Goal: Task Accomplishment & Management: Complete application form

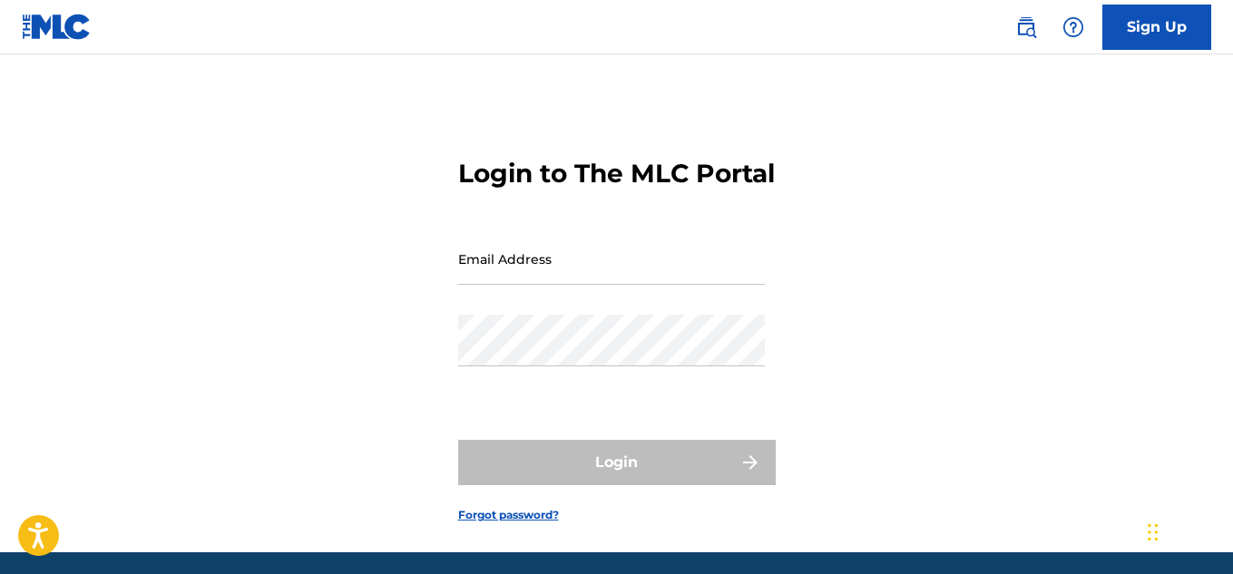
click at [583, 285] on input "Email Address" at bounding box center [611, 259] width 307 height 52
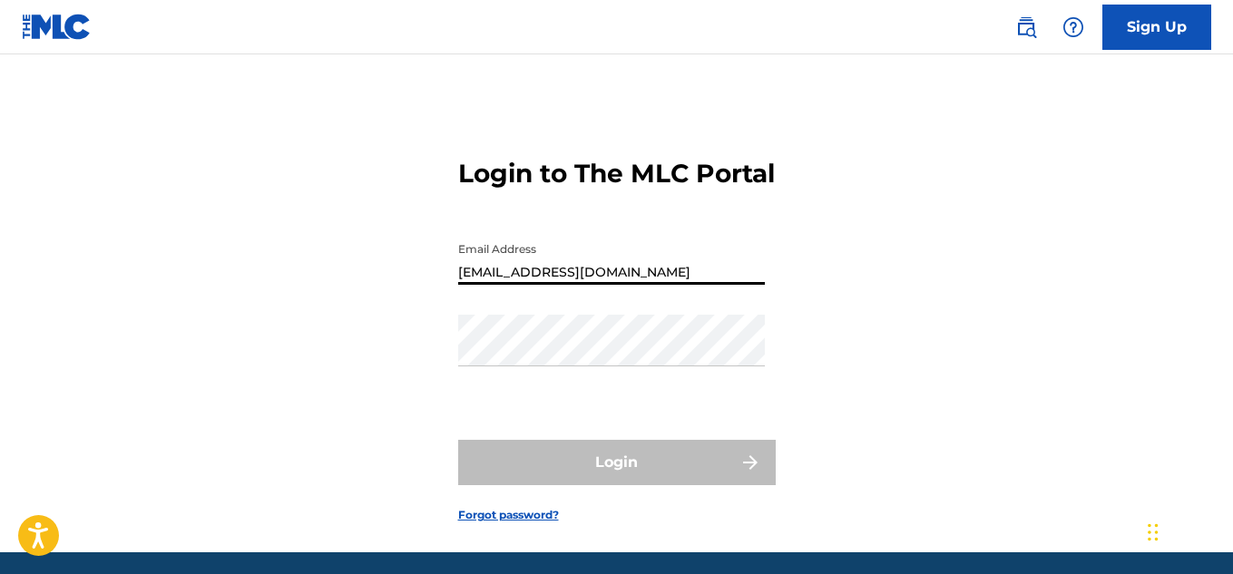
type input "[EMAIL_ADDRESS][DOMAIN_NAME]"
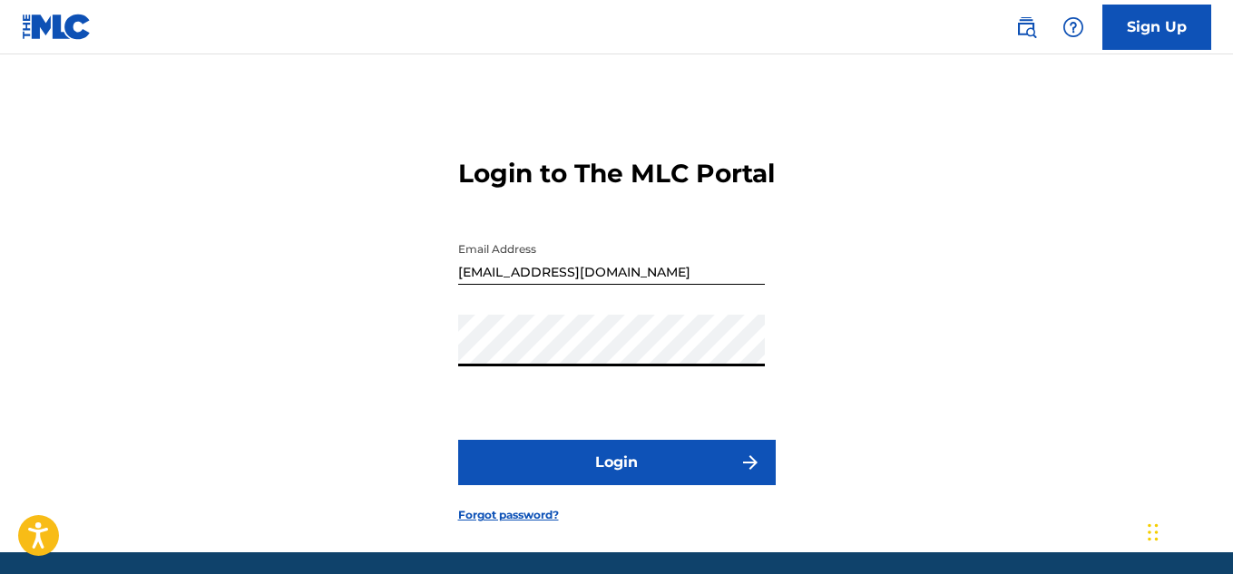
click at [616, 486] on button "Login" at bounding box center [617, 462] width 318 height 45
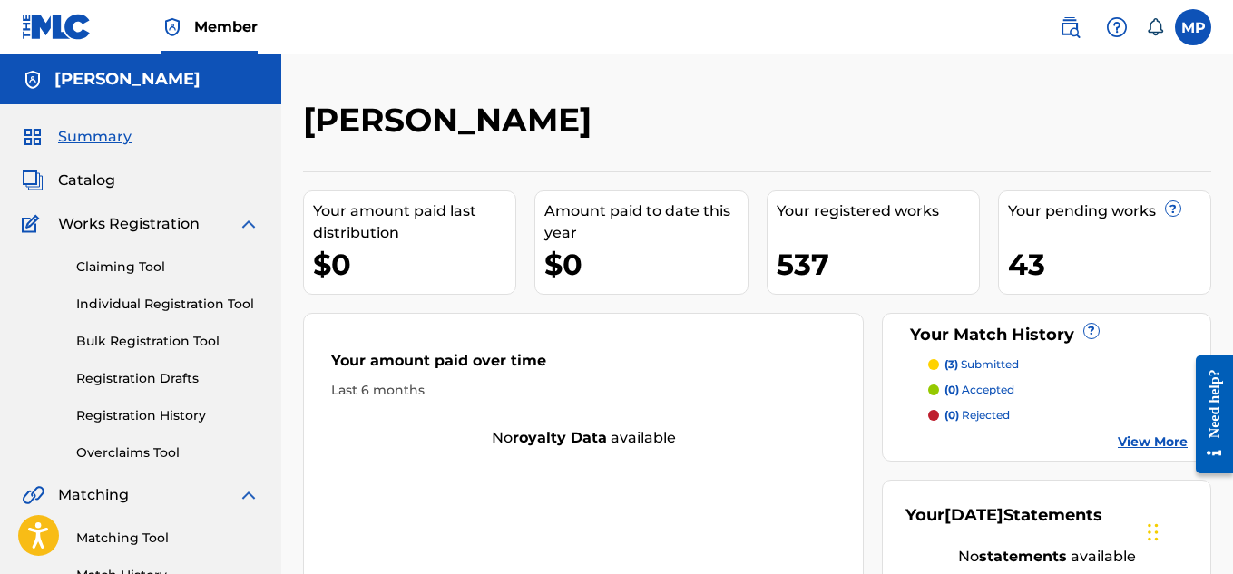
click at [146, 382] on link "Registration Drafts" at bounding box center [167, 378] width 183 height 19
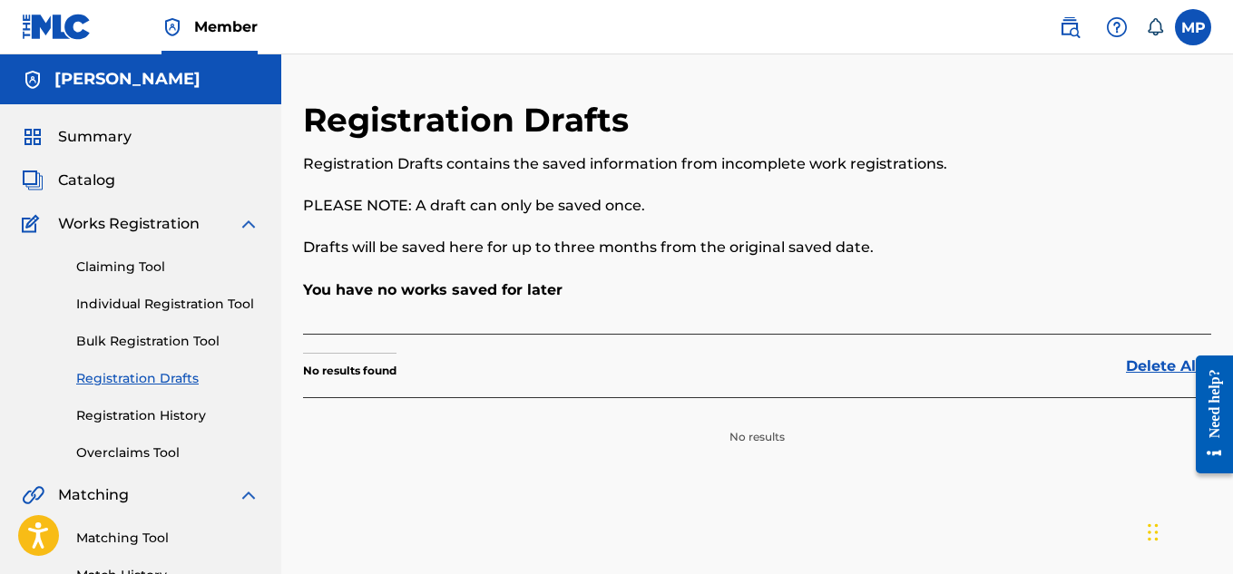
click at [172, 420] on link "Registration History" at bounding box center [167, 416] width 183 height 19
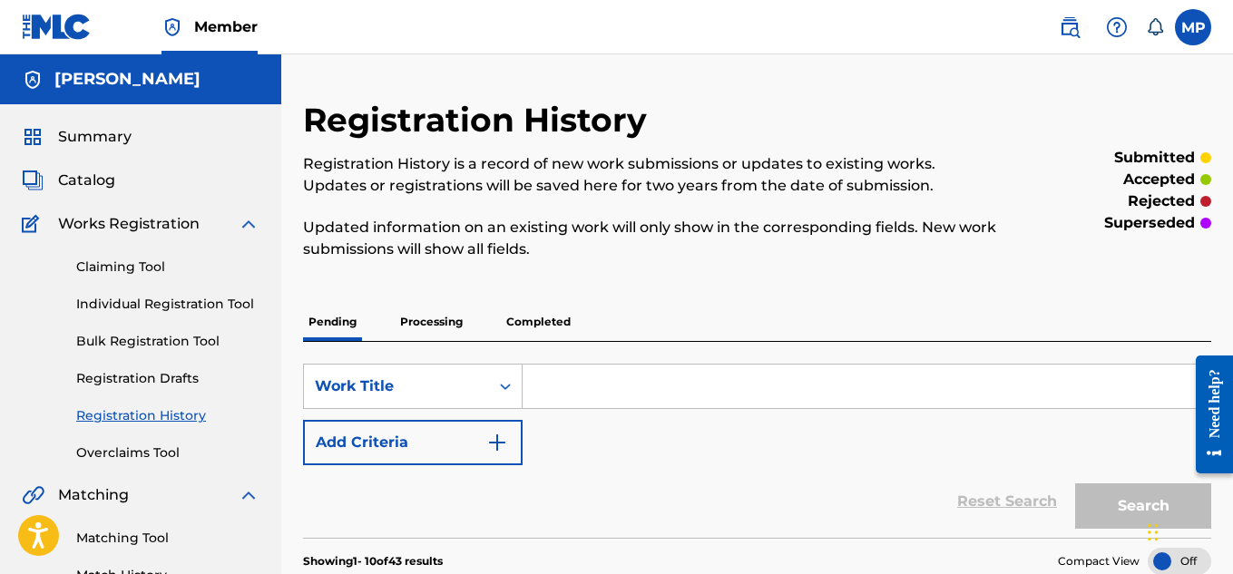
click at [214, 306] on link "Individual Registration Tool" at bounding box center [167, 304] width 183 height 19
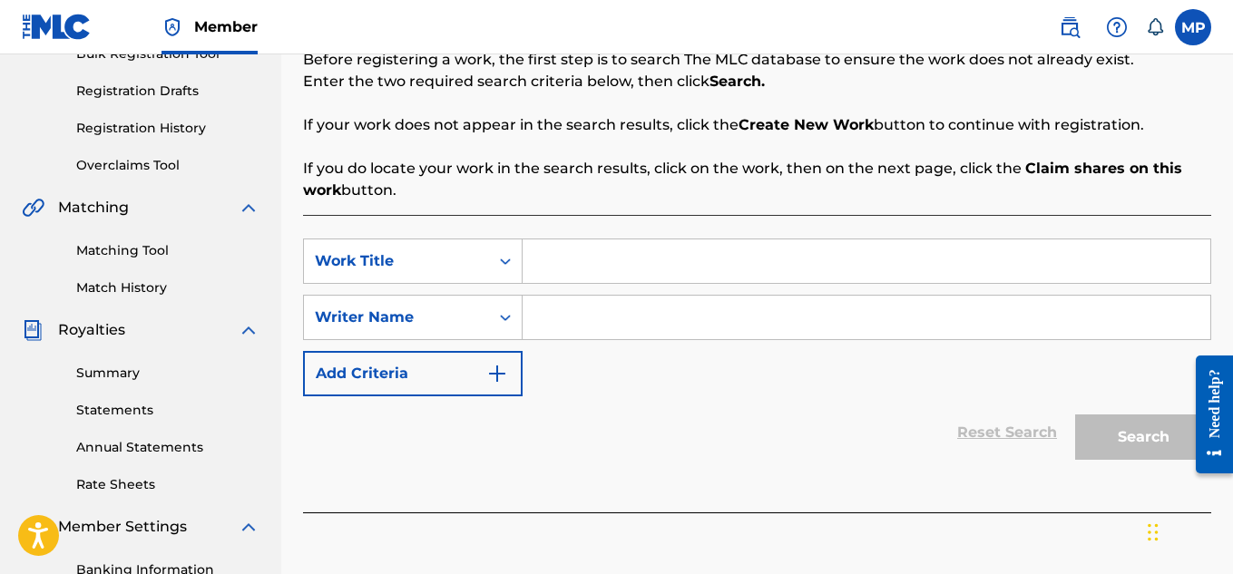
scroll to position [290, 0]
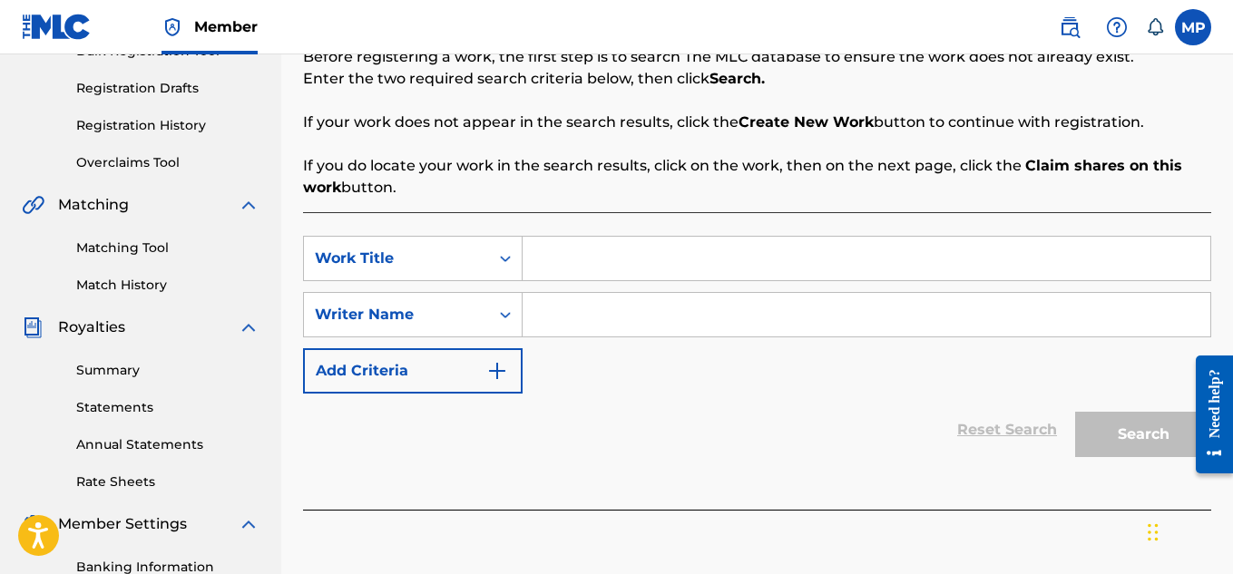
click at [600, 259] on input "Search Form" at bounding box center [867, 259] width 688 height 44
paste input "BETTER RESULTS"
type input "BETTER RESULTS"
click at [595, 309] on input "Search Form" at bounding box center [867, 315] width 688 height 44
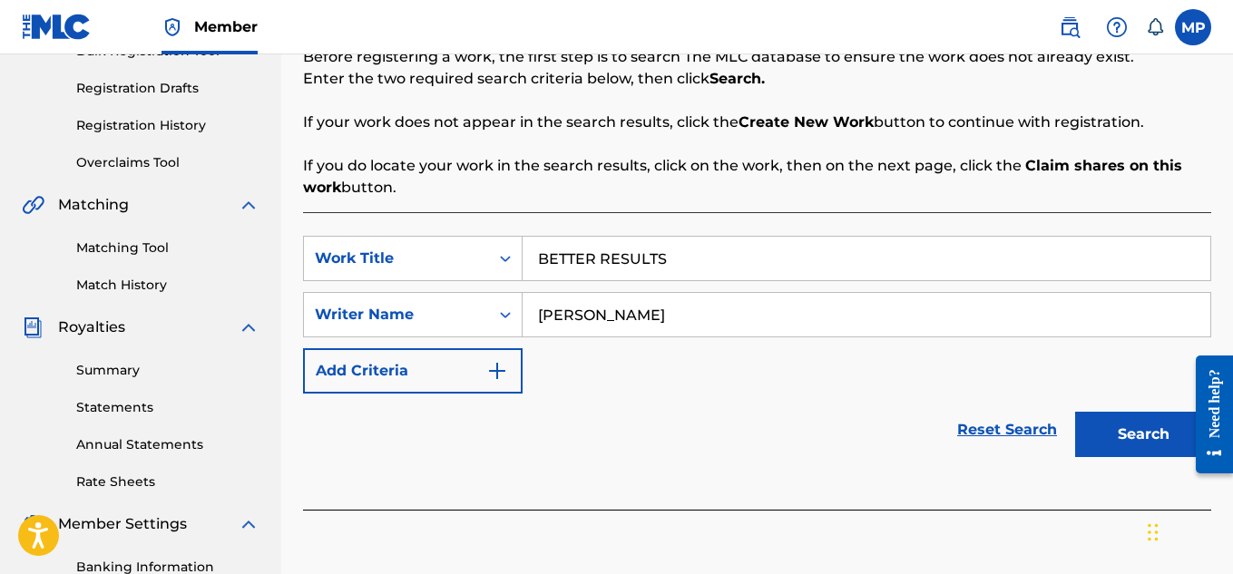
type input "[PERSON_NAME]"
click at [1146, 447] on button "Search" at bounding box center [1143, 434] width 136 height 45
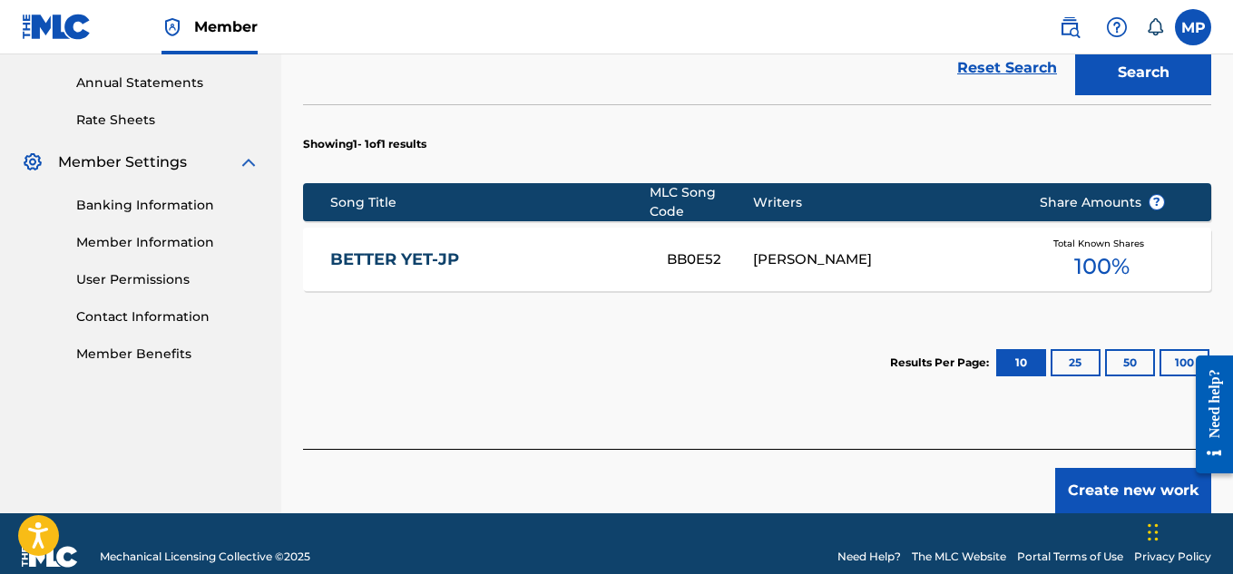
scroll to position [668, 0]
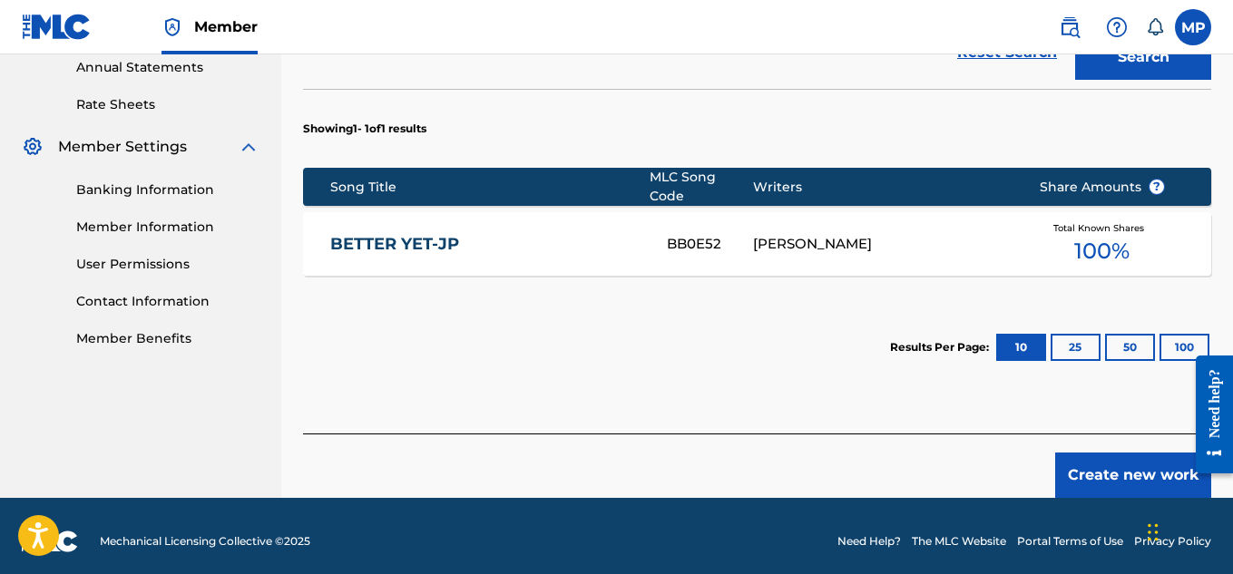
click at [1117, 464] on button "Create new work" at bounding box center [1134, 475] width 156 height 45
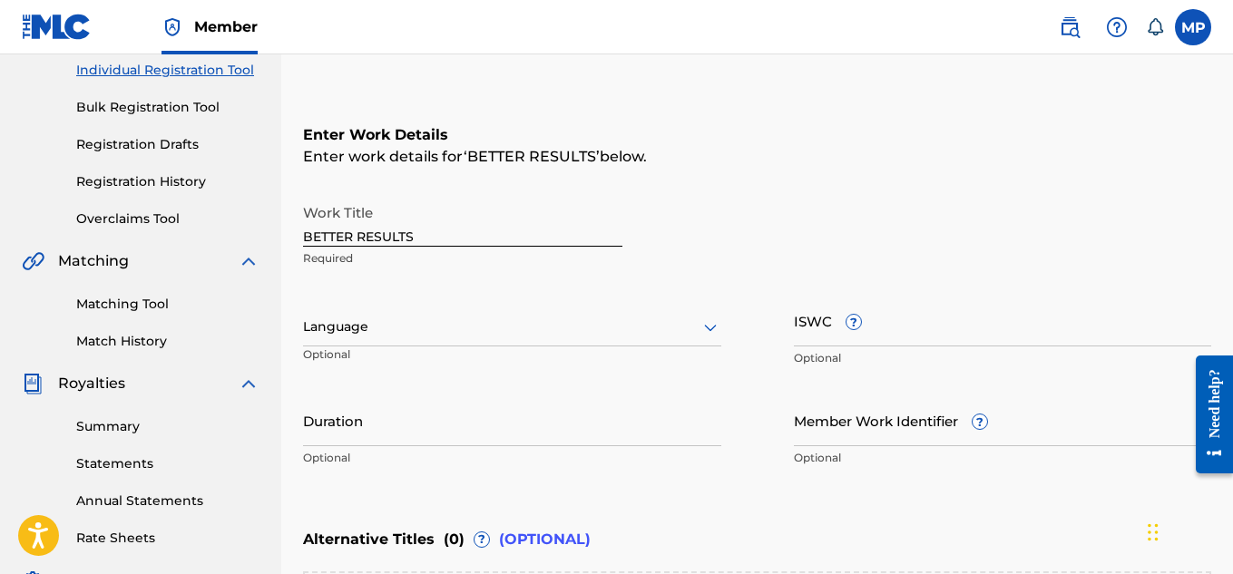
scroll to position [268, 0]
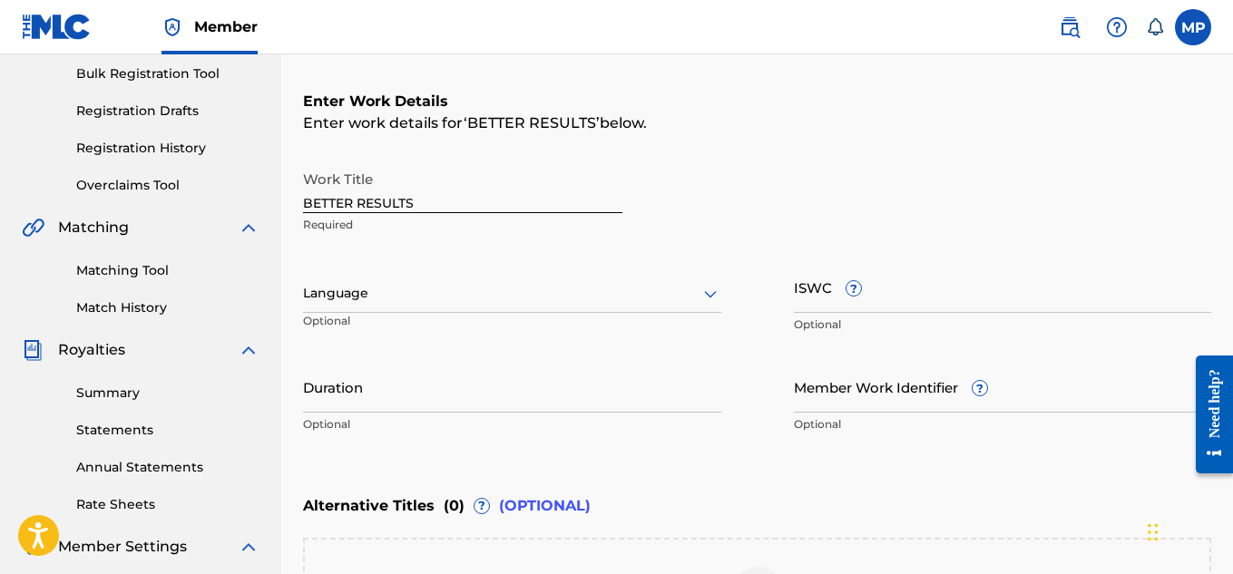
click at [802, 309] on input "ISWC ?" at bounding box center [1003, 287] width 418 height 52
paste input "T9257770595"
type input "T9257770595"
click at [822, 403] on input "Member Work Identifier ?" at bounding box center [1003, 387] width 418 height 52
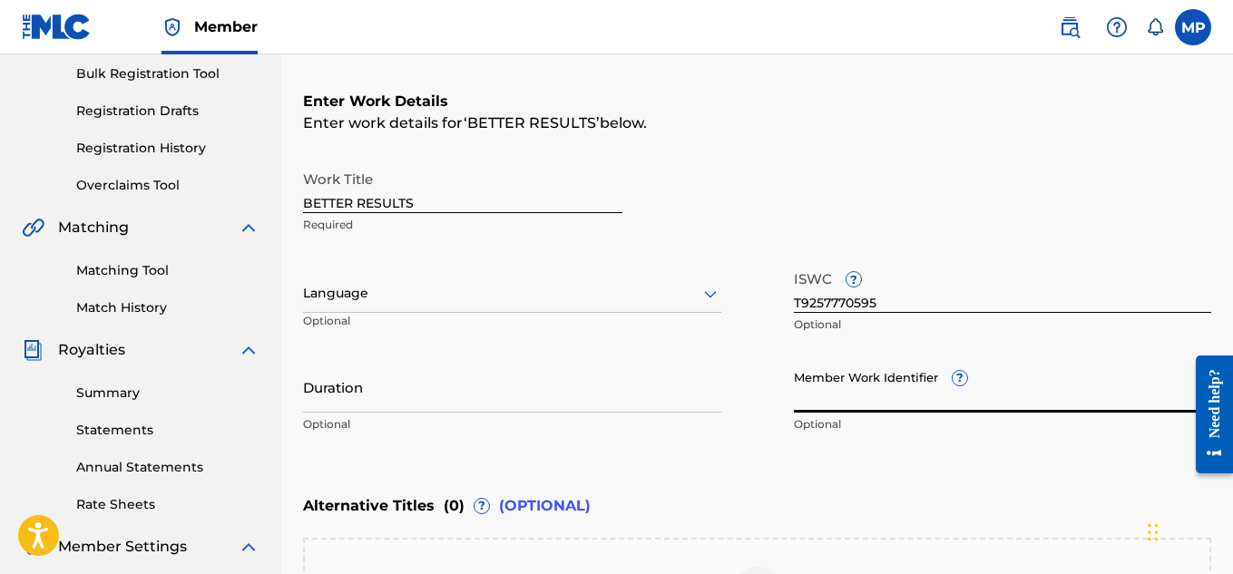
paste input "895393879"
type input "895393879"
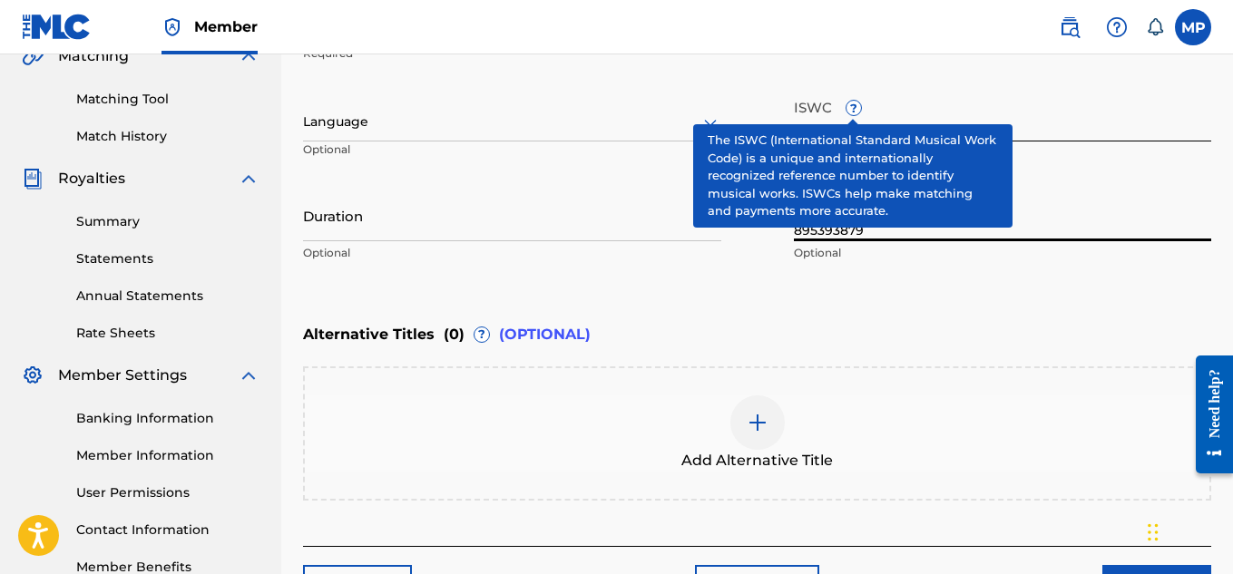
scroll to position [563, 0]
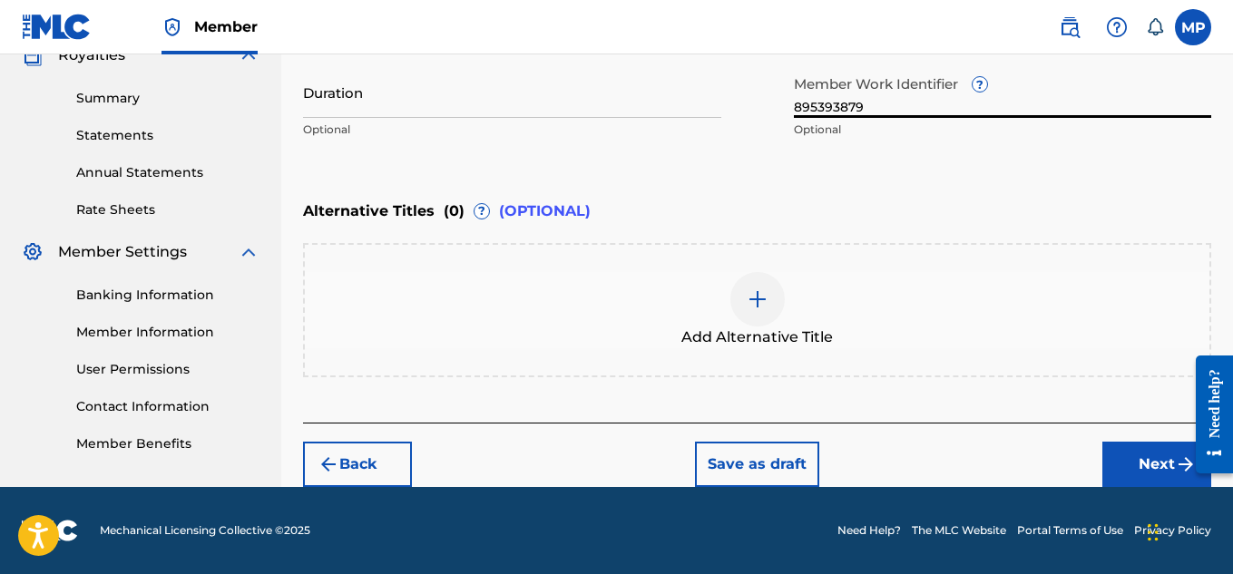
click at [1121, 450] on button "Next" at bounding box center [1157, 464] width 109 height 45
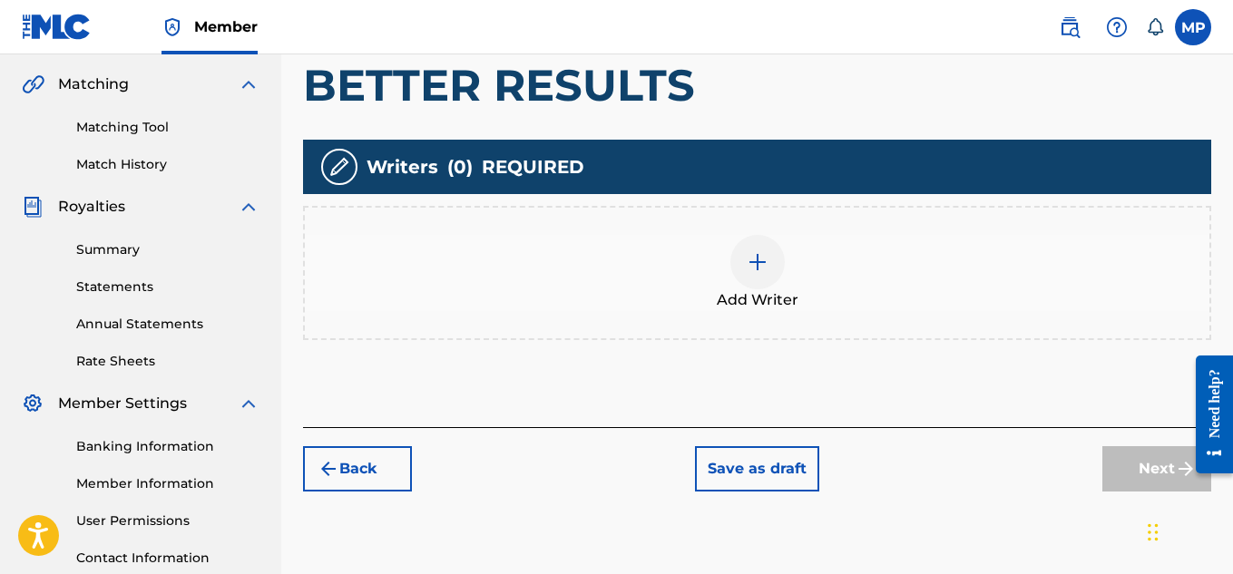
scroll to position [419, 0]
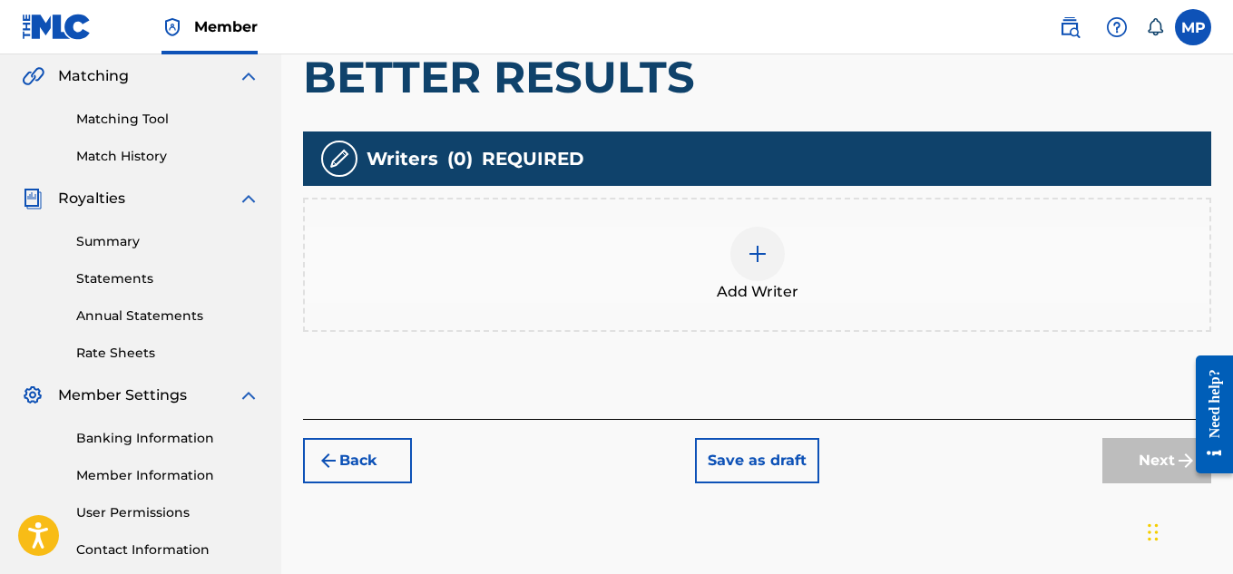
click at [757, 261] on img at bounding box center [758, 254] width 22 height 22
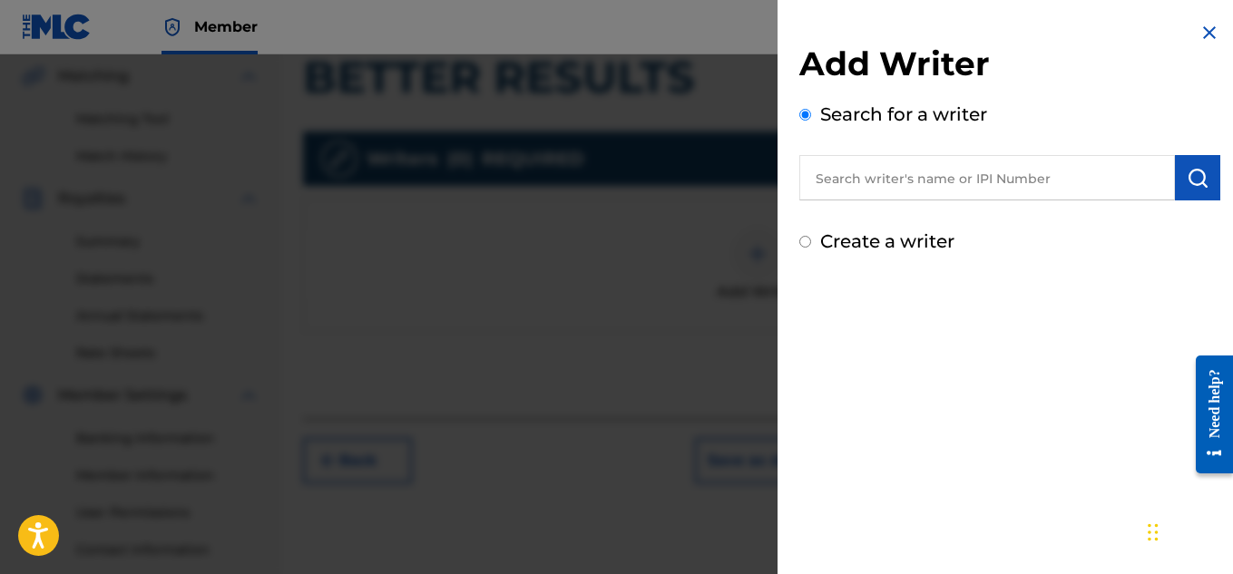
click at [976, 187] on input "text" at bounding box center [988, 177] width 376 height 45
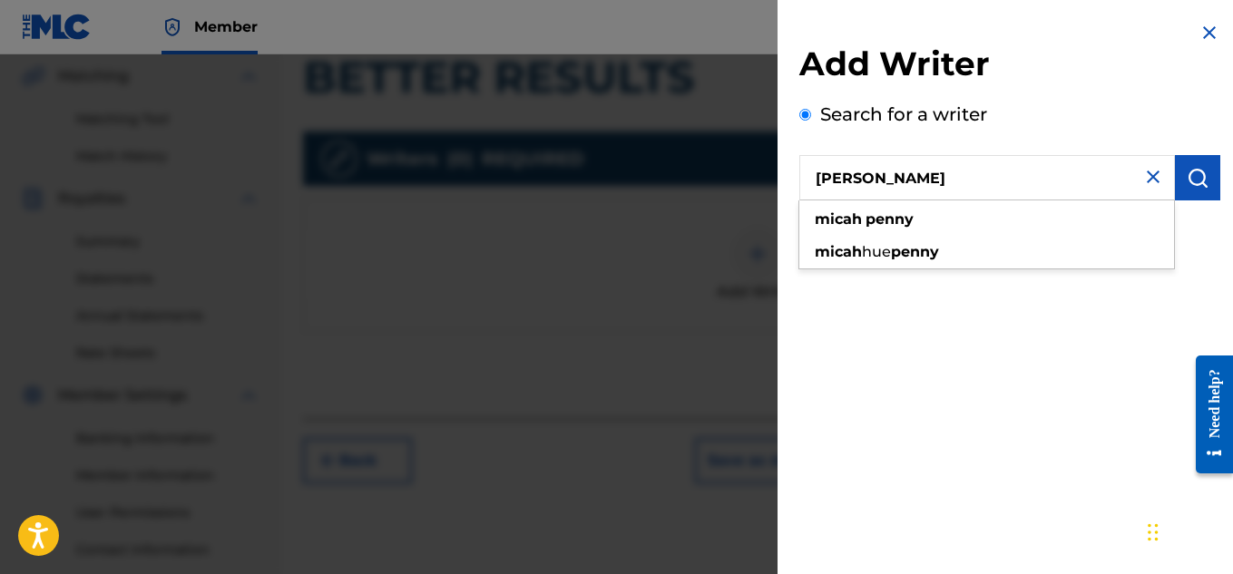
type input "[PERSON_NAME]"
click at [1199, 180] on img "submit" at bounding box center [1198, 178] width 22 height 22
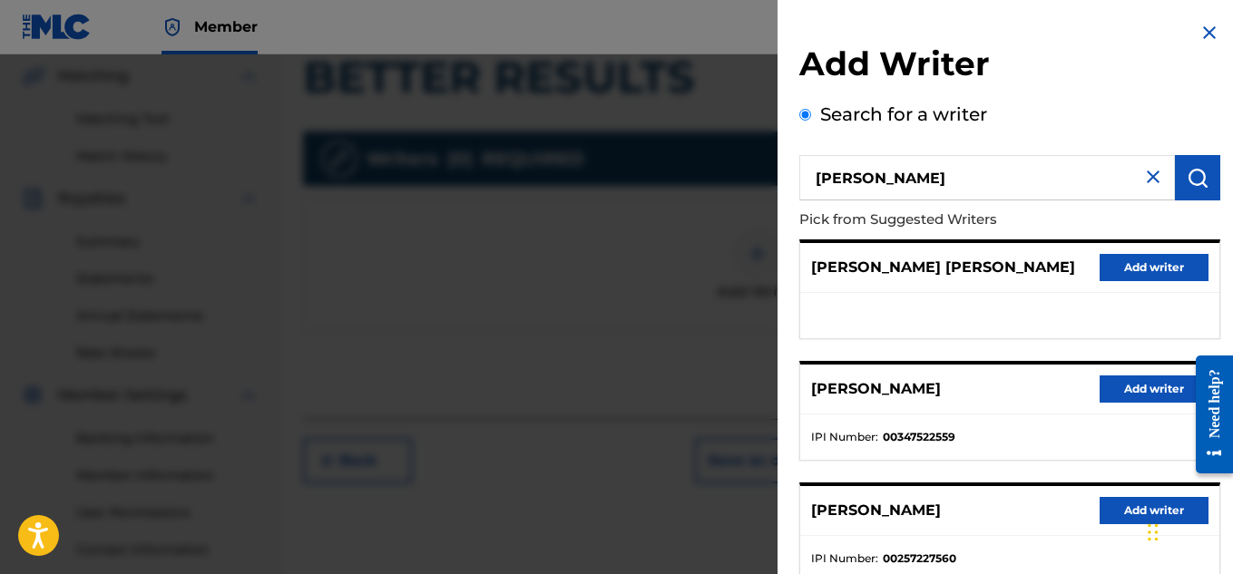
click at [1124, 393] on button "Add writer" at bounding box center [1154, 389] width 109 height 27
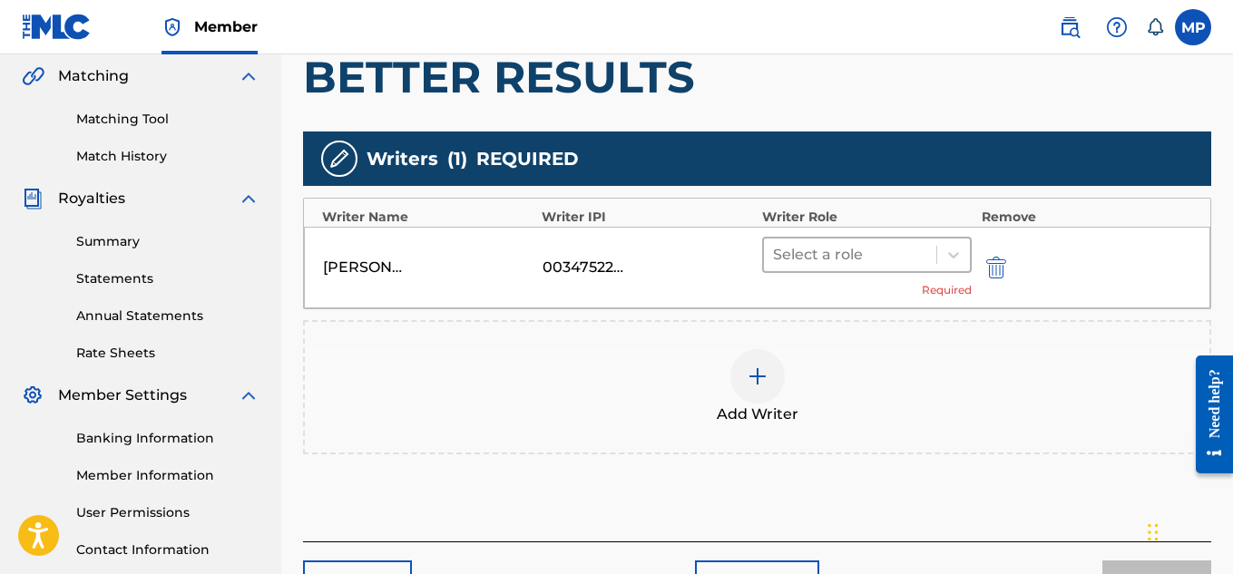
click at [926, 259] on div at bounding box center [850, 254] width 155 height 25
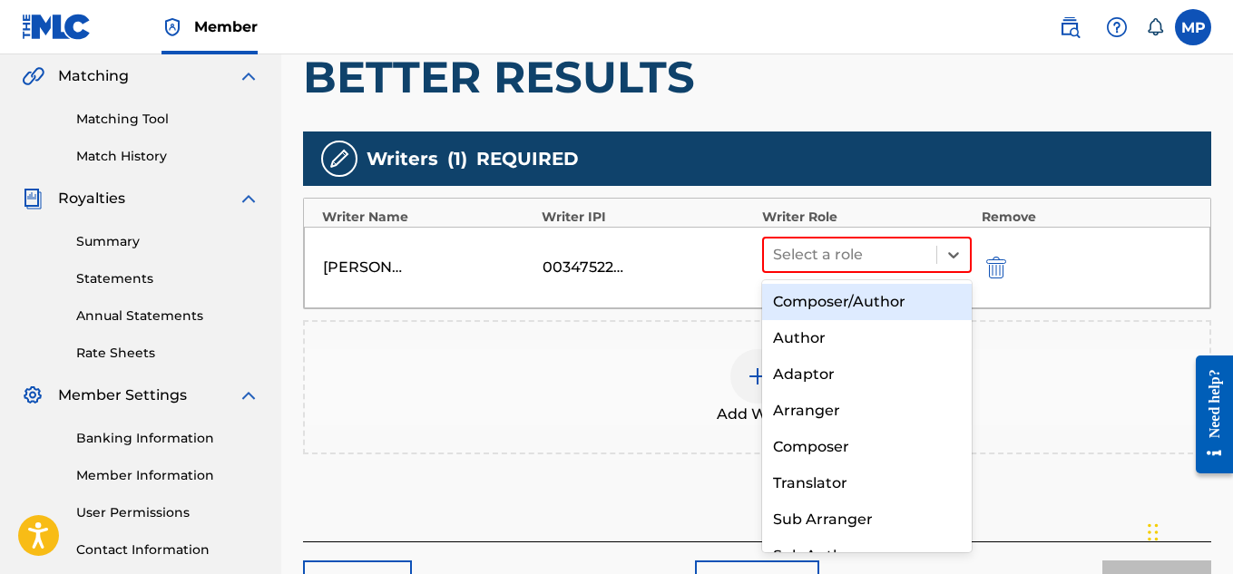
click at [889, 296] on div "Composer/Author" at bounding box center [867, 302] width 211 height 36
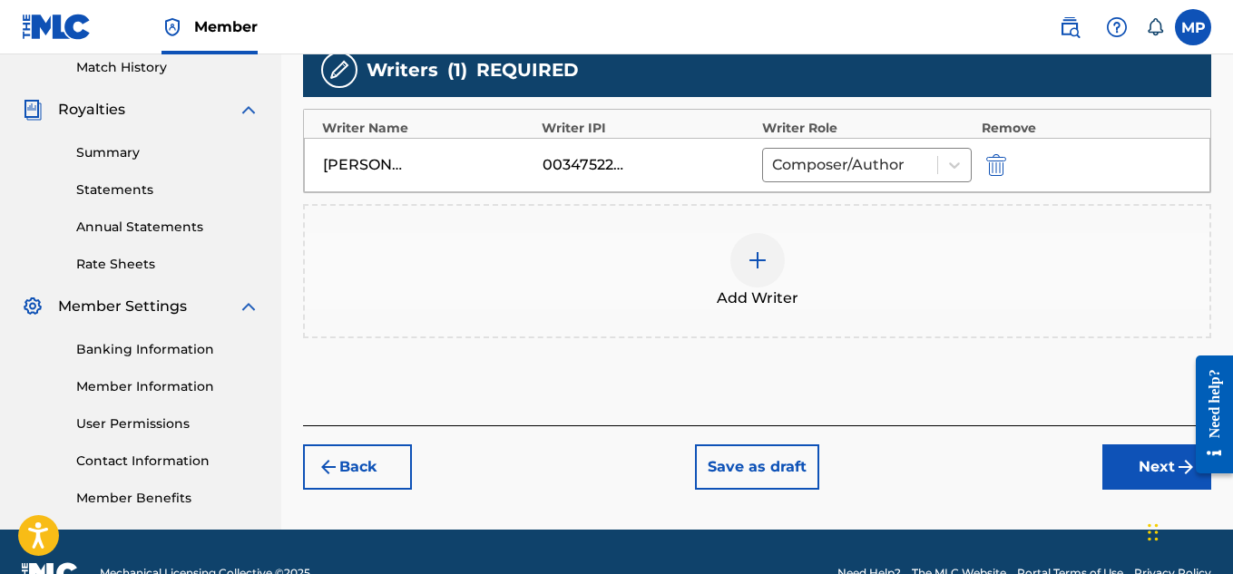
scroll to position [510, 0]
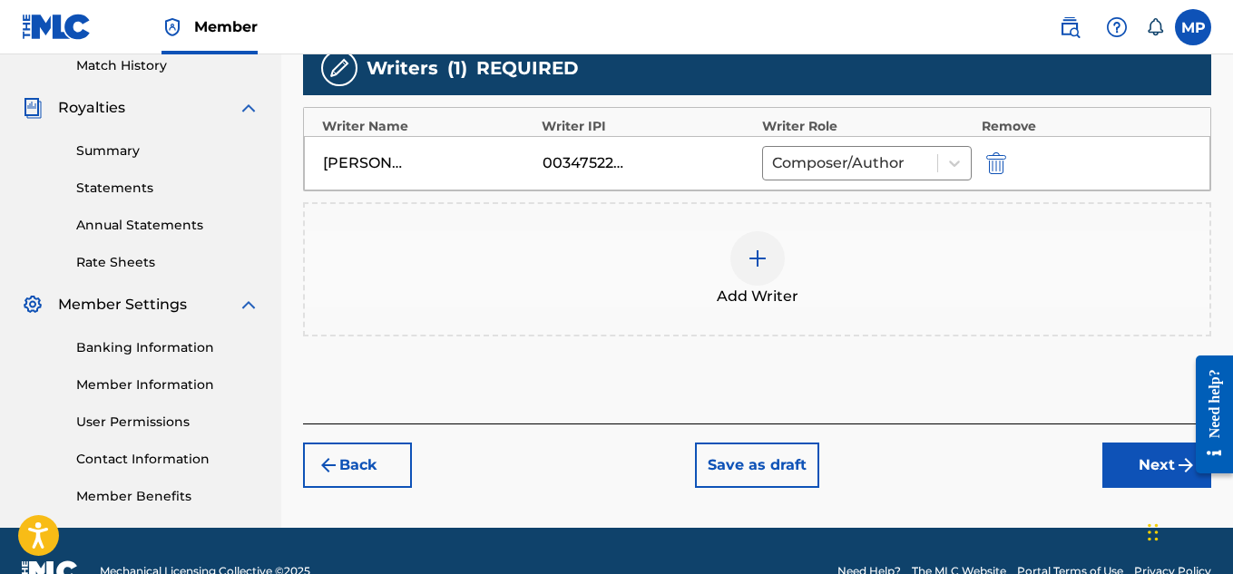
click at [1122, 462] on button "Next" at bounding box center [1157, 465] width 109 height 45
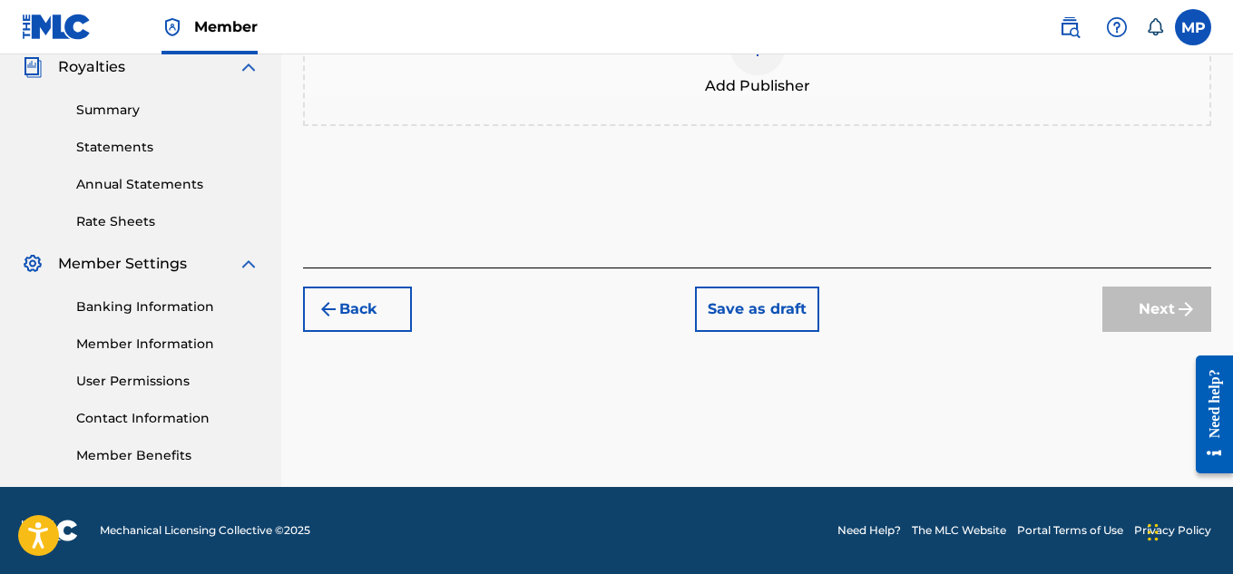
scroll to position [431, 0]
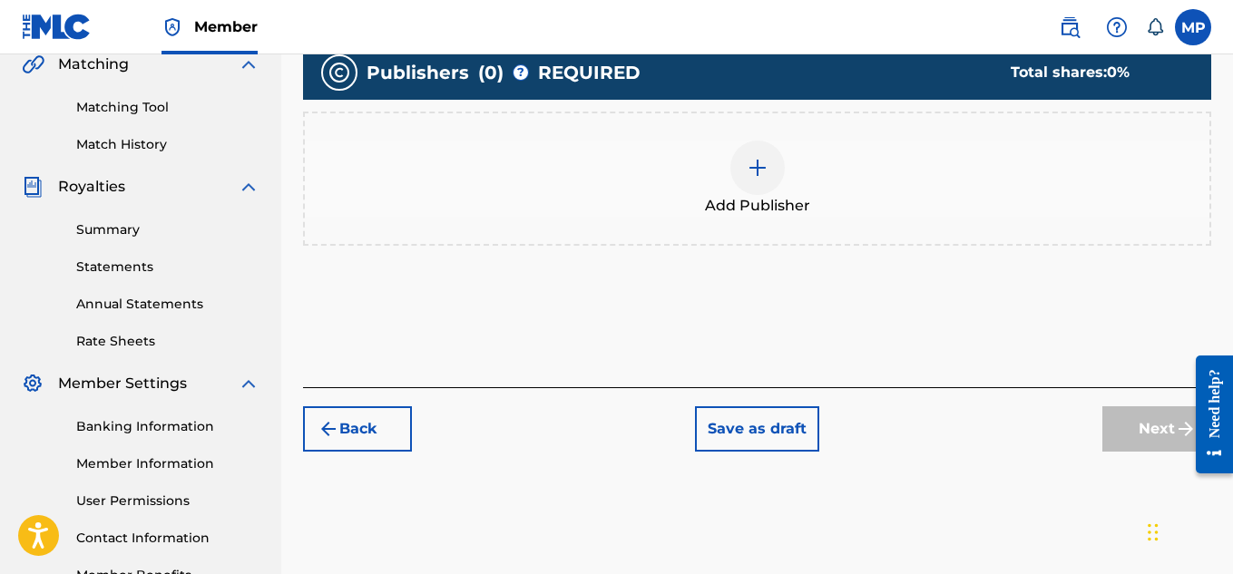
click at [763, 180] on div at bounding box center [758, 168] width 54 height 54
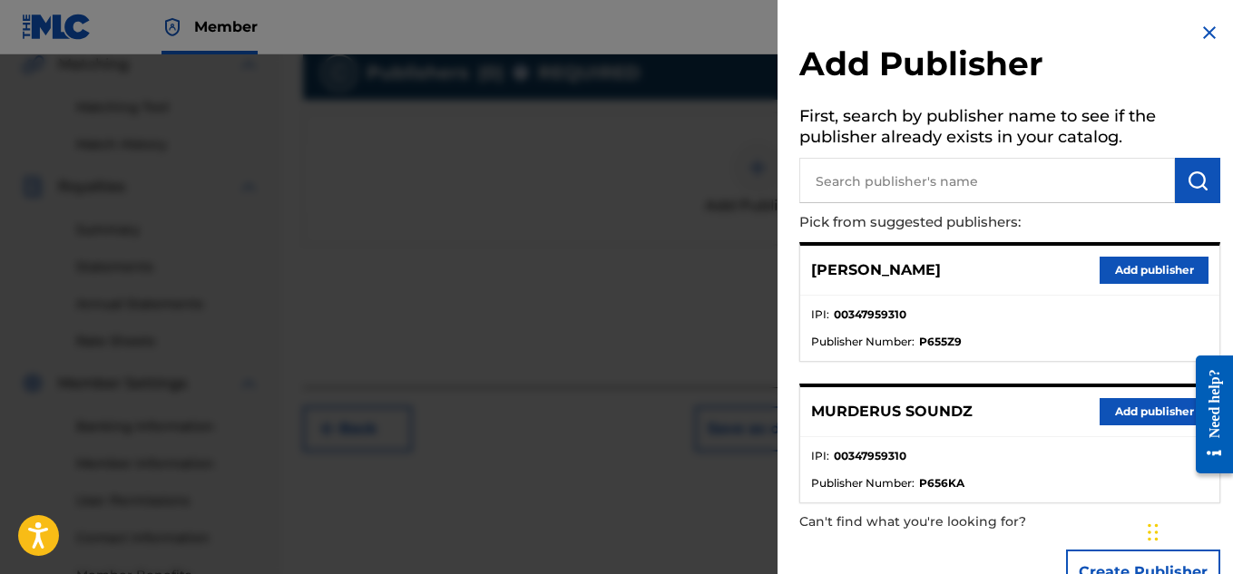
click at [1167, 416] on button "Add publisher" at bounding box center [1154, 411] width 109 height 27
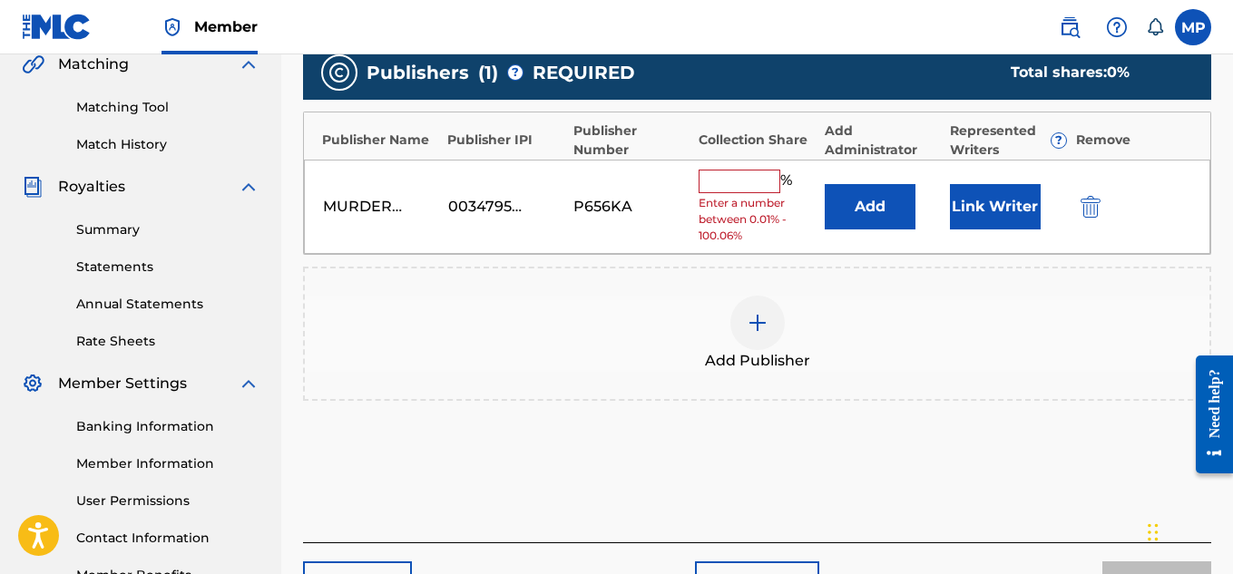
click at [759, 183] on input "text" at bounding box center [740, 182] width 82 height 24
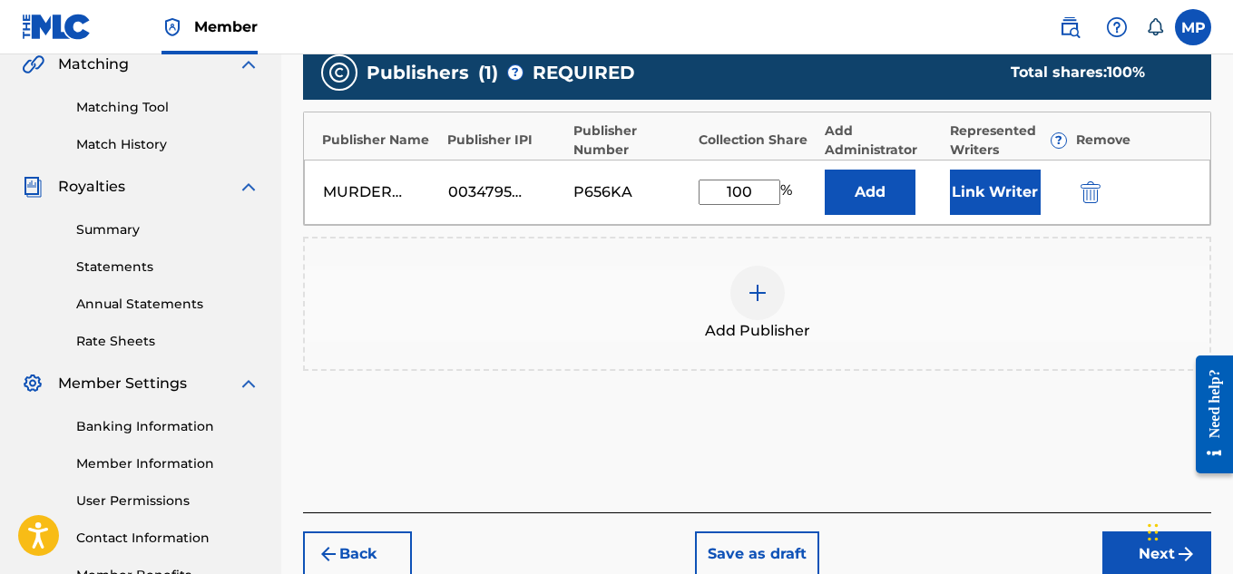
type input "100"
click at [997, 171] on button "Link Writer" at bounding box center [995, 192] width 91 height 45
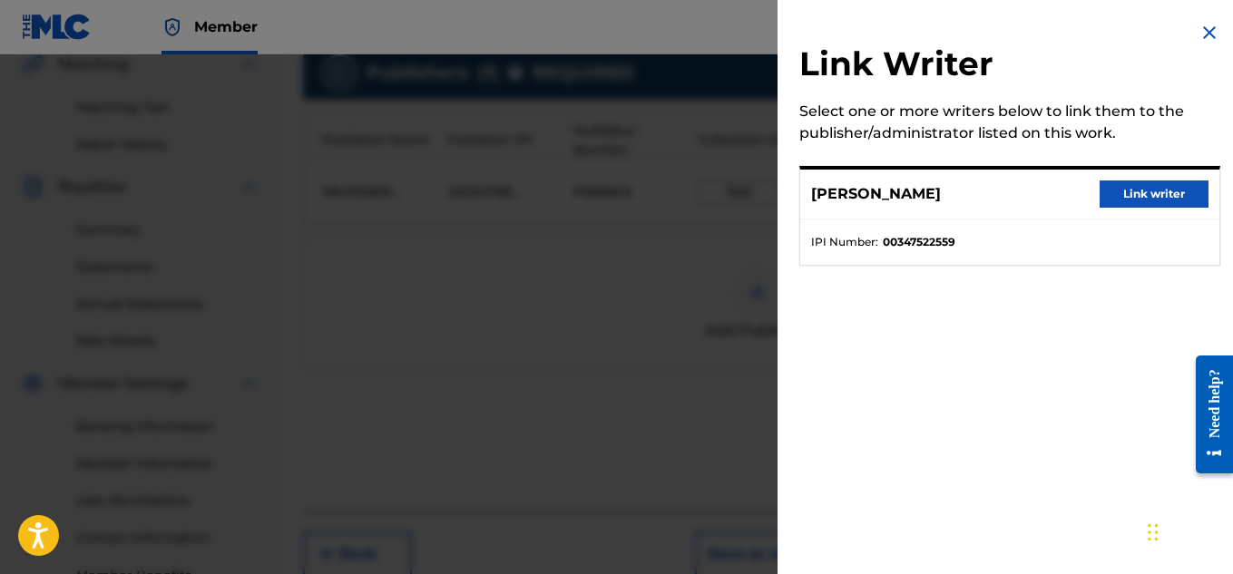
click at [1133, 202] on button "Link writer" at bounding box center [1154, 194] width 109 height 27
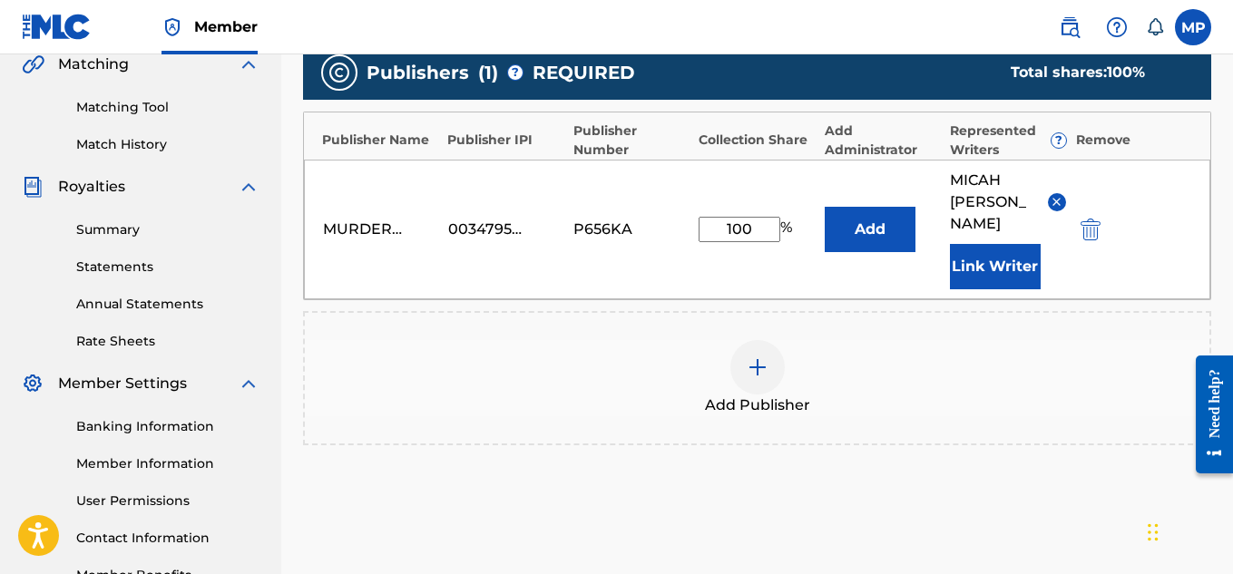
scroll to position [574, 0]
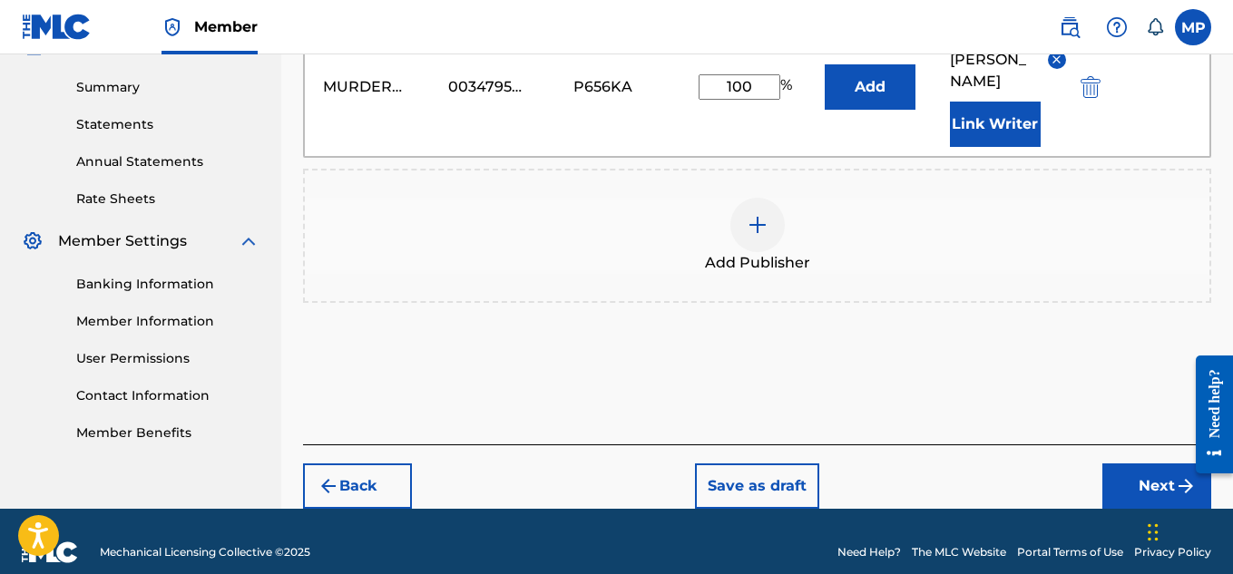
click at [1136, 464] on button "Next" at bounding box center [1157, 486] width 109 height 45
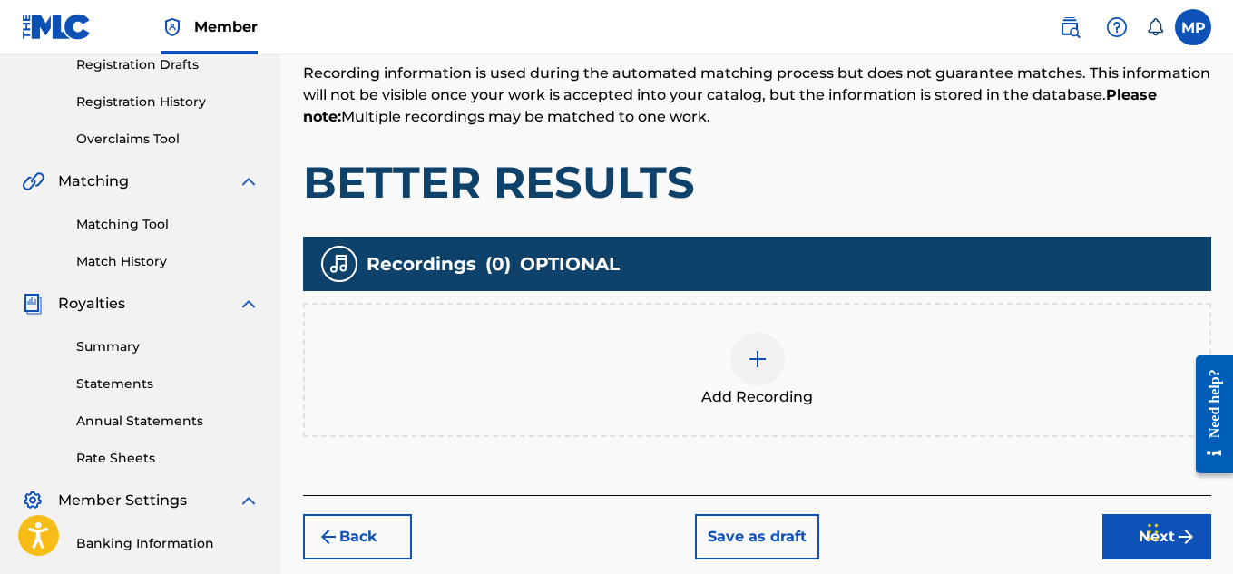
scroll to position [317, 0]
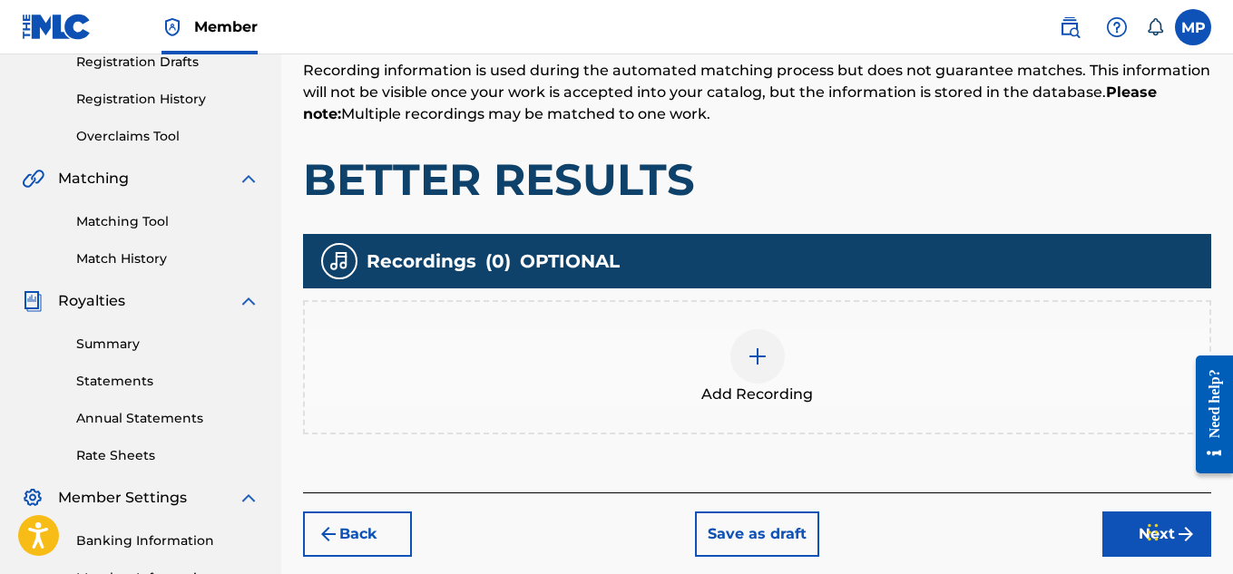
click at [816, 375] on div "Add Recording" at bounding box center [757, 367] width 905 height 76
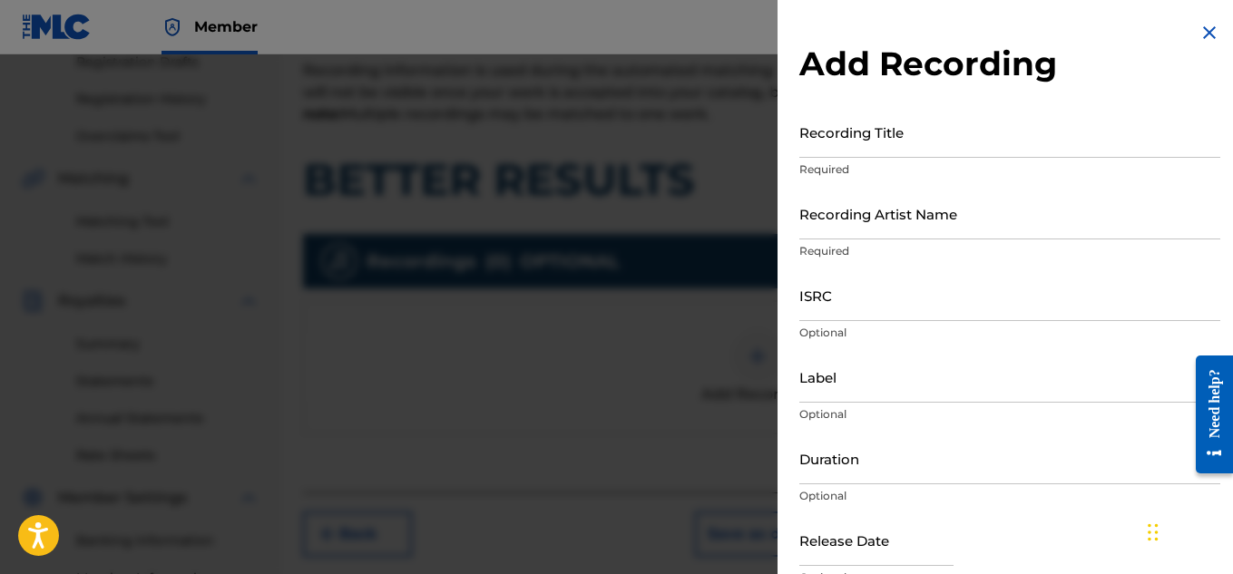
click at [861, 151] on input "Recording Title" at bounding box center [1010, 132] width 421 height 52
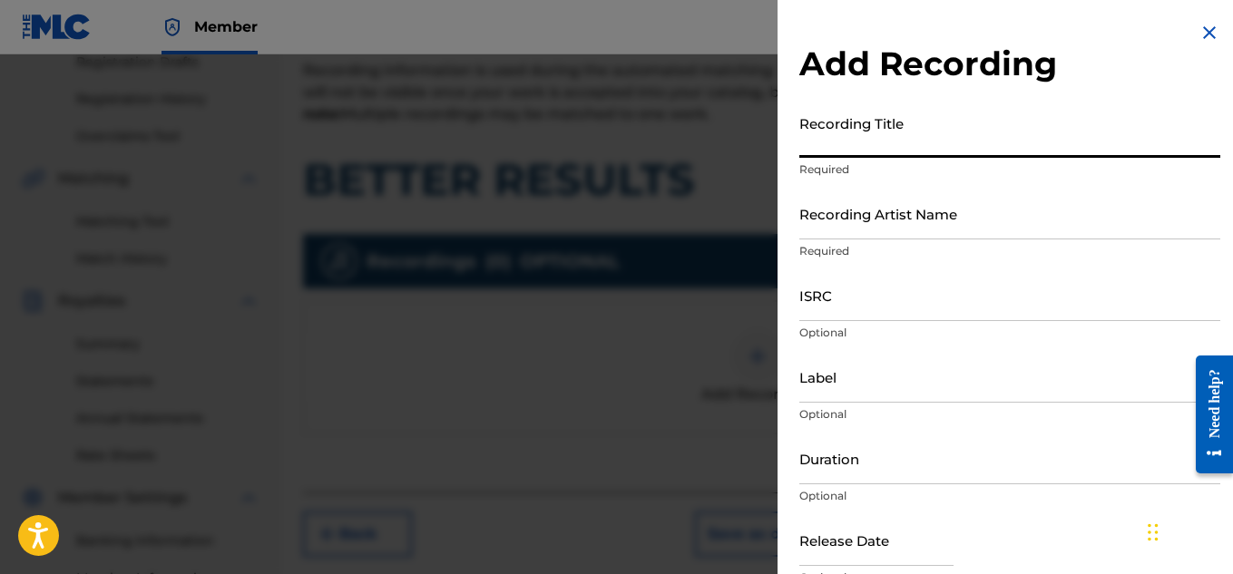
paste input "BETTER RESULTS"
type input "BETTER RESULTS"
click at [846, 225] on input "Recording Artist Name" at bounding box center [1010, 214] width 421 height 52
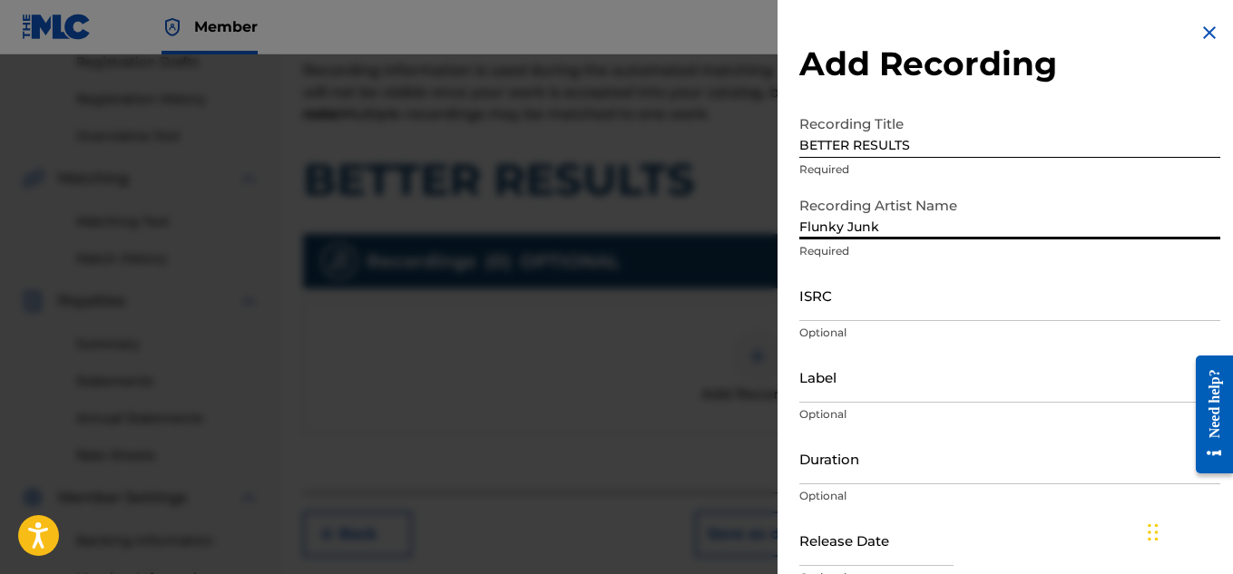
type input "Flunky Junky"
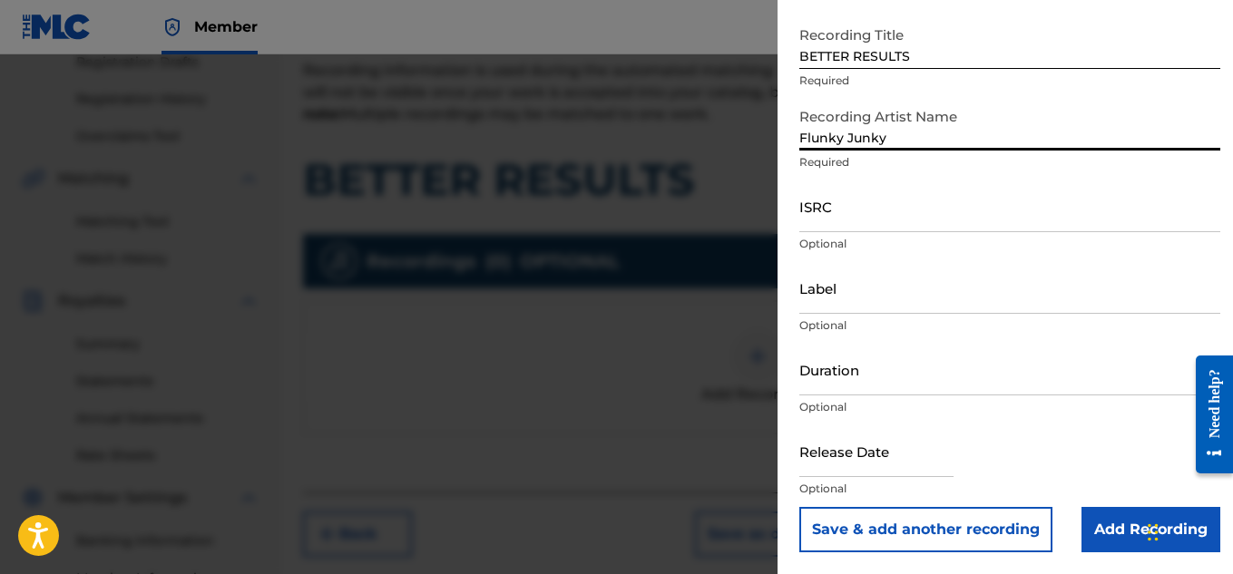
click at [1097, 517] on input "Add Recording" at bounding box center [1151, 529] width 139 height 45
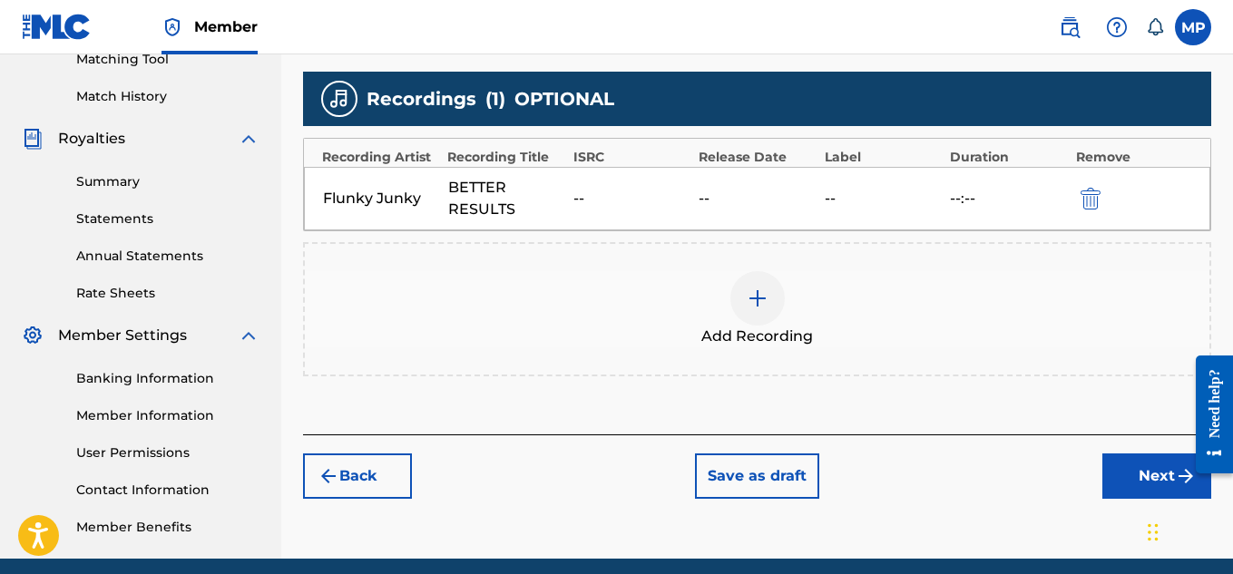
scroll to position [481, 0]
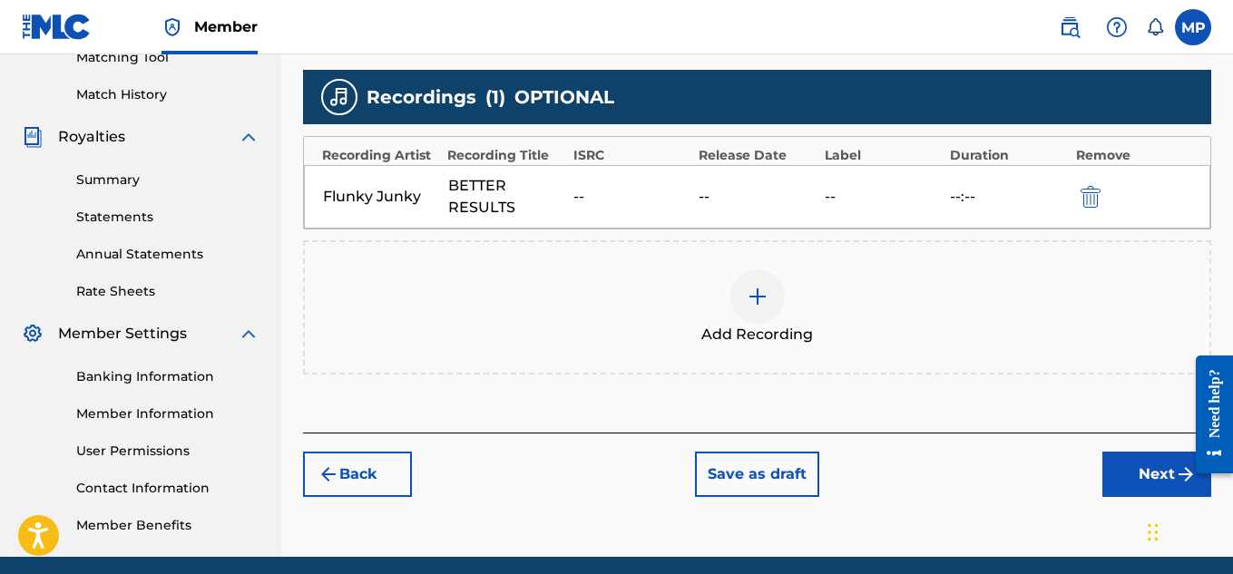
click at [1126, 471] on button "Next" at bounding box center [1157, 474] width 109 height 45
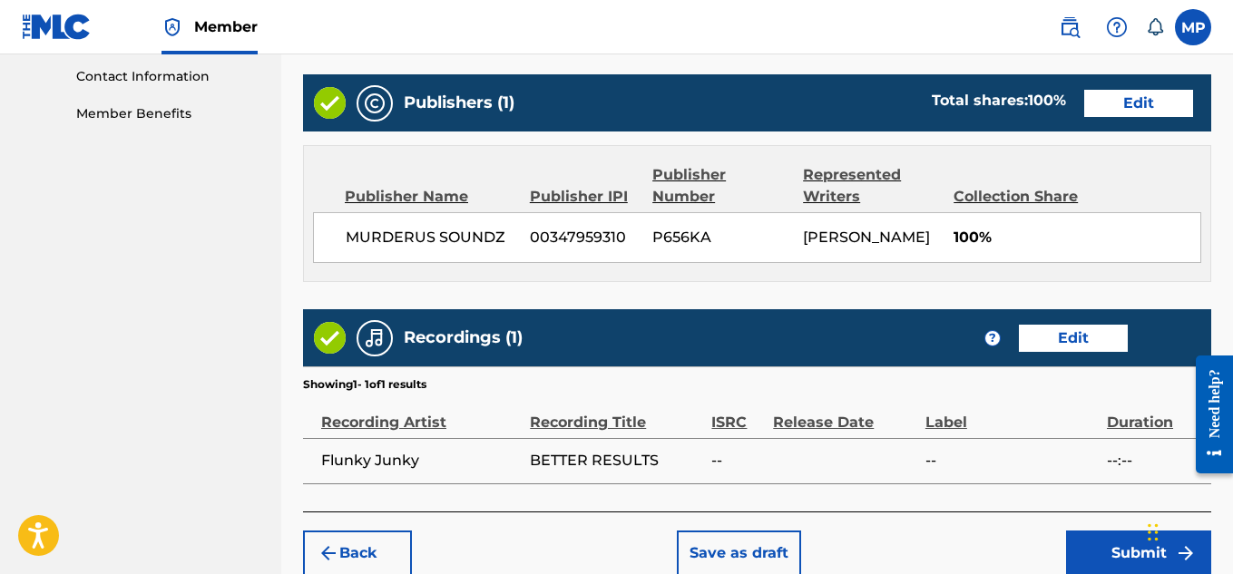
scroll to position [982, 0]
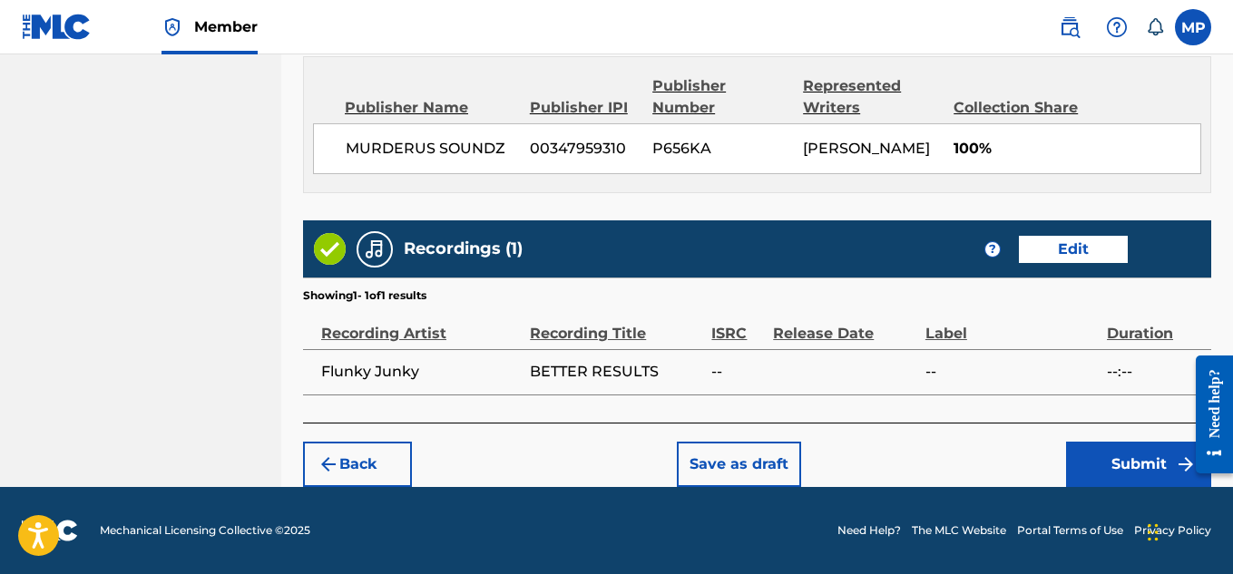
click at [1122, 479] on button "Submit" at bounding box center [1138, 464] width 145 height 45
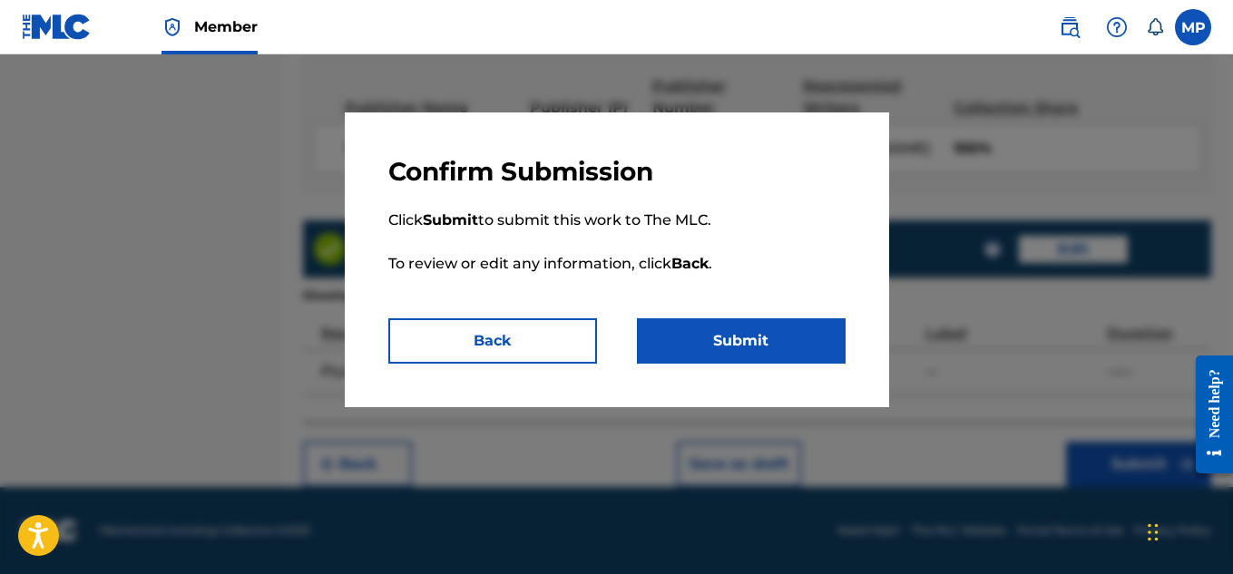
click at [756, 350] on button "Submit" at bounding box center [741, 341] width 209 height 45
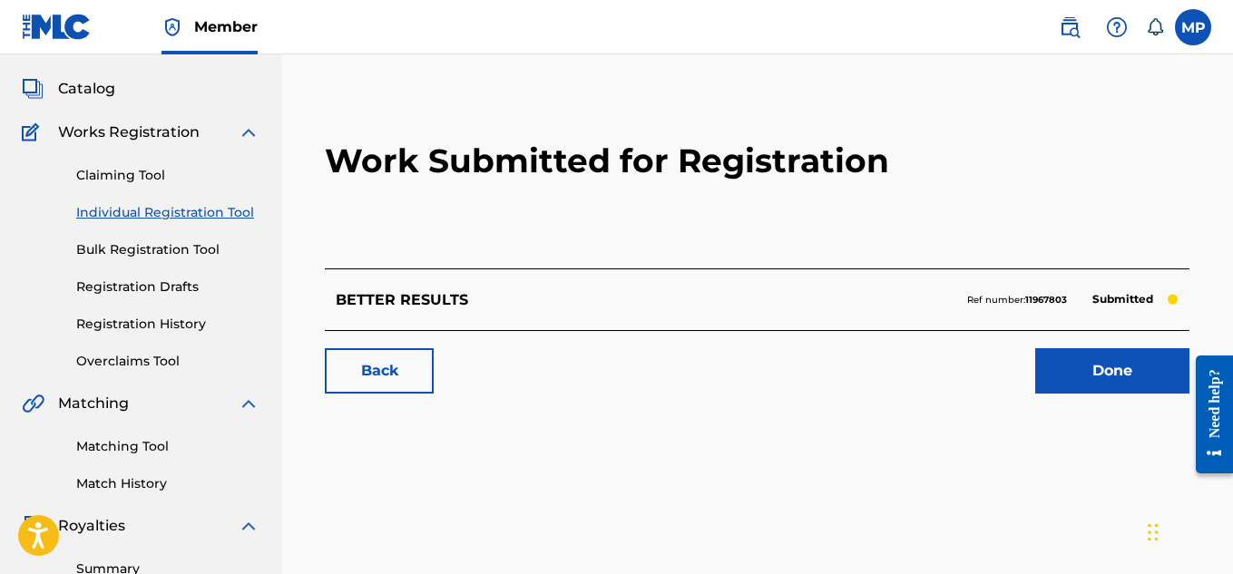
scroll to position [109, 0]
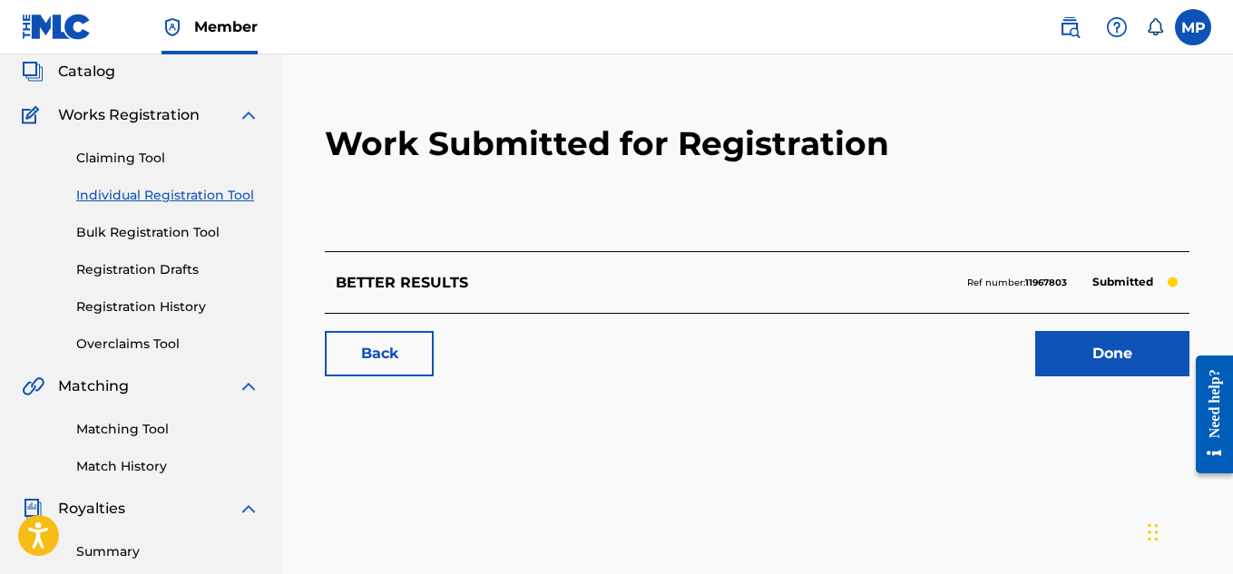
click at [389, 343] on link "Back" at bounding box center [379, 353] width 109 height 45
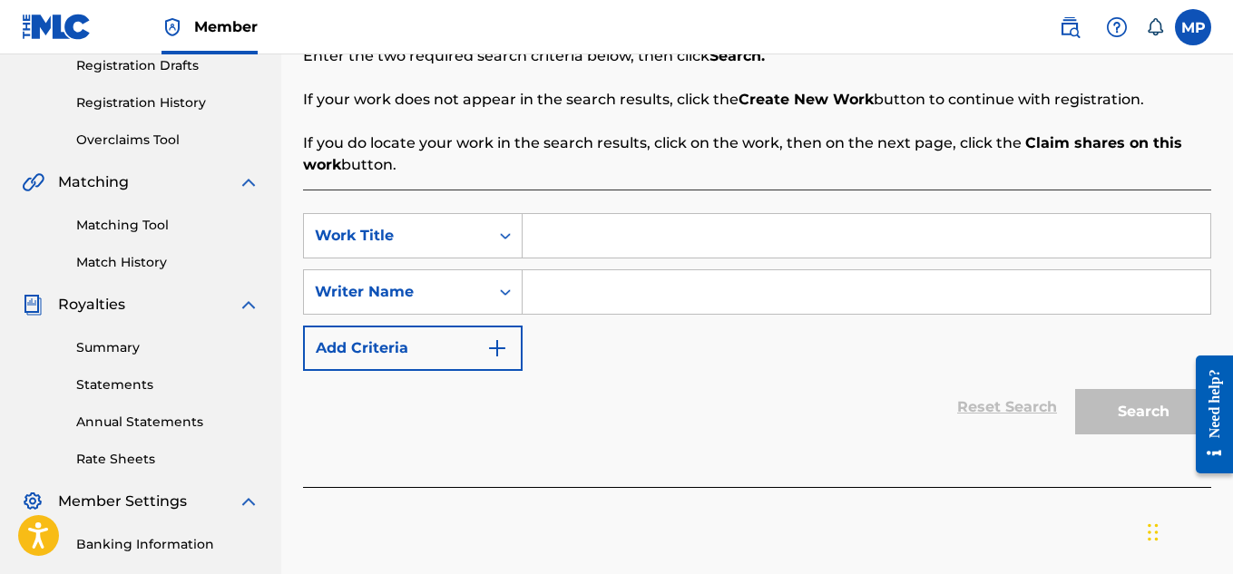
scroll to position [314, 0]
click at [577, 232] on input "Search Form" at bounding box center [867, 235] width 688 height 44
paste input "BETTER PARTNERSHIP"
type input "BETTER PARTNERSHIP"
click at [603, 300] on input "Search Form" at bounding box center [867, 292] width 688 height 44
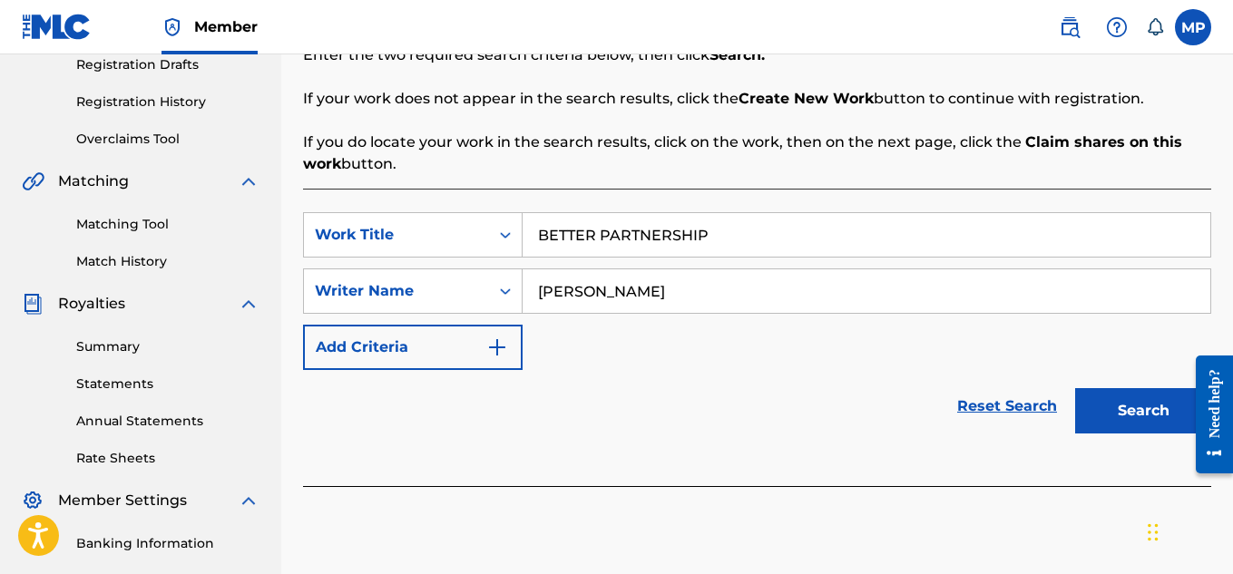
type input "[PERSON_NAME]"
click at [1132, 419] on button "Search" at bounding box center [1143, 410] width 136 height 45
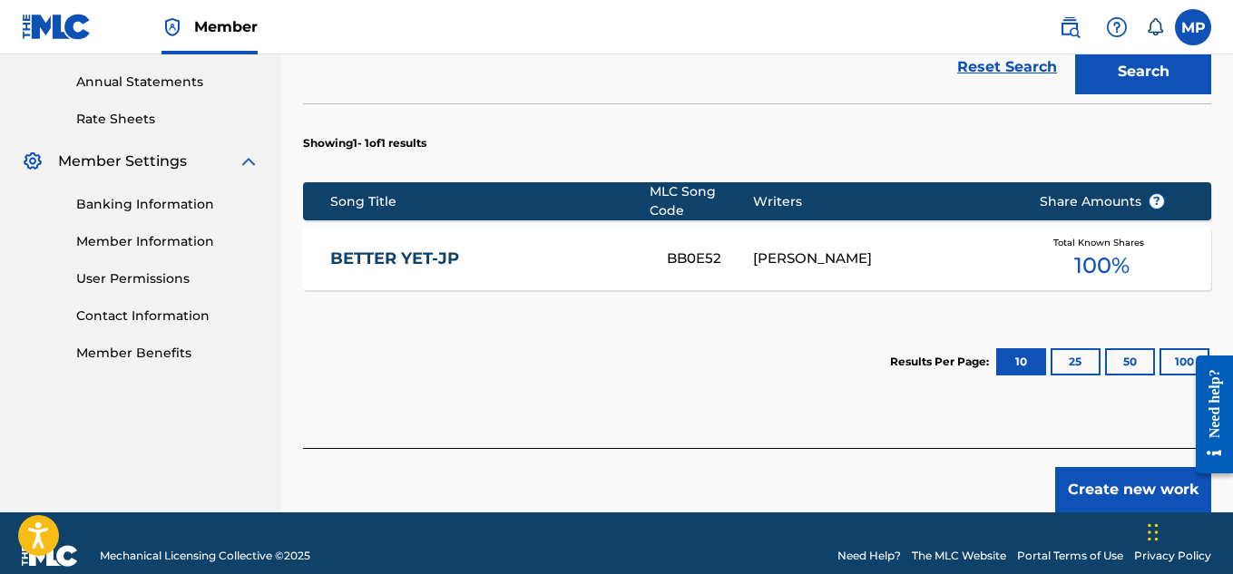
scroll to position [668, 0]
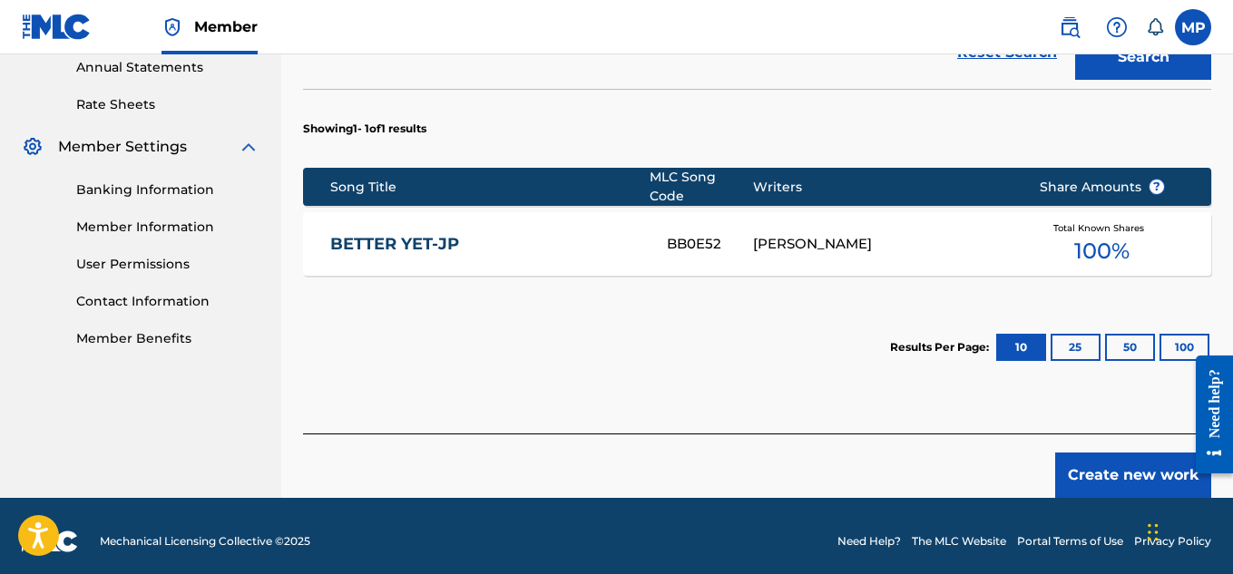
click at [1088, 459] on button "Create new work" at bounding box center [1134, 475] width 156 height 45
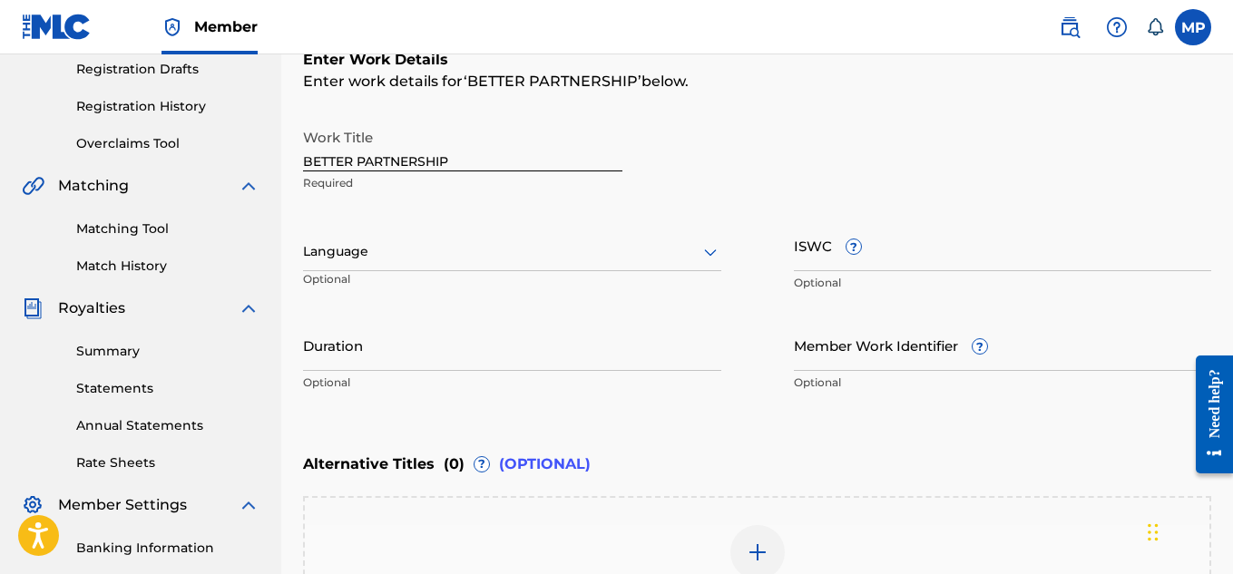
scroll to position [309, 0]
click at [918, 253] on input "ISWC ?" at bounding box center [1003, 247] width 418 height 52
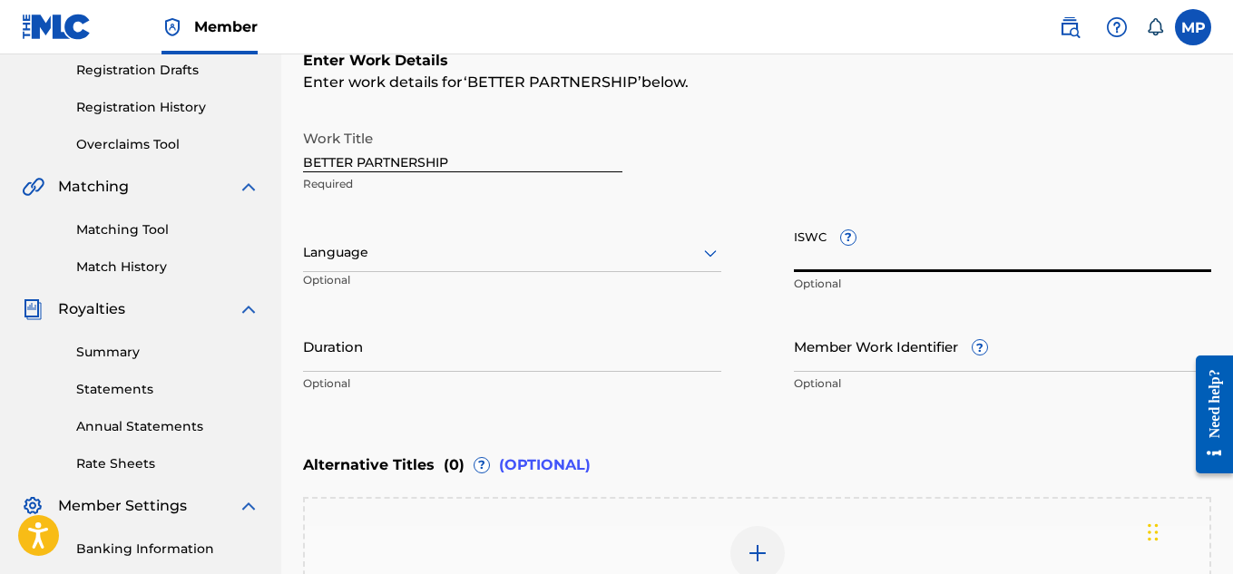
paste input "T9257769612"
type input "T9257769612"
click at [827, 358] on input "Member Work Identifier ?" at bounding box center [1003, 346] width 418 height 52
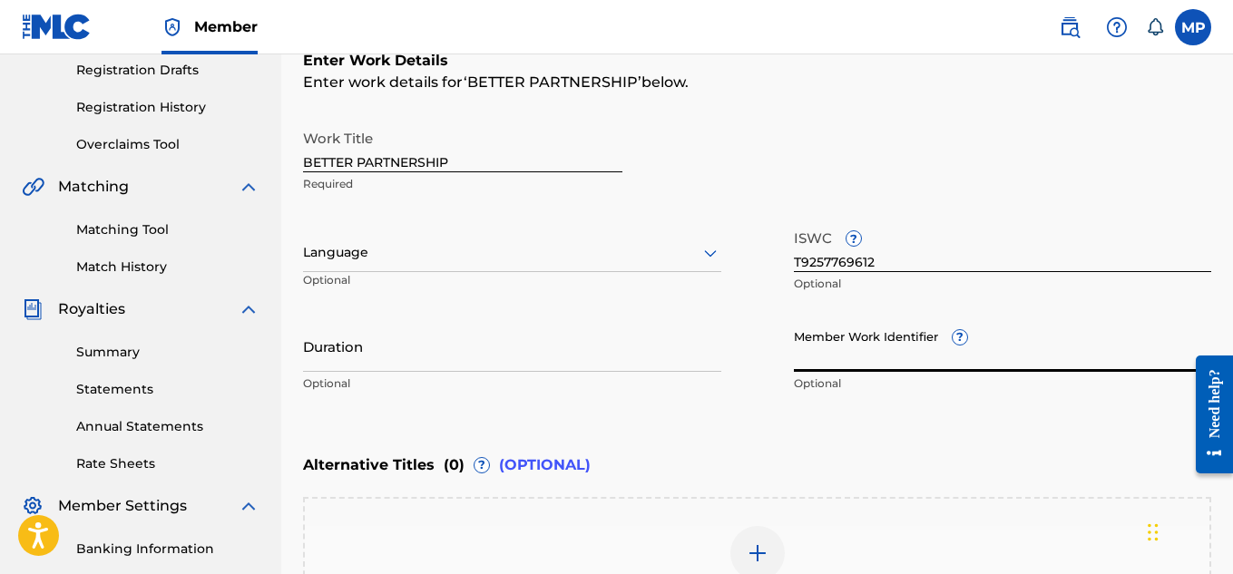
paste input "895393834"
type input "895393834"
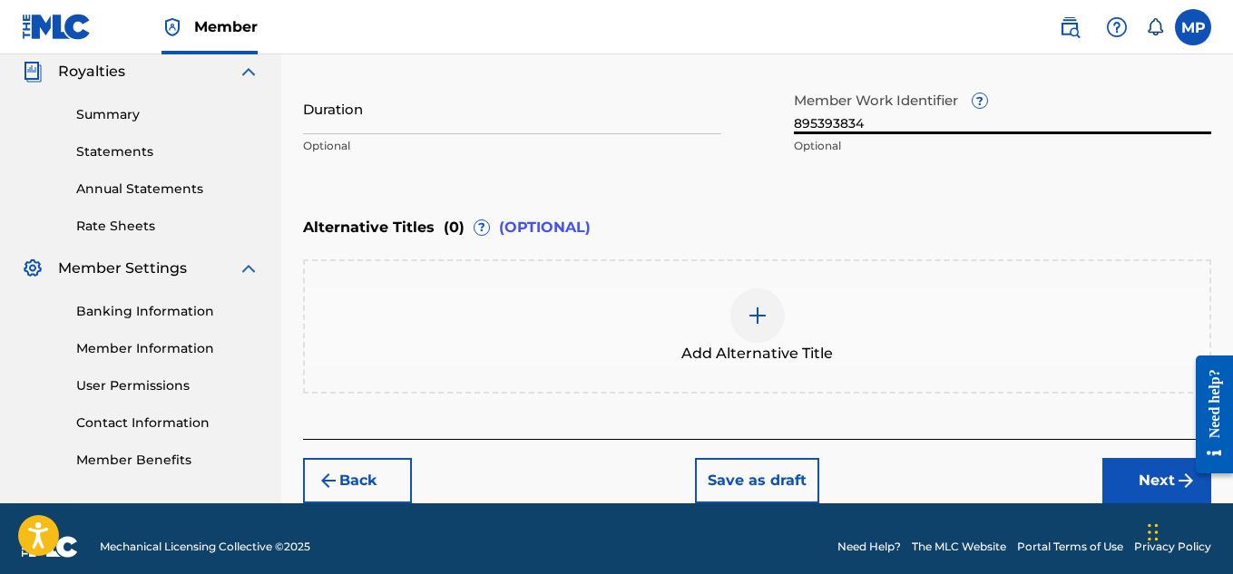
scroll to position [563, 0]
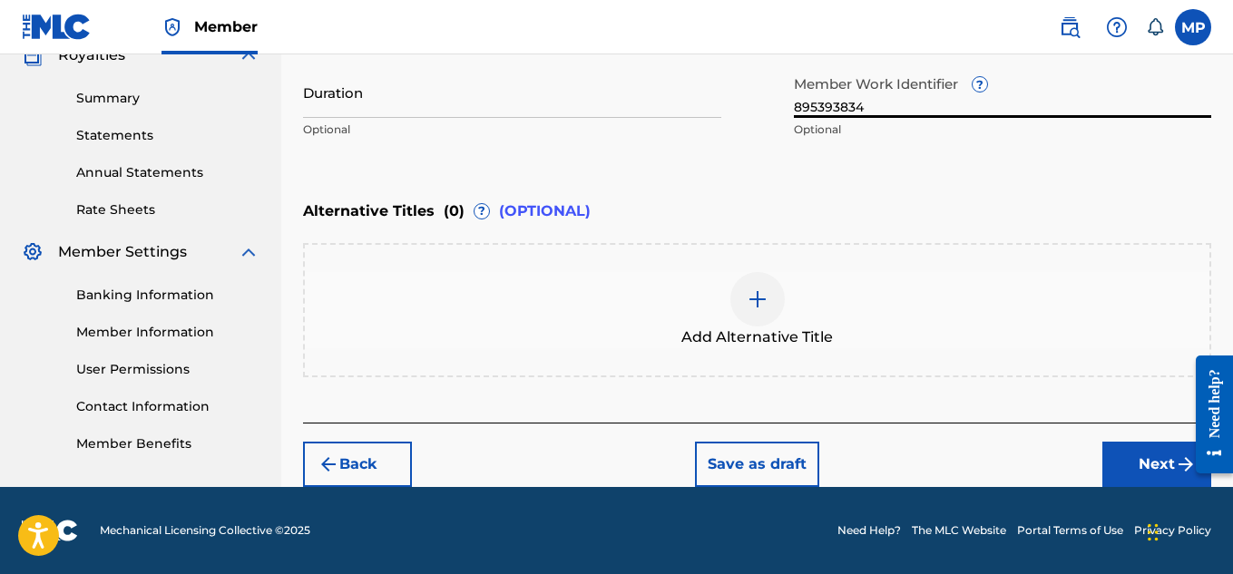
click at [1131, 452] on button "Next" at bounding box center [1157, 464] width 109 height 45
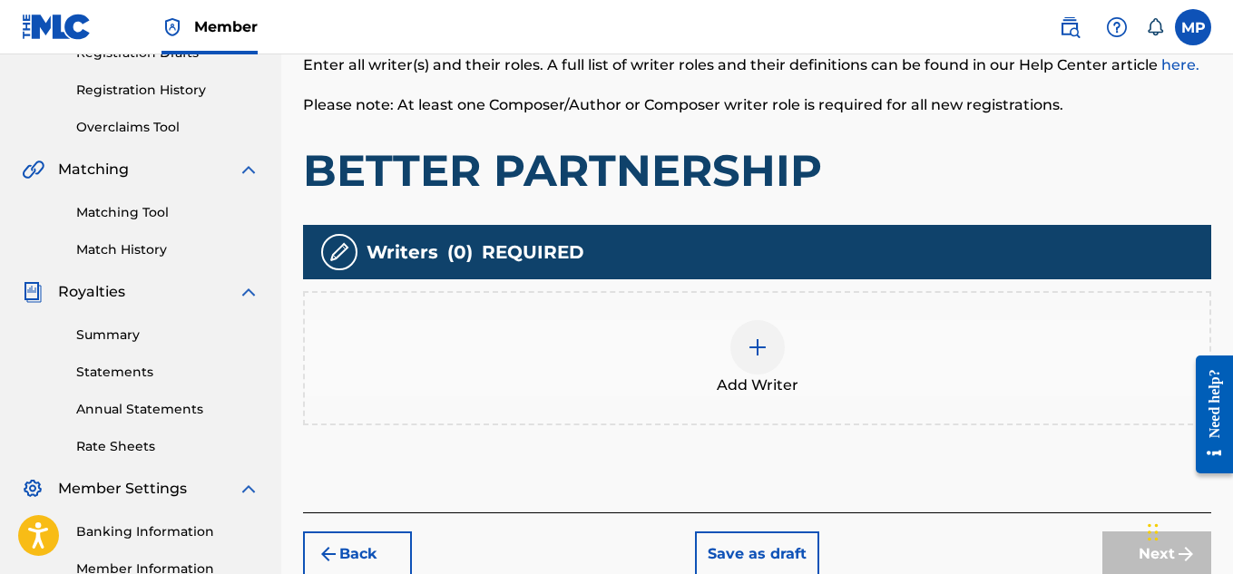
scroll to position [331, 0]
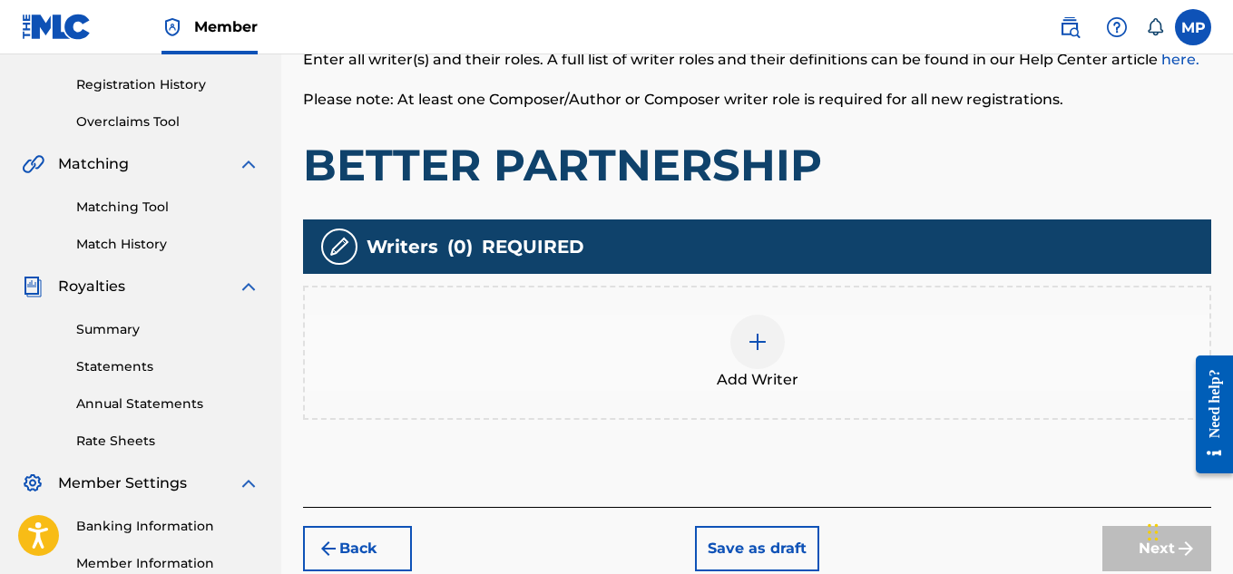
click at [740, 335] on div at bounding box center [758, 342] width 54 height 54
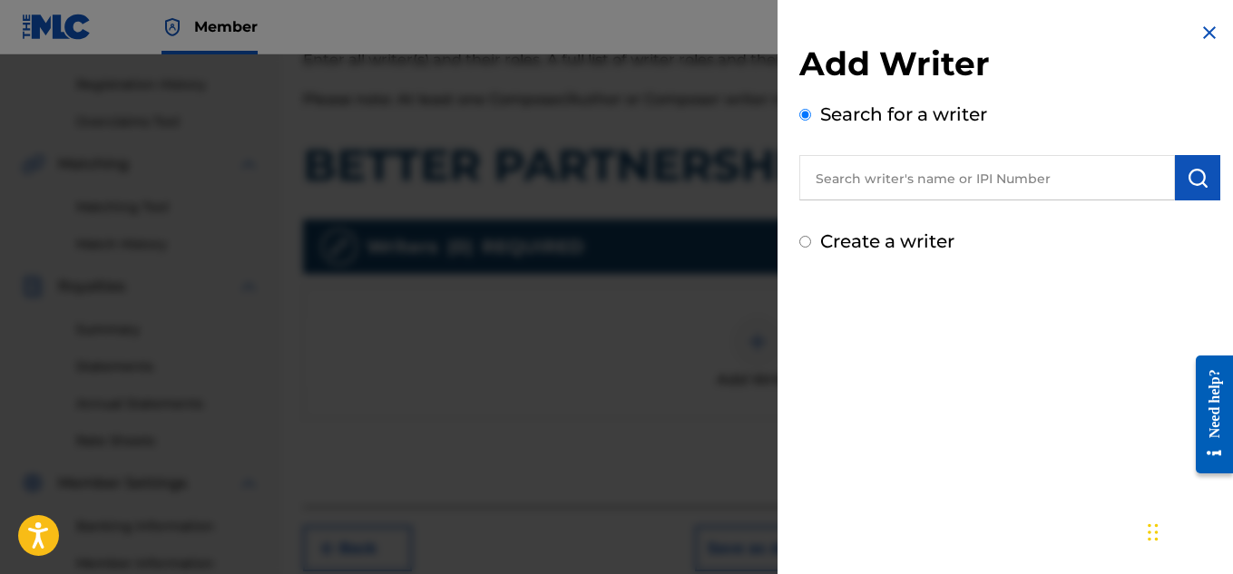
click at [992, 186] on input "text" at bounding box center [988, 177] width 376 height 45
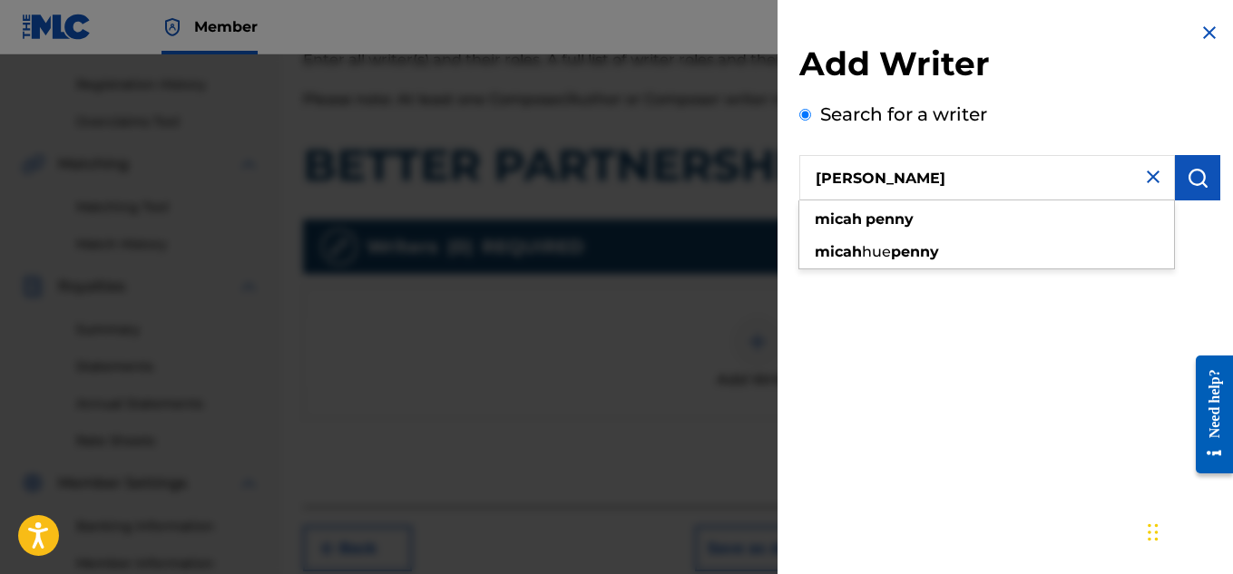
type input "[PERSON_NAME]"
click at [1198, 179] on img "submit" at bounding box center [1198, 178] width 22 height 22
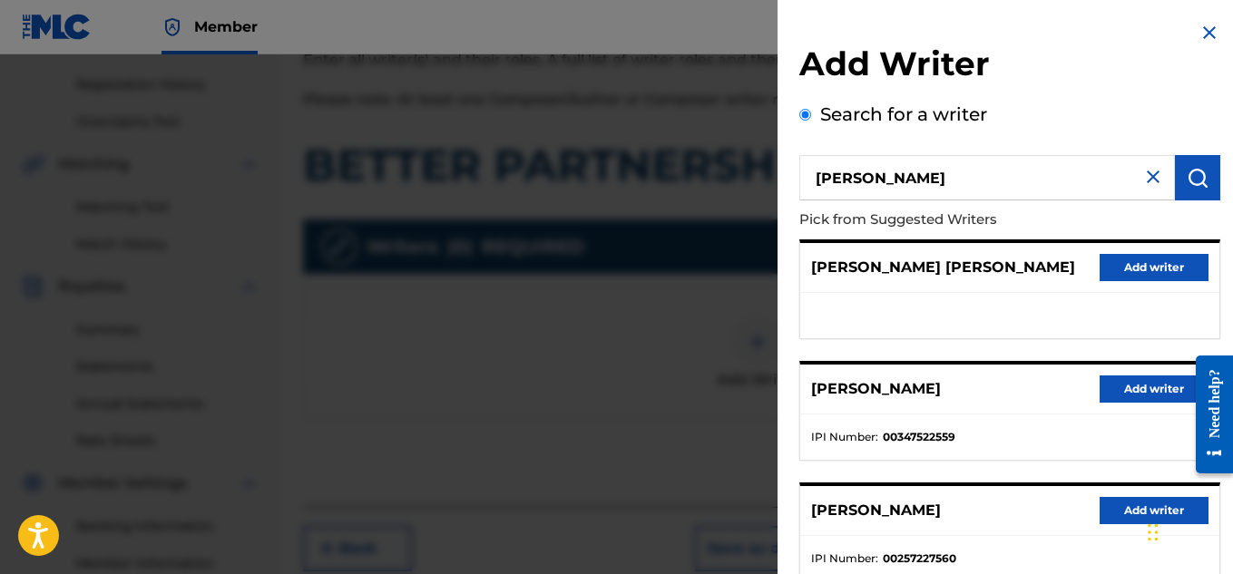
click at [1153, 398] on button "Add writer" at bounding box center [1154, 389] width 109 height 27
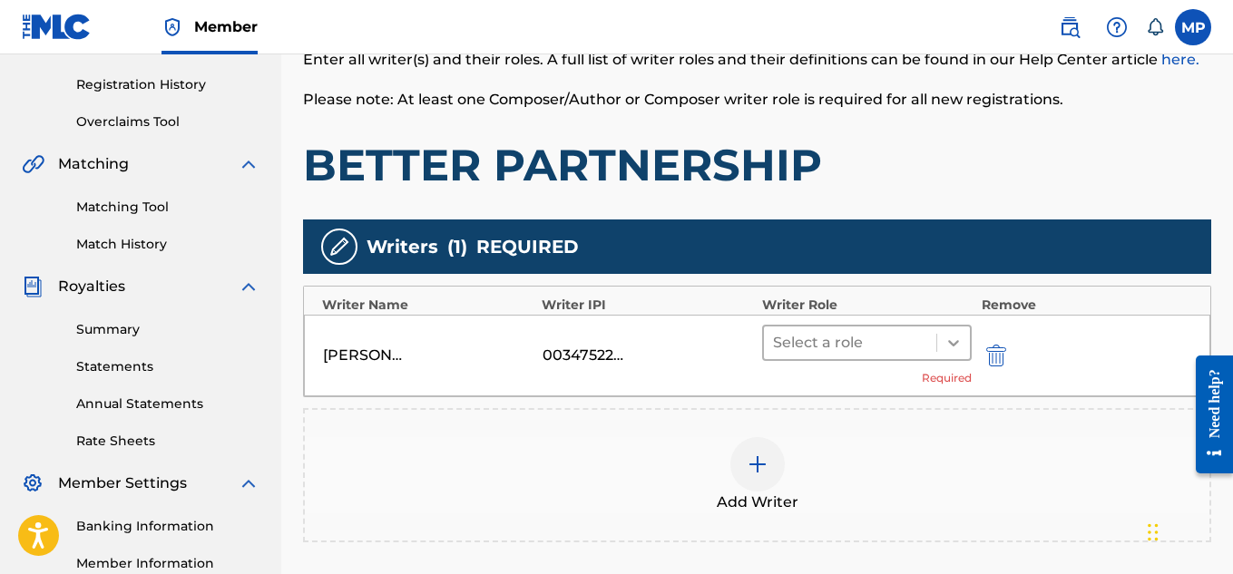
click at [947, 341] on icon at bounding box center [954, 343] width 18 height 18
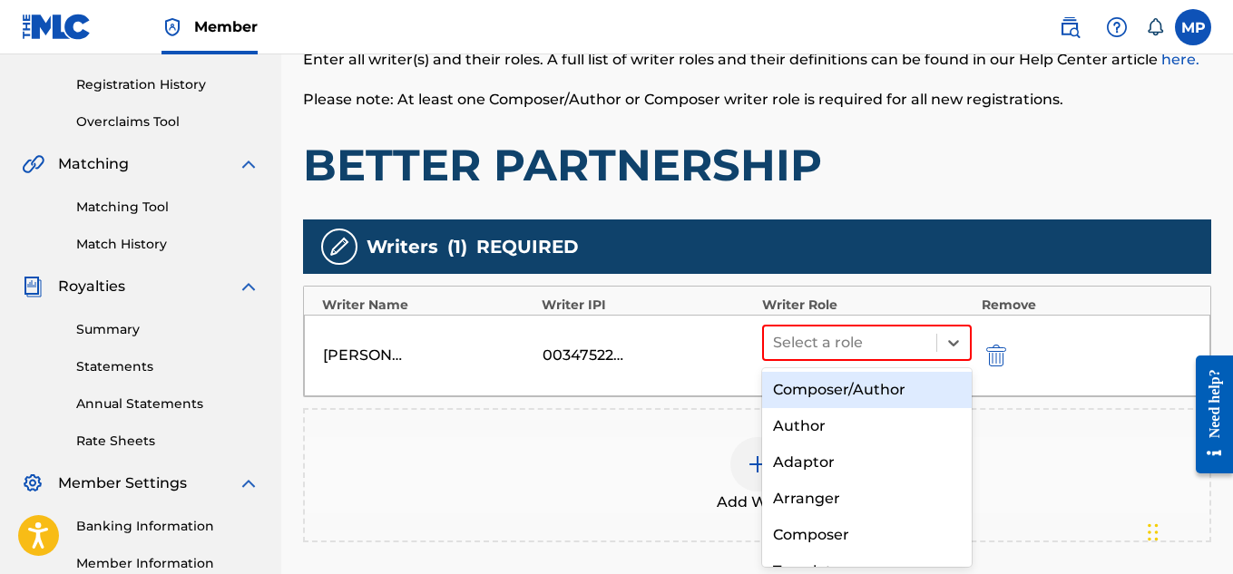
click at [856, 392] on div "Composer/Author" at bounding box center [867, 390] width 211 height 36
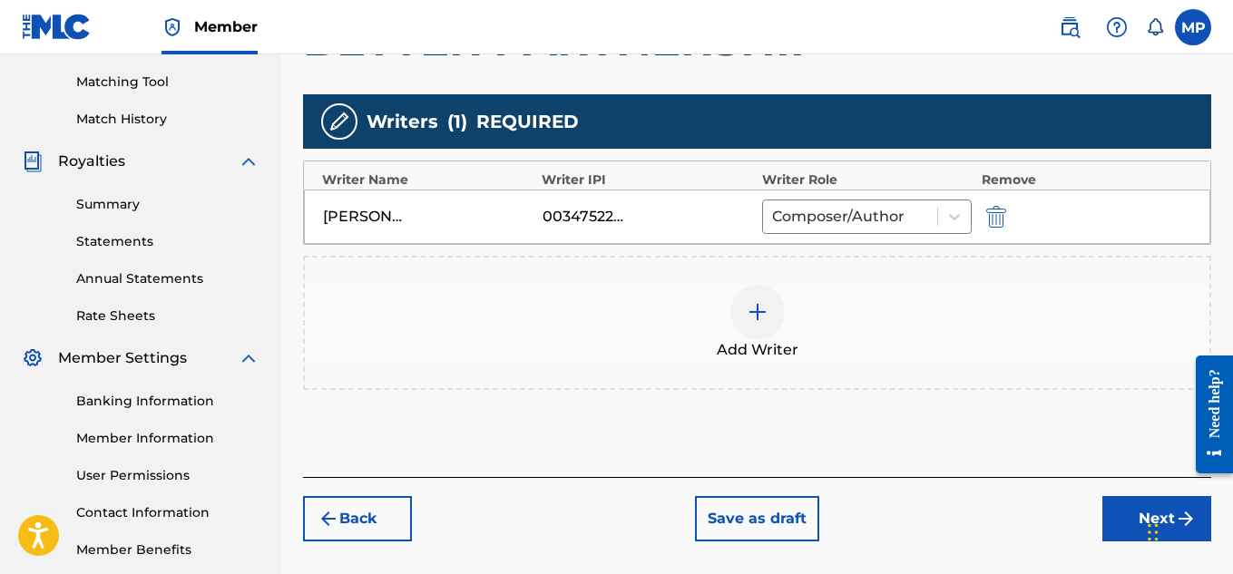
scroll to position [460, 0]
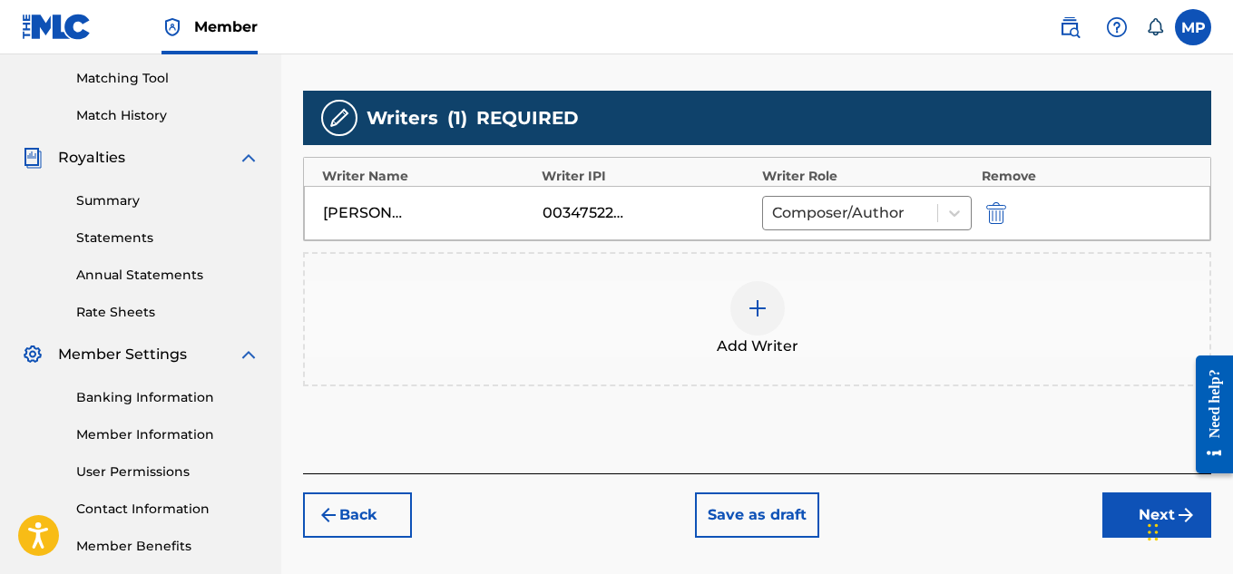
click at [1135, 514] on button "Next" at bounding box center [1157, 515] width 109 height 45
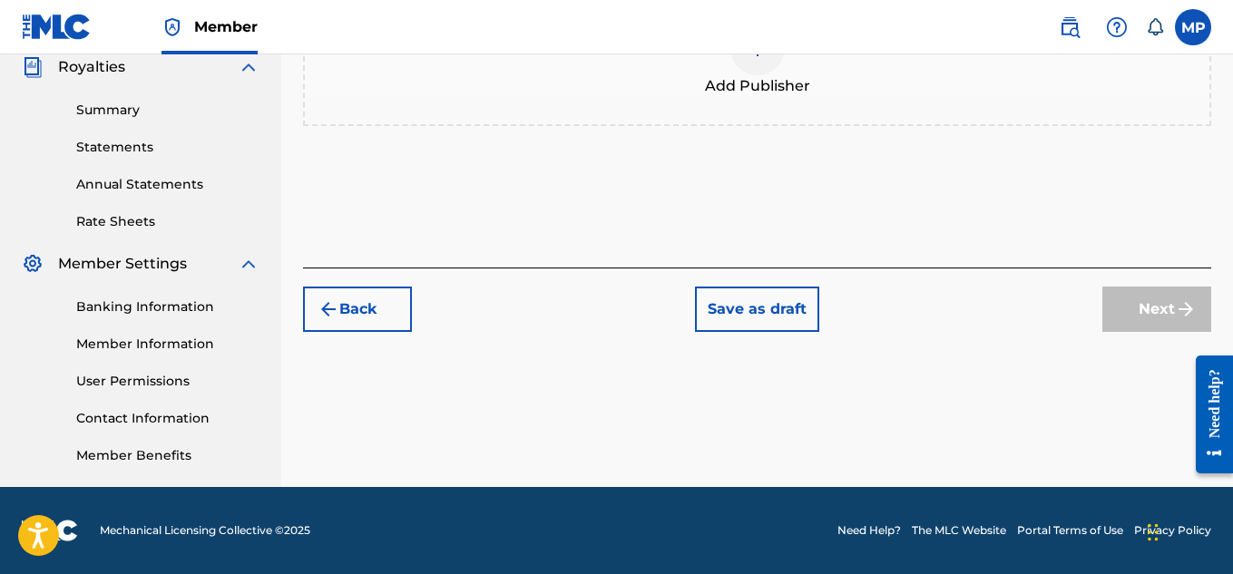
scroll to position [423, 0]
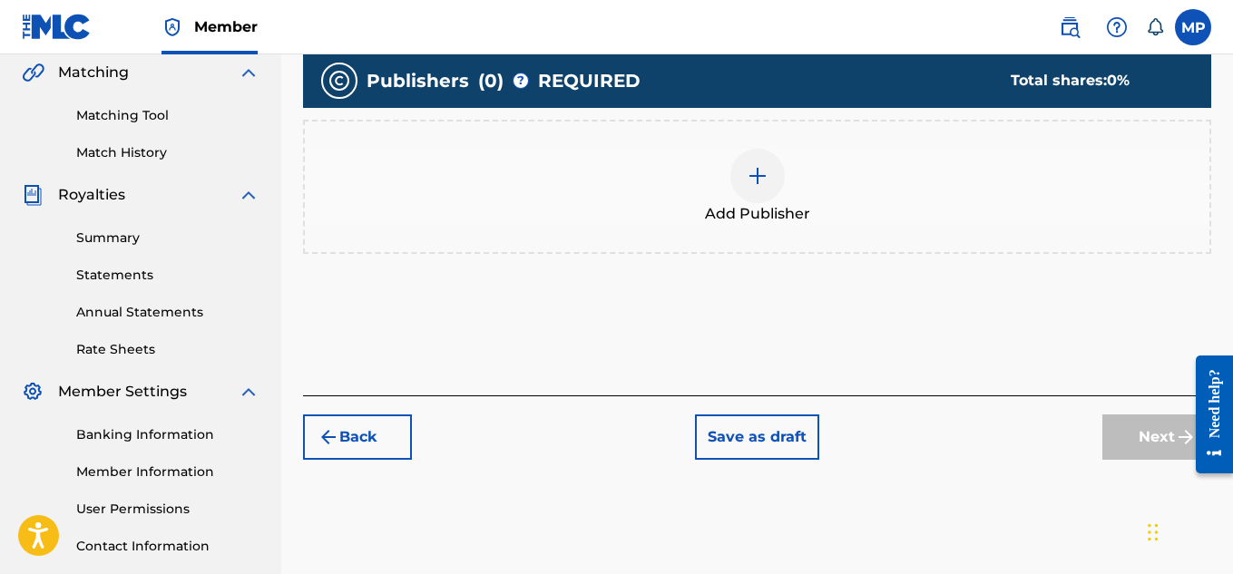
click at [760, 184] on img at bounding box center [758, 176] width 22 height 22
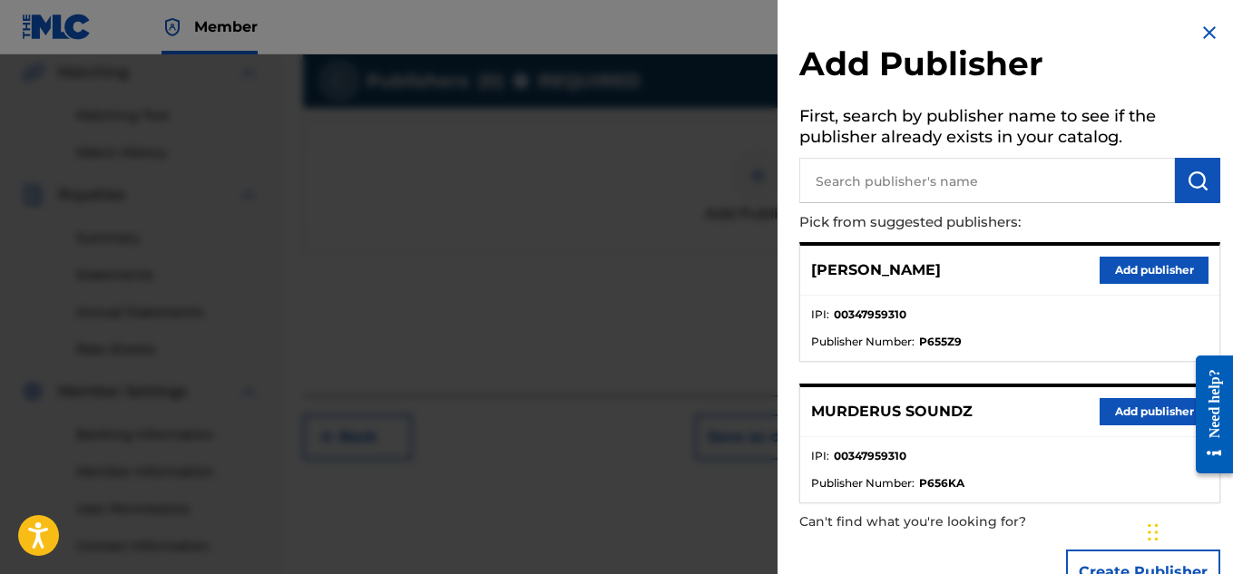
click at [1134, 411] on button "Add publisher" at bounding box center [1154, 411] width 109 height 27
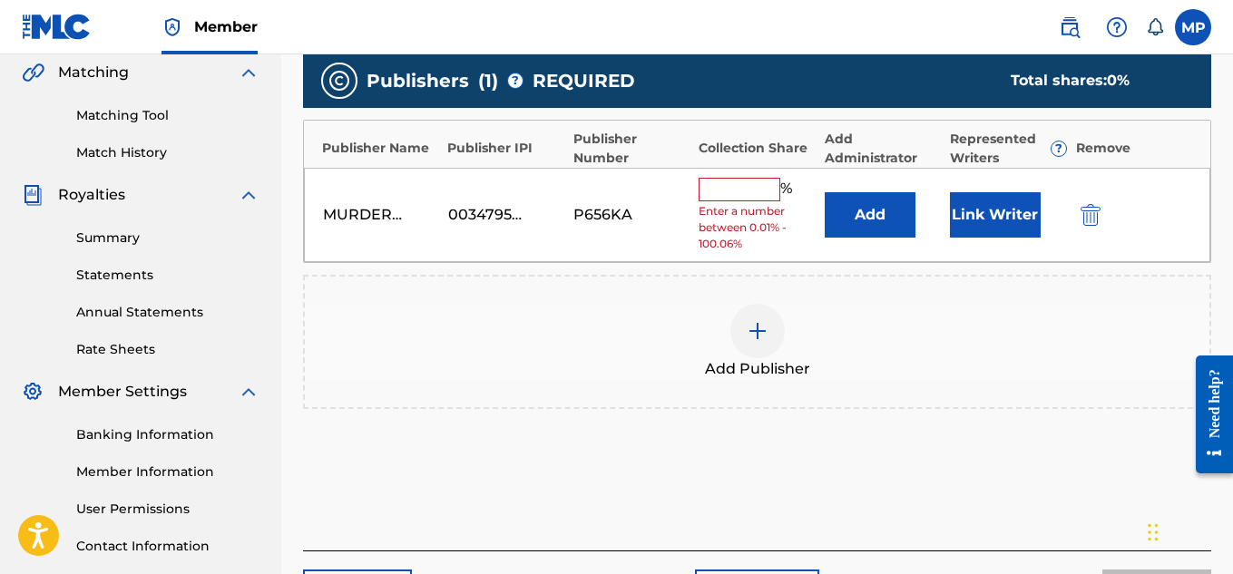
click at [746, 193] on input "text" at bounding box center [740, 190] width 82 height 24
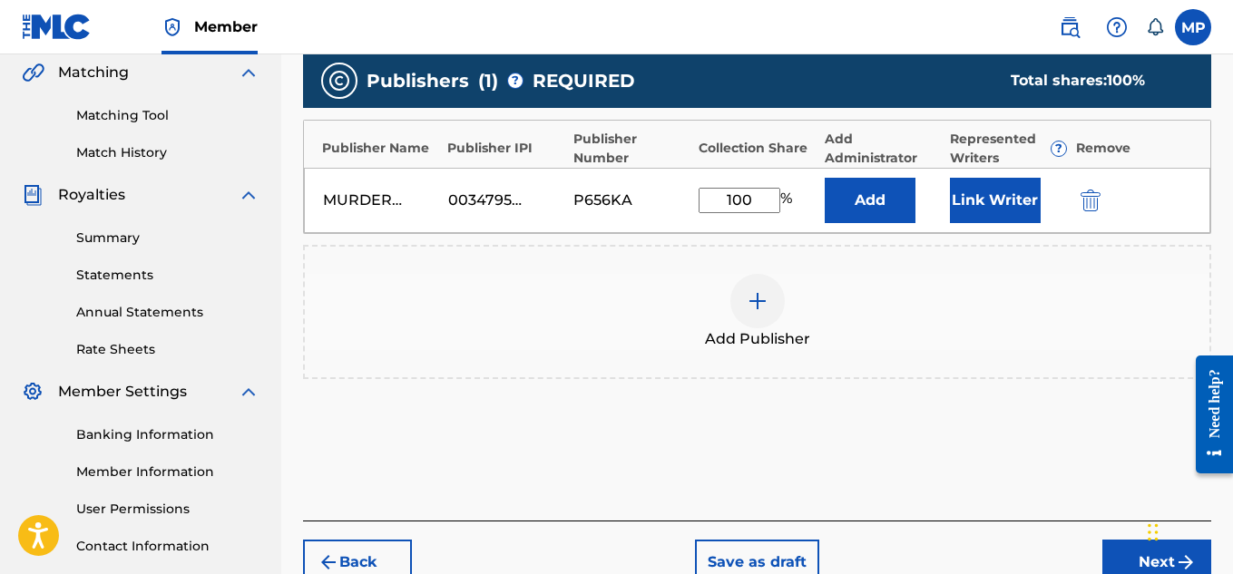
type input "100"
click at [981, 205] on button "Link Writer" at bounding box center [995, 200] width 91 height 45
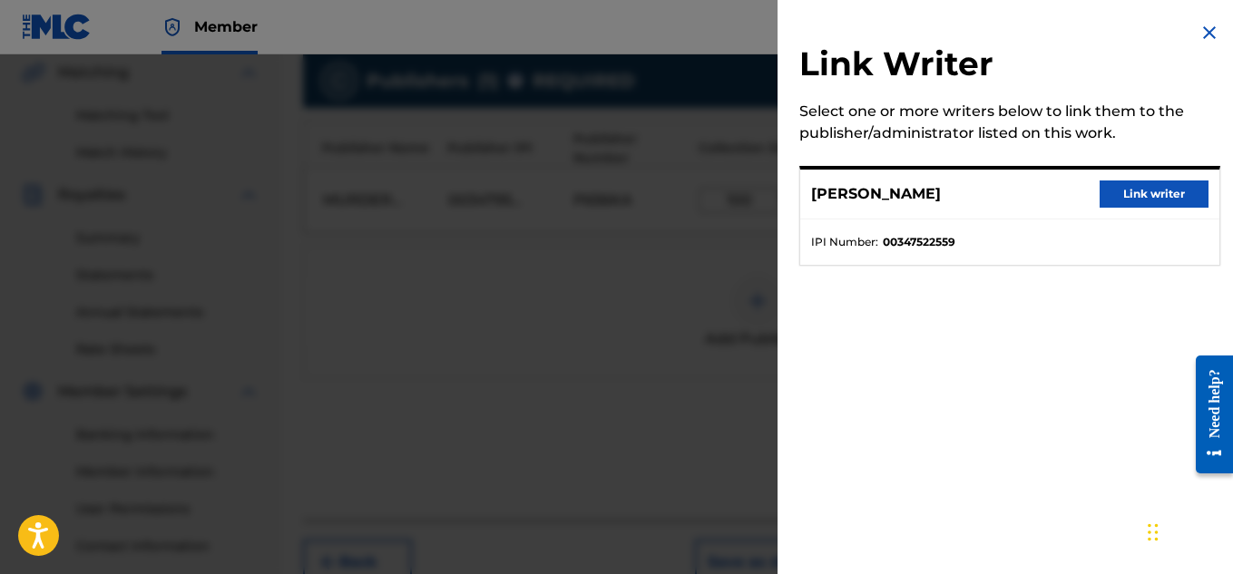
click at [1123, 193] on button "Link writer" at bounding box center [1154, 194] width 109 height 27
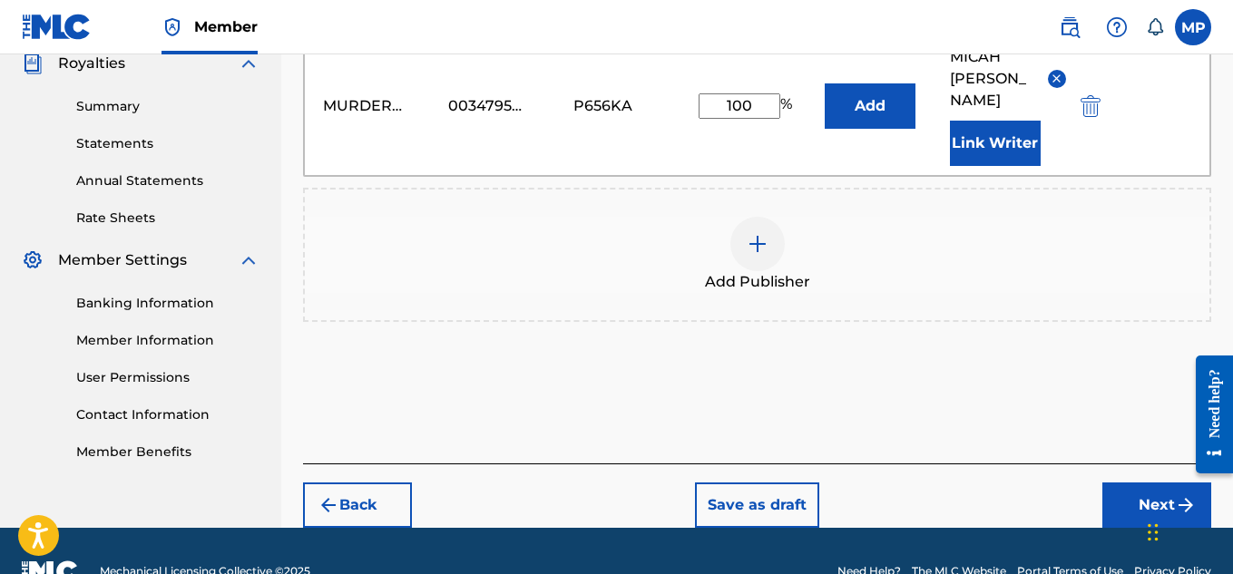
scroll to position [574, 0]
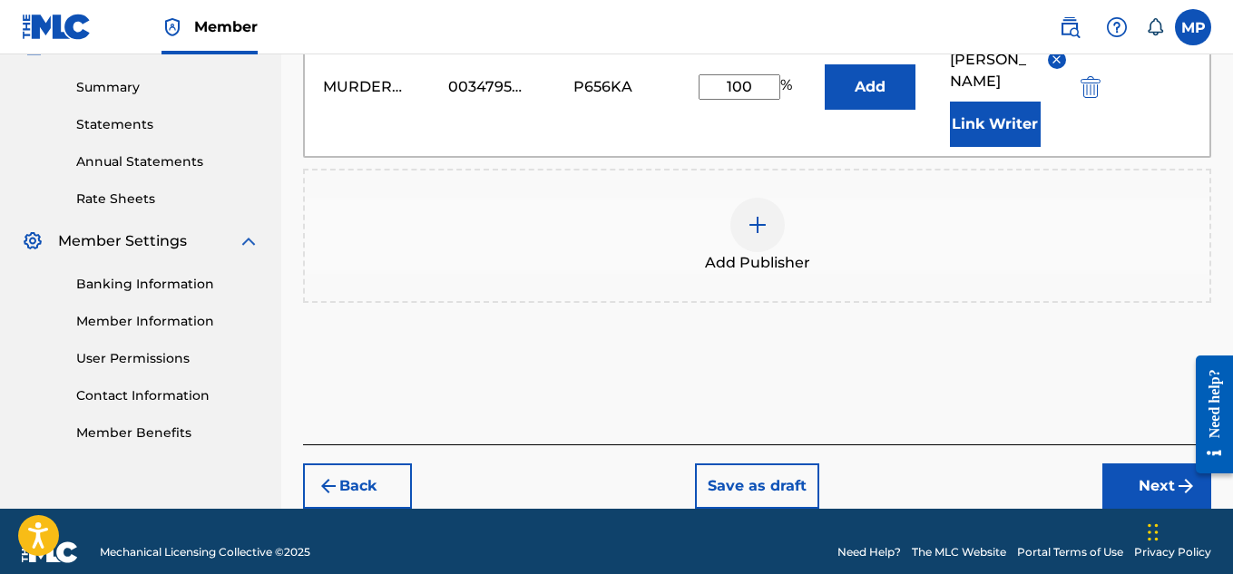
click at [1123, 472] on button "Next" at bounding box center [1157, 486] width 109 height 45
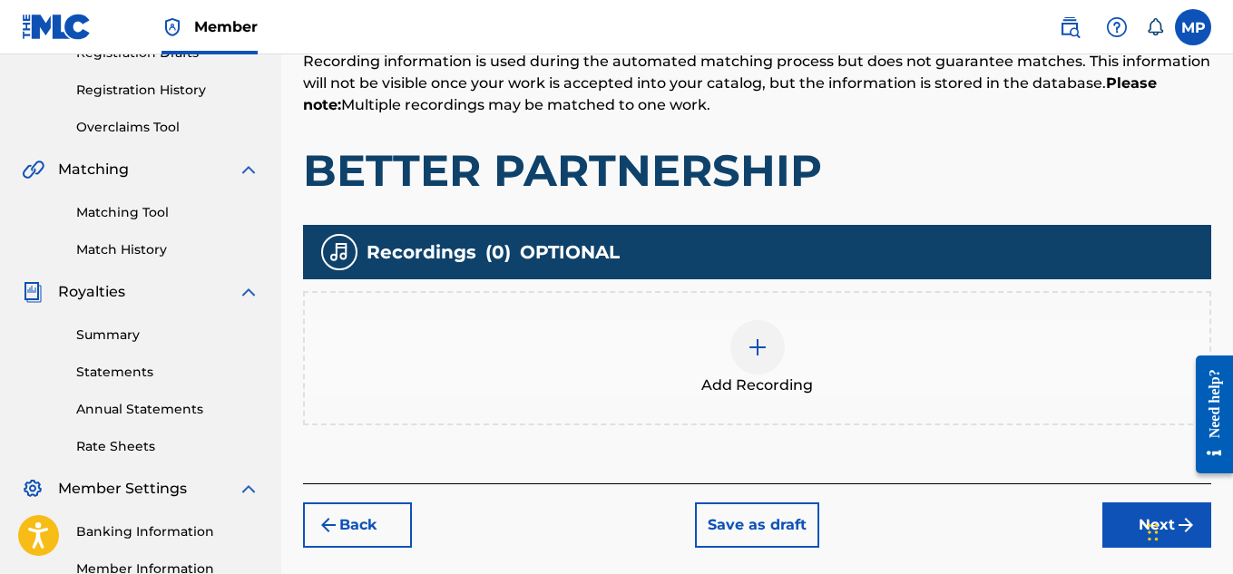
scroll to position [333, 0]
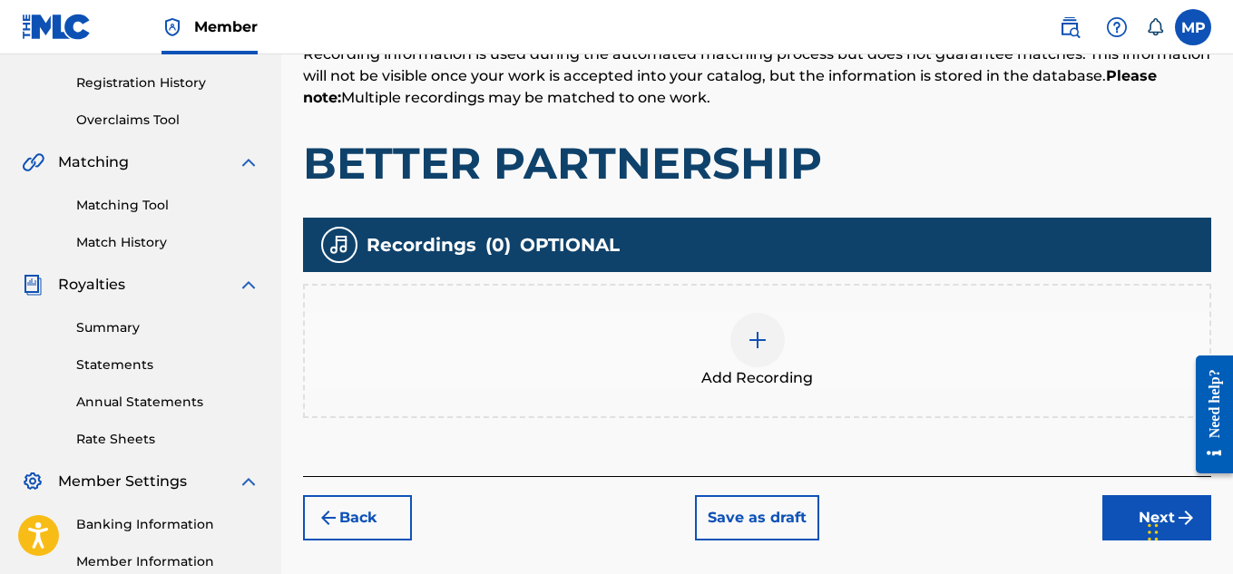
click at [776, 338] on div at bounding box center [758, 340] width 54 height 54
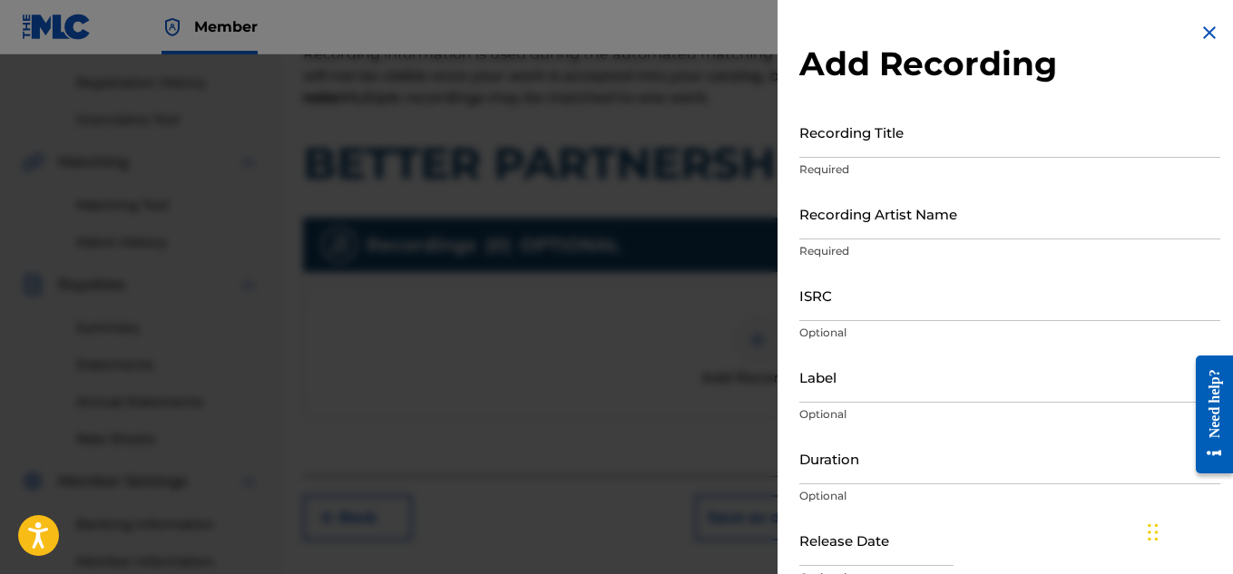
click at [834, 300] on input "ISRC" at bounding box center [1010, 296] width 421 height 52
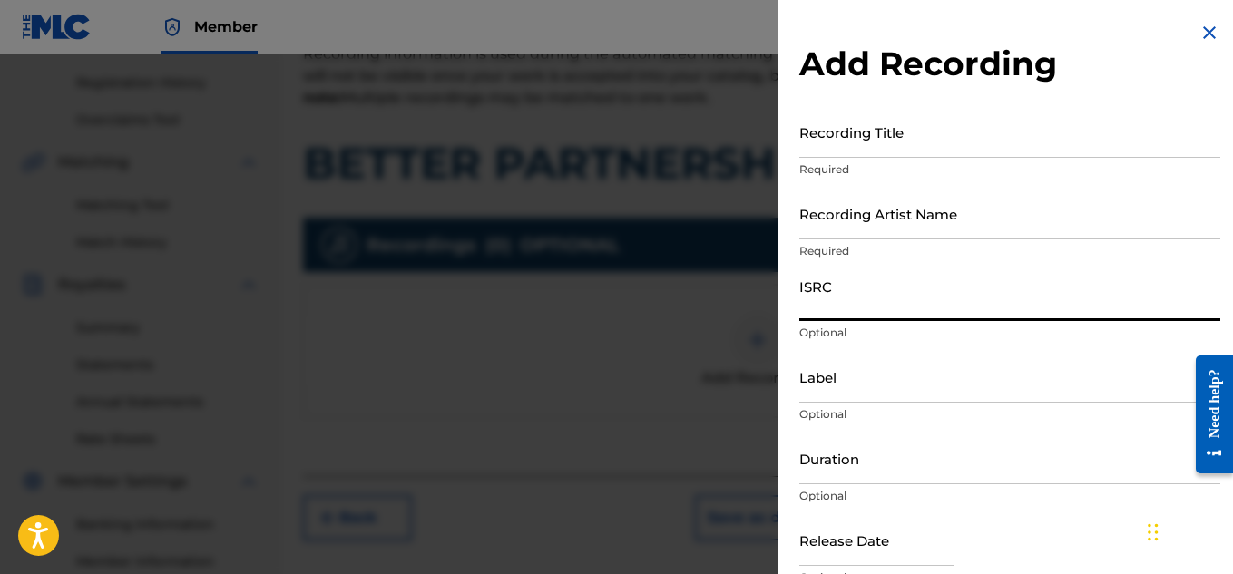
paste input "QZDA81896242"
type input "QZDA81896242"
click at [881, 141] on input "Recording Title" at bounding box center [1010, 132] width 421 height 52
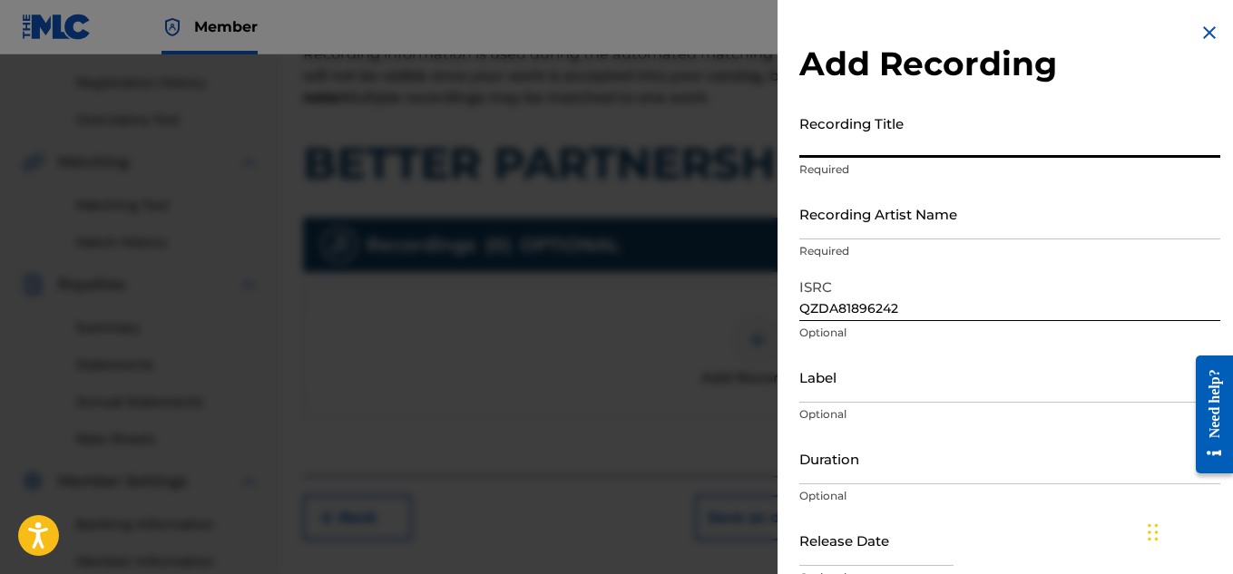
paste input "BETTER PARTNERSHIP"
type input "BETTER PARTNERSHIP"
click at [836, 225] on input "Recording Artist Name" at bounding box center [1010, 214] width 421 height 52
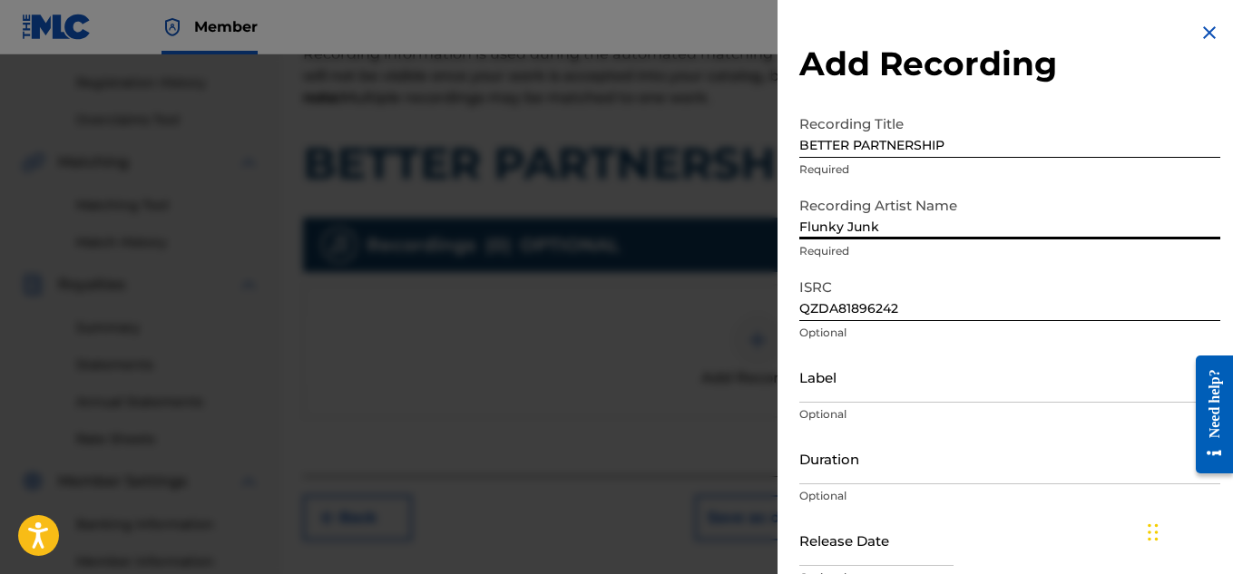
type input "Flunky Junky"
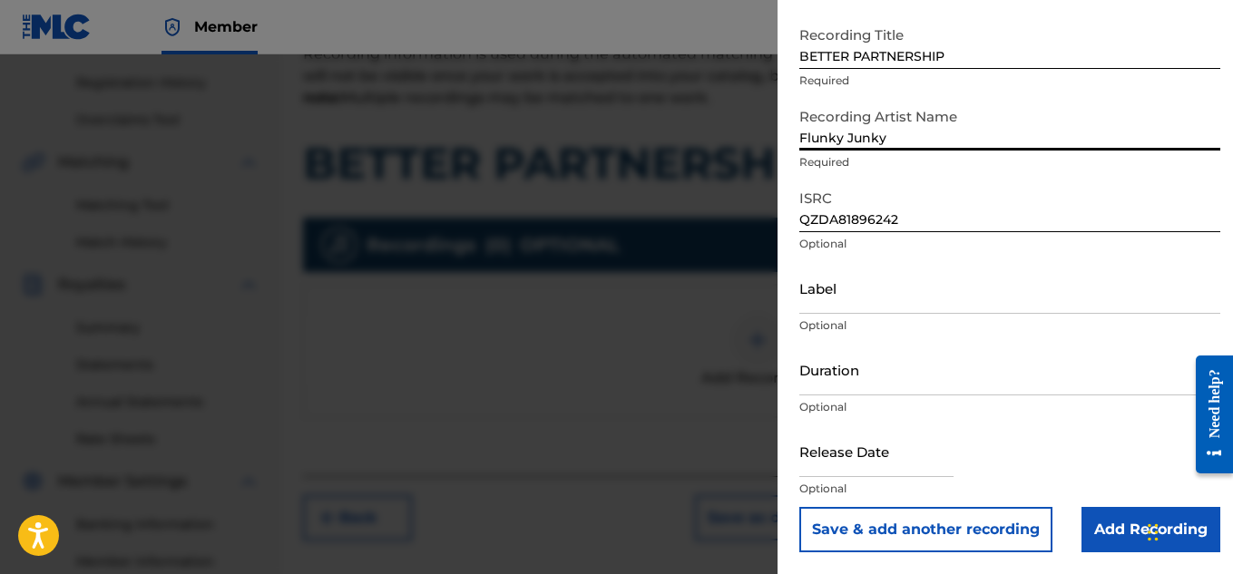
scroll to position [424, 0]
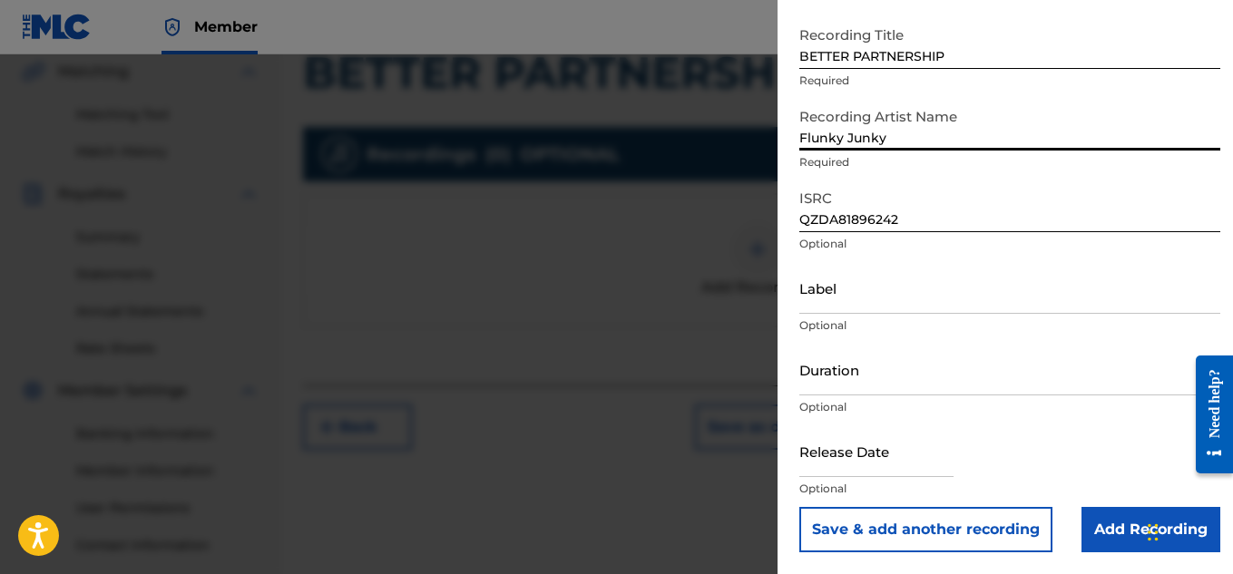
click at [1117, 521] on input "Add Recording" at bounding box center [1151, 529] width 139 height 45
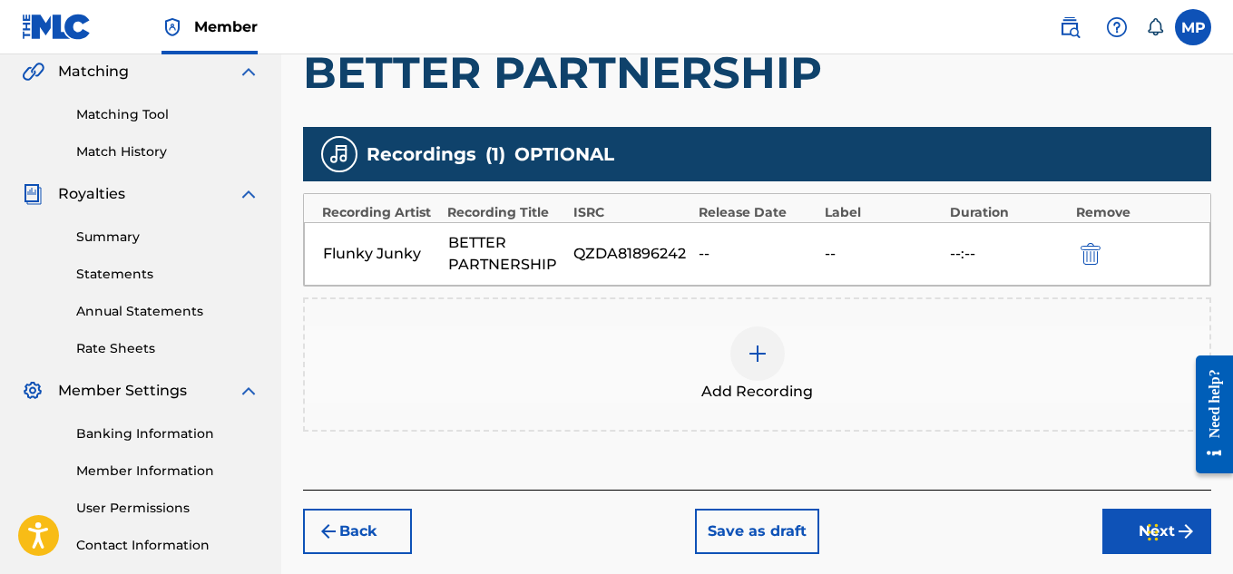
click at [1115, 542] on button "Next" at bounding box center [1157, 531] width 109 height 45
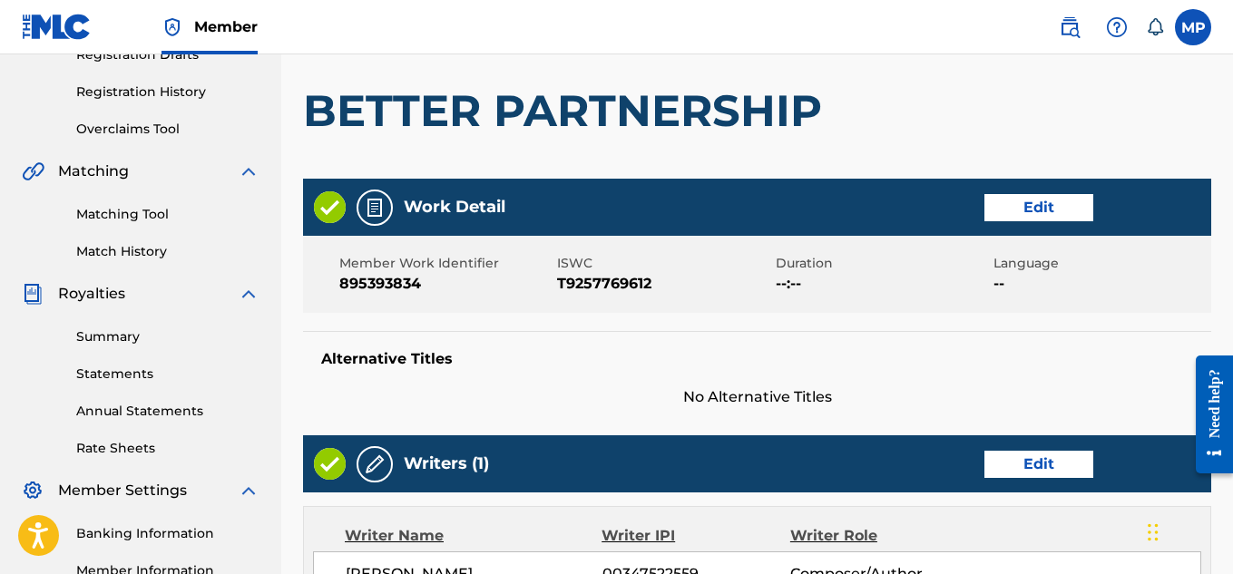
scroll to position [982, 0]
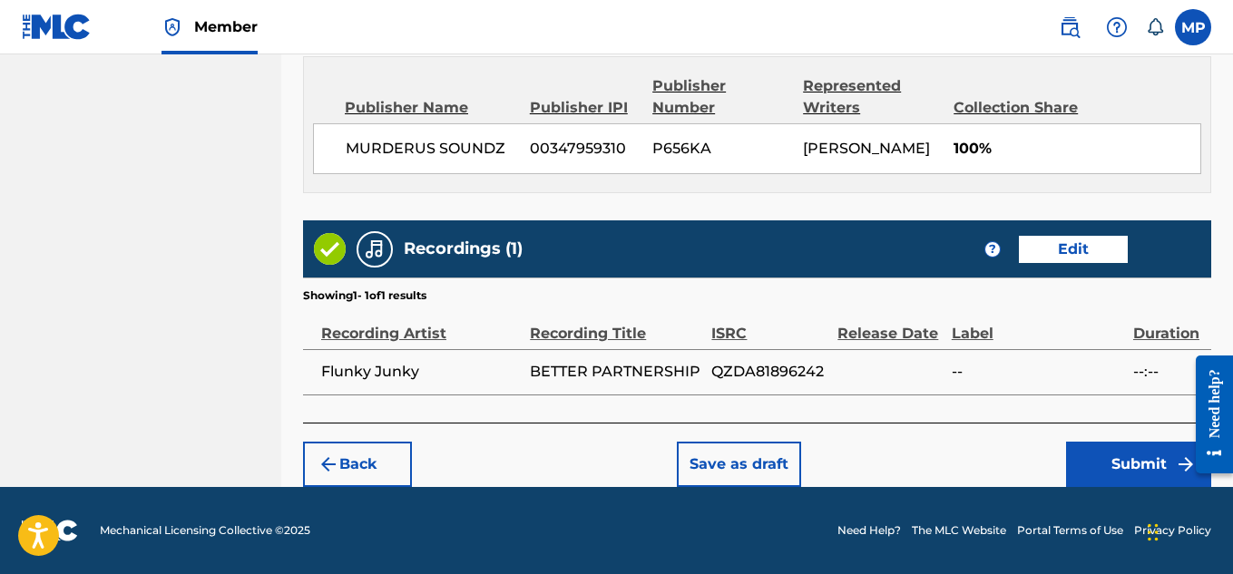
click at [1078, 448] on button "Submit" at bounding box center [1138, 464] width 145 height 45
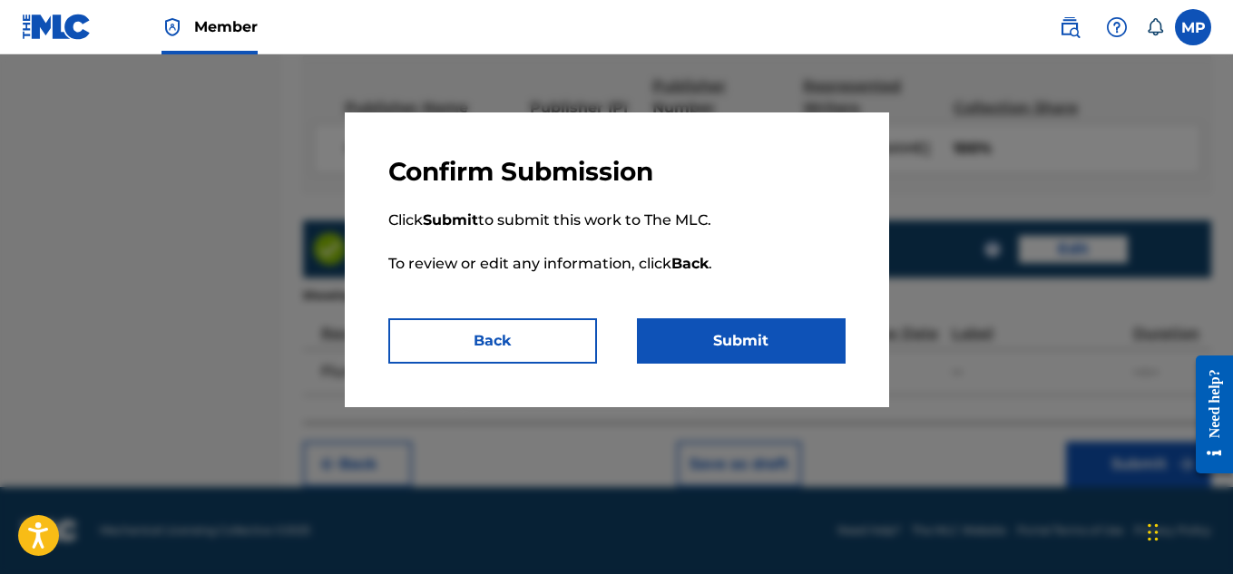
click at [738, 337] on button "Submit" at bounding box center [741, 341] width 209 height 45
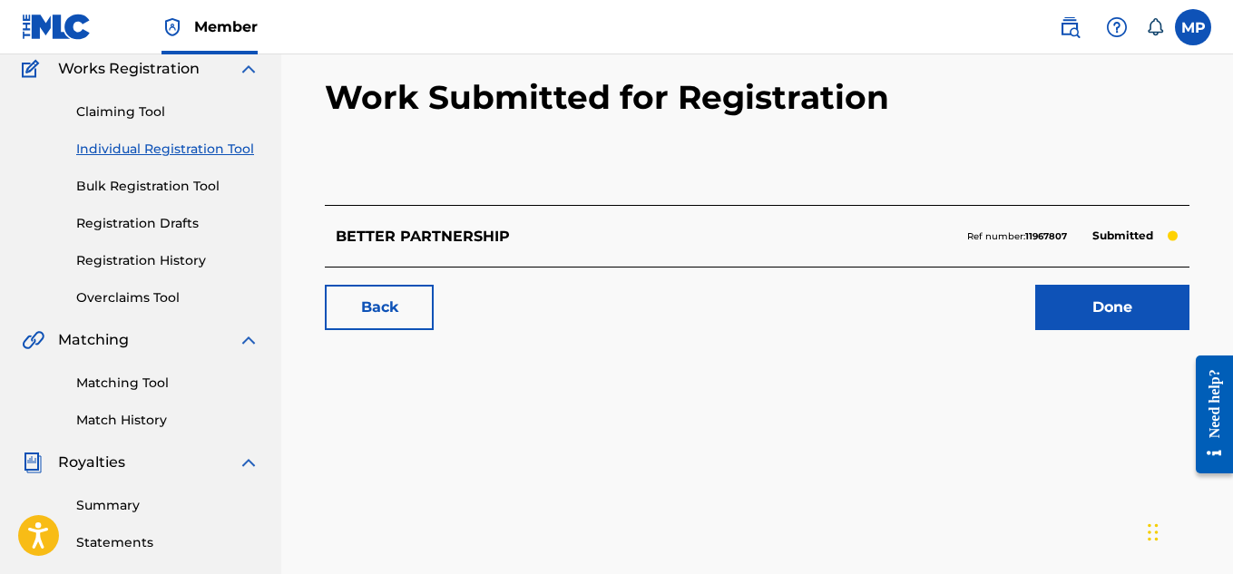
scroll to position [170, 0]
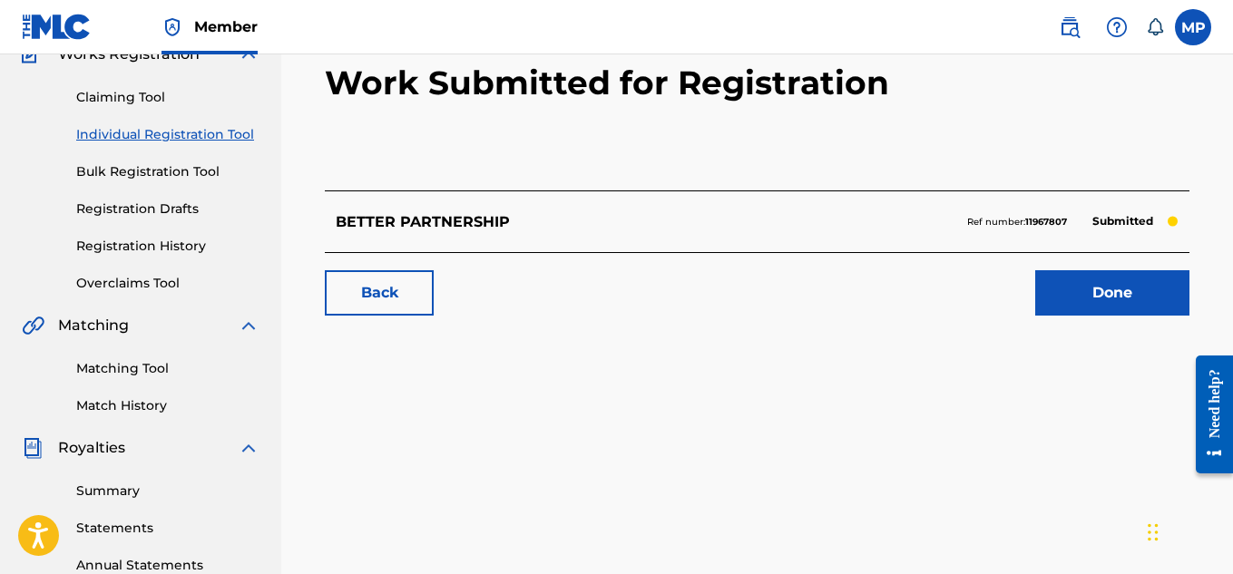
click at [399, 291] on link "Back" at bounding box center [379, 292] width 109 height 45
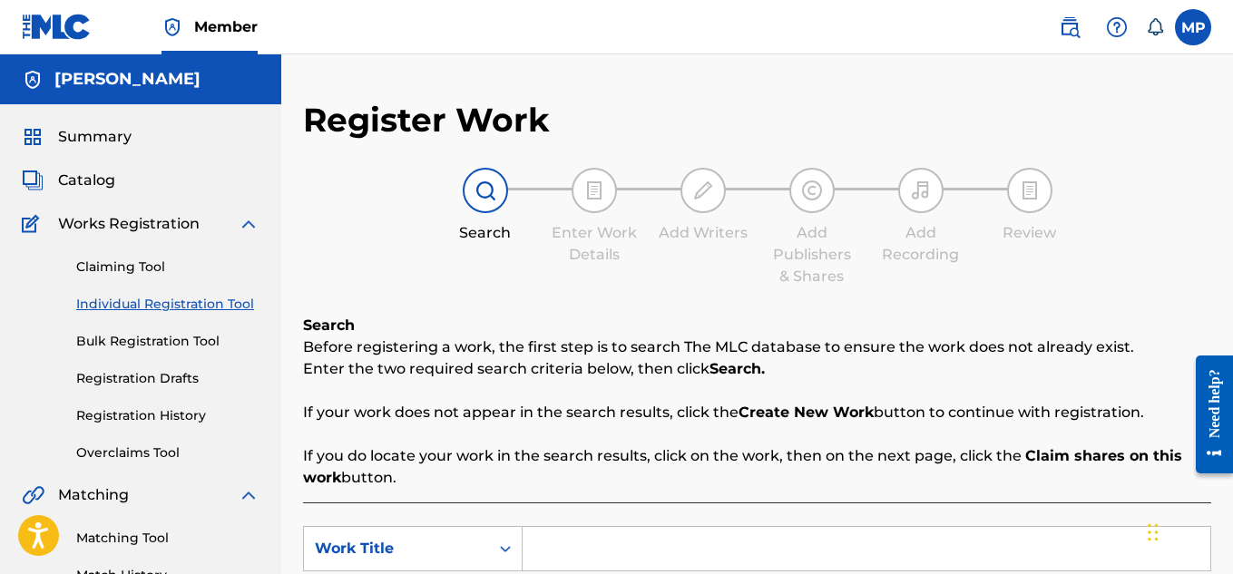
scroll to position [426, 0]
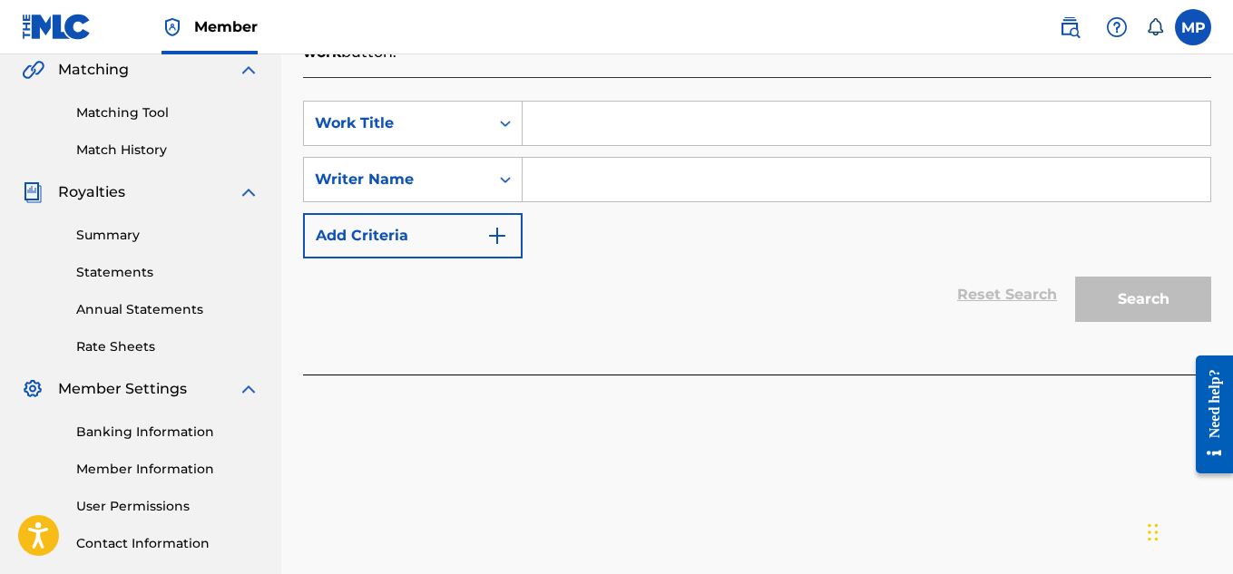
click at [673, 126] on input "Search Form" at bounding box center [867, 124] width 688 height 44
paste input "BACK TO THE BASICS"
type input "BACK TO THE BASICS"
click at [652, 187] on input "Search Form" at bounding box center [867, 180] width 688 height 44
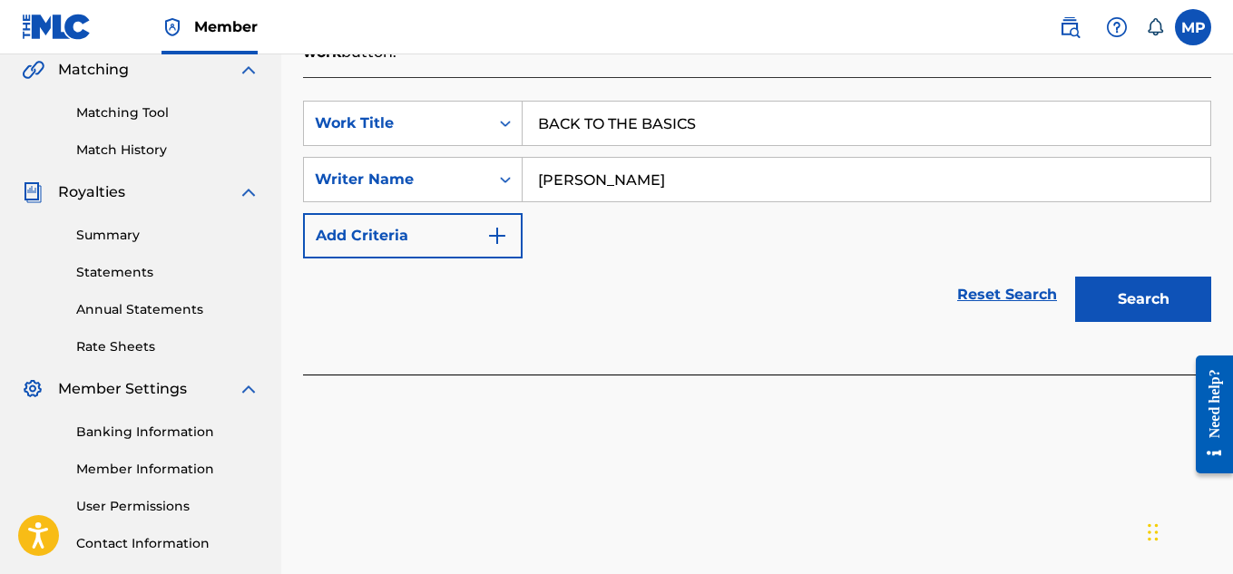
type input "[PERSON_NAME]"
click at [1105, 295] on button "Search" at bounding box center [1143, 299] width 136 height 45
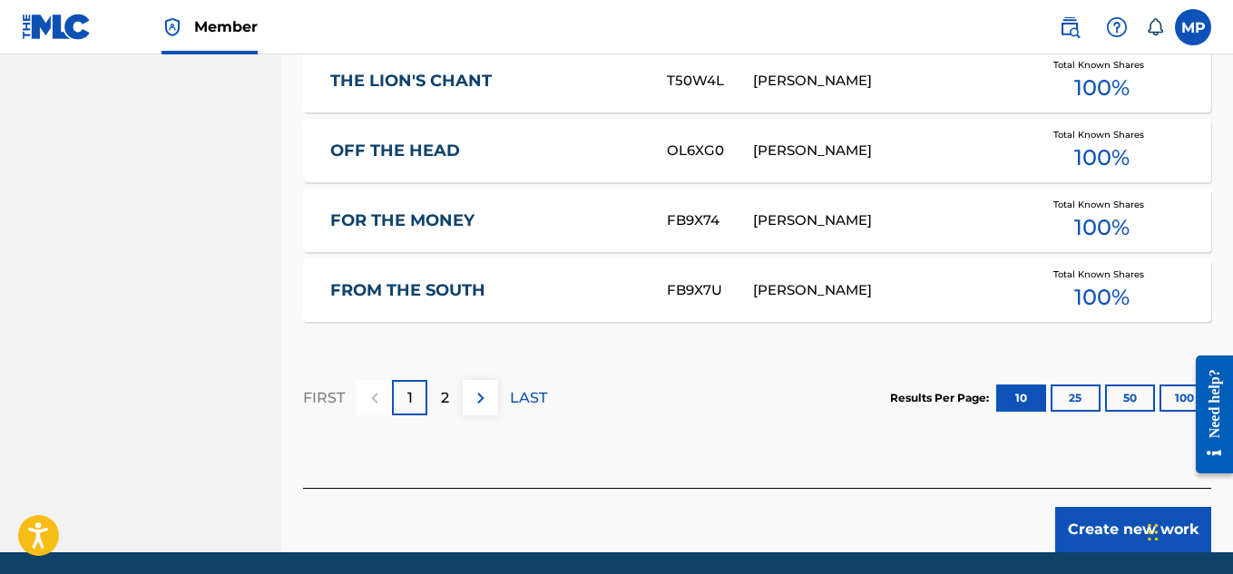
scroll to position [1305, 0]
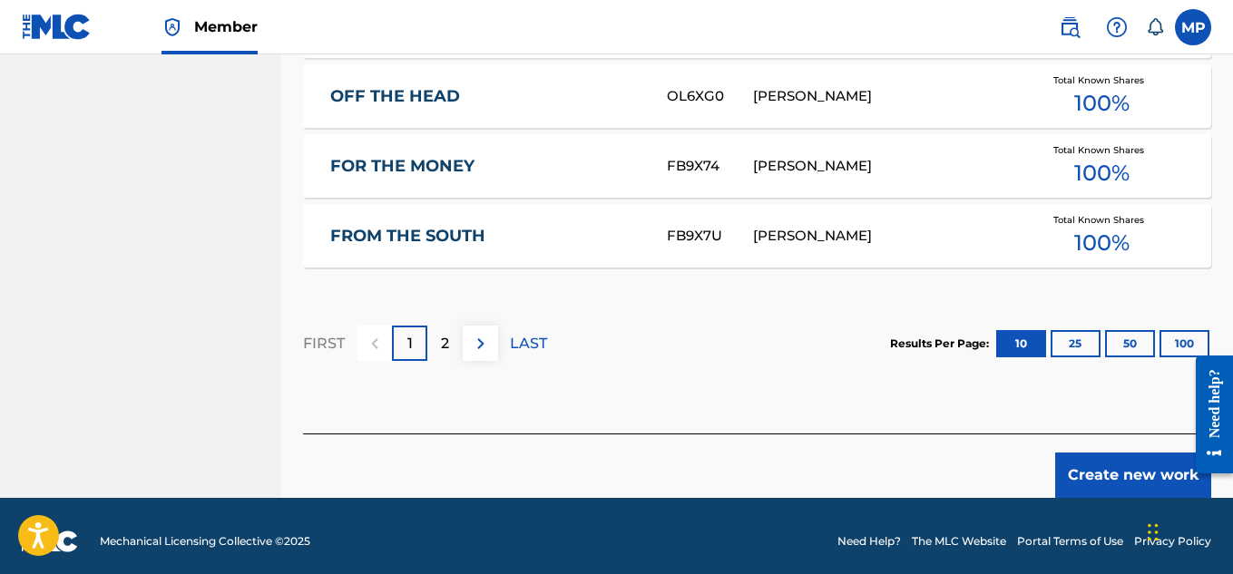
click at [1093, 470] on button "Create new work" at bounding box center [1134, 475] width 156 height 45
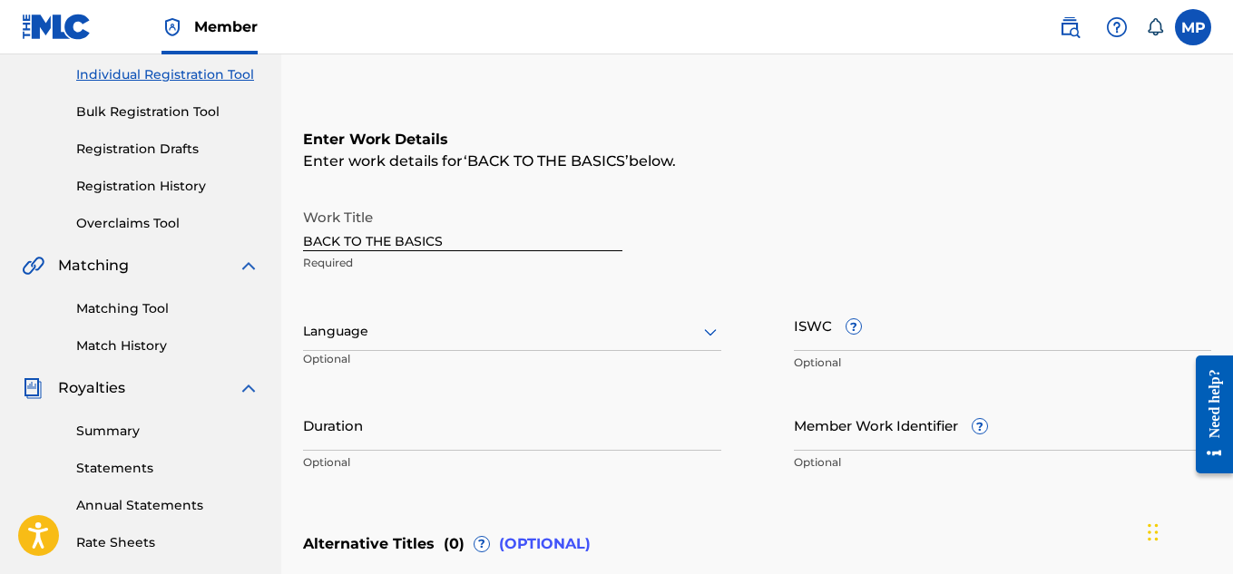
scroll to position [234, 0]
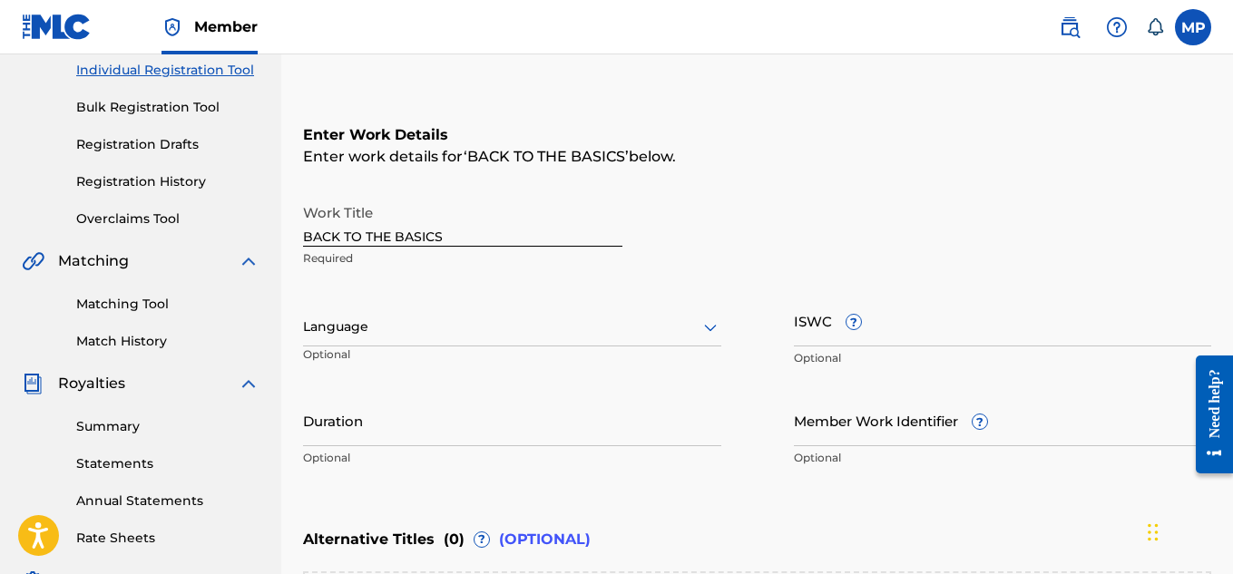
click at [933, 339] on input "ISWC ?" at bounding box center [1003, 321] width 418 height 52
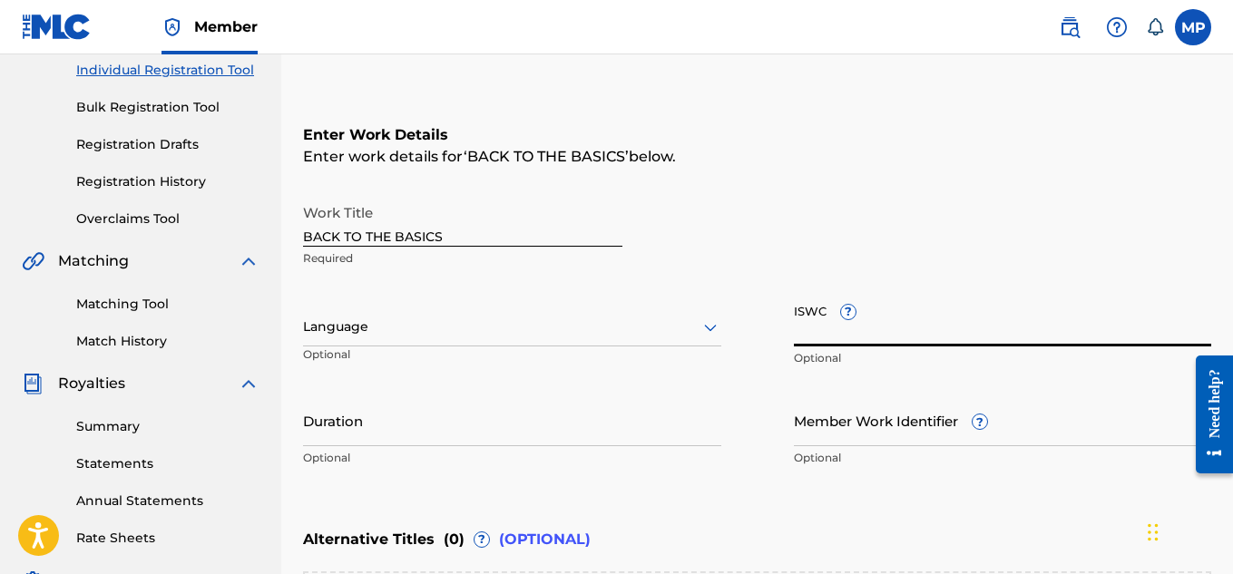
paste input "T9257768915"
type input "T9257768915"
click at [834, 448] on div "Member Work Identifier ? Optional" at bounding box center [1003, 436] width 418 height 82
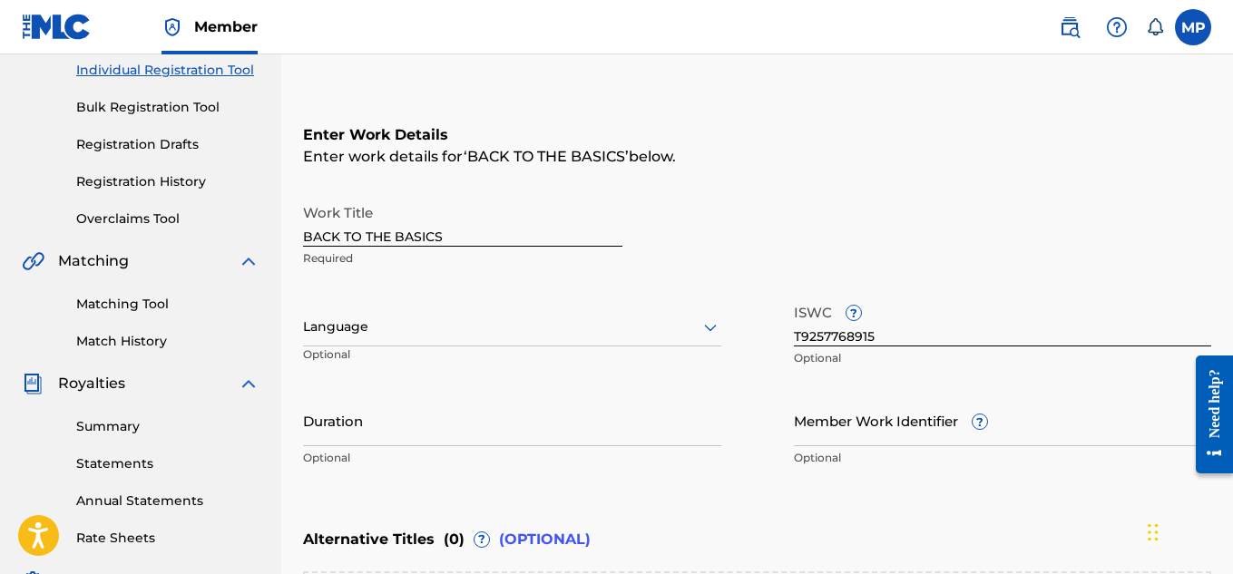
click at [843, 437] on input "Member Work Identifier ?" at bounding box center [1003, 421] width 418 height 52
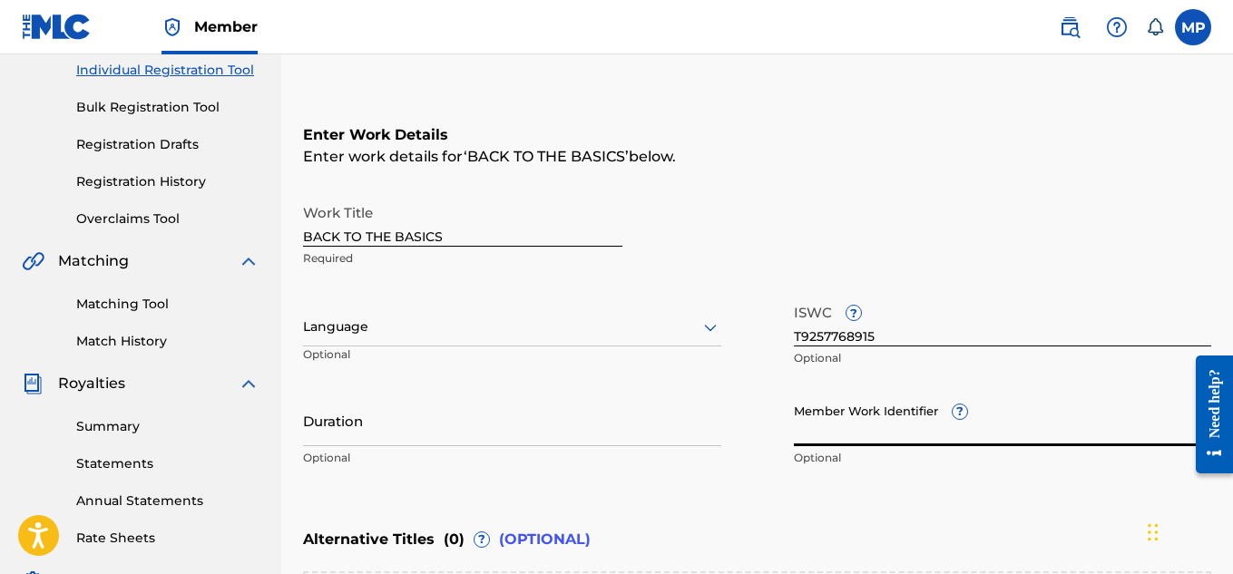
paste input "895393801"
type input "895393801"
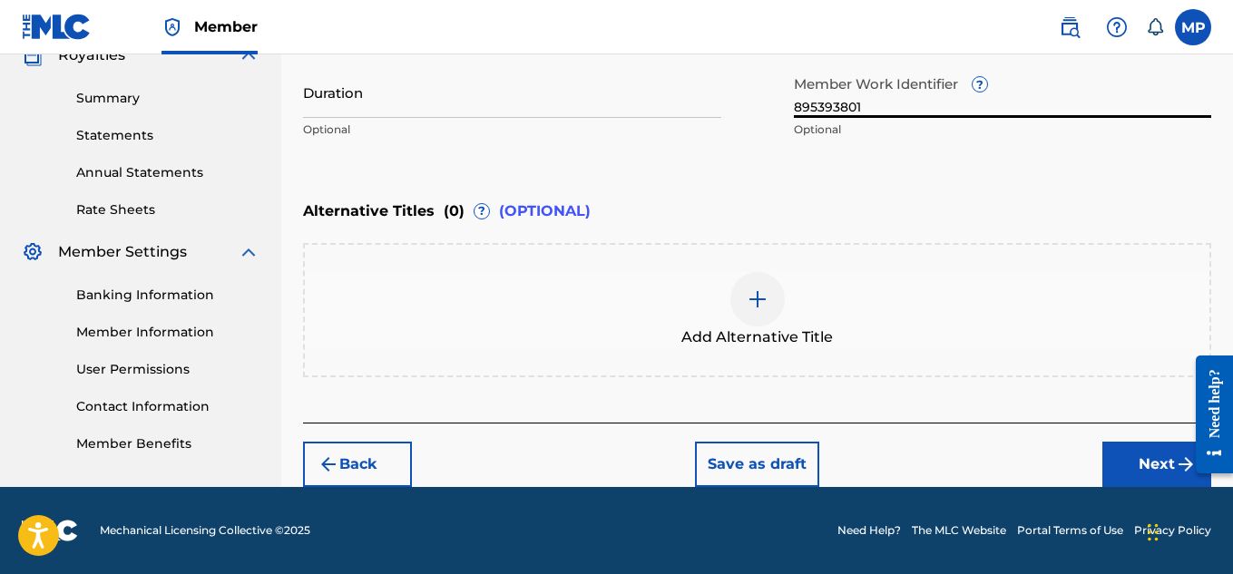
click at [1125, 475] on button "Next" at bounding box center [1157, 464] width 109 height 45
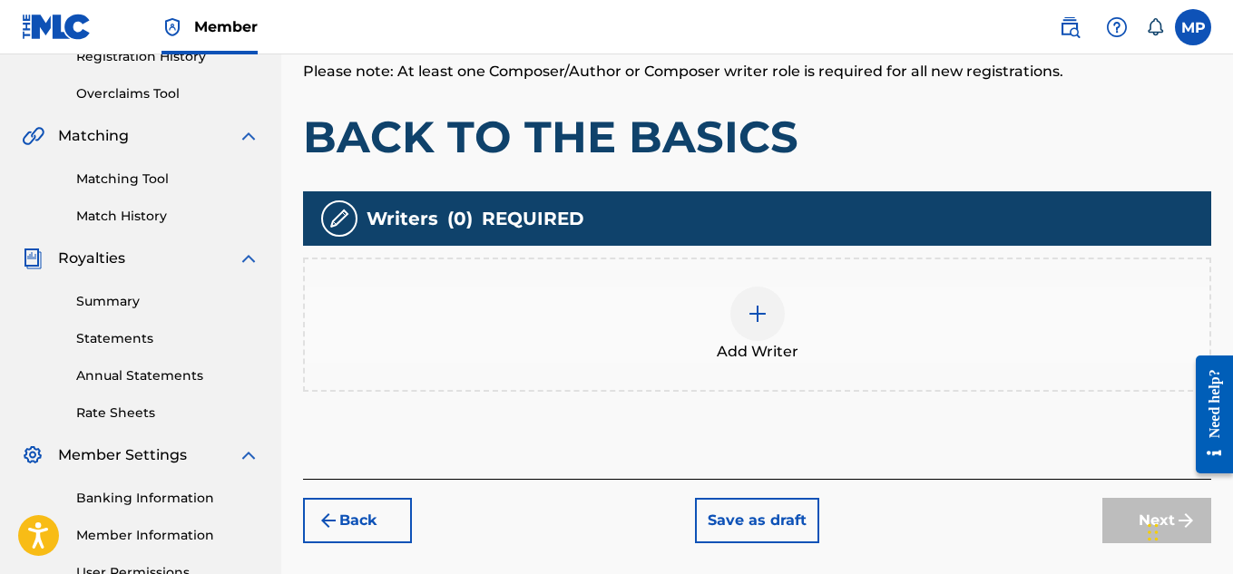
scroll to position [364, 0]
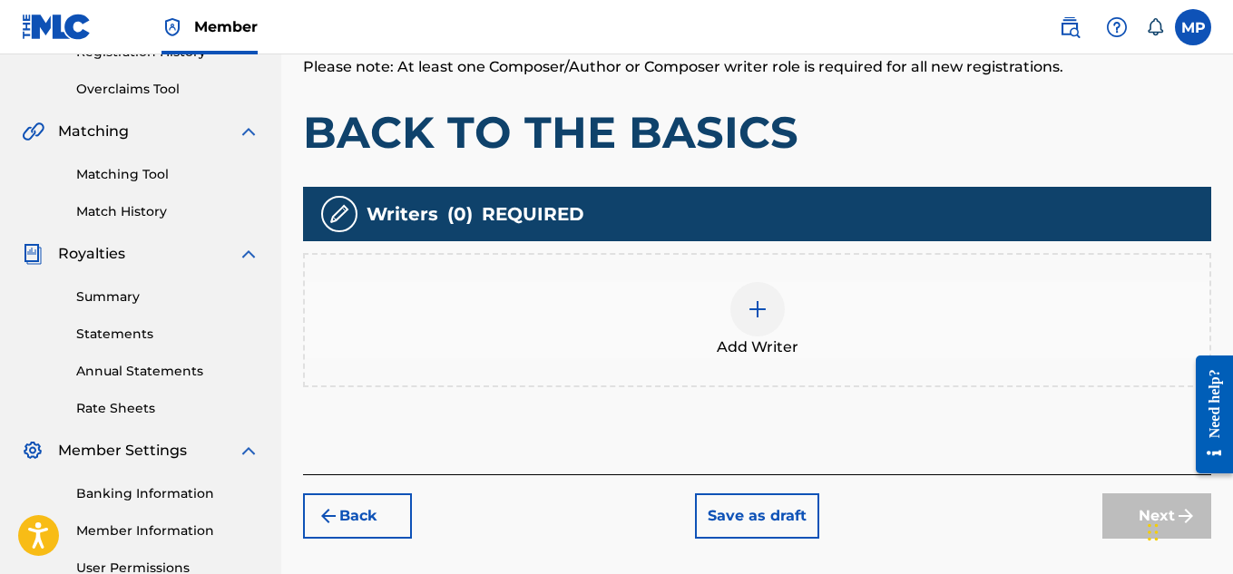
click at [756, 313] on img at bounding box center [758, 310] width 22 height 22
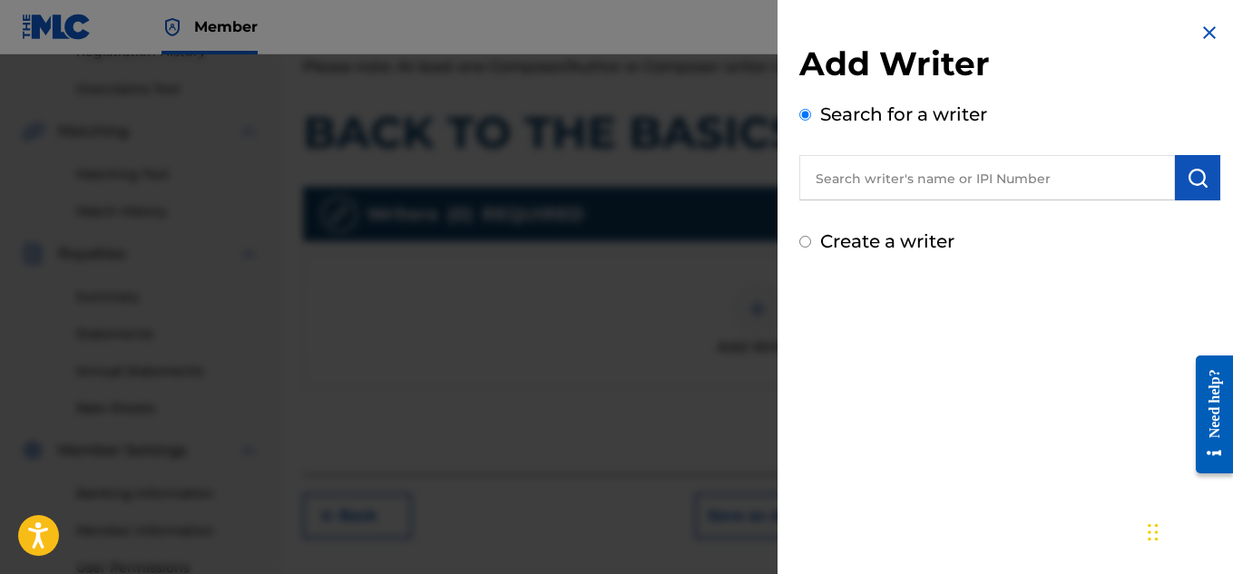
click at [980, 174] on input "text" at bounding box center [988, 177] width 376 height 45
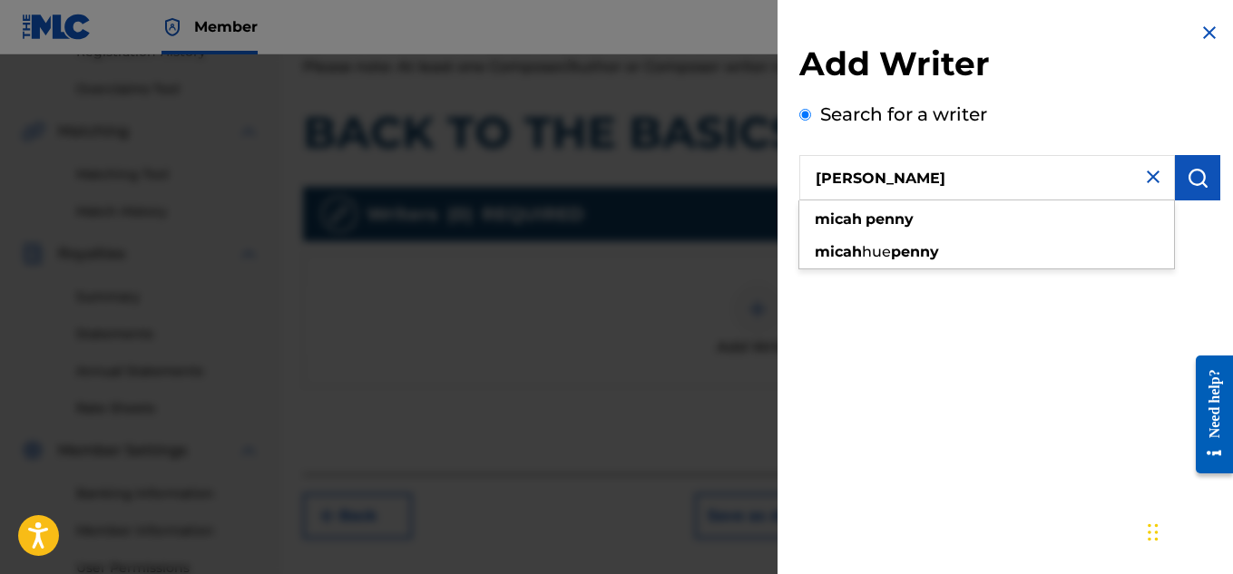
type input "[PERSON_NAME]"
click at [1203, 182] on button "submit" at bounding box center [1197, 177] width 45 height 45
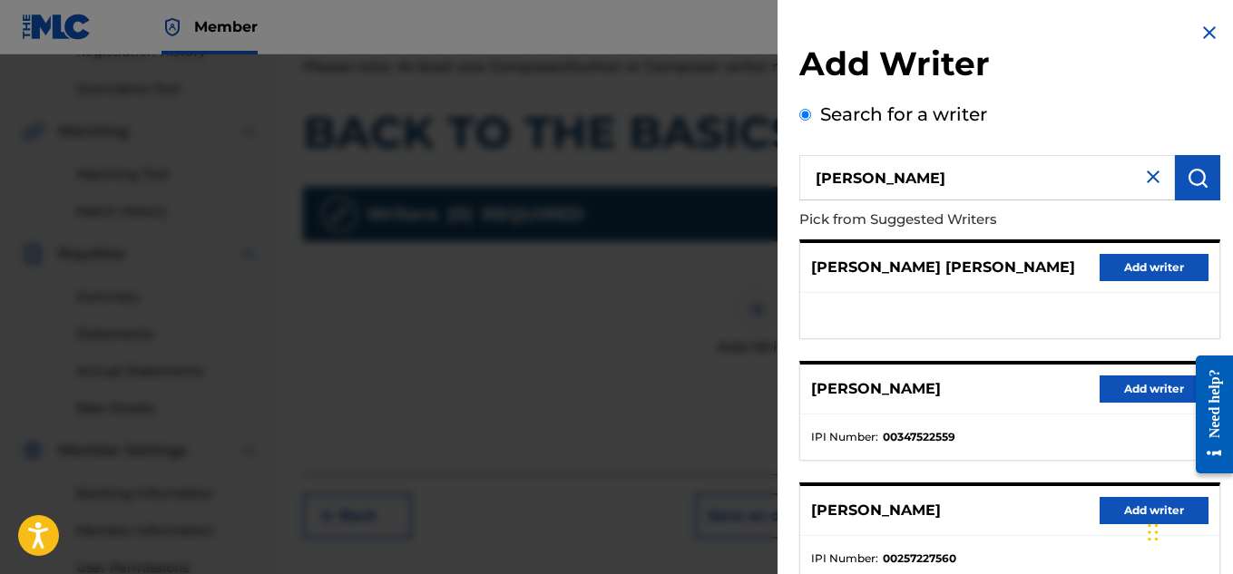
click at [1126, 388] on button "Add writer" at bounding box center [1154, 389] width 109 height 27
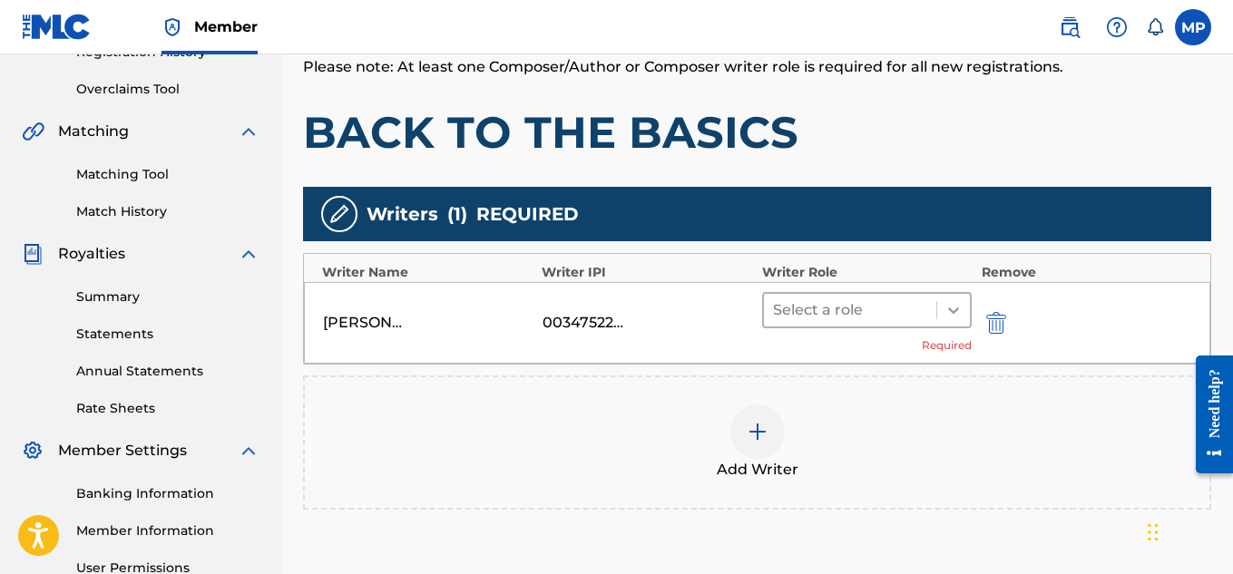
click at [952, 306] on icon at bounding box center [954, 310] width 18 height 18
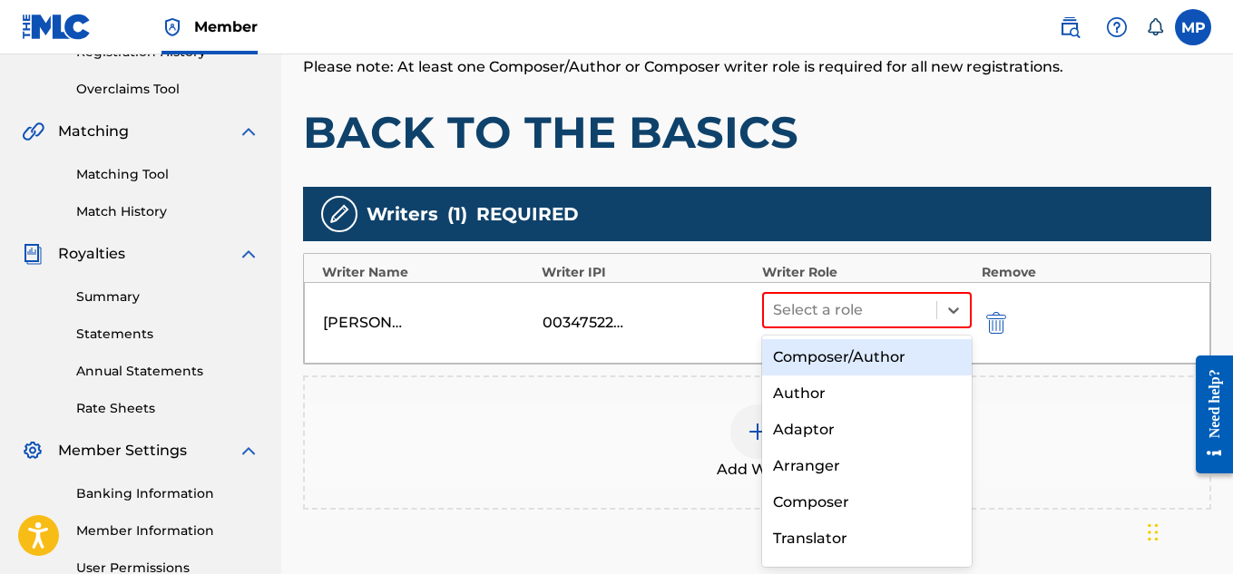
click at [863, 351] on div "Composer/Author" at bounding box center [867, 357] width 211 height 36
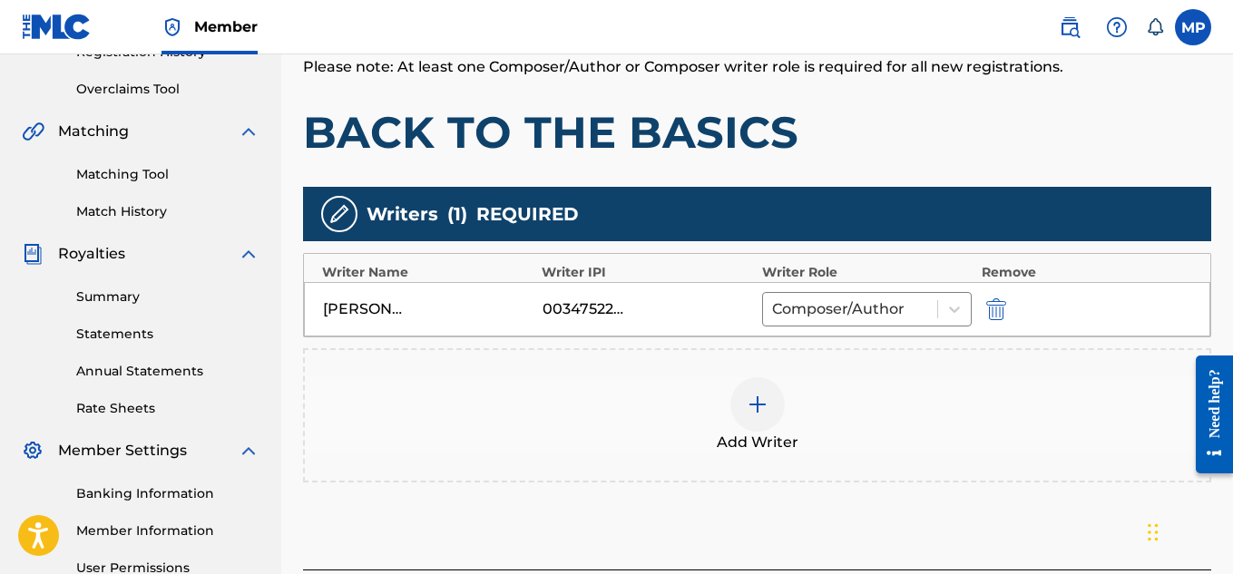
scroll to position [523, 0]
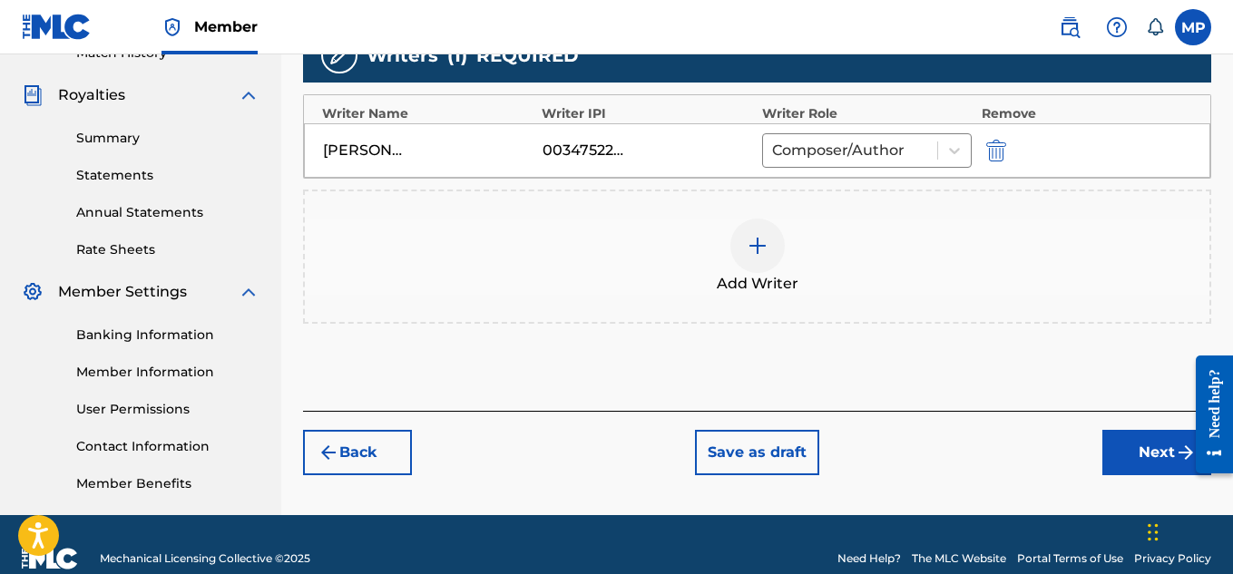
click at [1129, 460] on button "Next" at bounding box center [1157, 452] width 109 height 45
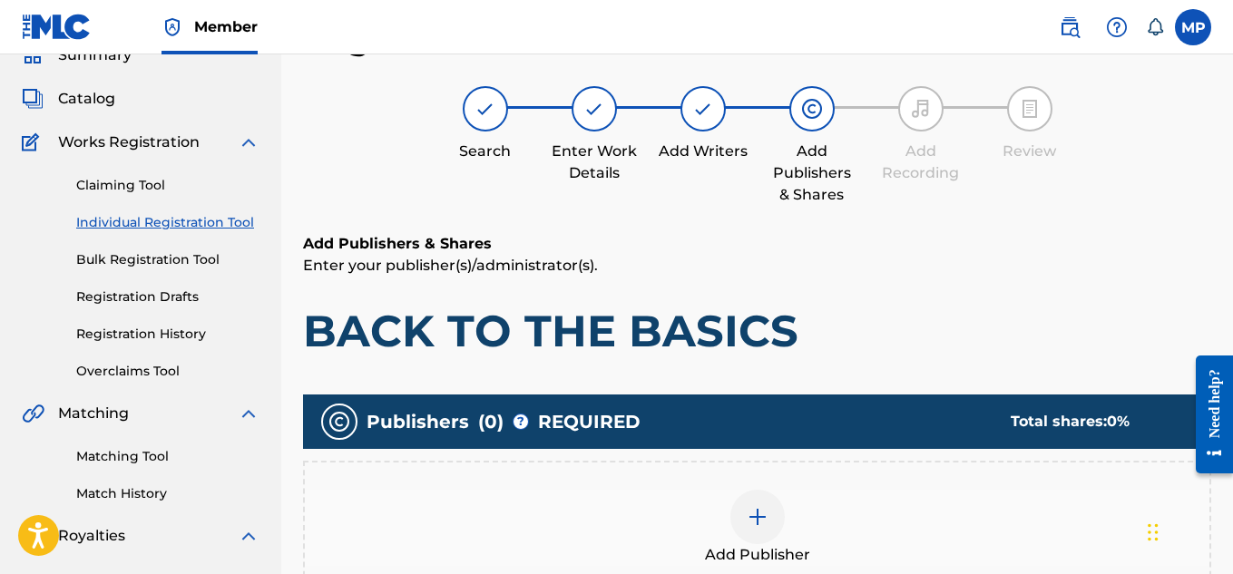
scroll to position [281, 0]
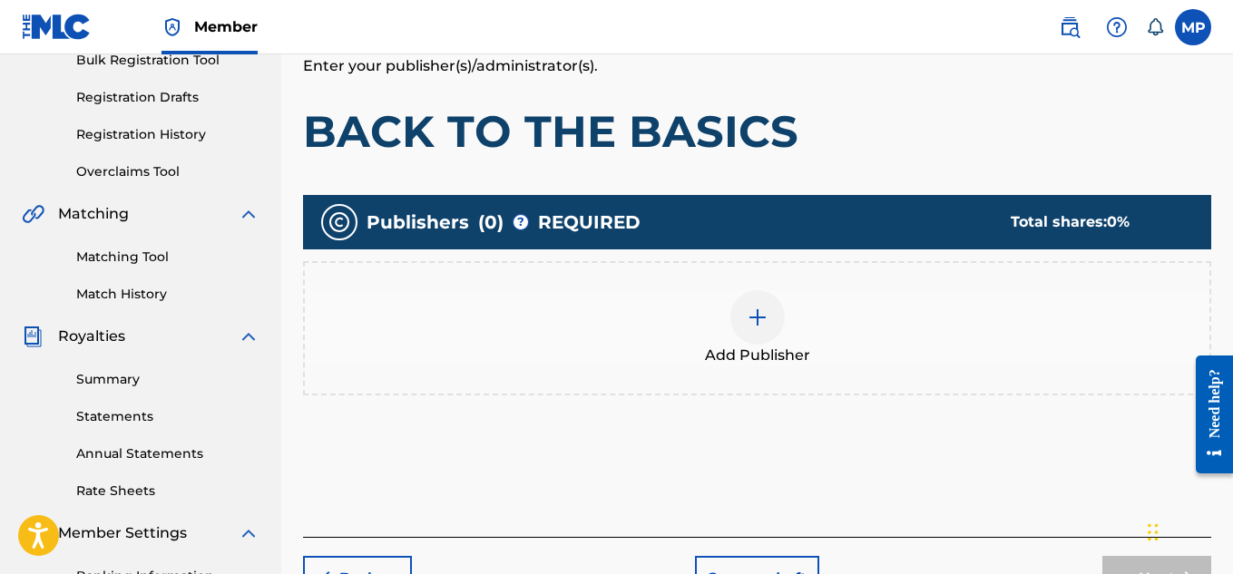
click at [772, 327] on div at bounding box center [758, 317] width 54 height 54
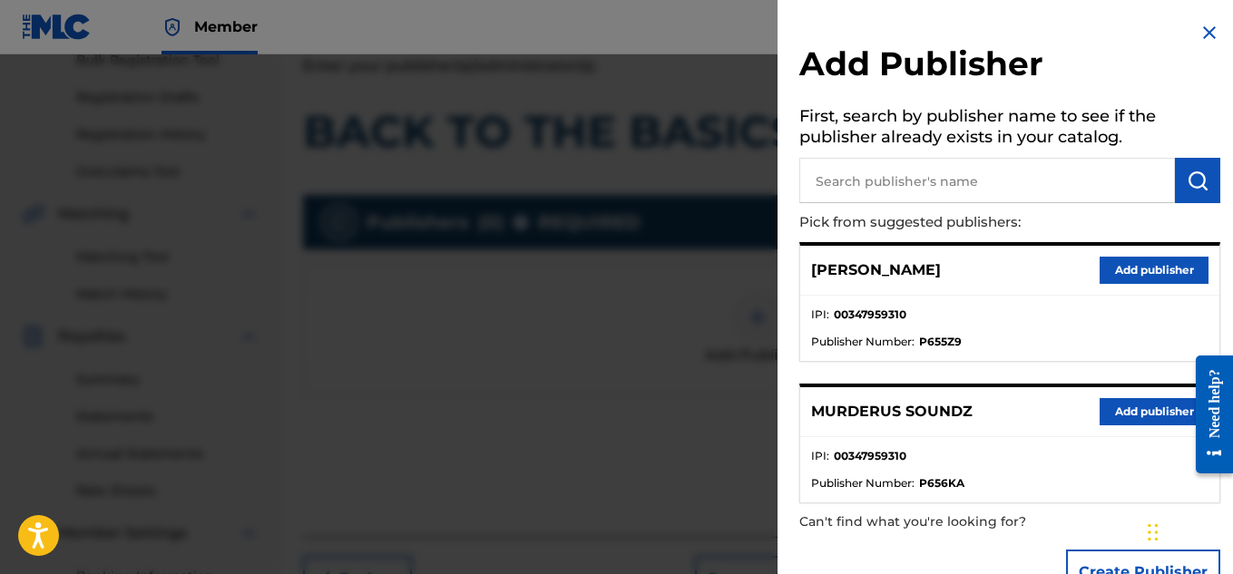
click at [1109, 402] on button "Add publisher" at bounding box center [1154, 411] width 109 height 27
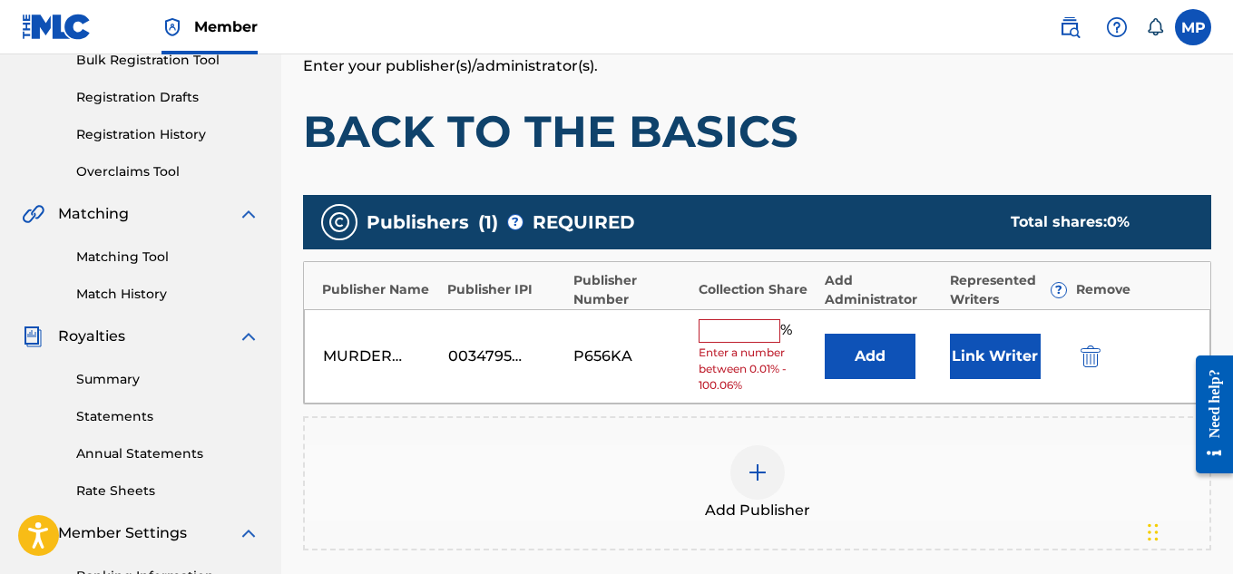
click at [719, 343] on div "% Enter a number between 0.01% - 100.06%" at bounding box center [757, 356] width 116 height 75
click at [719, 328] on input "text" at bounding box center [740, 331] width 82 height 24
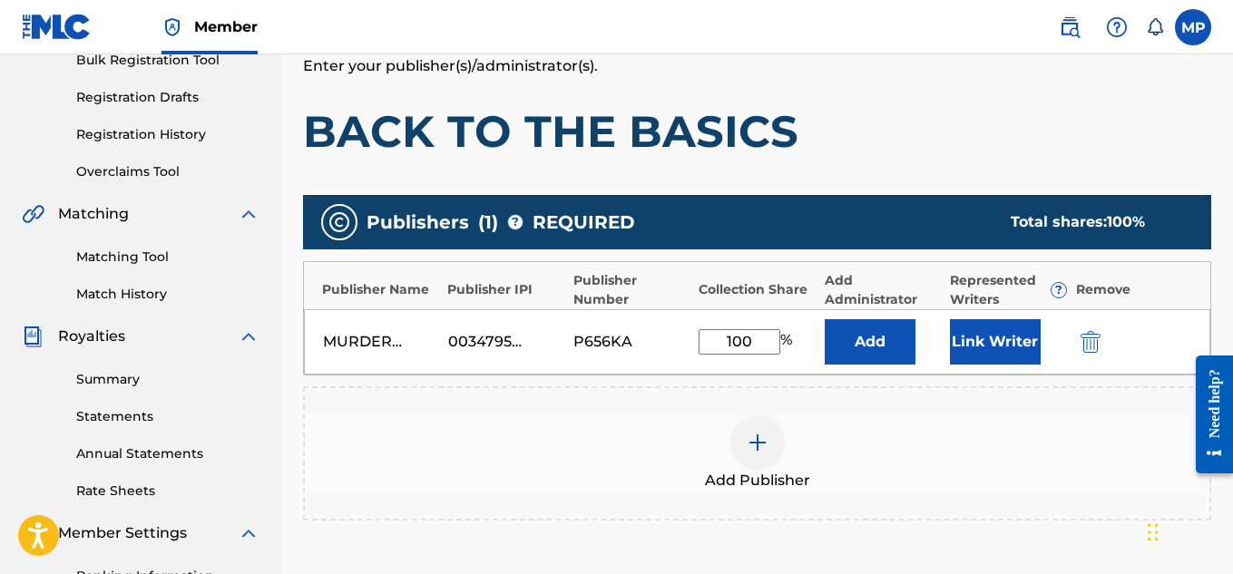
type input "100"
click at [1004, 359] on button "Link Writer" at bounding box center [995, 341] width 91 height 45
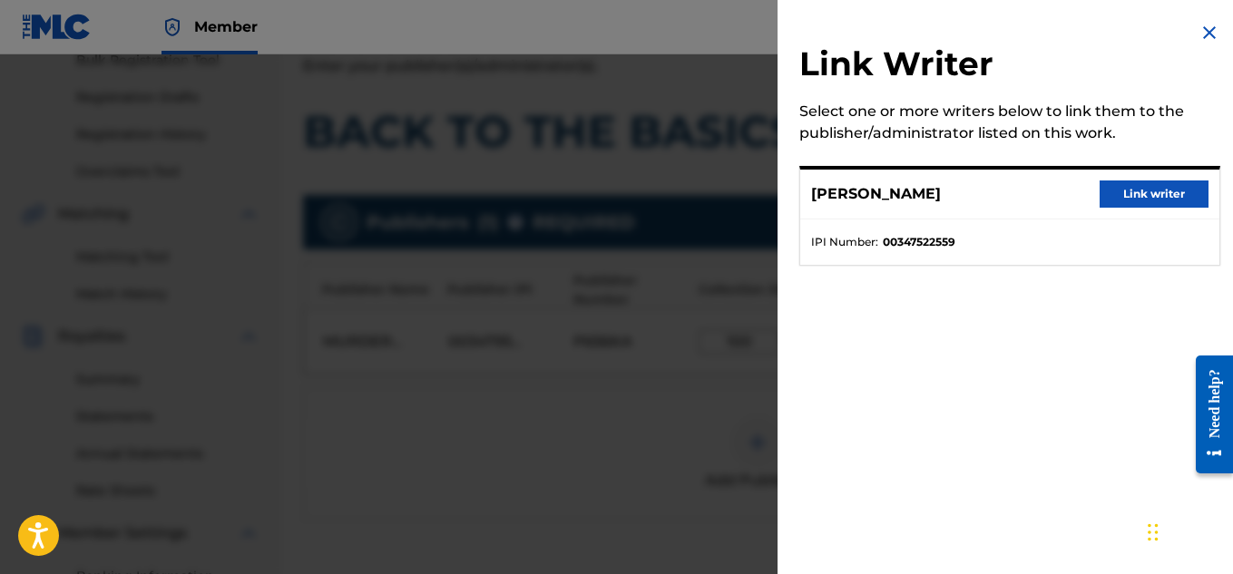
click at [1124, 203] on button "Link writer" at bounding box center [1154, 194] width 109 height 27
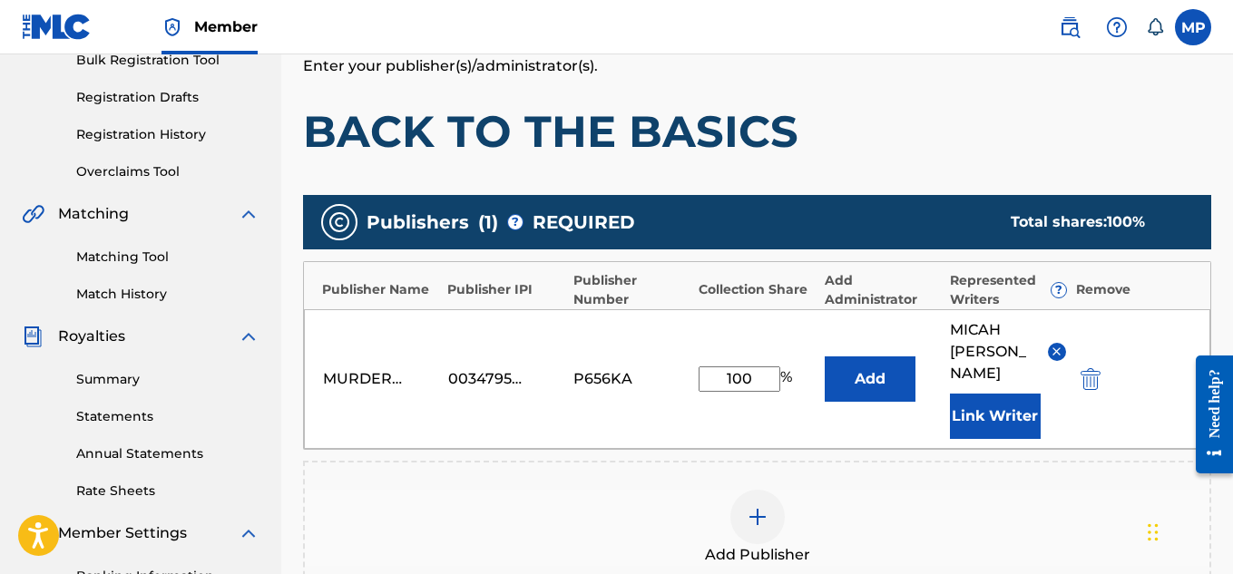
scroll to position [574, 0]
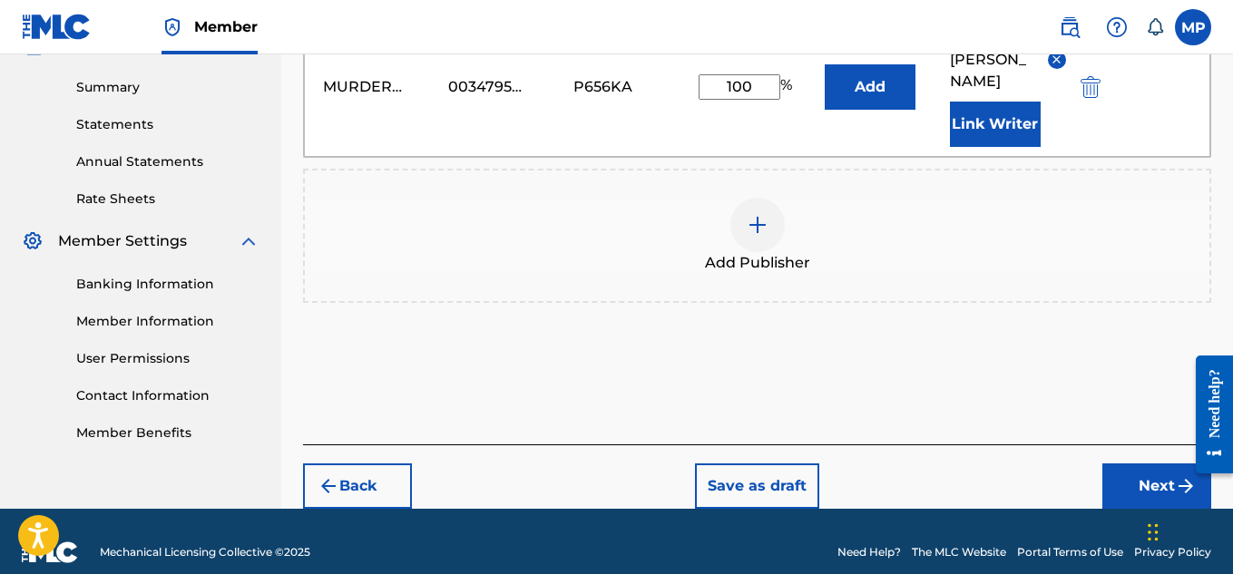
click at [1124, 464] on button "Next" at bounding box center [1157, 486] width 109 height 45
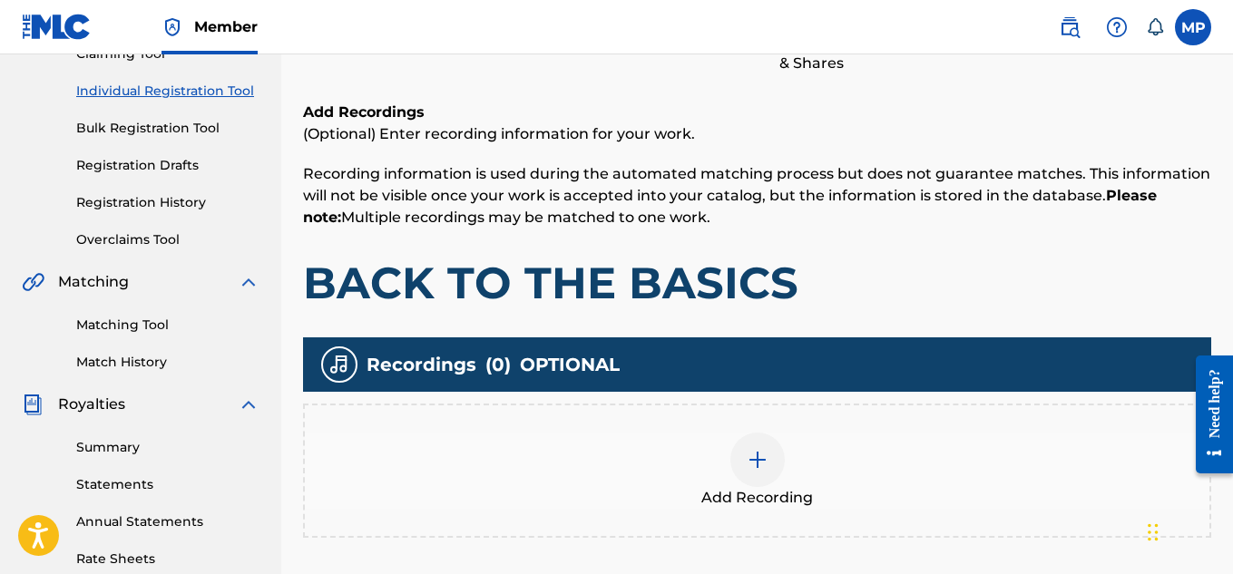
scroll to position [551, 0]
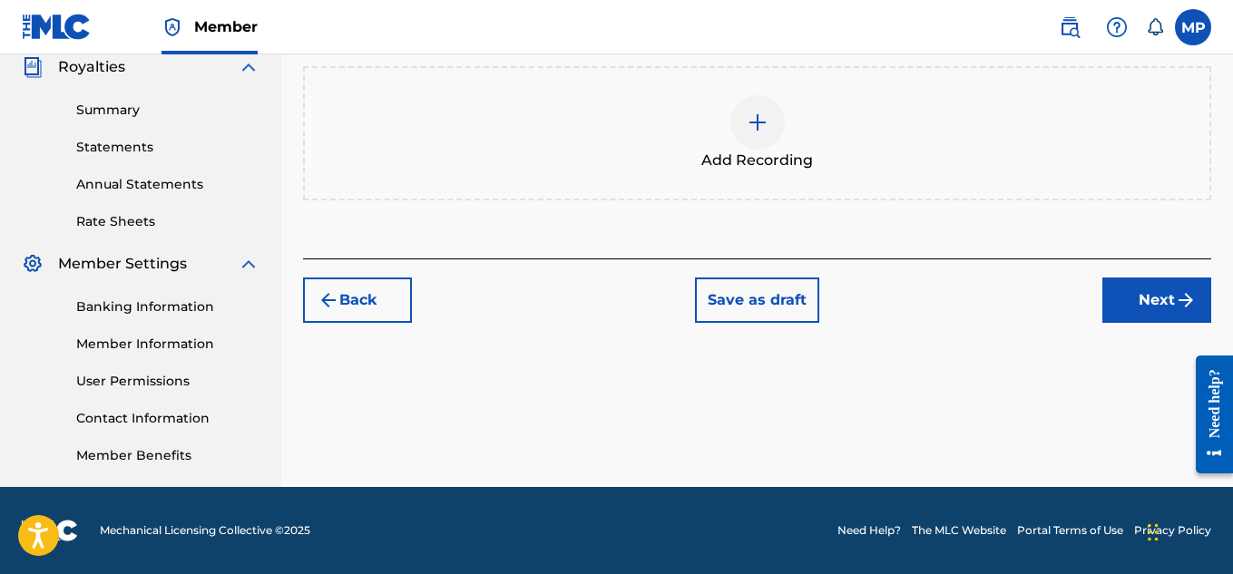
click at [774, 132] on div at bounding box center [758, 122] width 54 height 54
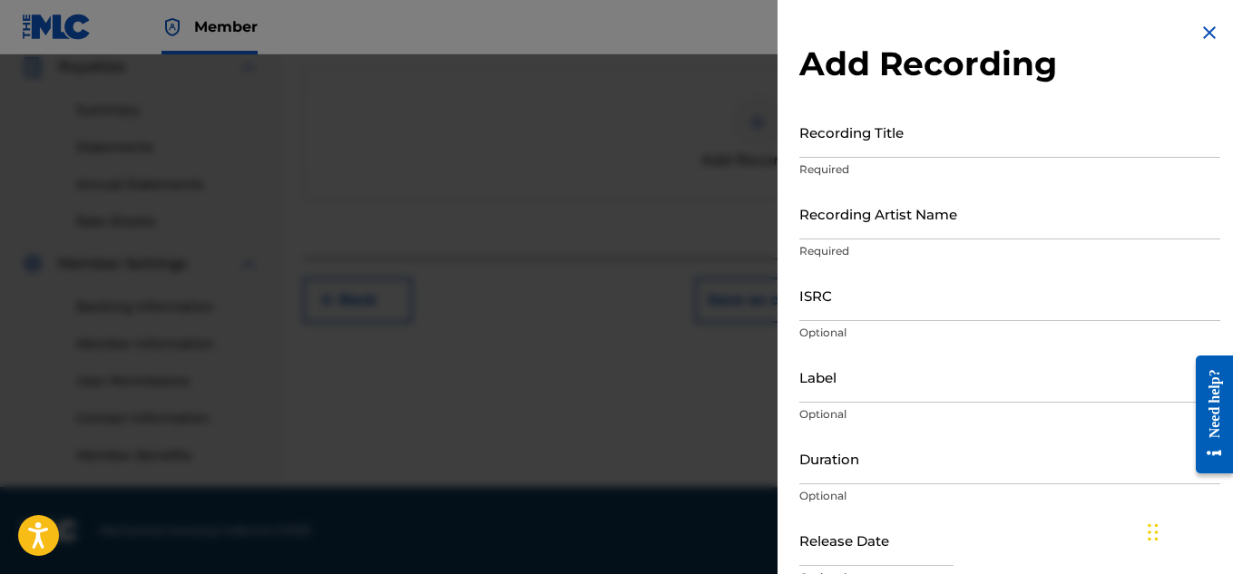
click at [908, 305] on input "ISRC" at bounding box center [1010, 296] width 421 height 52
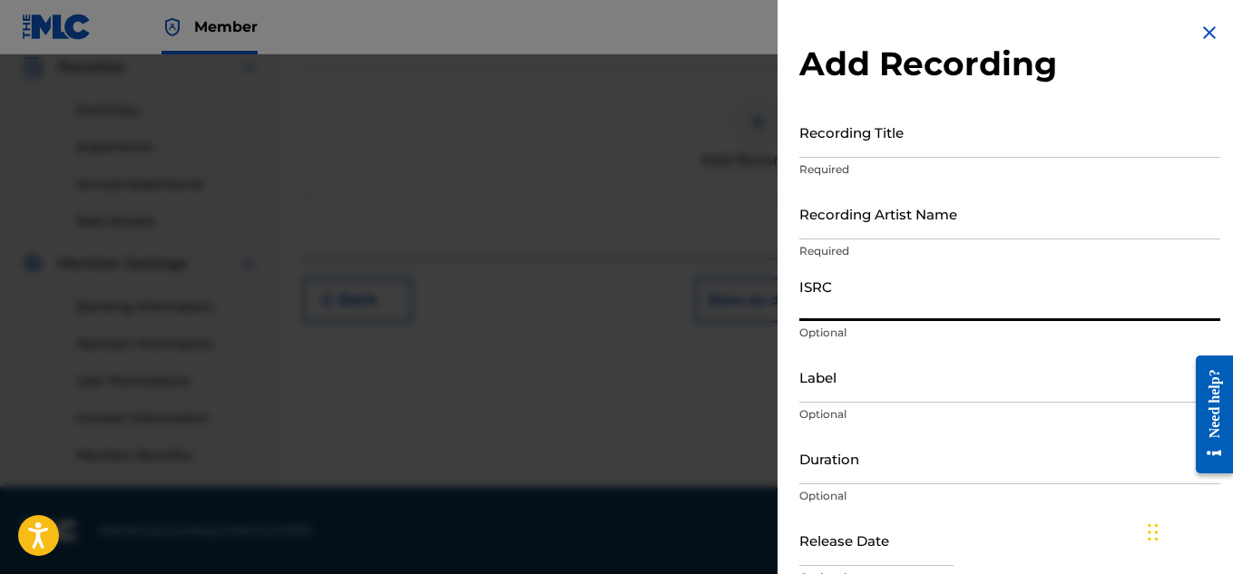
paste input "QZDA81896666"
type input "QZDA81896666"
click at [910, 211] on input "Recording Artist Name" at bounding box center [1010, 214] width 421 height 52
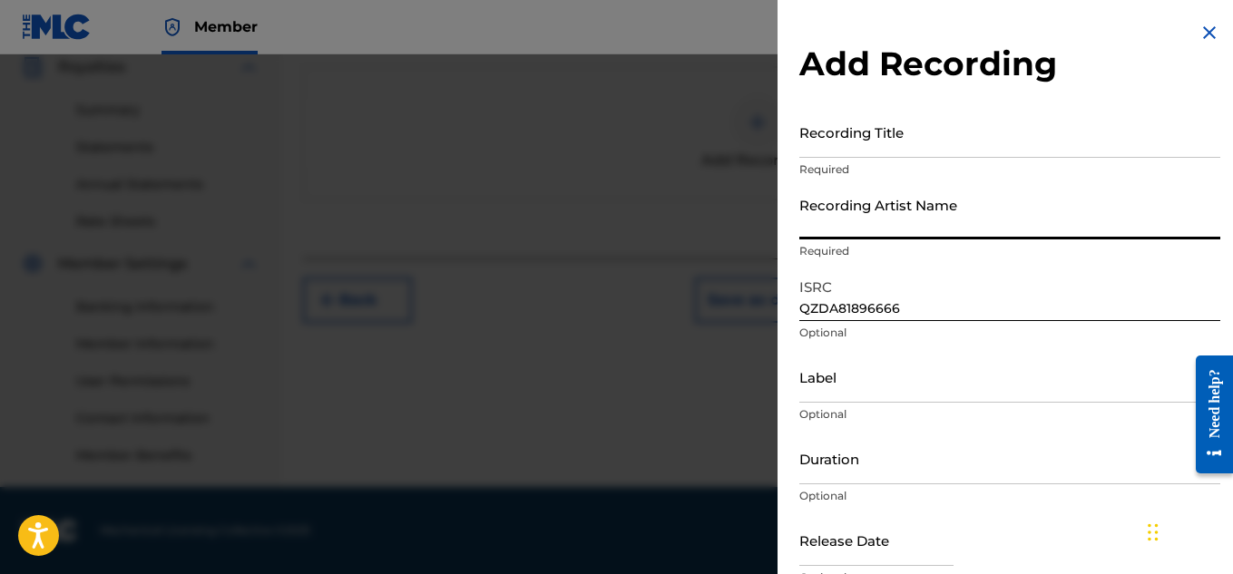
paste input "FLUNKY JUNKY"
type input "FLUNKY JUNKY"
click at [893, 142] on input "Recording Title" at bounding box center [1010, 132] width 421 height 52
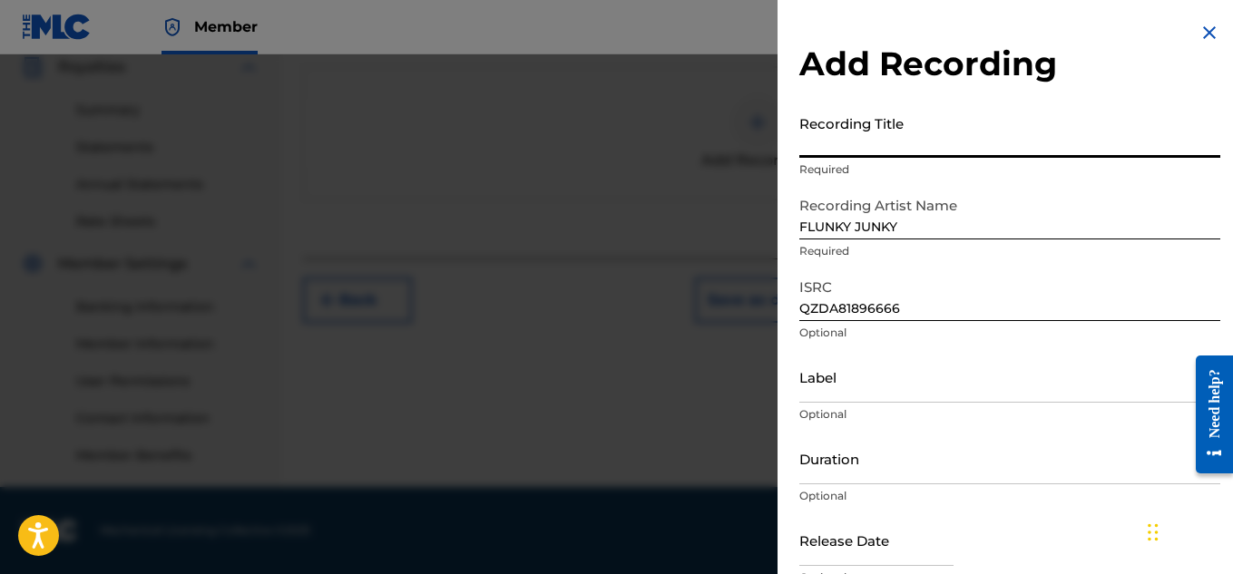
paste input "BACK TO THE BASICS"
type input "BACK TO THE BASICS"
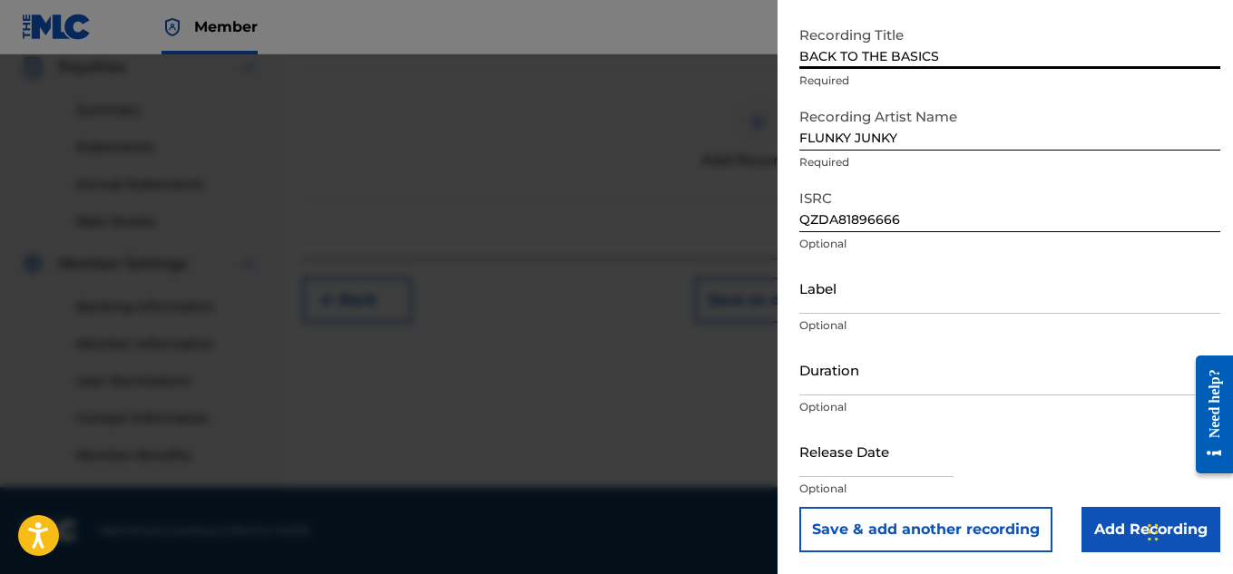
click at [1115, 536] on input "Add Recording" at bounding box center [1151, 529] width 139 height 45
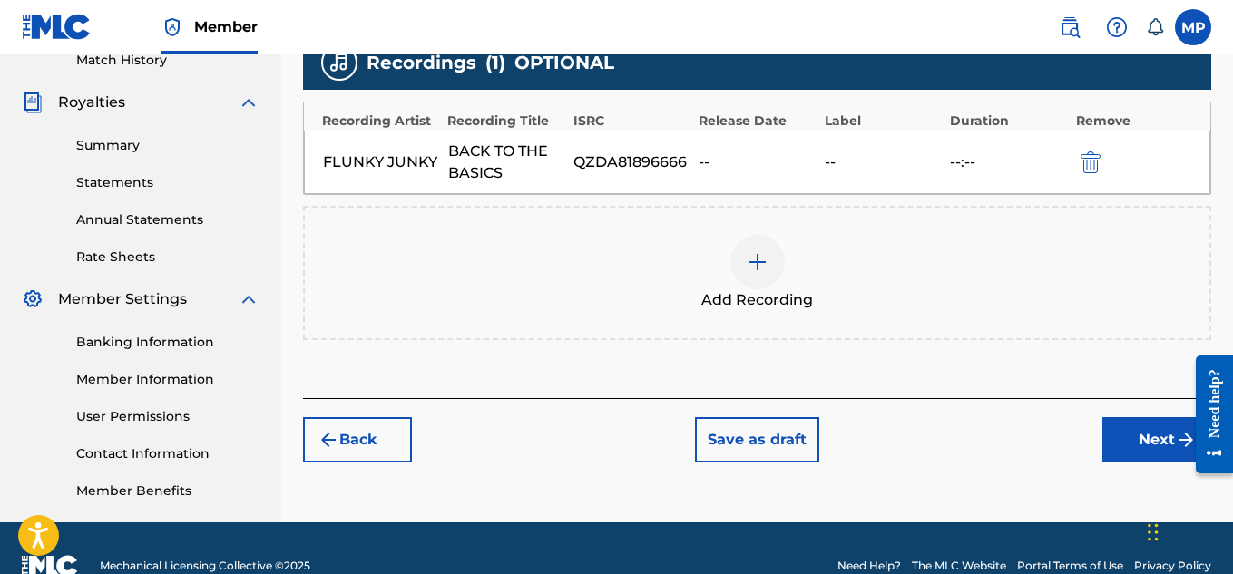
scroll to position [522, 0]
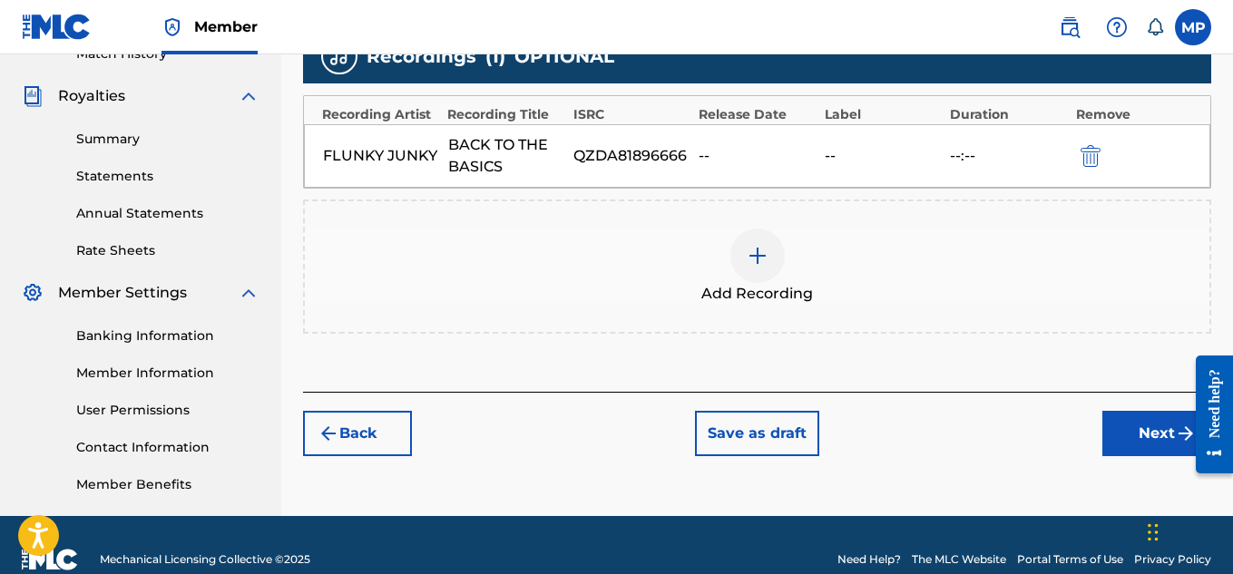
click at [1124, 424] on button "Next" at bounding box center [1157, 433] width 109 height 45
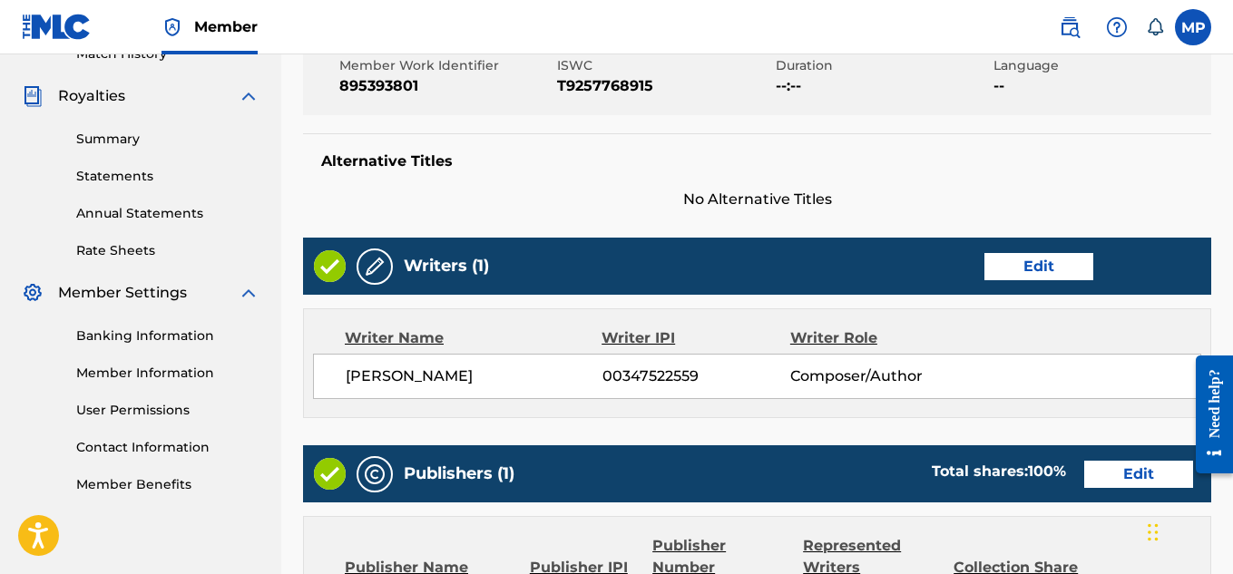
click at [1124, 211] on div "Alternative Titles No Alternative Titles" at bounding box center [757, 171] width 908 height 77
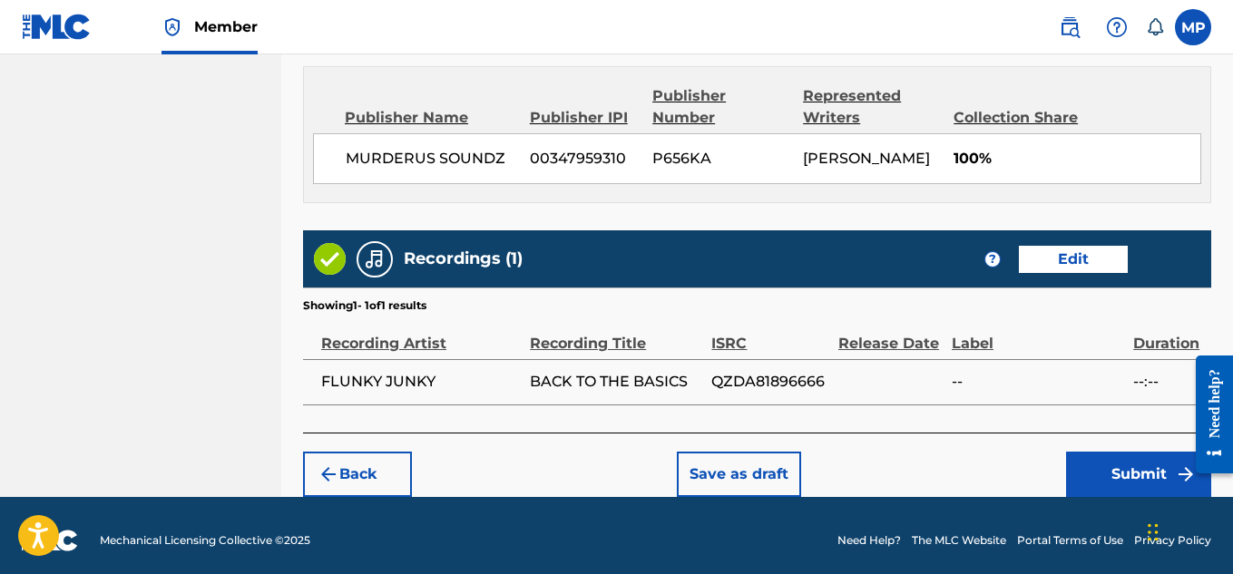
scroll to position [982, 0]
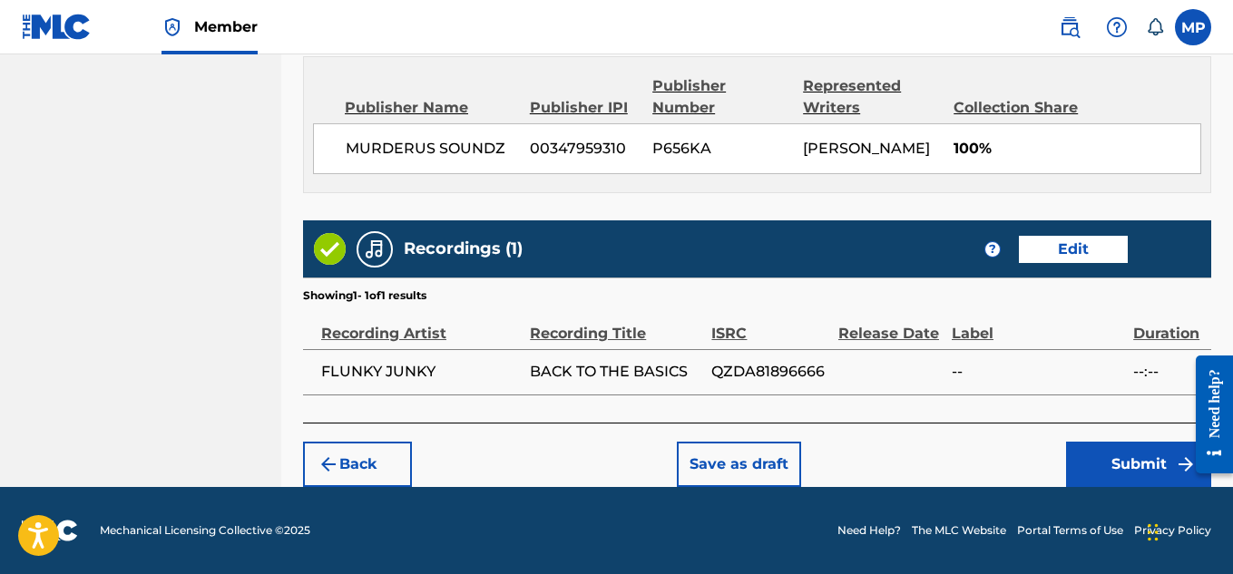
click at [1142, 448] on button "Submit" at bounding box center [1138, 464] width 145 height 45
click at [1114, 449] on button "Submit" at bounding box center [1138, 464] width 145 height 45
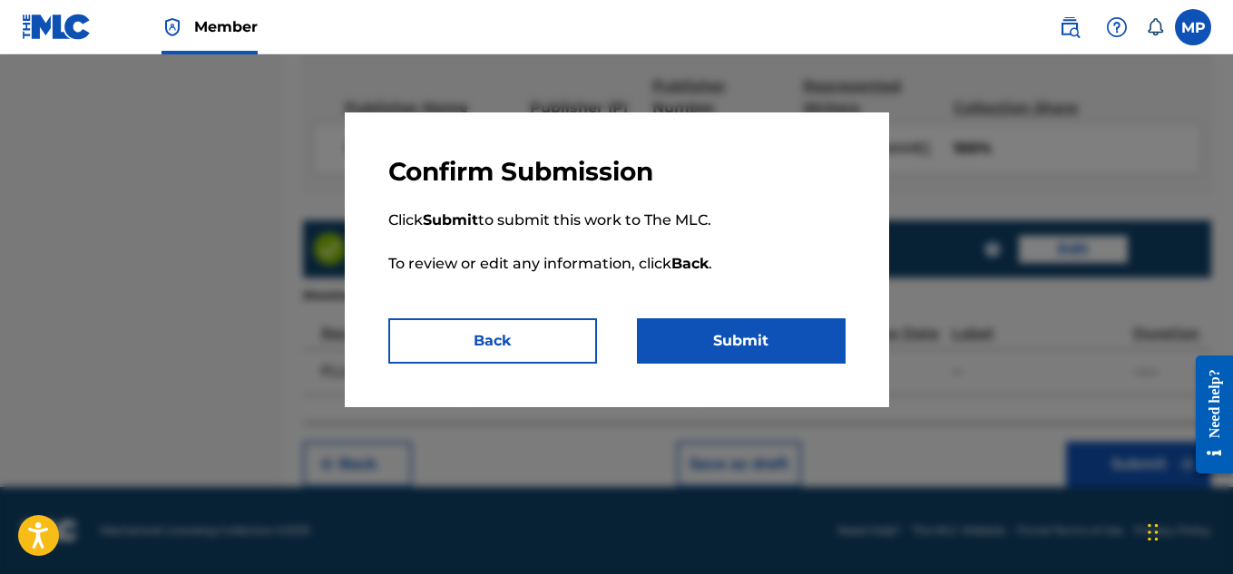
click at [799, 339] on button "Submit" at bounding box center [741, 341] width 209 height 45
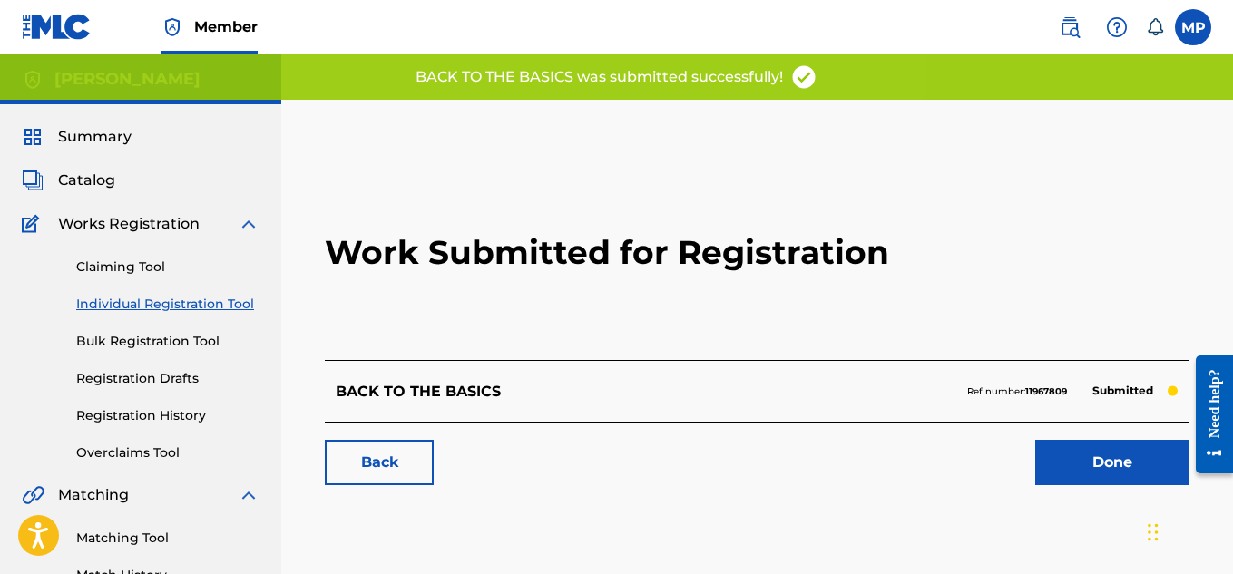
click at [403, 469] on link "Back" at bounding box center [379, 462] width 109 height 45
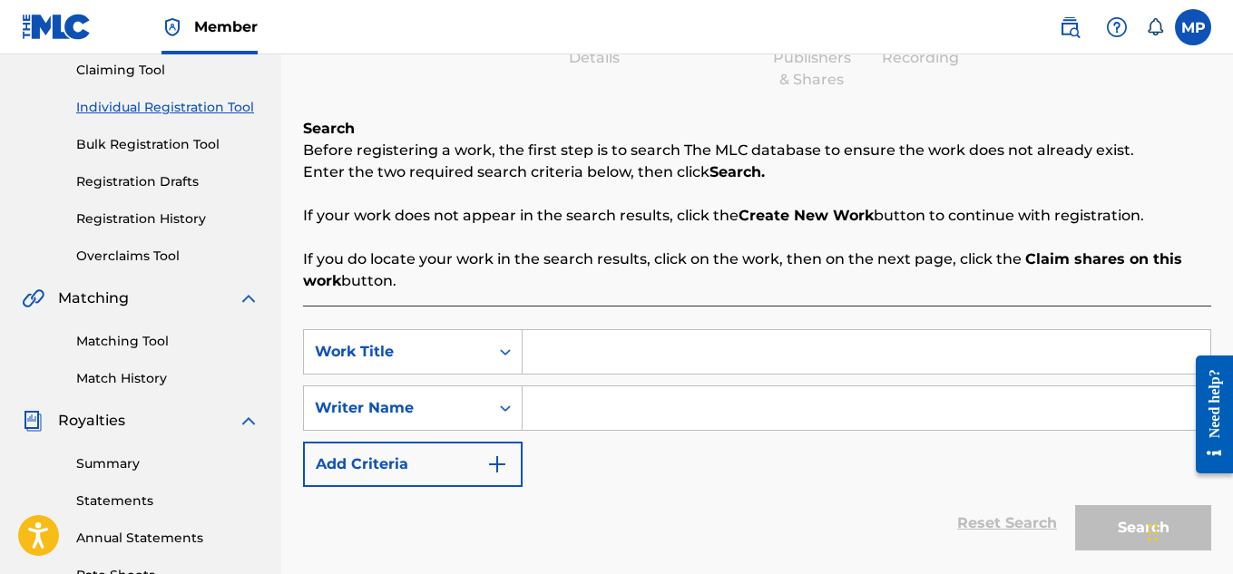
scroll to position [206, 0]
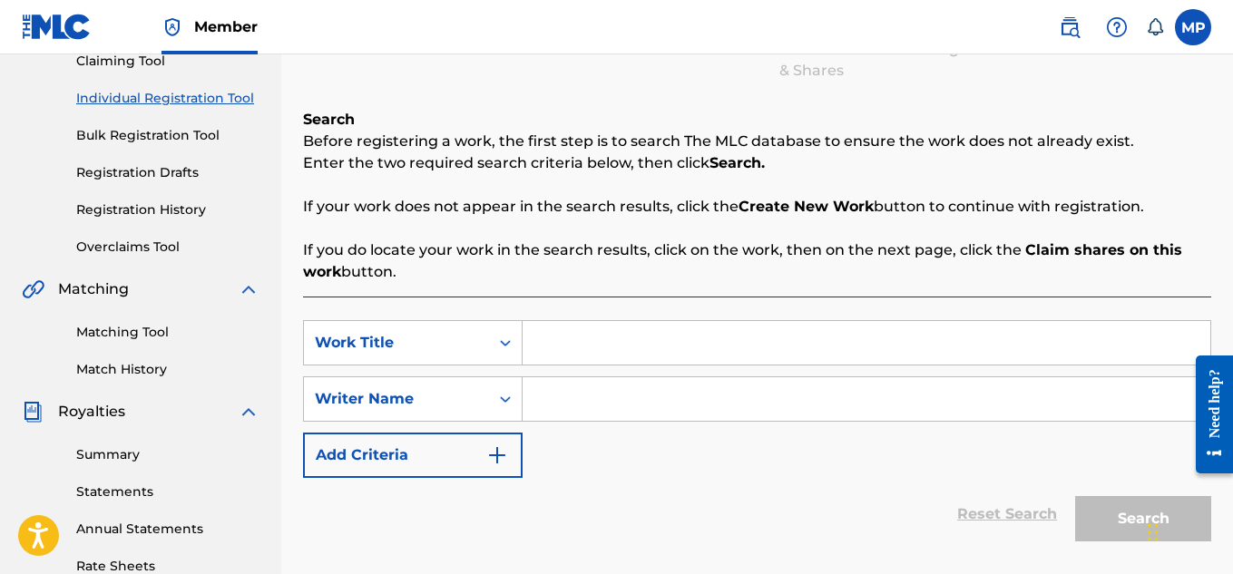
click at [571, 339] on input "Search Form" at bounding box center [867, 343] width 688 height 44
click at [680, 330] on input "Amazin" at bounding box center [867, 343] width 688 height 44
type input "Amazing"
click at [622, 410] on input "Search Form" at bounding box center [867, 400] width 688 height 44
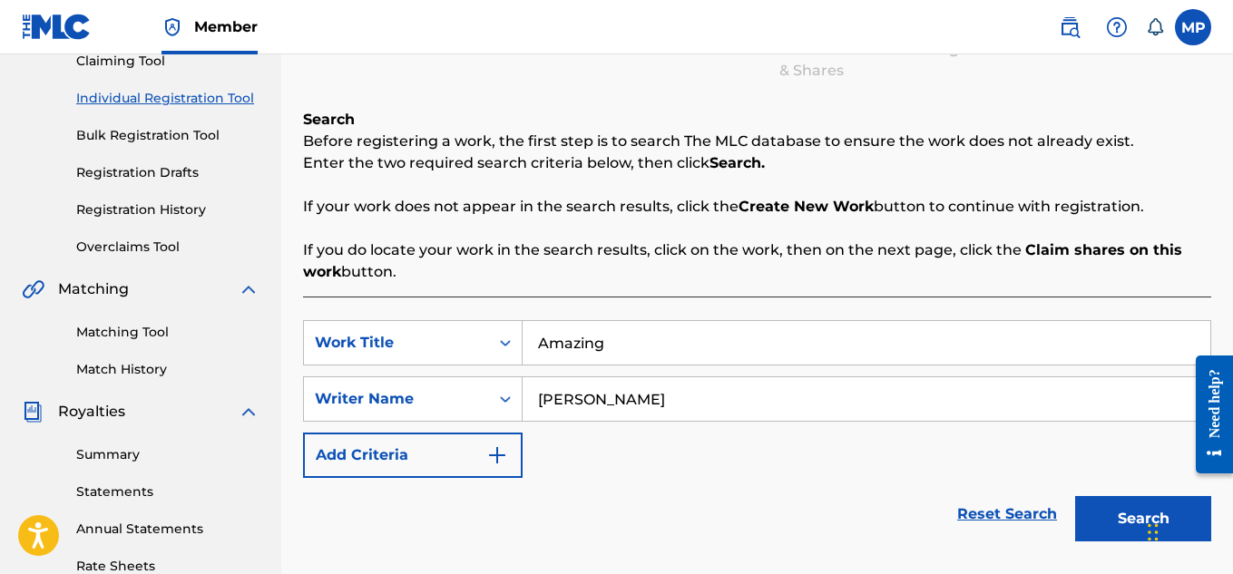
type input "[PERSON_NAME]"
click at [1104, 516] on button "Search" at bounding box center [1143, 518] width 136 height 45
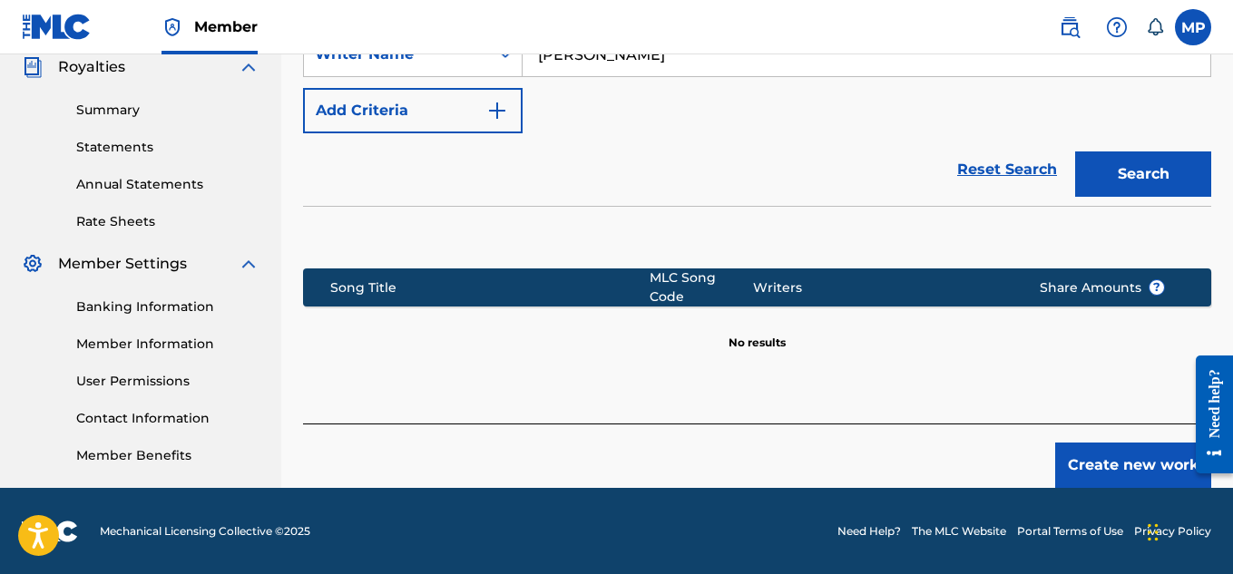
click at [1084, 447] on button "Create new work" at bounding box center [1134, 465] width 156 height 45
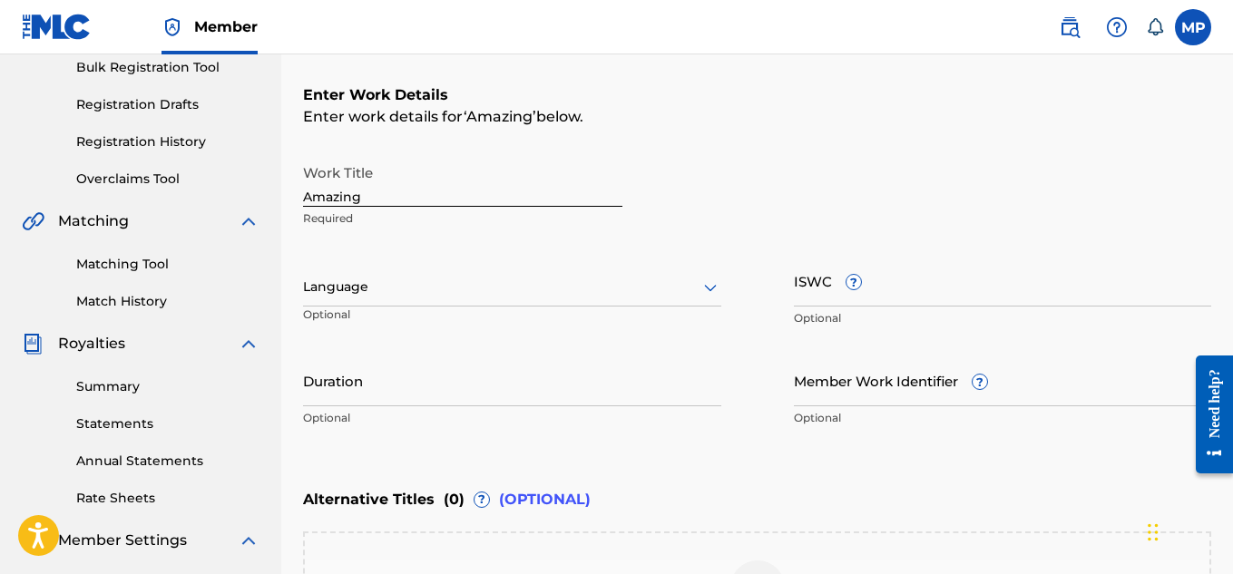
scroll to position [241, 0]
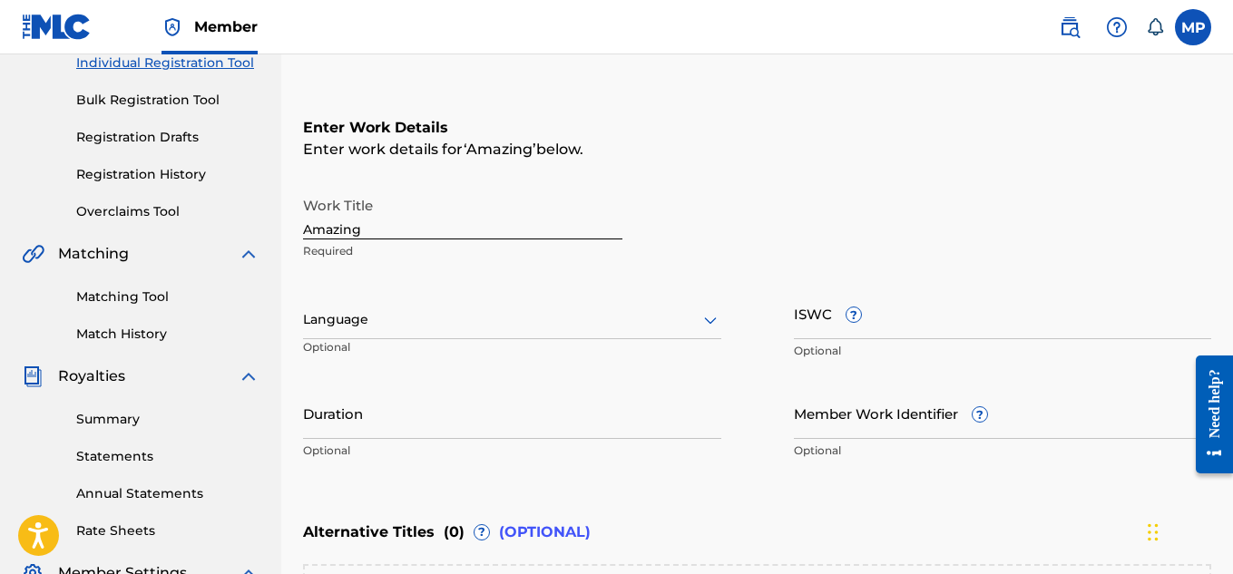
click at [987, 326] on input "ISWC ?" at bounding box center [1003, 314] width 418 height 52
paste input "T9257771316"
type input "T9257771316"
click at [873, 418] on input "Member Work Identifier ?" at bounding box center [1003, 414] width 418 height 52
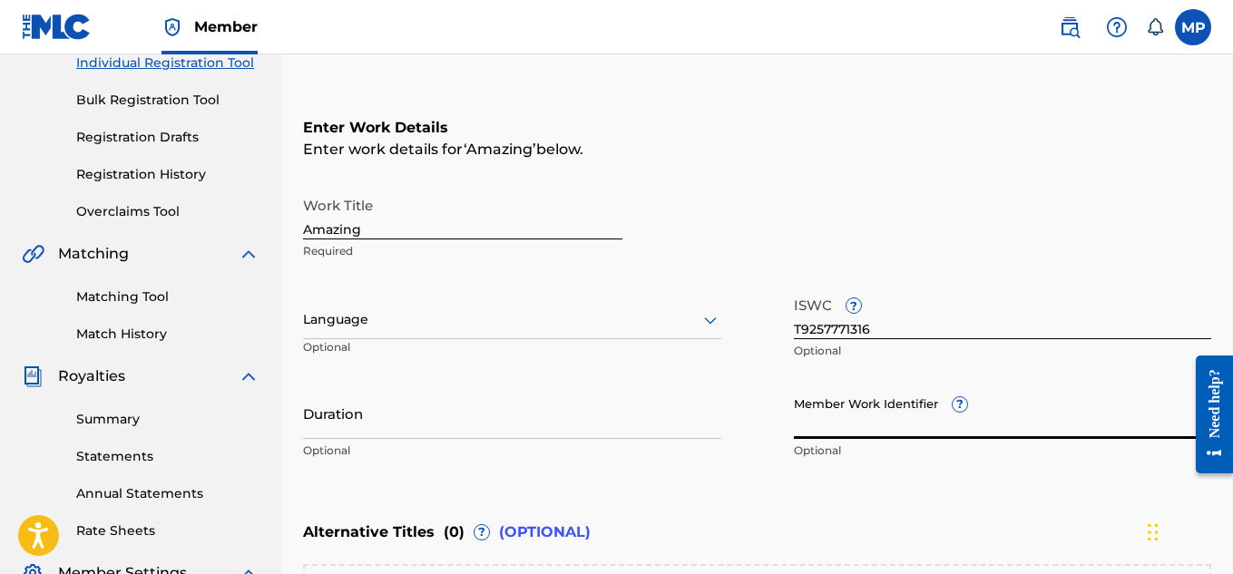
paste input "895393913"
type input "895393913"
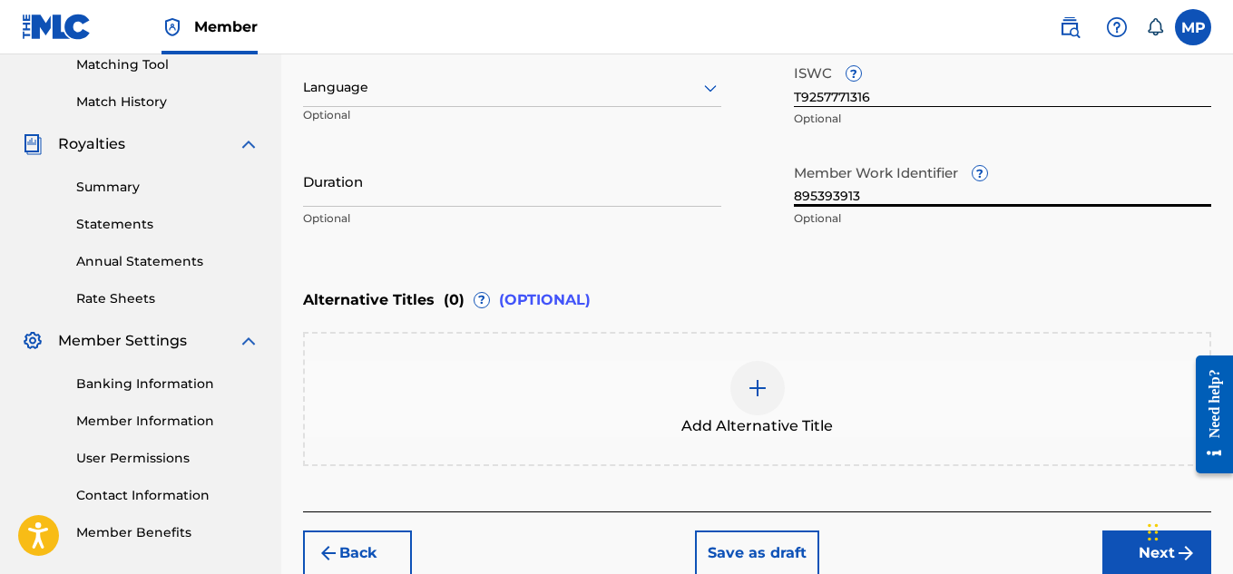
scroll to position [563, 0]
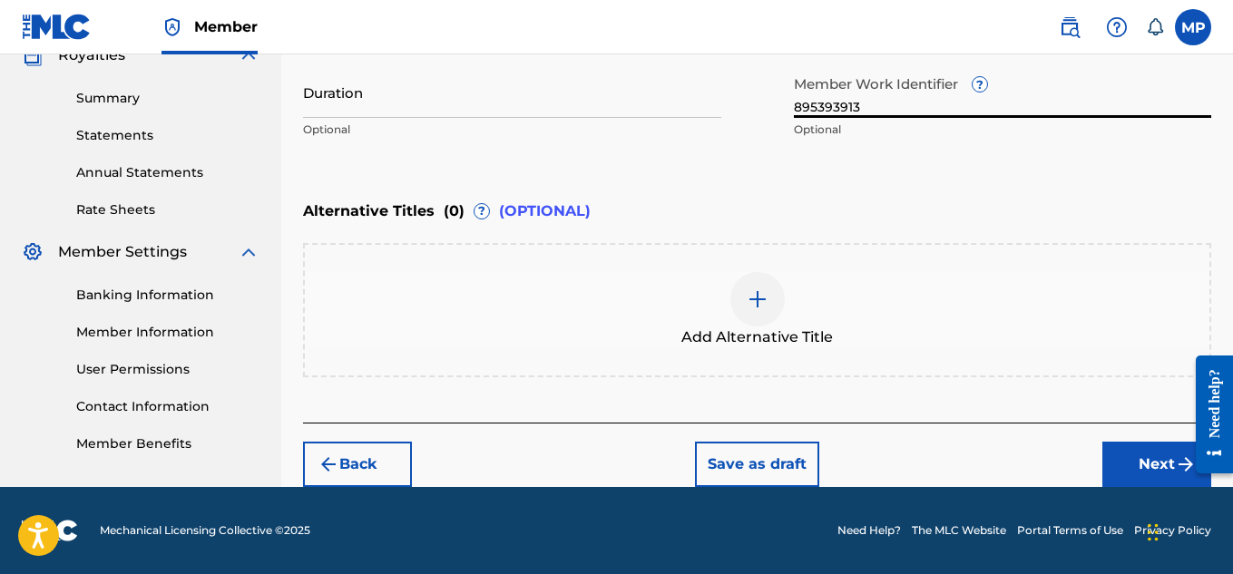
click at [1110, 457] on button "Next" at bounding box center [1157, 464] width 109 height 45
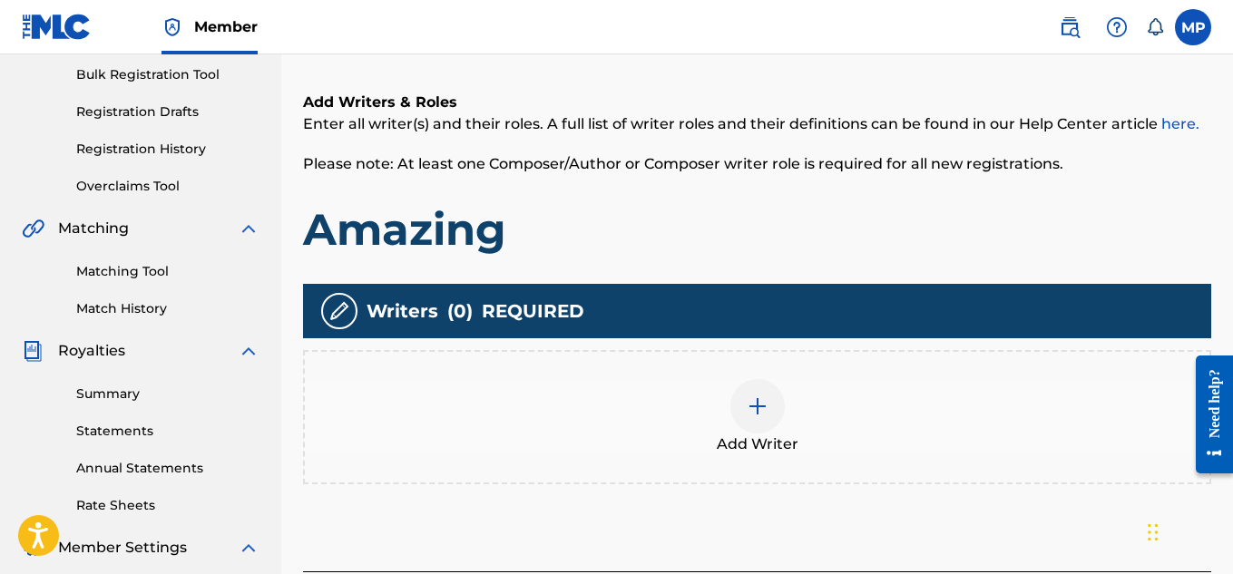
scroll to position [268, 0]
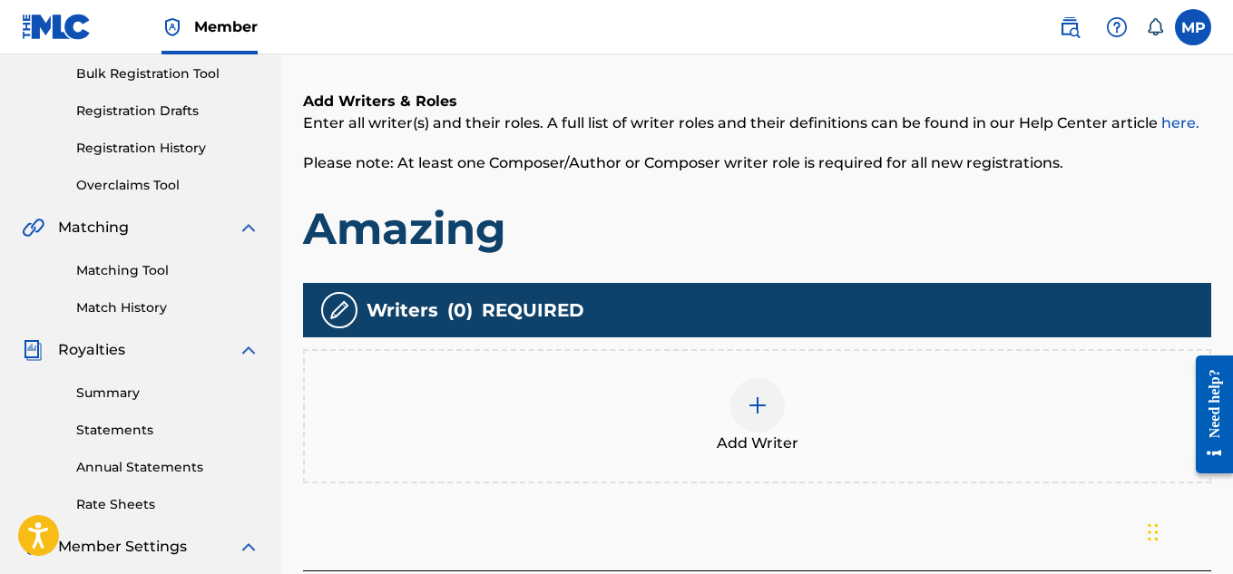
click at [771, 421] on div at bounding box center [758, 405] width 54 height 54
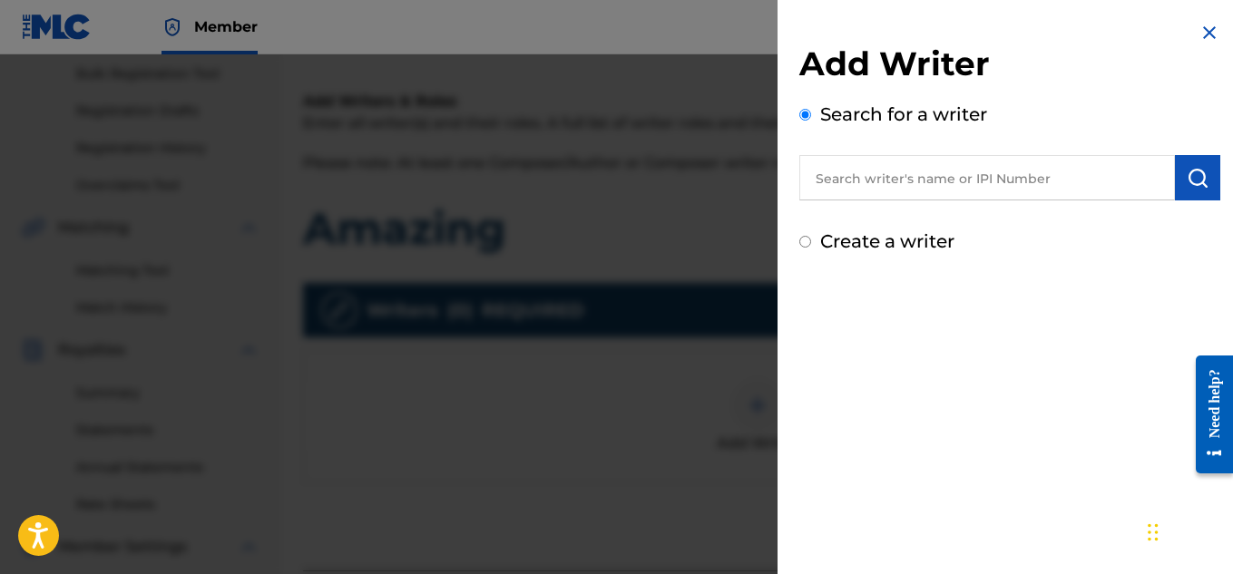
click at [971, 183] on input "text" at bounding box center [988, 177] width 376 height 45
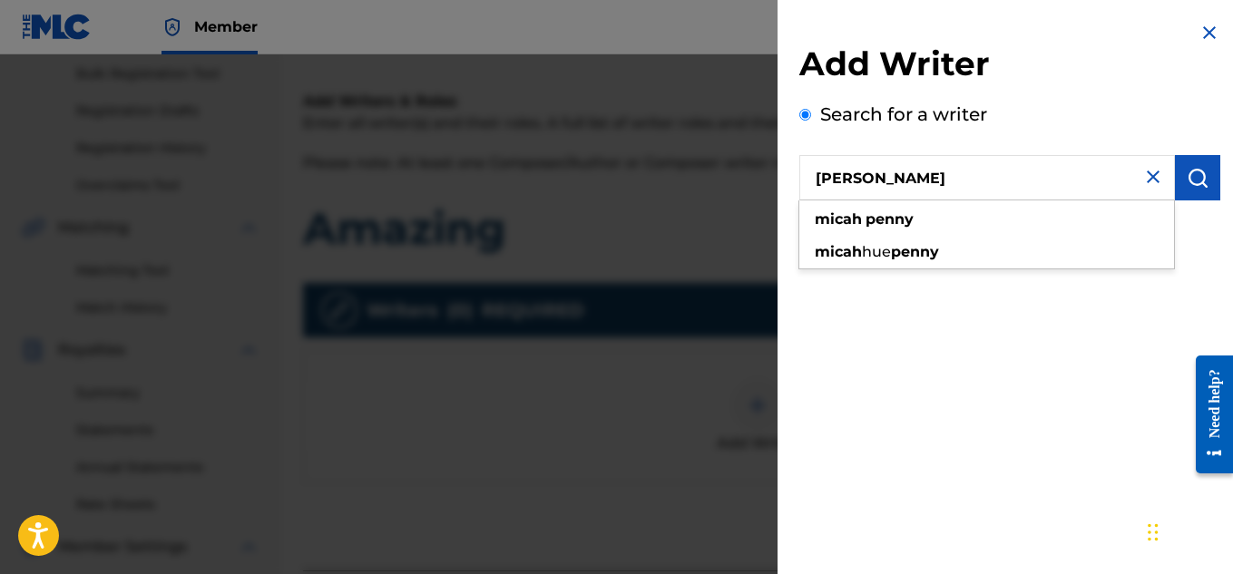
type input "[PERSON_NAME]"
click at [1197, 179] on img "submit" at bounding box center [1198, 178] width 22 height 22
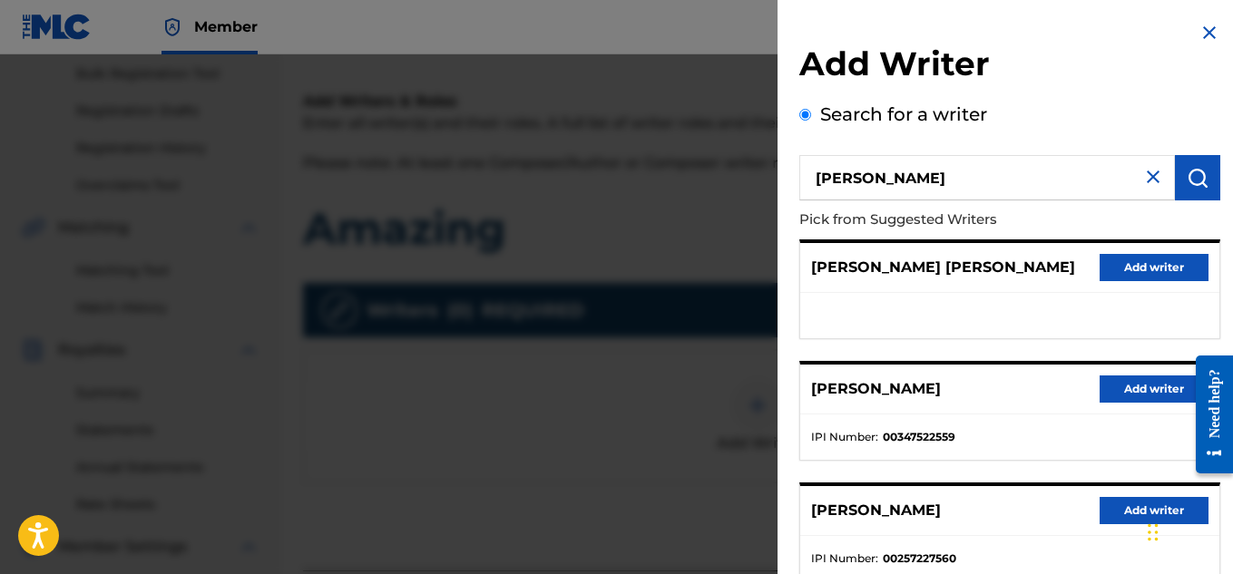
click at [1134, 397] on button "Add writer" at bounding box center [1154, 389] width 109 height 27
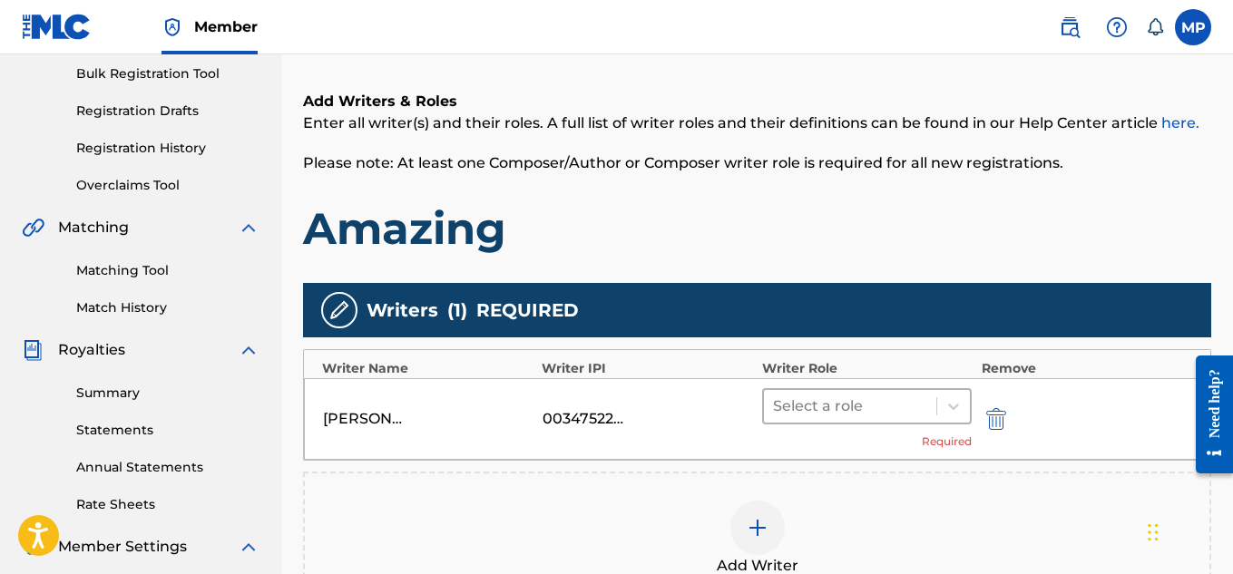
click at [934, 403] on div "Select a role" at bounding box center [850, 406] width 173 height 33
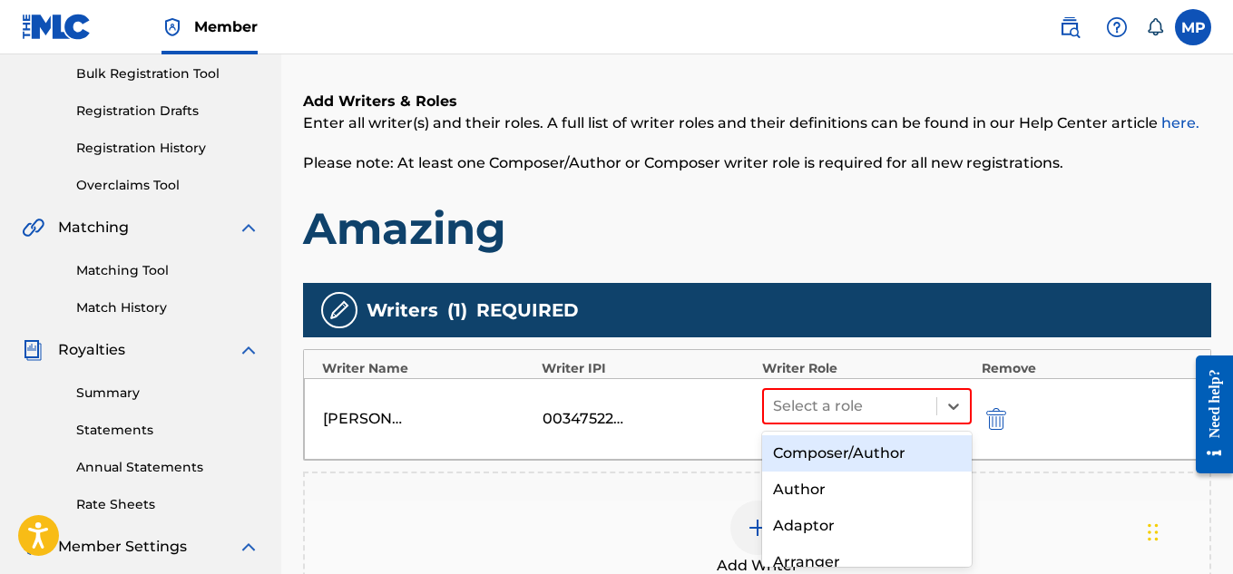
click at [862, 451] on div "Composer/Author" at bounding box center [867, 454] width 211 height 36
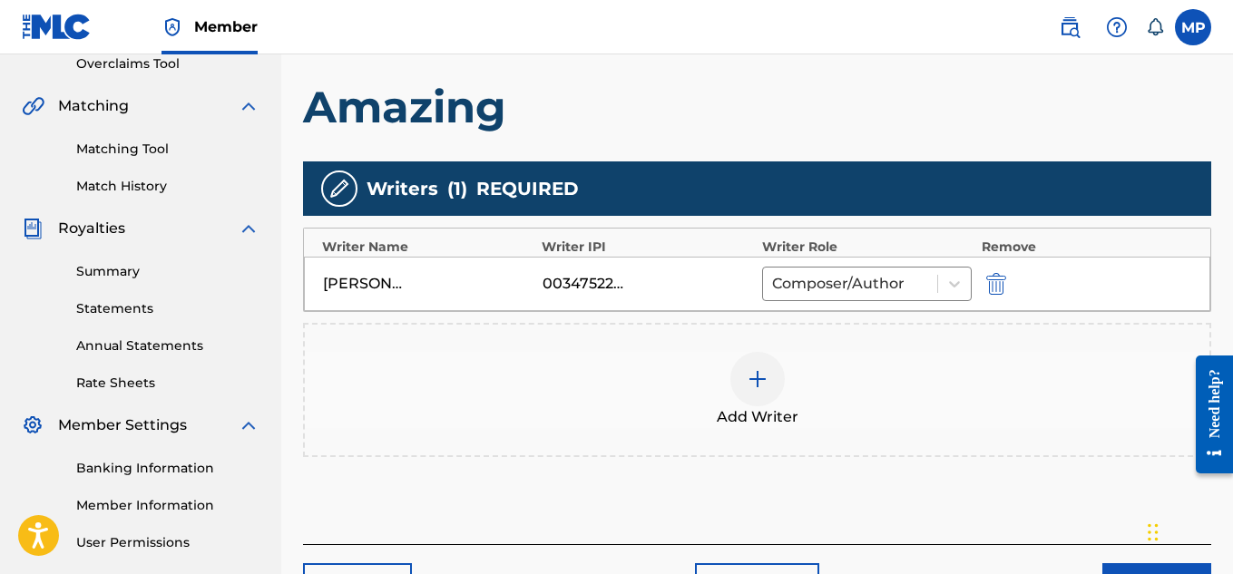
scroll to position [449, 0]
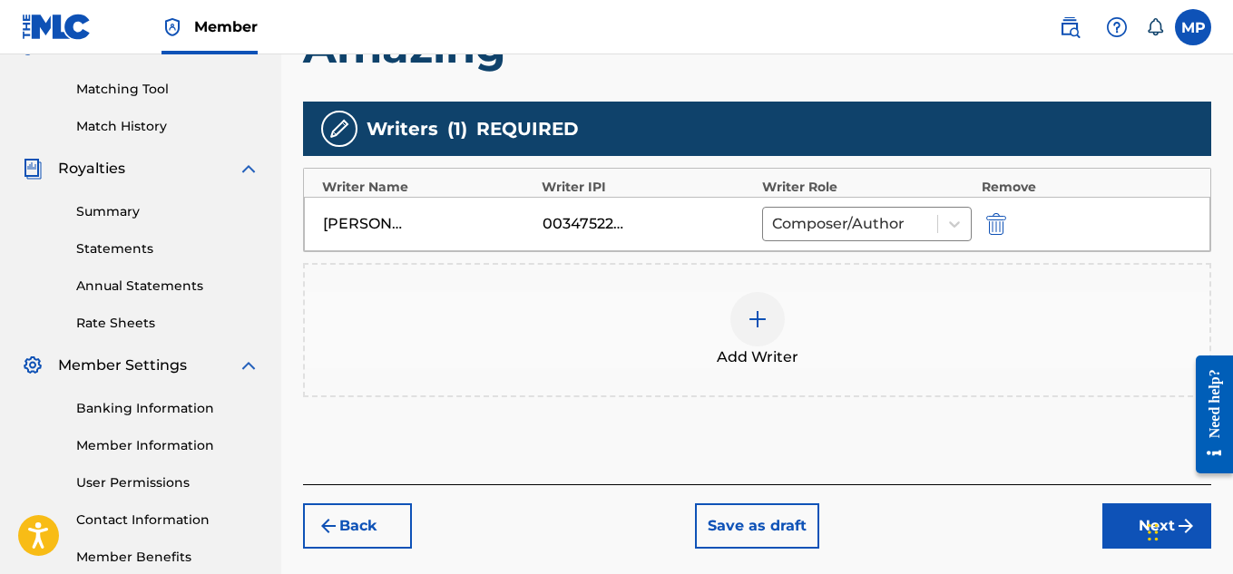
click at [1124, 535] on button "Next" at bounding box center [1157, 526] width 109 height 45
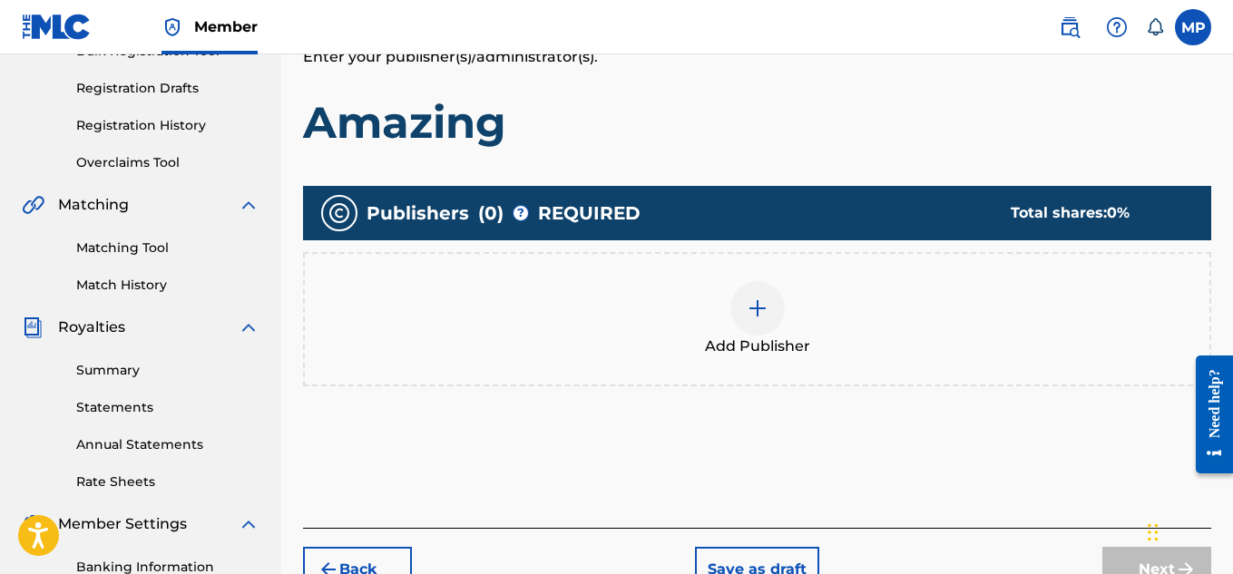
scroll to position [306, 0]
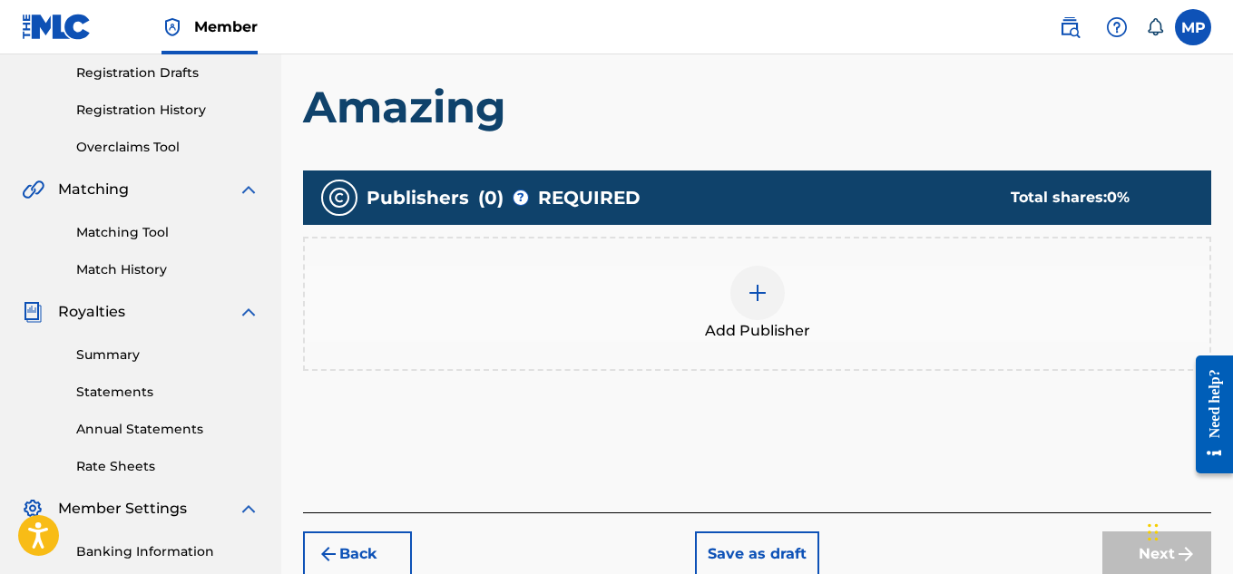
click at [776, 308] on div at bounding box center [758, 293] width 54 height 54
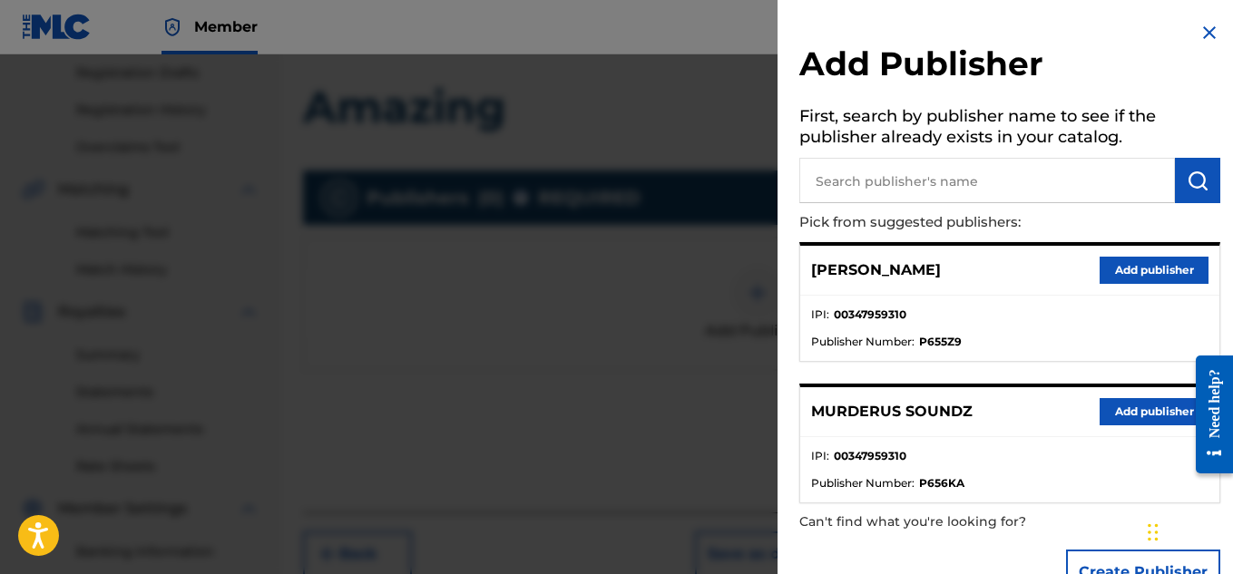
click at [1118, 409] on button "Add publisher" at bounding box center [1154, 411] width 109 height 27
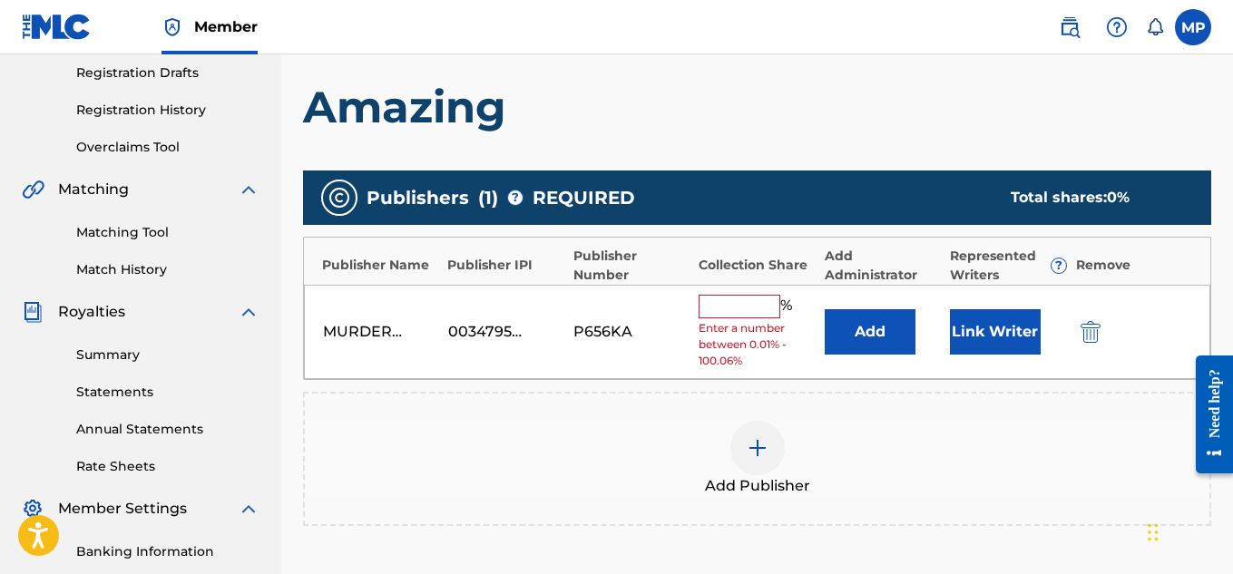
click at [739, 306] on input "text" at bounding box center [740, 307] width 82 height 24
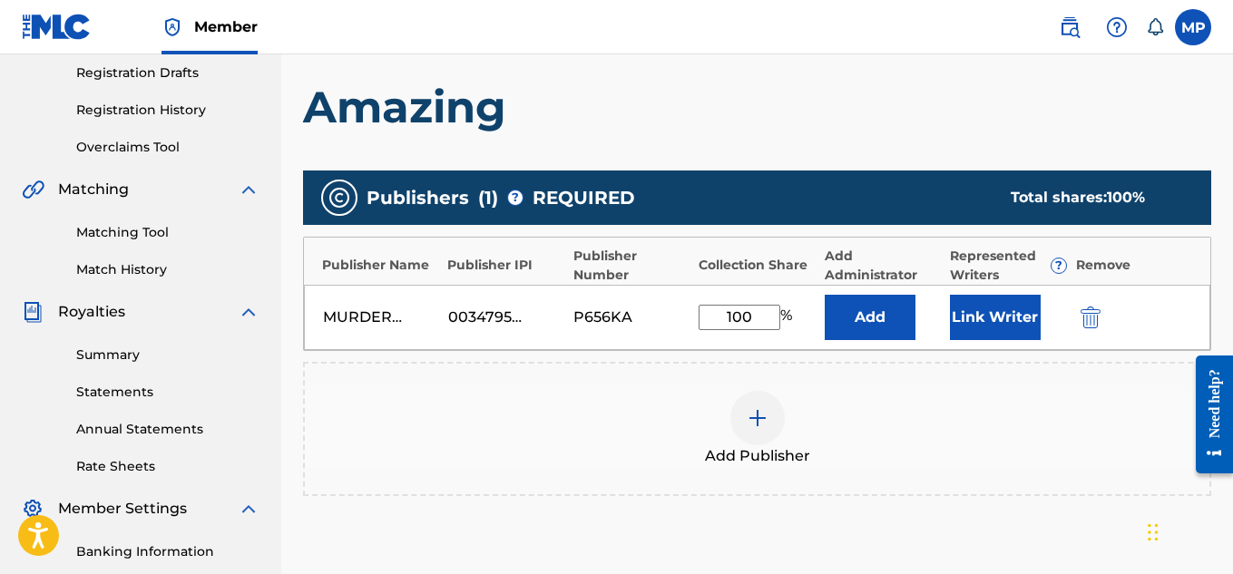
type input "100"
click at [980, 308] on button "Link Writer" at bounding box center [995, 317] width 91 height 45
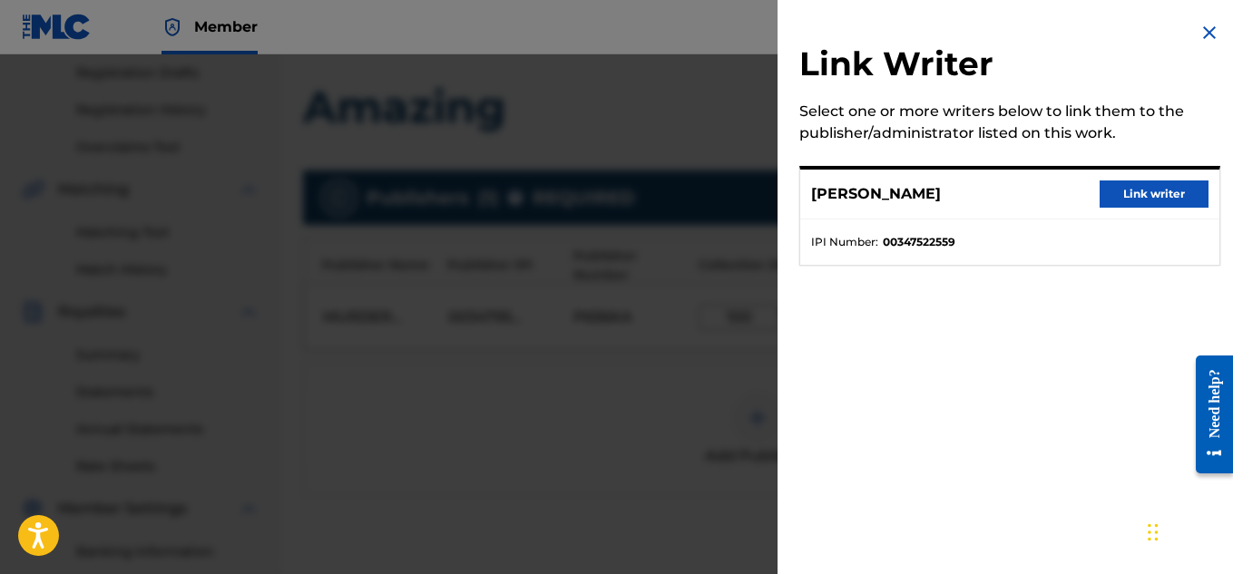
click at [1100, 187] on button "Link writer" at bounding box center [1154, 194] width 109 height 27
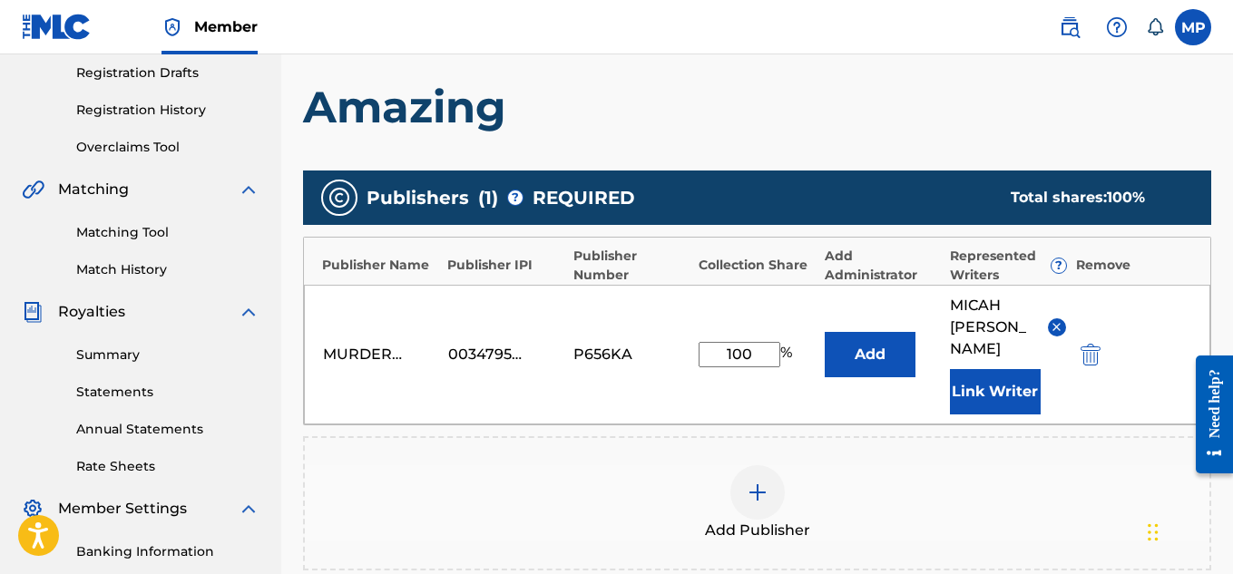
scroll to position [574, 0]
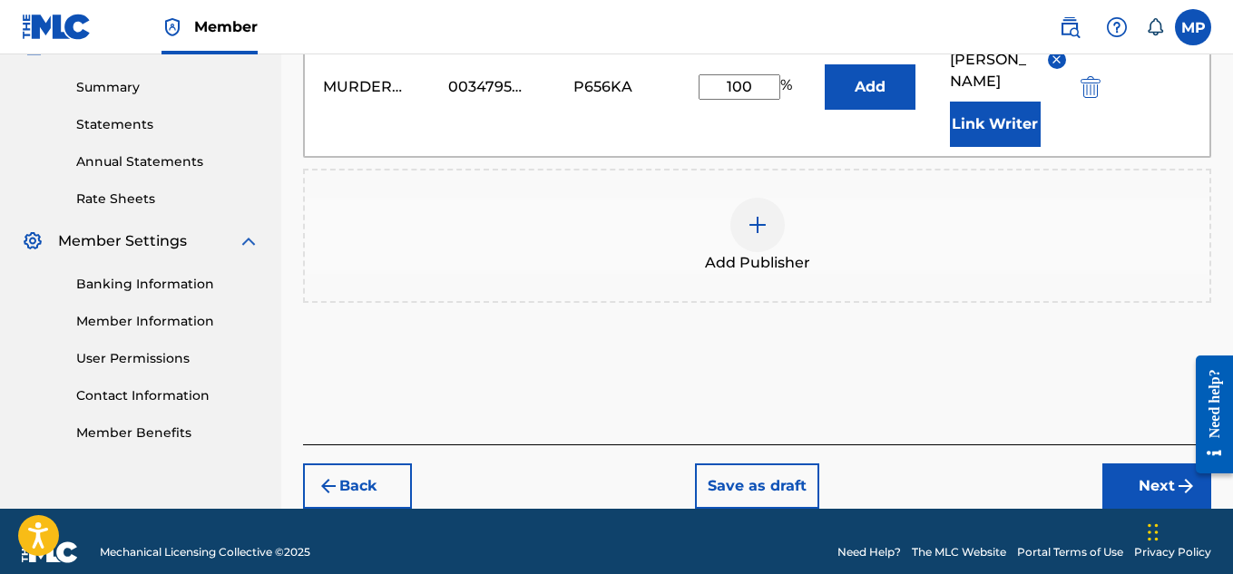
click at [1135, 464] on button "Next" at bounding box center [1157, 486] width 109 height 45
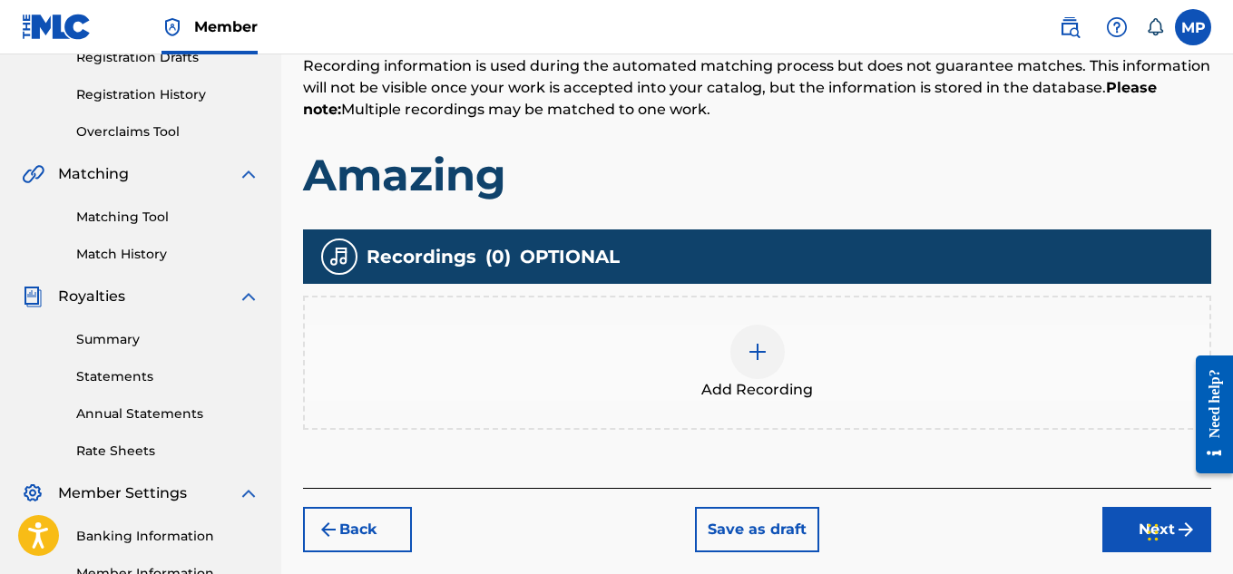
scroll to position [332, 0]
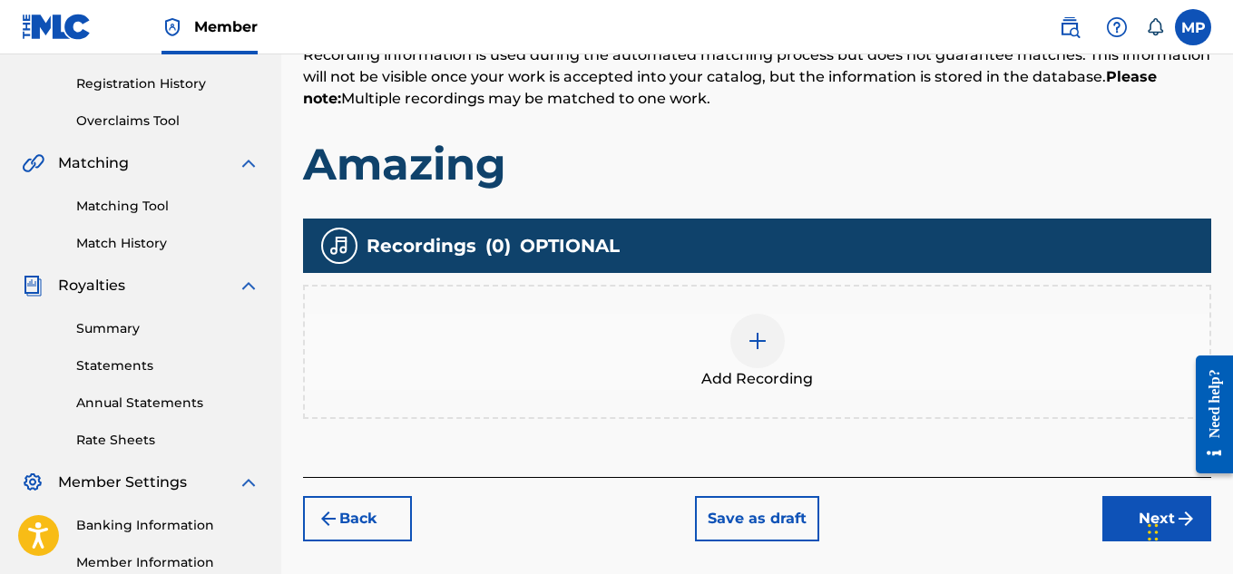
click at [777, 344] on div at bounding box center [758, 341] width 54 height 54
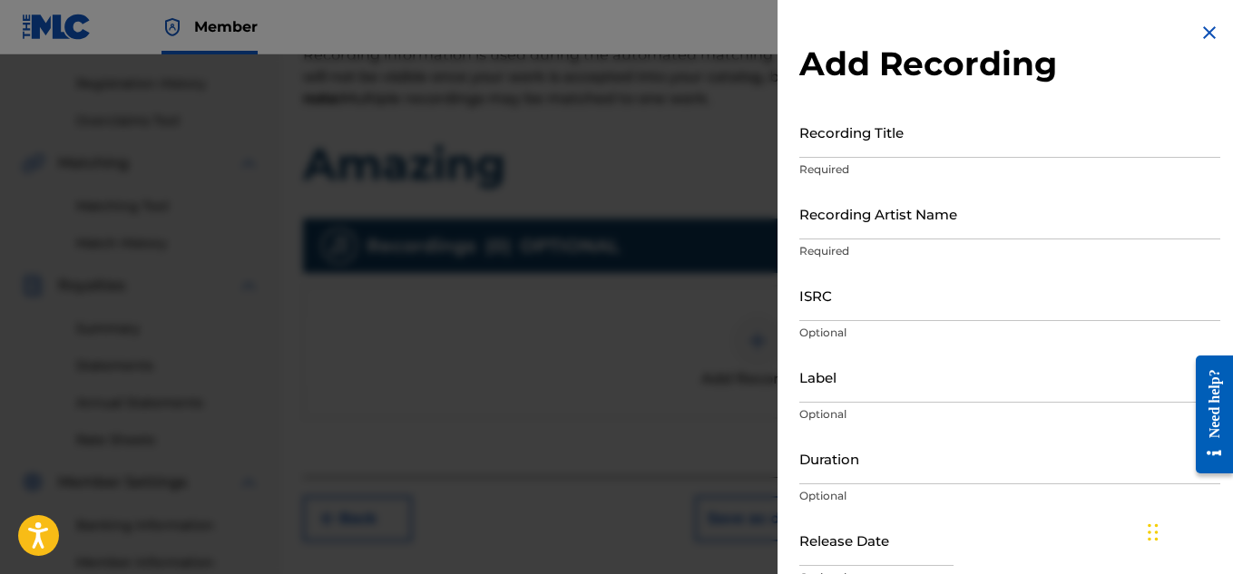
click at [863, 315] on input "ISRC" at bounding box center [1010, 296] width 421 height 52
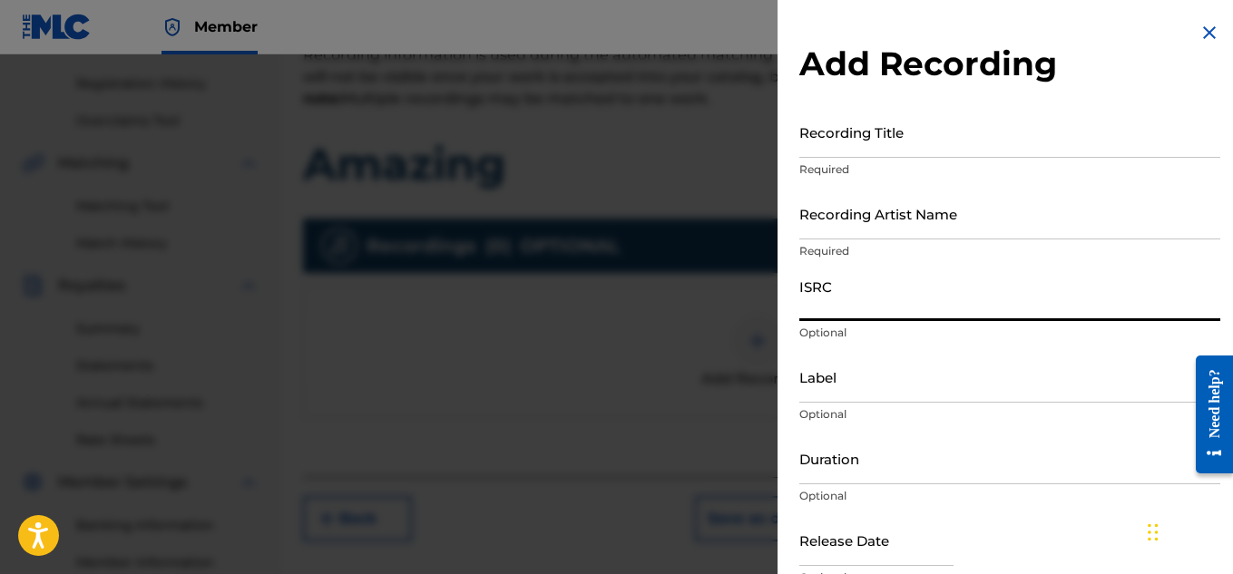
paste input "QZDA81896235"
type input "QZDA81896235"
click at [900, 136] on input "Recording Title" at bounding box center [1010, 132] width 421 height 52
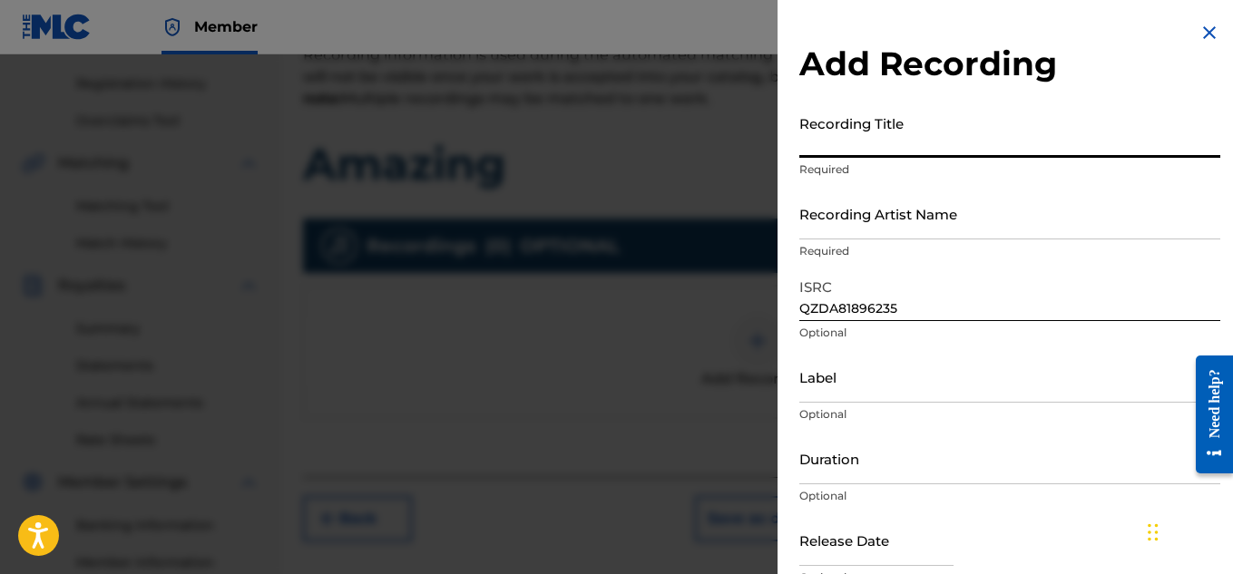
click at [876, 216] on input "Recording Artist Name" at bounding box center [1010, 214] width 421 height 52
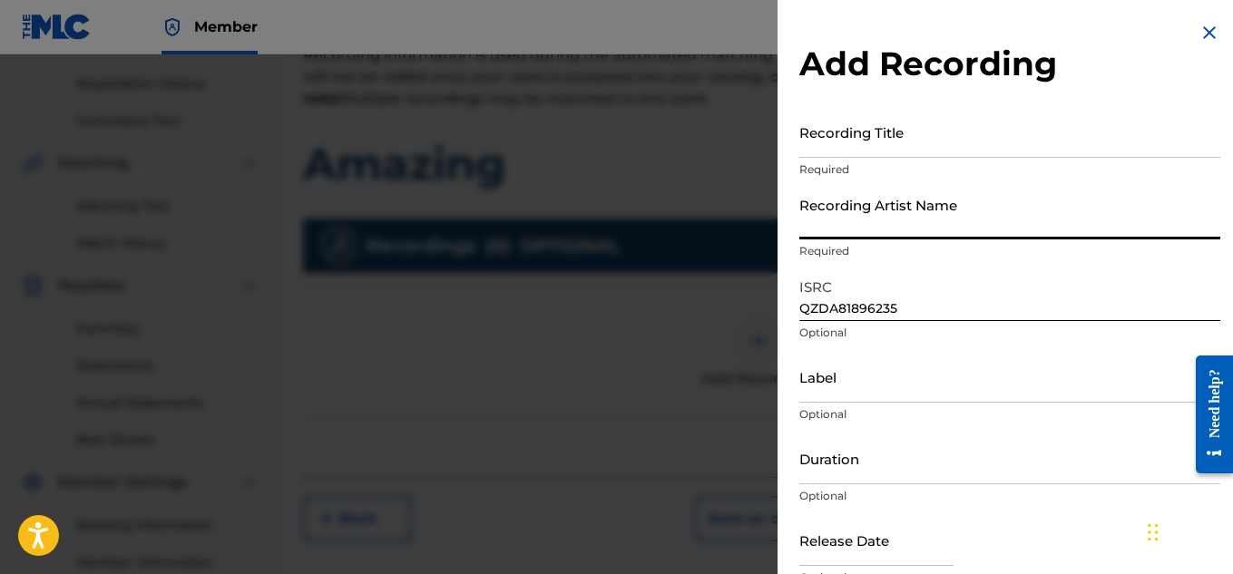
paste input "FLUNKY JUNKY"
type input "FLUNKY JUNKY"
click at [861, 152] on input "Recording Title" at bounding box center [1010, 132] width 421 height 52
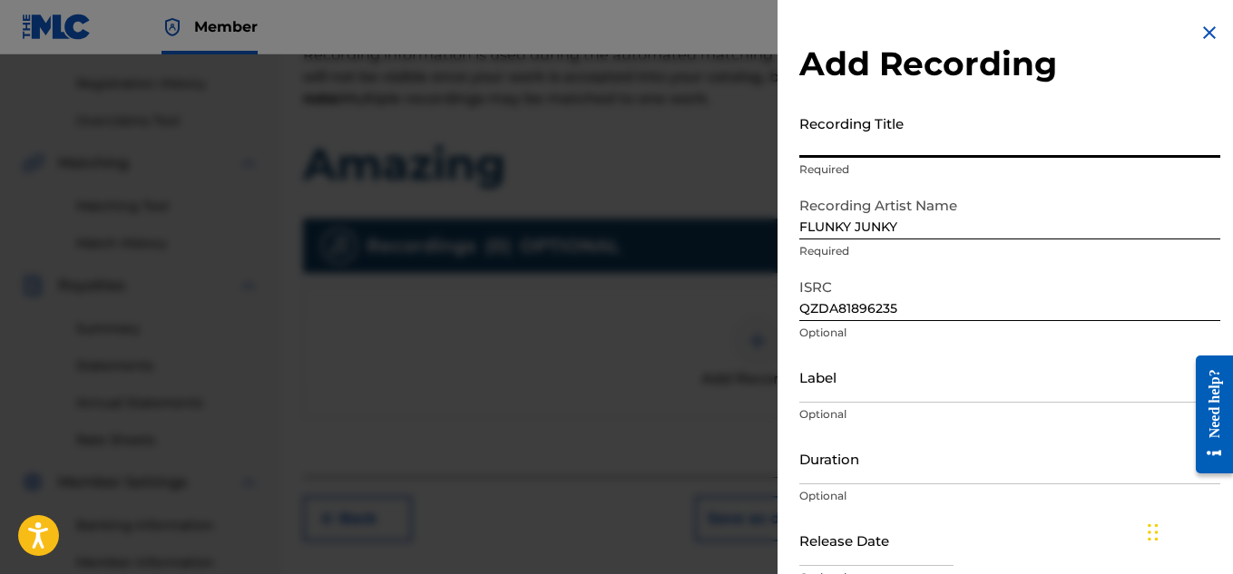
paste input "AMAZING"
type input "AMAZING"
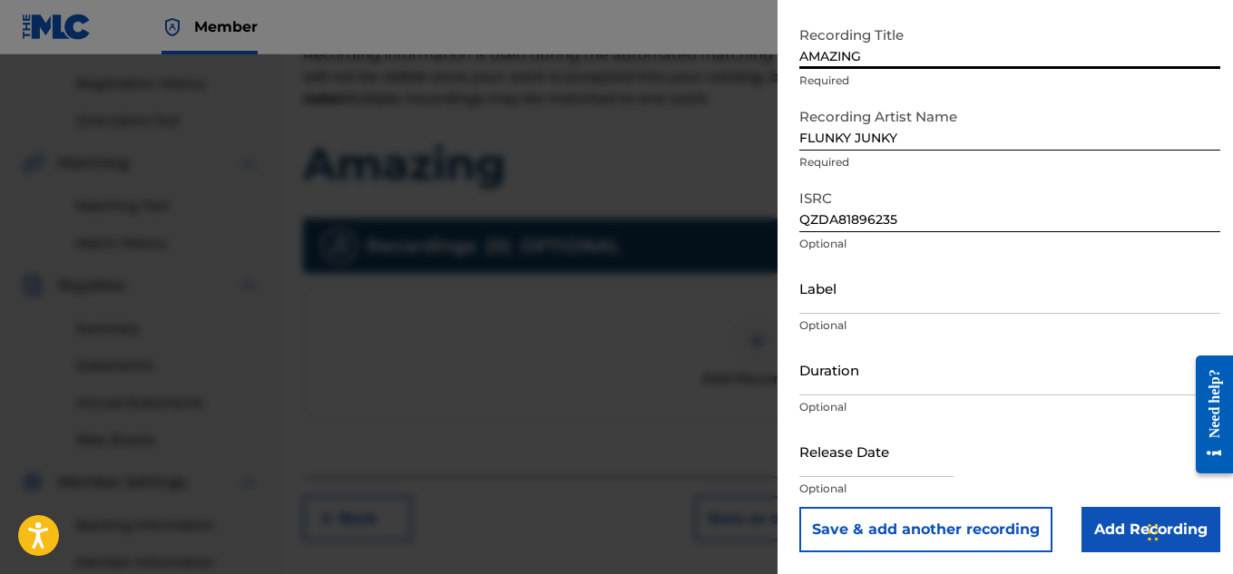
click at [1099, 518] on input "Add Recording" at bounding box center [1151, 529] width 139 height 45
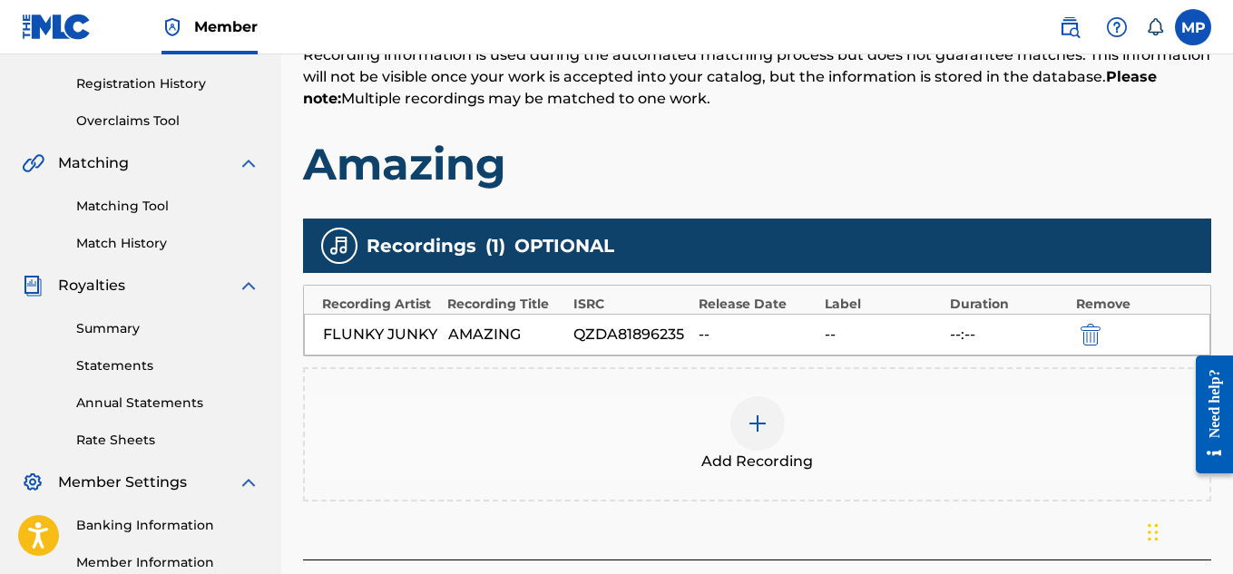
scroll to position [551, 0]
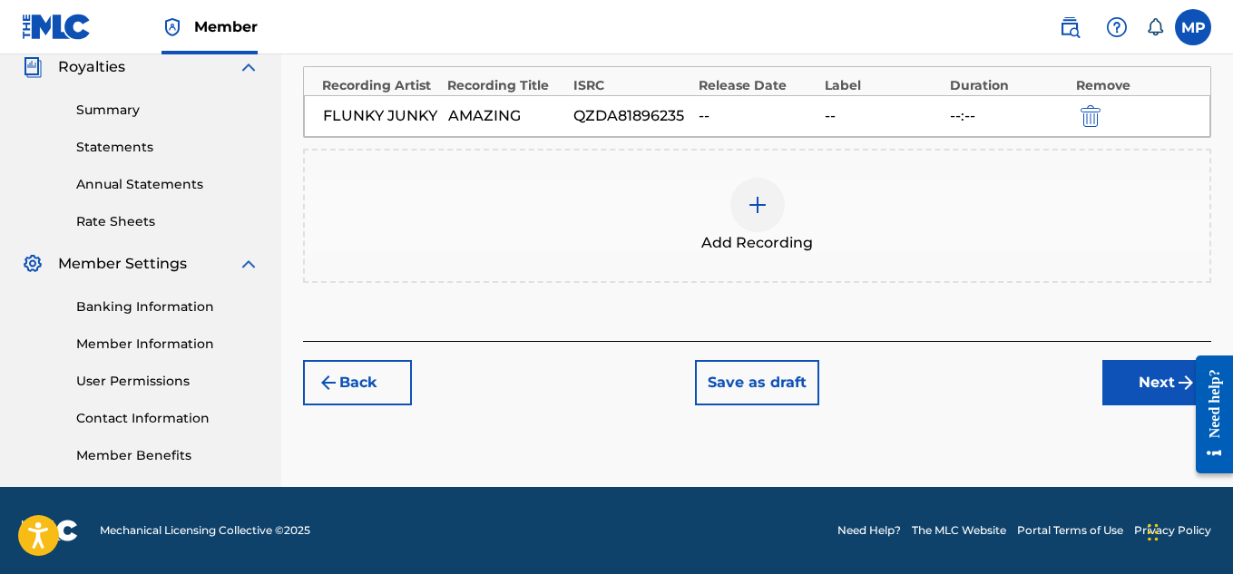
click at [1143, 366] on button "Next" at bounding box center [1157, 382] width 109 height 45
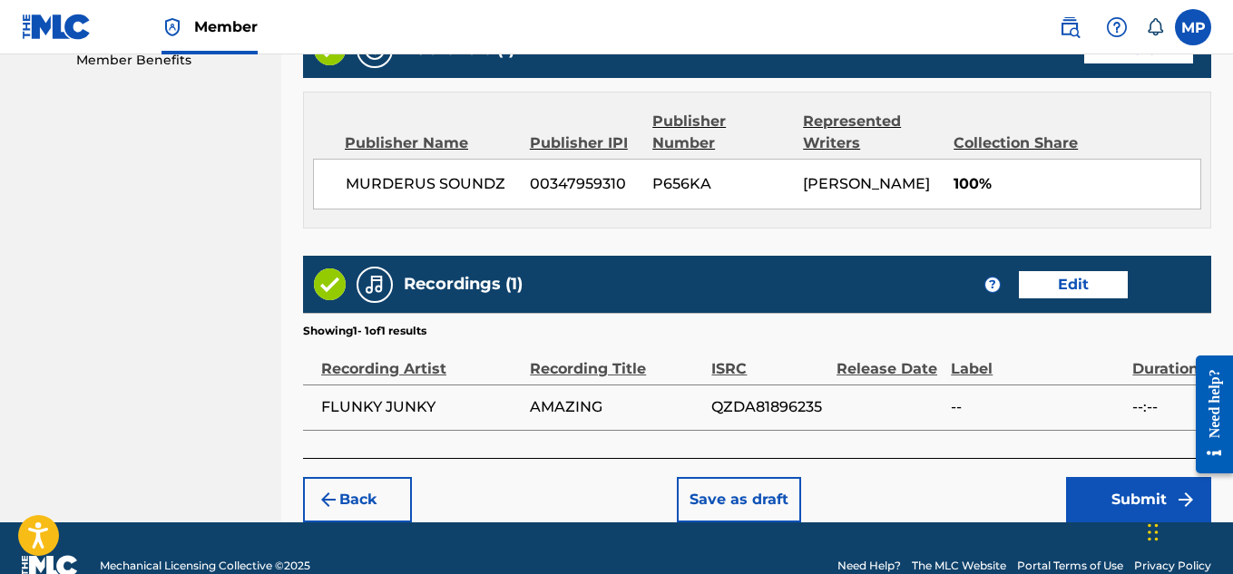
scroll to position [982, 0]
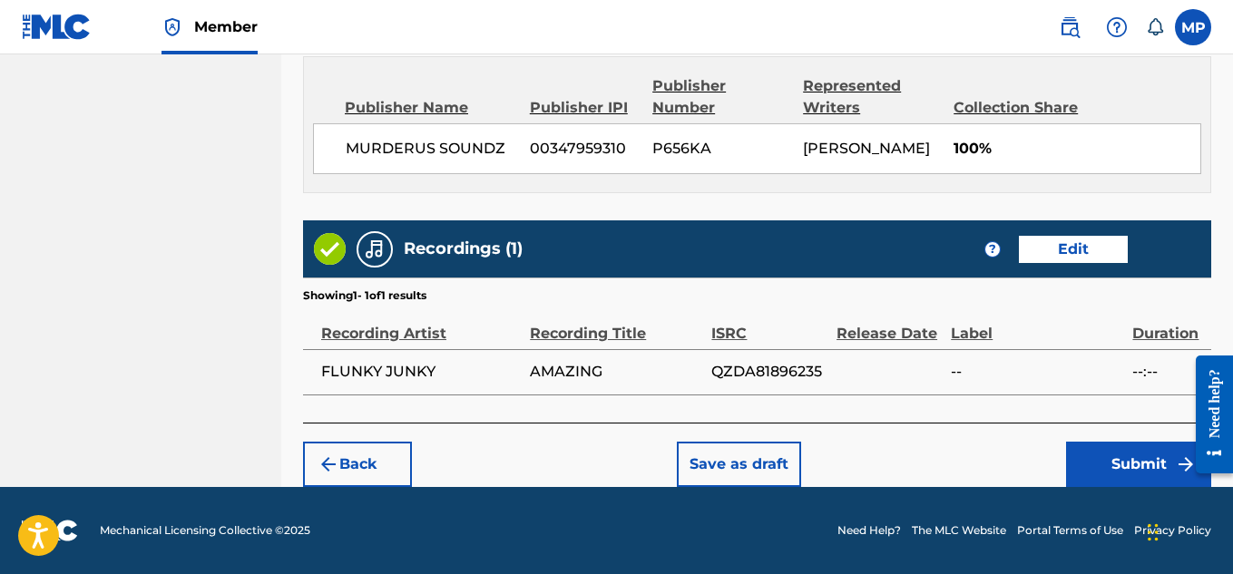
click at [1121, 450] on button "Submit" at bounding box center [1138, 464] width 145 height 45
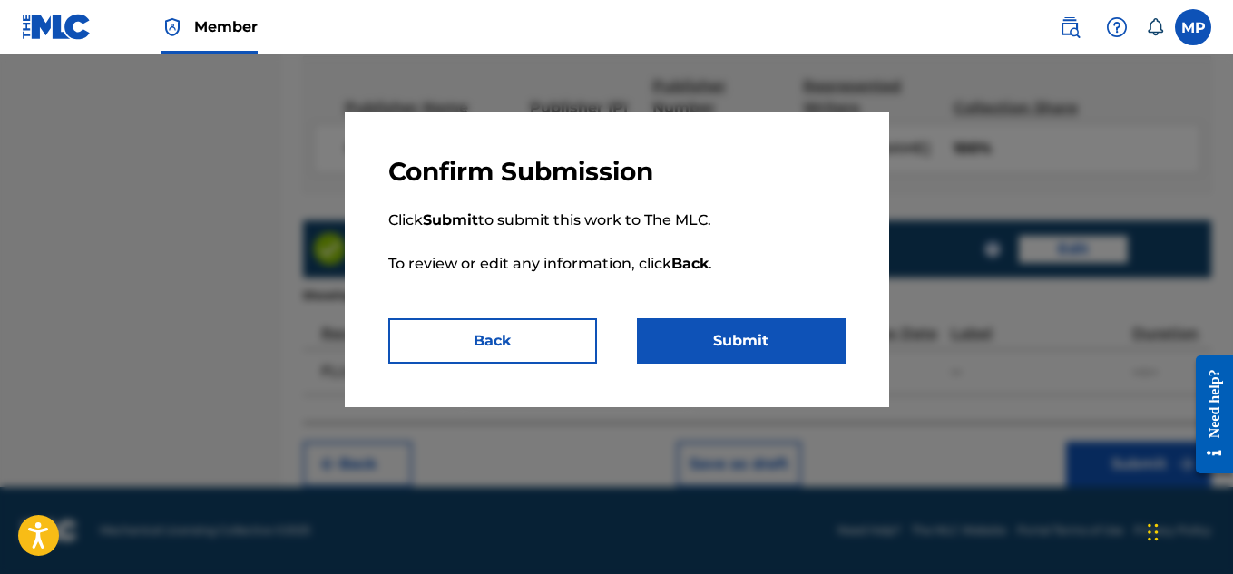
click at [793, 335] on button "Submit" at bounding box center [741, 341] width 209 height 45
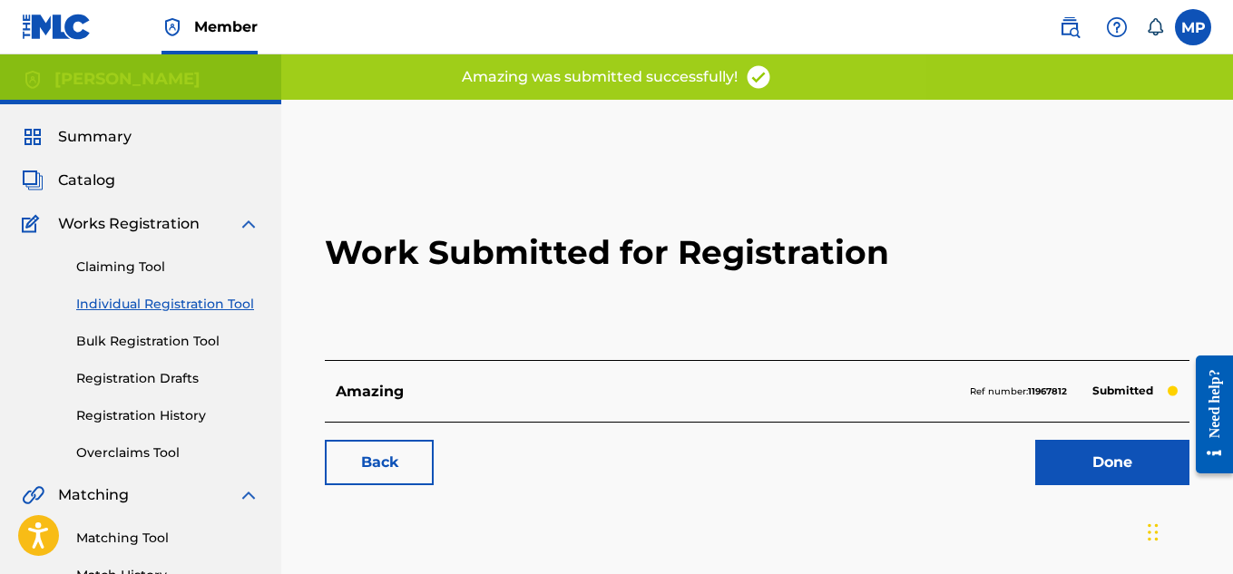
click at [399, 454] on link "Back" at bounding box center [379, 462] width 109 height 45
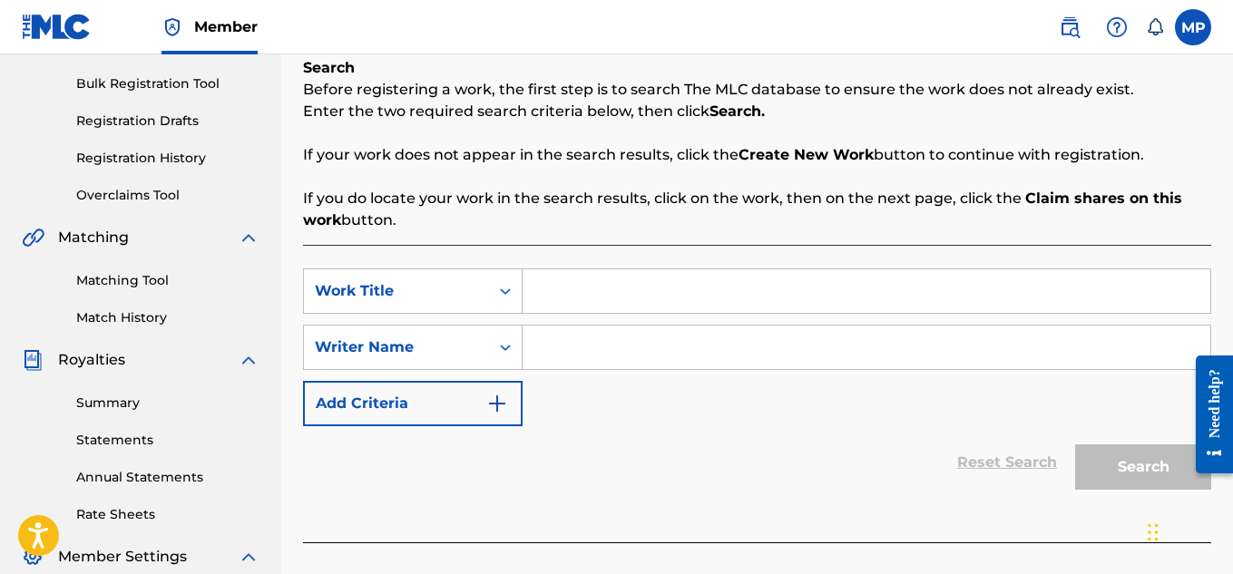
scroll to position [309, 0]
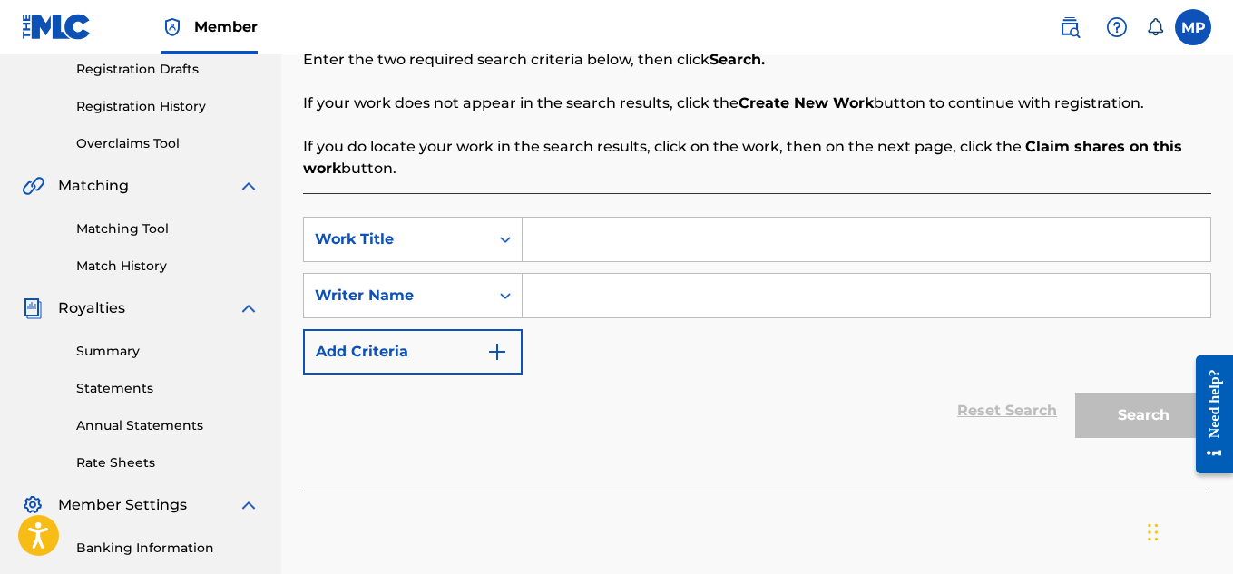
click at [528, 253] on input "Search Form" at bounding box center [867, 240] width 688 height 44
paste input "ALL RIGHT NOW"
type input "ALL RIGHT NOW"
click at [584, 298] on input "Search Form" at bounding box center [867, 296] width 688 height 44
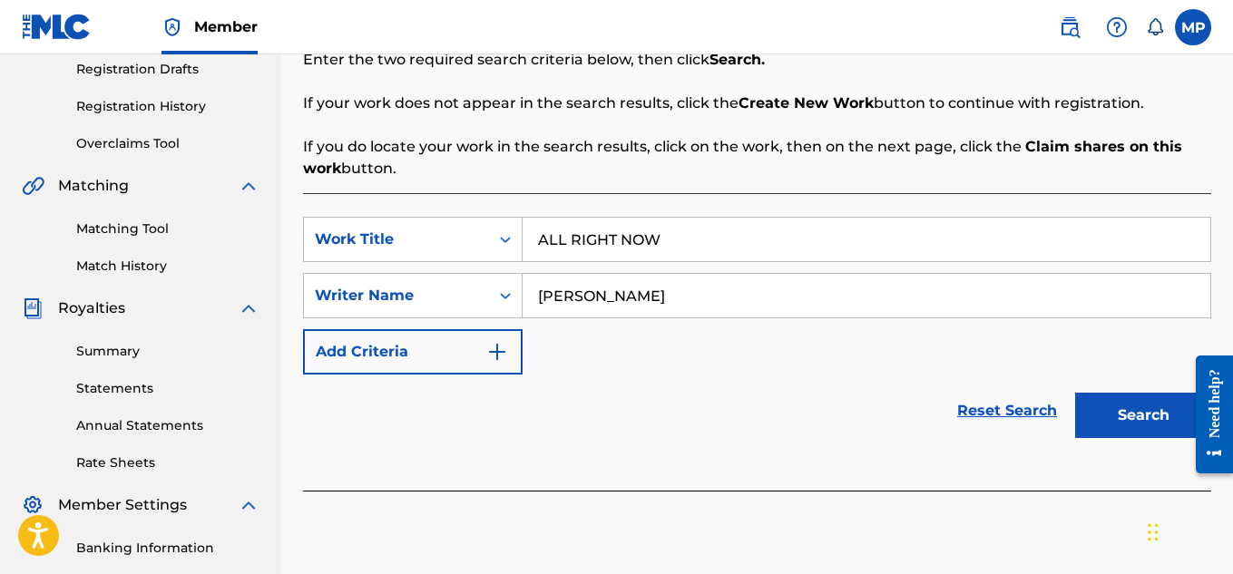
type input "[PERSON_NAME]"
click at [1108, 405] on button "Search" at bounding box center [1143, 415] width 136 height 45
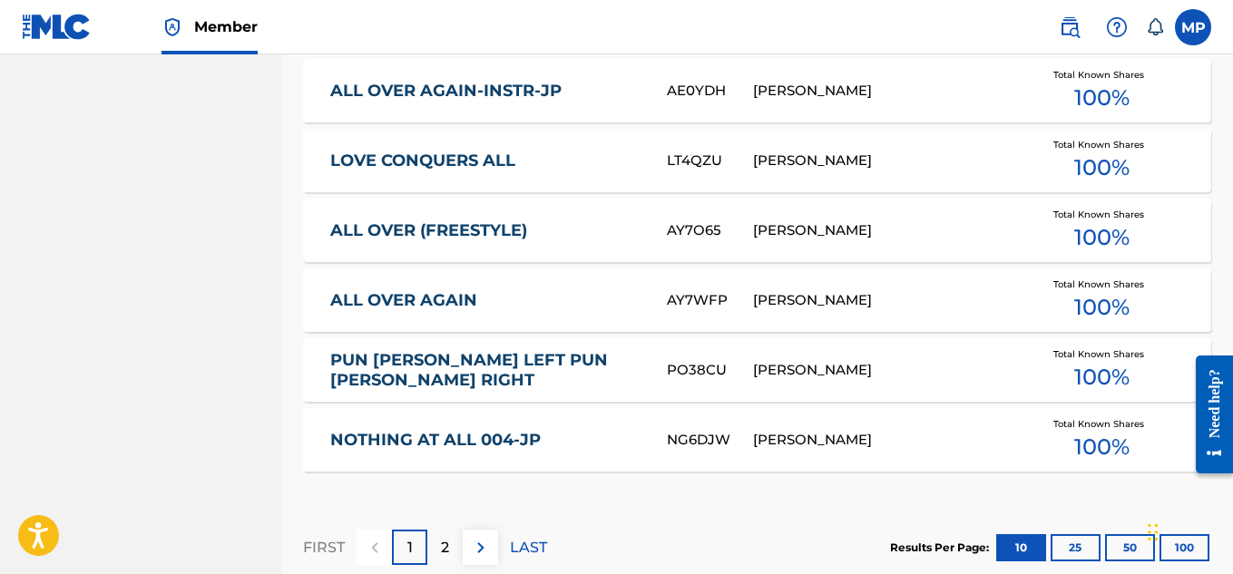
scroll to position [1305, 0]
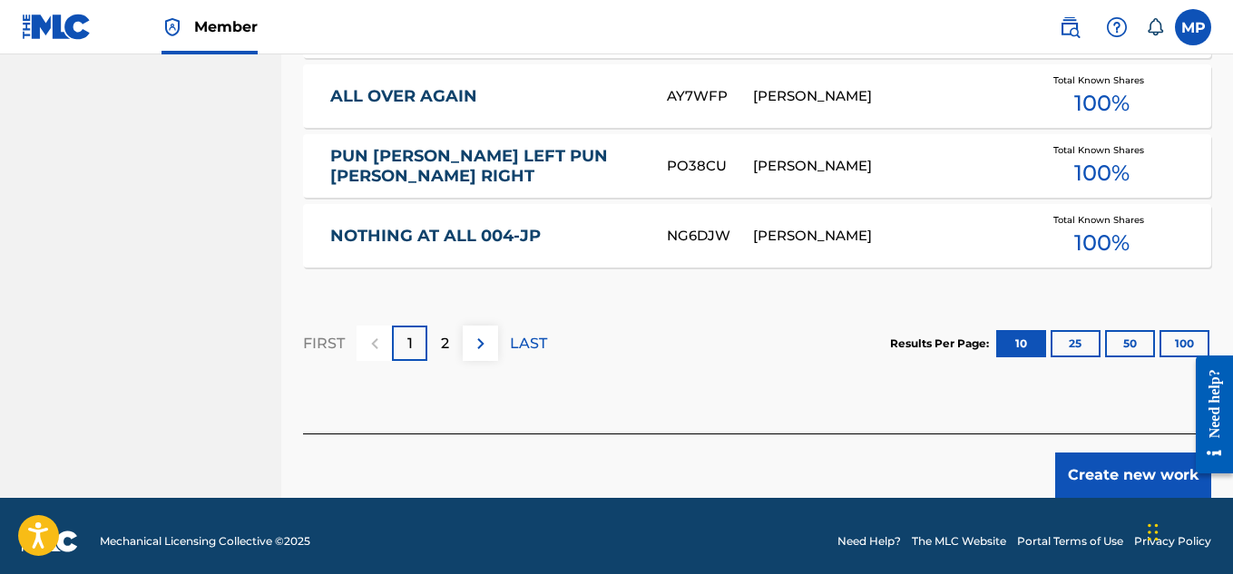
click at [1087, 465] on button "Create new work" at bounding box center [1134, 475] width 156 height 45
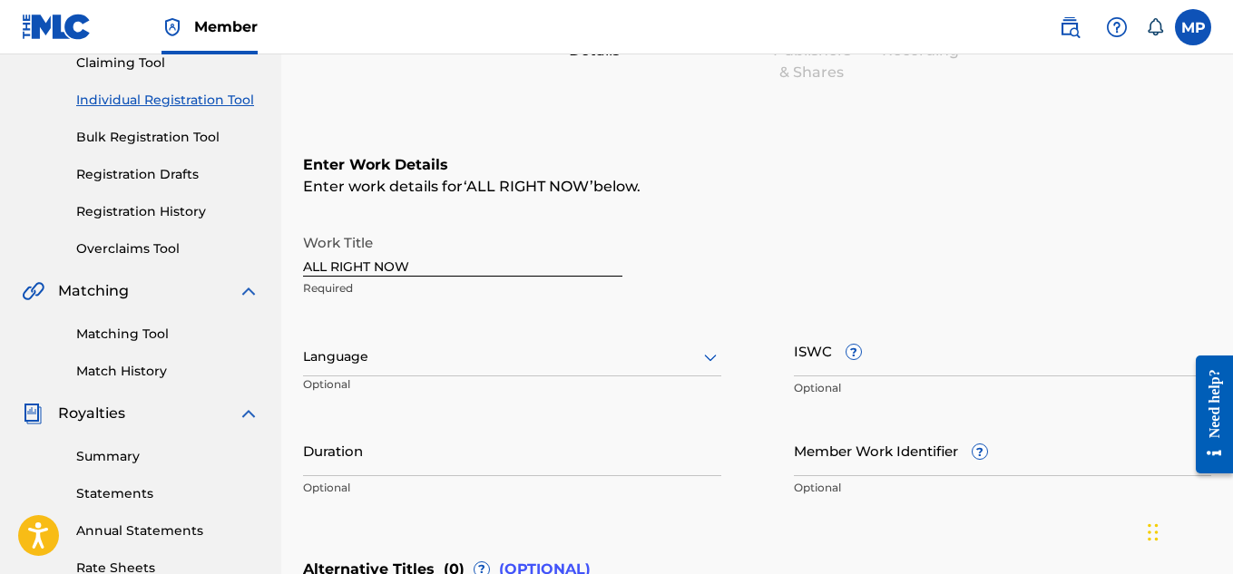
scroll to position [203, 0]
click at [931, 366] on input "ISWC ?" at bounding box center [1003, 352] width 418 height 52
paste input "T9257770153"
type input "T9257770153"
click at [830, 466] on input "Member Work Identifier ?" at bounding box center [1003, 452] width 418 height 52
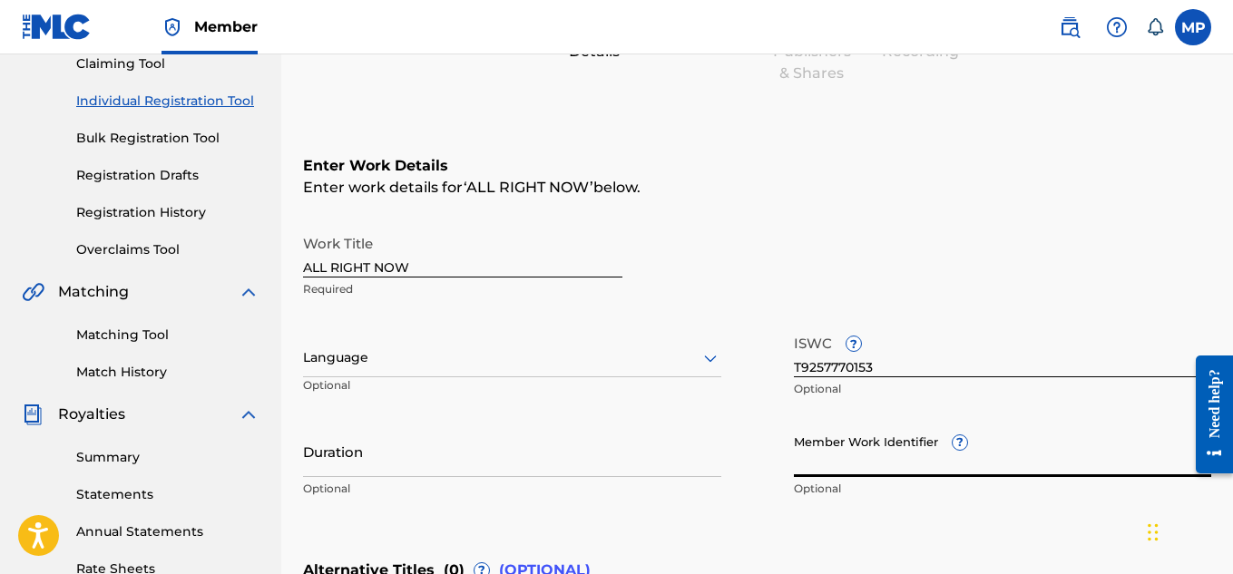
paste input "895393864"
type input "895393864"
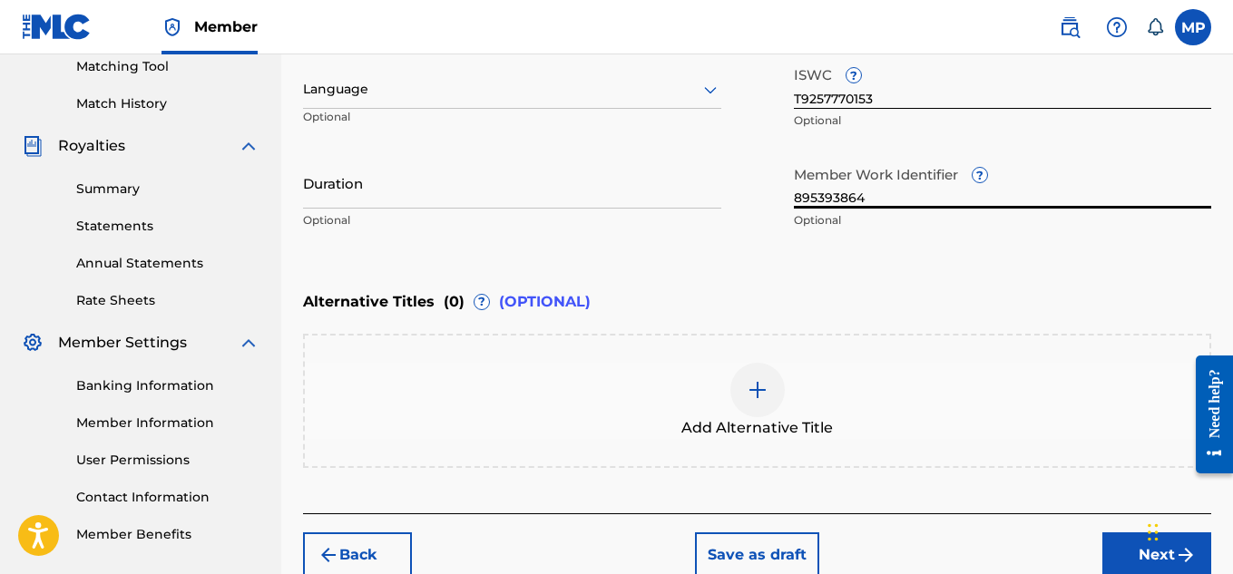
scroll to position [475, 0]
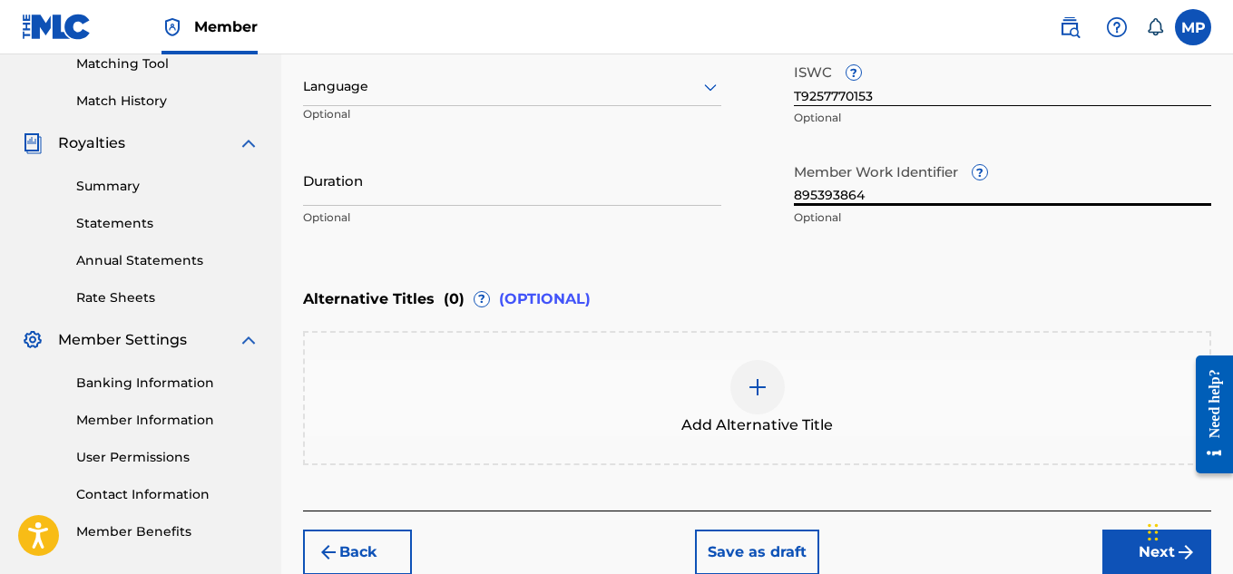
click at [1115, 544] on button "Next" at bounding box center [1157, 552] width 109 height 45
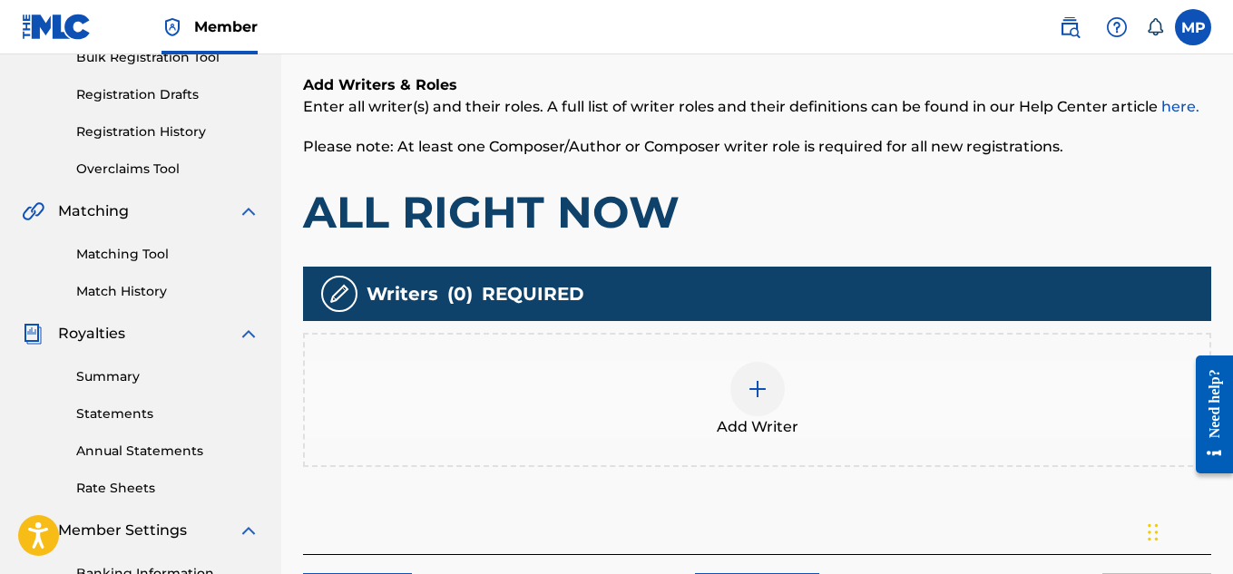
scroll to position [286, 0]
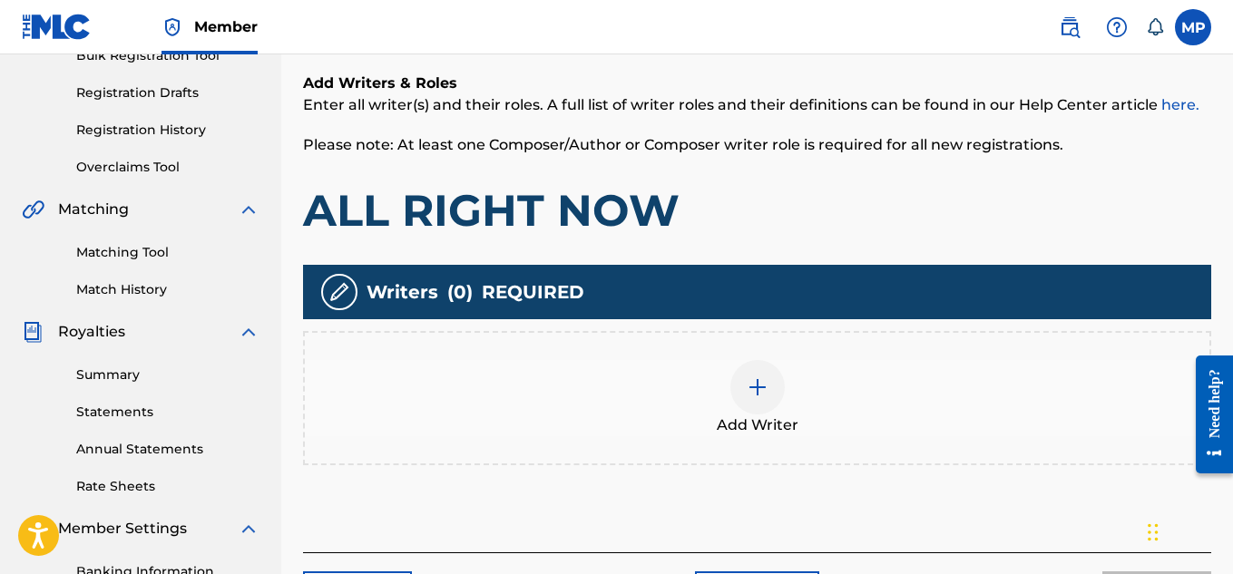
click at [742, 400] on div at bounding box center [758, 387] width 54 height 54
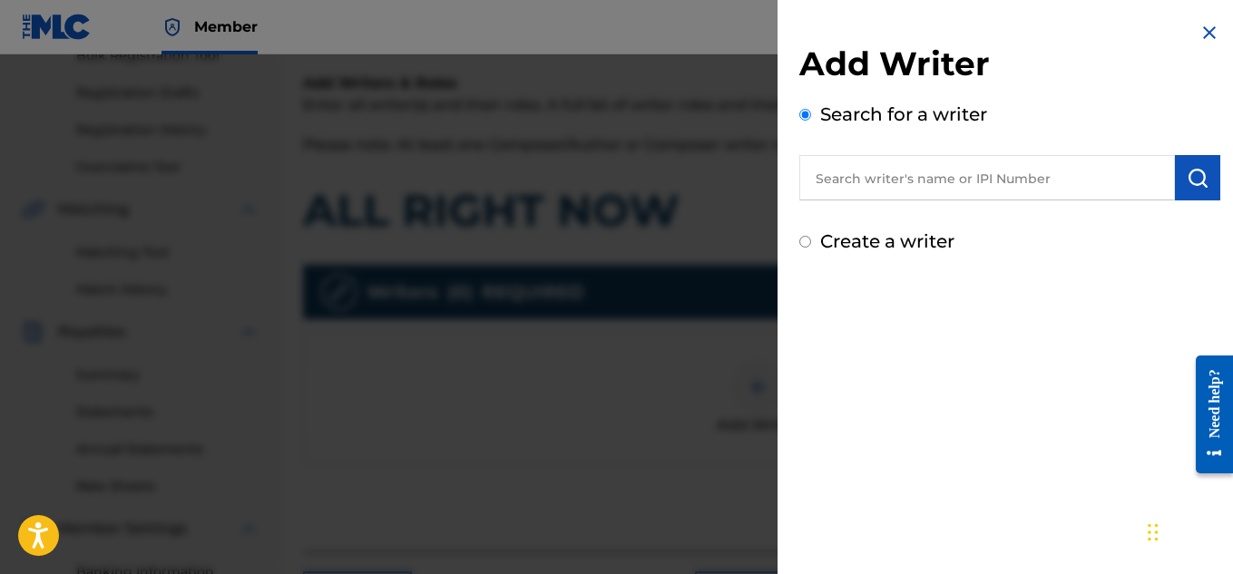
click at [941, 182] on input "text" at bounding box center [988, 177] width 376 height 45
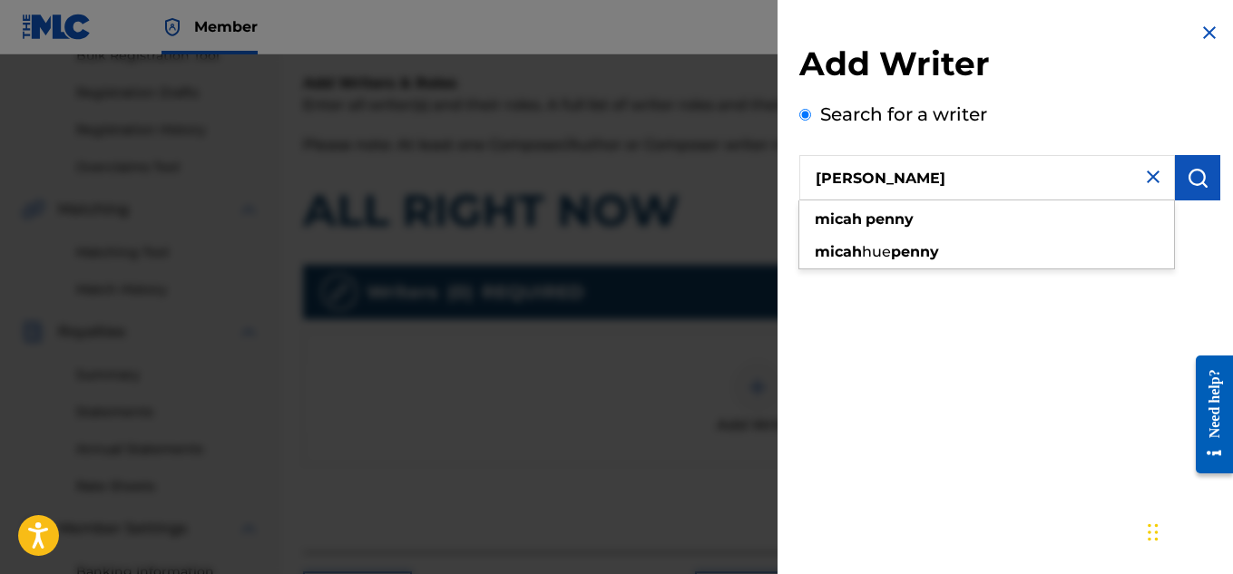
type input "[PERSON_NAME]"
click at [1192, 170] on img "submit" at bounding box center [1198, 178] width 22 height 22
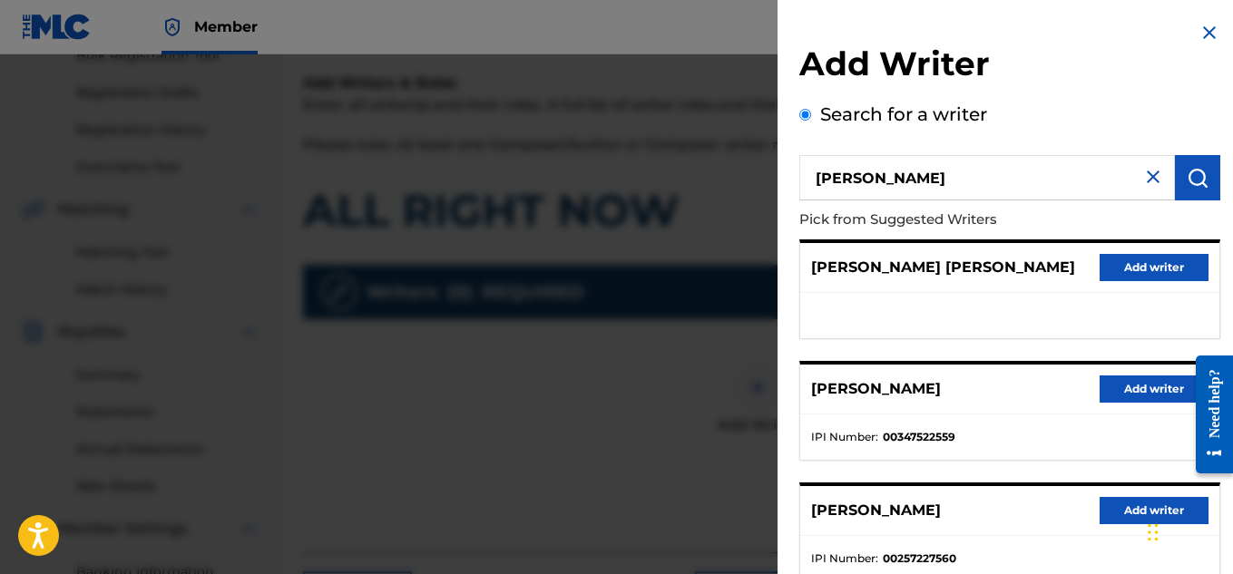
click at [1132, 381] on button "Add writer" at bounding box center [1154, 389] width 109 height 27
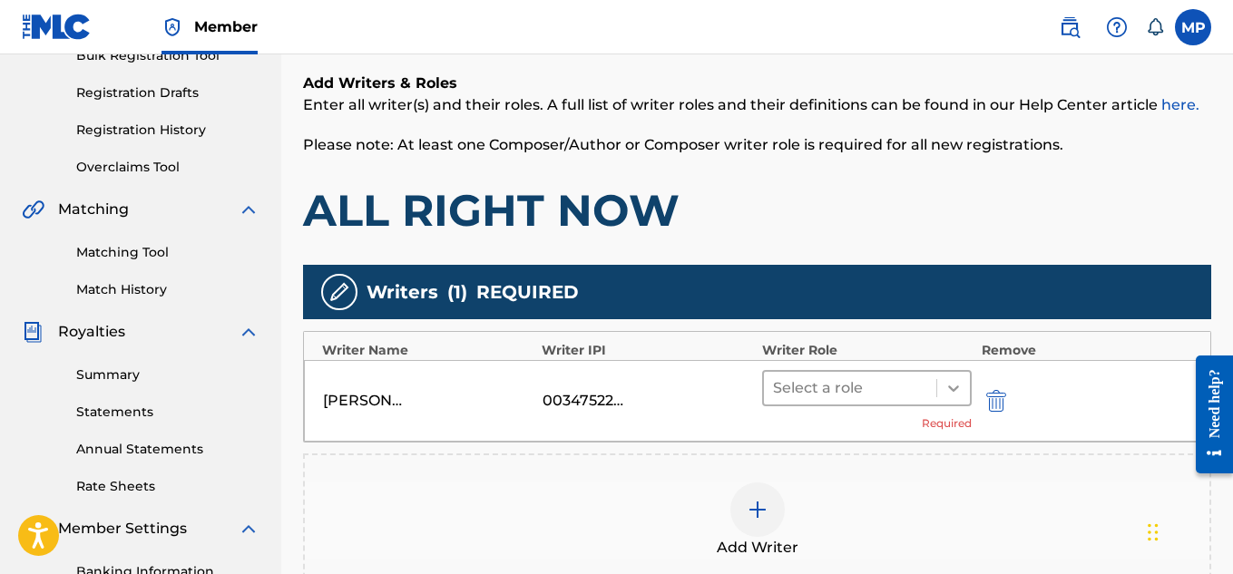
click at [945, 379] on icon at bounding box center [954, 388] width 18 height 18
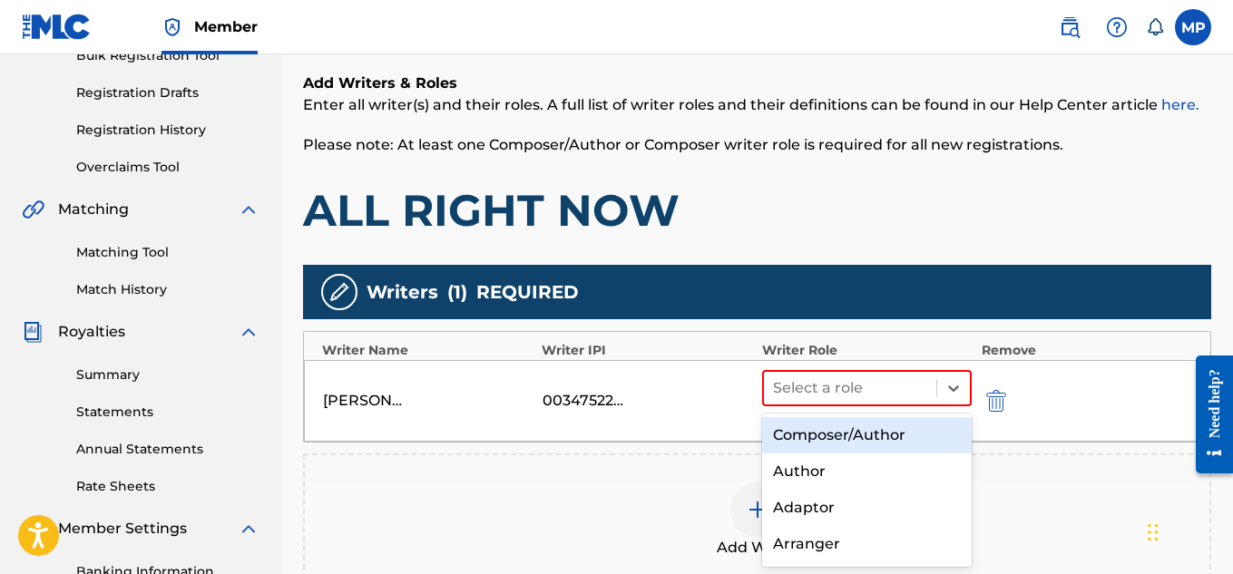
click at [847, 431] on div "Composer/Author" at bounding box center [867, 435] width 211 height 36
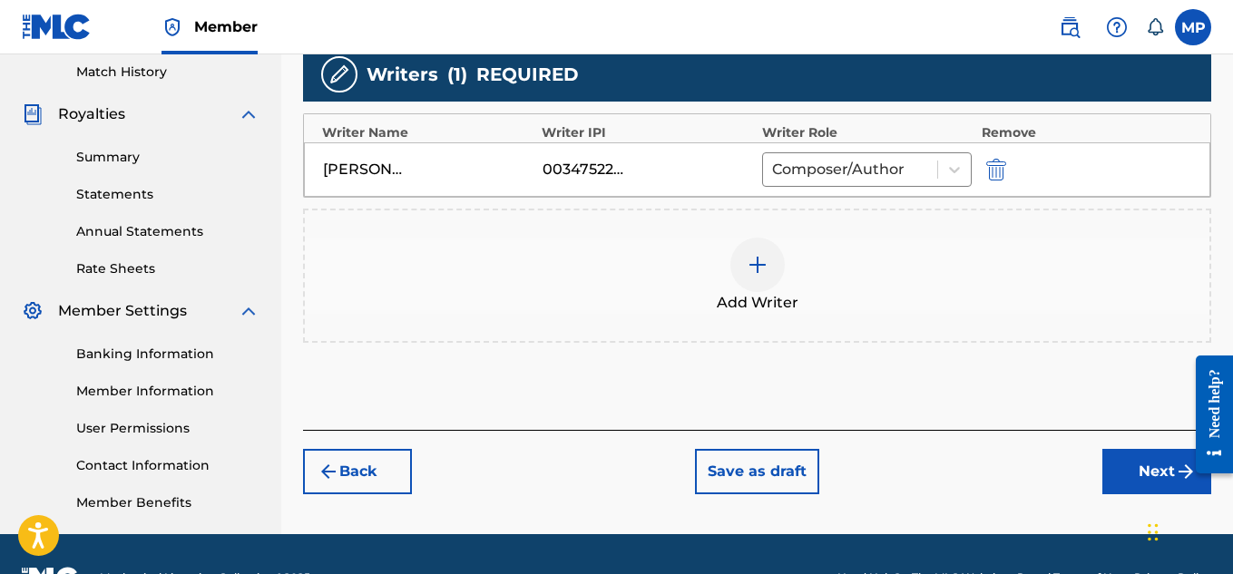
scroll to position [551, 0]
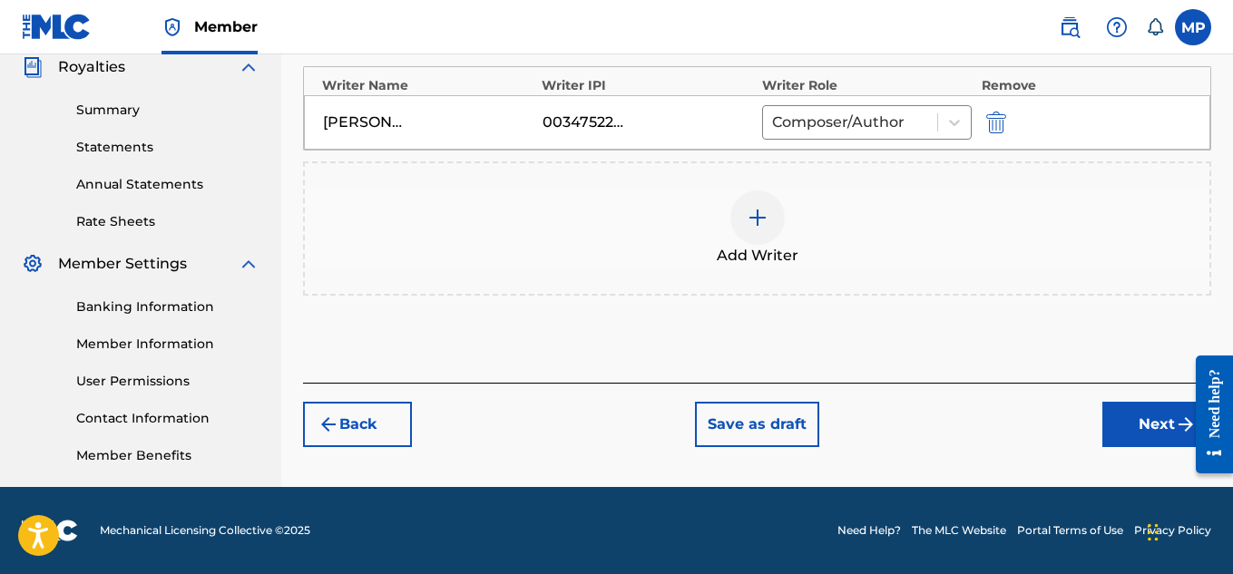
click at [1128, 411] on button "Next" at bounding box center [1157, 424] width 109 height 45
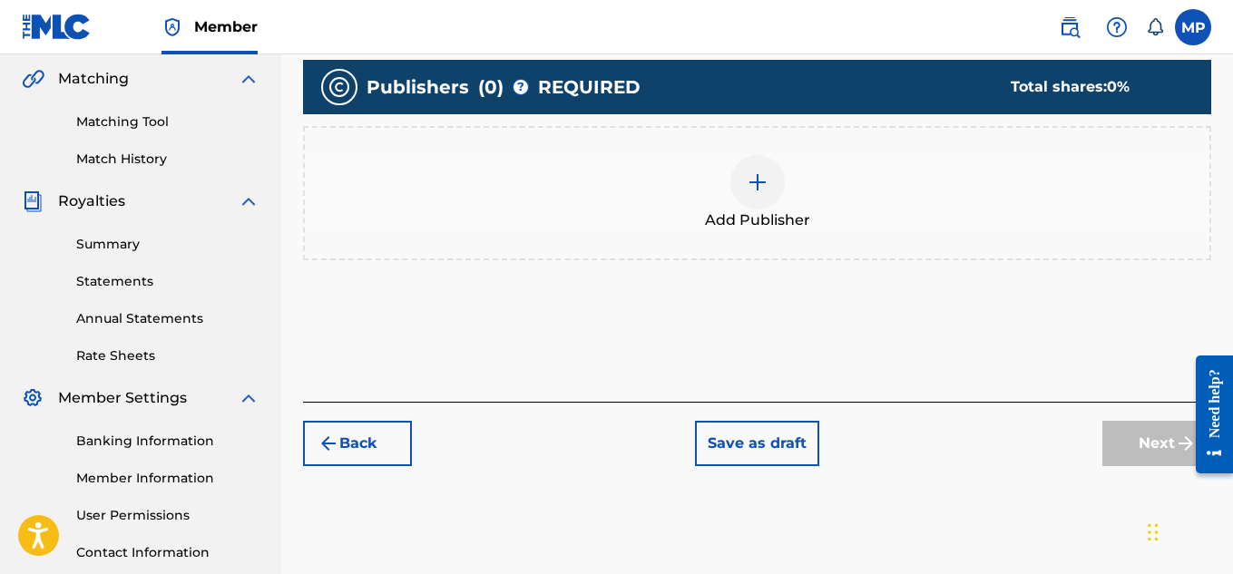
scroll to position [418, 0]
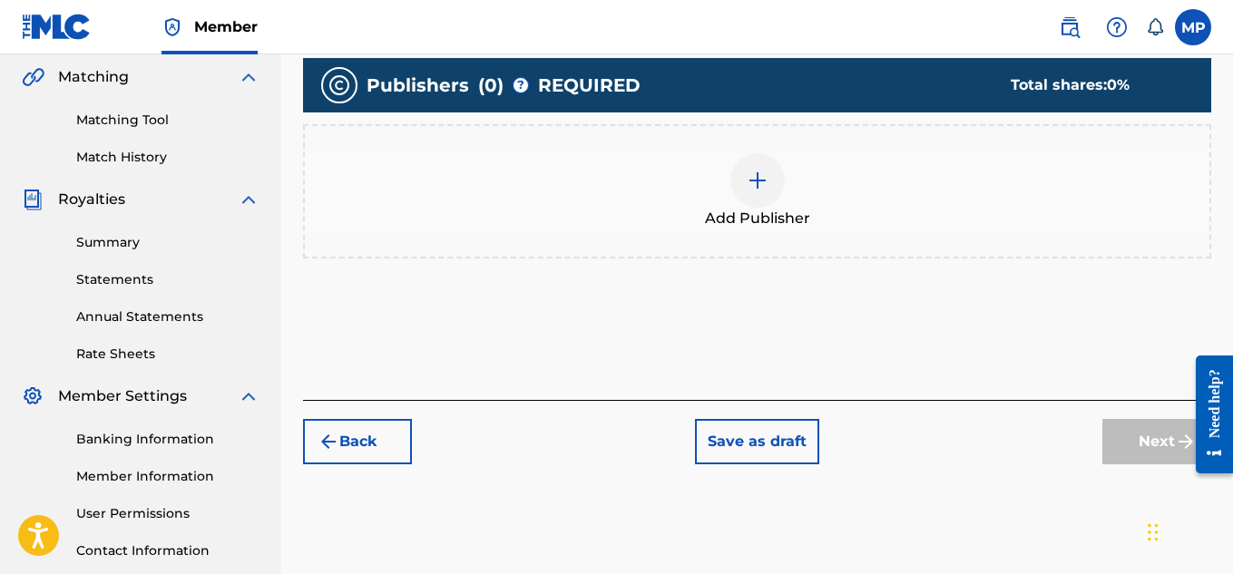
click at [762, 196] on div at bounding box center [758, 180] width 54 height 54
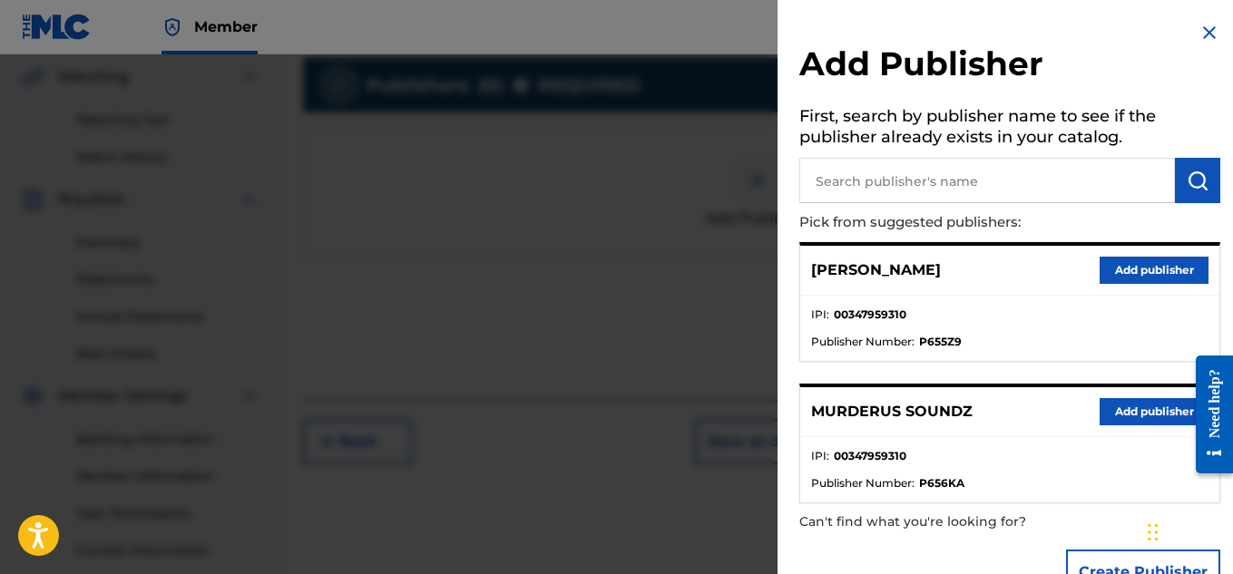
click at [1107, 406] on button "Add publisher" at bounding box center [1154, 411] width 109 height 27
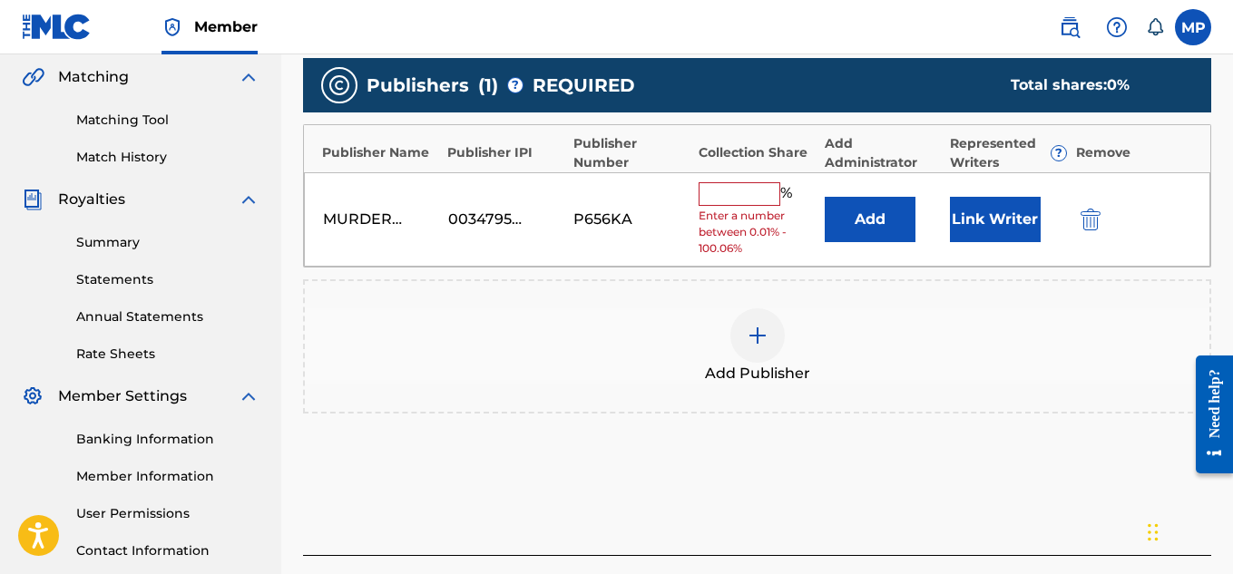
click at [749, 195] on input "text" at bounding box center [740, 194] width 82 height 24
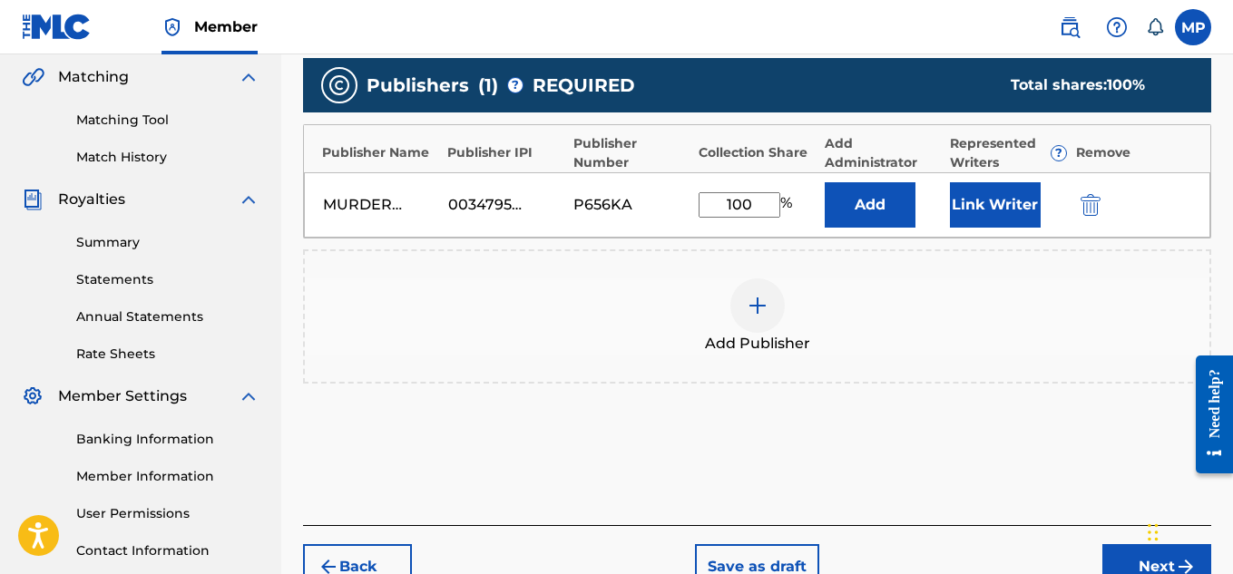
type input "100"
click at [991, 196] on button "Link Writer" at bounding box center [995, 204] width 91 height 45
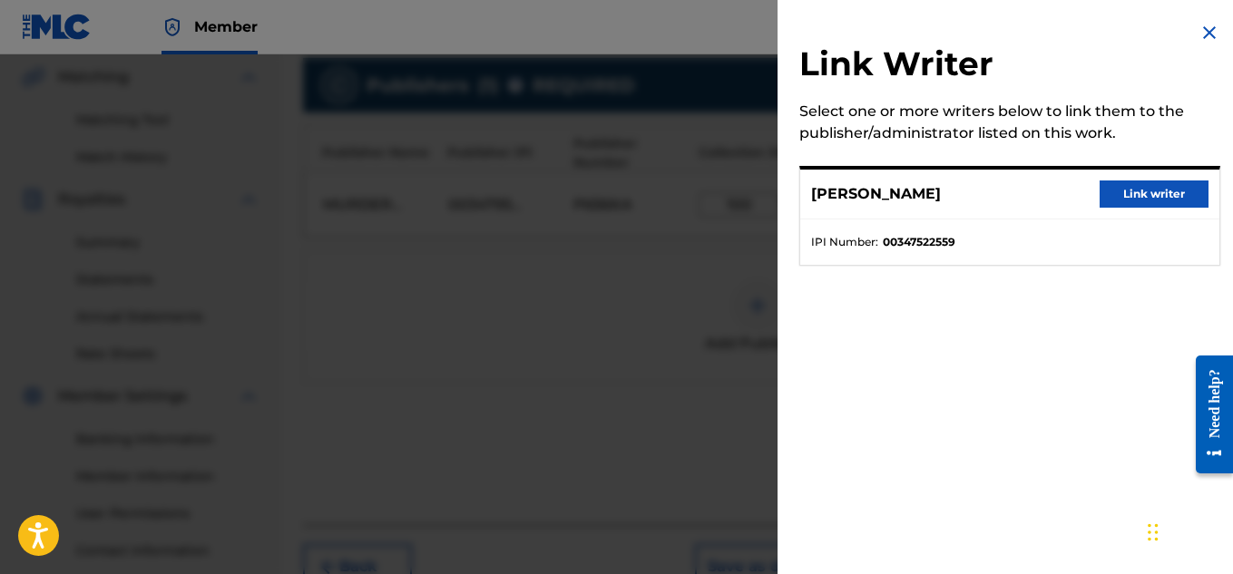
scroll to position [551, 0]
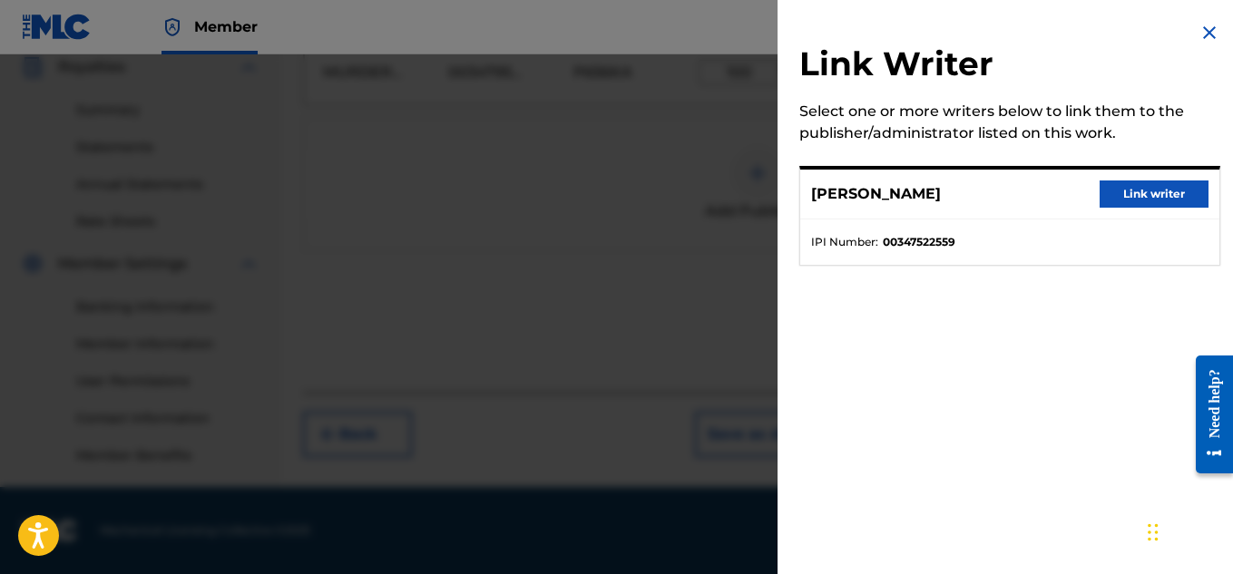
click at [1115, 191] on button "Link writer" at bounding box center [1154, 194] width 109 height 27
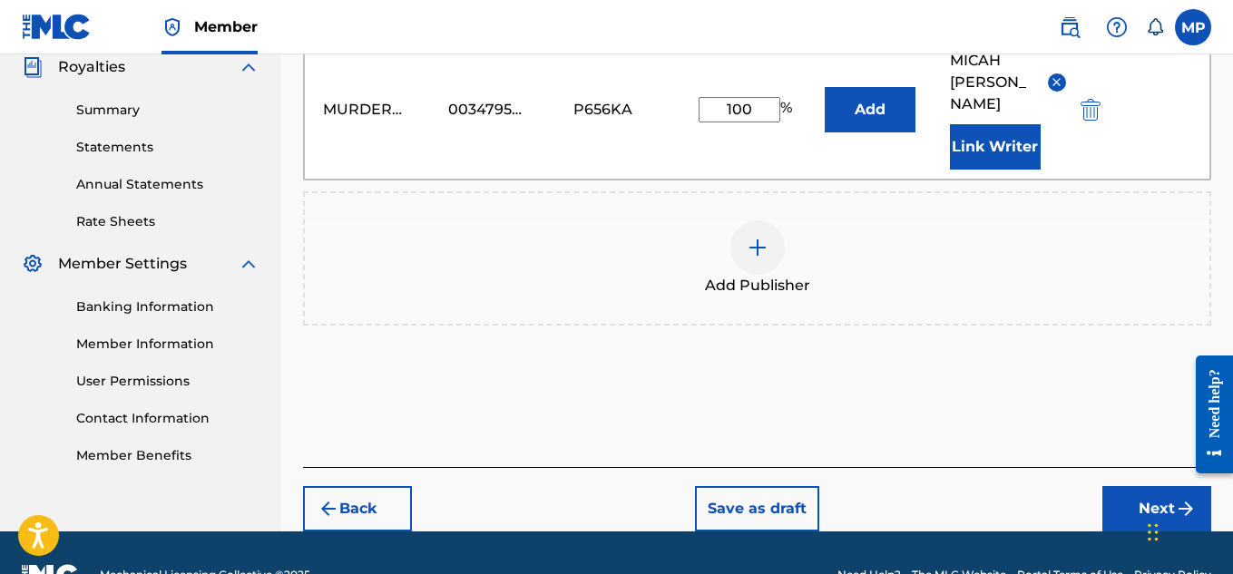
scroll to position [574, 0]
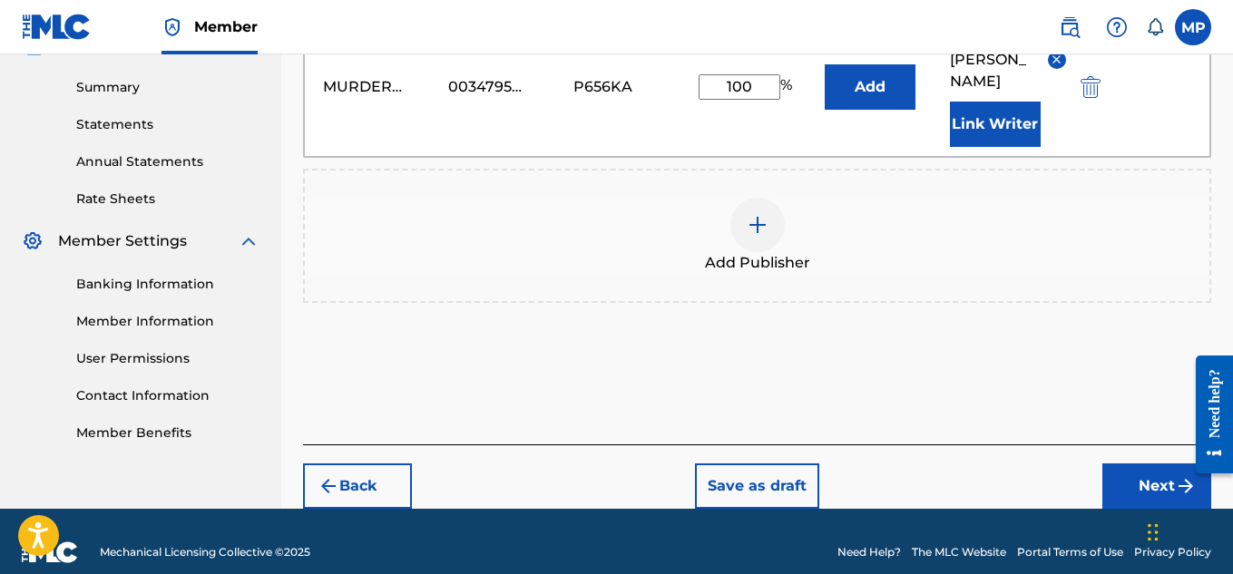
click at [1137, 464] on button "Next" at bounding box center [1157, 486] width 109 height 45
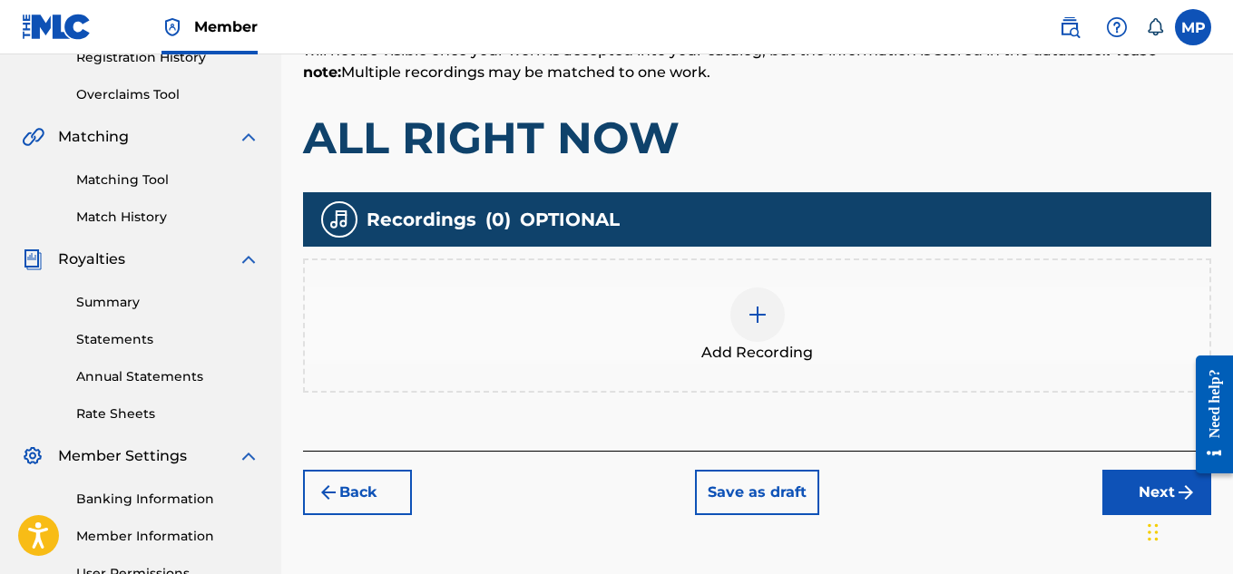
scroll to position [353, 0]
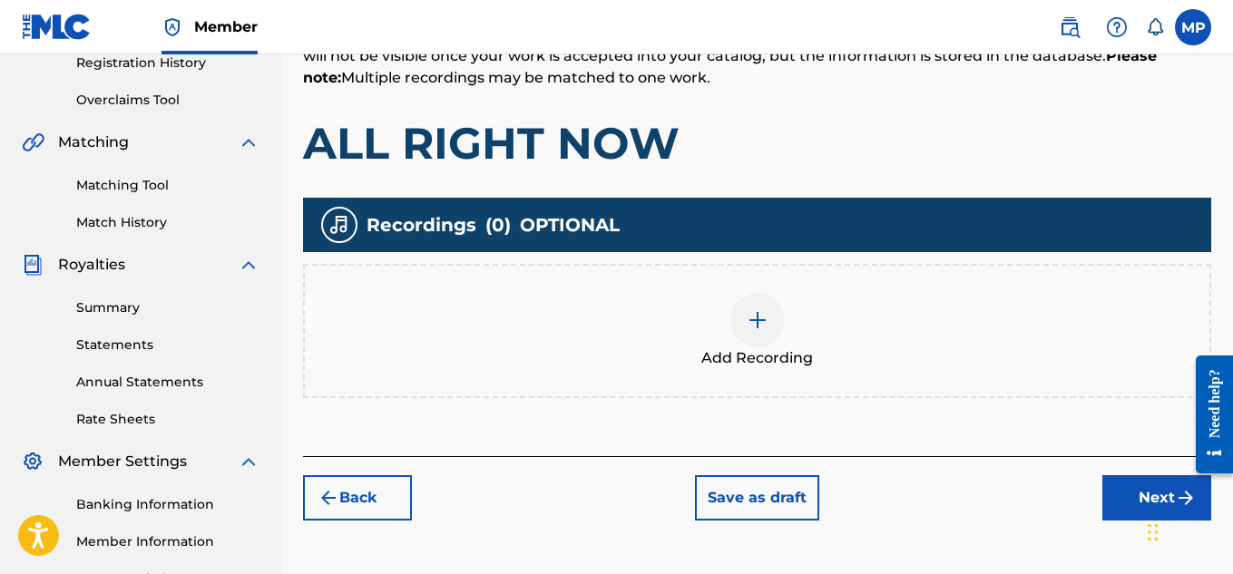
click at [735, 314] on div at bounding box center [758, 320] width 54 height 54
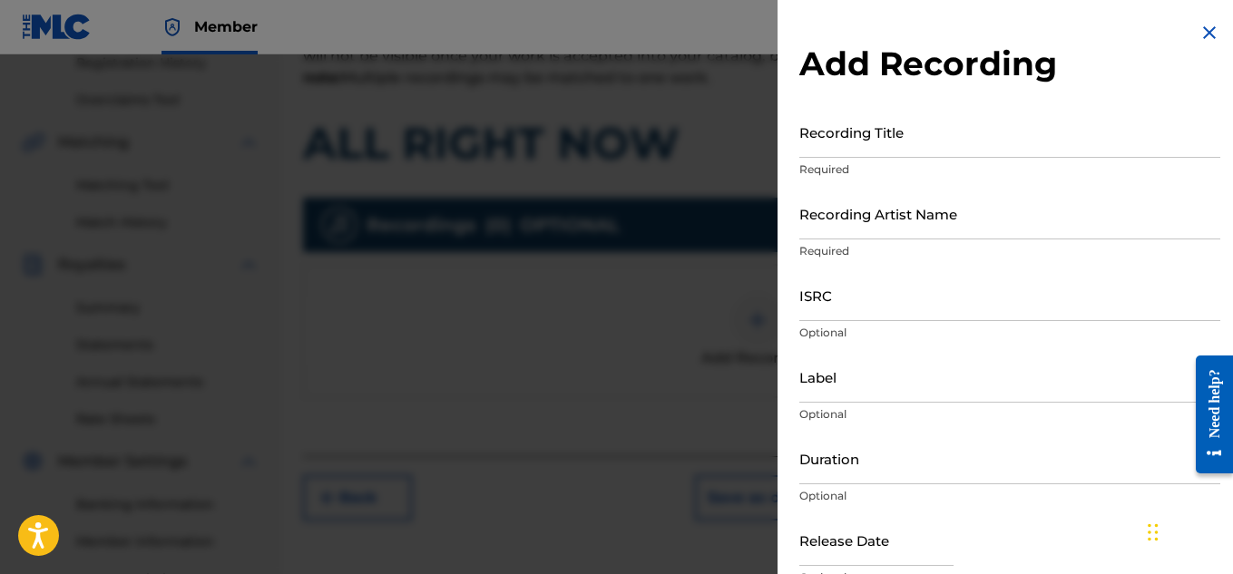
click at [879, 148] on input "Recording Title" at bounding box center [1010, 132] width 421 height 52
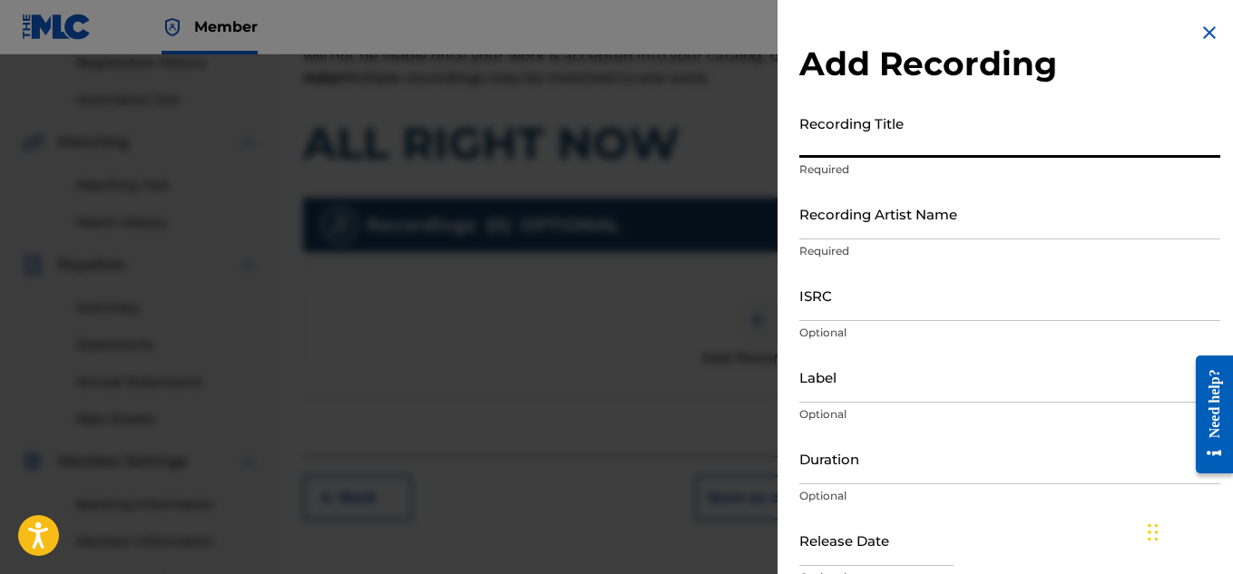
paste input "ALL RIGHT NOW"
type input "ALL RIGHT NOW"
click at [855, 231] on input "Recording Artist Name" at bounding box center [1010, 214] width 421 height 52
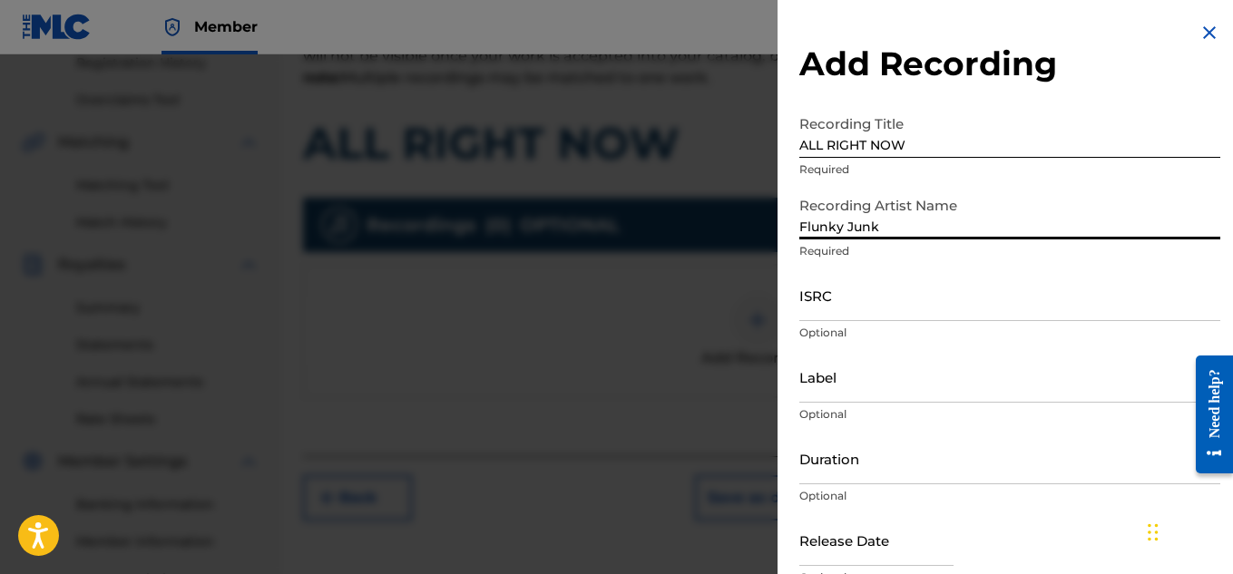
type input "Flunky Junky"
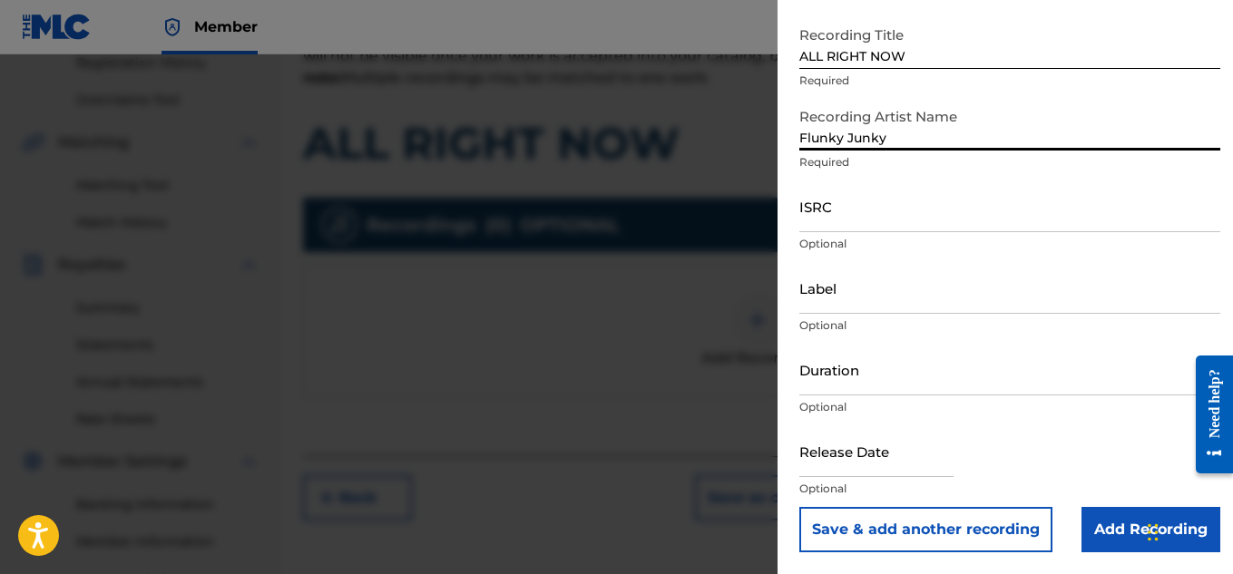
click at [1113, 522] on input "Add Recording" at bounding box center [1151, 529] width 139 height 45
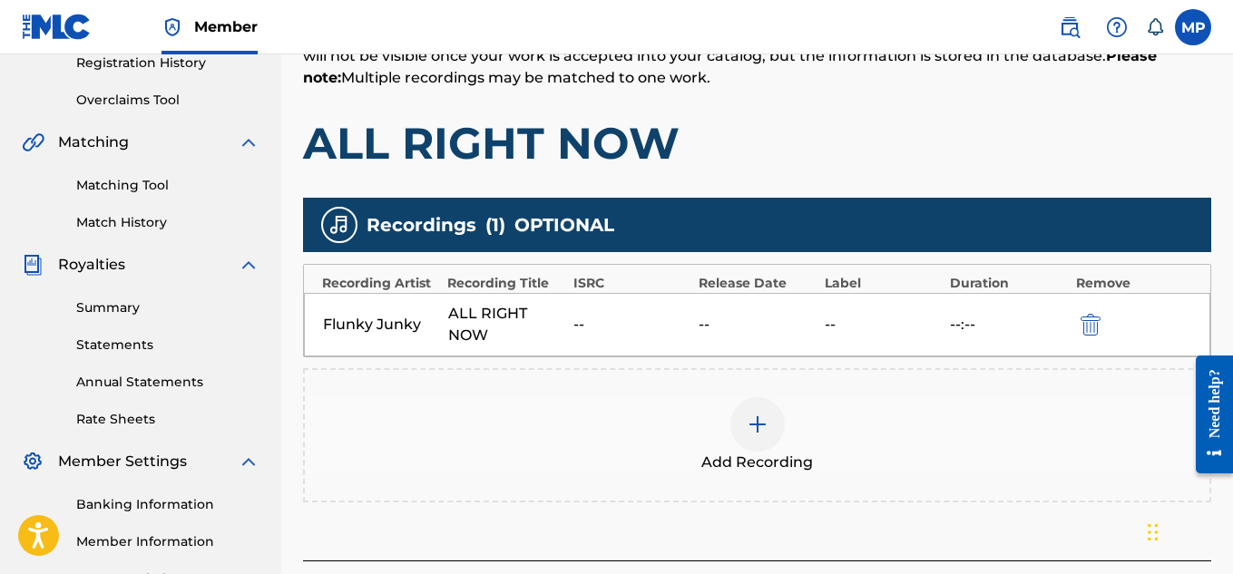
scroll to position [551, 0]
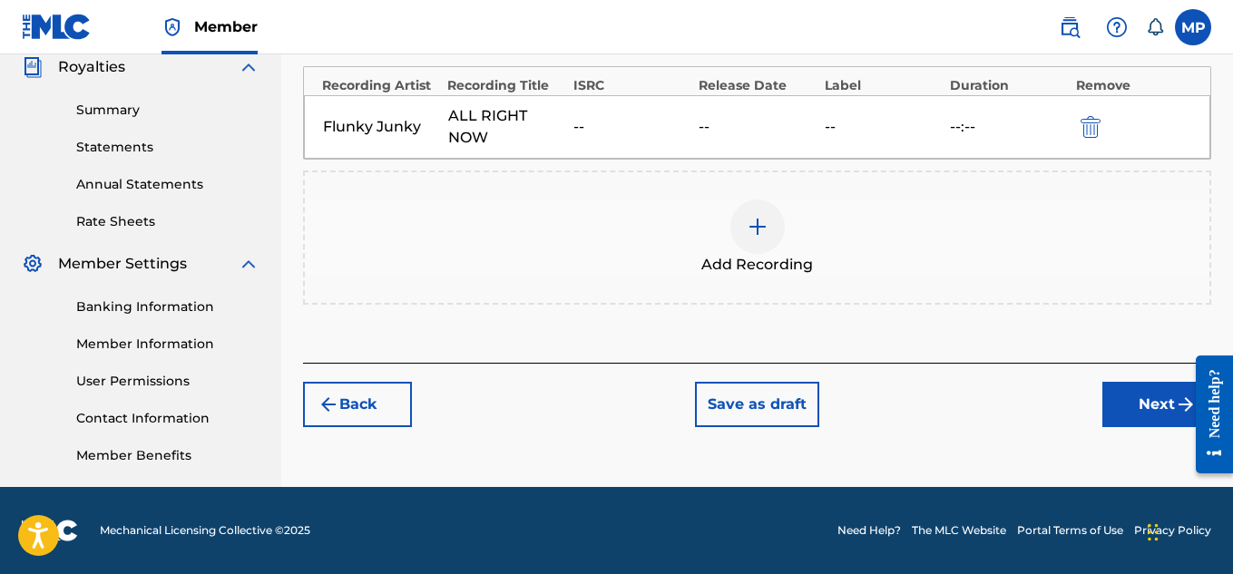
click at [1126, 413] on button "Next" at bounding box center [1157, 404] width 109 height 45
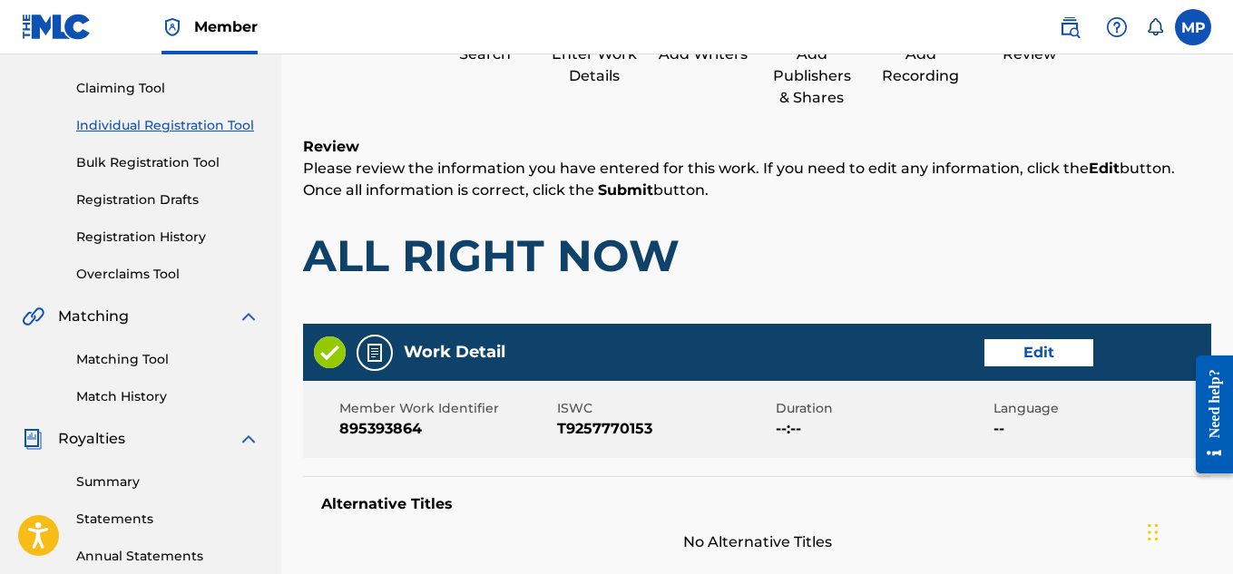
scroll to position [982, 0]
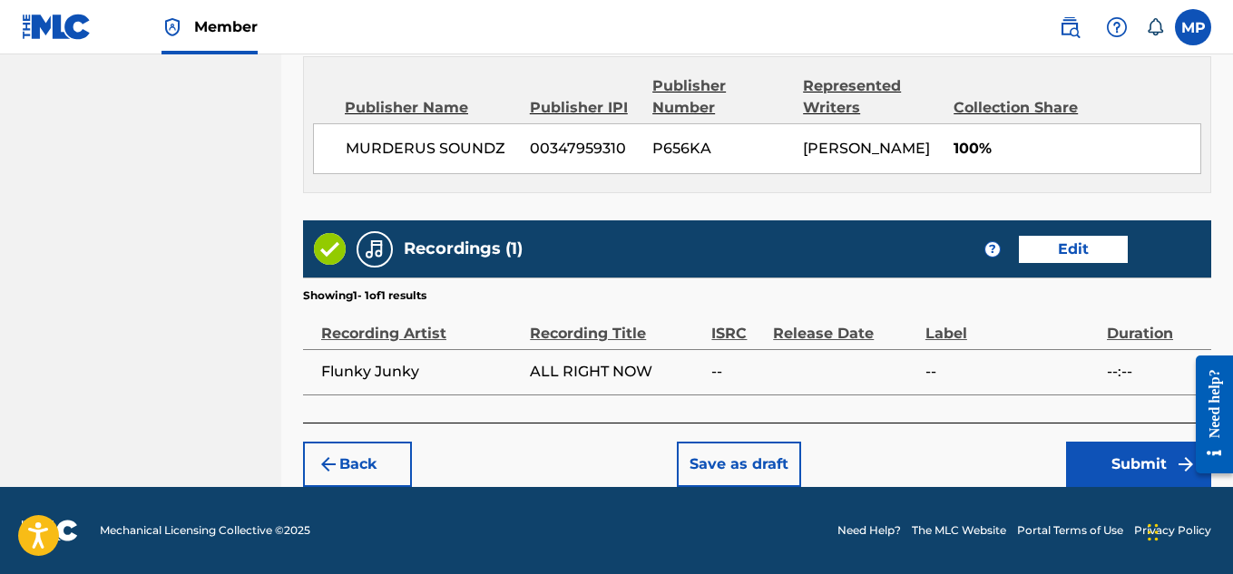
click at [1106, 467] on button "Submit" at bounding box center [1138, 464] width 145 height 45
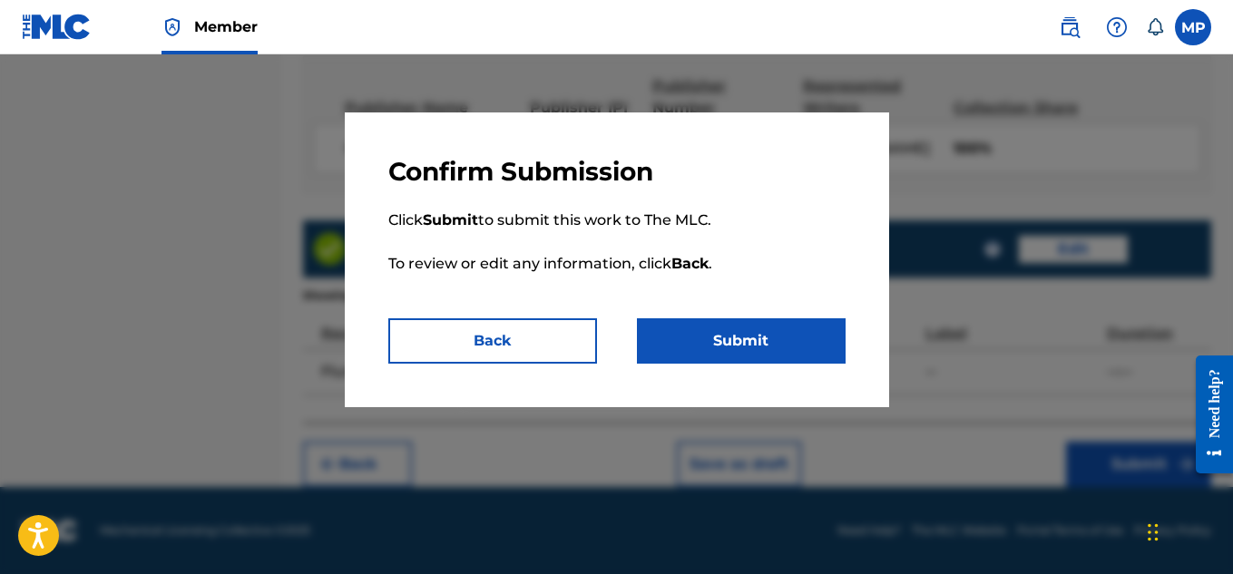
click at [757, 339] on button "Submit" at bounding box center [741, 341] width 209 height 45
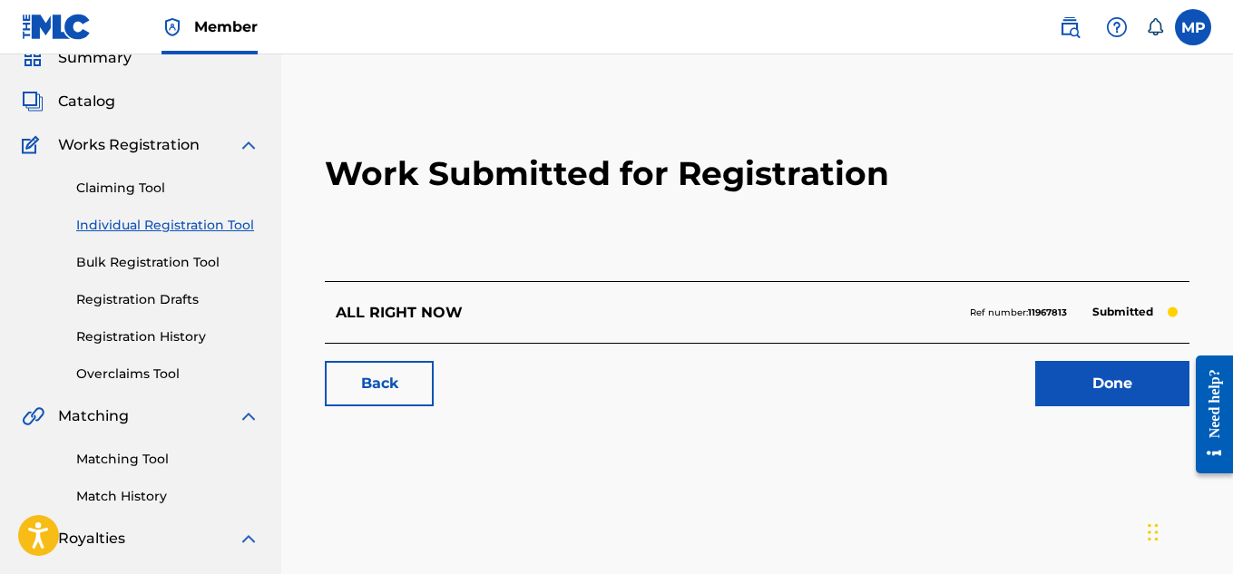
scroll to position [80, 0]
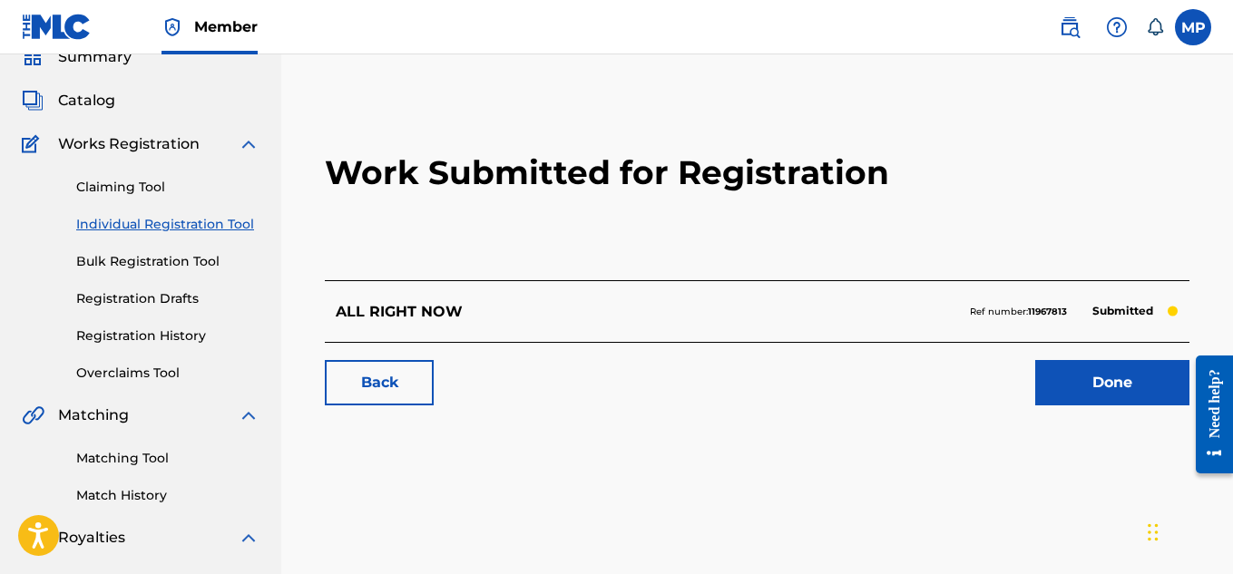
click at [389, 371] on link "Back" at bounding box center [379, 382] width 109 height 45
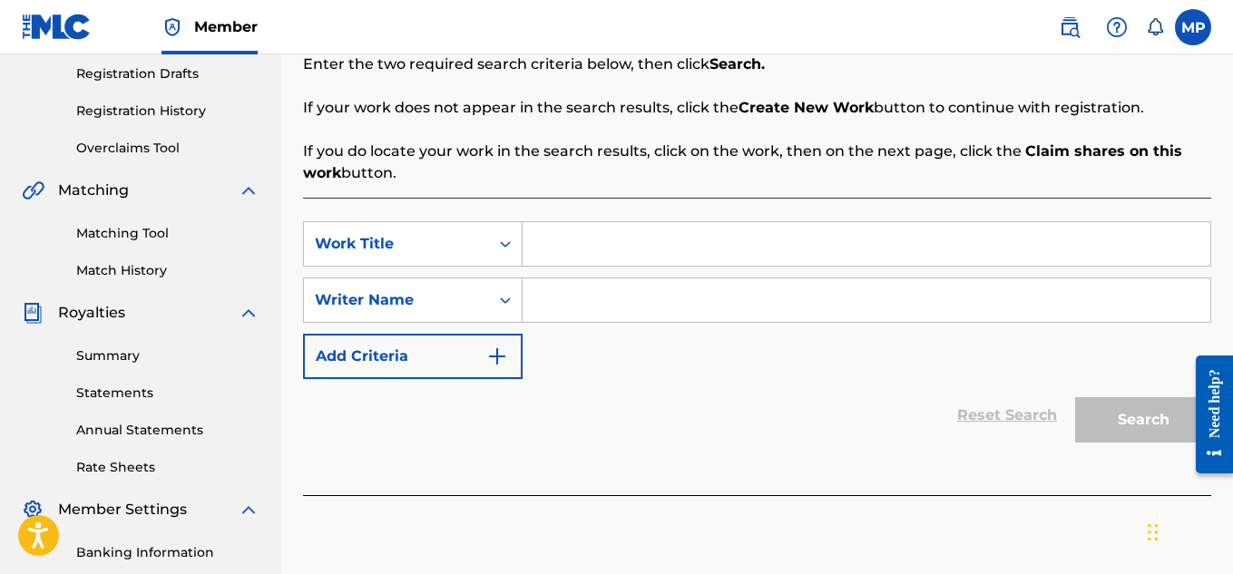
scroll to position [315, 0]
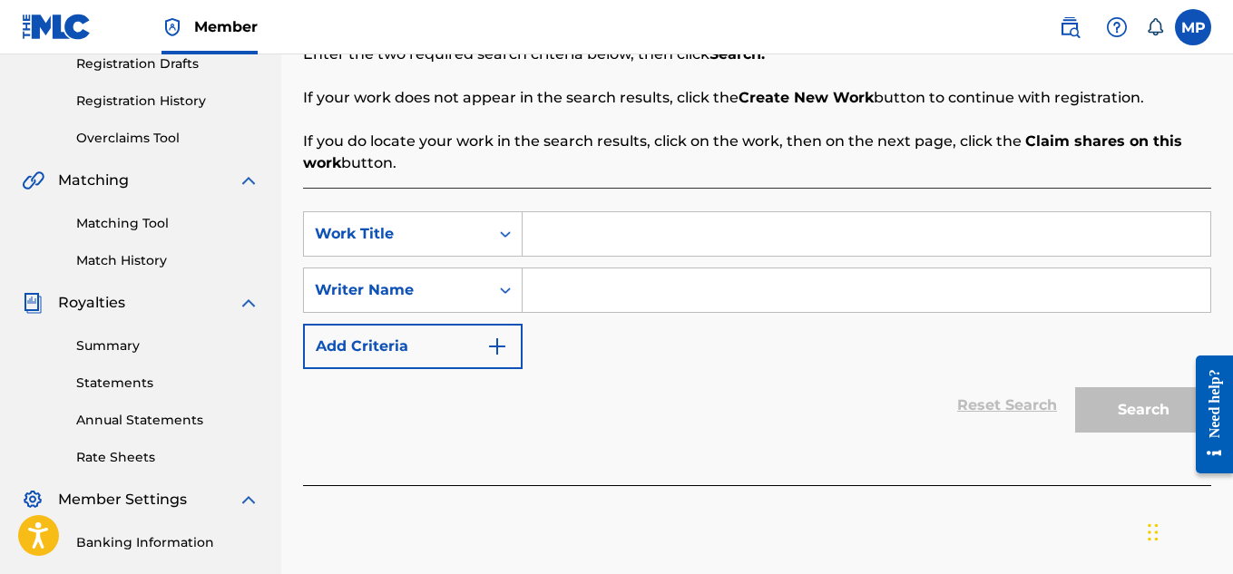
click at [585, 244] on input "Search Form" at bounding box center [867, 234] width 688 height 44
paste input "ALL METAL"
type input "ALL METAL"
click at [571, 290] on input "Search Form" at bounding box center [867, 291] width 688 height 44
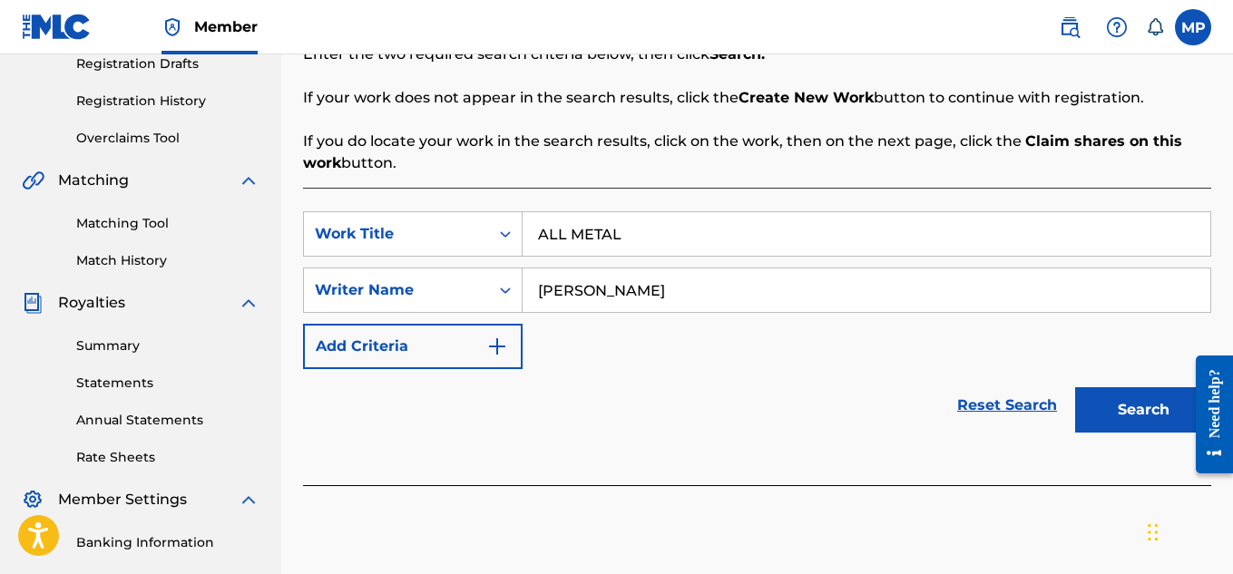
type input "[PERSON_NAME]"
click at [1126, 420] on button "Search" at bounding box center [1143, 410] width 136 height 45
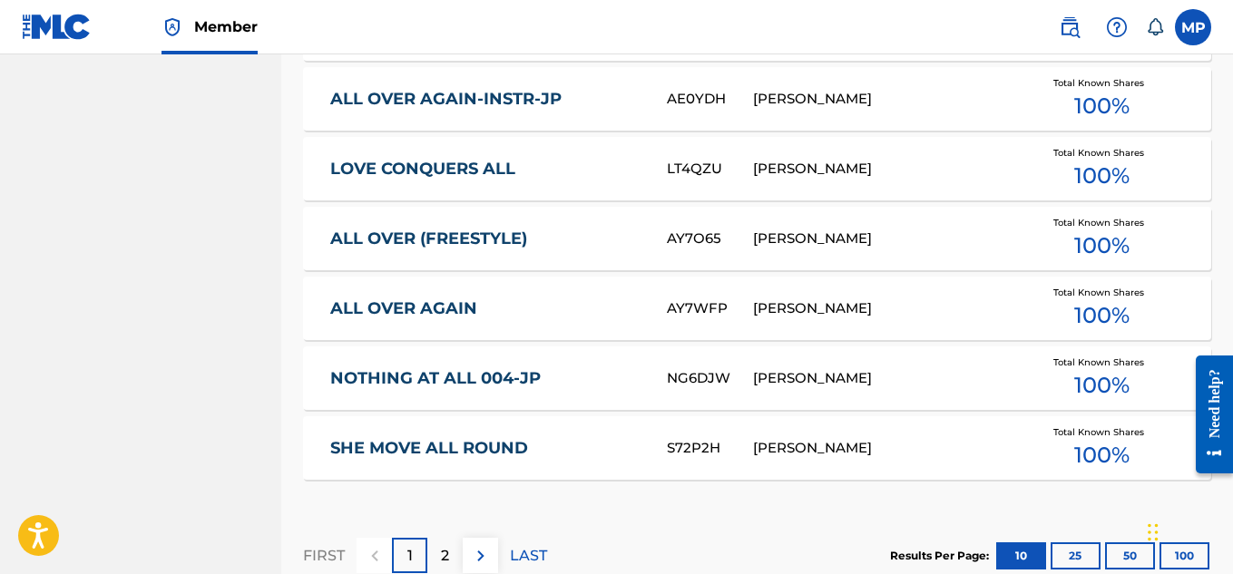
scroll to position [1305, 0]
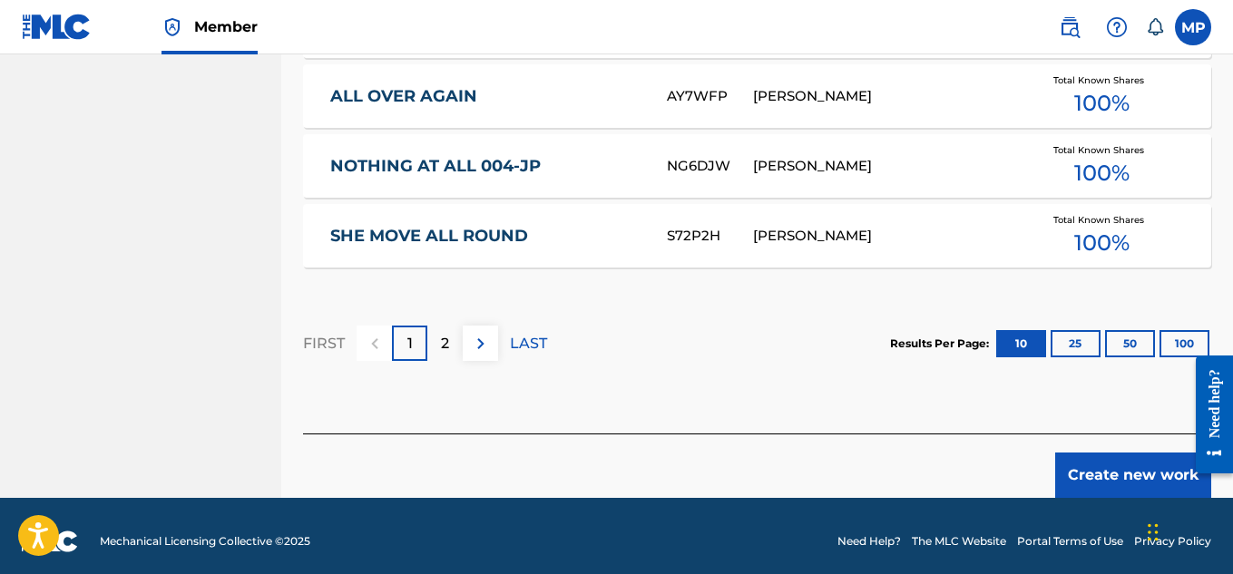
click at [1105, 462] on button "Create new work" at bounding box center [1134, 475] width 156 height 45
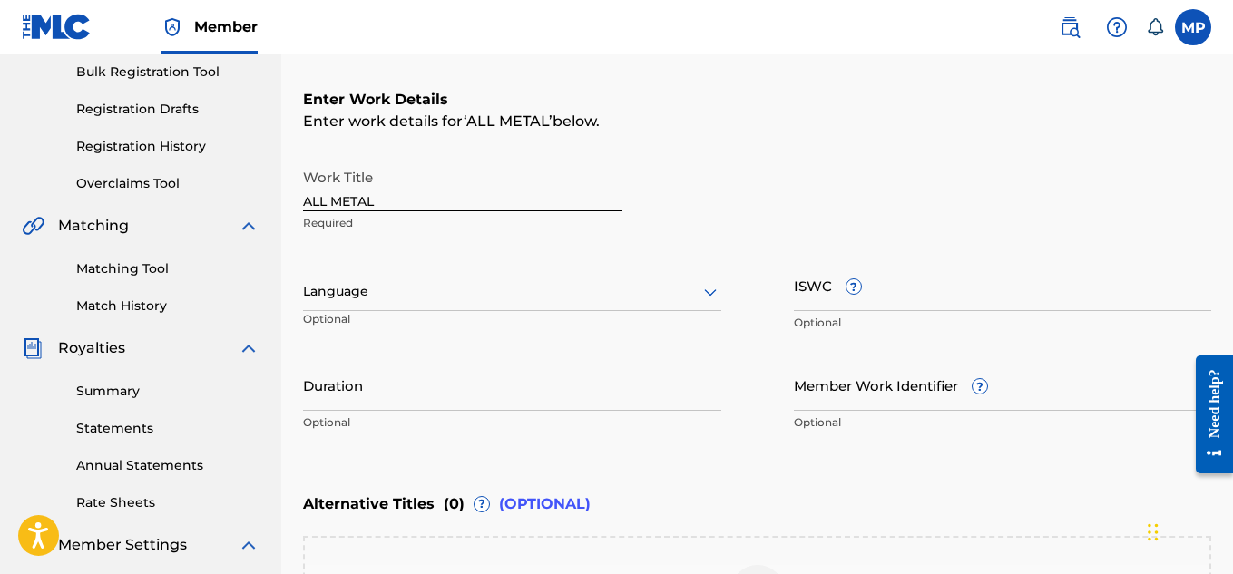
scroll to position [249, 0]
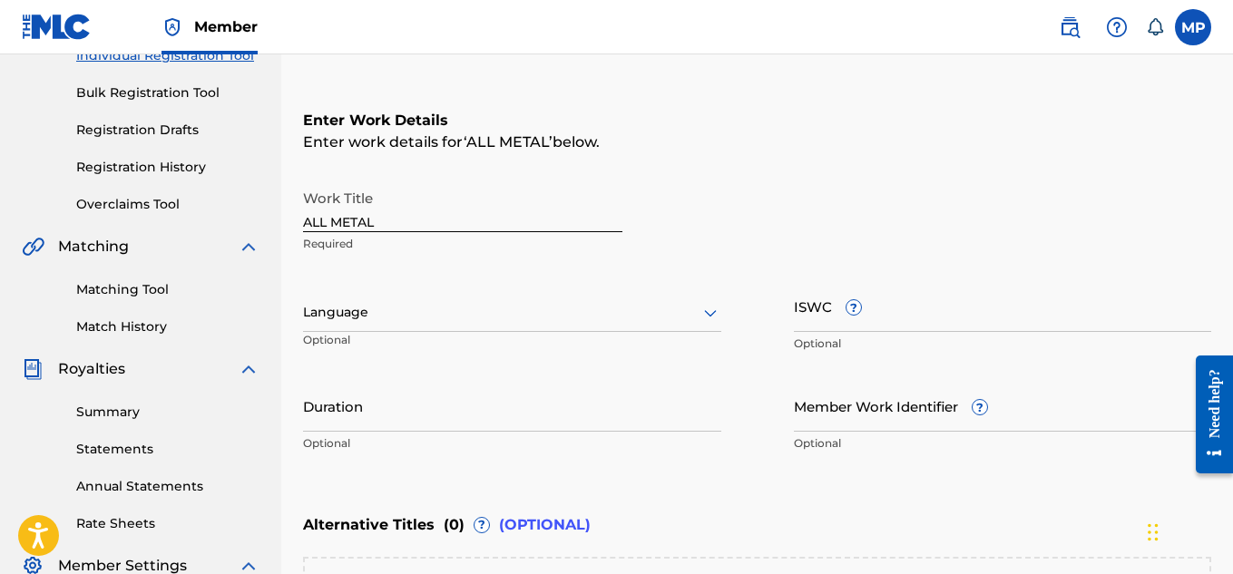
click at [960, 327] on input "ISWC ?" at bounding box center [1003, 306] width 418 height 52
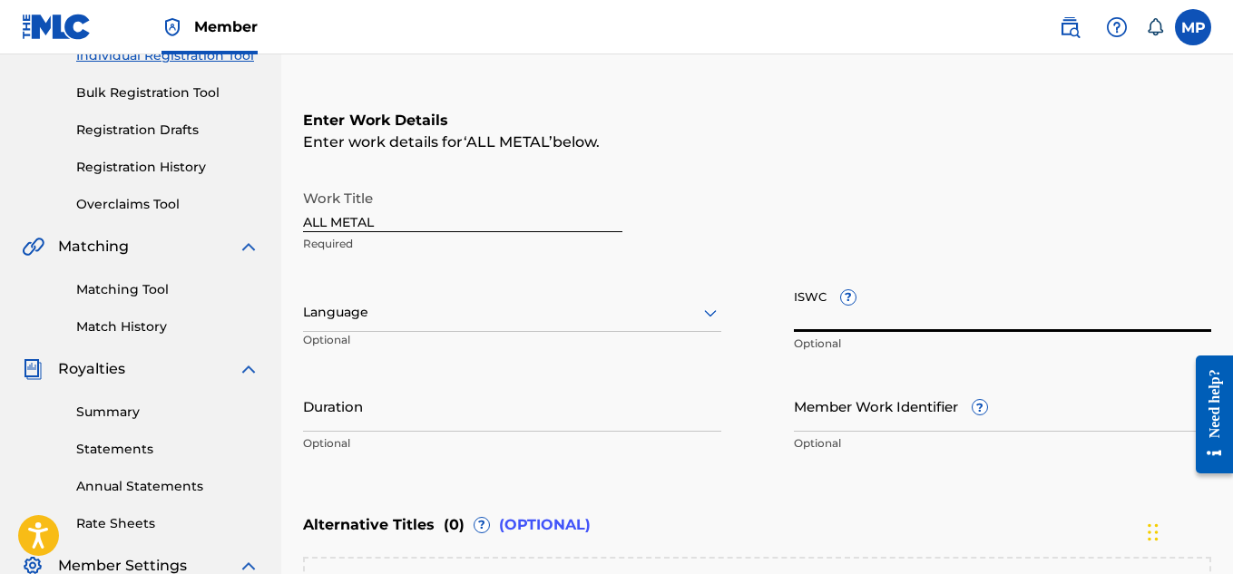
paste input "T9257770186"
type input "T9257770186"
click at [889, 426] on input "Member Work Identifier ?" at bounding box center [1003, 406] width 418 height 52
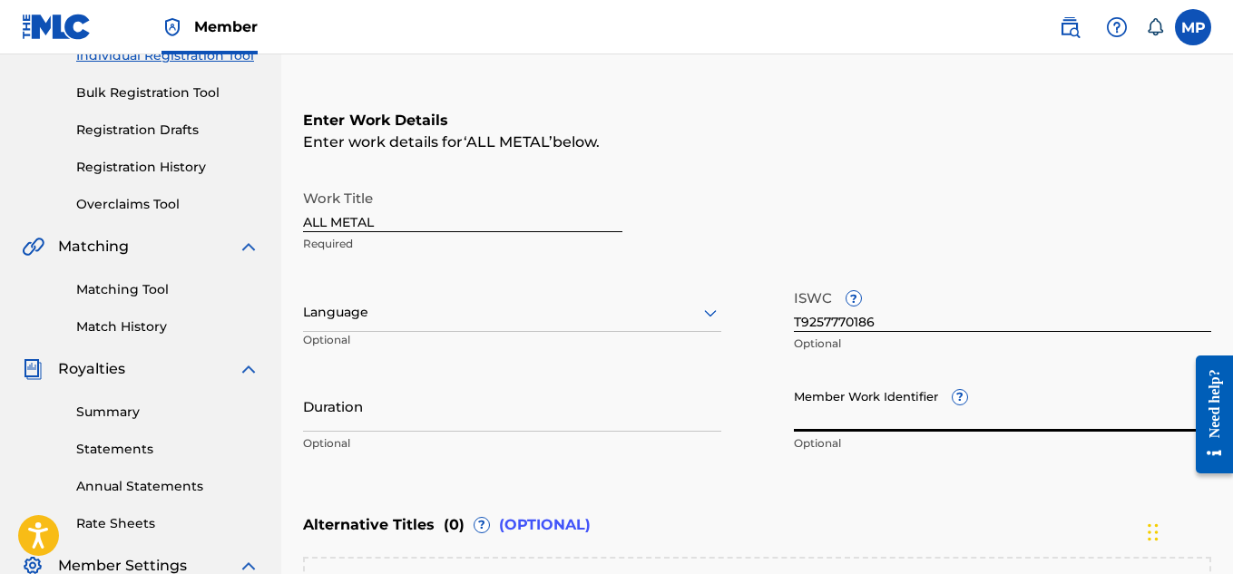
paste input "895393866"
type input "895393866"
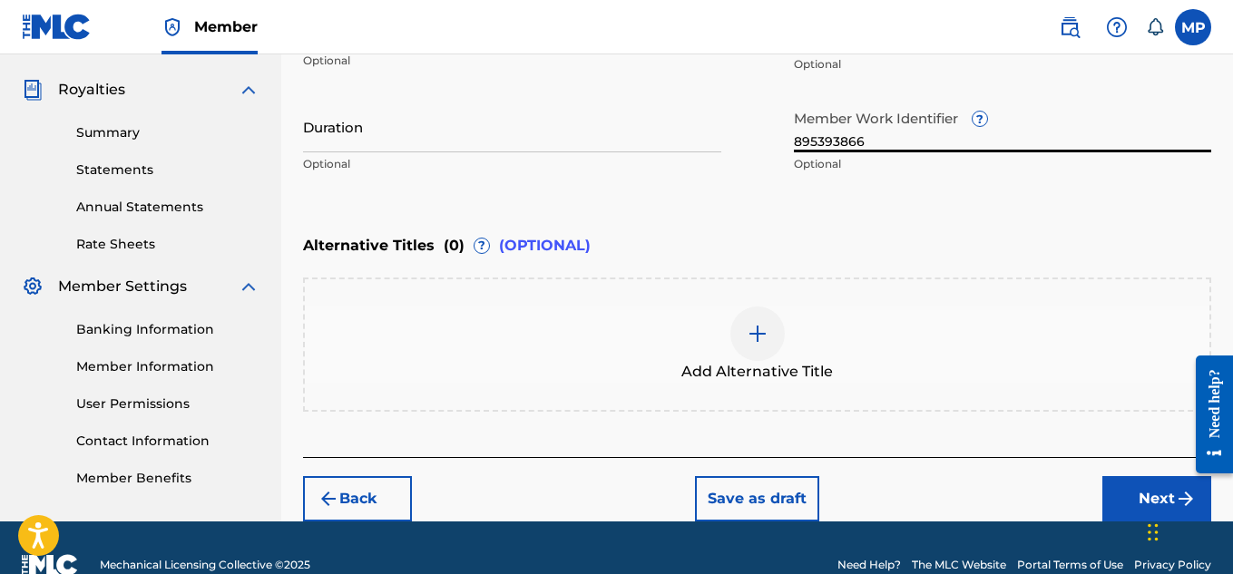
scroll to position [563, 0]
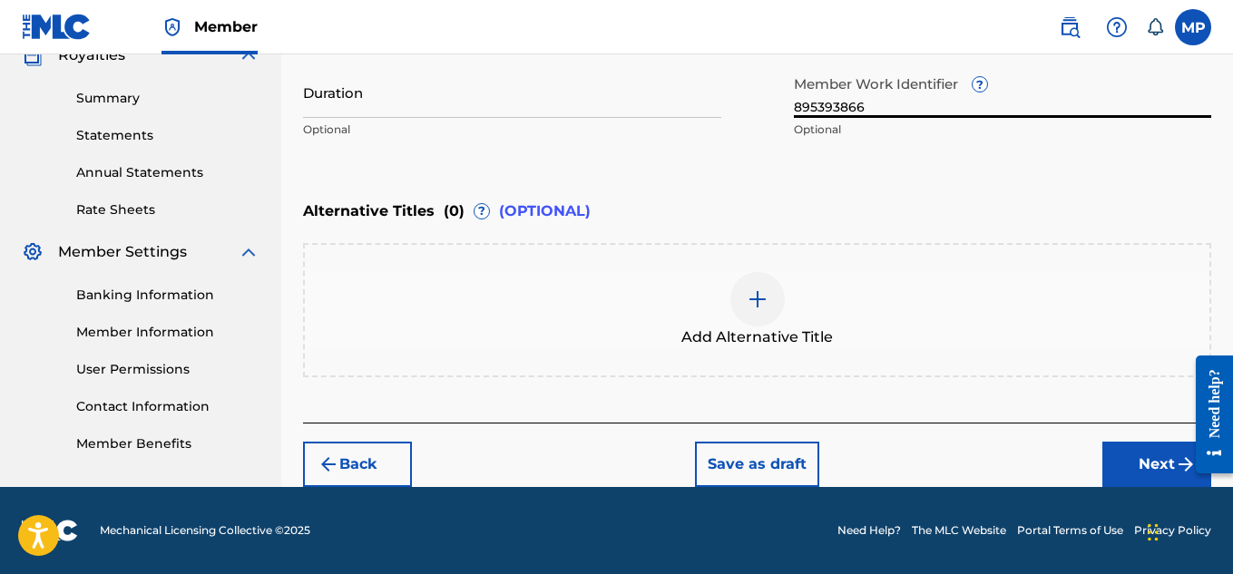
click at [1123, 450] on button "Next" at bounding box center [1157, 464] width 109 height 45
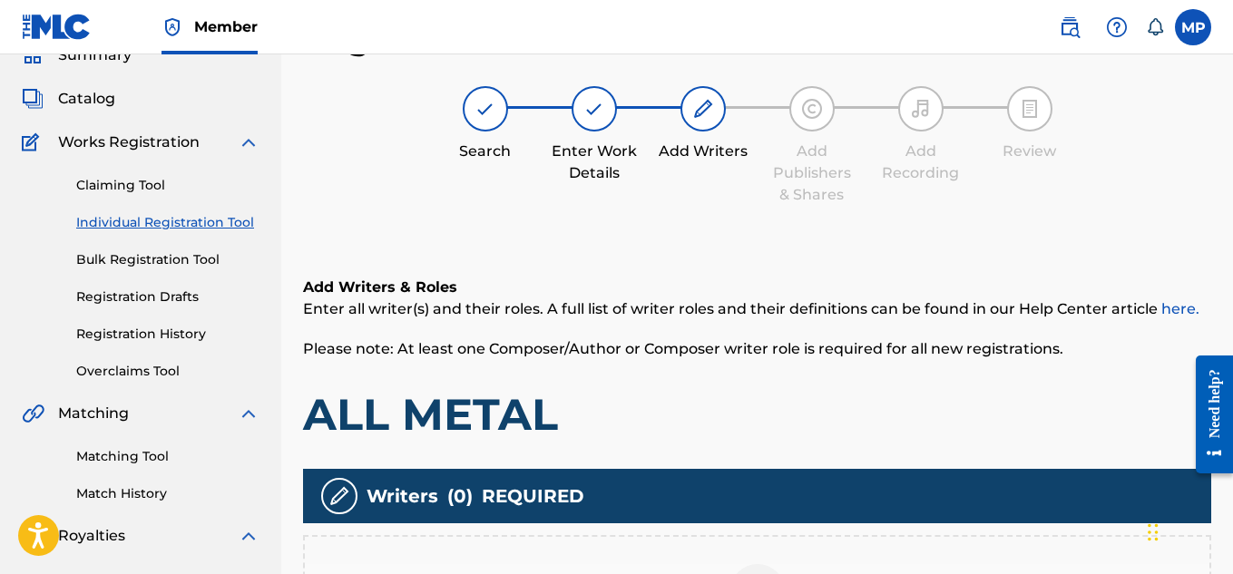
scroll to position [551, 0]
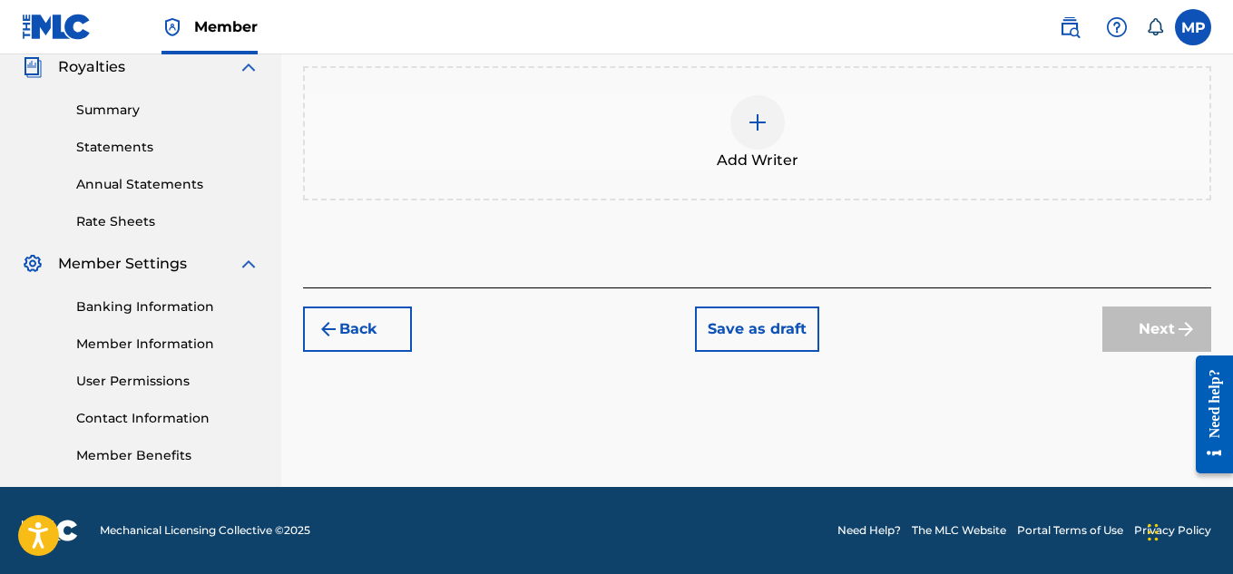
click at [742, 125] on div at bounding box center [758, 122] width 54 height 54
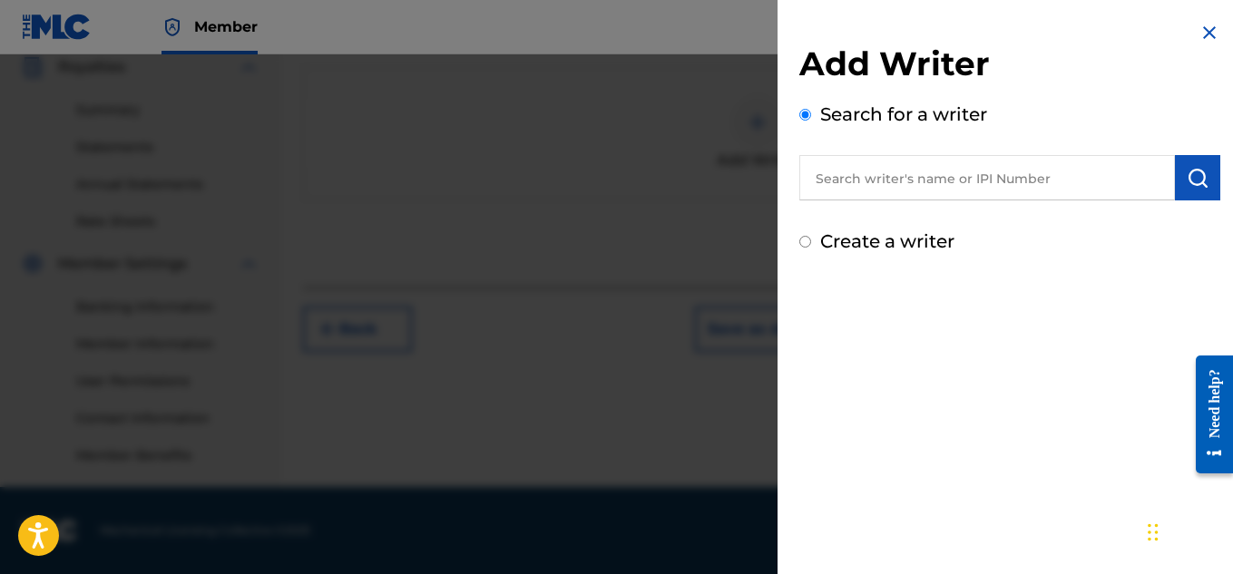
click at [932, 169] on input "text" at bounding box center [988, 177] width 376 height 45
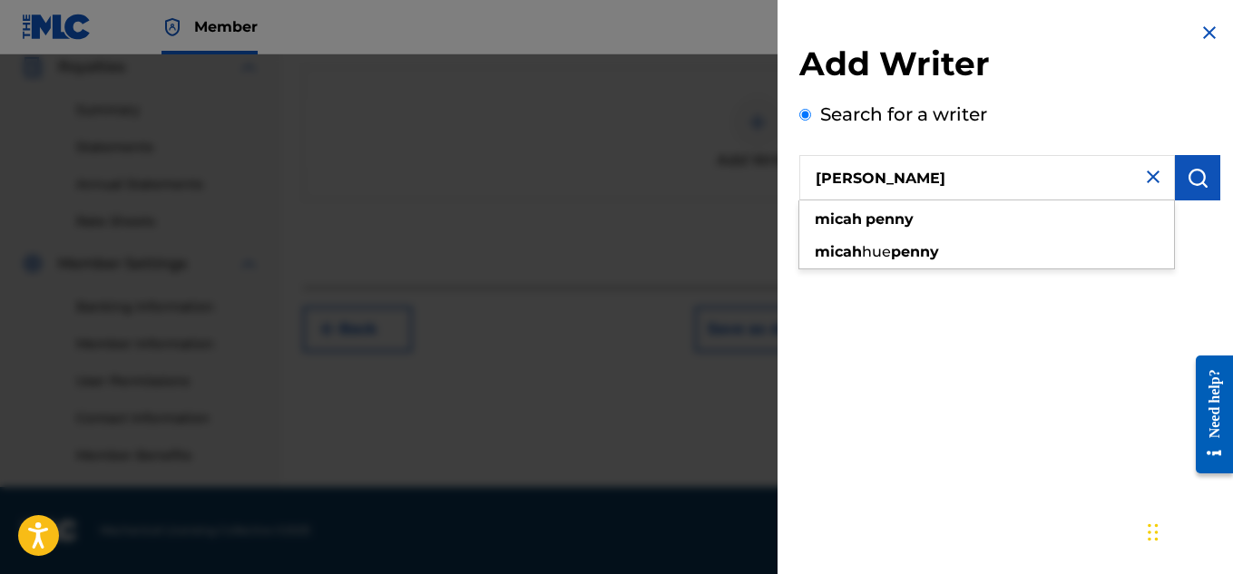
type input "[PERSON_NAME]"
click at [1201, 165] on button "submit" at bounding box center [1197, 177] width 45 height 45
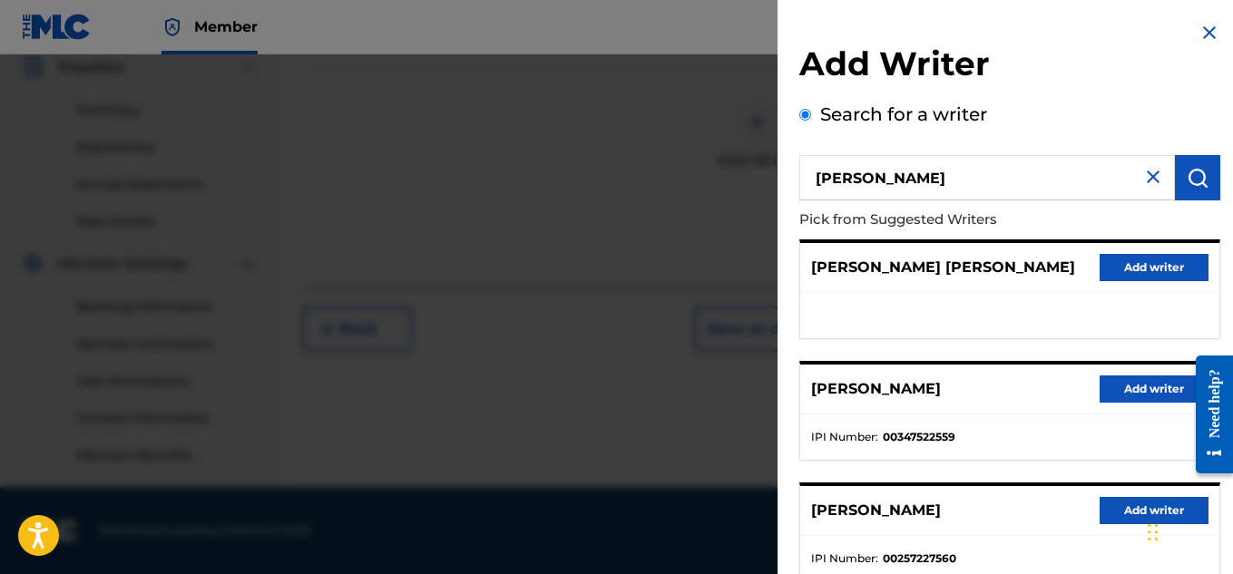
click at [1140, 387] on button "Add writer" at bounding box center [1154, 389] width 109 height 27
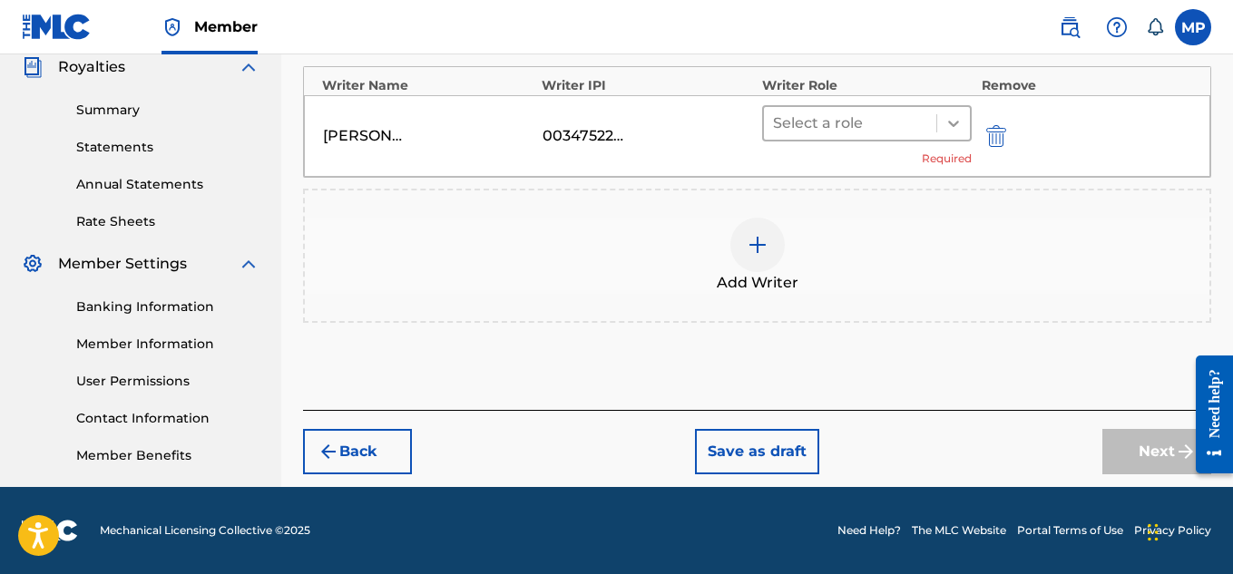
click at [954, 111] on div at bounding box center [954, 123] width 33 height 33
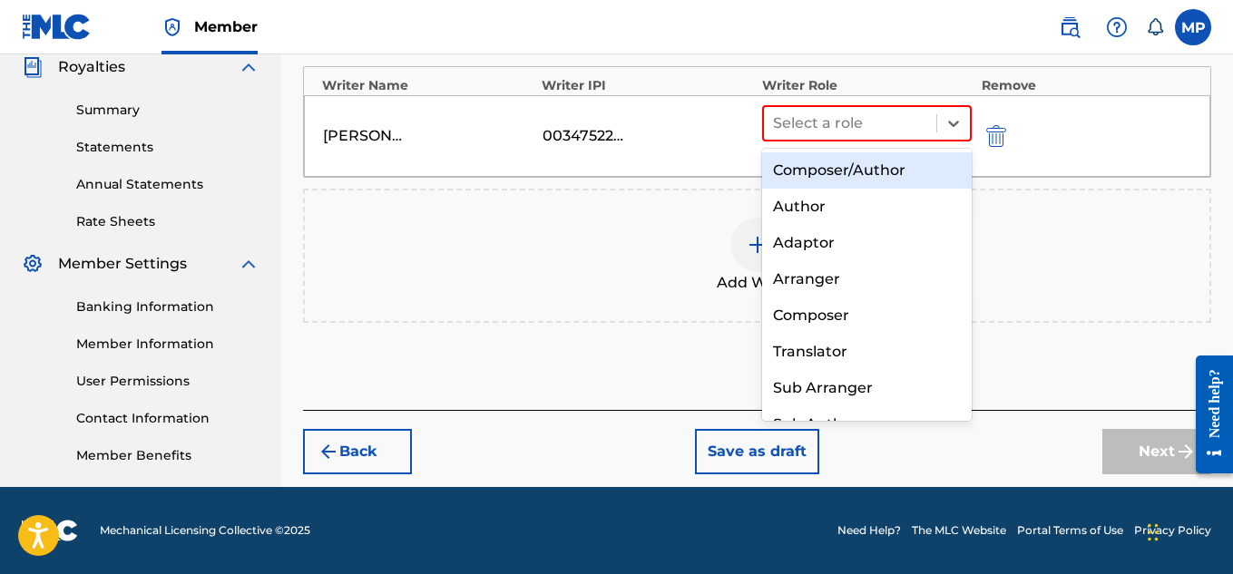
click at [898, 168] on div "Composer/Author" at bounding box center [867, 170] width 211 height 36
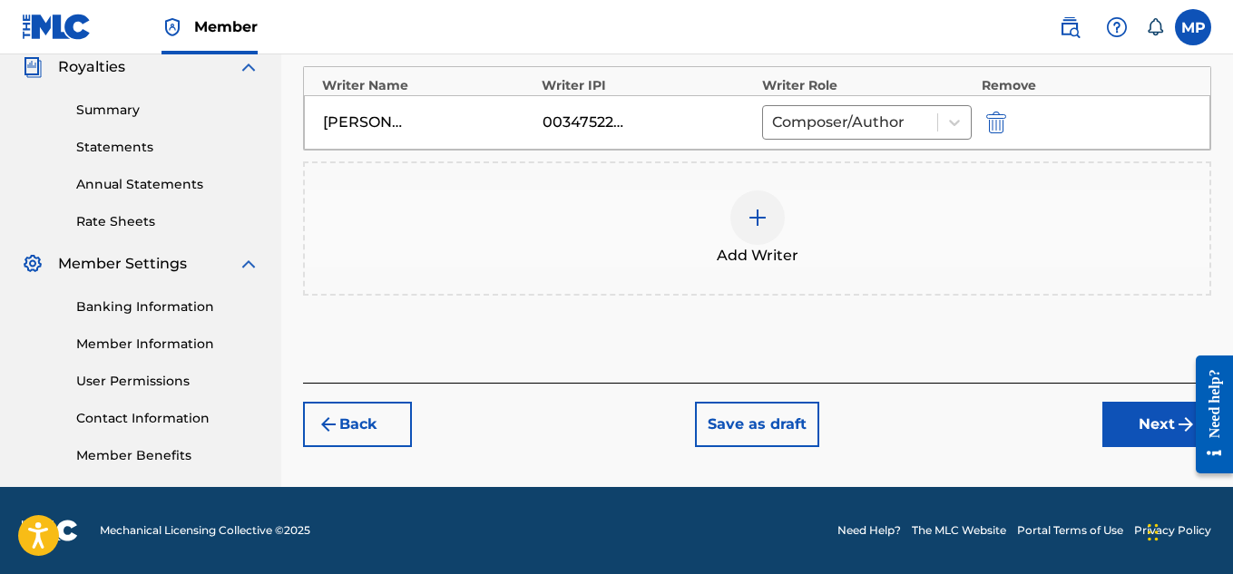
click at [1118, 426] on button "Next" at bounding box center [1157, 424] width 109 height 45
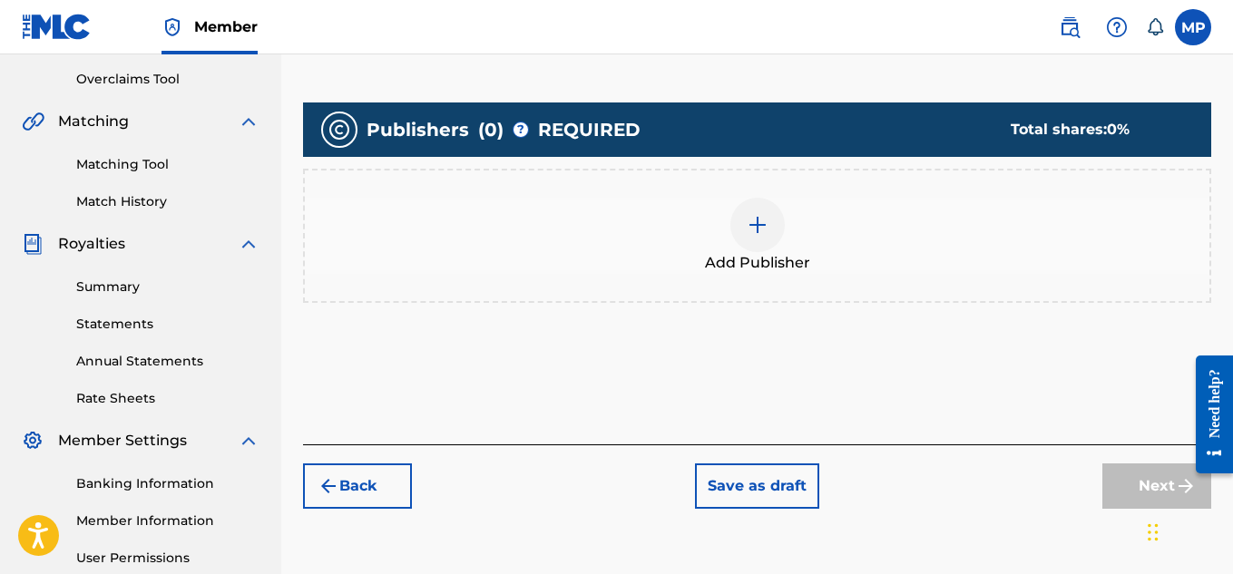
scroll to position [375, 0]
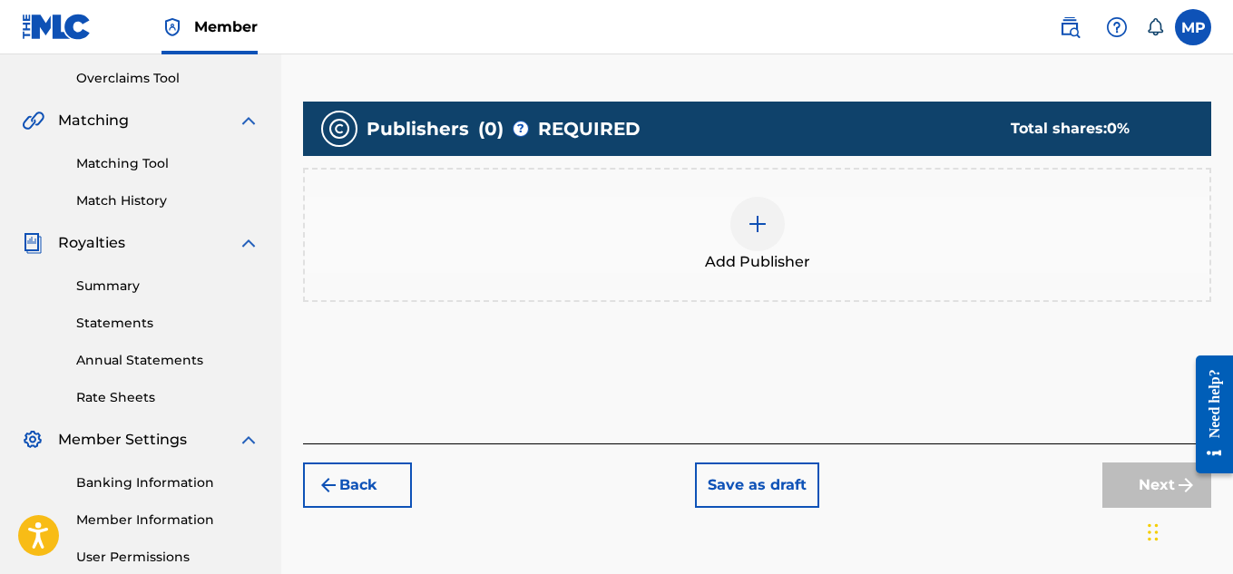
click at [751, 221] on img at bounding box center [758, 224] width 22 height 22
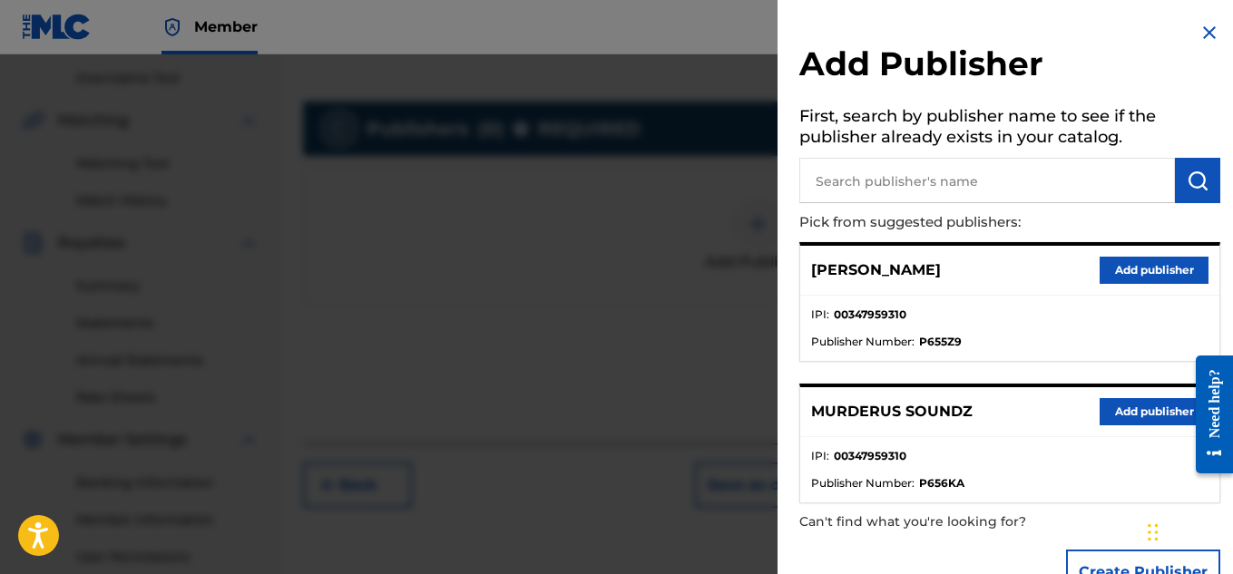
click at [1109, 412] on button "Add publisher" at bounding box center [1154, 411] width 109 height 27
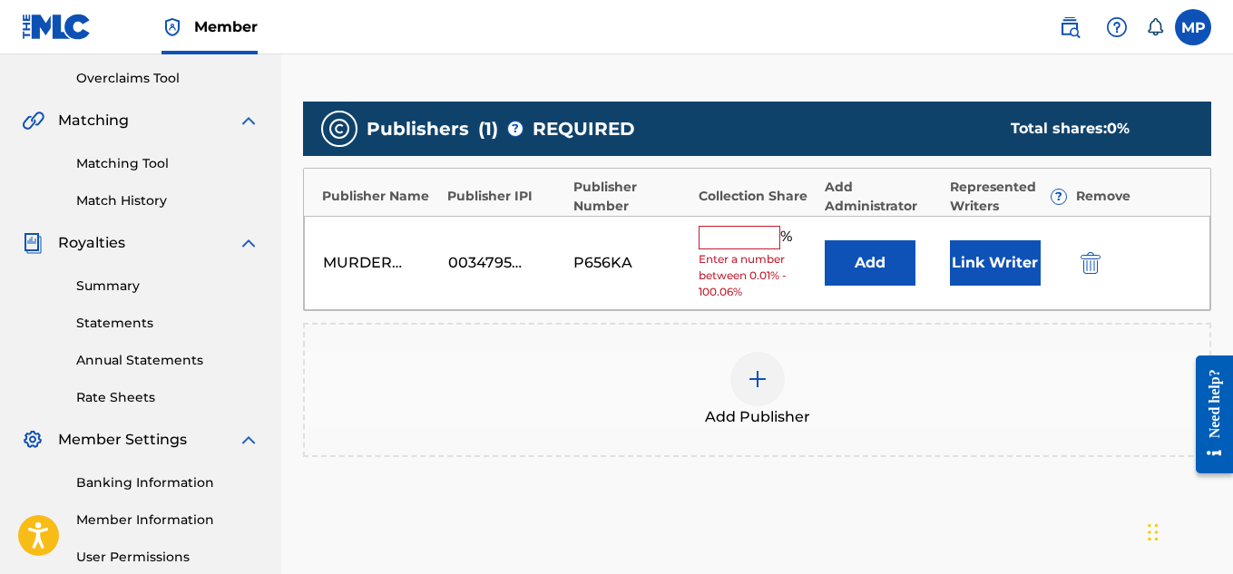
click at [751, 248] on input "text" at bounding box center [740, 238] width 82 height 24
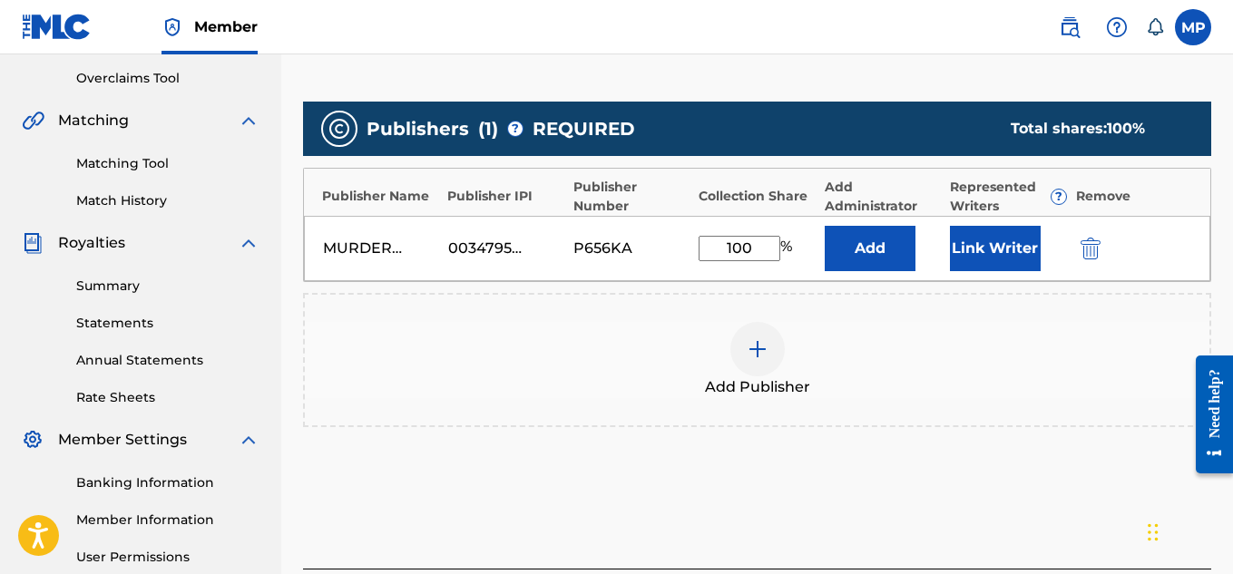
type input "100"
click at [991, 253] on button "Link Writer" at bounding box center [995, 248] width 91 height 45
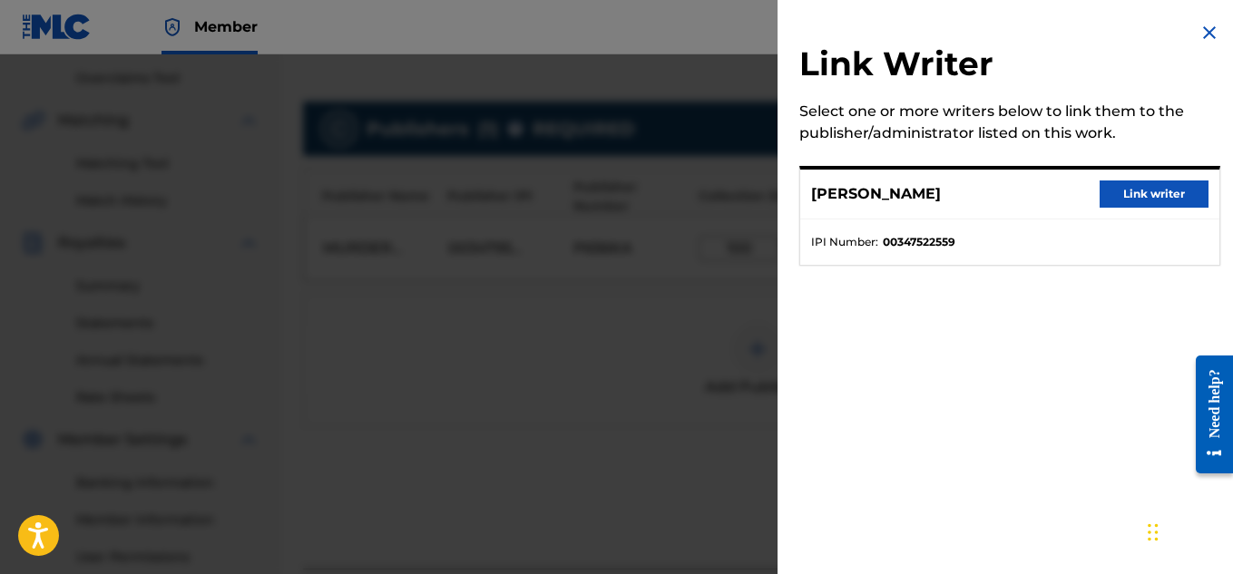
click at [1131, 188] on button "Link writer" at bounding box center [1154, 194] width 109 height 27
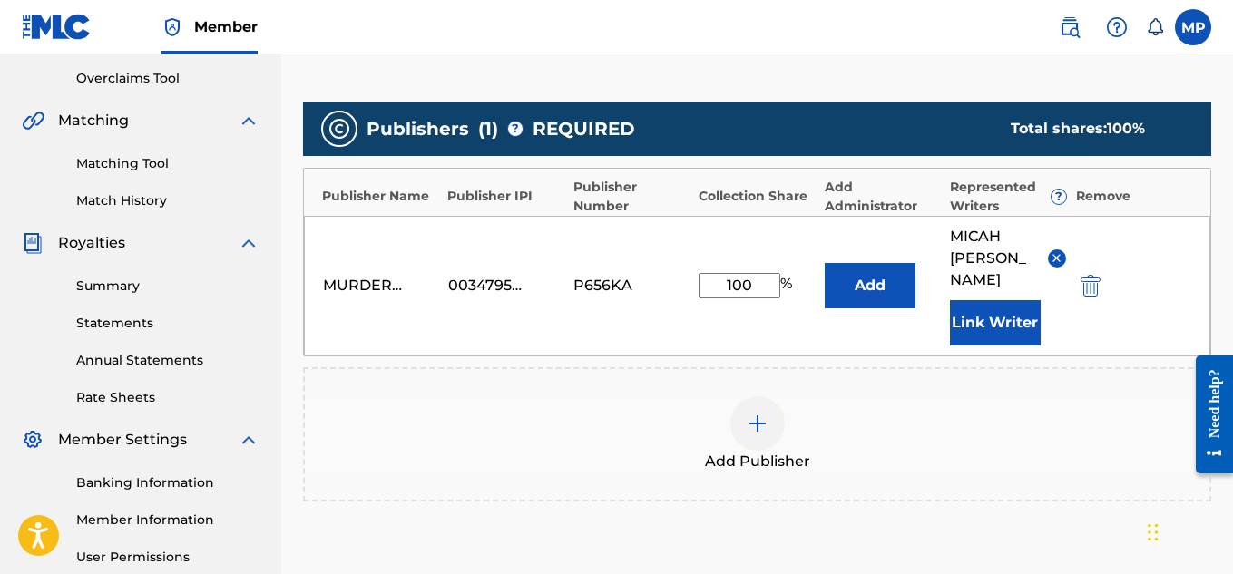
scroll to position [574, 0]
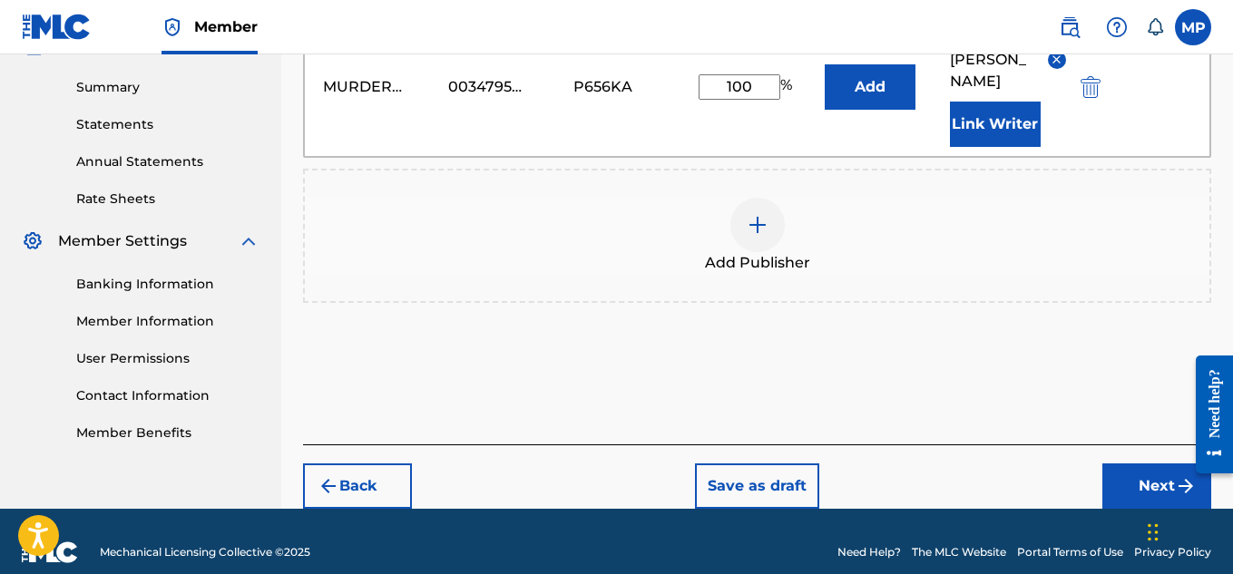
click at [1130, 464] on button "Next" at bounding box center [1157, 486] width 109 height 45
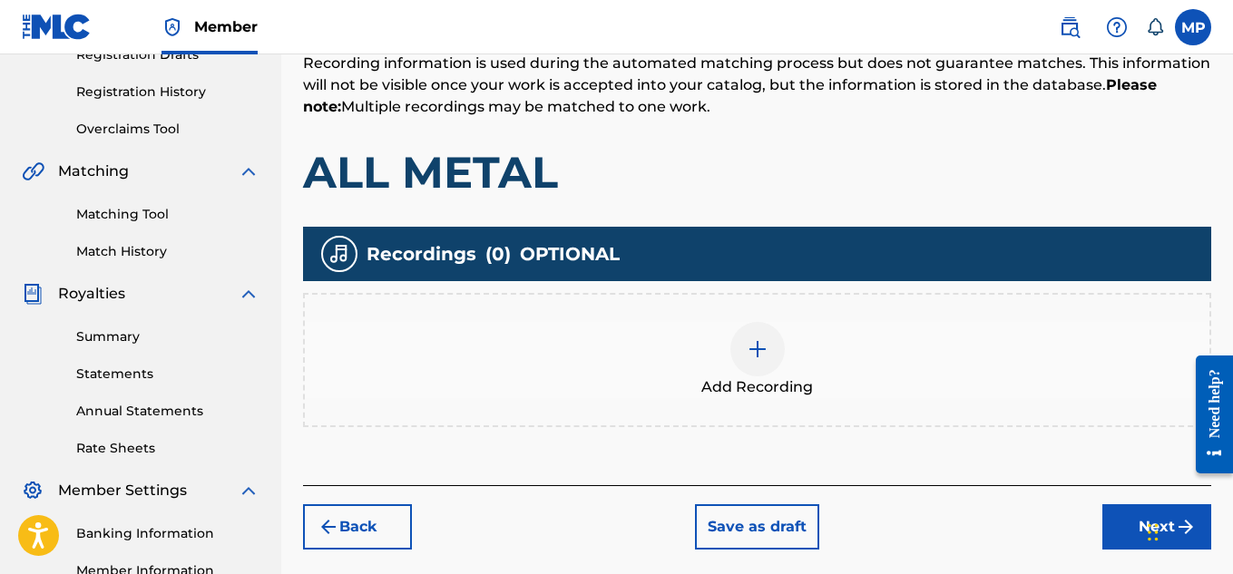
scroll to position [551, 0]
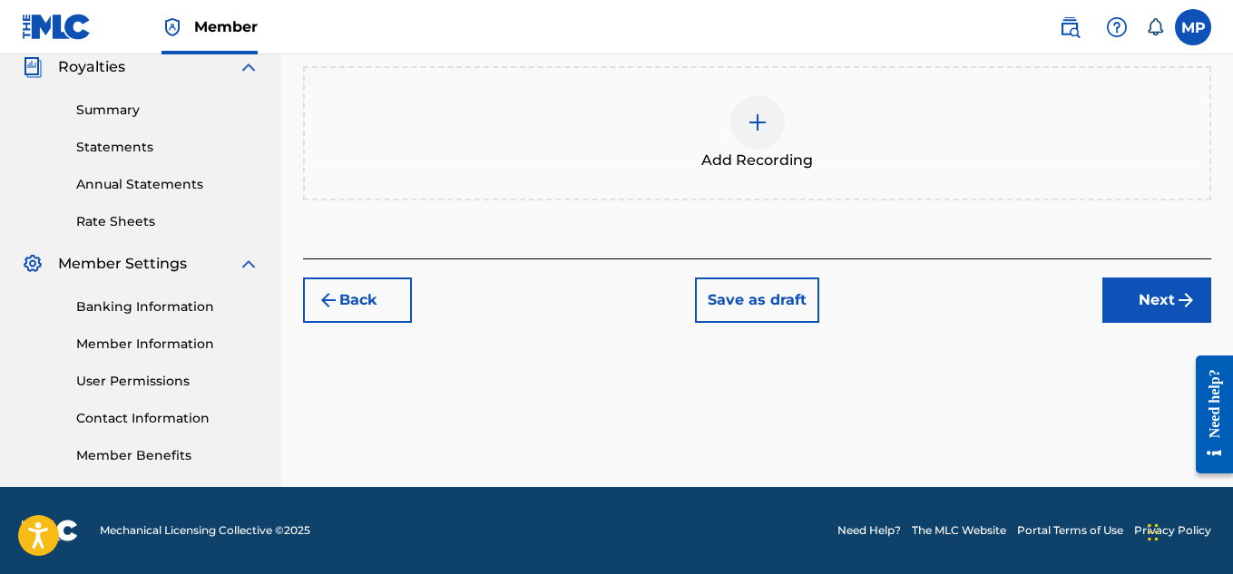
click at [764, 131] on img at bounding box center [758, 123] width 22 height 22
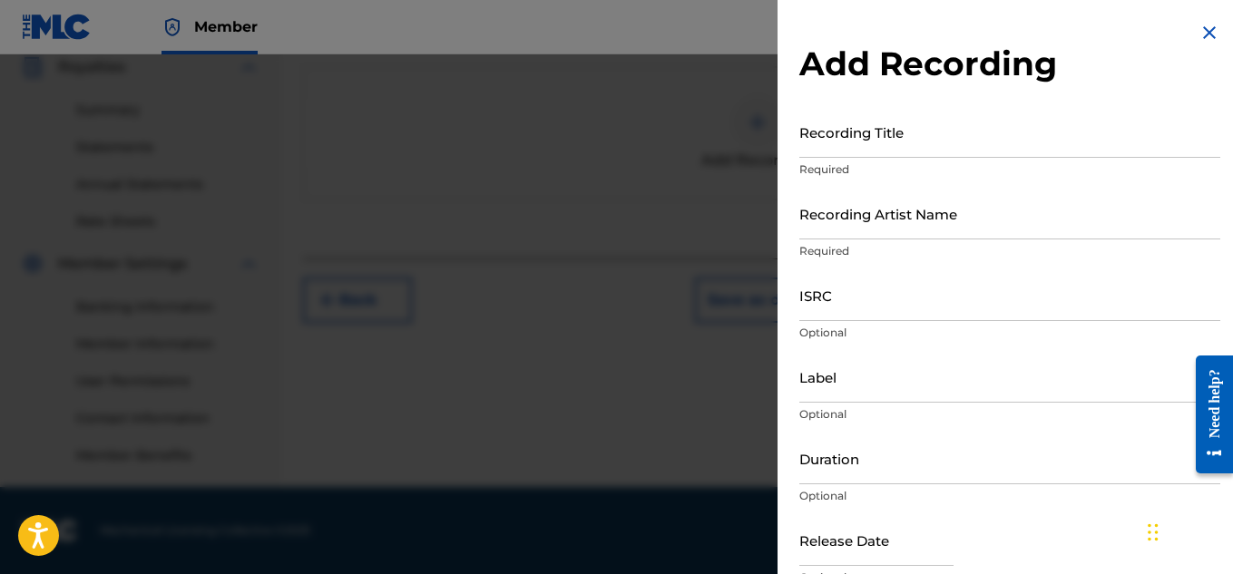
click at [905, 128] on input "Recording Title" at bounding box center [1010, 132] width 421 height 52
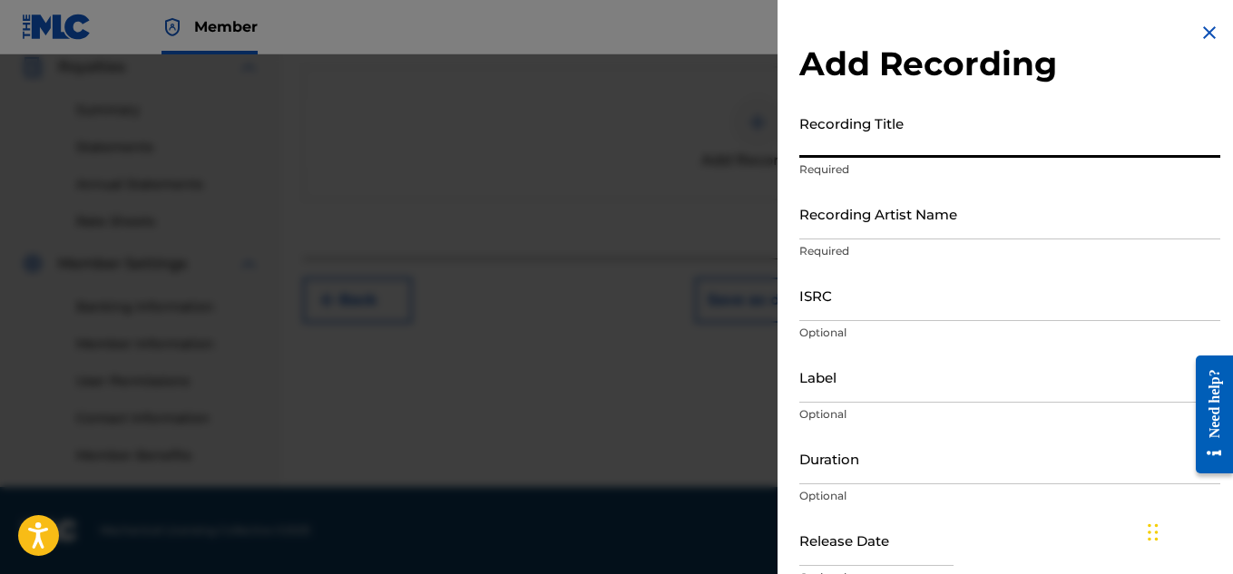
paste input "ALL METAL"
type input "ALL METAL"
click at [866, 236] on input "Recording Artist Name" at bounding box center [1010, 214] width 421 height 52
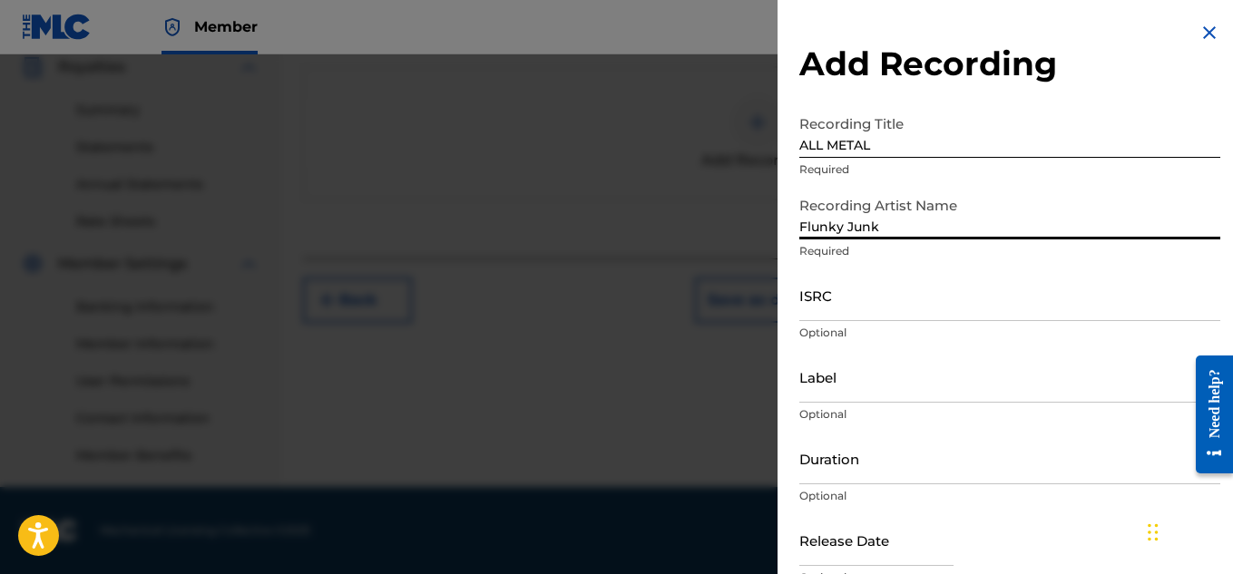
type input "Flunky Junky"
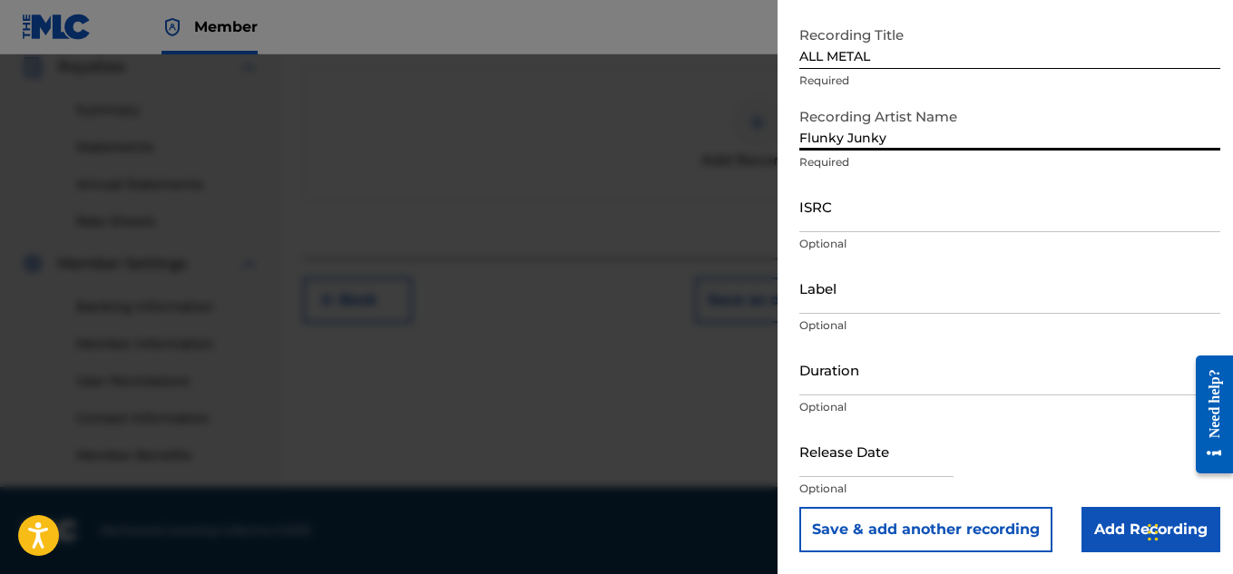
click at [1115, 549] on input "Add Recording" at bounding box center [1151, 529] width 139 height 45
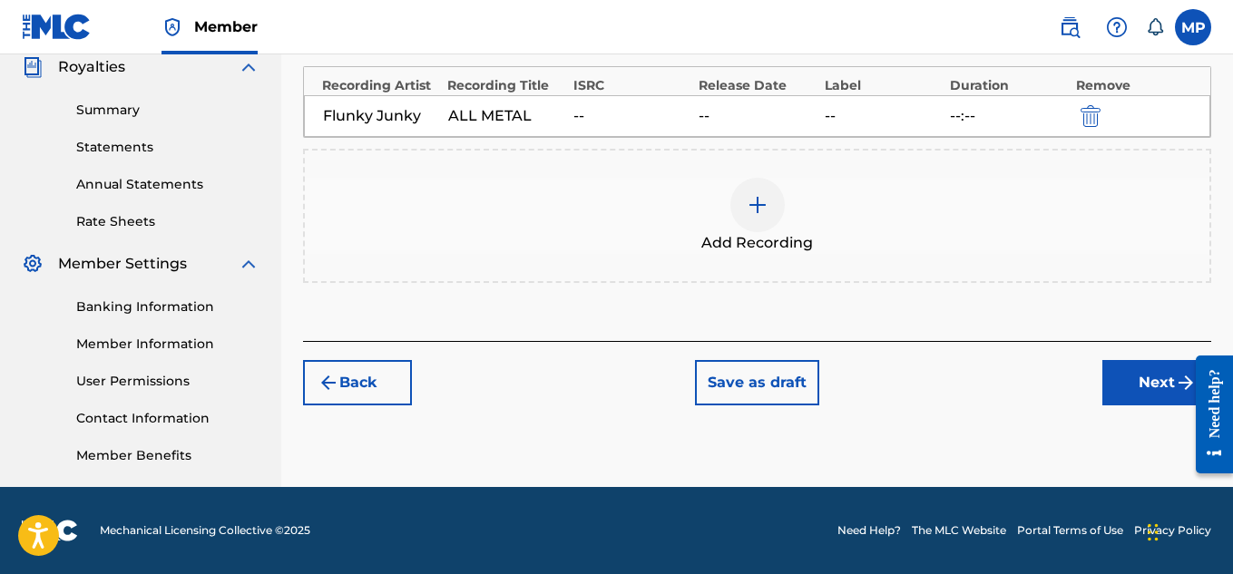
click at [1133, 365] on button "Next" at bounding box center [1157, 382] width 109 height 45
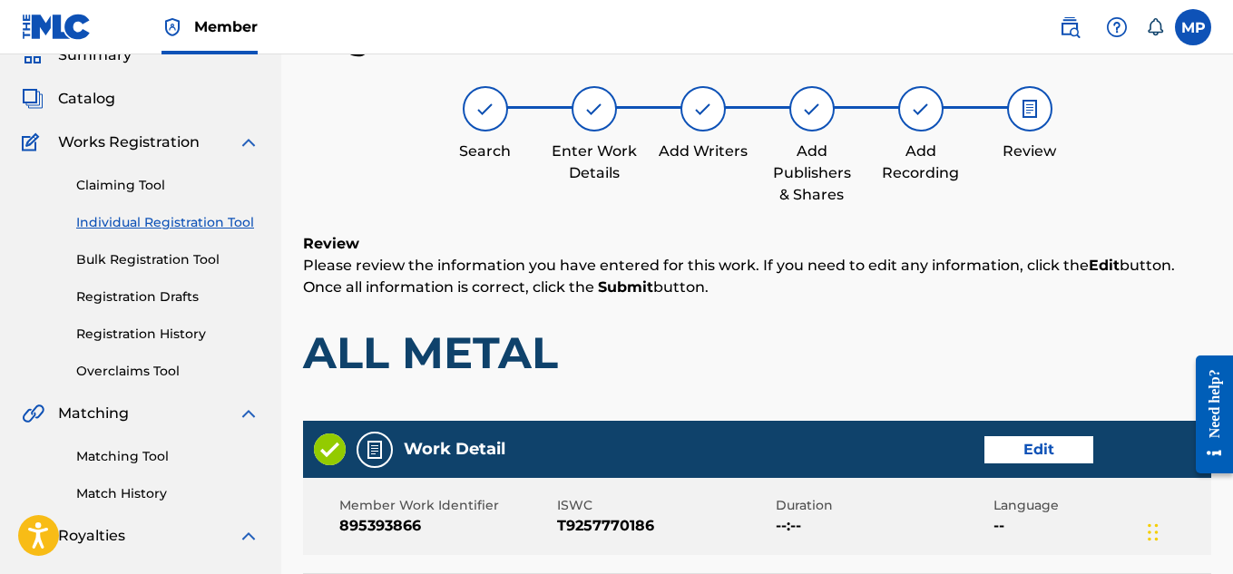
scroll to position [982, 0]
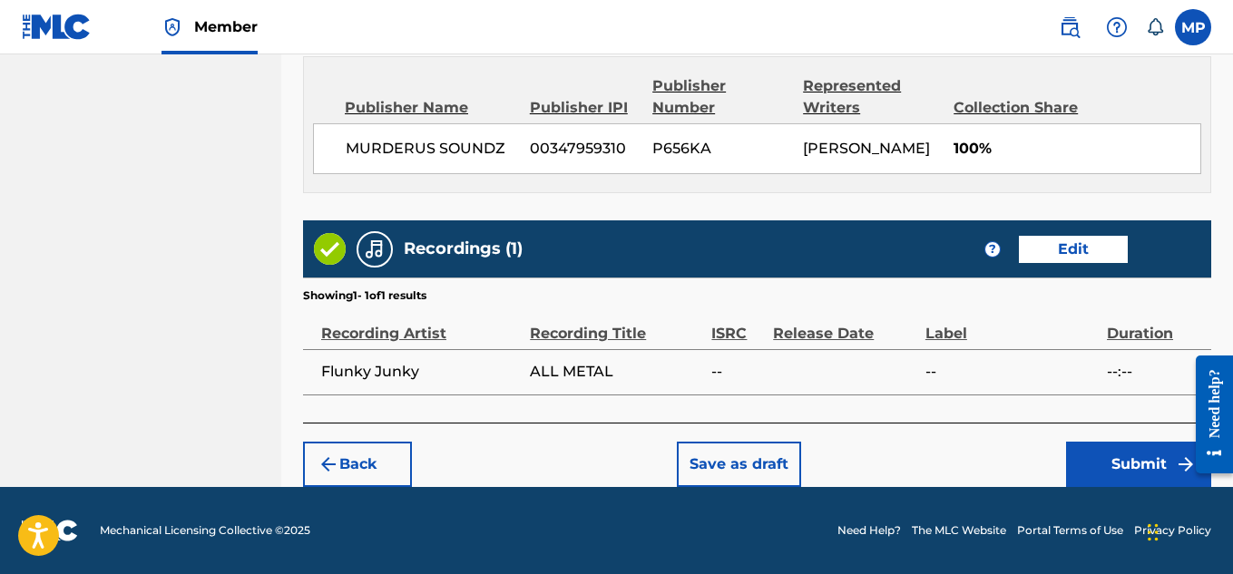
click at [1131, 464] on button "Submit" at bounding box center [1138, 464] width 145 height 45
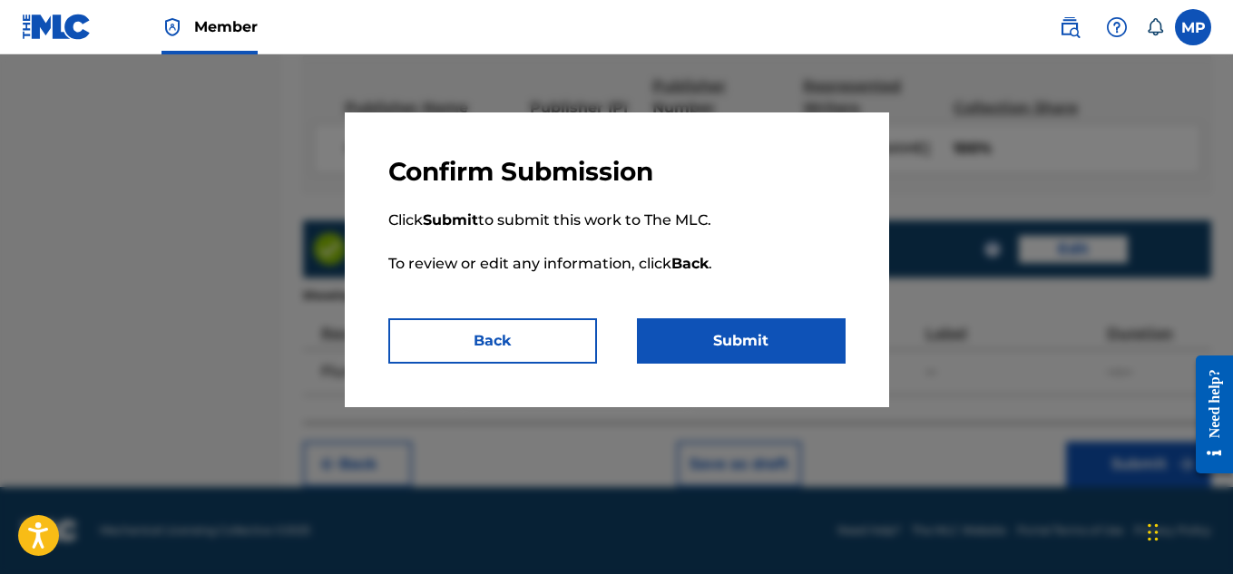
click at [792, 334] on button "Submit" at bounding box center [741, 341] width 209 height 45
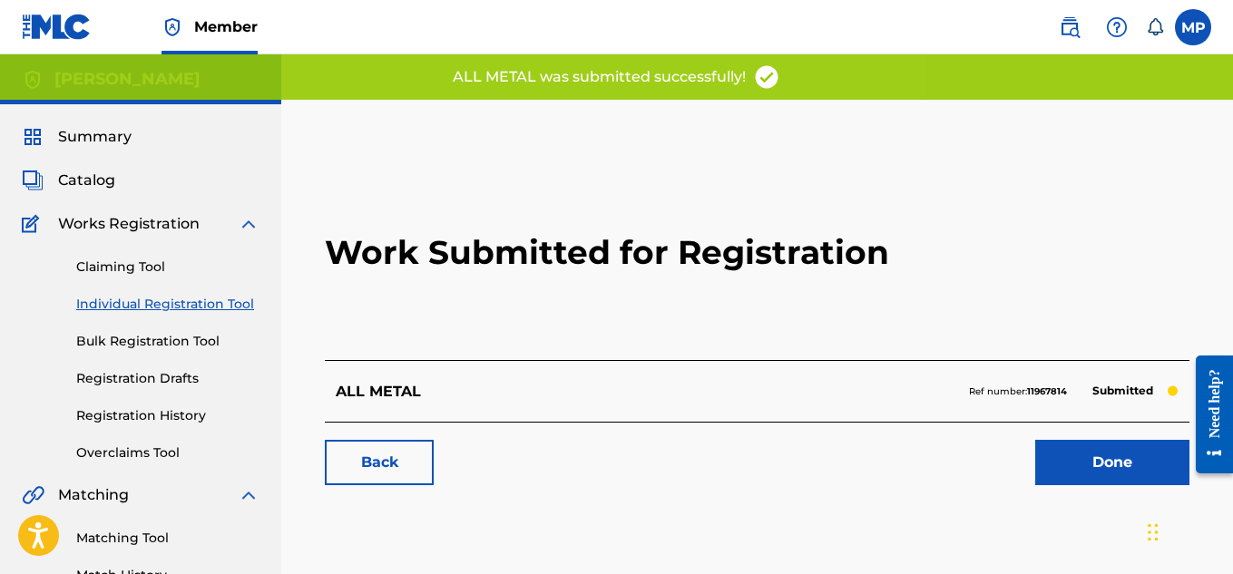
click at [381, 479] on link "Back" at bounding box center [379, 462] width 109 height 45
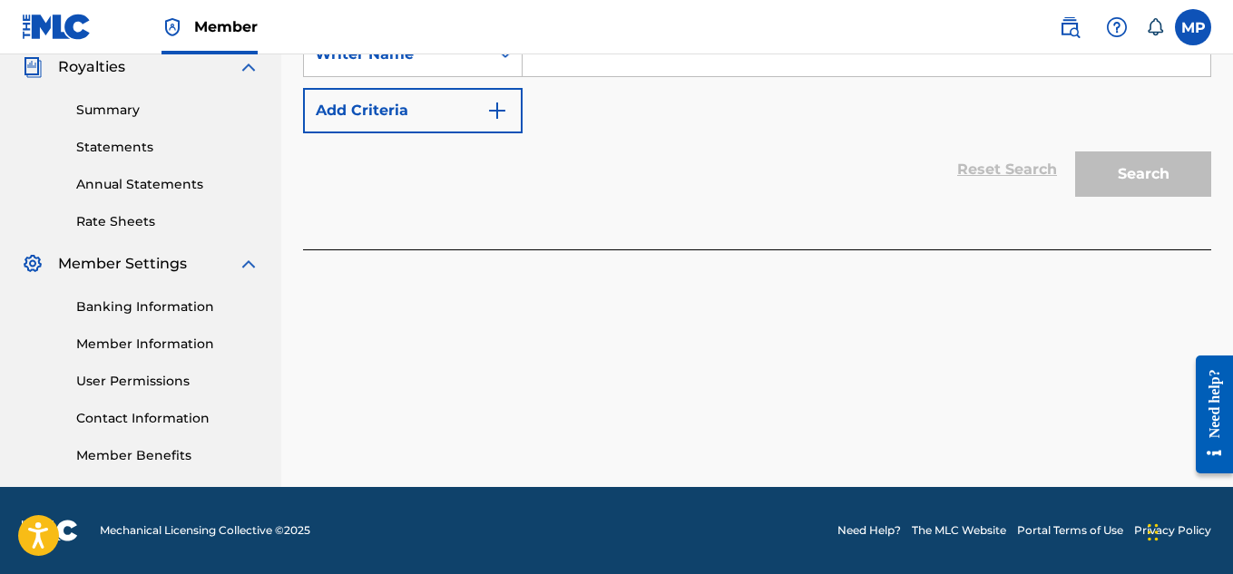
scroll to position [471, 0]
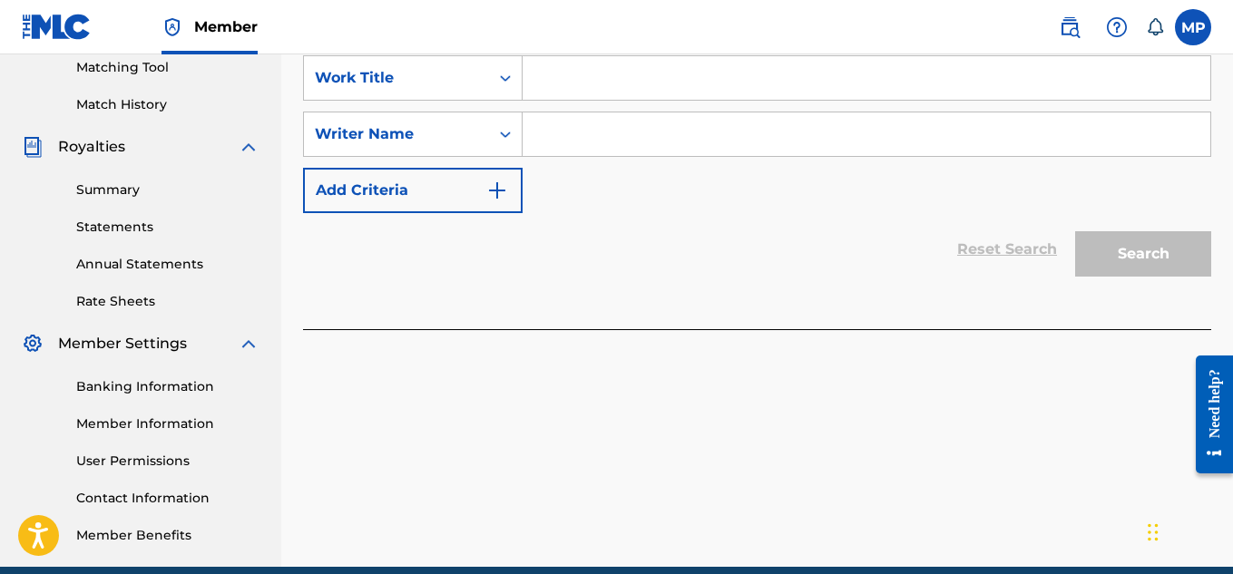
click at [634, 93] on input "Search Form" at bounding box center [867, 78] width 688 height 44
paste input "ALL DETAILS"
type input "ALL DETAILS"
click at [614, 136] on input "Search Form" at bounding box center [867, 135] width 688 height 44
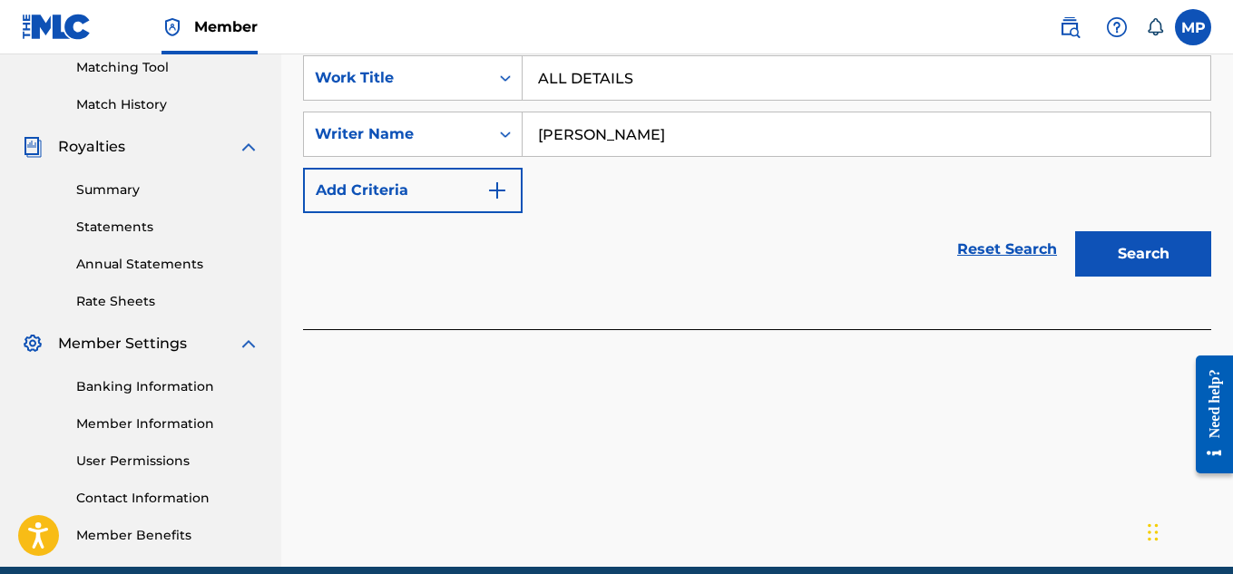
type input "[PERSON_NAME]"
click at [1124, 236] on button "Search" at bounding box center [1143, 253] width 136 height 45
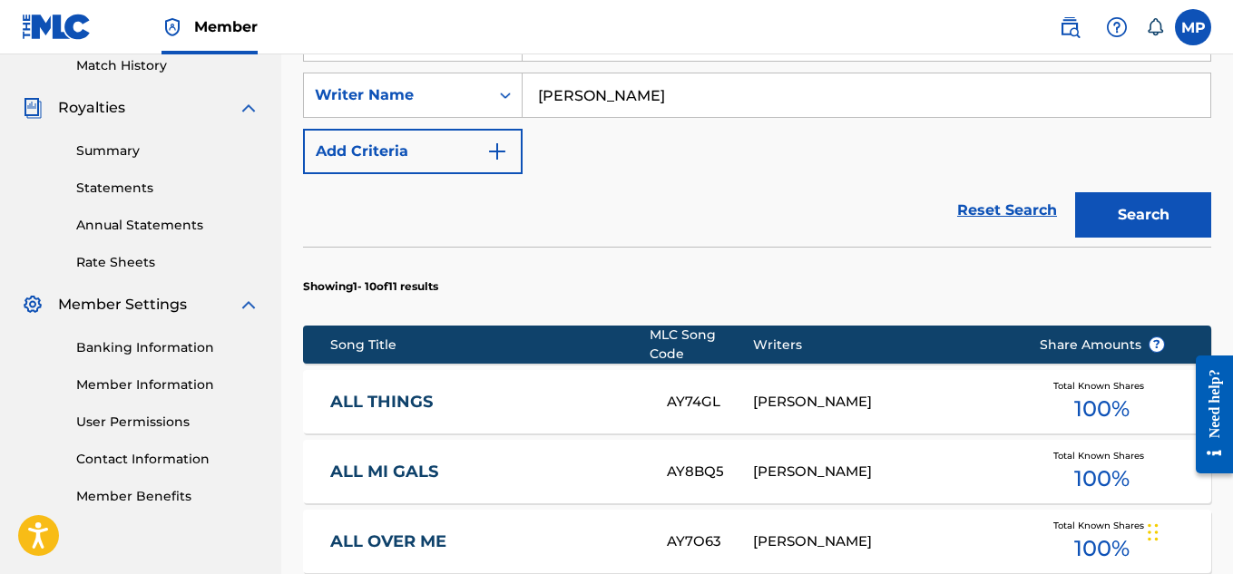
scroll to position [1305, 0]
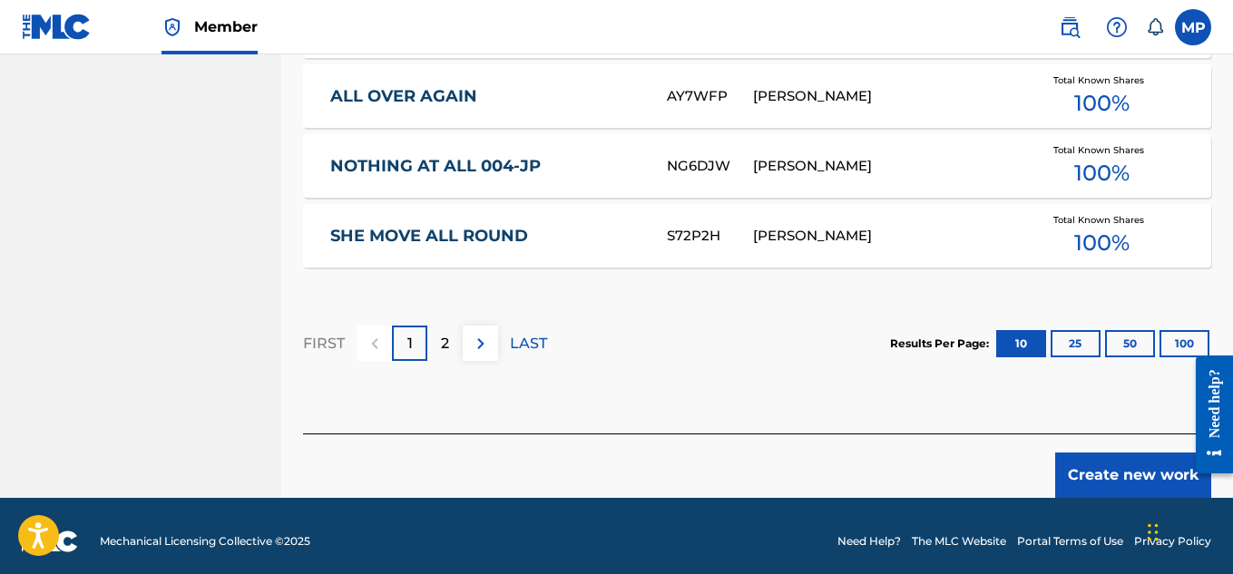
click at [1146, 462] on button "Create new work" at bounding box center [1134, 475] width 156 height 45
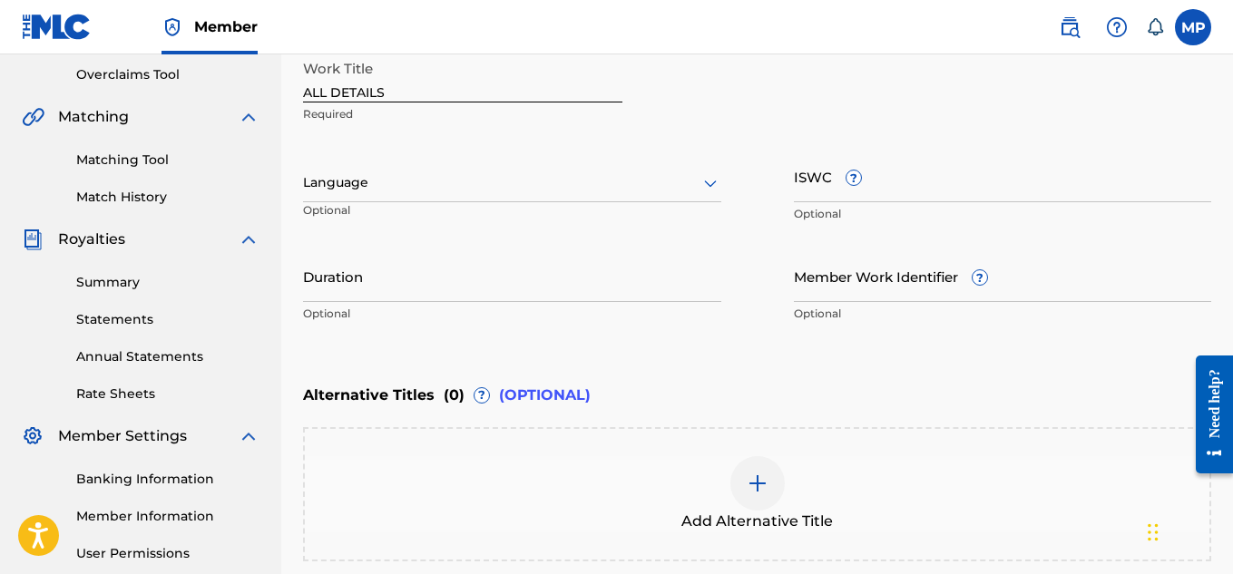
scroll to position [374, 0]
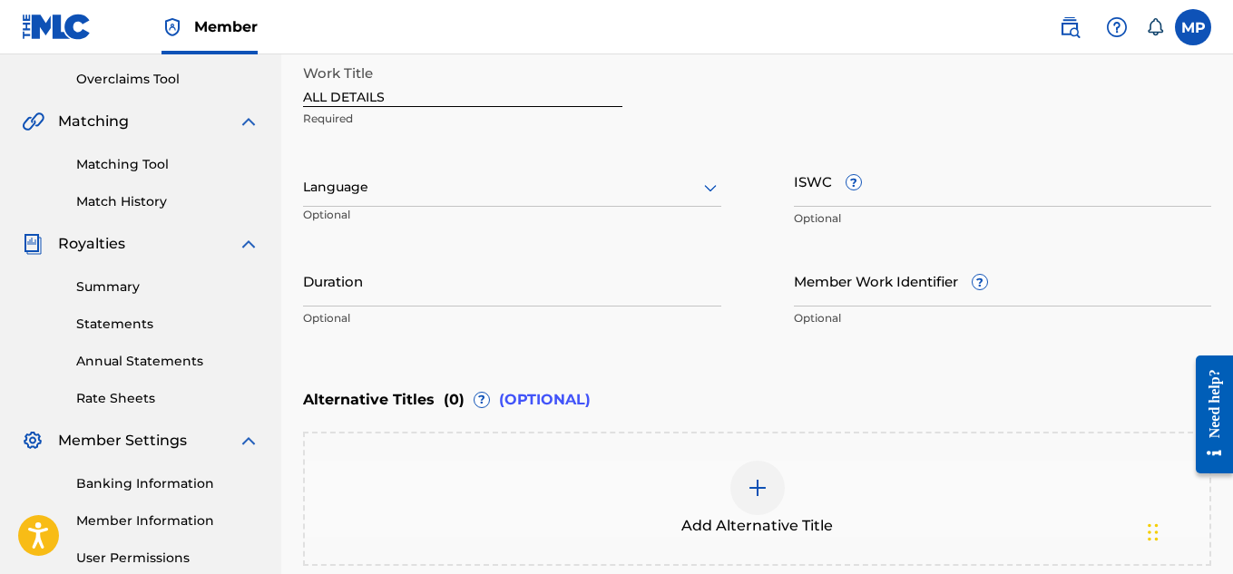
click at [944, 184] on input "ISWC ?" at bounding box center [1003, 181] width 418 height 52
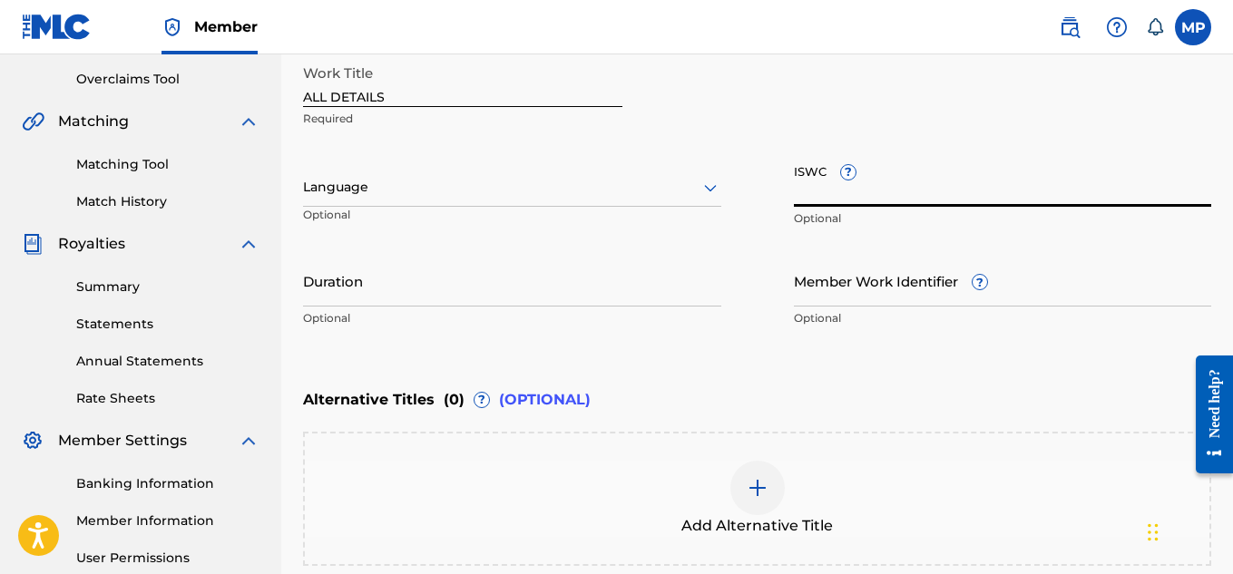
paste input "T9257771225"
type input "T9257771225"
click at [804, 283] on input "Member Work Identifier ?" at bounding box center [1003, 281] width 418 height 52
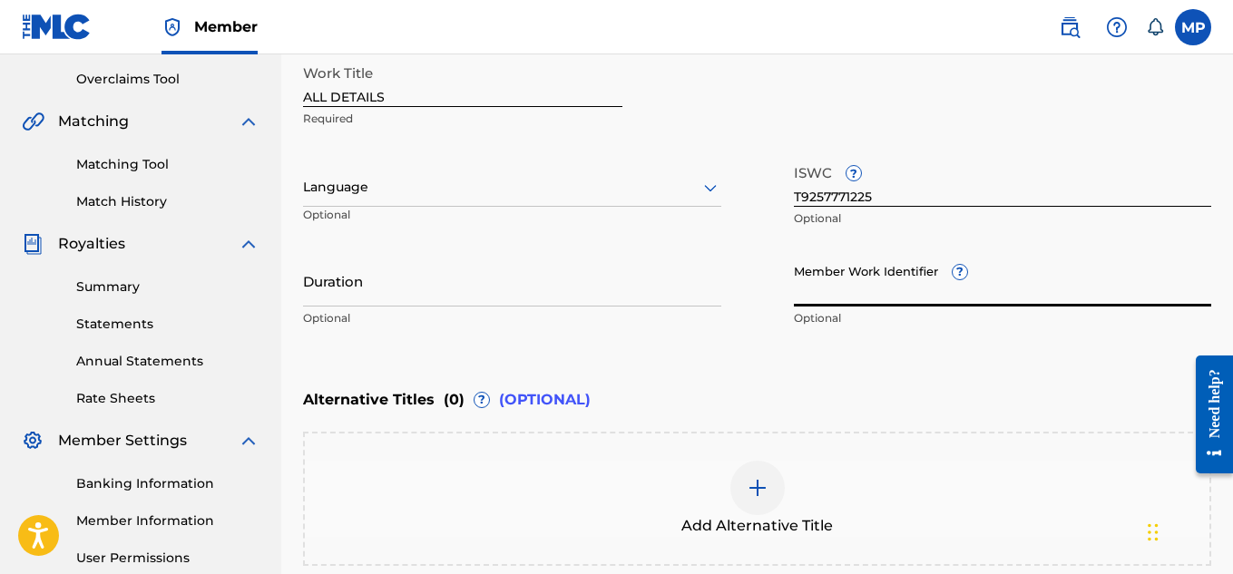
paste input "895393909"
type input "895393909"
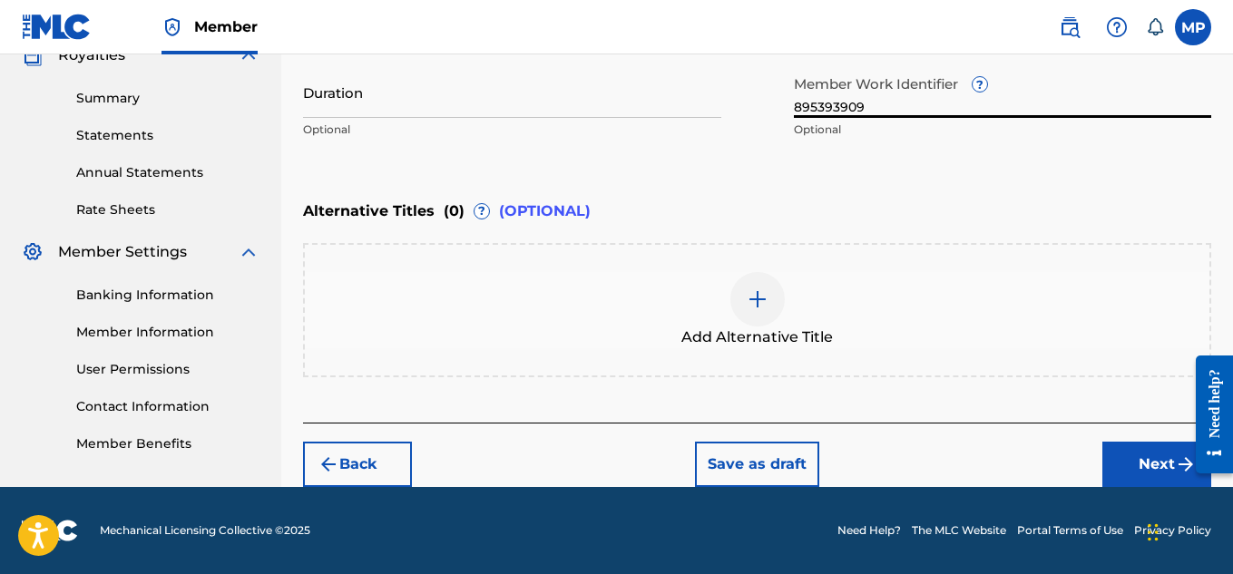
click at [1143, 483] on button "Next" at bounding box center [1157, 464] width 109 height 45
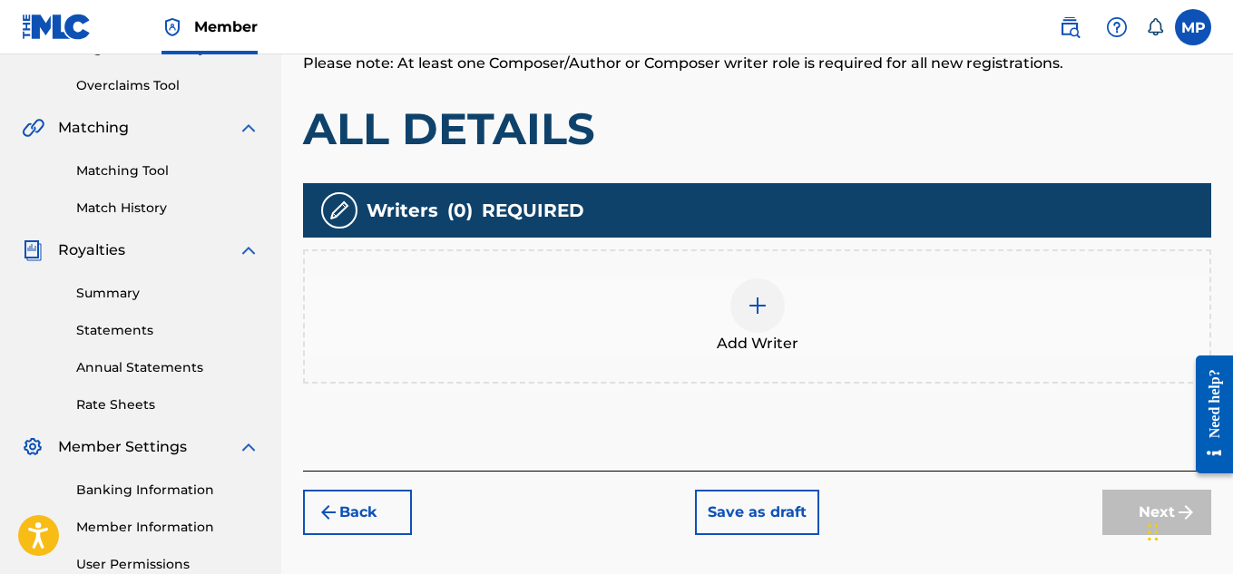
scroll to position [383, 0]
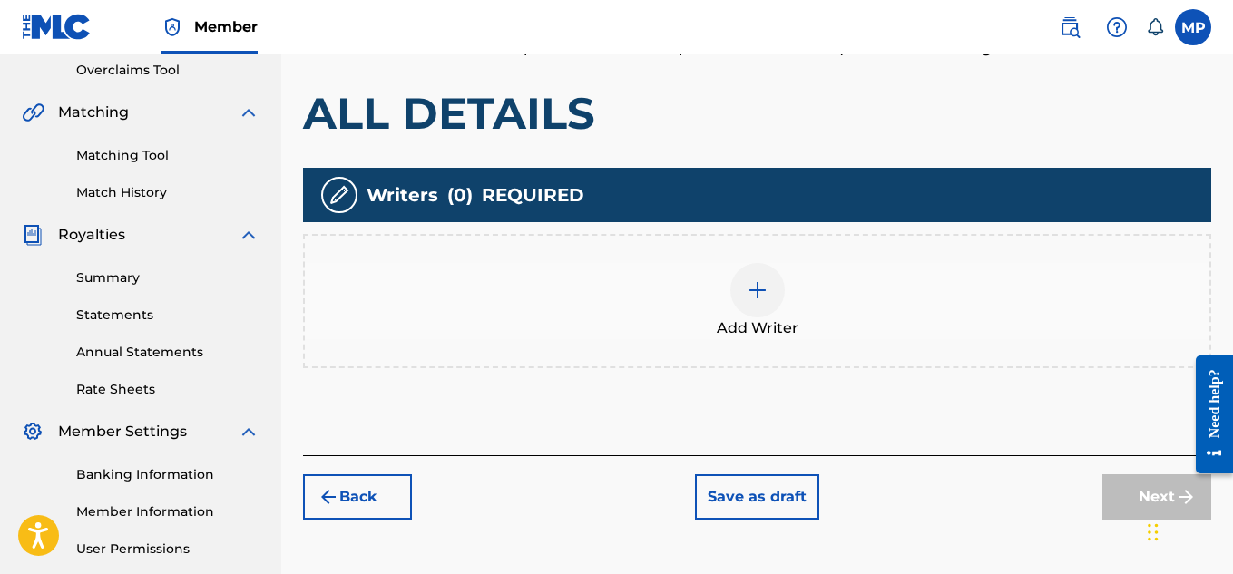
click at [786, 284] on div "Add Writer" at bounding box center [757, 301] width 905 height 76
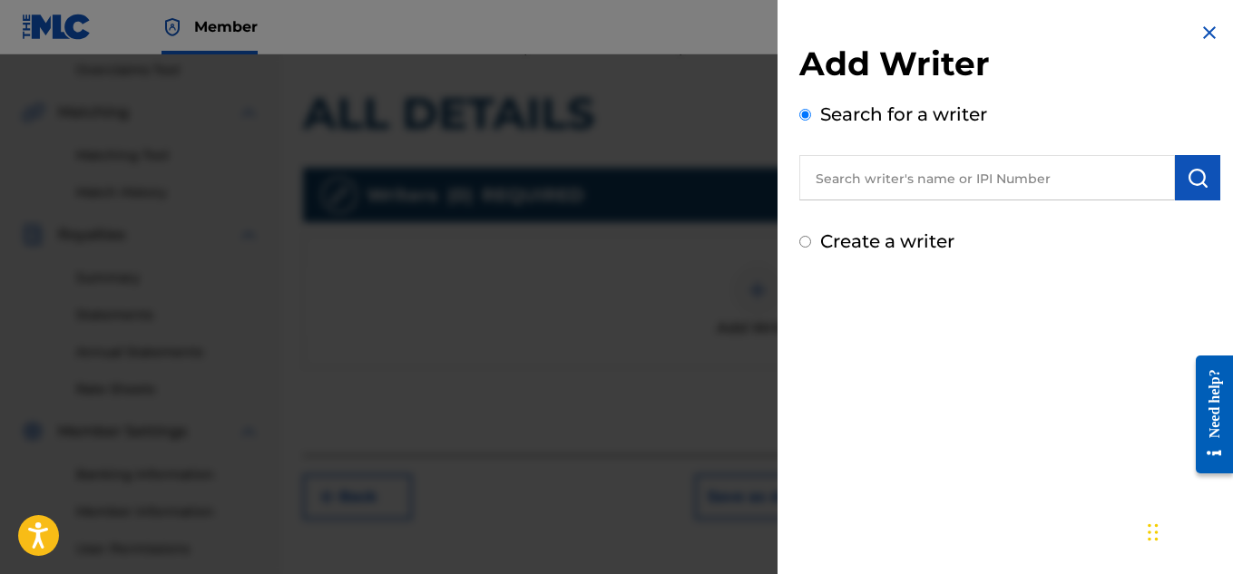
click at [871, 164] on input "text" at bounding box center [988, 177] width 376 height 45
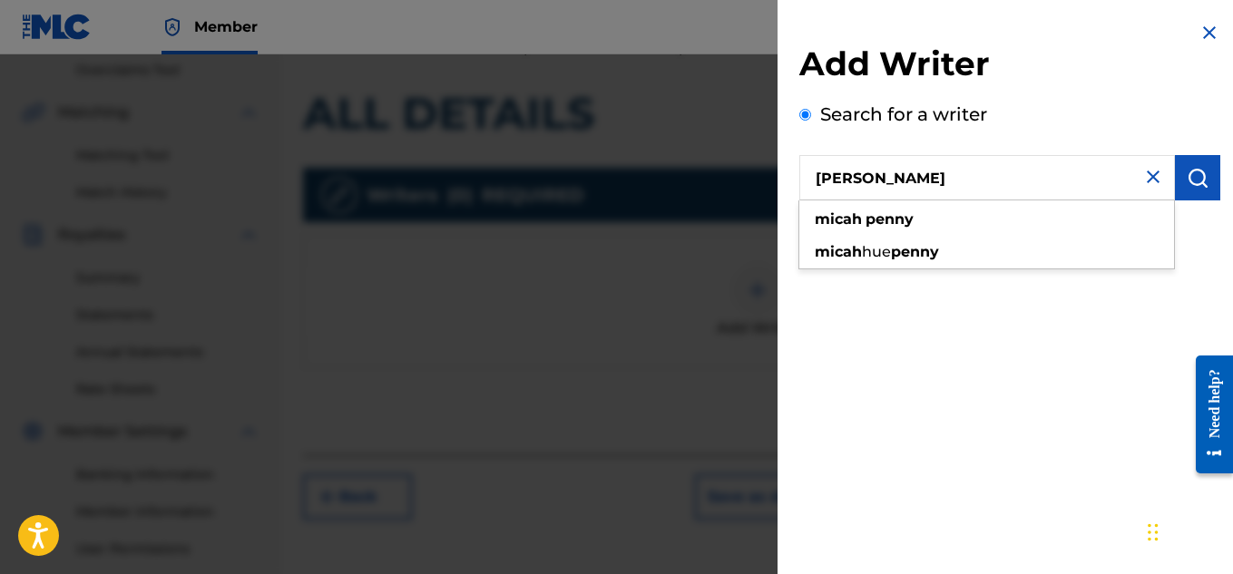
type input "[PERSON_NAME]"
click at [1178, 182] on button "submit" at bounding box center [1197, 177] width 45 height 45
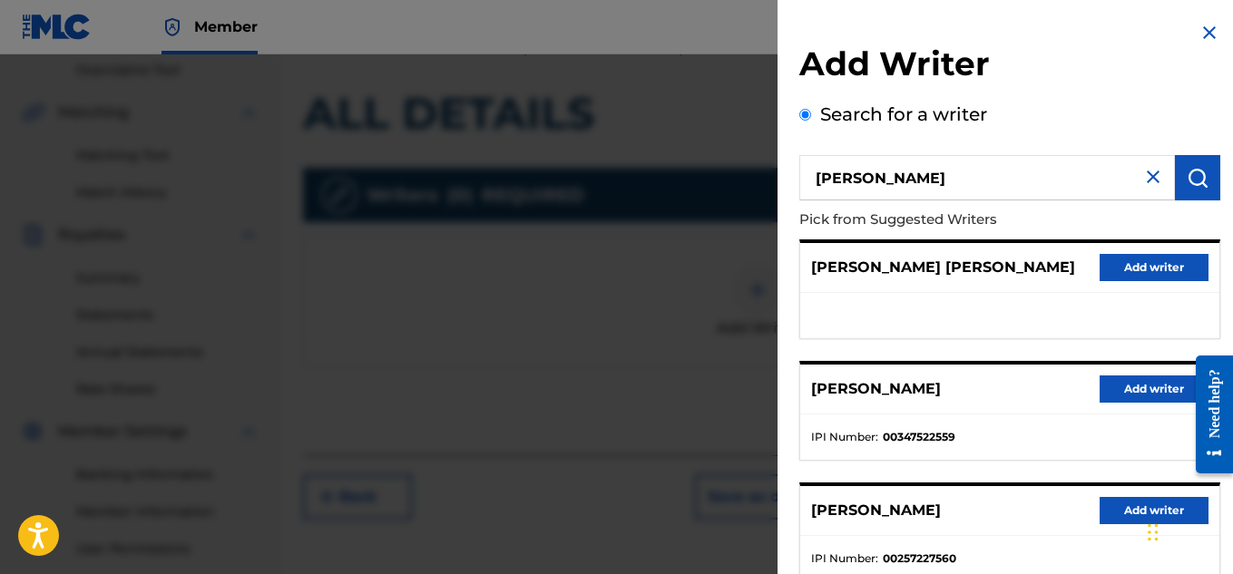
click at [1147, 392] on button "Add writer" at bounding box center [1154, 389] width 109 height 27
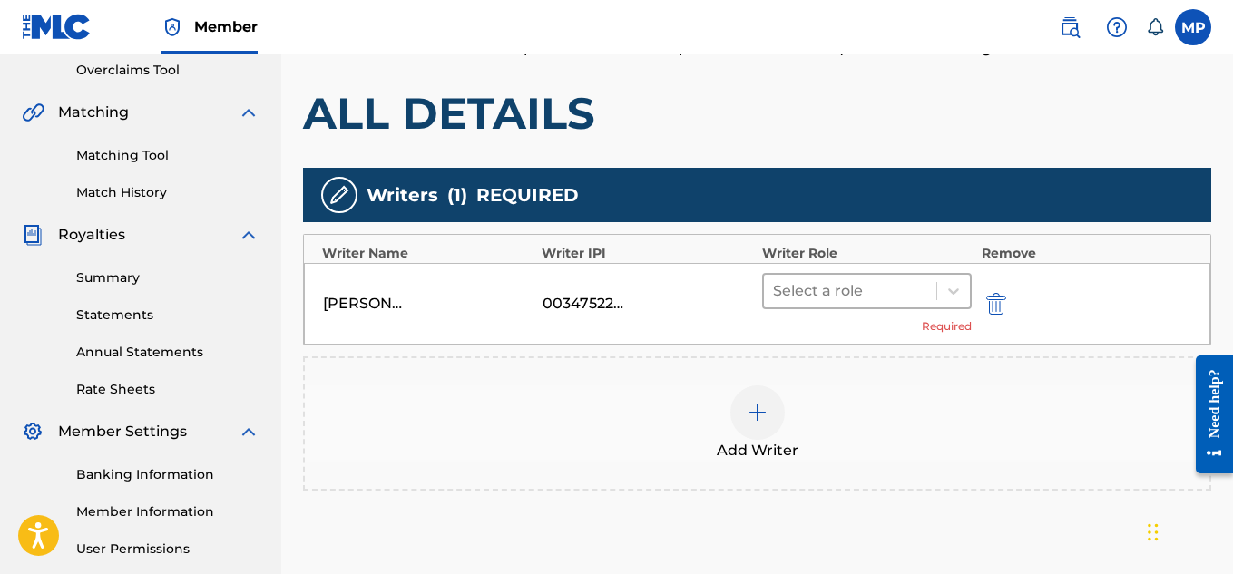
click at [882, 300] on div at bounding box center [850, 291] width 155 height 25
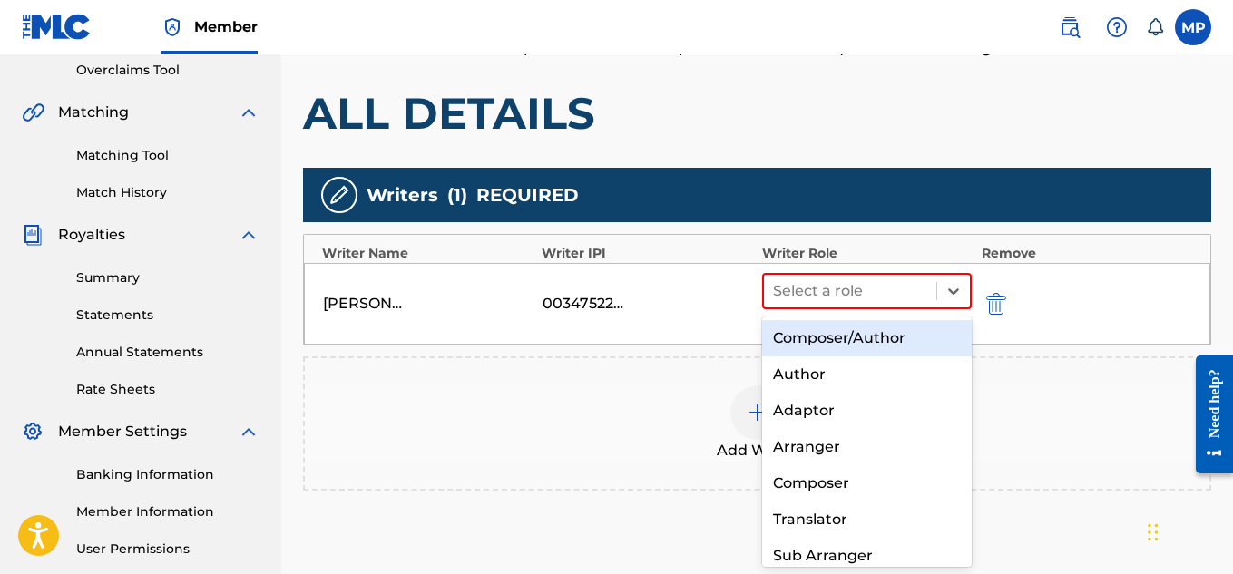
click at [853, 337] on div "Composer/Author" at bounding box center [867, 338] width 211 height 36
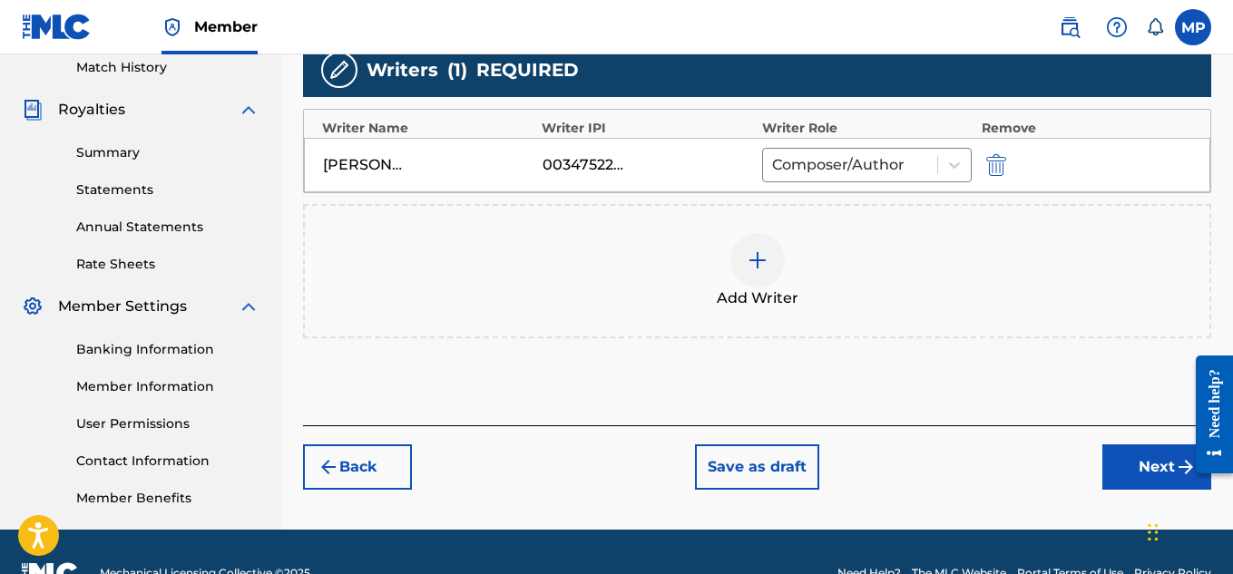
scroll to position [533, 0]
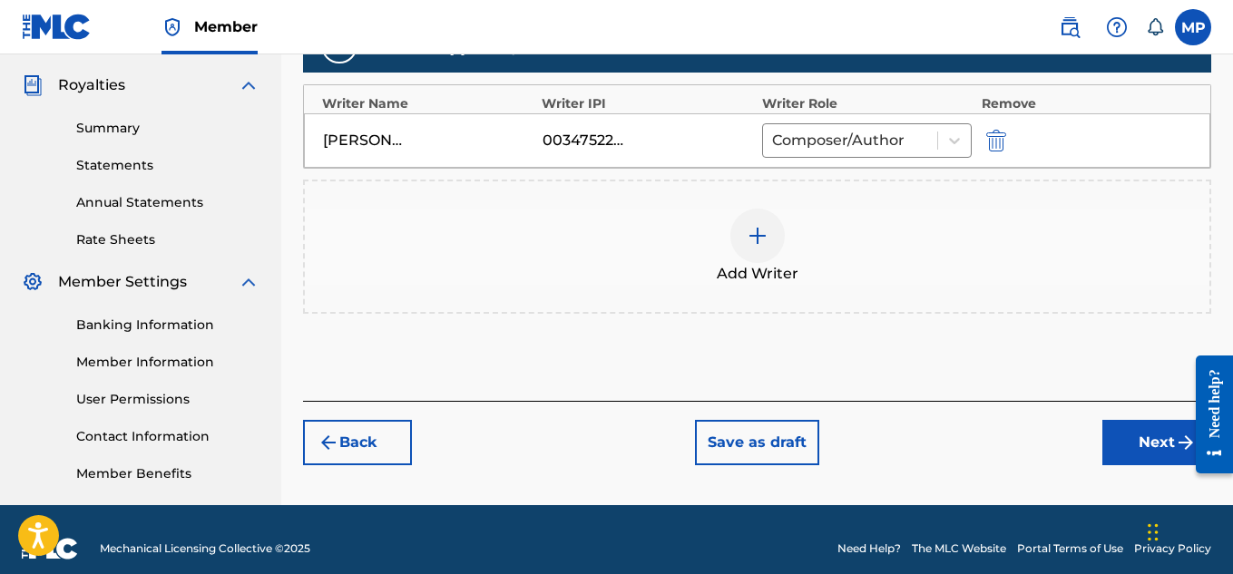
click at [1134, 461] on button "Next" at bounding box center [1157, 442] width 109 height 45
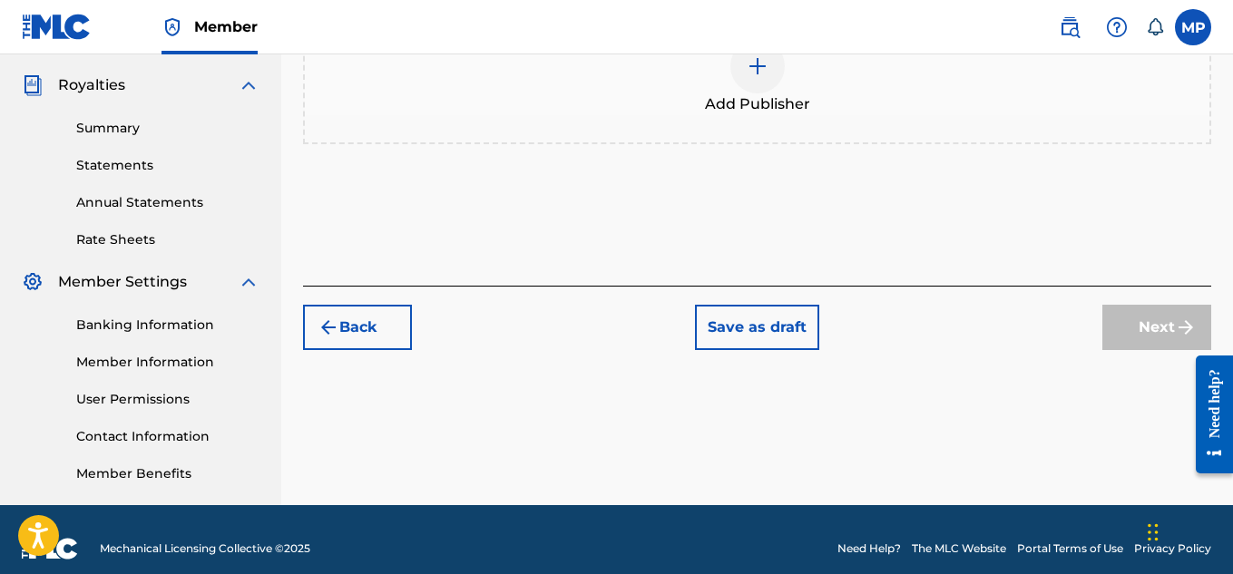
scroll to position [82, 0]
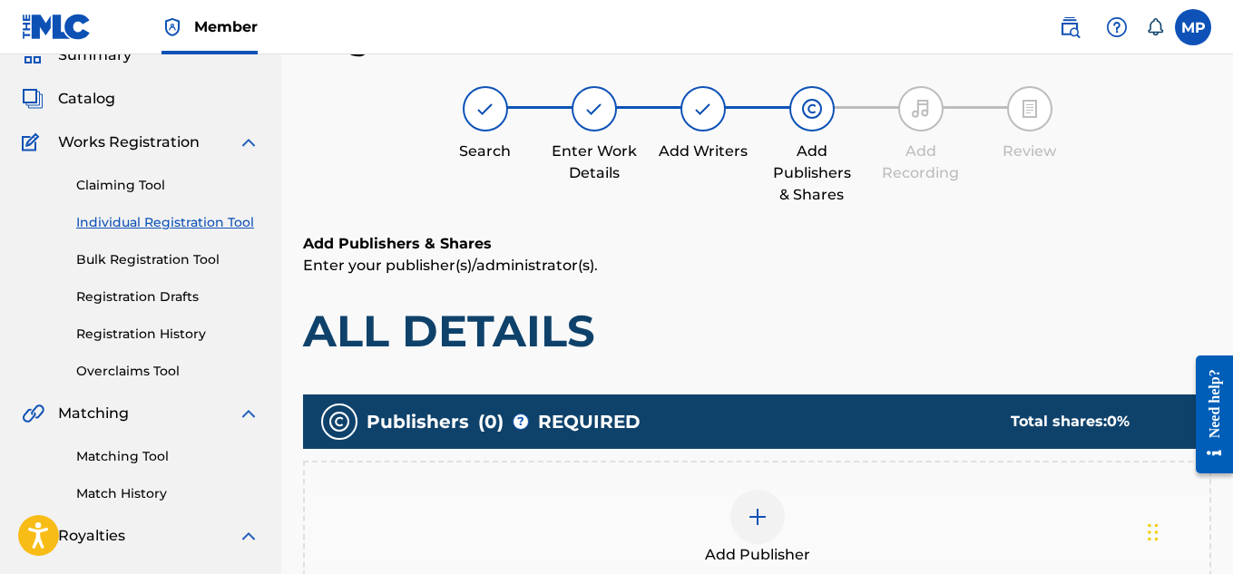
click at [750, 516] on img at bounding box center [758, 517] width 22 height 22
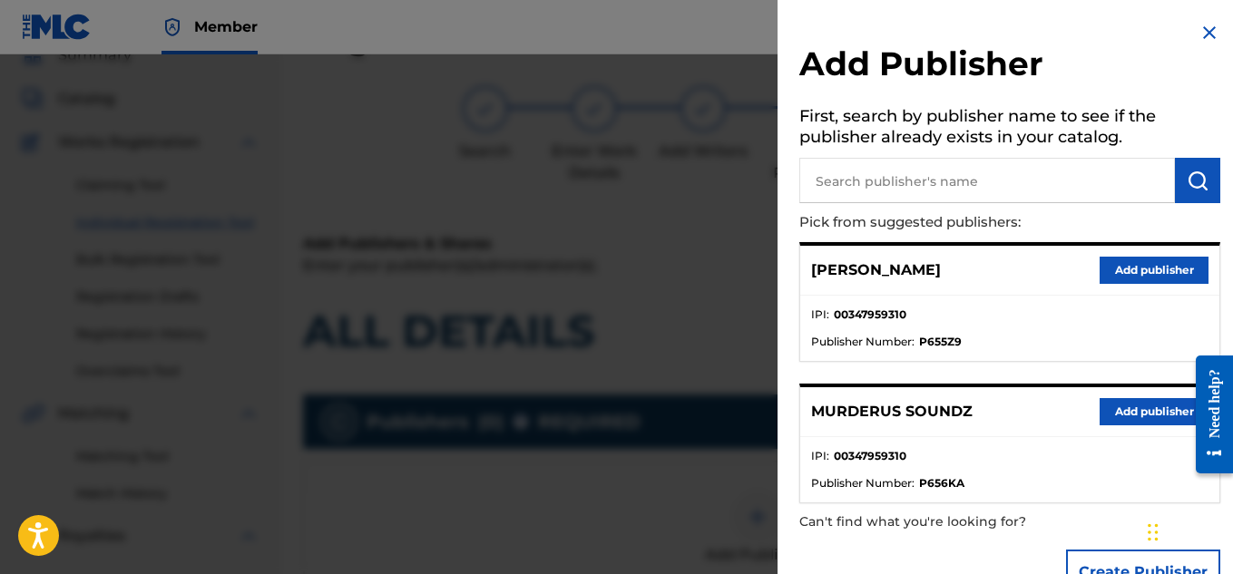
click at [1114, 407] on button "Add publisher" at bounding box center [1154, 411] width 109 height 27
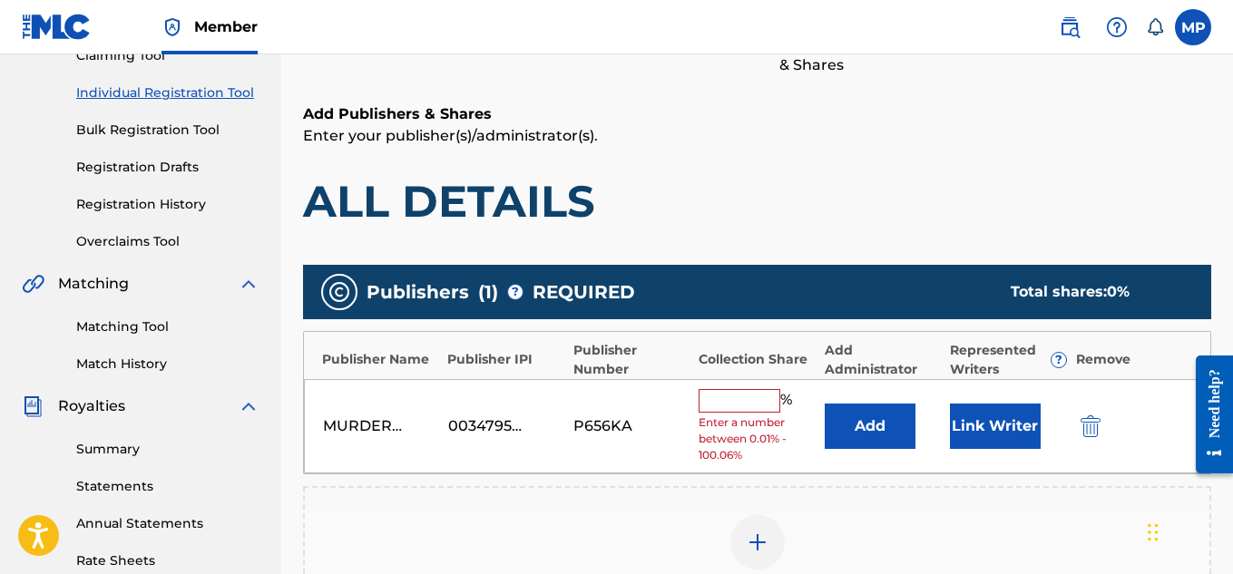
scroll to position [270, 0]
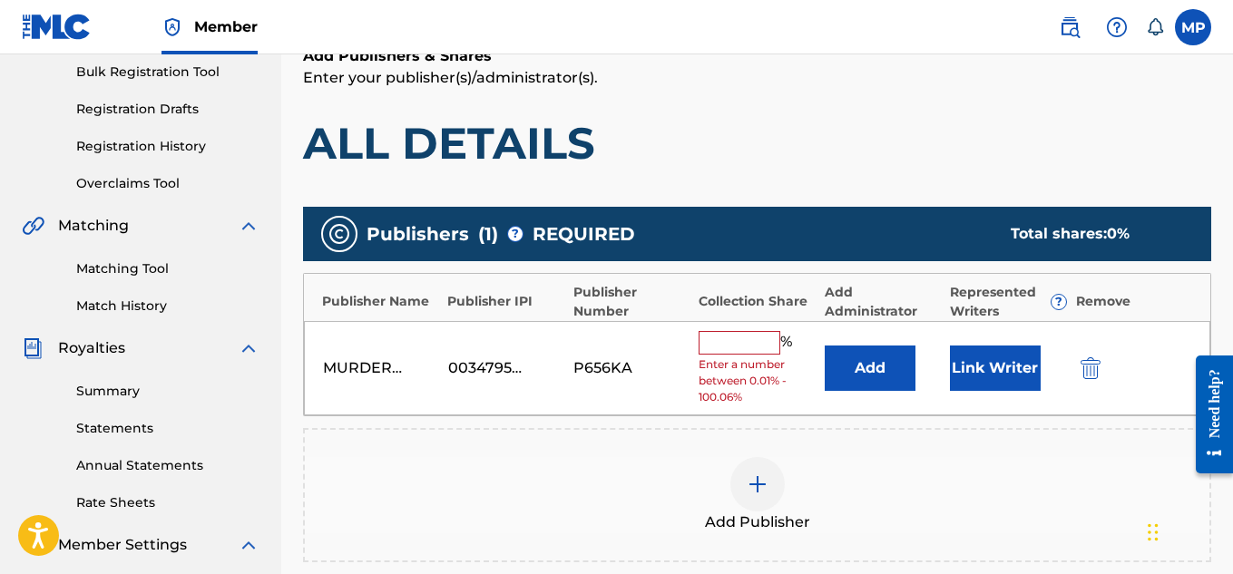
click at [734, 340] on input "text" at bounding box center [740, 343] width 82 height 24
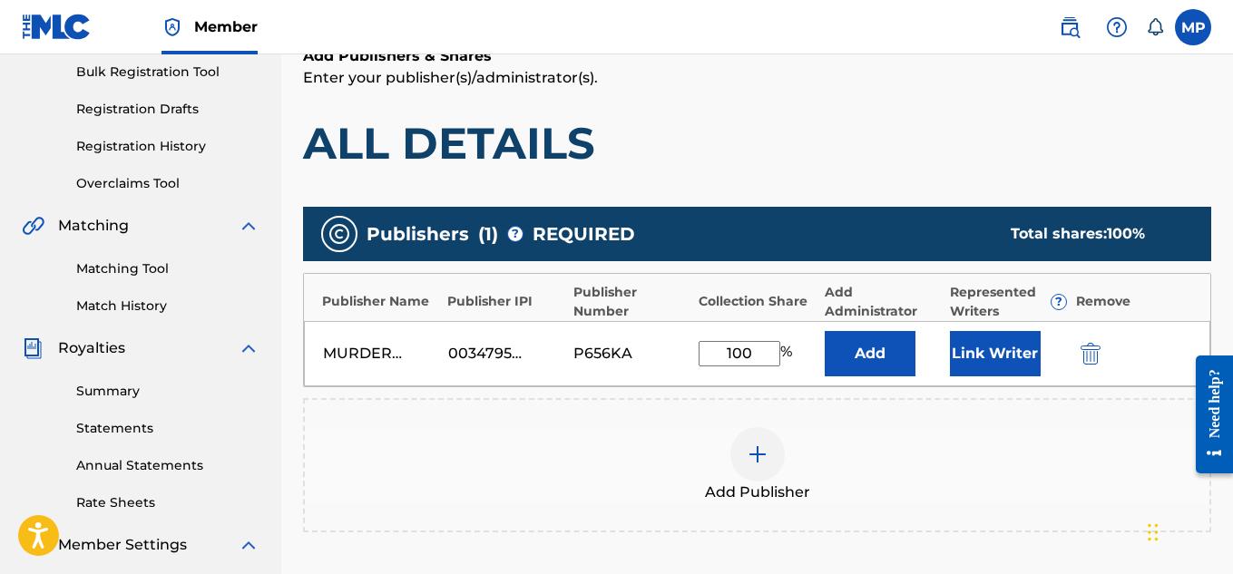
type input "100"
click at [1000, 339] on button "Link Writer" at bounding box center [995, 353] width 91 height 45
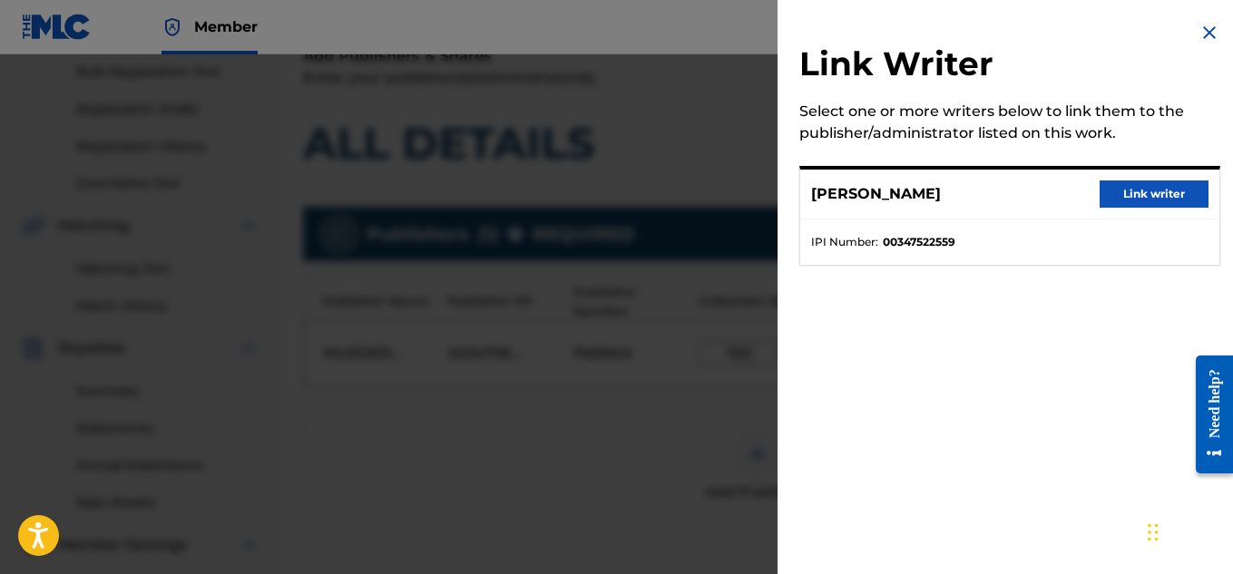
click at [1134, 206] on button "Link writer" at bounding box center [1154, 194] width 109 height 27
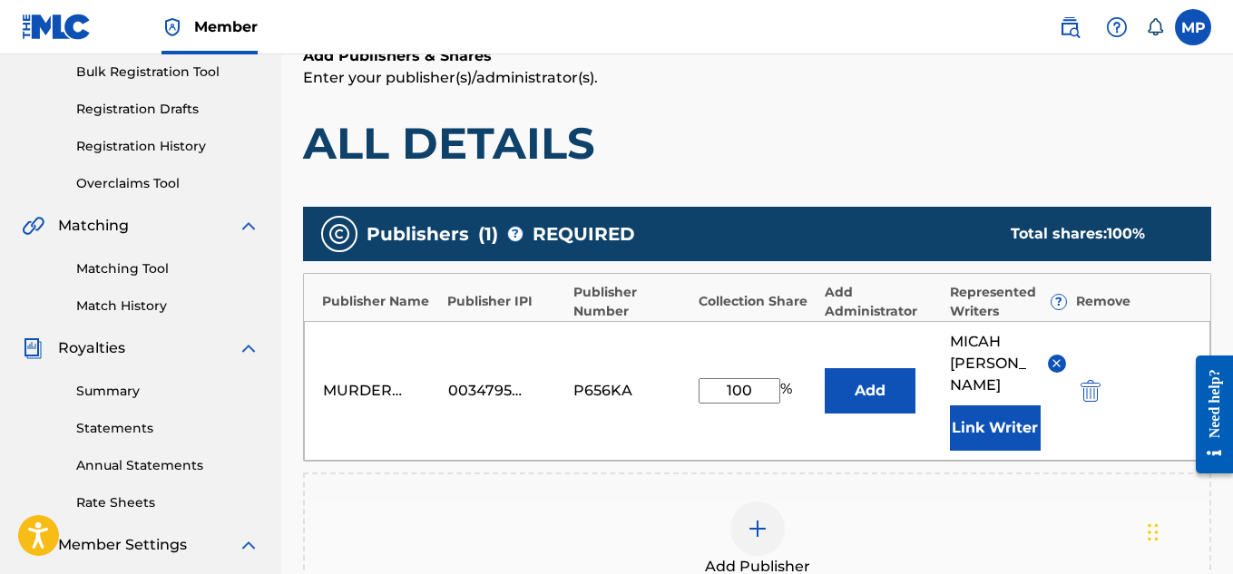
scroll to position [574, 0]
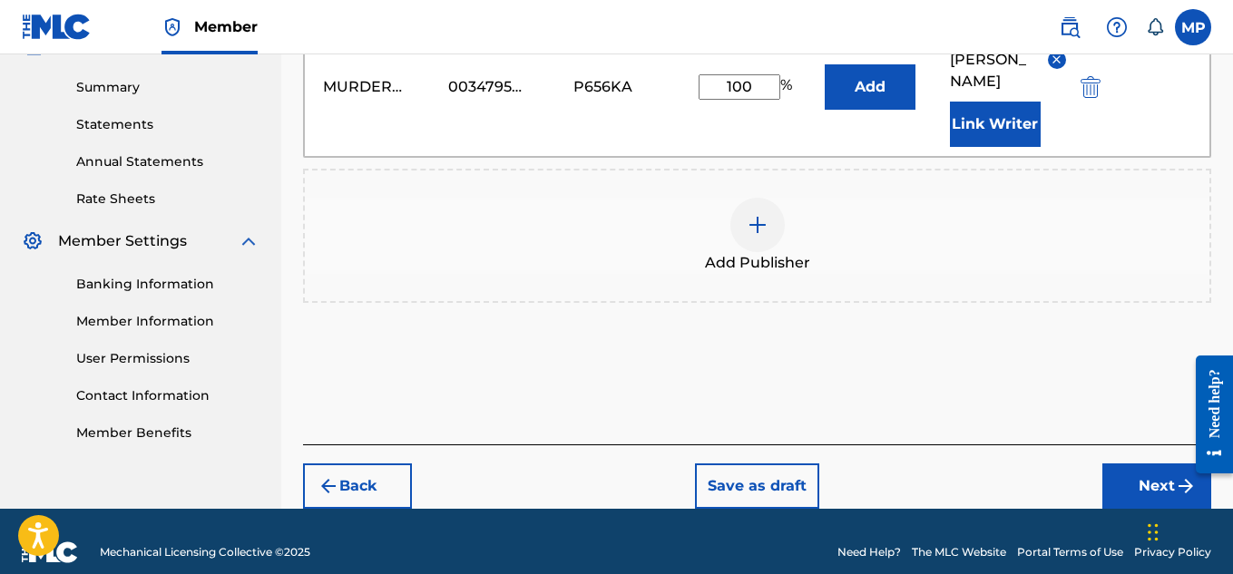
click at [1139, 477] on button "Next" at bounding box center [1157, 486] width 109 height 45
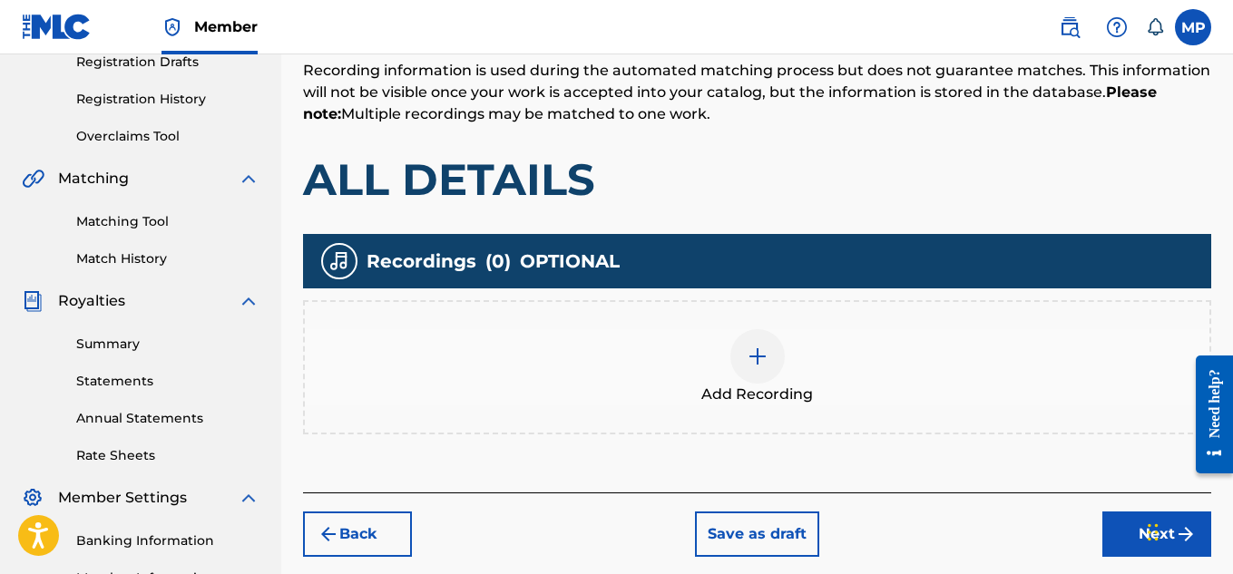
scroll to position [360, 0]
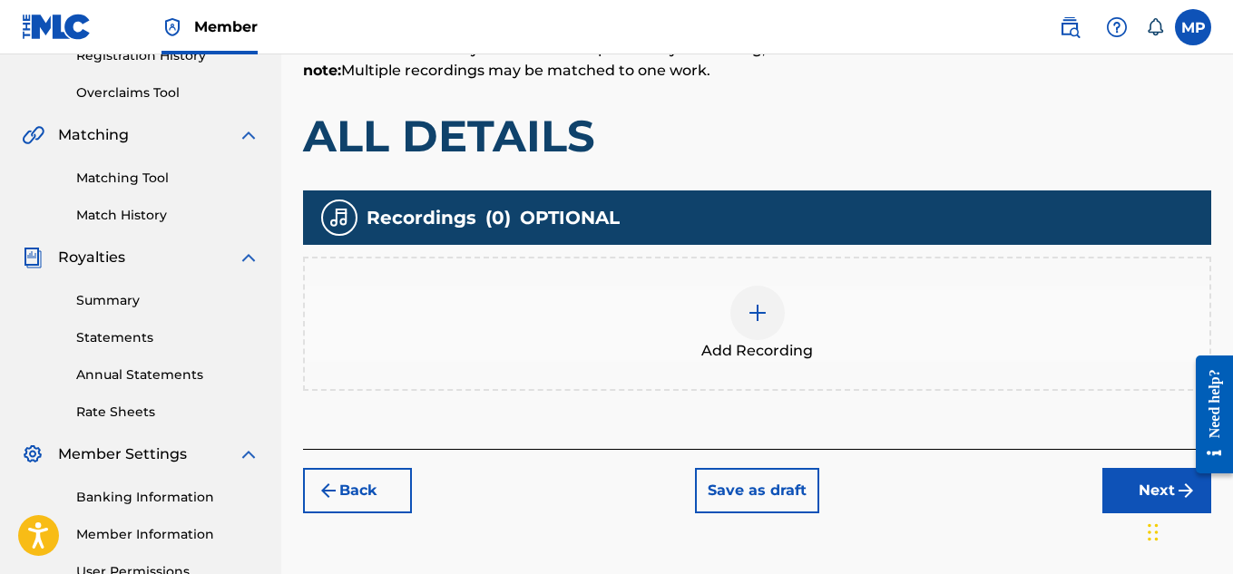
click at [747, 313] on img at bounding box center [758, 313] width 22 height 22
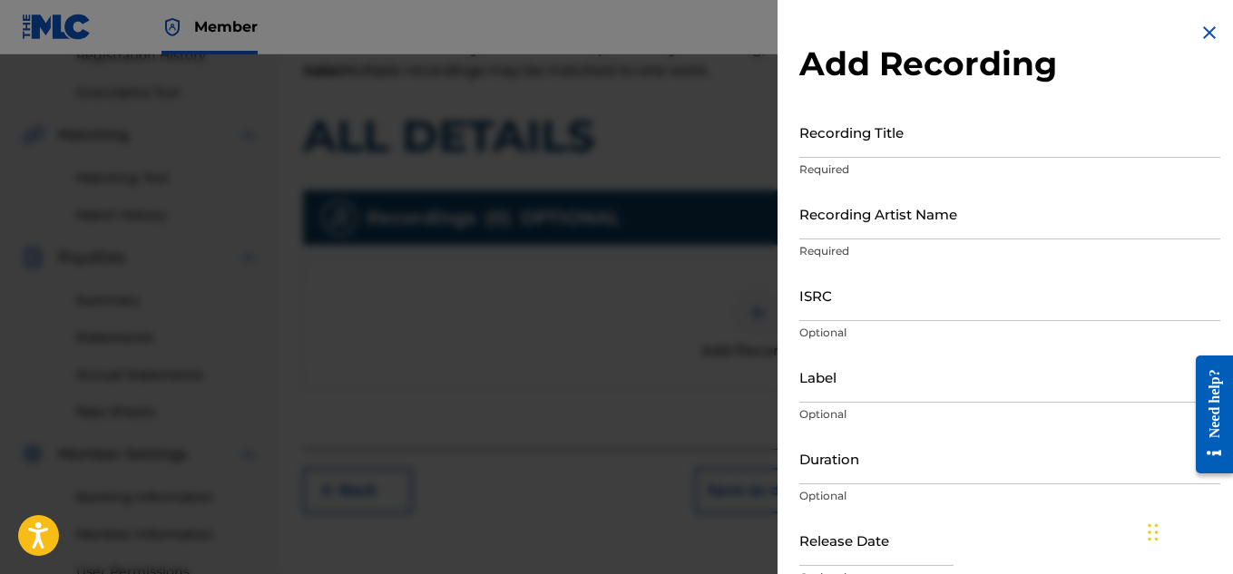
click at [843, 300] on input "ISRC" at bounding box center [1010, 296] width 421 height 52
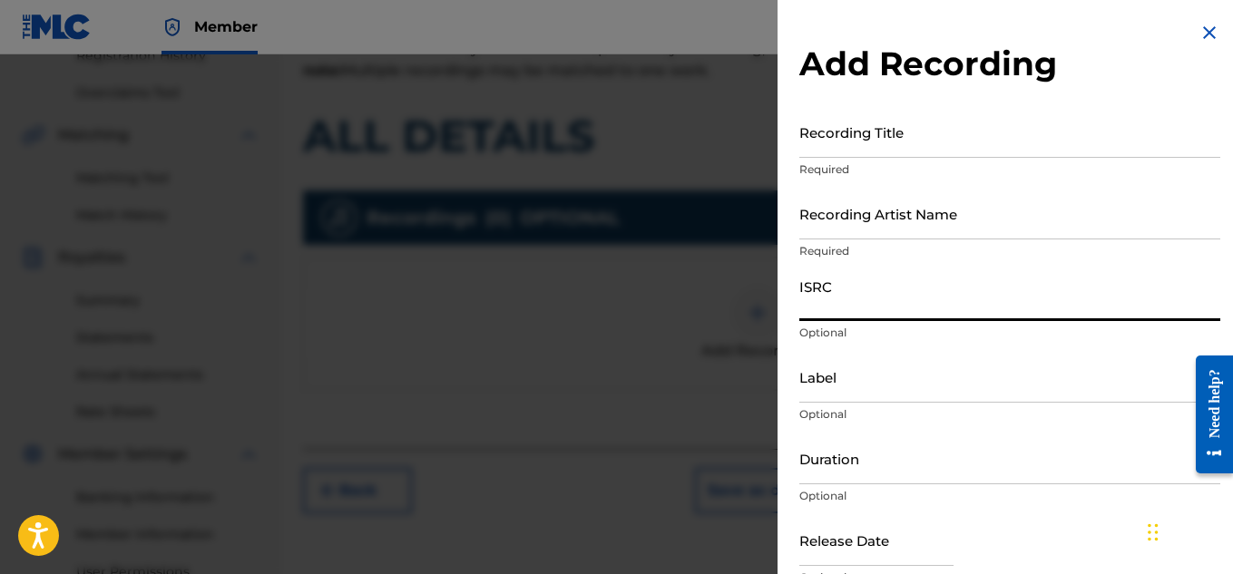
paste input "QZDA81896231"
type input "QZDA81896231"
click at [883, 143] on input "Recording Title" at bounding box center [1010, 132] width 421 height 52
paste input "ALL DETAILS"
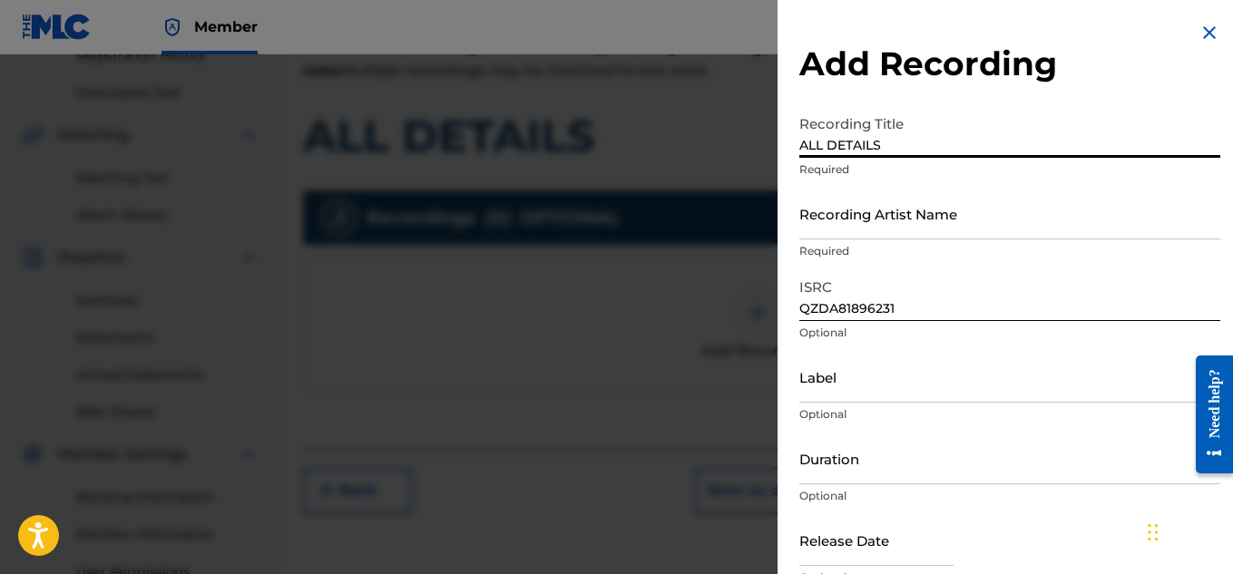
type input "ALL DETAILS"
click at [847, 216] on input "Recording Artist Name" at bounding box center [1010, 214] width 421 height 52
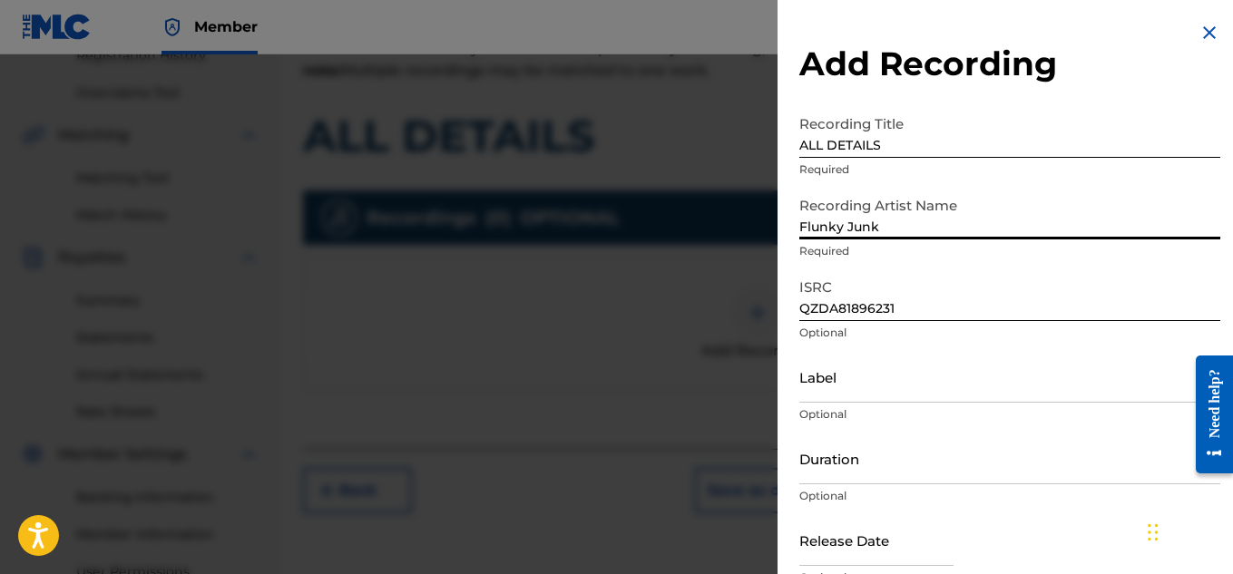
type input "Flunky Junky"
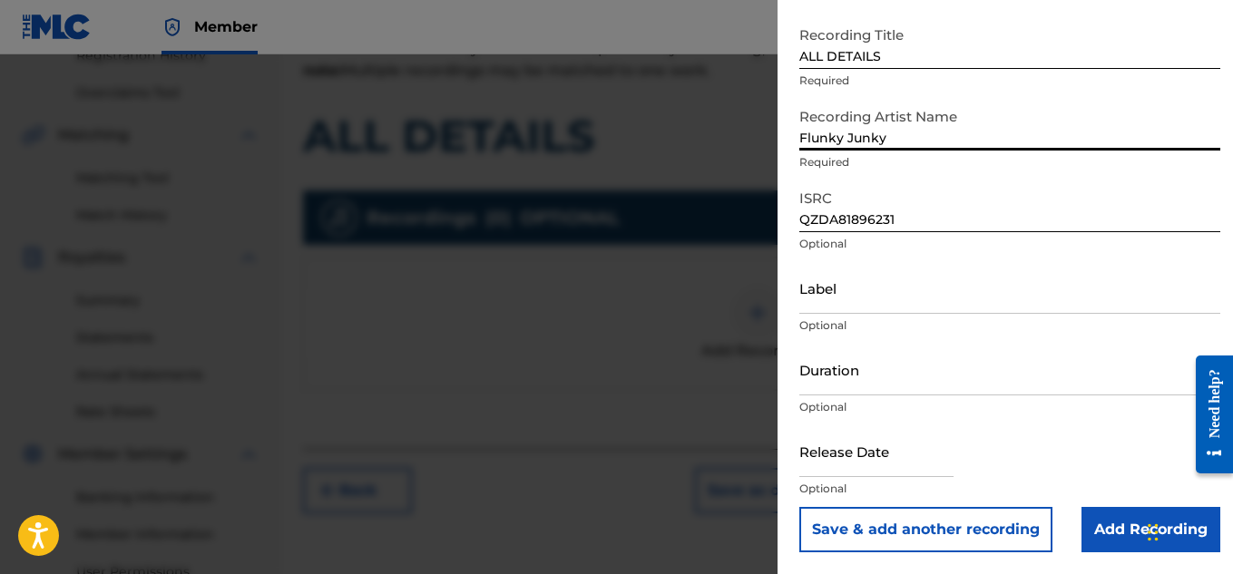
click at [1114, 527] on input "Add Recording" at bounding box center [1151, 529] width 139 height 45
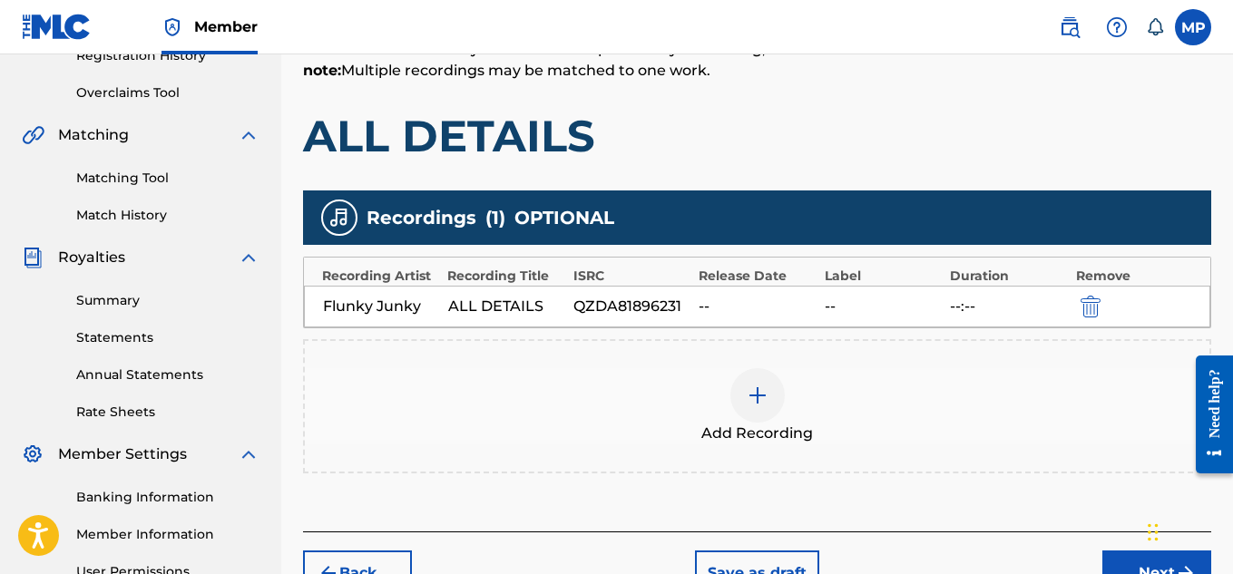
scroll to position [551, 0]
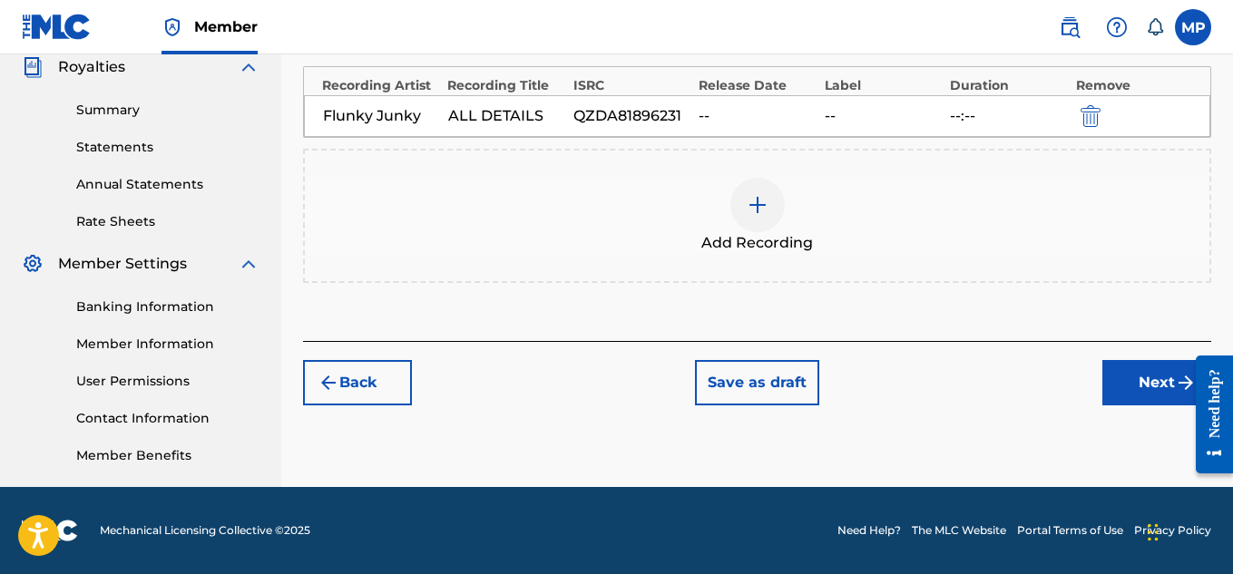
click at [1129, 375] on button "Next" at bounding box center [1157, 382] width 109 height 45
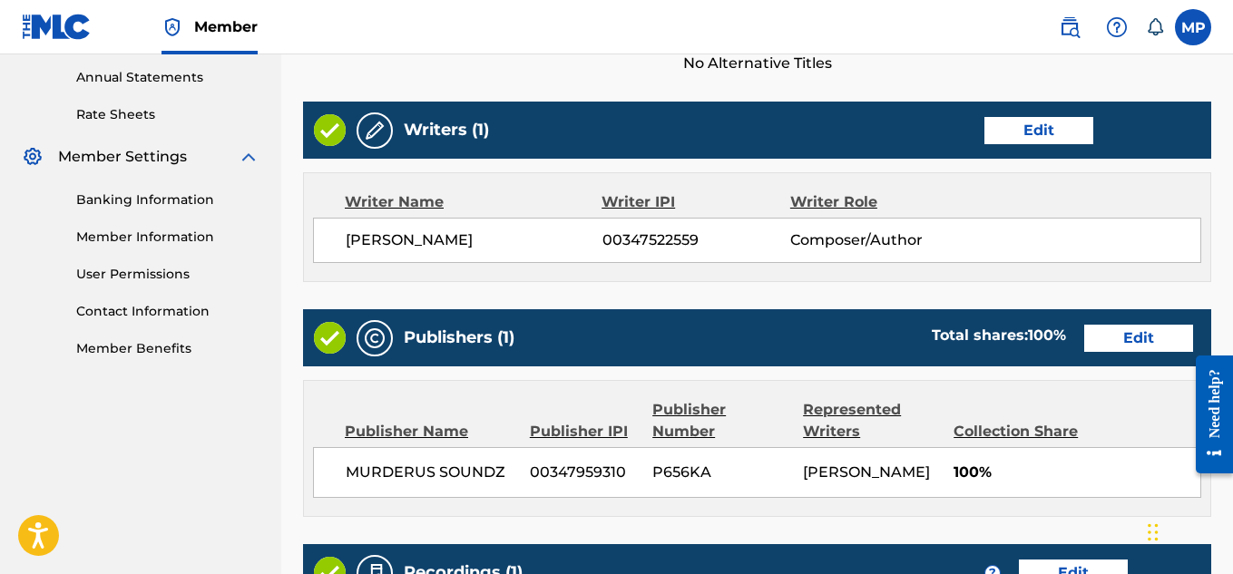
scroll to position [982, 0]
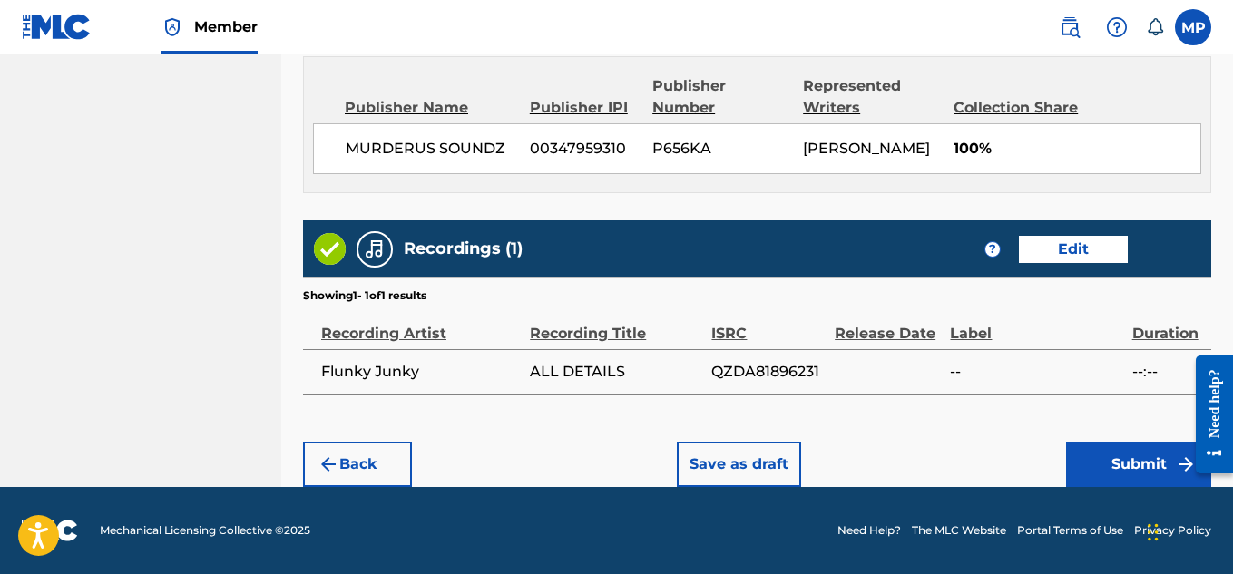
click at [1132, 464] on button "Submit" at bounding box center [1138, 464] width 145 height 45
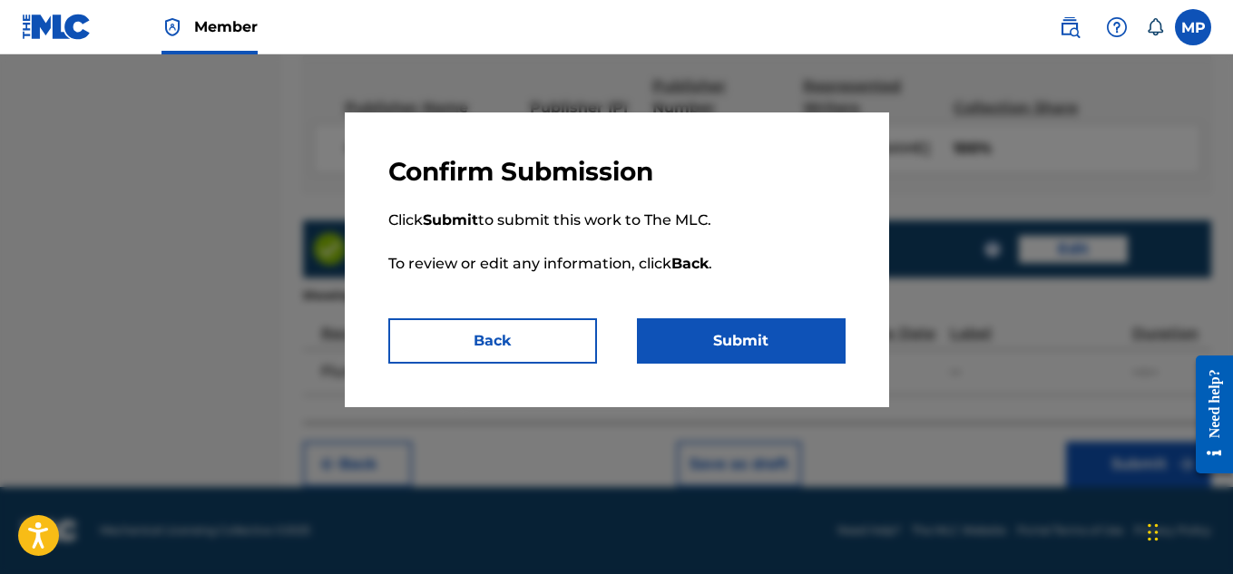
click at [781, 351] on button "Submit" at bounding box center [741, 341] width 209 height 45
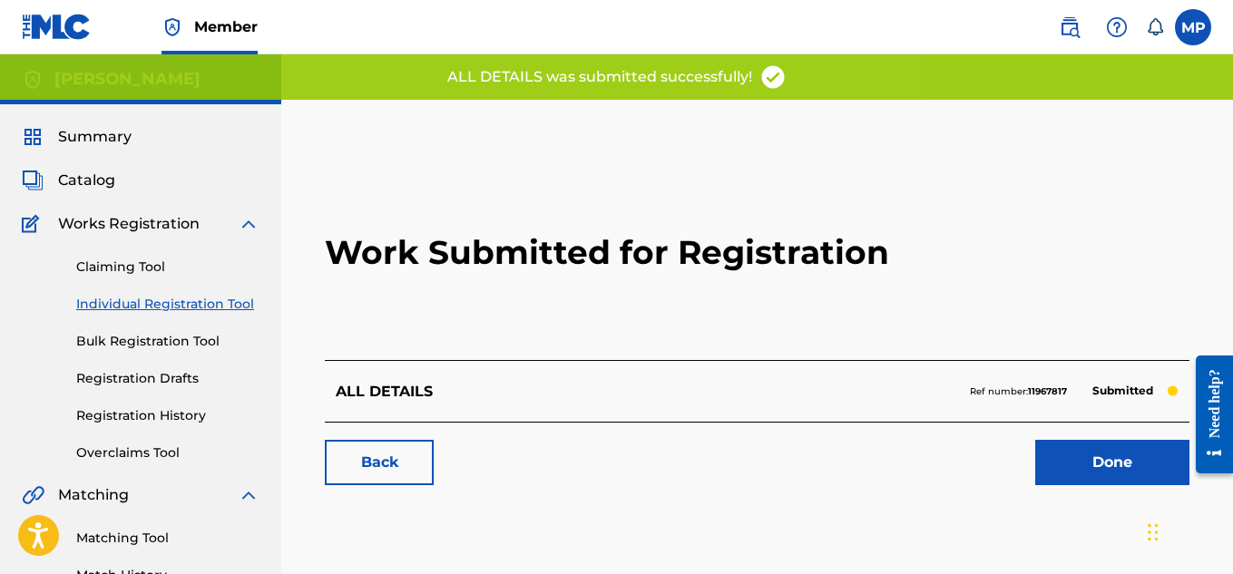
click at [378, 452] on link "Back" at bounding box center [379, 462] width 109 height 45
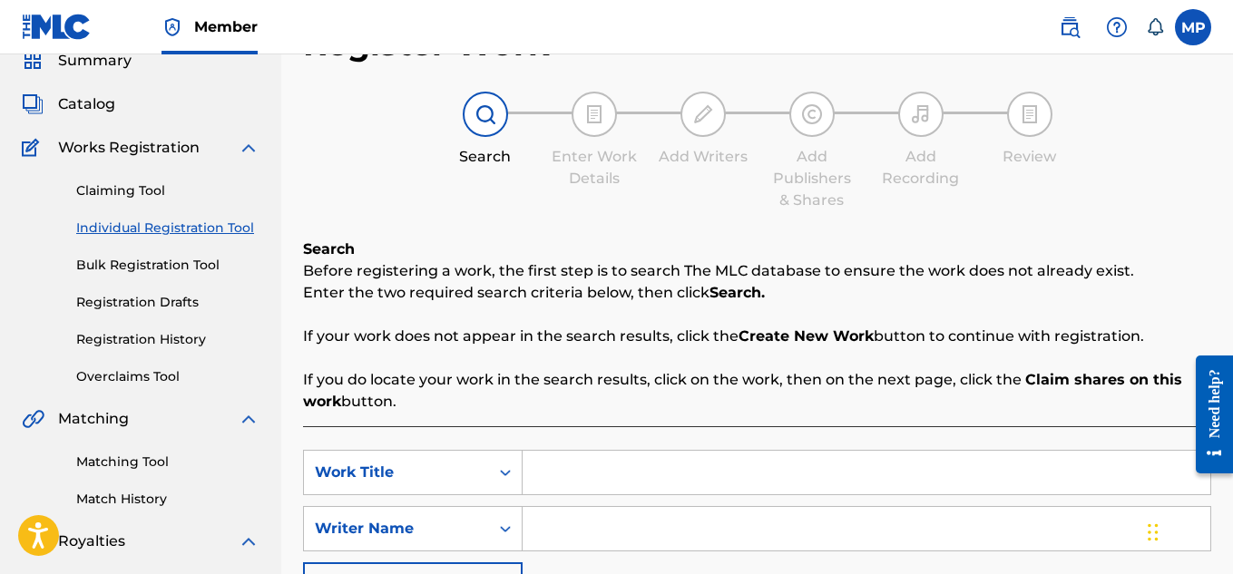
scroll to position [87, 0]
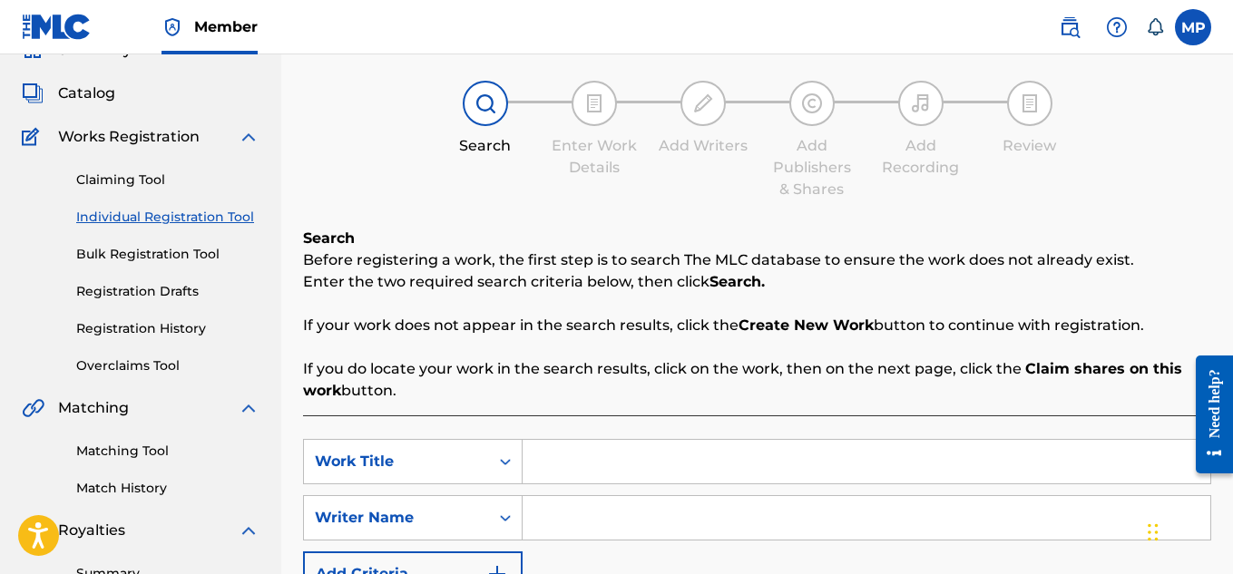
click at [178, 330] on link "Registration History" at bounding box center [167, 328] width 183 height 19
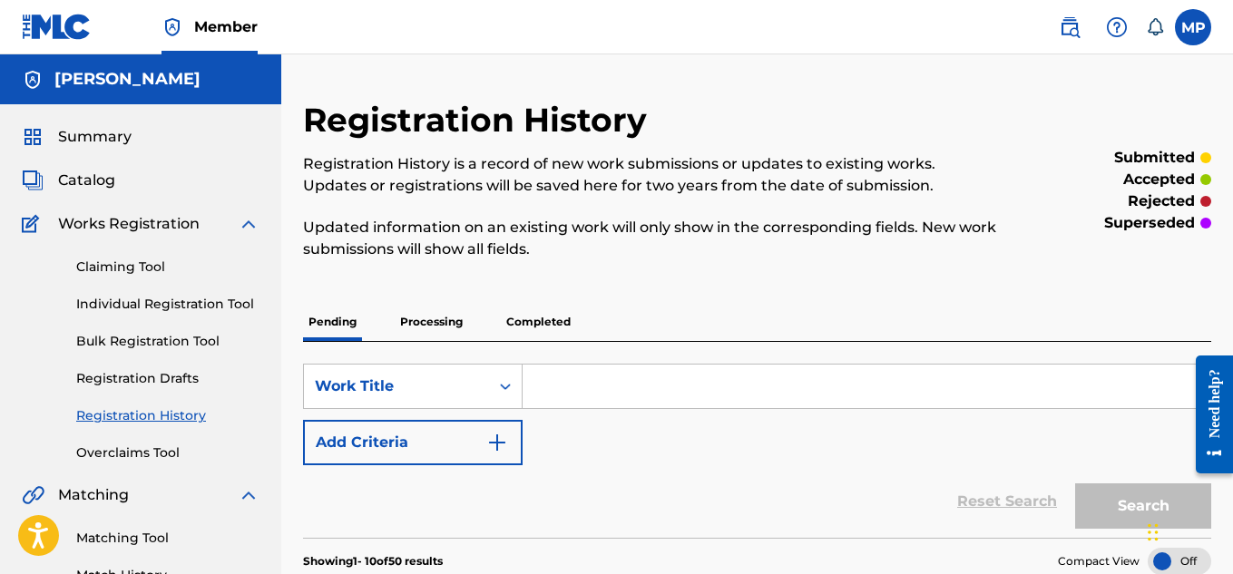
click at [204, 302] on link "Individual Registration Tool" at bounding box center [167, 304] width 183 height 19
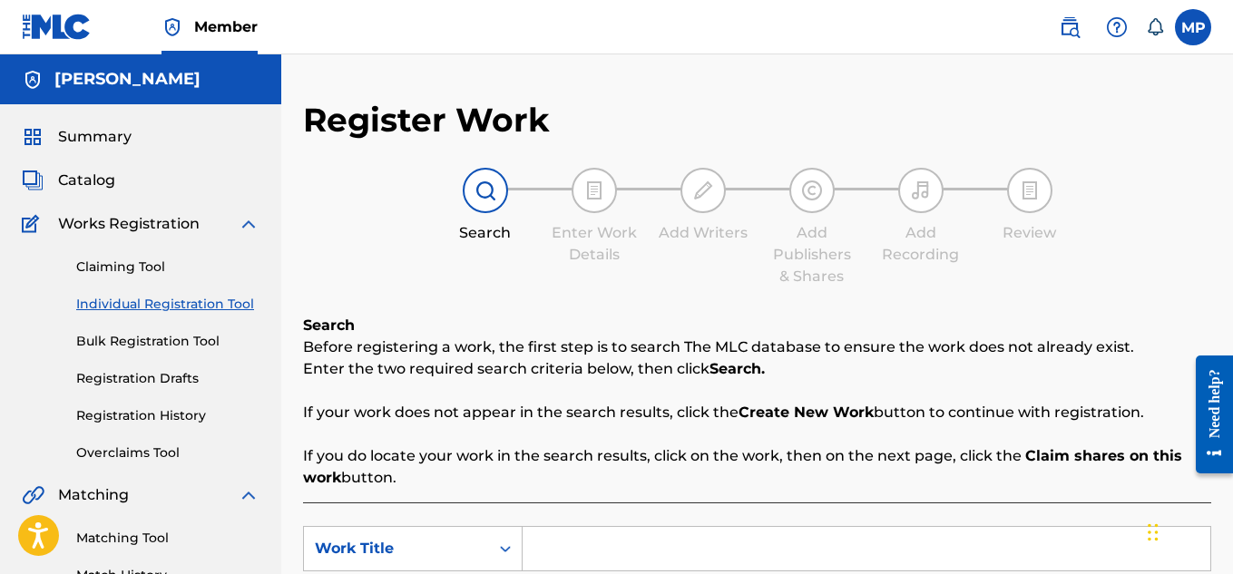
scroll to position [385, 0]
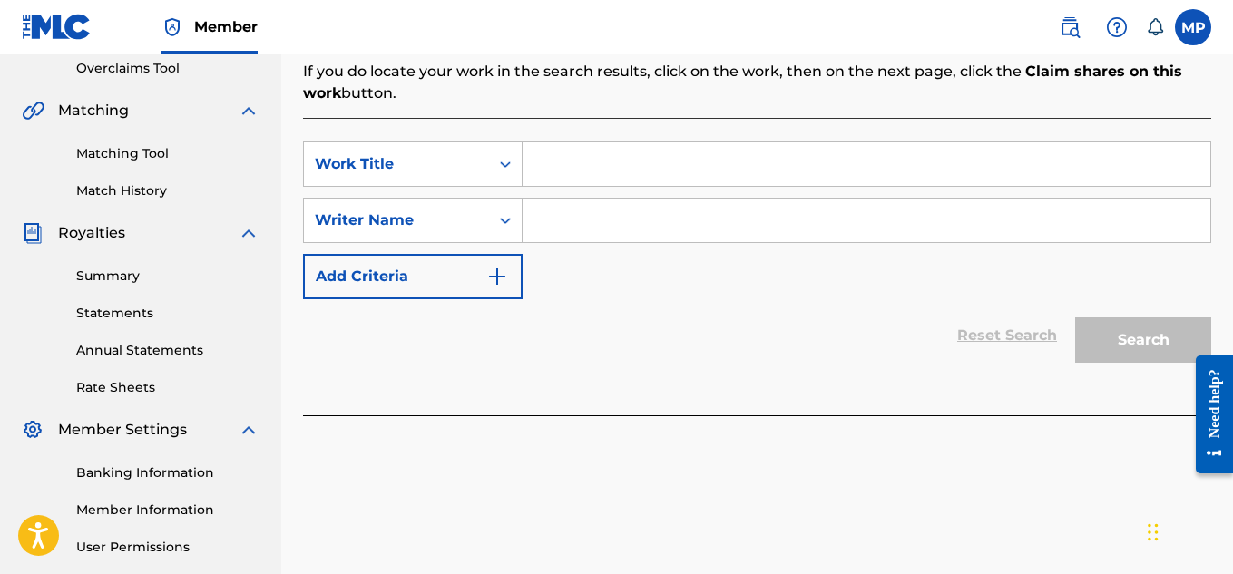
click at [638, 171] on input "Search Form" at bounding box center [867, 164] width 688 height 44
paste input "ACTUAL FACTUAL"
type input "ACTUAL FACTUAL"
click at [606, 232] on input "Search Form" at bounding box center [867, 221] width 688 height 44
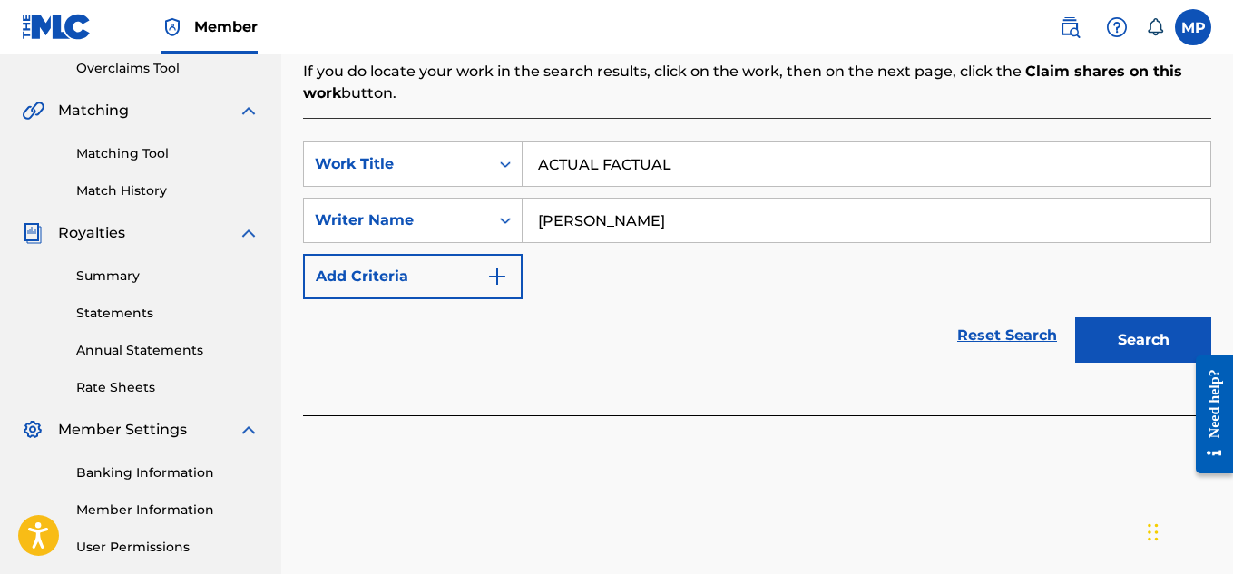
type input "[PERSON_NAME]"
click at [1144, 354] on button "Search" at bounding box center [1143, 340] width 136 height 45
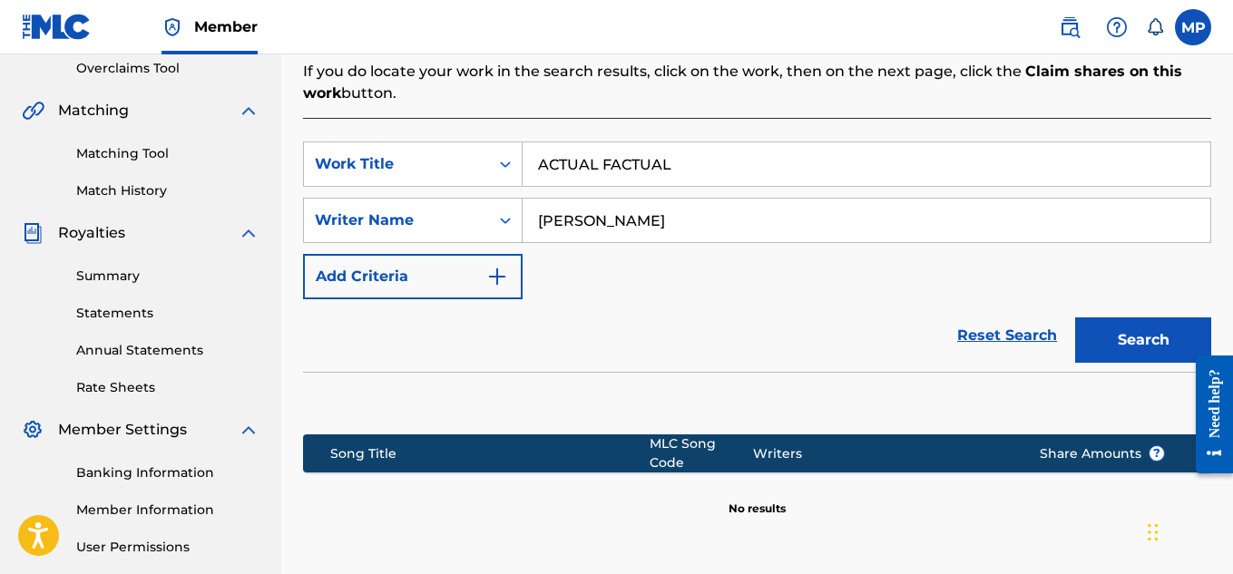
scroll to position [551, 0]
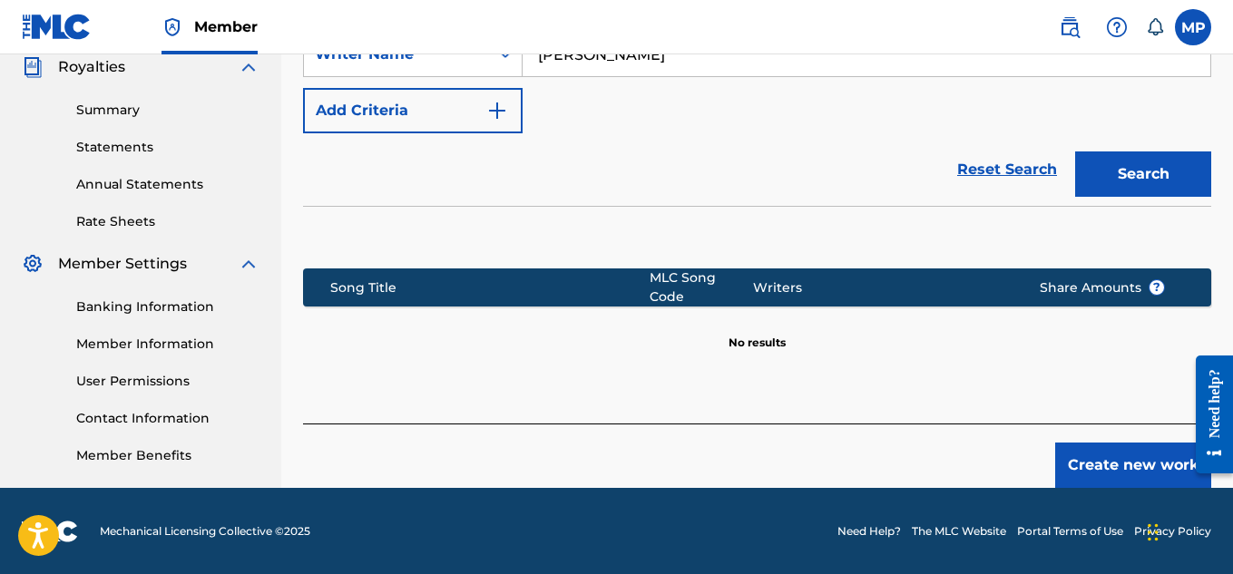
click at [1085, 458] on button "Create new work" at bounding box center [1134, 465] width 156 height 45
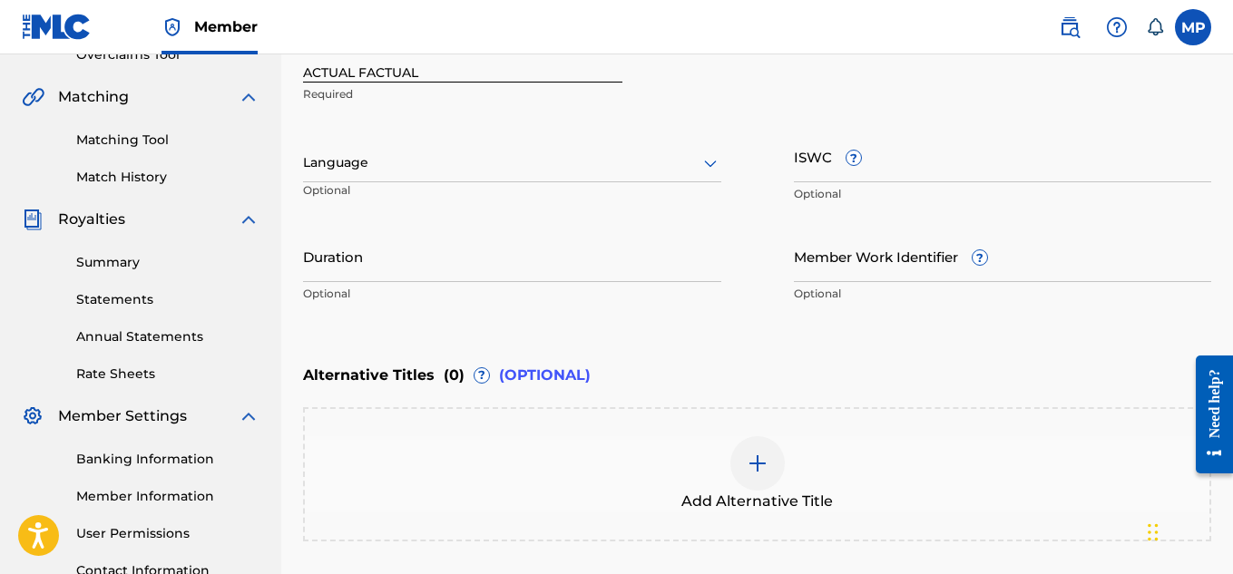
scroll to position [389, 0]
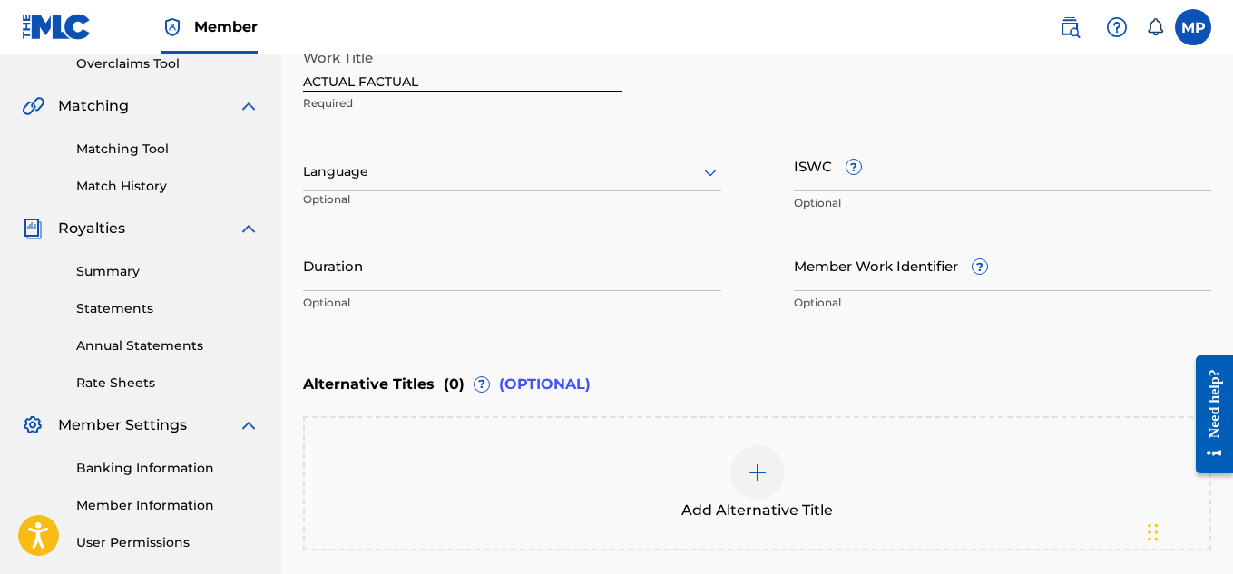
click at [867, 277] on input "Member Work Identifier ?" at bounding box center [1003, 266] width 418 height 52
paste input "895393851"
type input "895393851"
click at [945, 189] on input "ISWC ?" at bounding box center [1003, 166] width 418 height 52
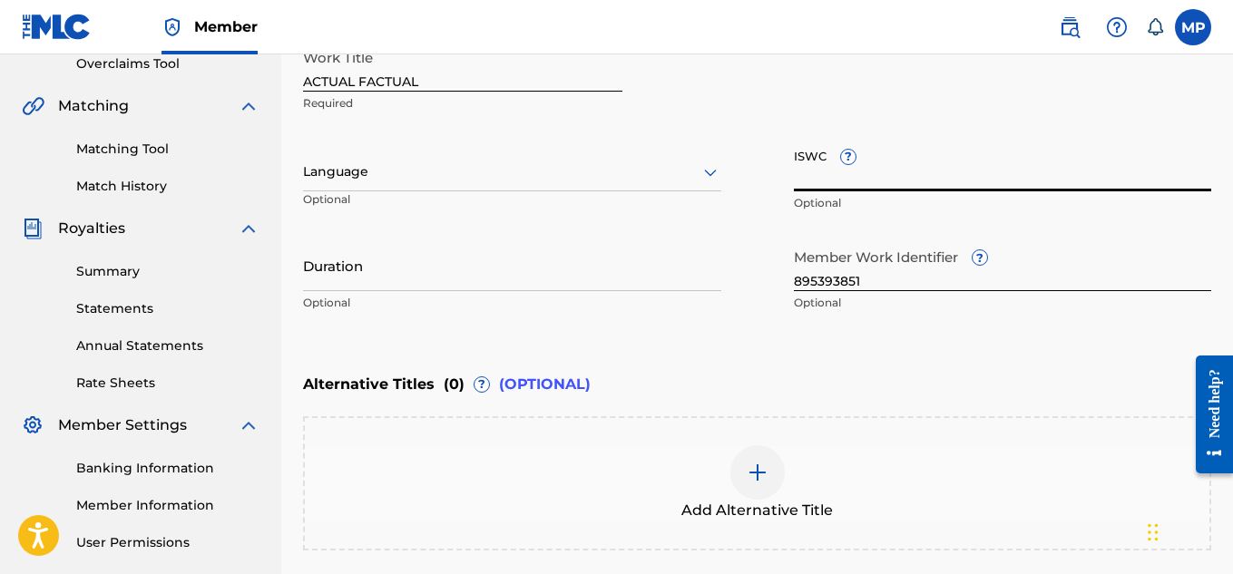
paste input "T9257769930"
type input "T9257769930"
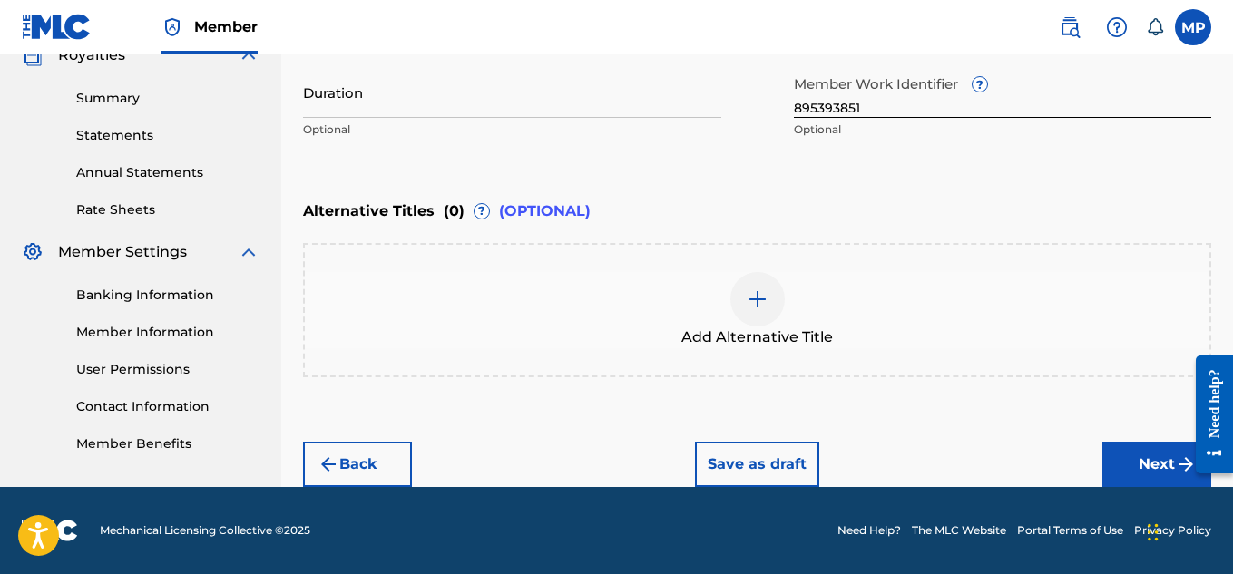
click at [1129, 466] on button "Next" at bounding box center [1157, 464] width 109 height 45
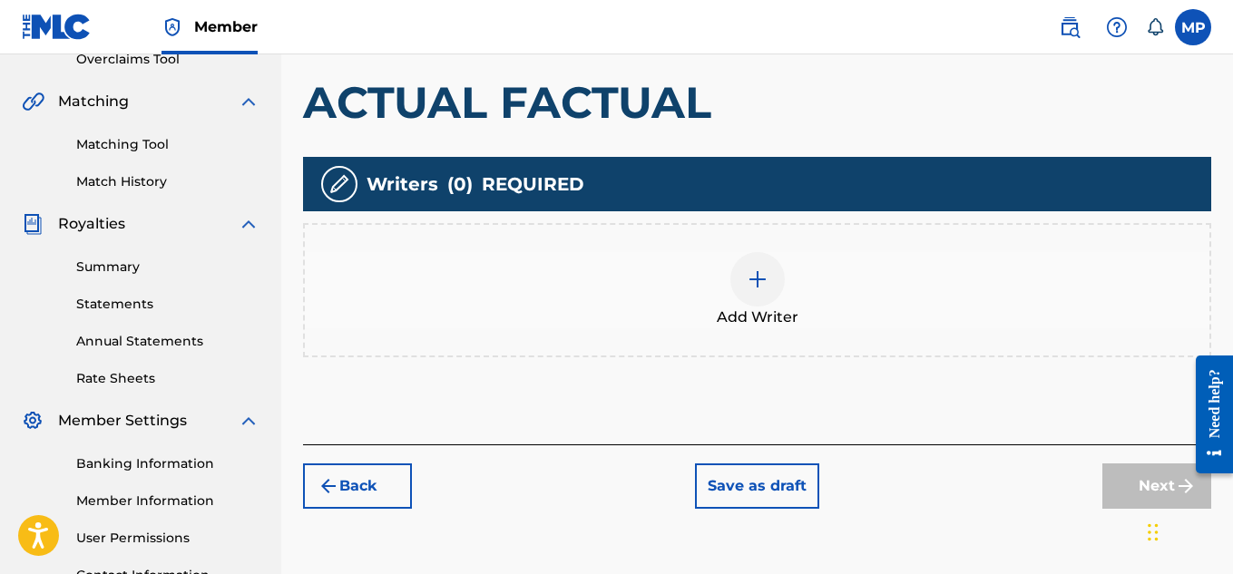
scroll to position [409, 0]
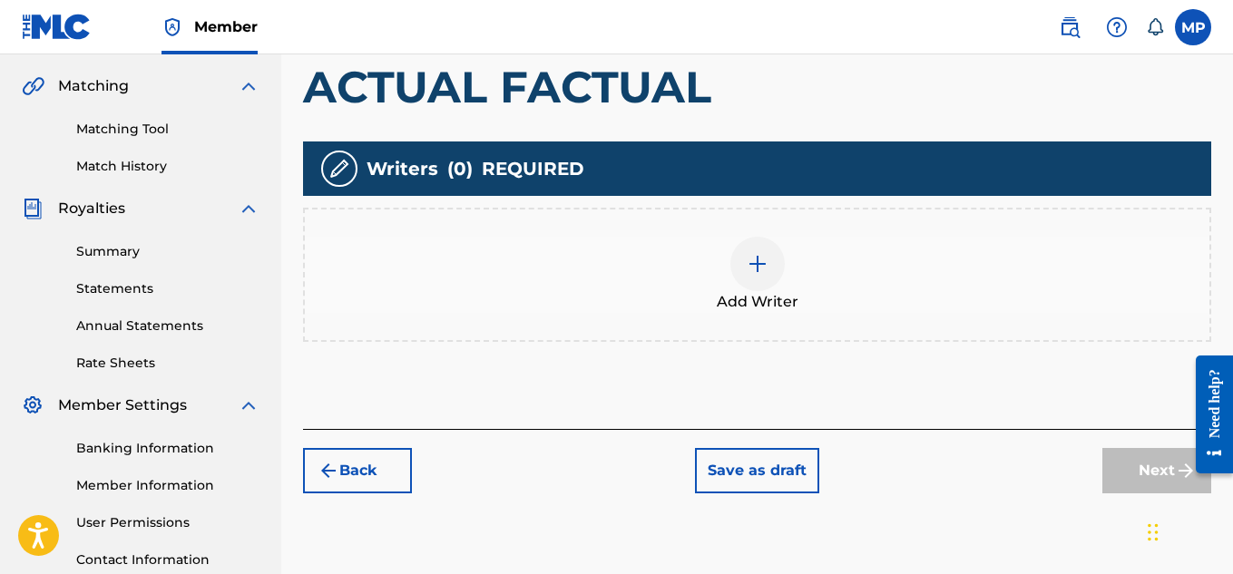
click at [742, 237] on div "Add Writer" at bounding box center [757, 275] width 905 height 76
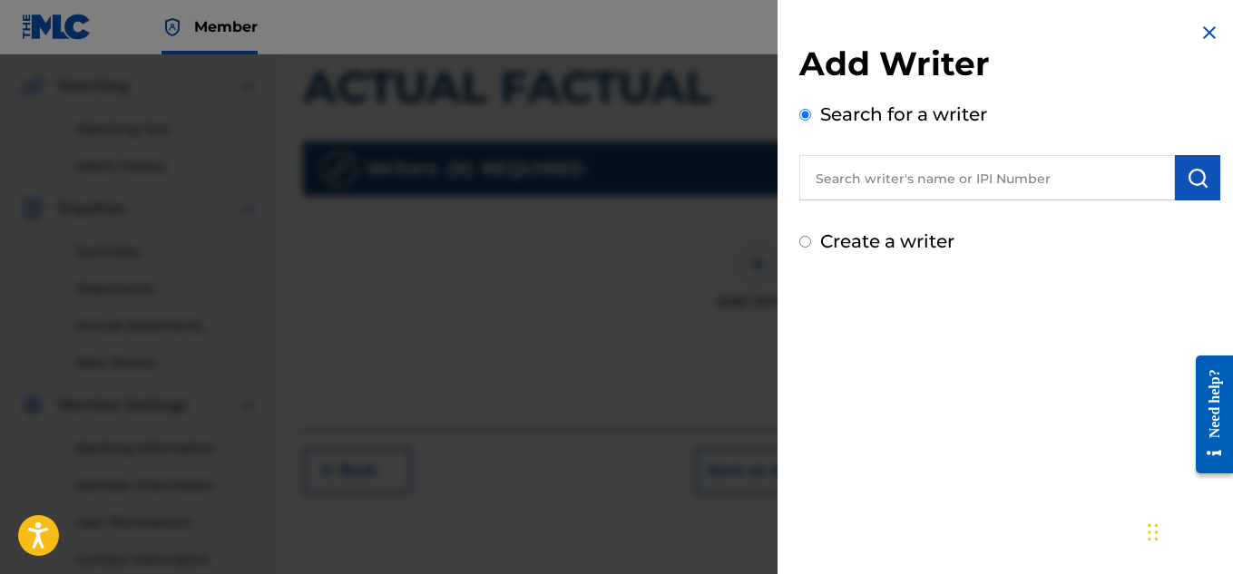
click at [899, 184] on input "text" at bounding box center [988, 177] width 376 height 45
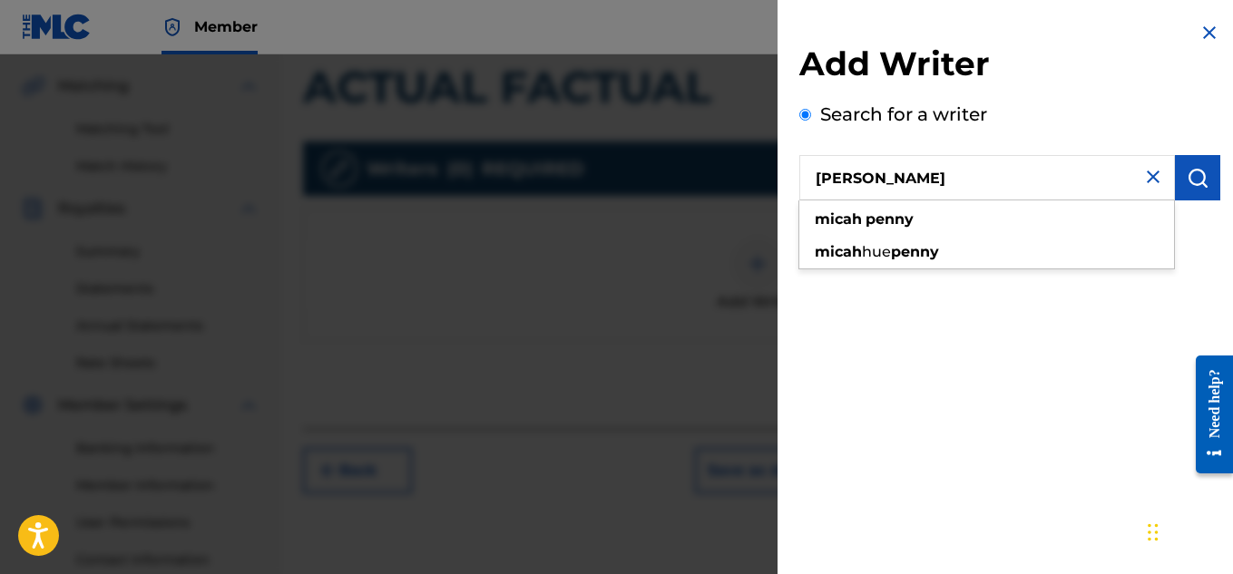
type input "[PERSON_NAME]"
click at [1204, 174] on button "submit" at bounding box center [1197, 177] width 45 height 45
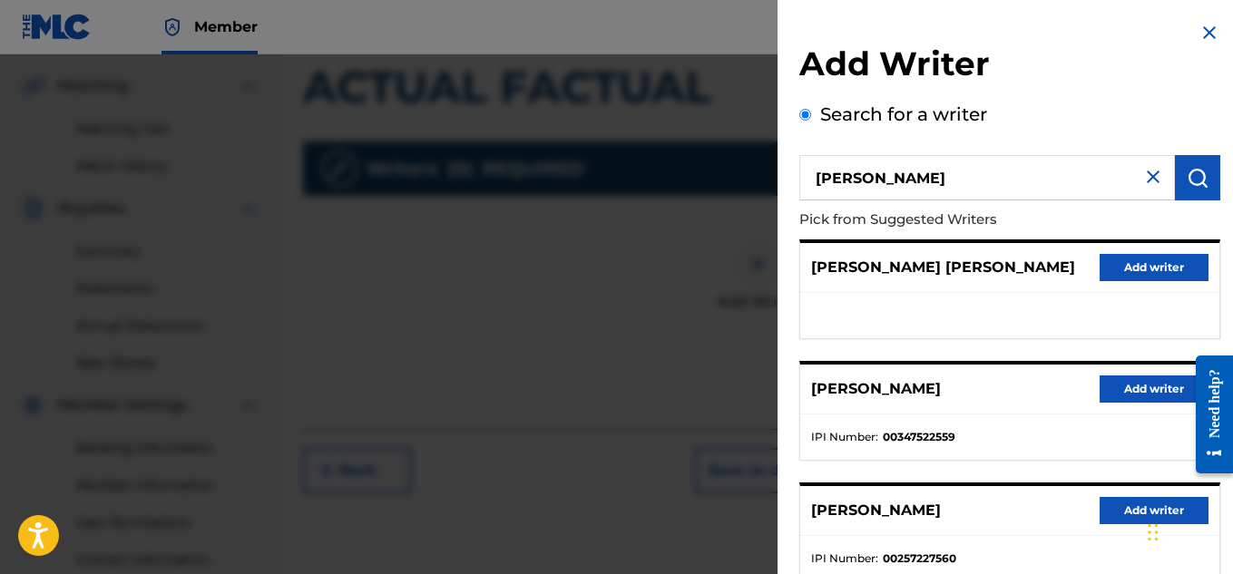
click at [1119, 387] on button "Add writer" at bounding box center [1154, 389] width 109 height 27
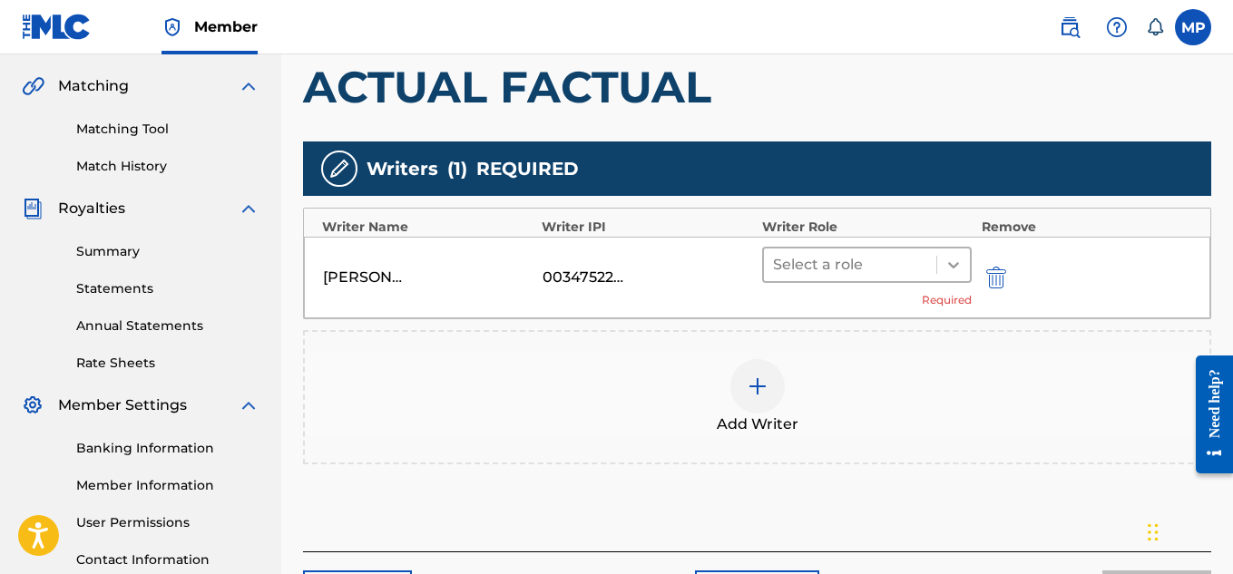
click at [953, 266] on icon at bounding box center [953, 265] width 11 height 6
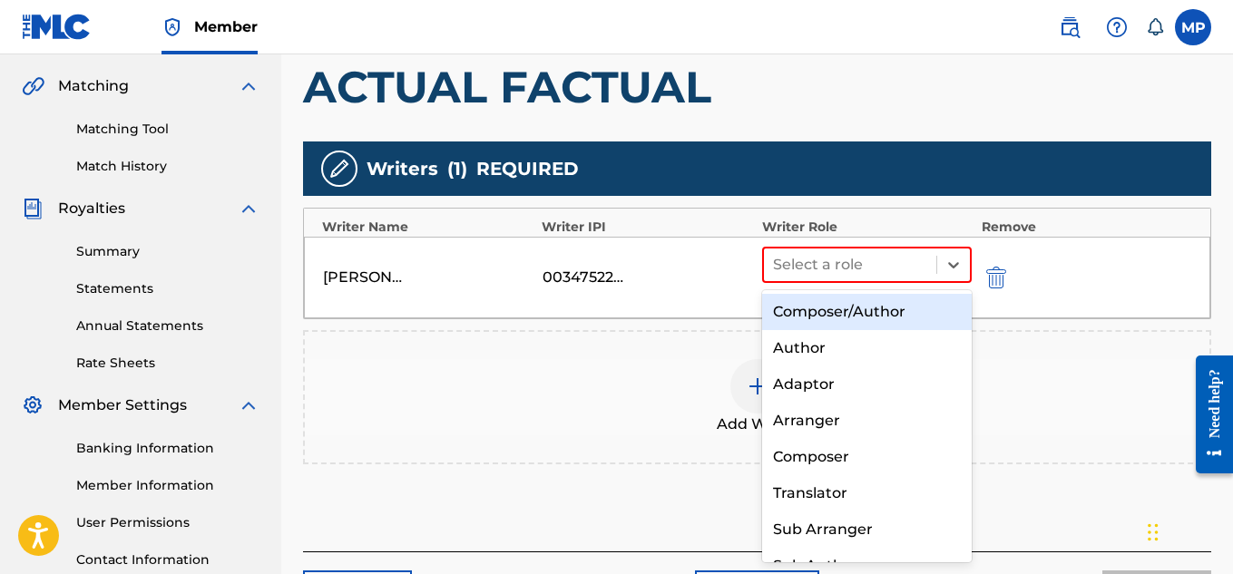
click at [879, 311] on div "Composer/Author" at bounding box center [867, 312] width 211 height 36
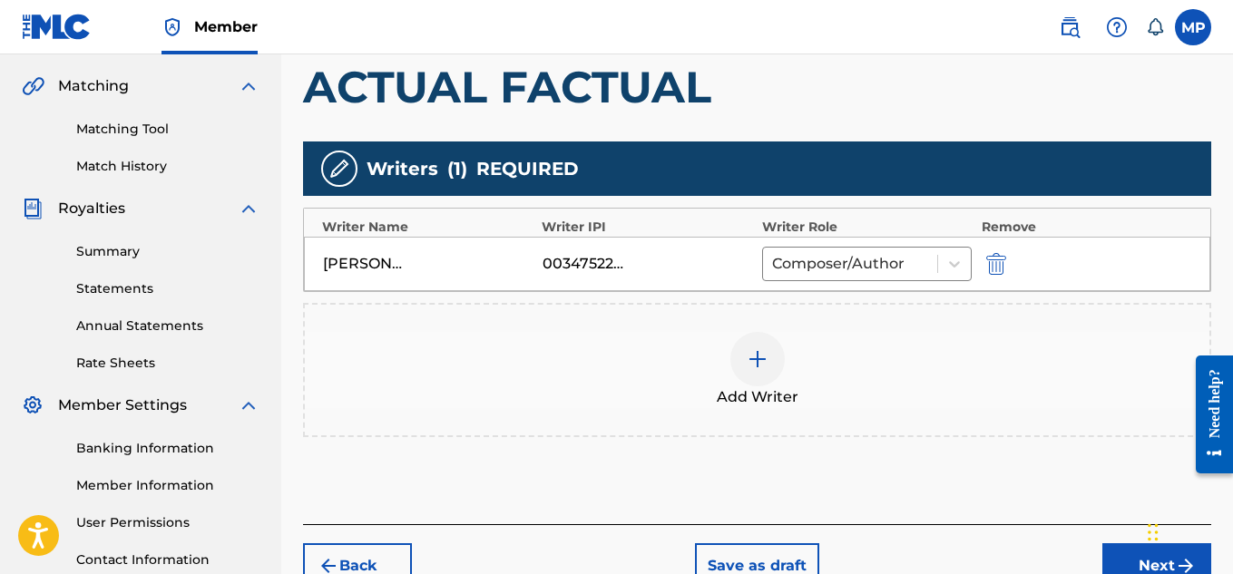
scroll to position [551, 0]
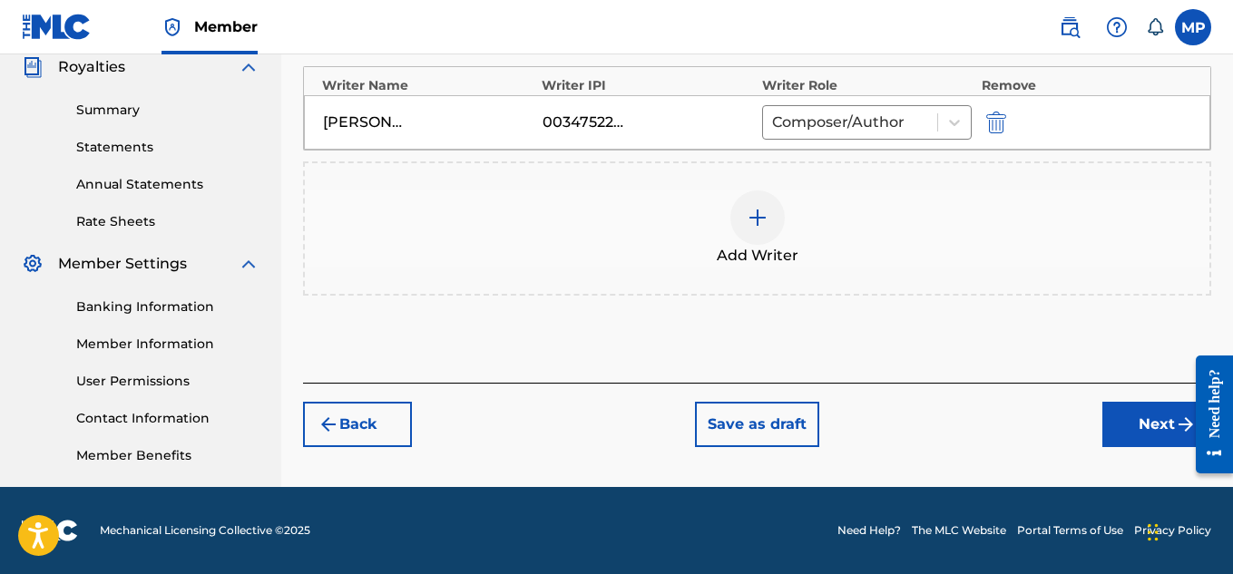
click at [1158, 428] on button "Next" at bounding box center [1157, 424] width 109 height 45
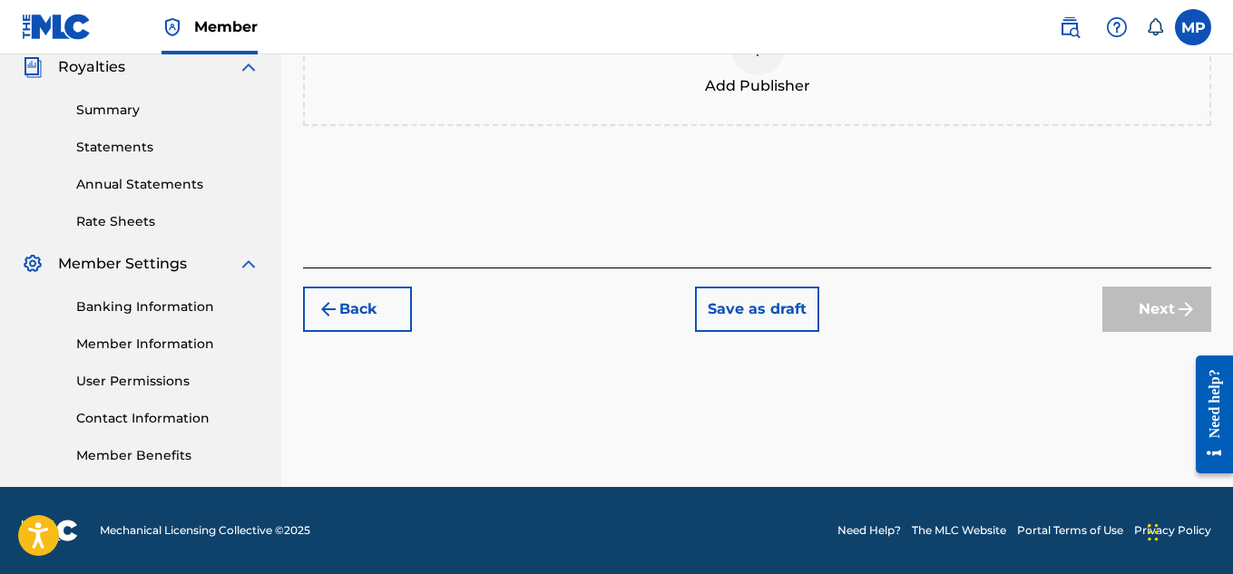
scroll to position [410, 0]
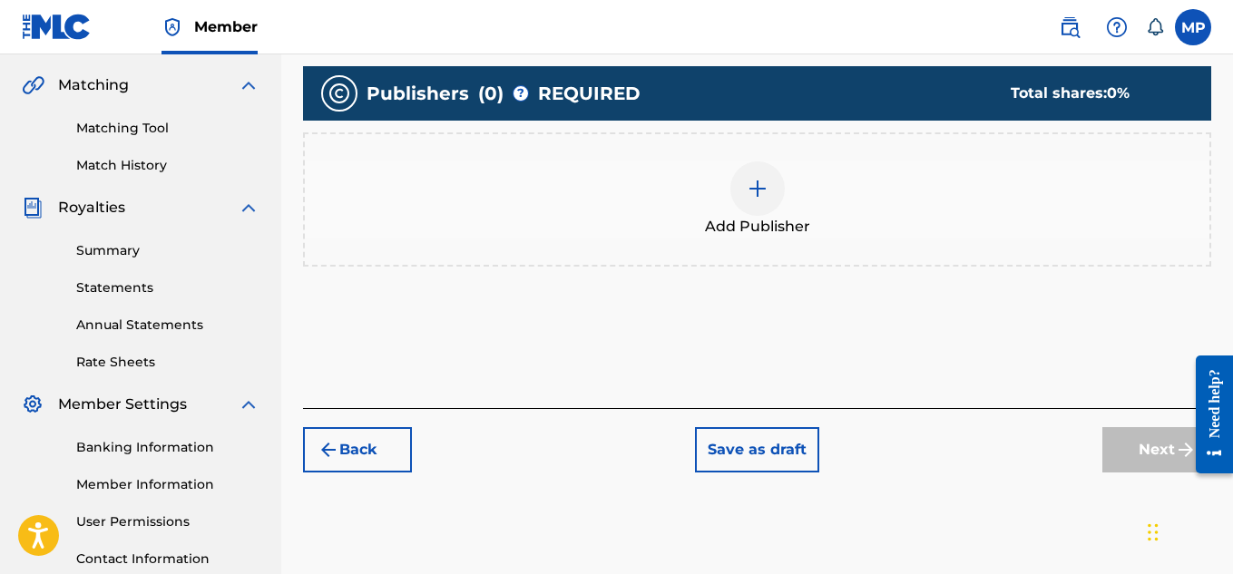
click at [751, 210] on div at bounding box center [758, 189] width 54 height 54
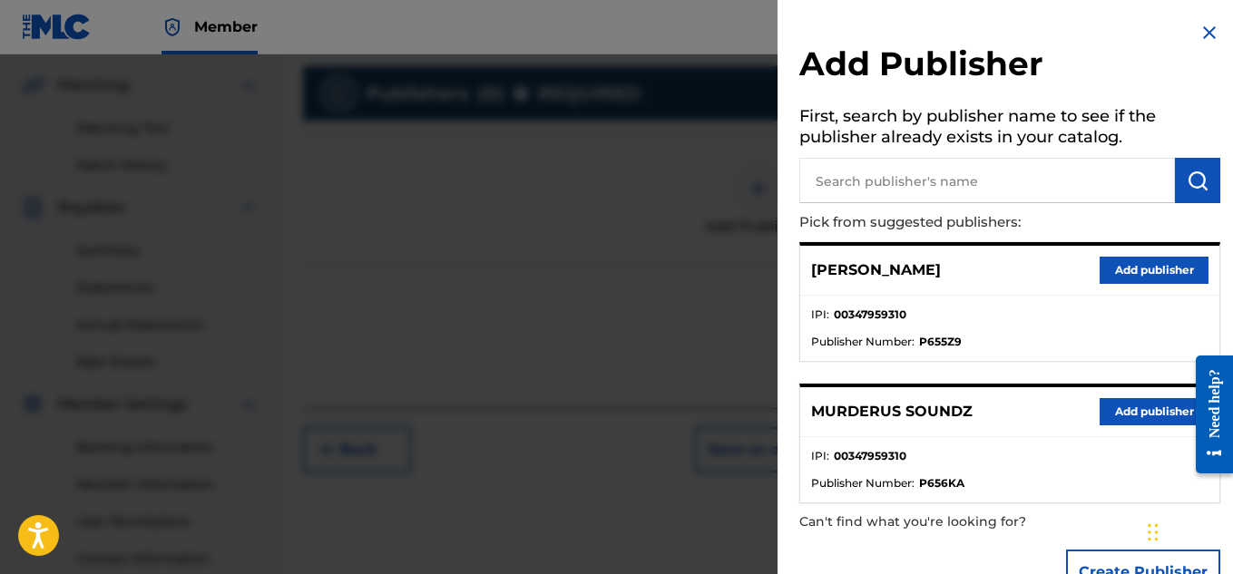
click at [1112, 402] on button "Add publisher" at bounding box center [1154, 411] width 109 height 27
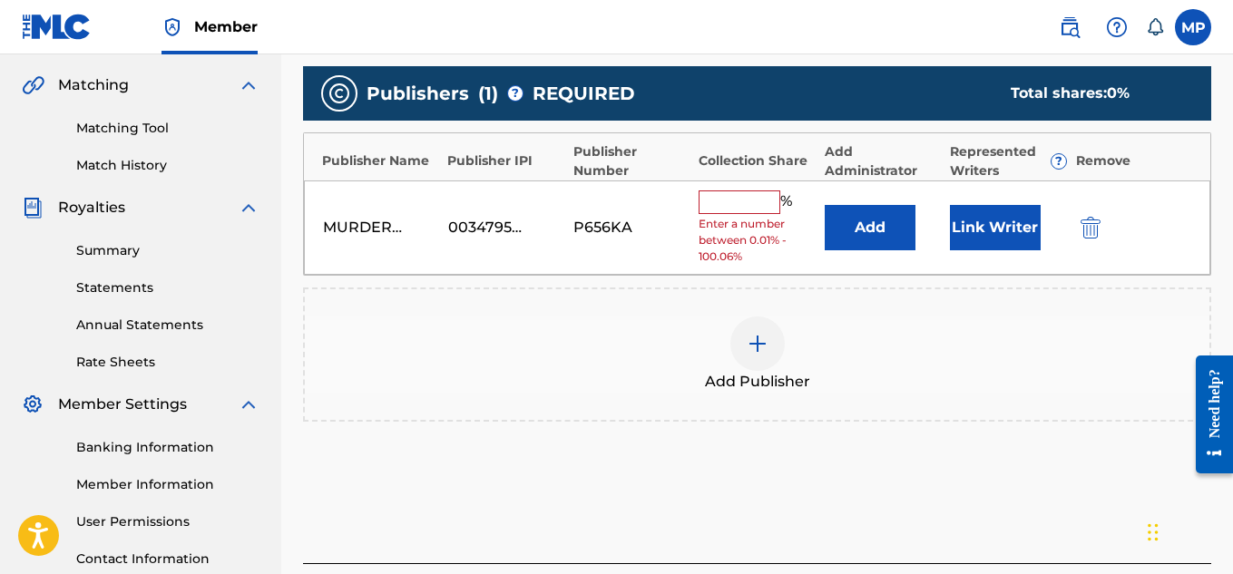
click at [748, 191] on input "text" at bounding box center [740, 203] width 82 height 24
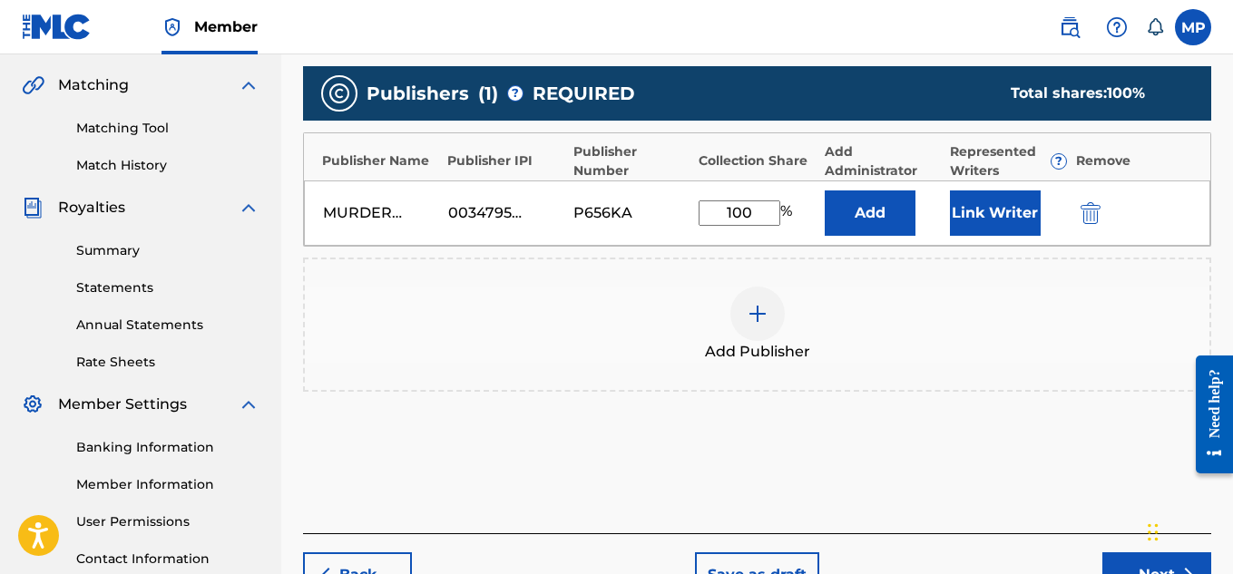
type input "100"
click at [974, 205] on button "Link Writer" at bounding box center [995, 213] width 91 height 45
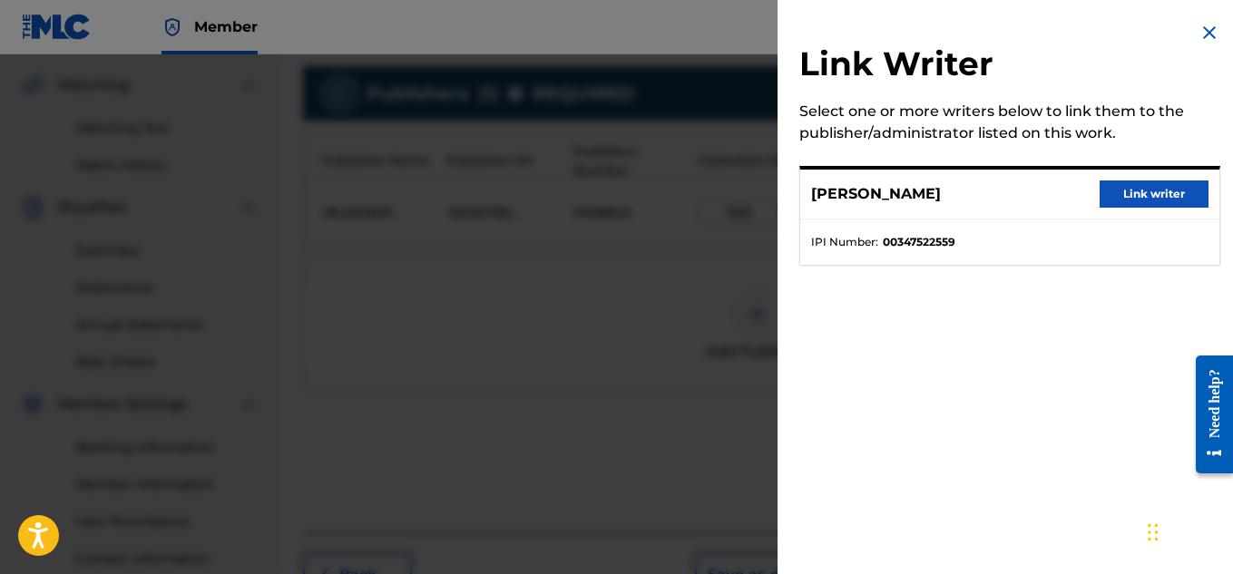
scroll to position [551, 0]
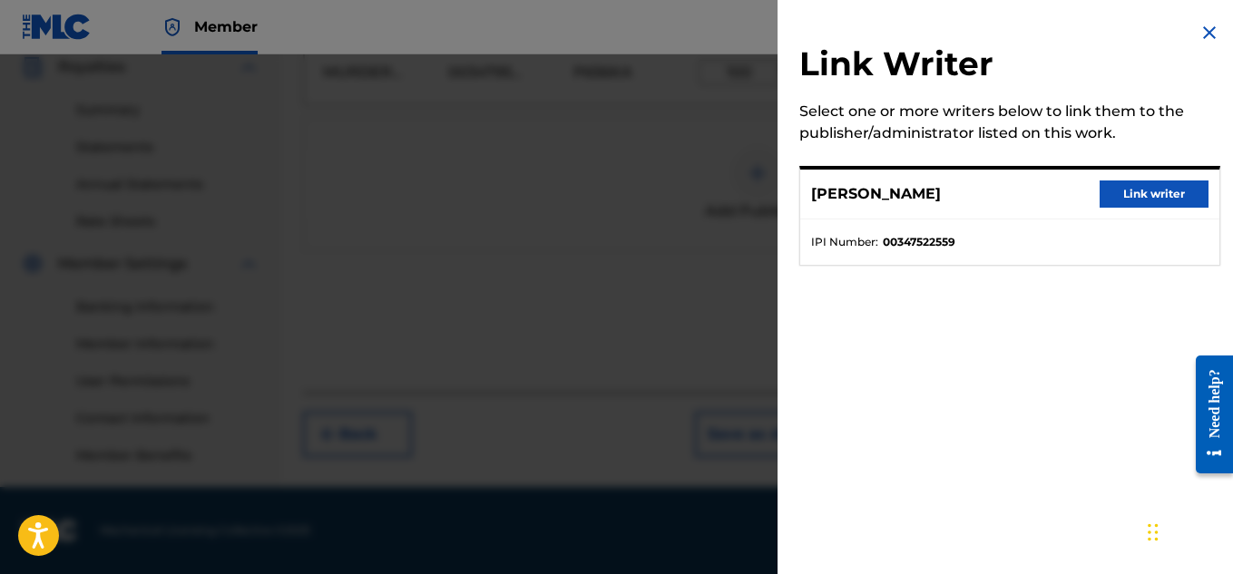
click at [1144, 193] on button "Link writer" at bounding box center [1154, 194] width 109 height 27
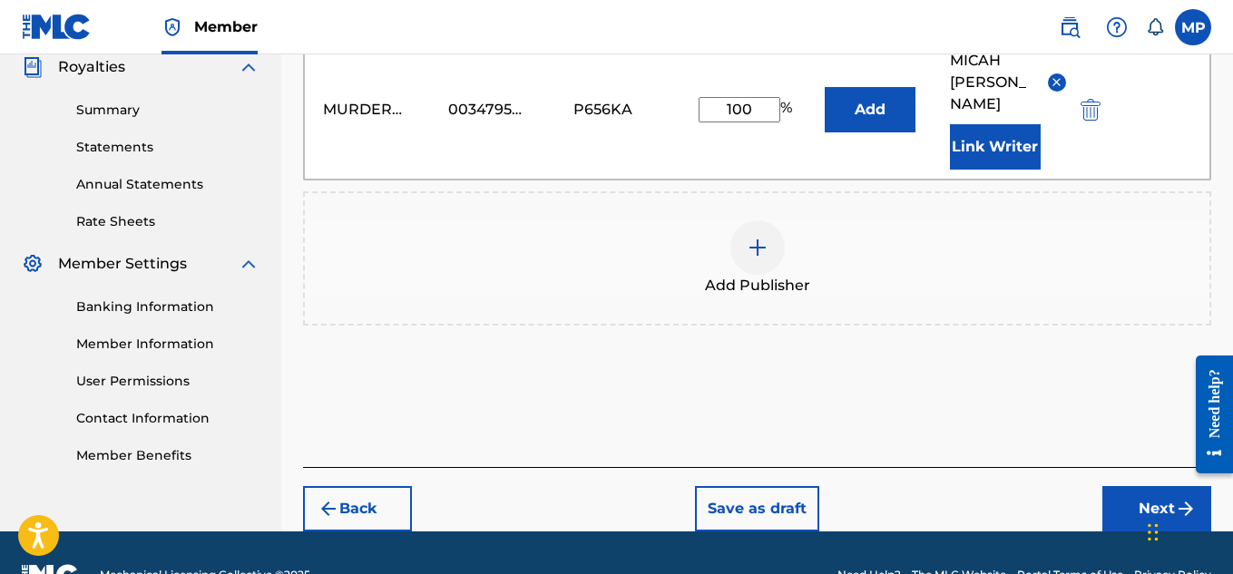
scroll to position [574, 0]
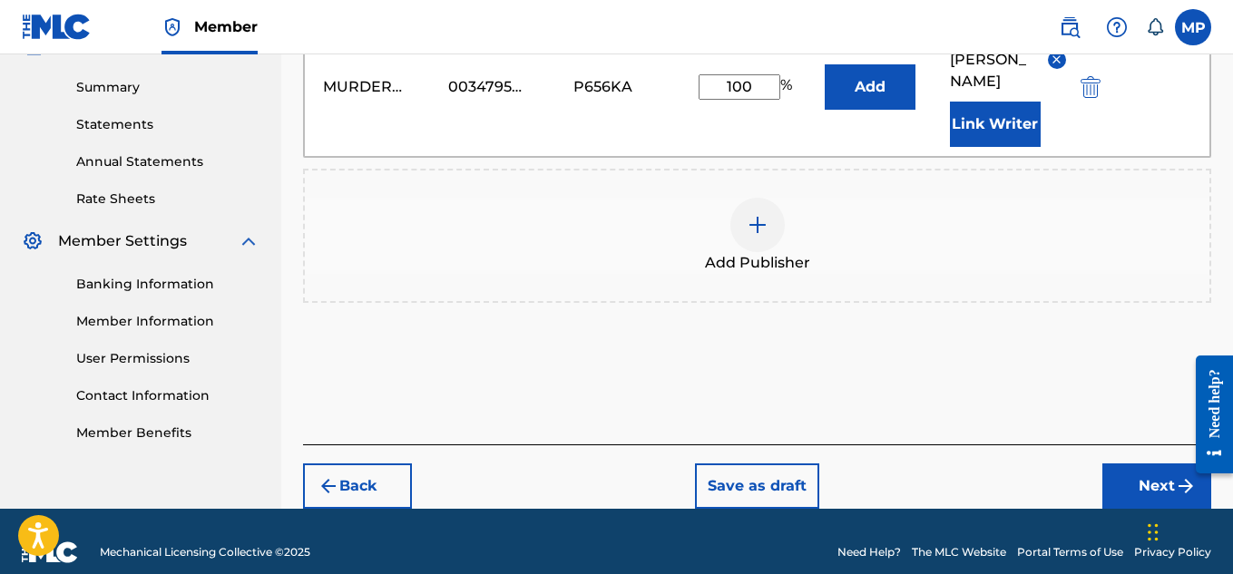
click at [1164, 477] on button "Next" at bounding box center [1157, 486] width 109 height 45
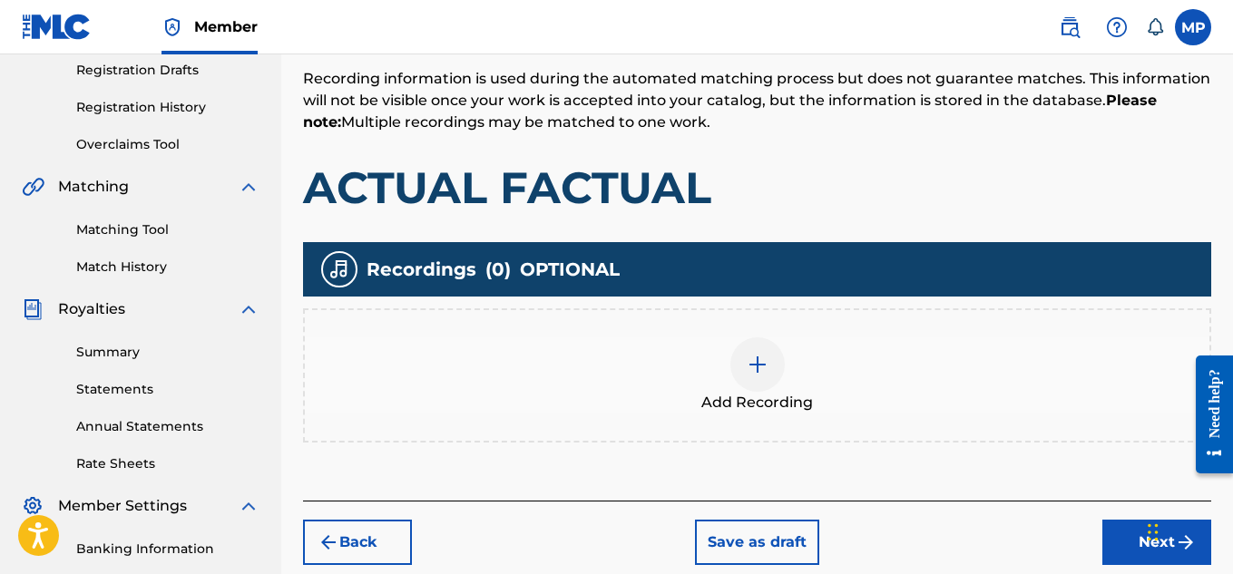
scroll to position [378, 0]
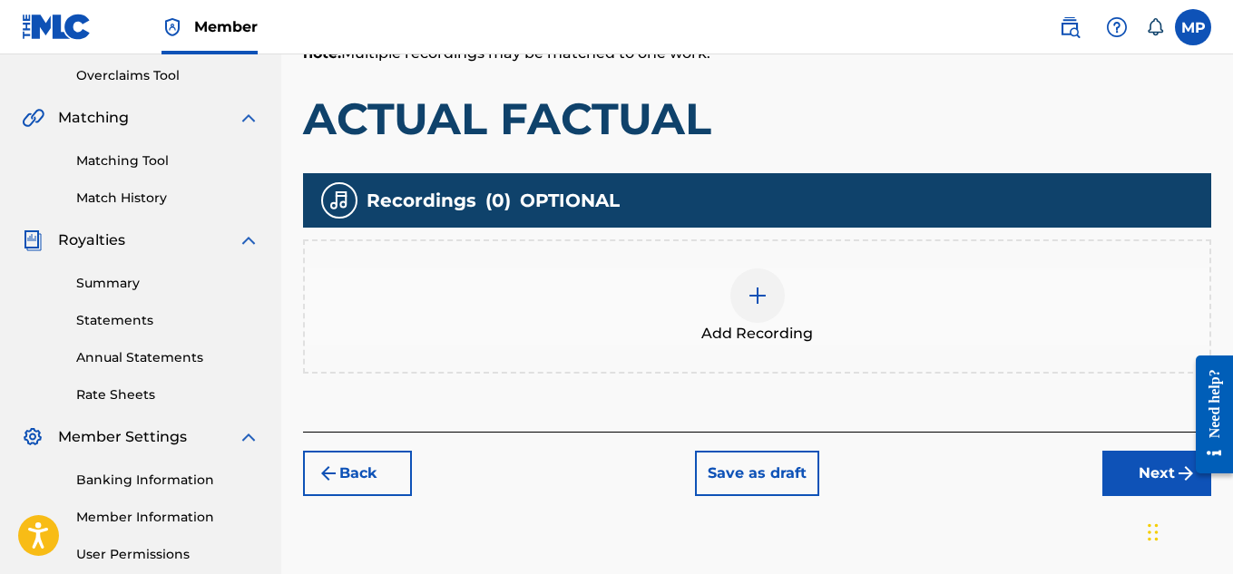
click at [781, 302] on div at bounding box center [758, 296] width 54 height 54
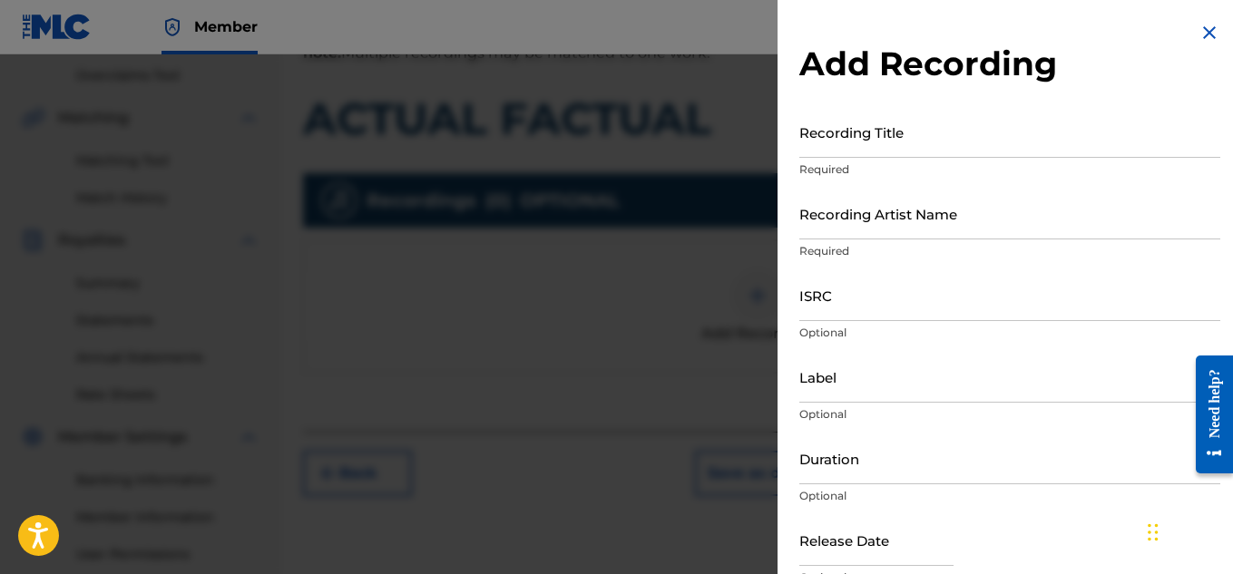
click at [827, 312] on input "ISRC" at bounding box center [1010, 296] width 421 height 52
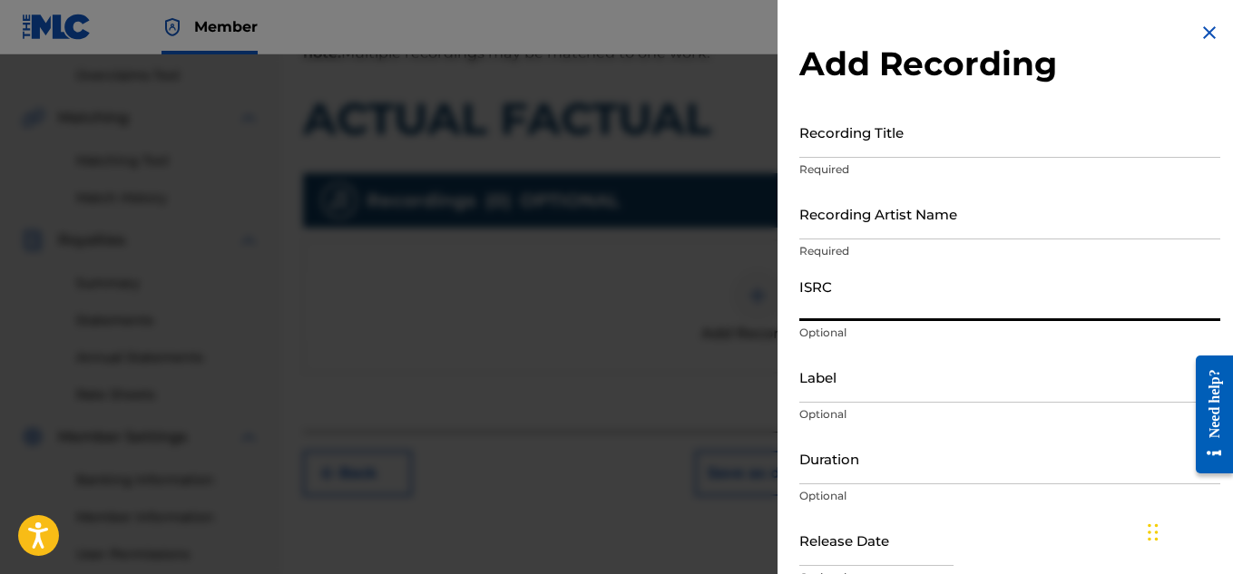
paste input "QZDA81896259"
type input "QZDA81896259"
click at [842, 212] on input "Recording Artist Name" at bounding box center [1010, 214] width 421 height 52
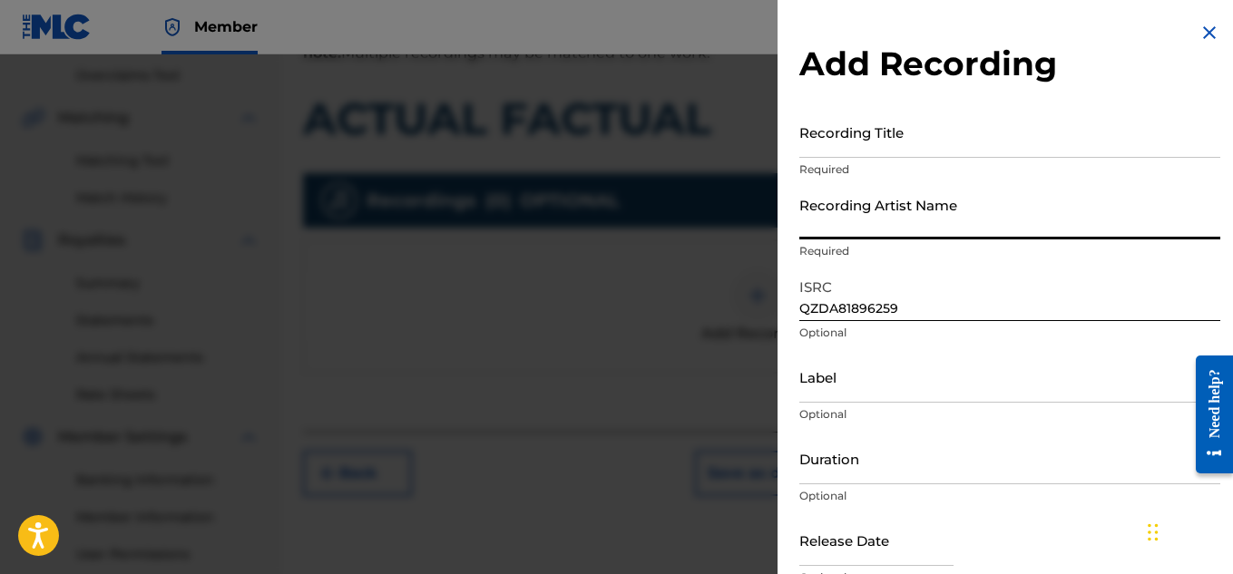
paste input "FLUNKY JUNKY"
type input "FLUNKY JUNKY"
click at [840, 148] on input "Recording Title" at bounding box center [1010, 132] width 421 height 52
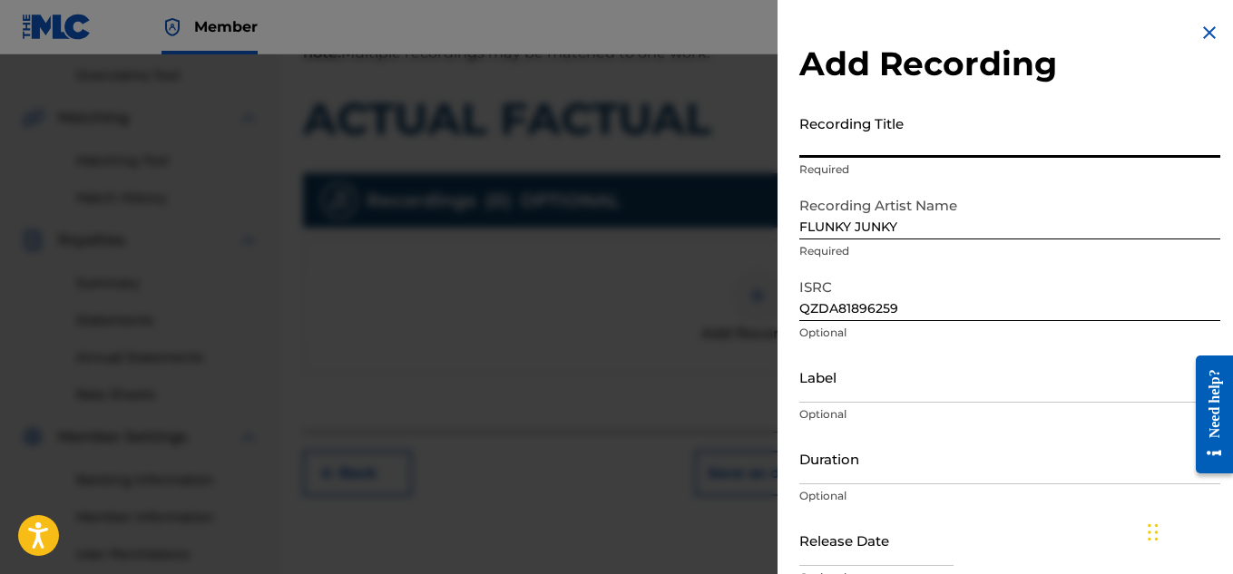
paste input "ACTUAL FACTUAL"
type input "ACTUAL FACTUAL"
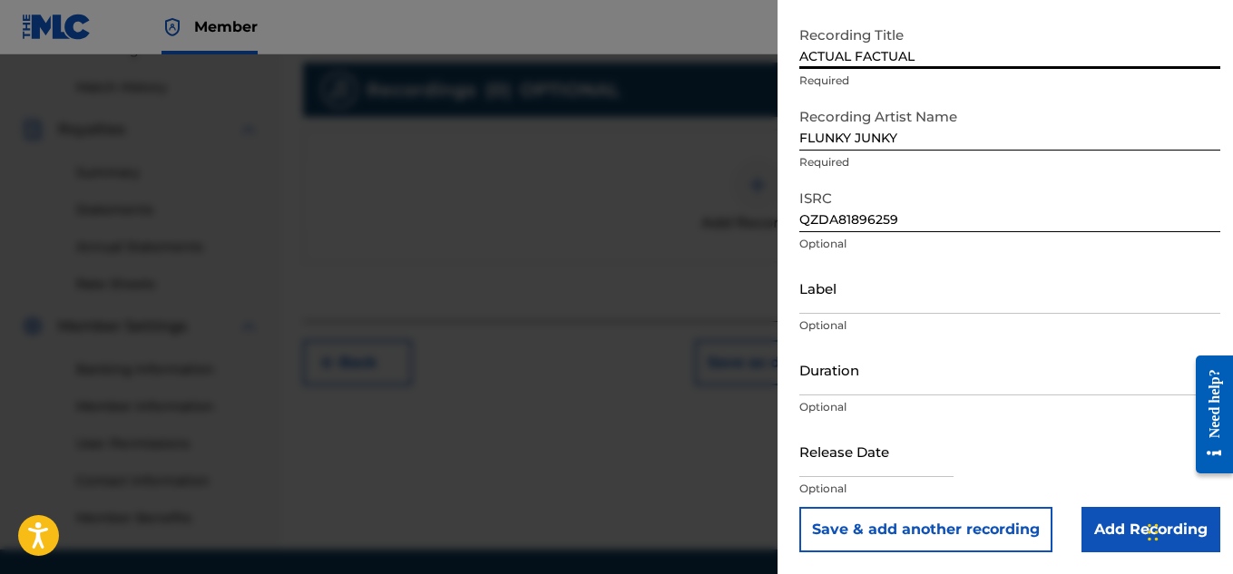
scroll to position [509, 0]
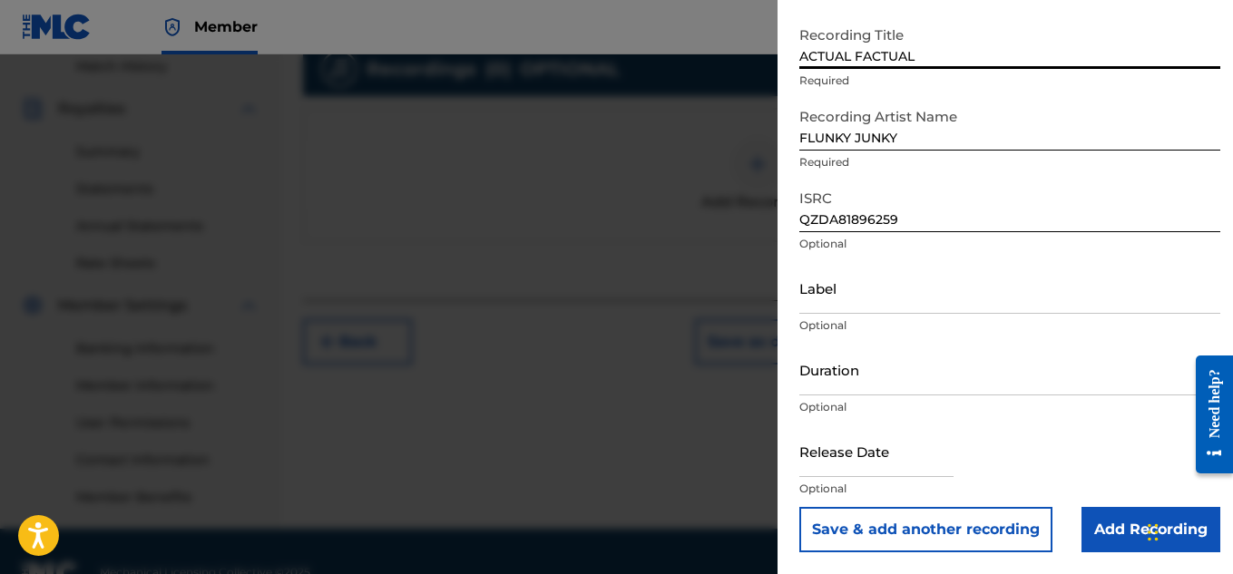
click at [1119, 538] on input "Add Recording" at bounding box center [1151, 529] width 139 height 45
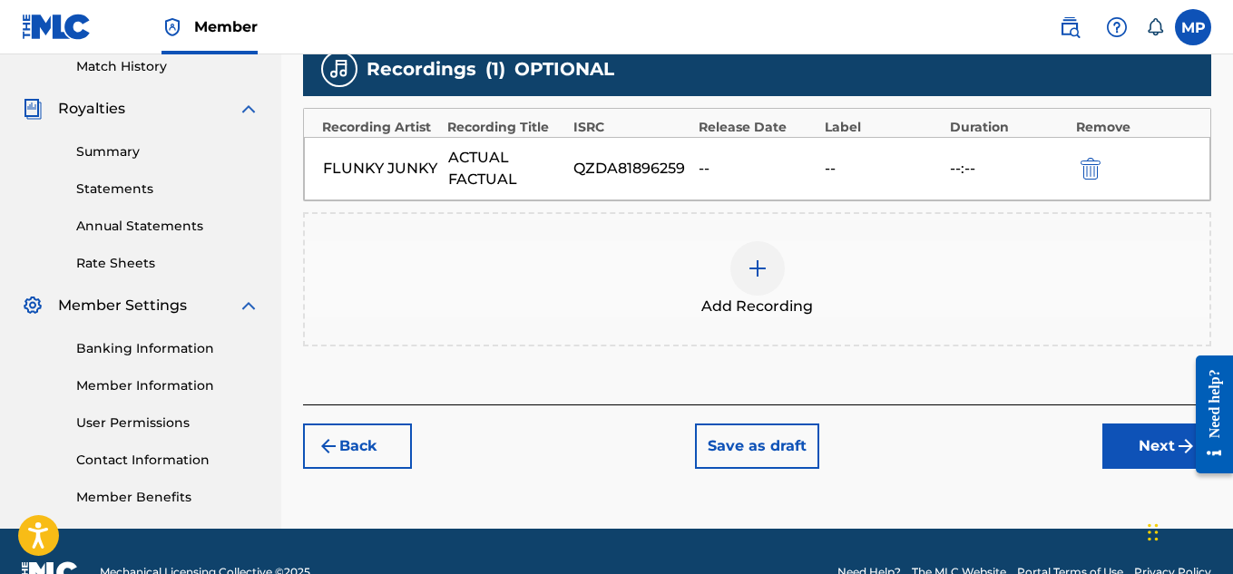
click at [1126, 456] on button "Next" at bounding box center [1157, 446] width 109 height 45
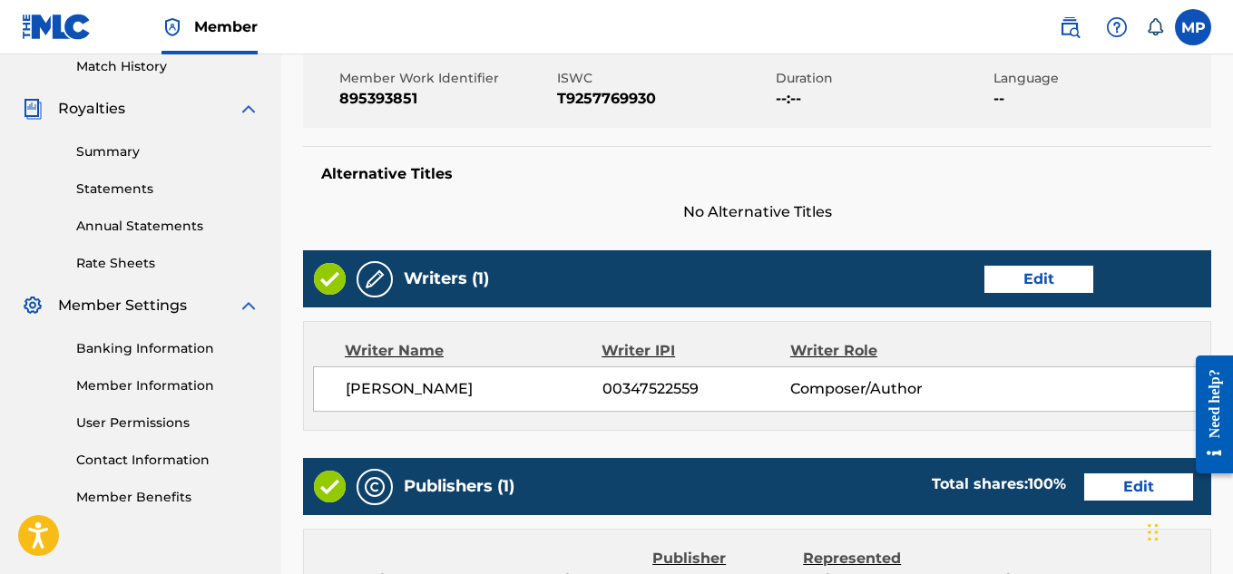
scroll to position [982, 0]
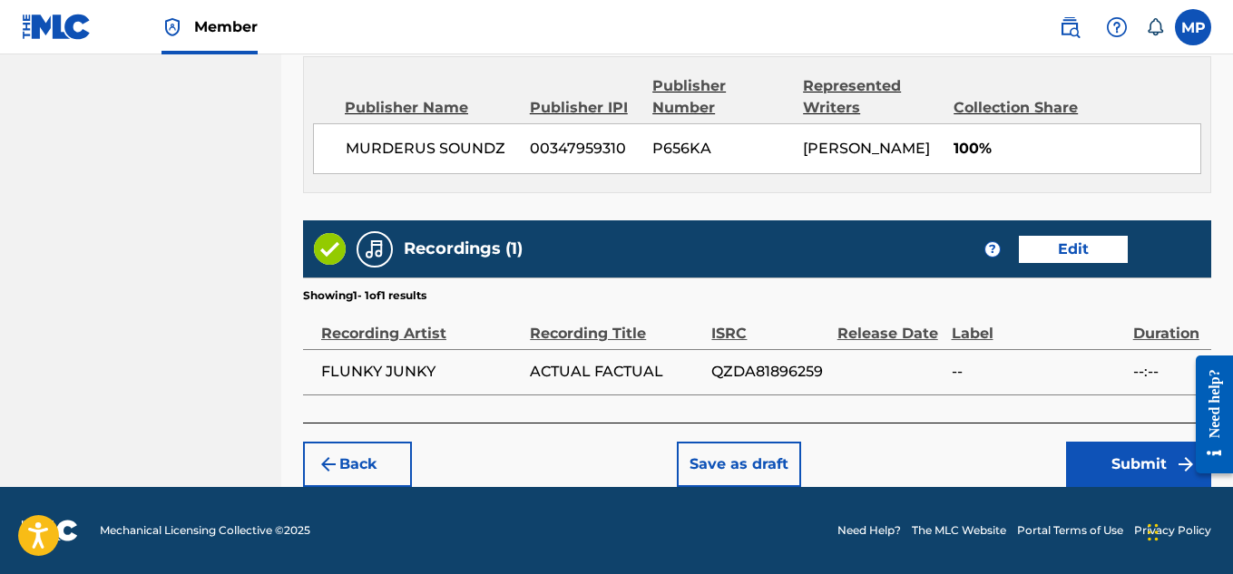
click at [1100, 467] on button "Submit" at bounding box center [1138, 464] width 145 height 45
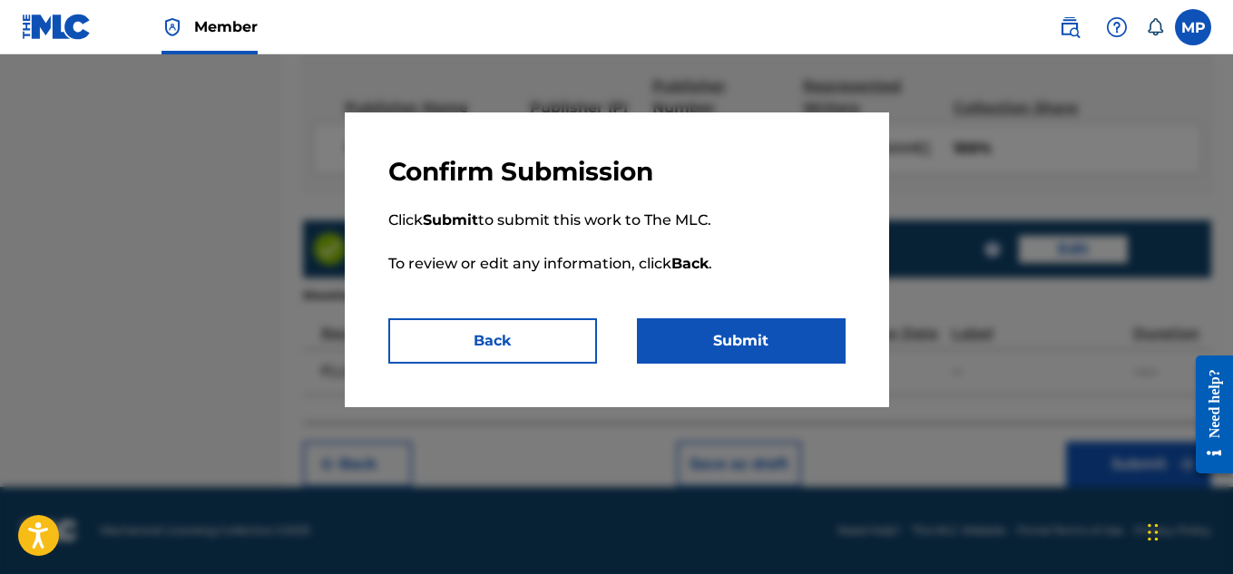
click at [734, 344] on button "Submit" at bounding box center [741, 341] width 209 height 45
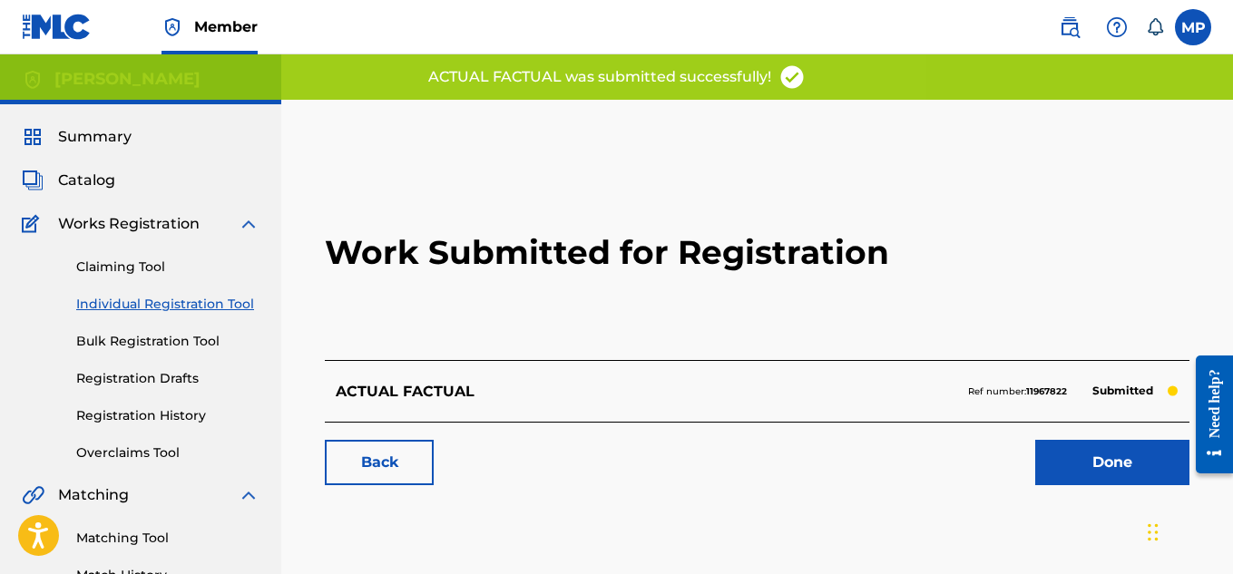
click at [366, 482] on link "Back" at bounding box center [379, 462] width 109 height 45
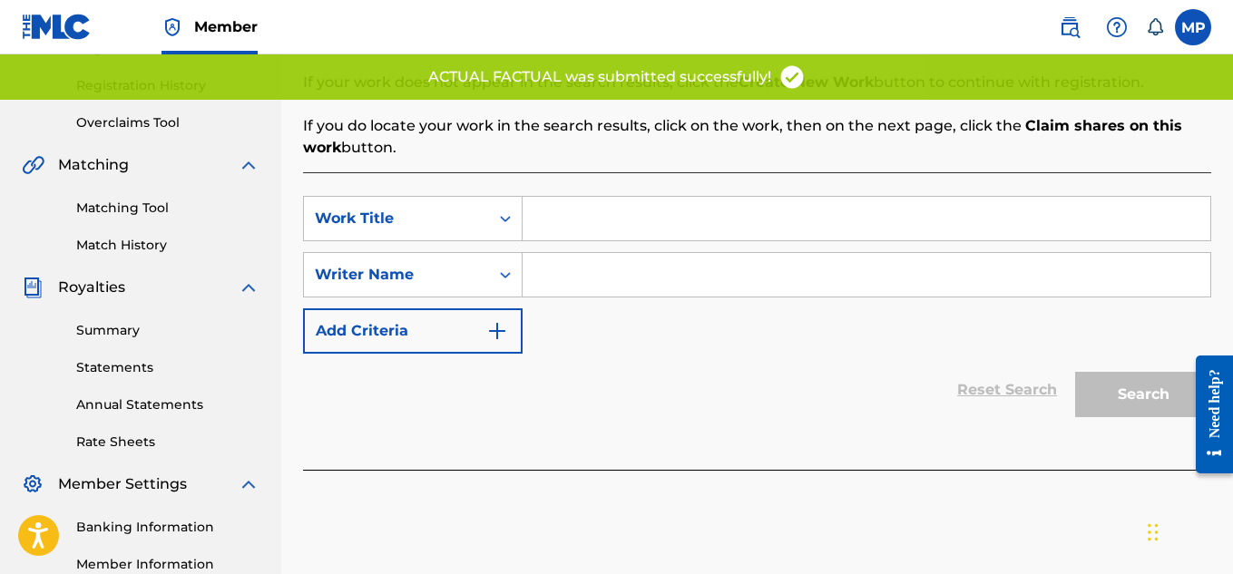
scroll to position [385, 0]
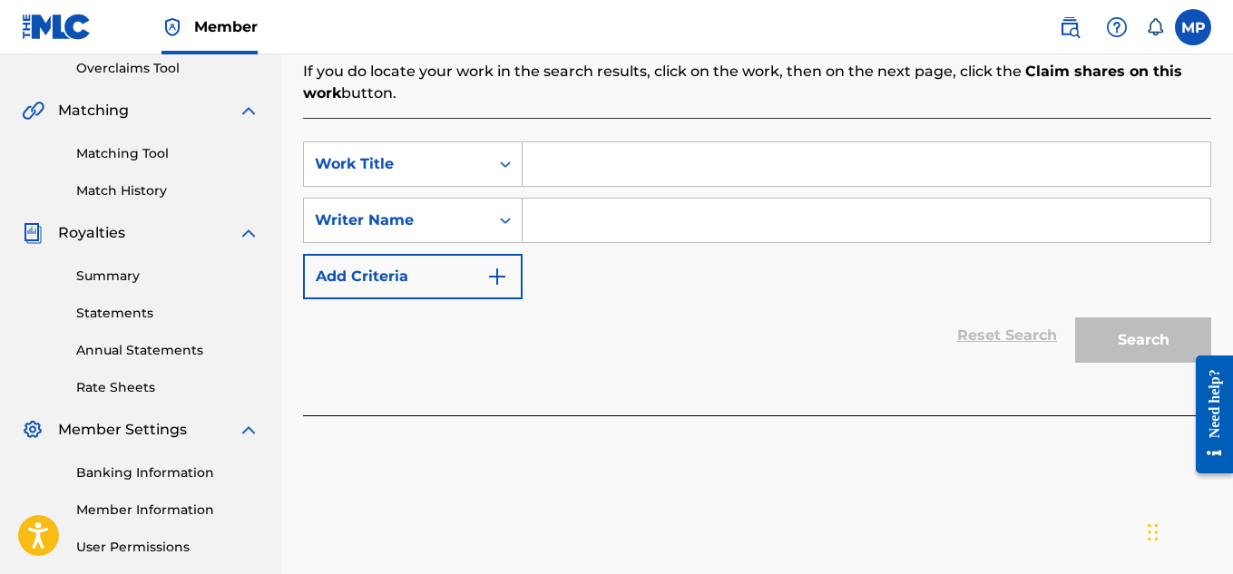
click at [581, 158] on input "Search Form" at bounding box center [867, 164] width 688 height 44
paste input "WEAKNESS"
type input "WEAKNESS"
click at [614, 215] on input "Search Form" at bounding box center [867, 221] width 688 height 44
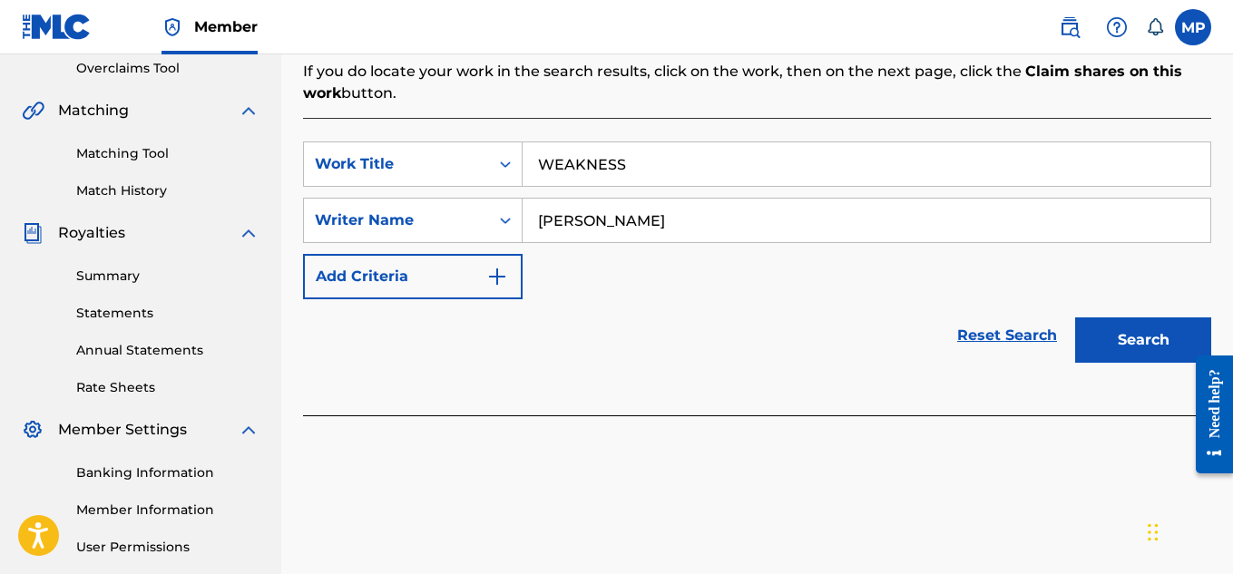
type input "[PERSON_NAME]"
click at [1117, 341] on button "Search" at bounding box center [1143, 340] width 136 height 45
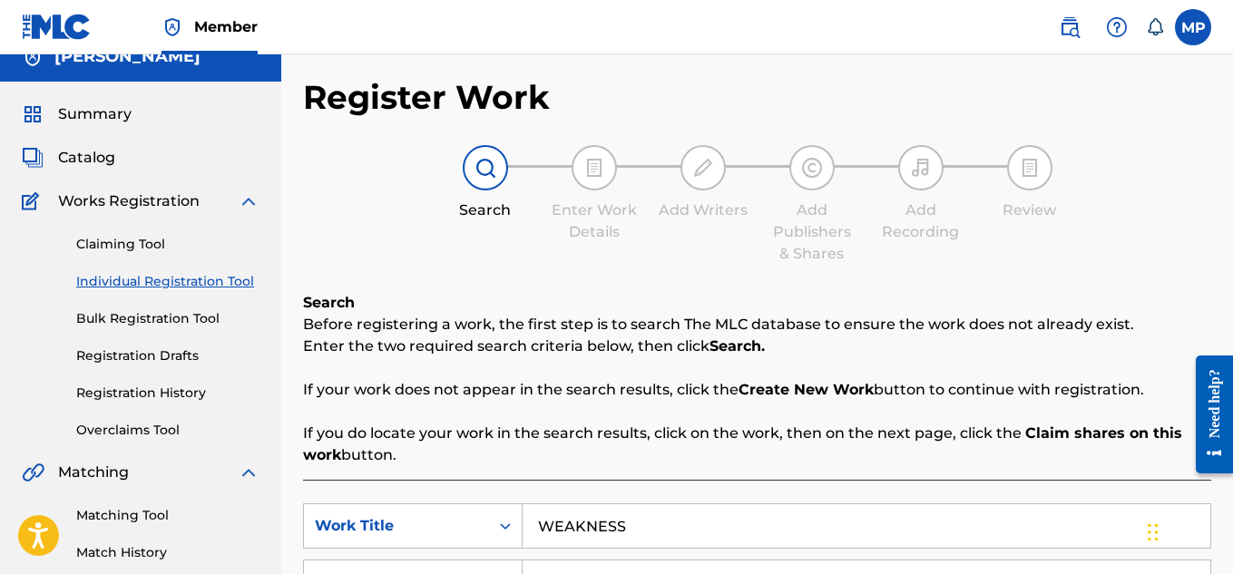
scroll to position [551, 0]
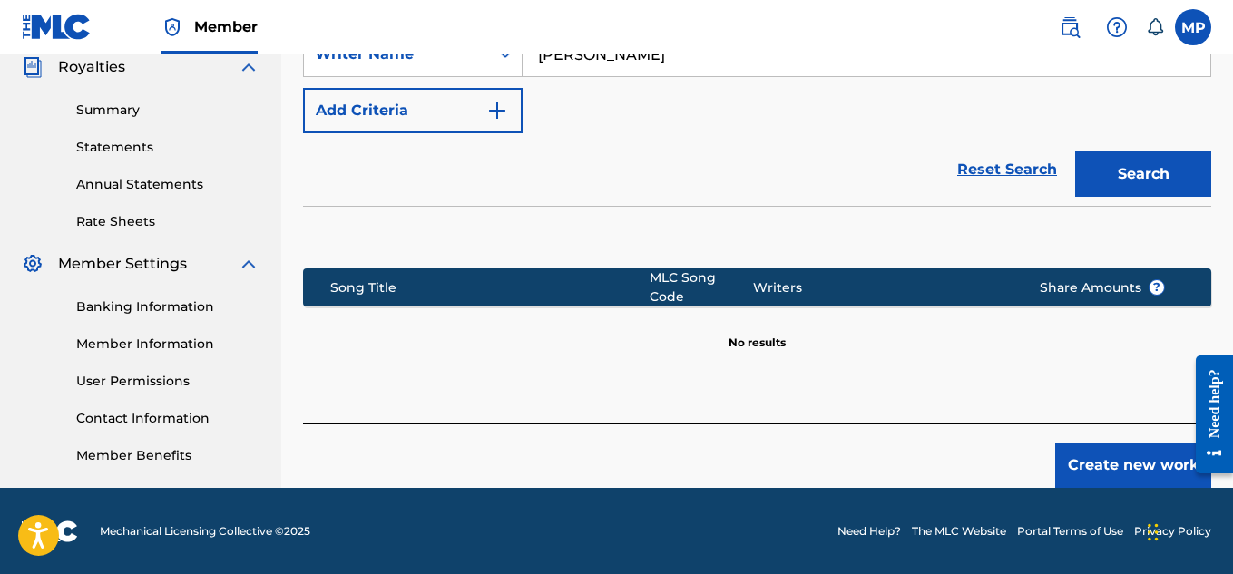
click at [1101, 452] on button "Create new work" at bounding box center [1134, 465] width 156 height 45
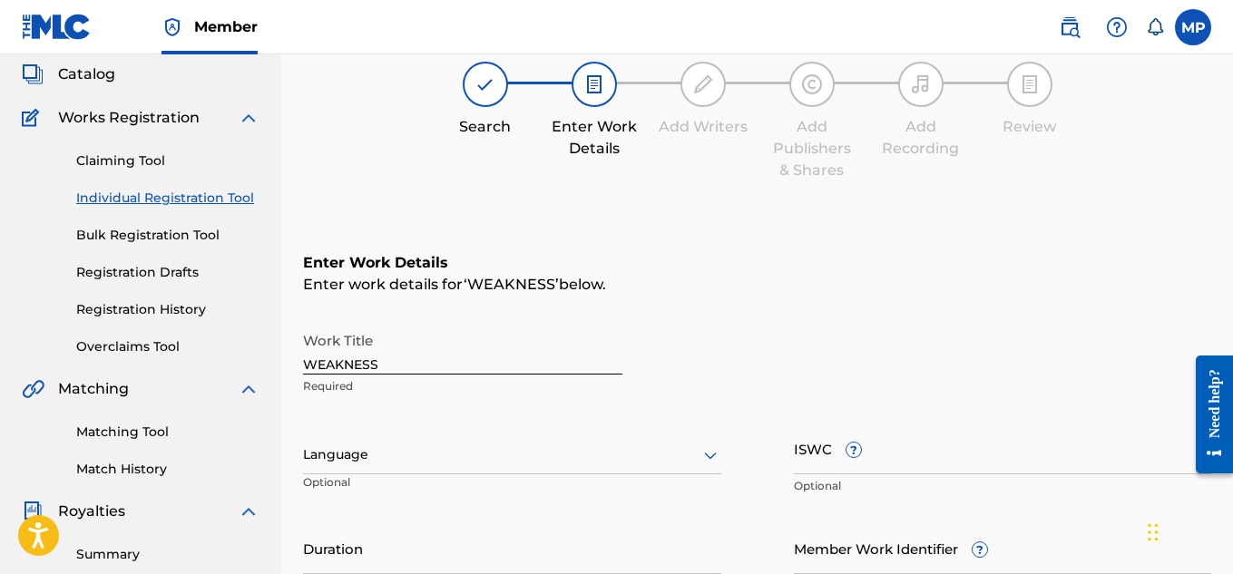
scroll to position [164, 0]
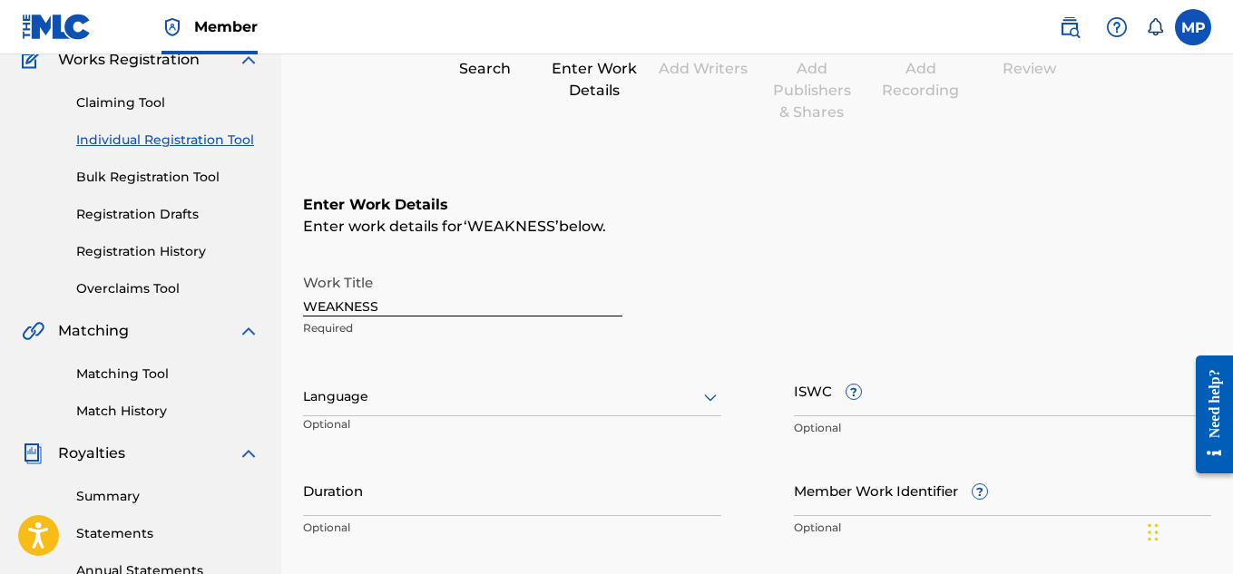
click at [938, 403] on input "ISWC ?" at bounding box center [1003, 391] width 418 height 52
paste input "T9271346044"
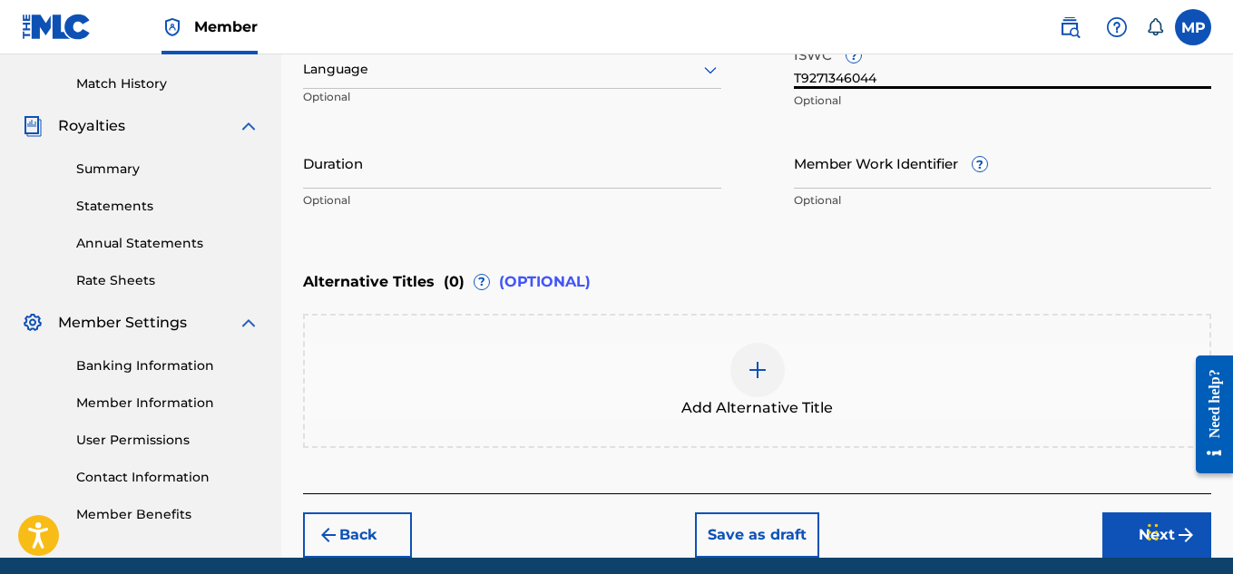
scroll to position [503, 0]
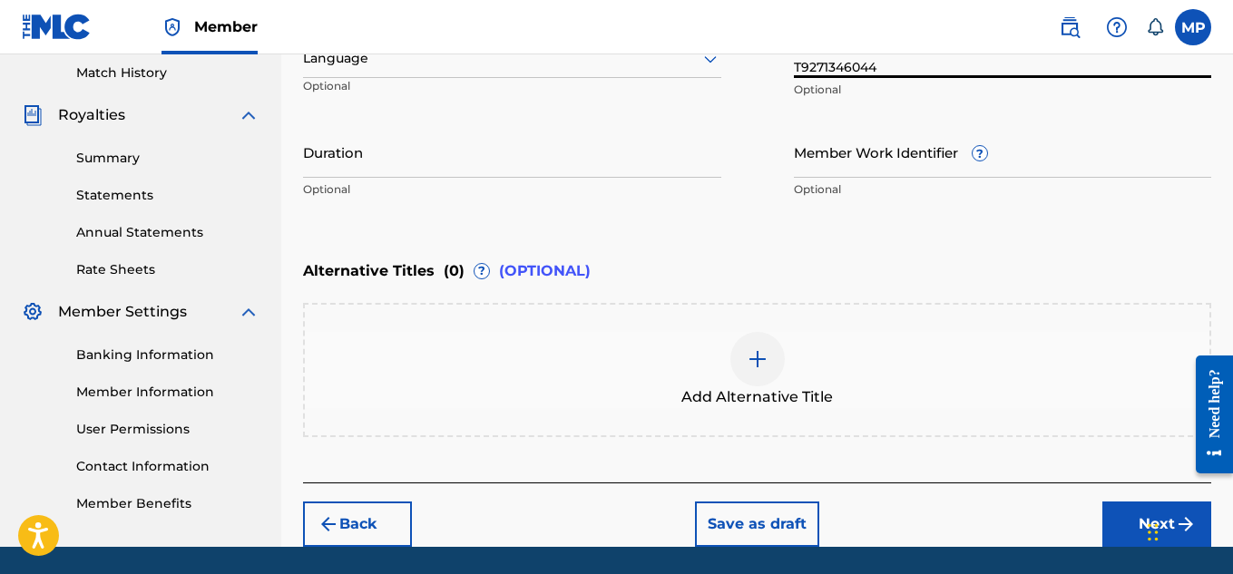
type input "T9271346044"
click at [823, 166] on input "Member Work Identifier ?" at bounding box center [1003, 152] width 418 height 52
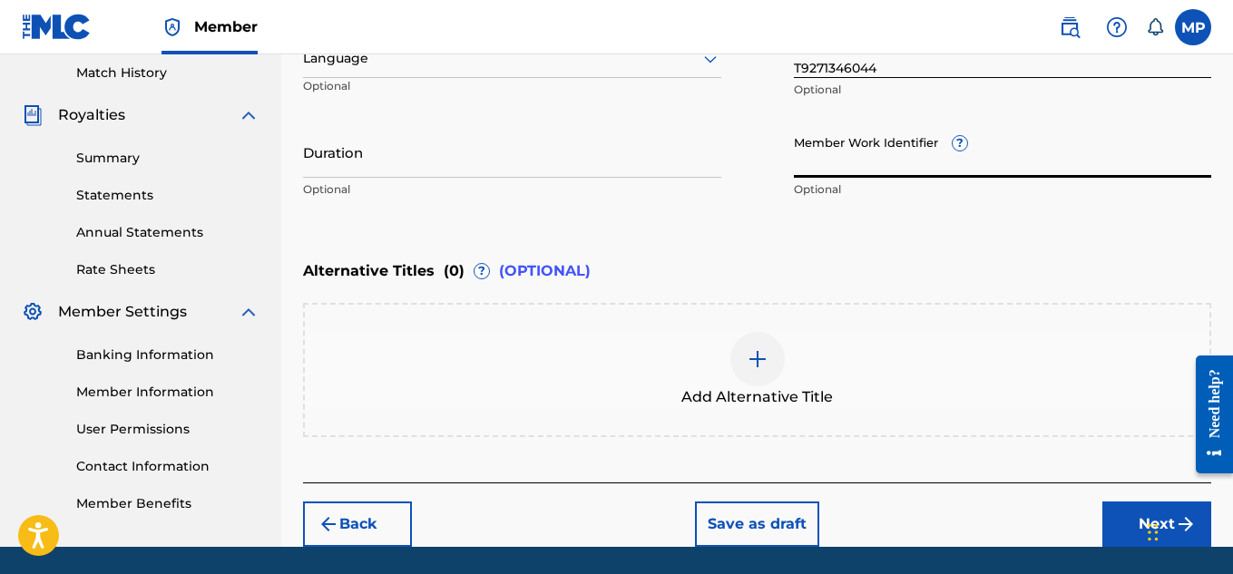
paste input "896161734"
type input "896161734"
click at [1132, 524] on button "Next" at bounding box center [1157, 524] width 109 height 45
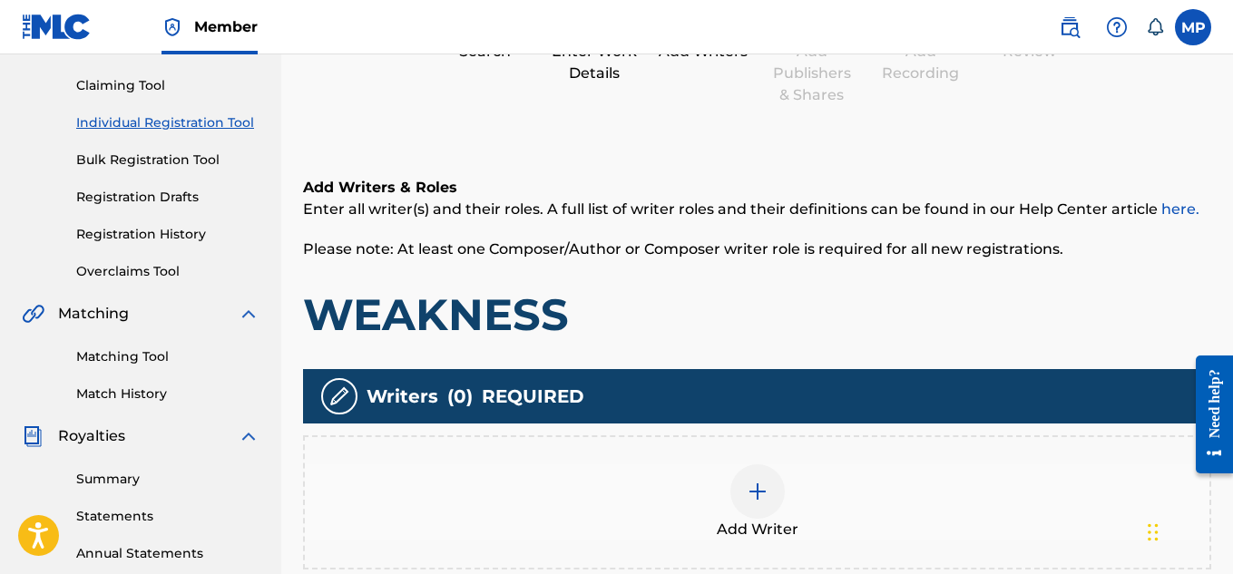
scroll to position [324, 0]
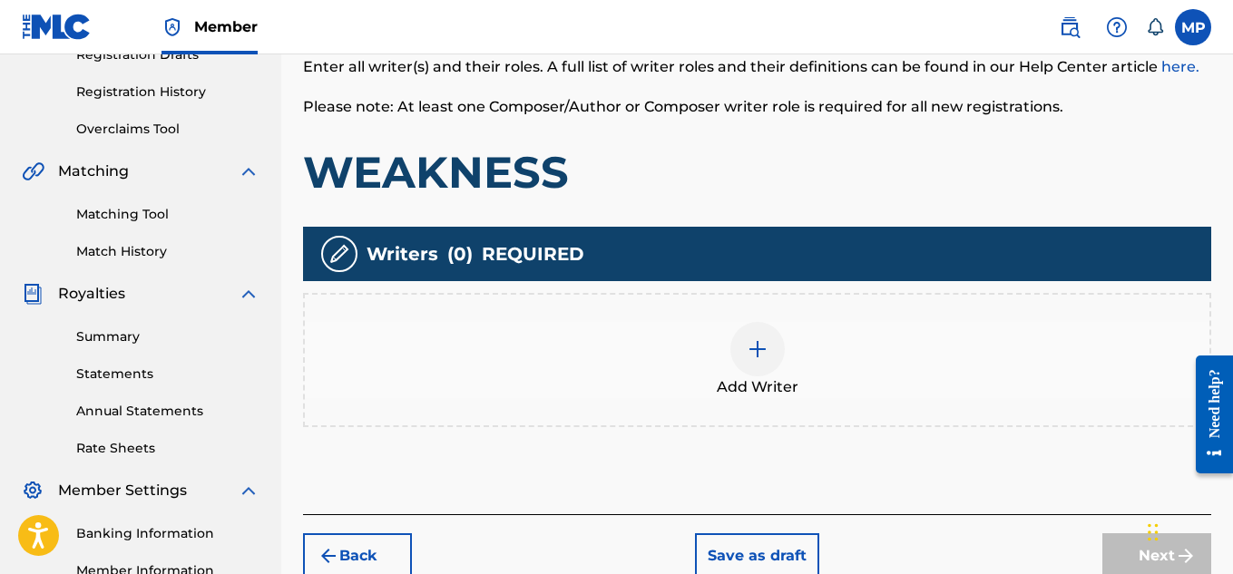
click at [728, 353] on div "Add Writer" at bounding box center [757, 360] width 905 height 76
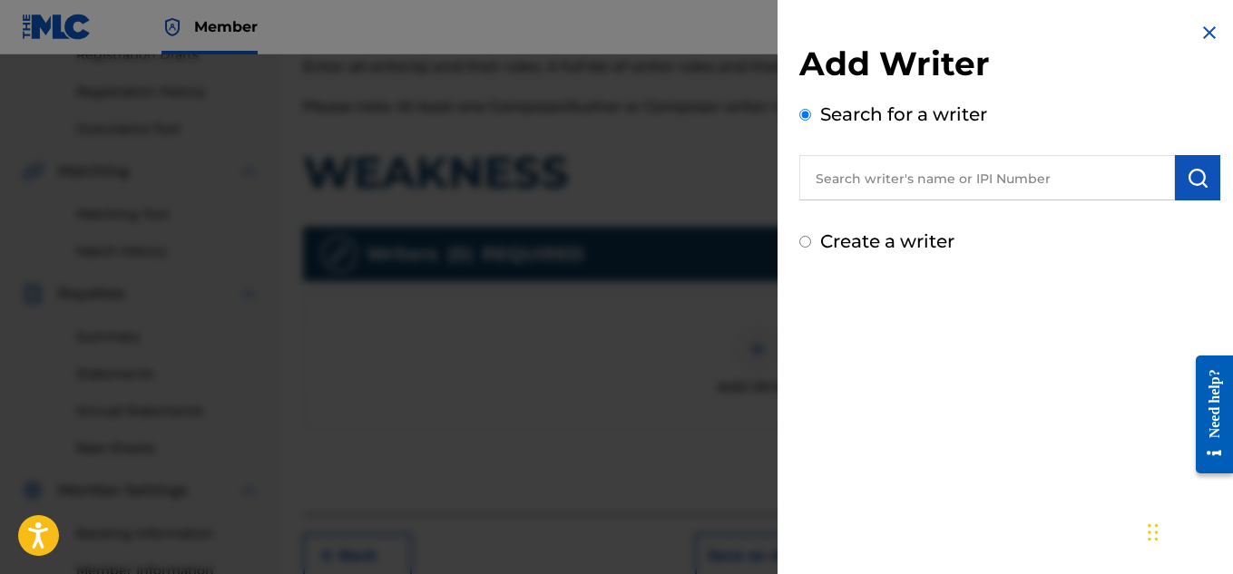
click at [954, 168] on input "text" at bounding box center [988, 177] width 376 height 45
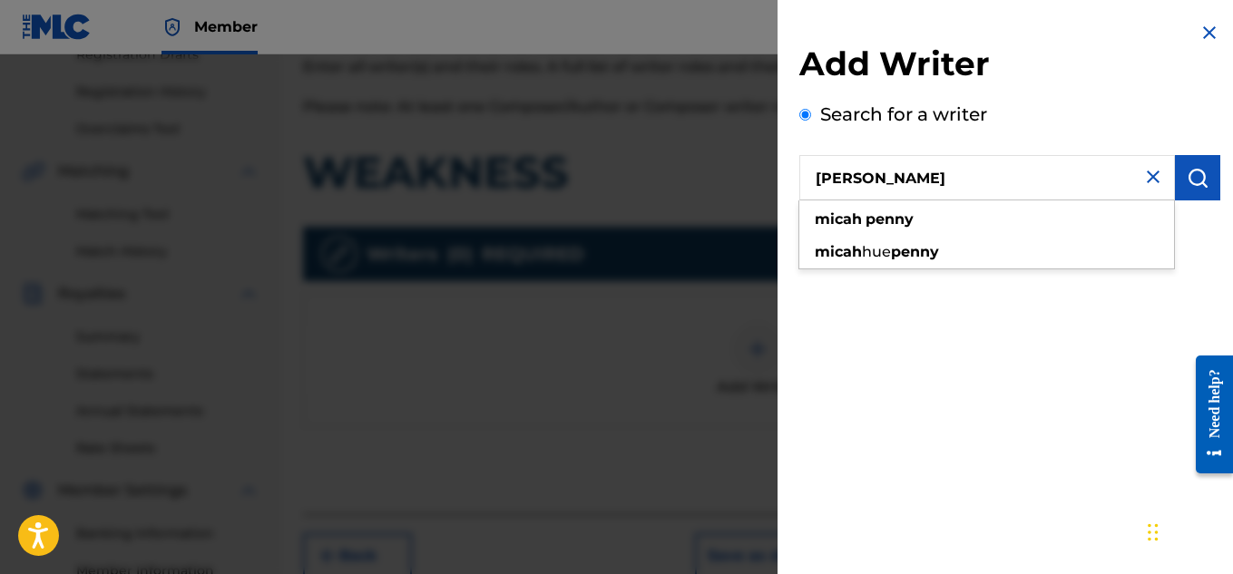
type input "[PERSON_NAME]"
click at [1188, 172] on img "submit" at bounding box center [1198, 178] width 22 height 22
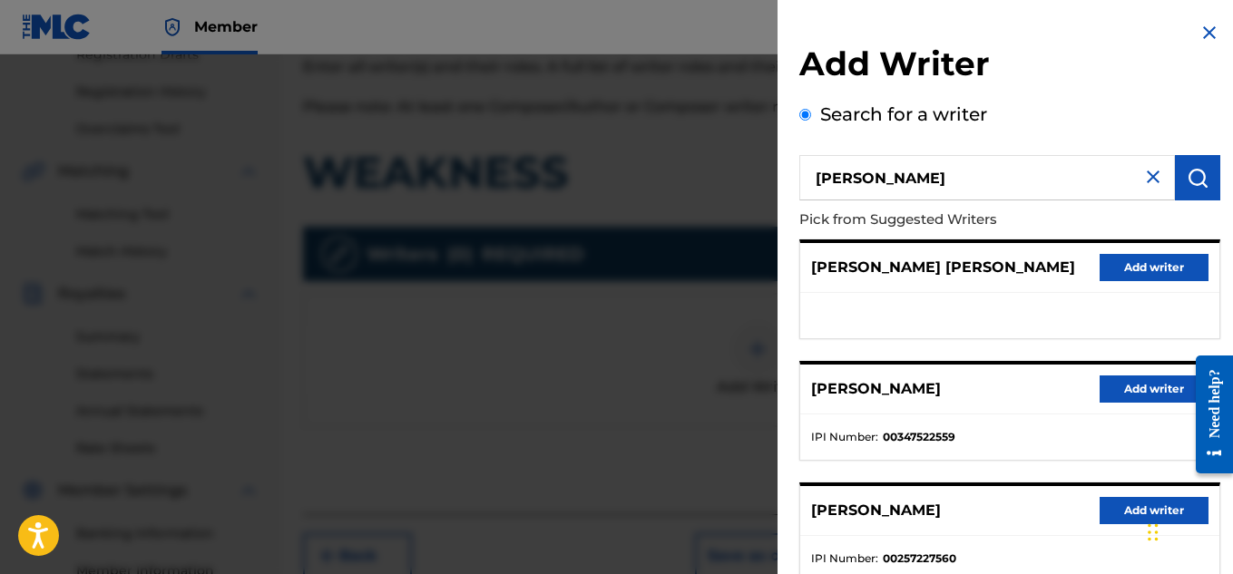
click at [1144, 401] on button "Add writer" at bounding box center [1154, 389] width 109 height 27
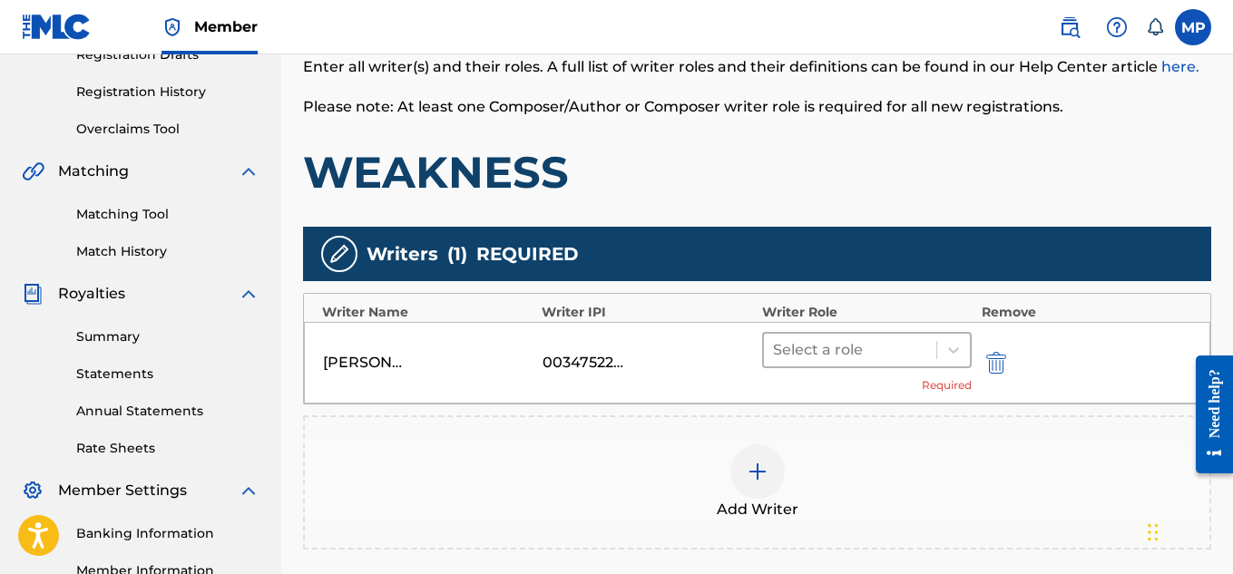
click at [815, 349] on div at bounding box center [850, 350] width 155 height 25
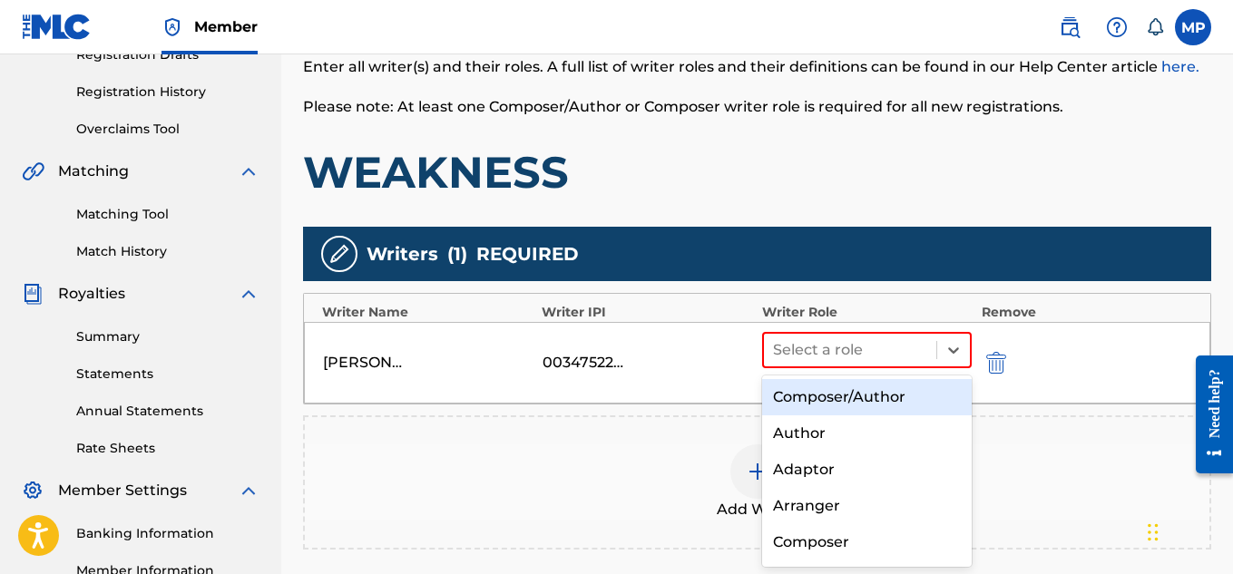
click at [816, 386] on div "Composer/Author" at bounding box center [867, 397] width 211 height 36
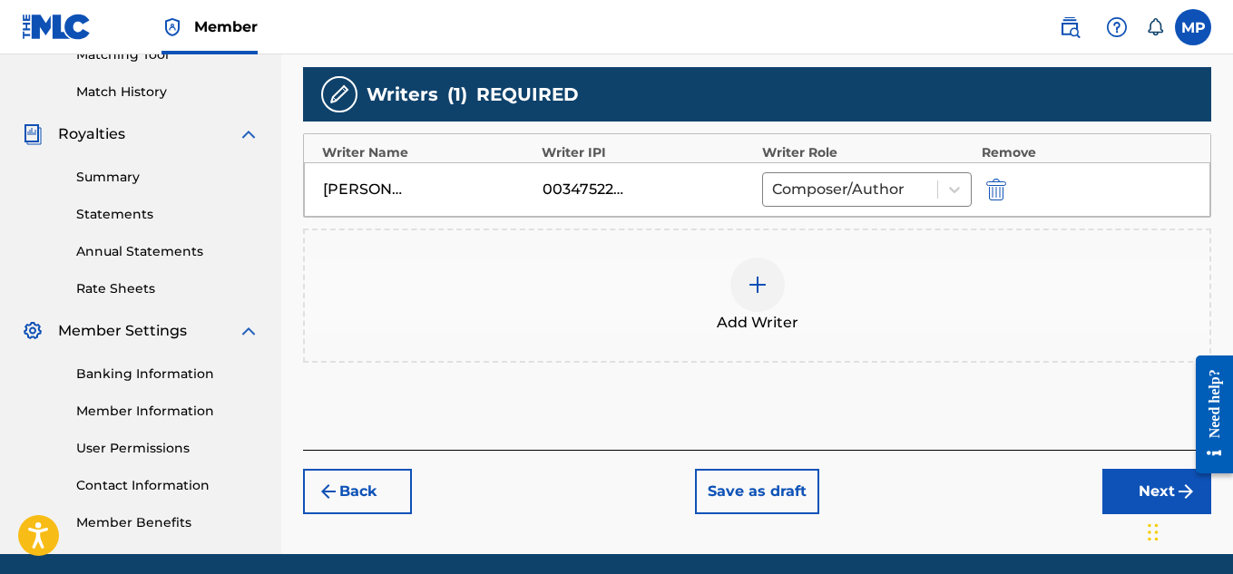
scroll to position [527, 0]
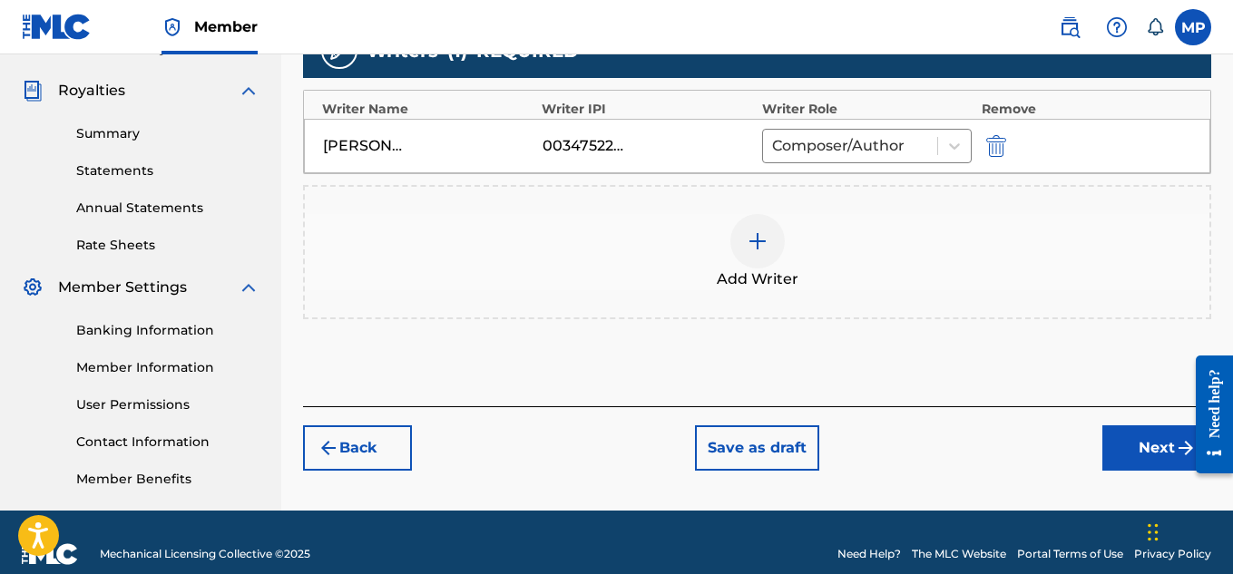
click at [1113, 447] on button "Next" at bounding box center [1157, 448] width 109 height 45
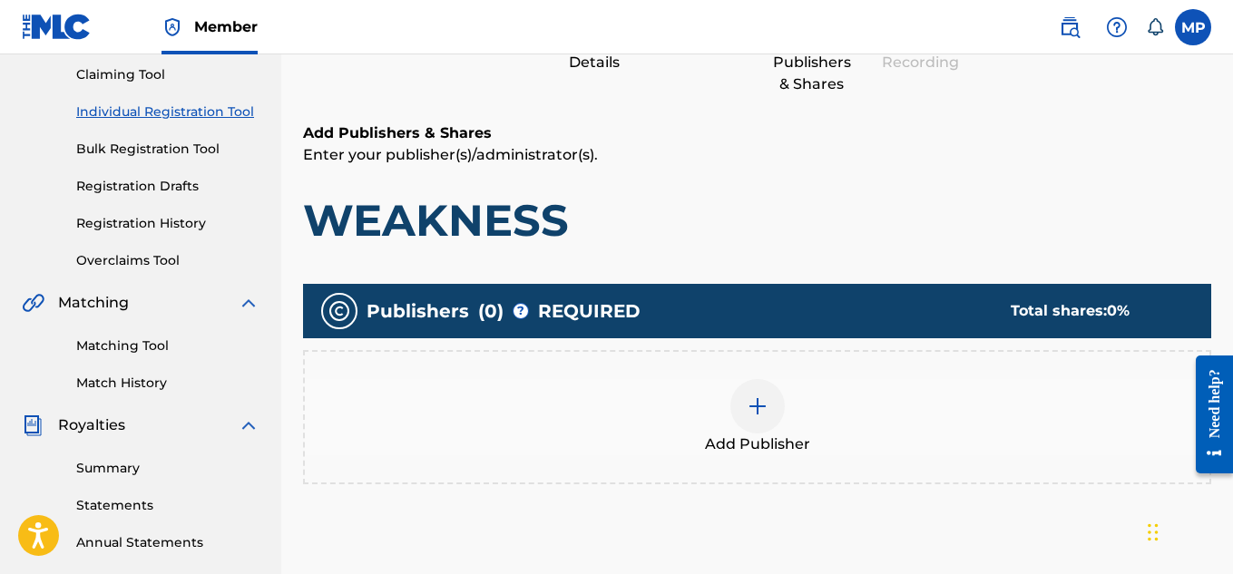
scroll to position [210, 0]
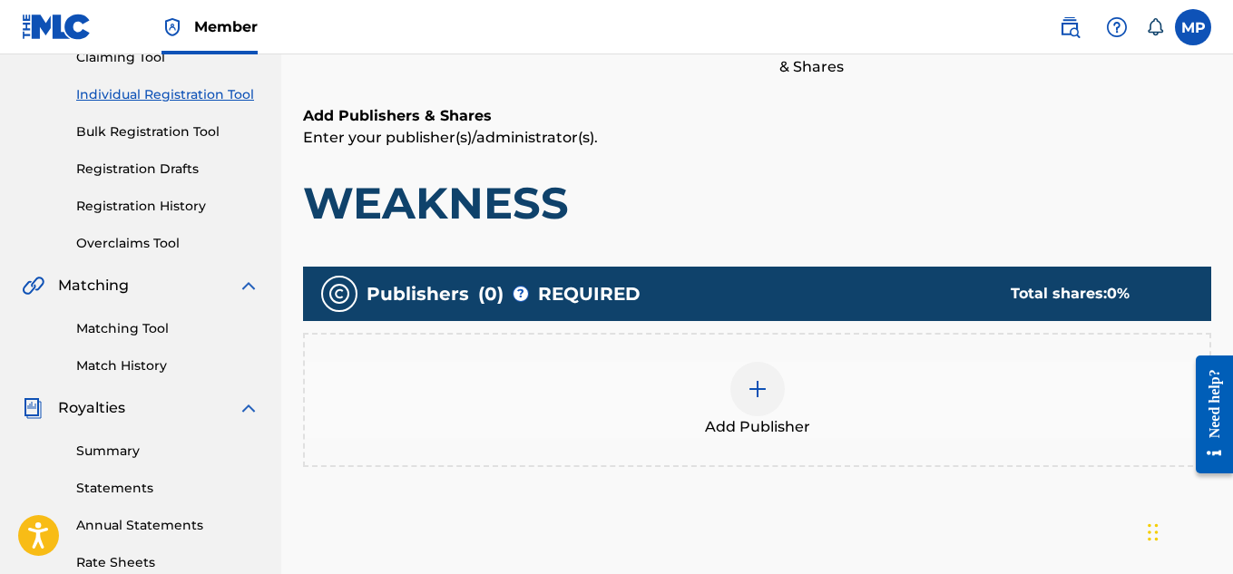
click at [769, 418] on span "Add Publisher" at bounding box center [757, 428] width 105 height 22
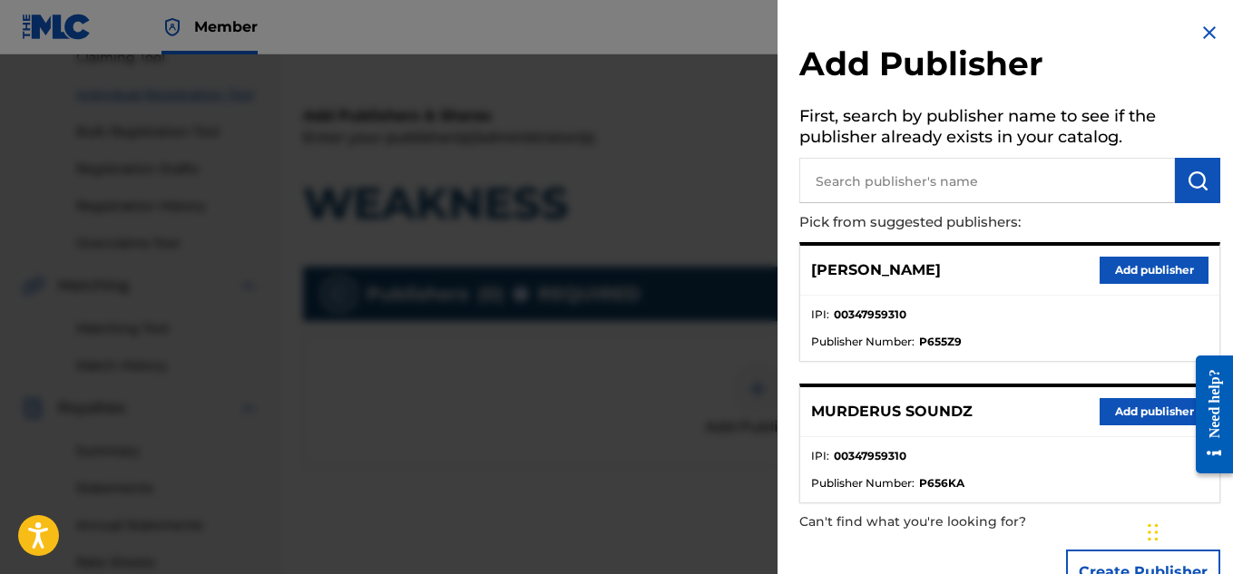
click at [1111, 414] on button "Add publisher" at bounding box center [1154, 411] width 109 height 27
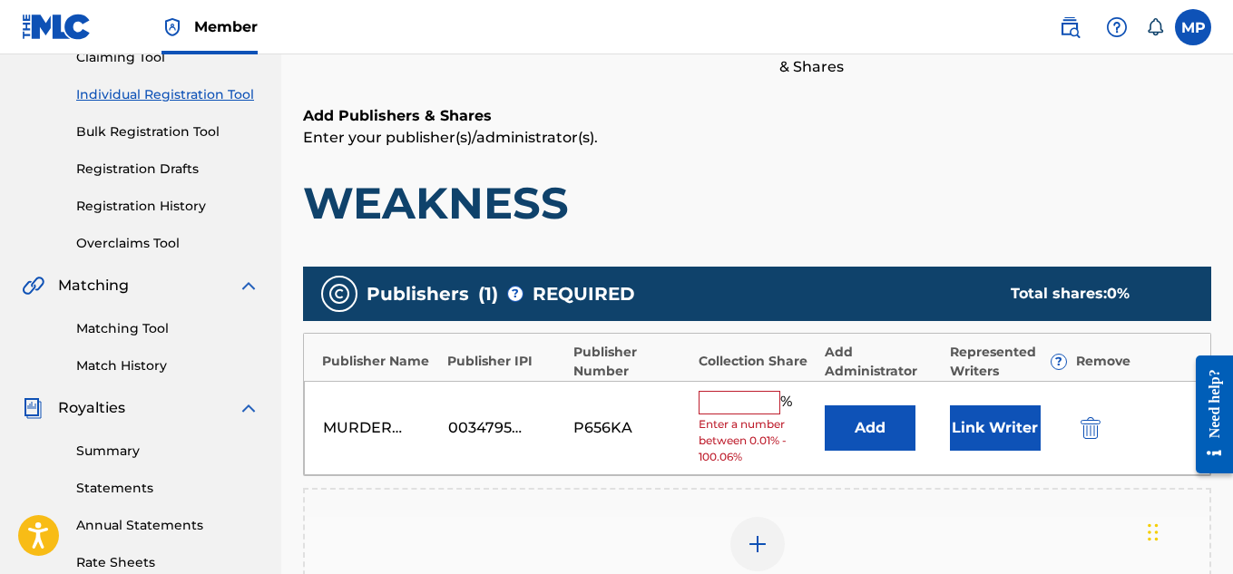
click at [721, 408] on input "text" at bounding box center [740, 403] width 82 height 24
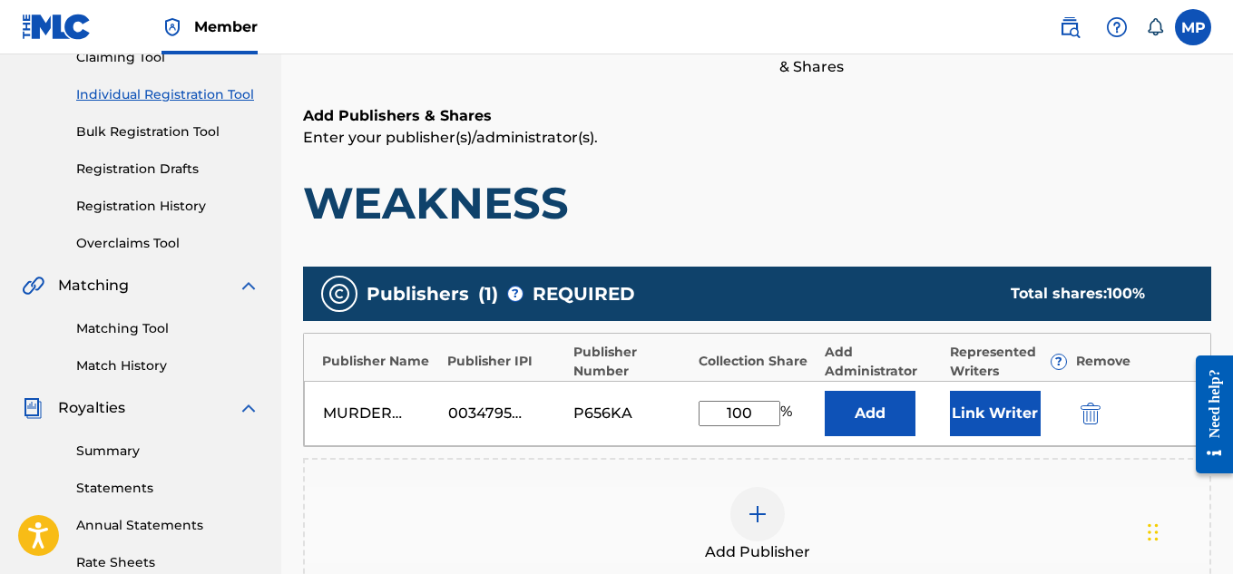
type input "100"
click at [960, 400] on button "Link Writer" at bounding box center [995, 413] width 91 height 45
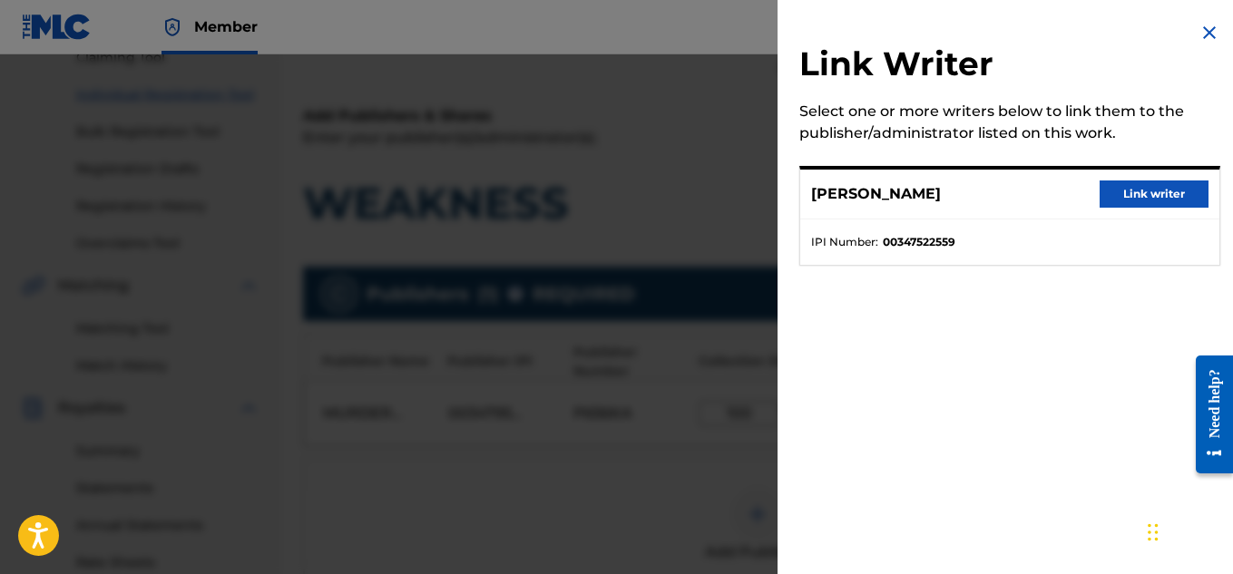
click at [1119, 191] on button "Link writer" at bounding box center [1154, 194] width 109 height 27
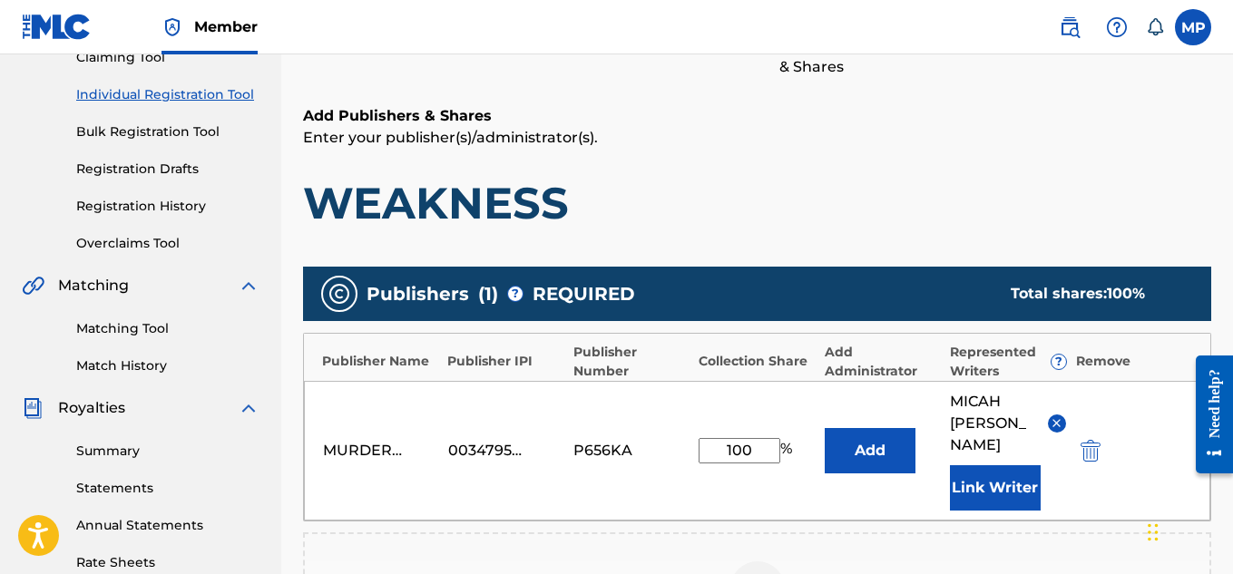
scroll to position [574, 0]
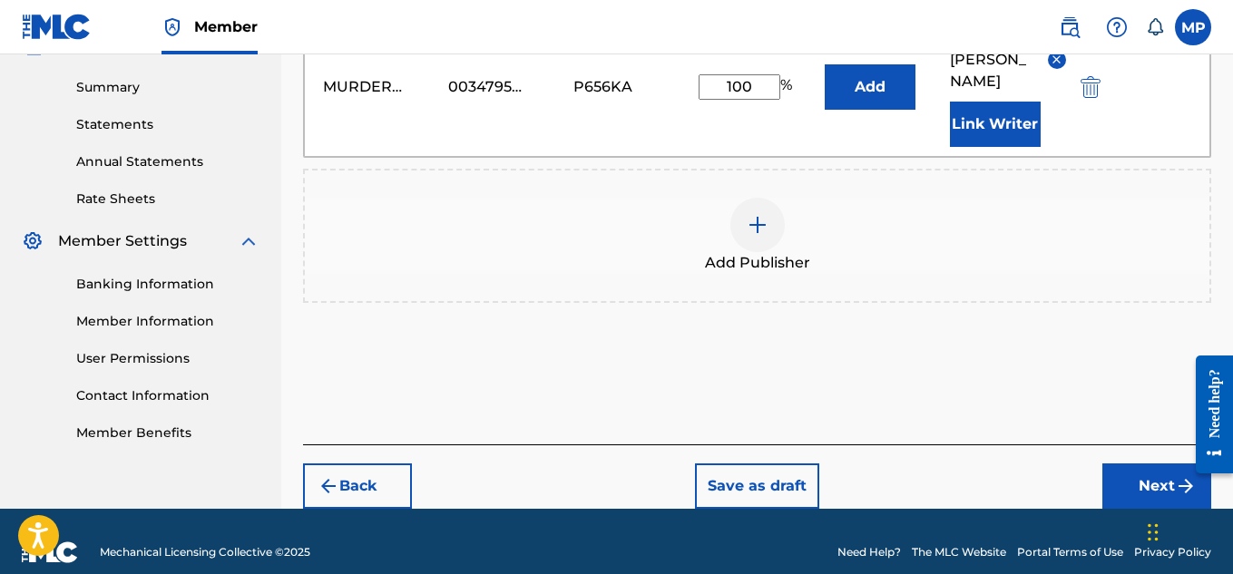
click at [1136, 464] on button "Next" at bounding box center [1157, 486] width 109 height 45
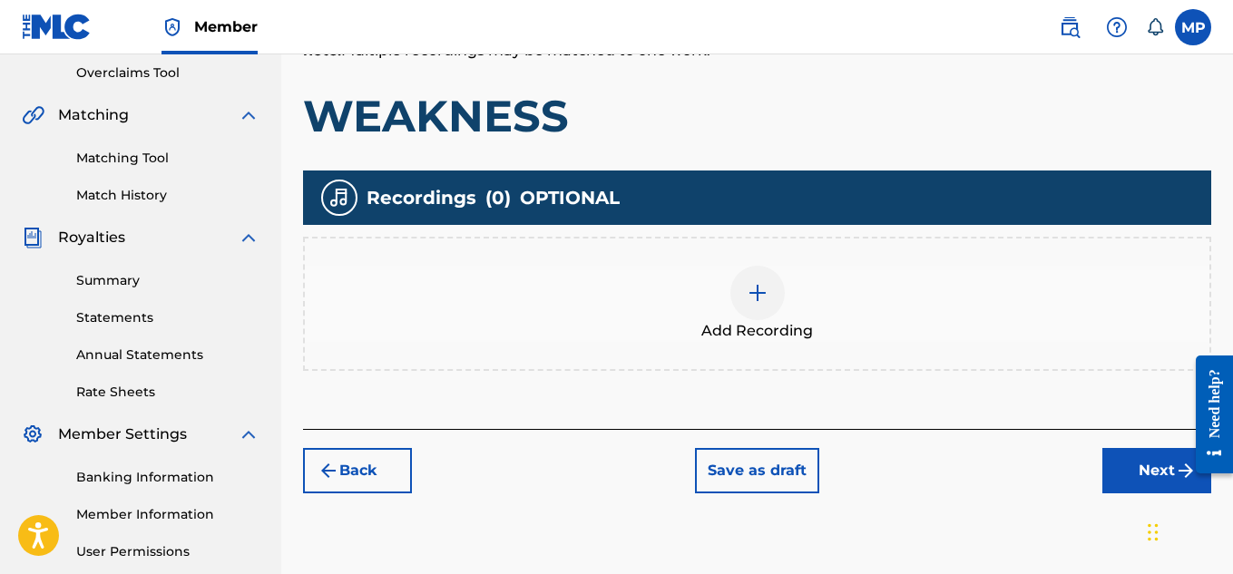
scroll to position [399, 0]
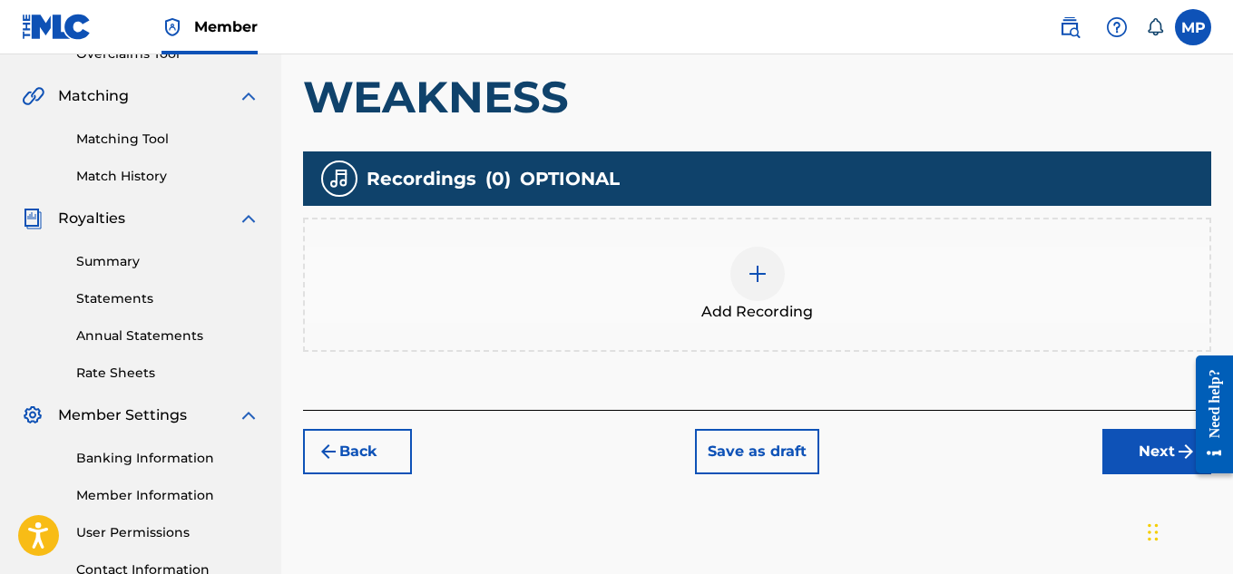
click at [751, 272] on img at bounding box center [758, 274] width 22 height 22
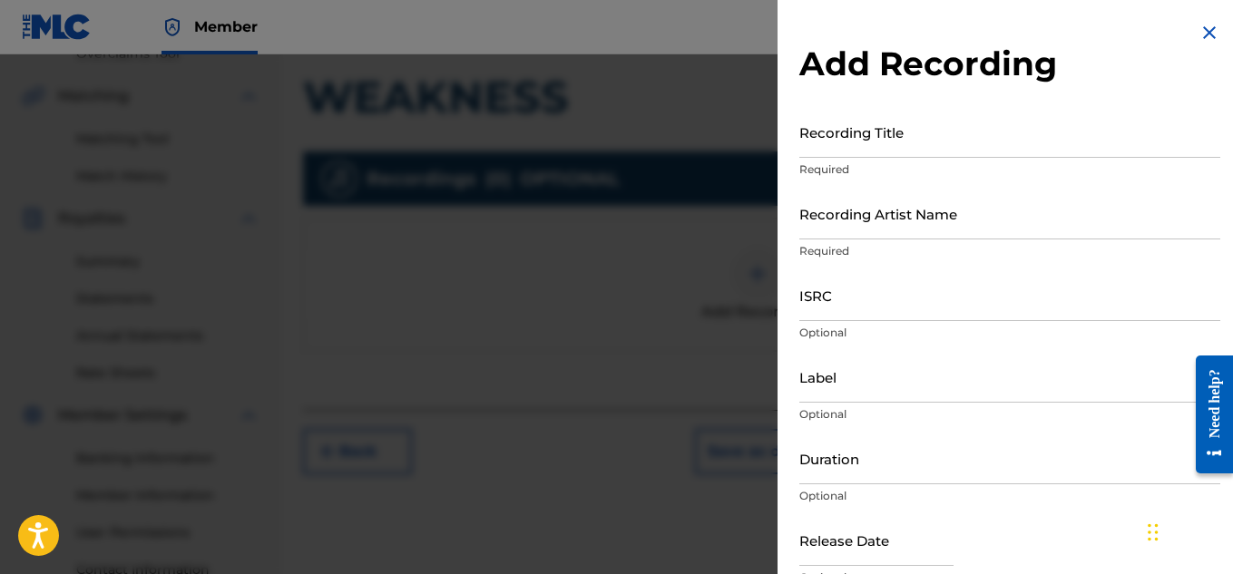
click at [868, 305] on input "ISRC" at bounding box center [1010, 296] width 421 height 52
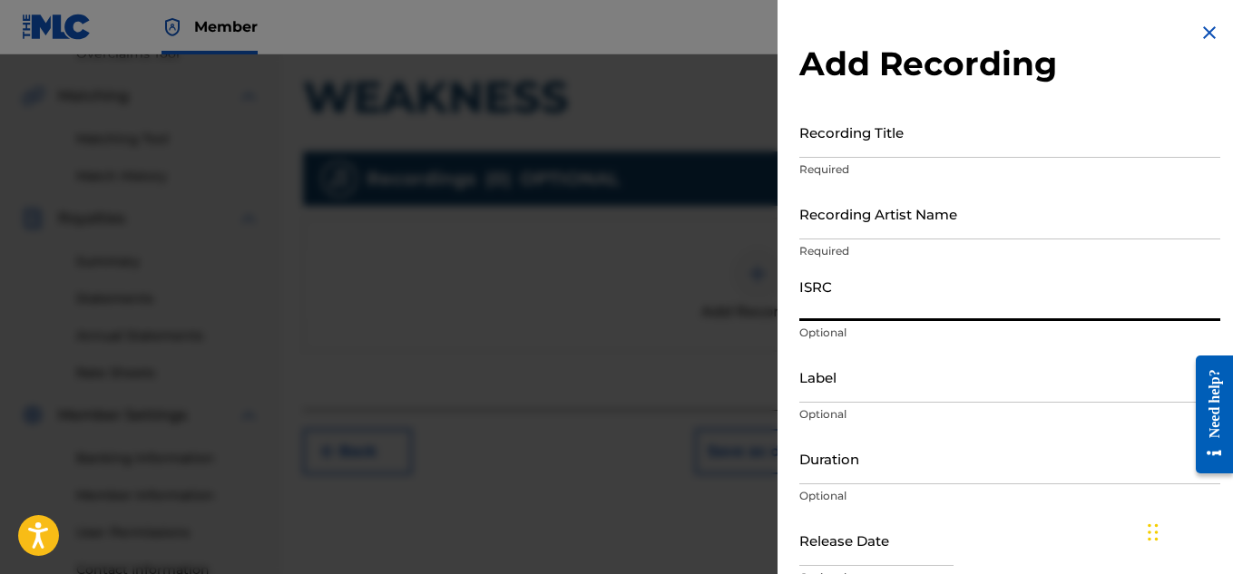
paste input "ESA011826678"
type input "ESA011826678"
click at [849, 209] on input "Recording Artist Name" at bounding box center [1010, 214] width 421 height 52
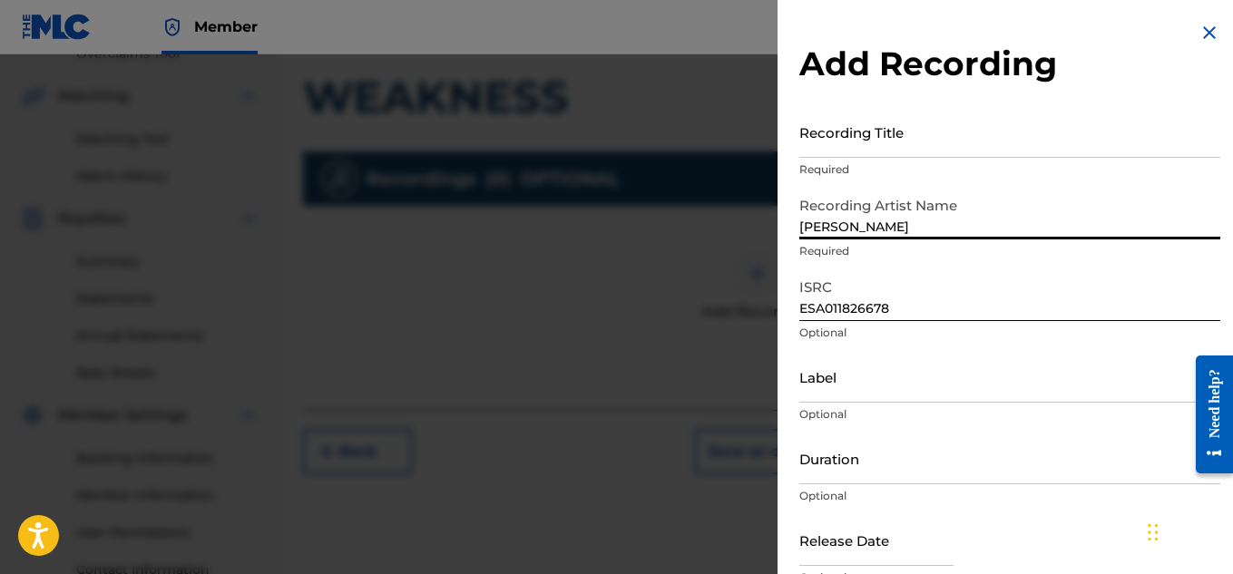
type input "[PERSON_NAME]"
click at [905, 150] on input "Recording Title" at bounding box center [1010, 132] width 421 height 52
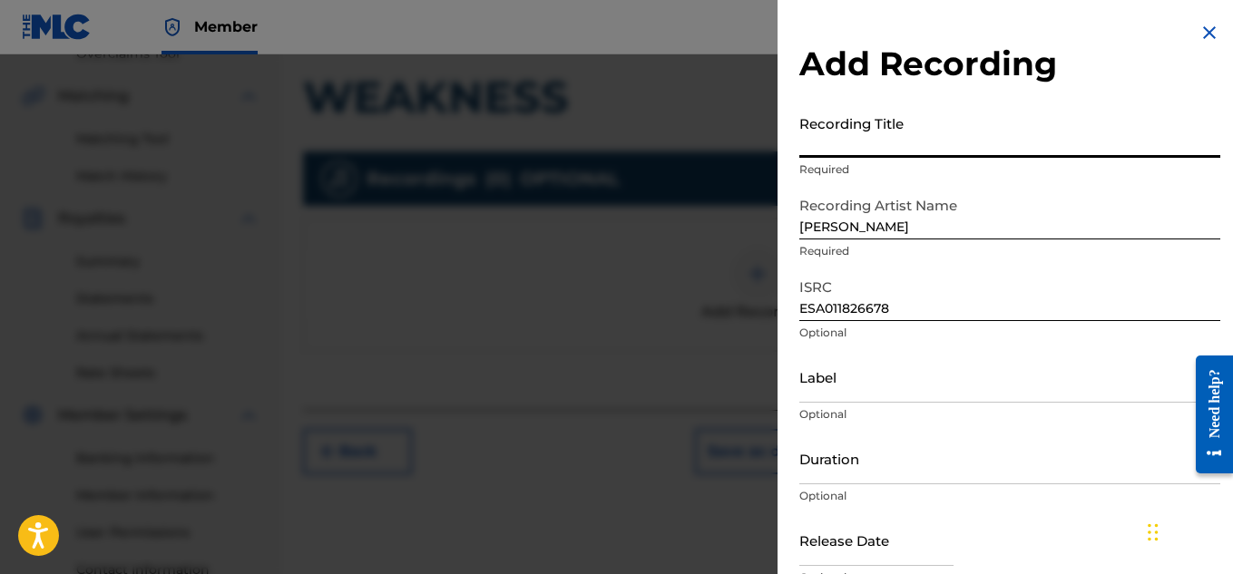
paste input "WEAKNESS"
type input "WEAKNESS"
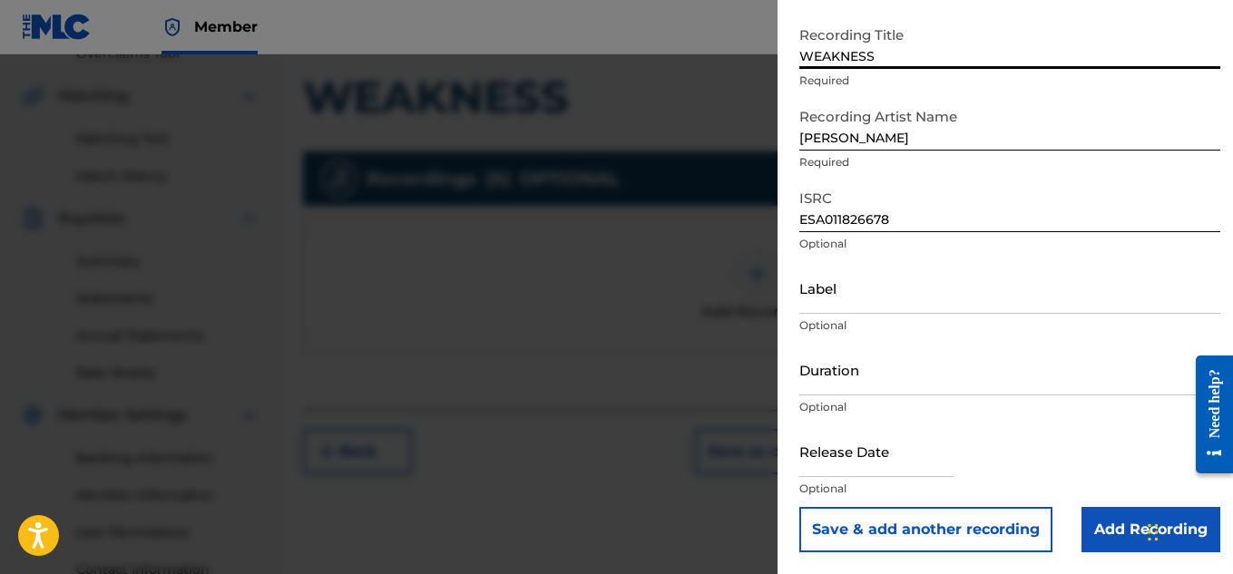
click at [1087, 526] on input "Add Recording" at bounding box center [1151, 529] width 139 height 45
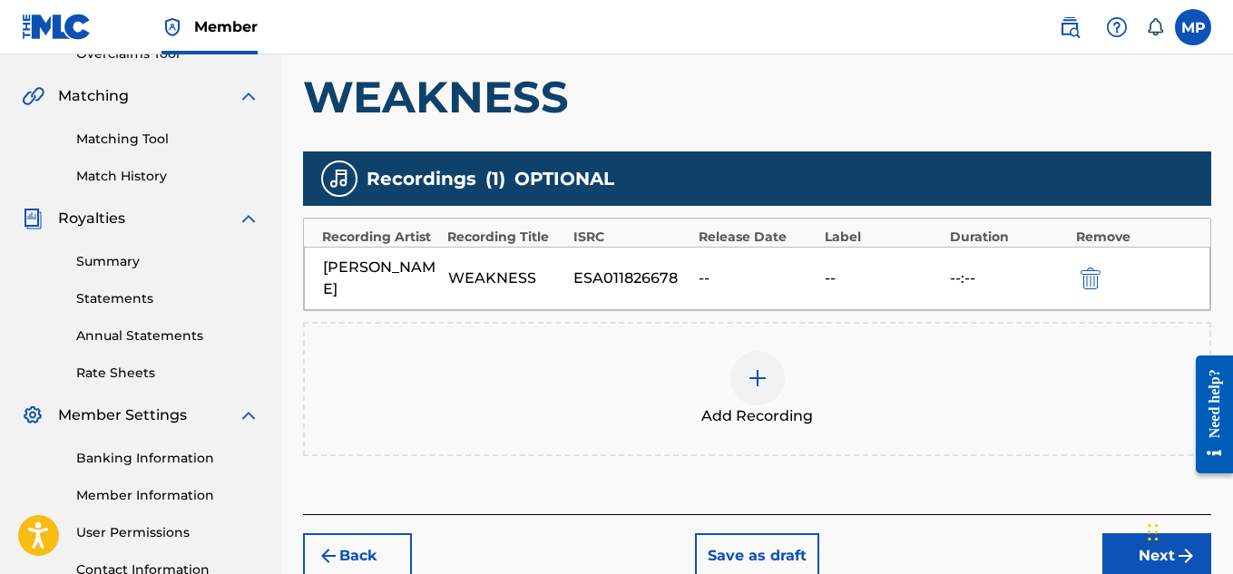
scroll to position [551, 0]
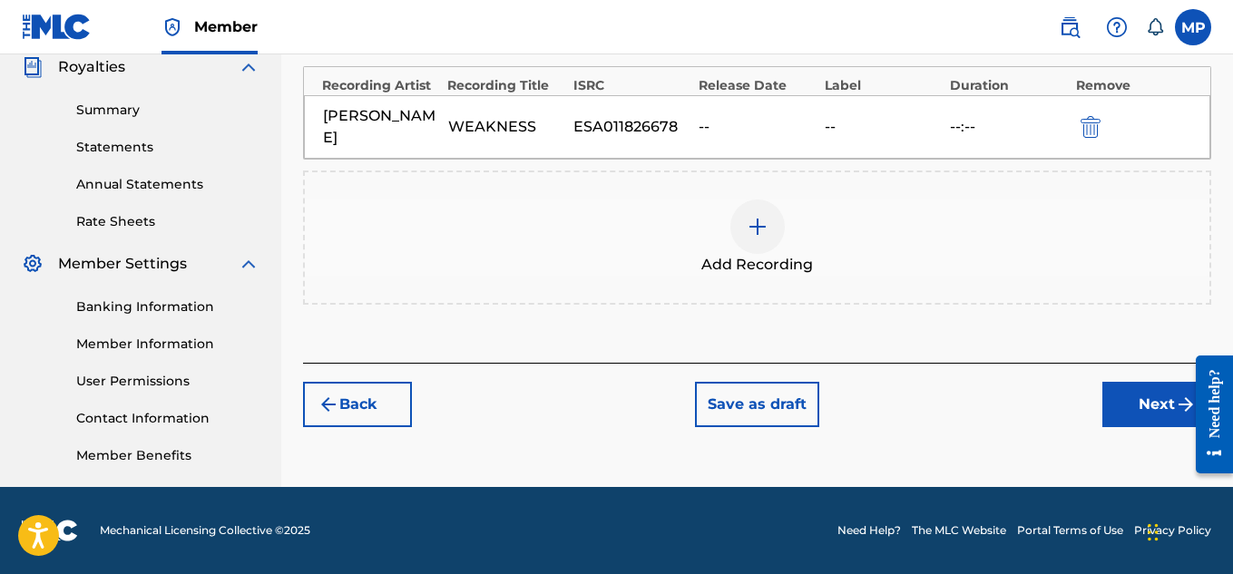
click at [1141, 395] on button "Next" at bounding box center [1157, 404] width 109 height 45
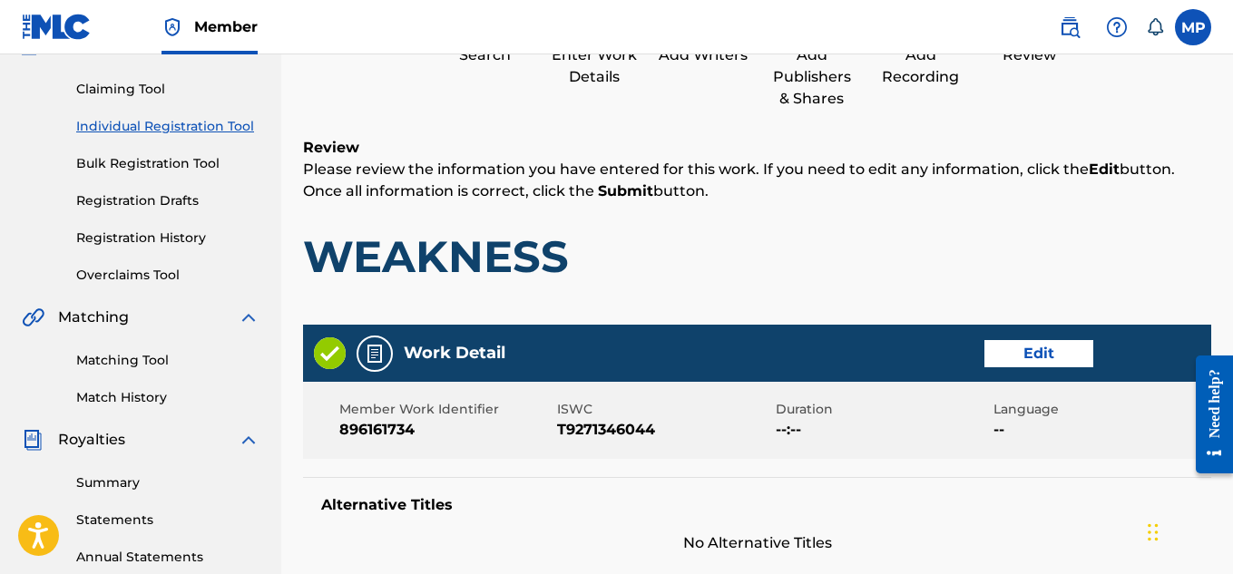
scroll to position [982, 0]
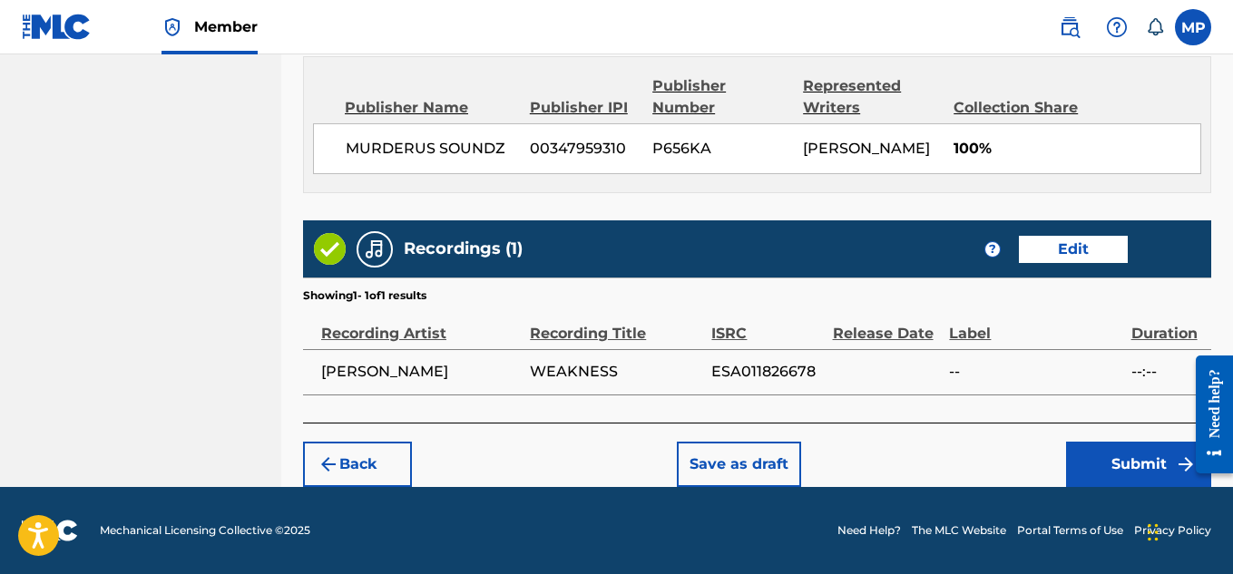
click at [1117, 452] on button "Submit" at bounding box center [1138, 464] width 145 height 45
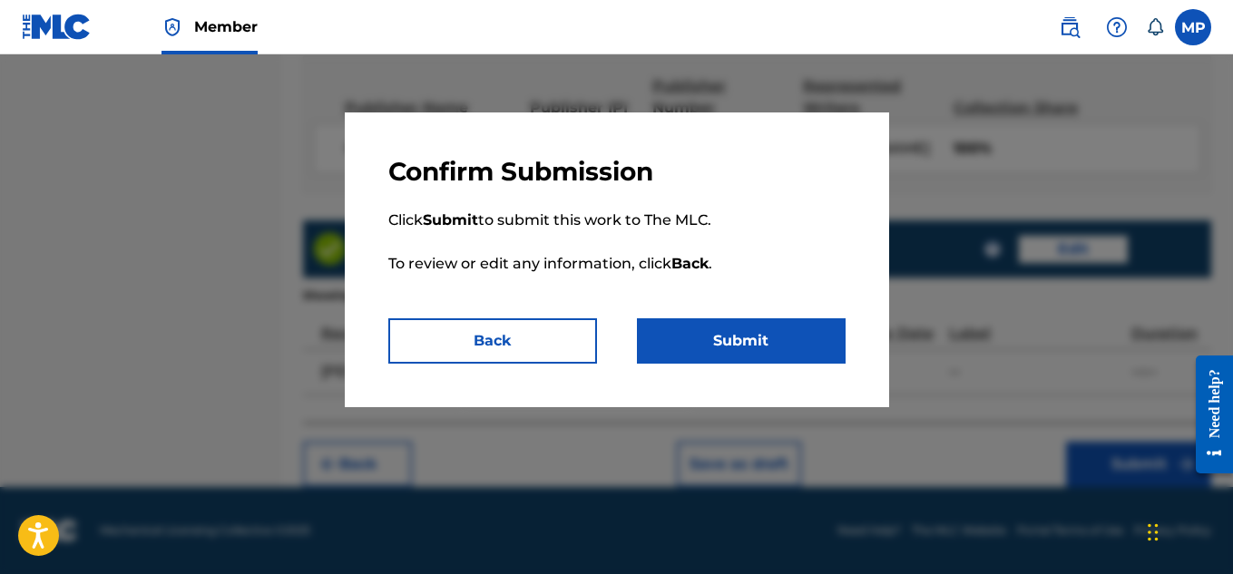
click at [775, 338] on button "Submit" at bounding box center [741, 341] width 209 height 45
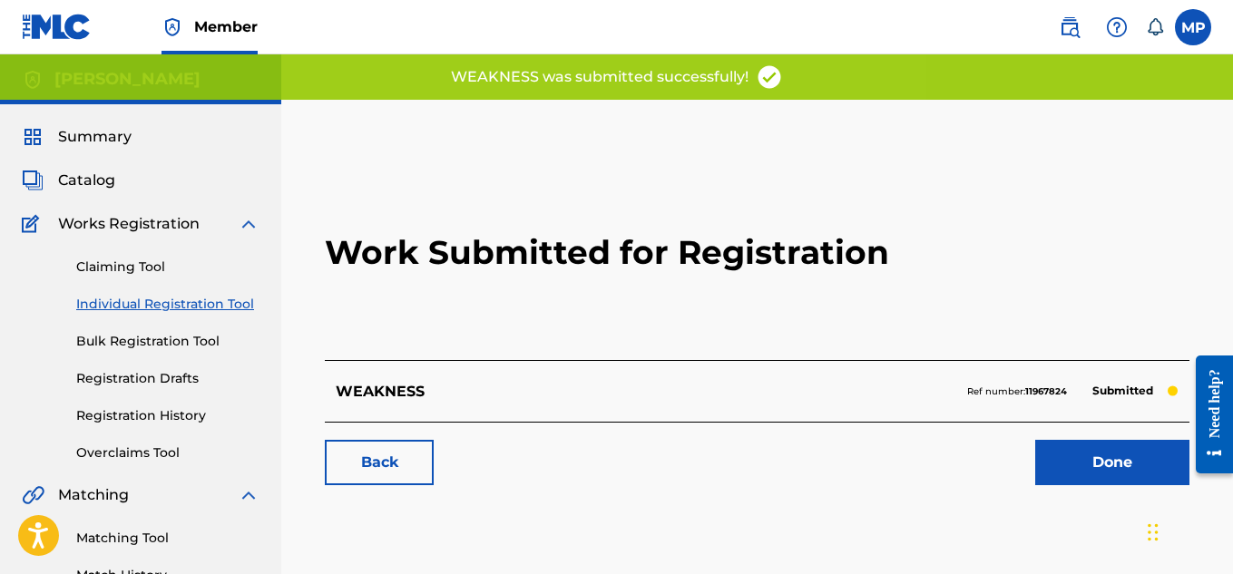
click at [408, 464] on link "Back" at bounding box center [379, 462] width 109 height 45
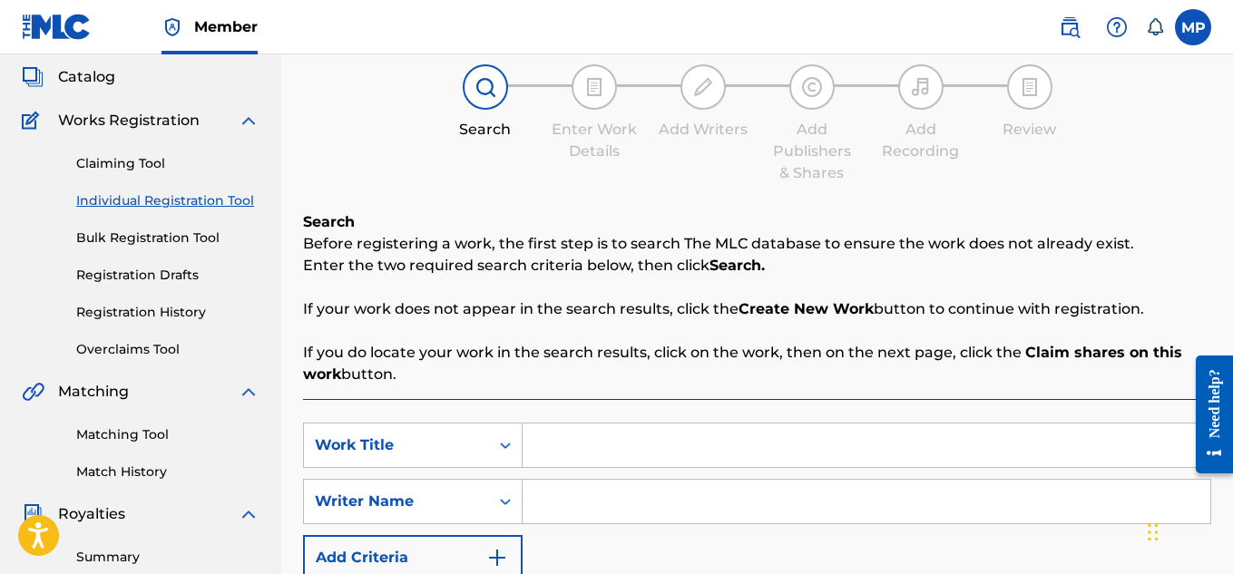
scroll to position [242, 0]
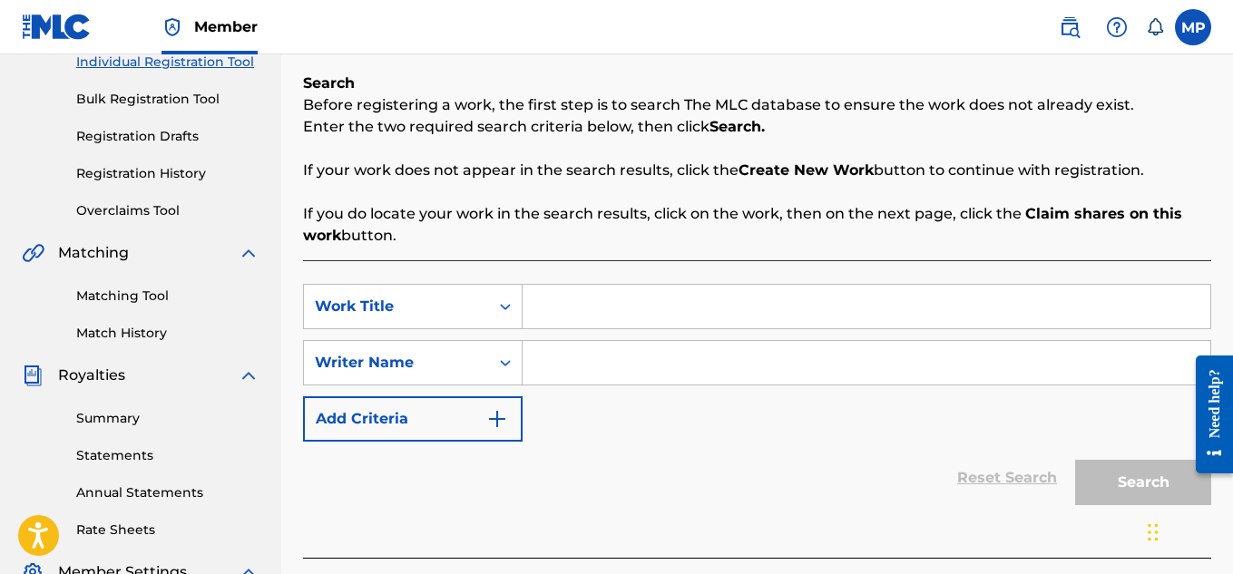
click at [568, 308] on input "Search Form" at bounding box center [867, 307] width 688 height 44
paste input "MR LOVER MAN"
type input "MR LOVER MAN"
click at [586, 378] on input "Search Form" at bounding box center [867, 363] width 688 height 44
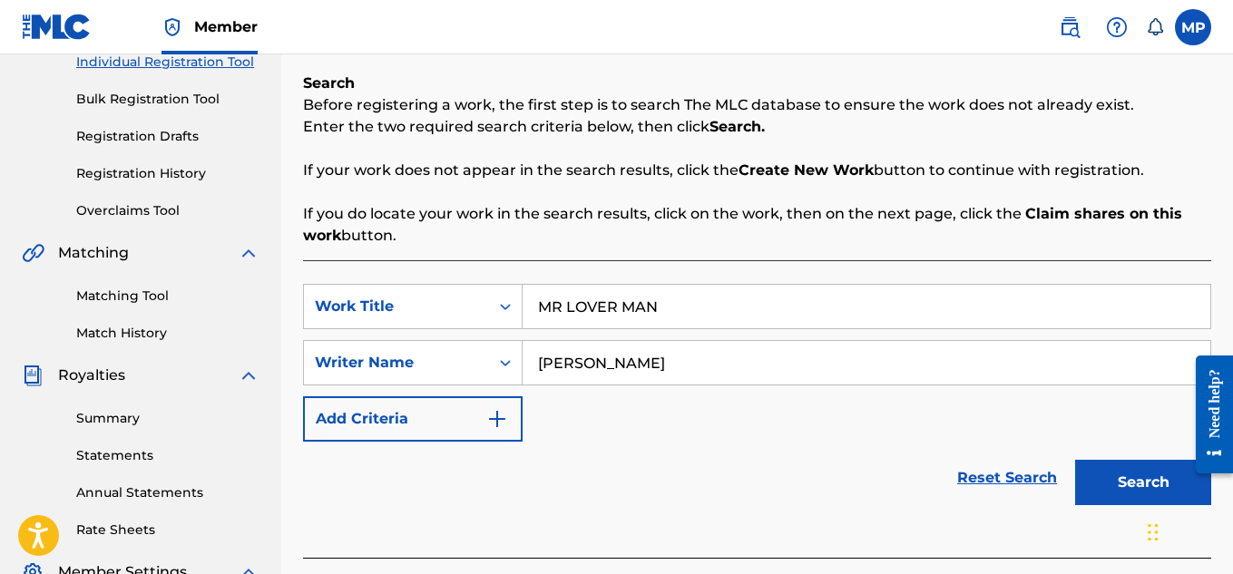
type input "[PERSON_NAME]"
click at [1121, 489] on button "Search" at bounding box center [1143, 482] width 136 height 45
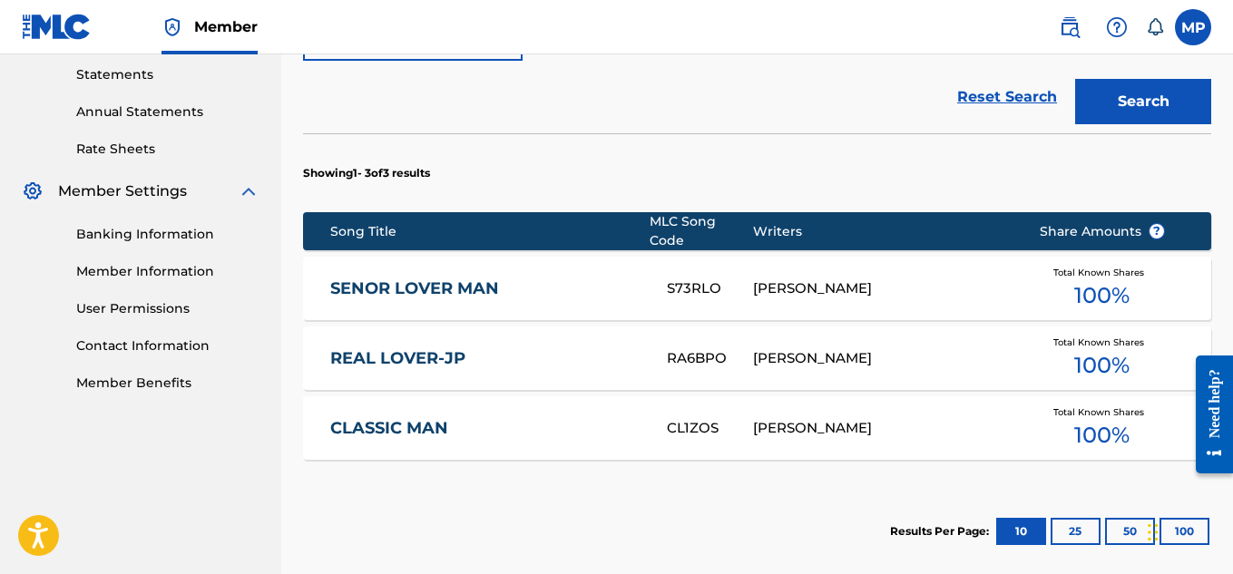
scroll to position [808, 0]
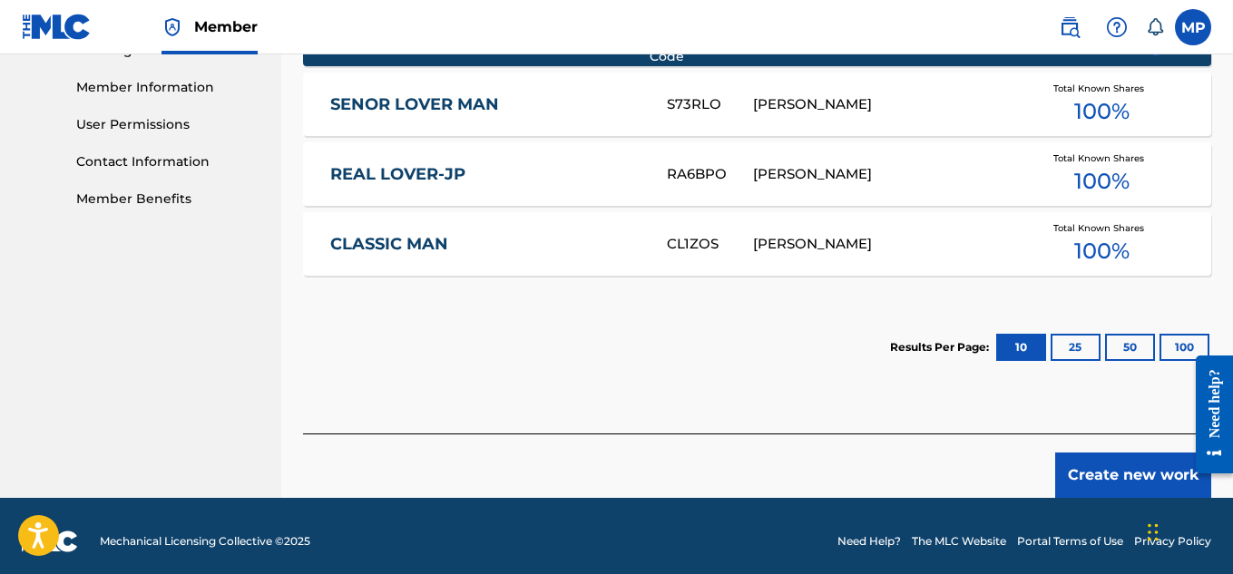
click at [1082, 460] on button "Create new work" at bounding box center [1134, 475] width 156 height 45
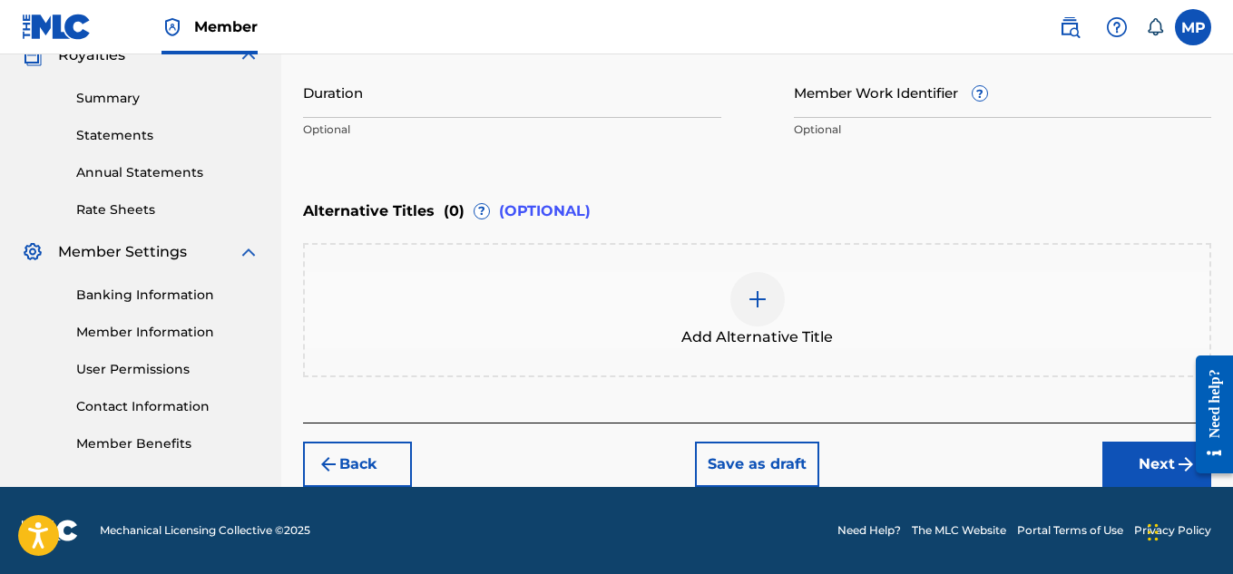
scroll to position [282, 0]
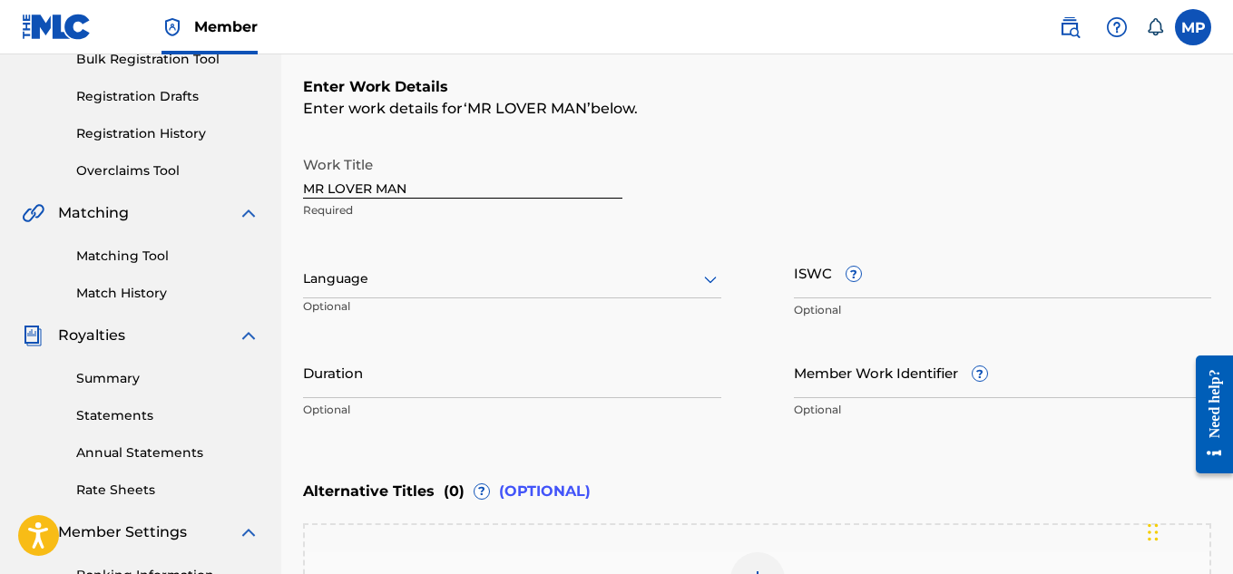
click at [978, 295] on input "ISWC ?" at bounding box center [1003, 273] width 418 height 52
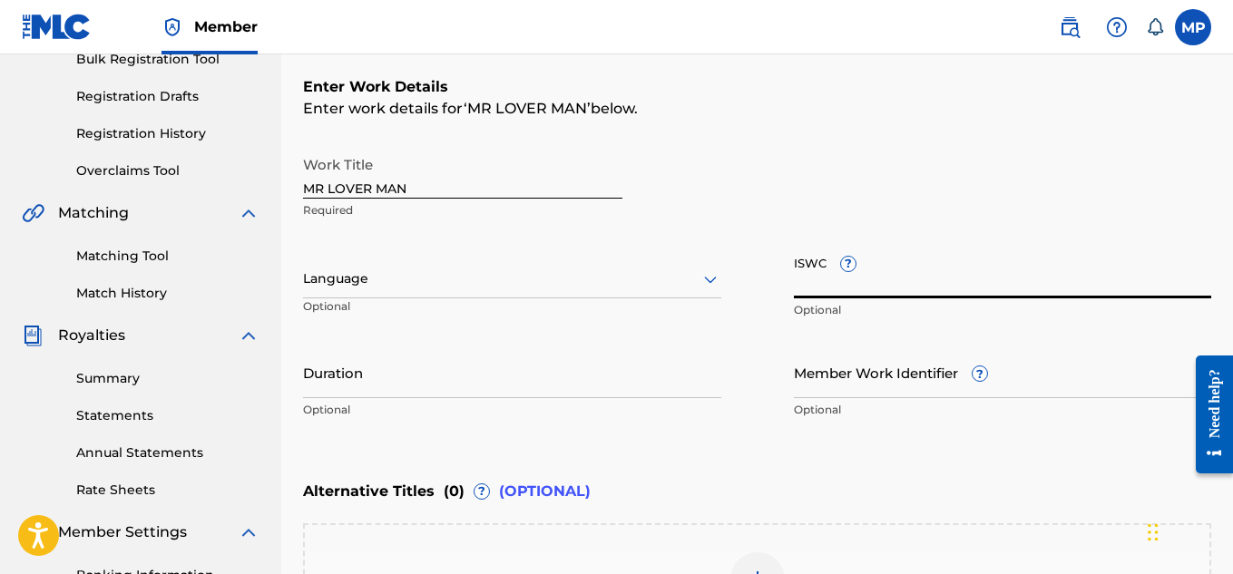
paste input "T9271345949"
type input "T9271345949"
click at [812, 388] on input "Member Work Identifier ?" at bounding box center [1003, 373] width 418 height 52
paste input "896161728"
type input "896161728"
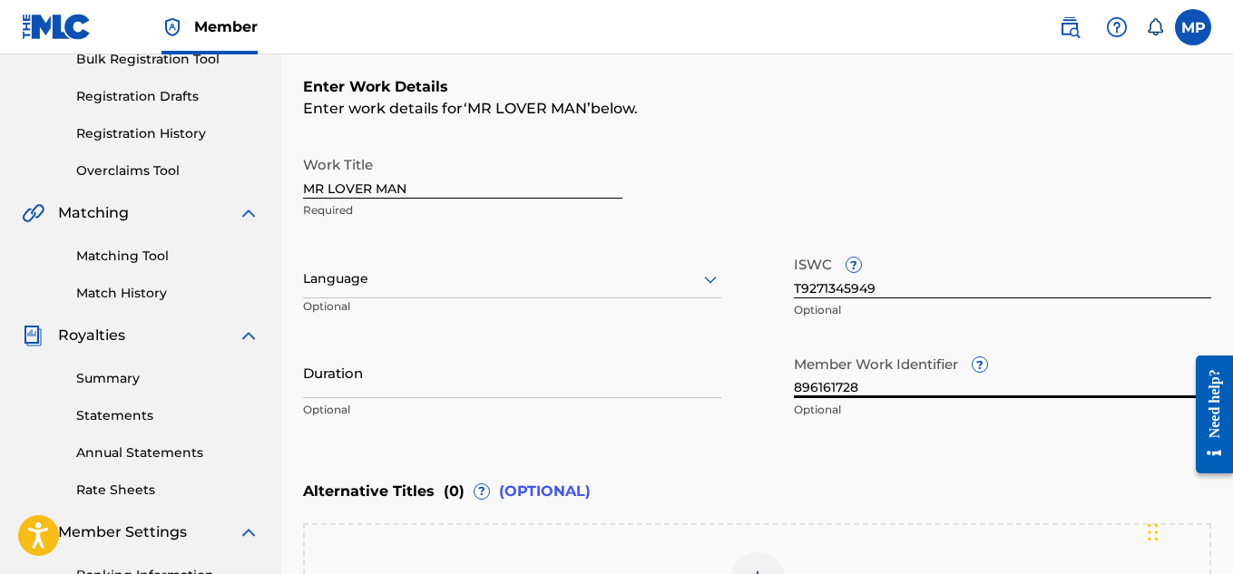
scroll to position [563, 0]
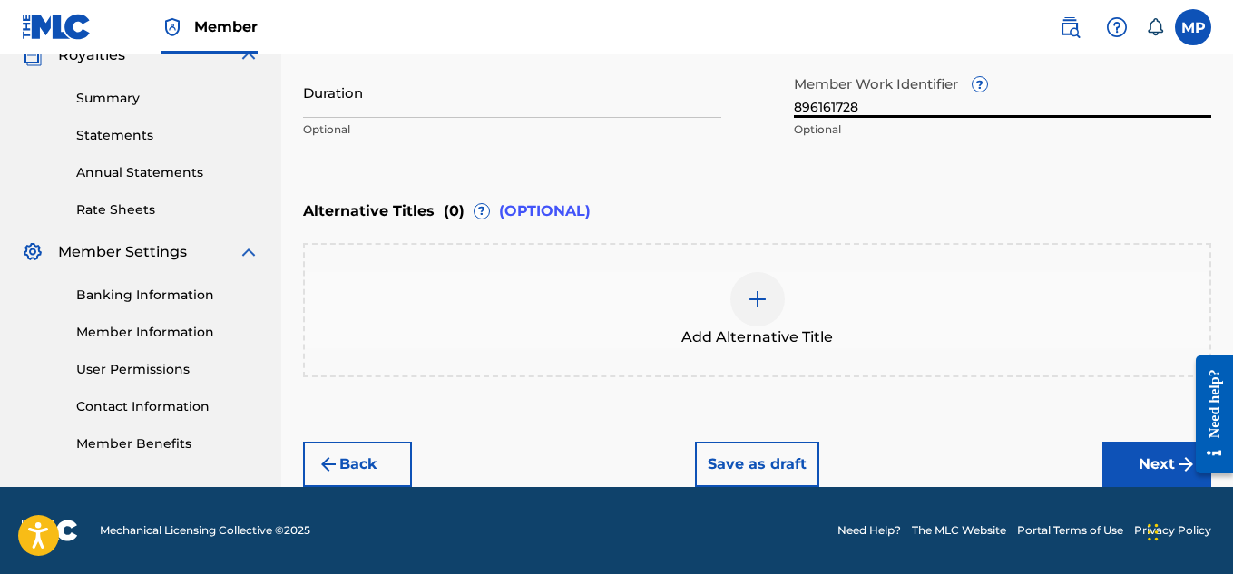
click at [1130, 457] on button "Next" at bounding box center [1157, 464] width 109 height 45
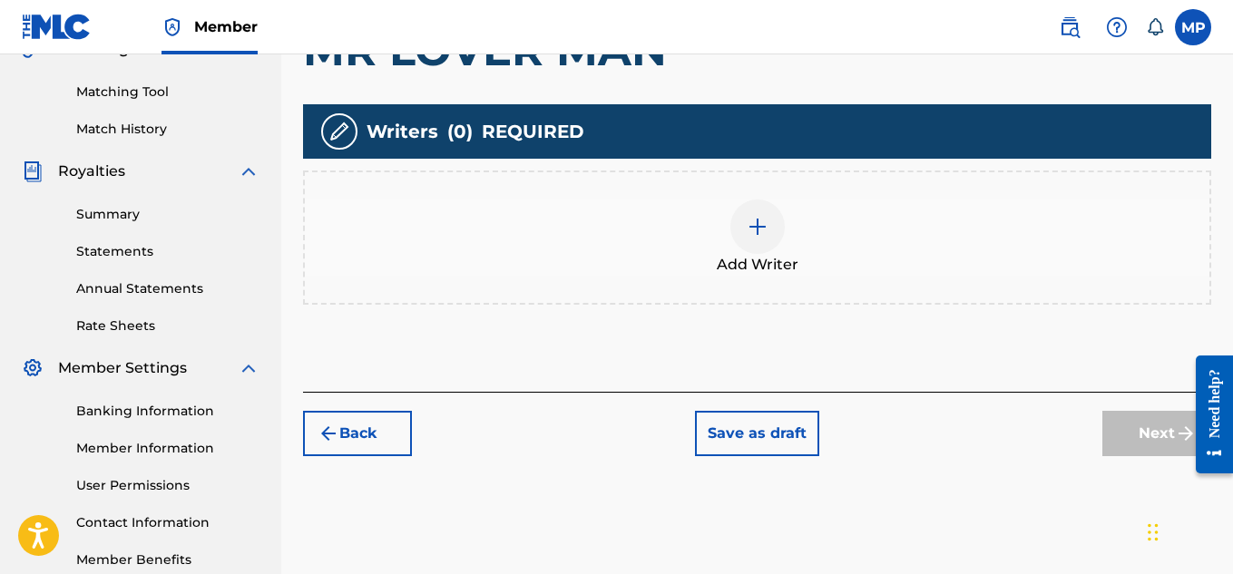
scroll to position [447, 0]
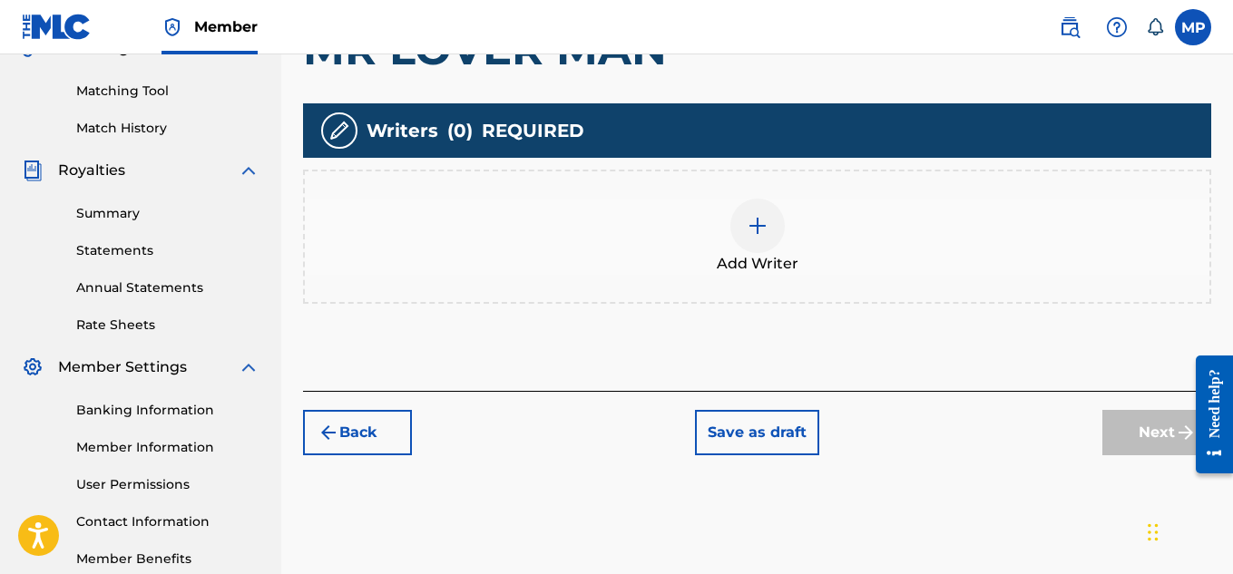
click at [774, 227] on div at bounding box center [758, 226] width 54 height 54
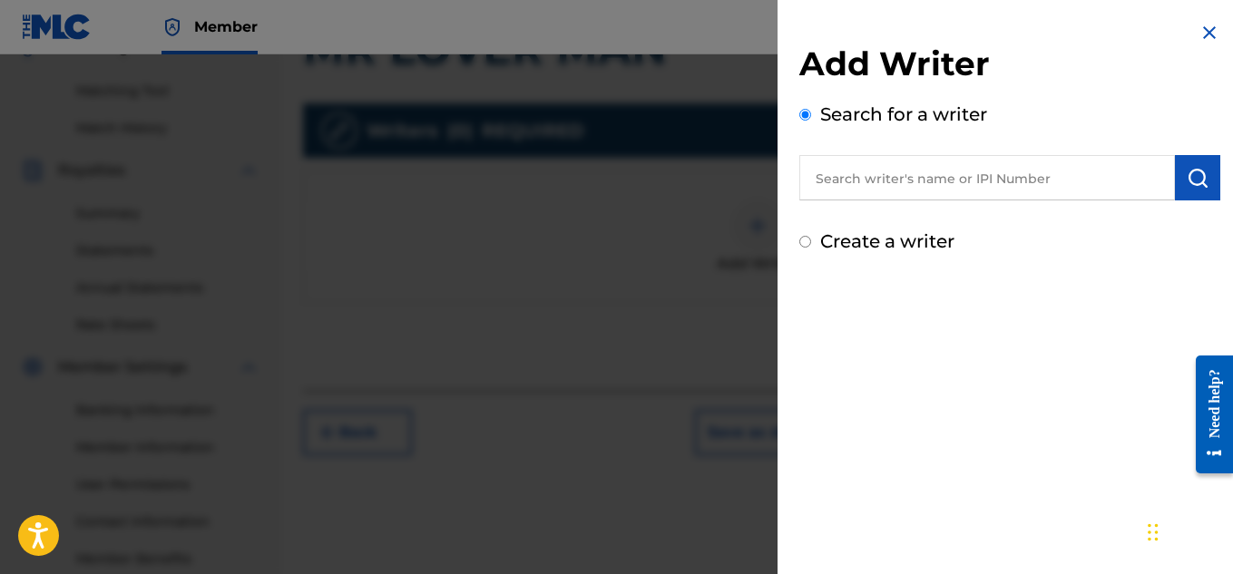
click at [893, 184] on input "text" at bounding box center [988, 177] width 376 height 45
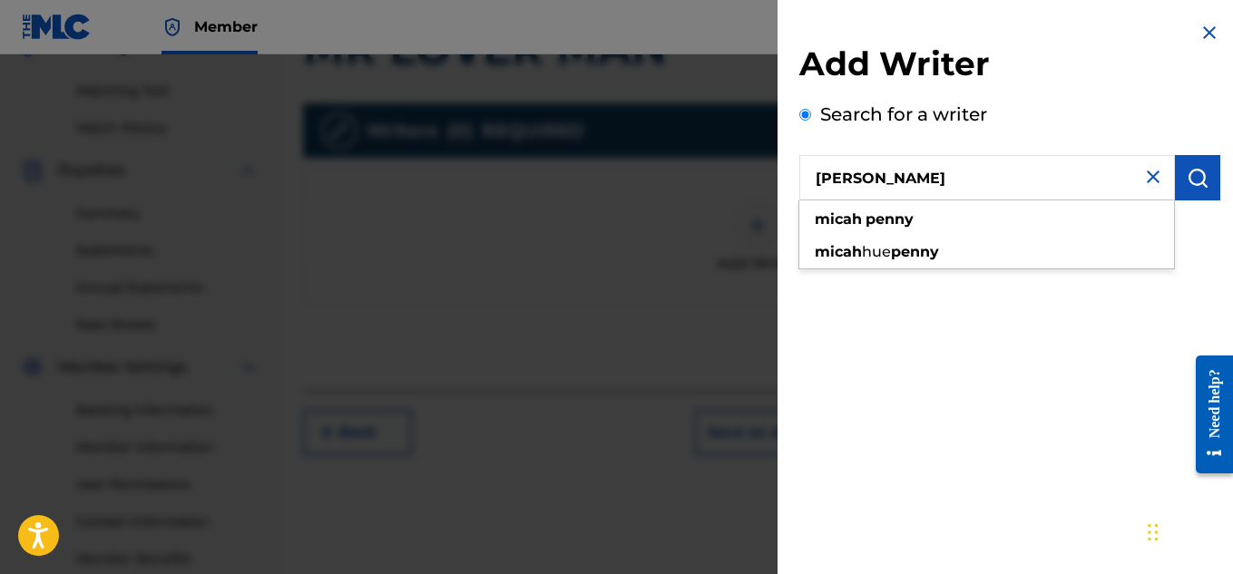
type input "[PERSON_NAME]"
click at [1187, 179] on img "submit" at bounding box center [1198, 178] width 22 height 22
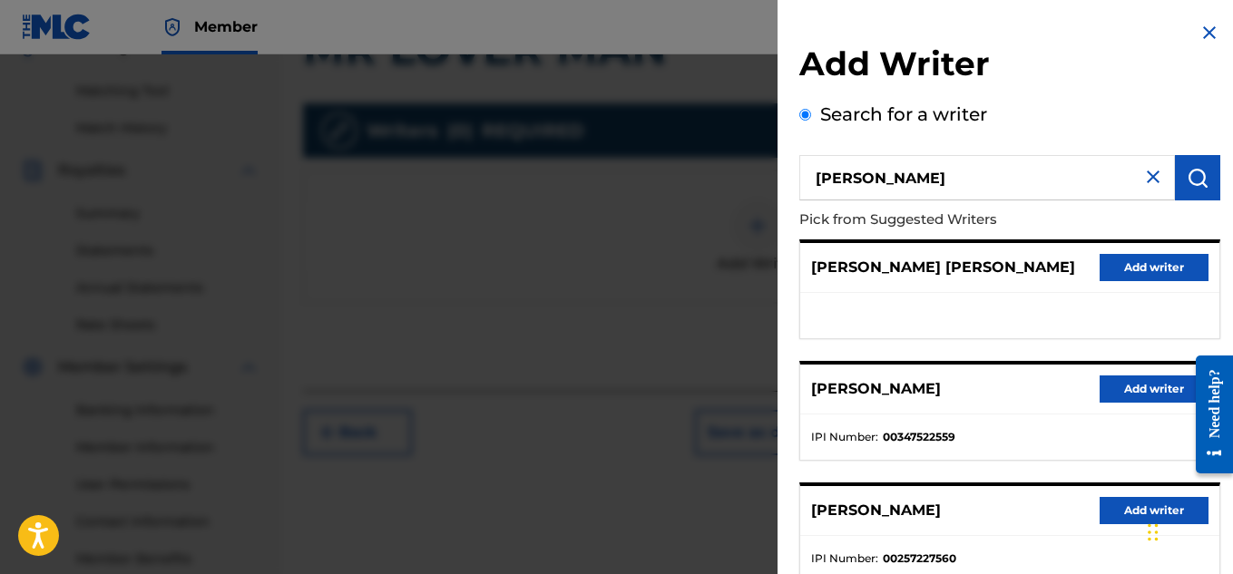
click at [1130, 397] on button "Add writer" at bounding box center [1154, 389] width 109 height 27
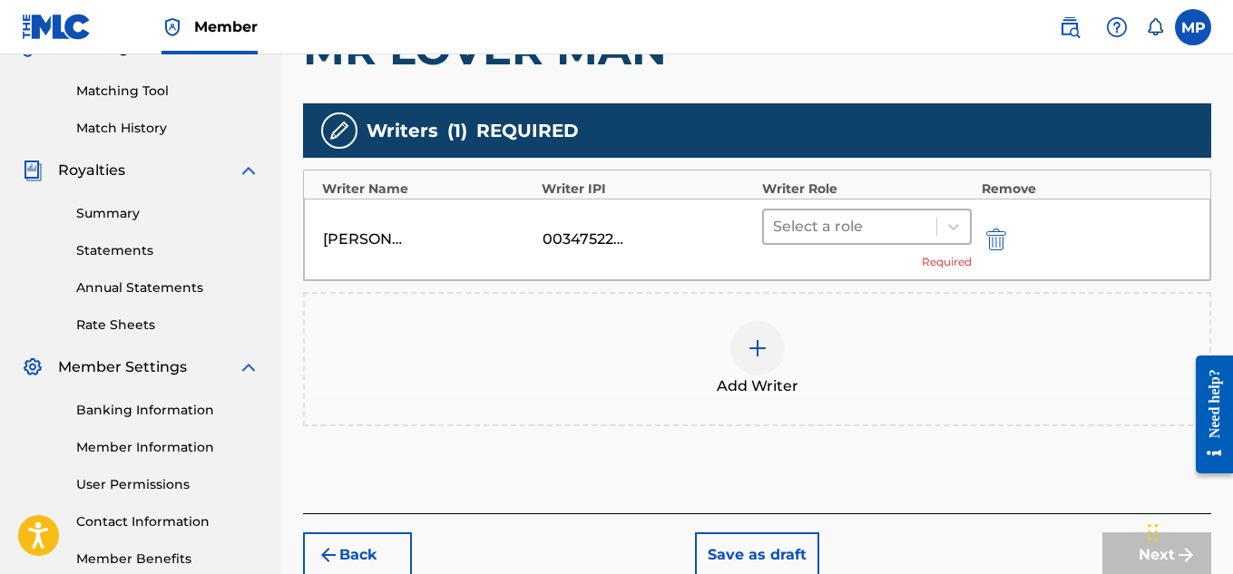
click at [867, 238] on div at bounding box center [850, 226] width 155 height 25
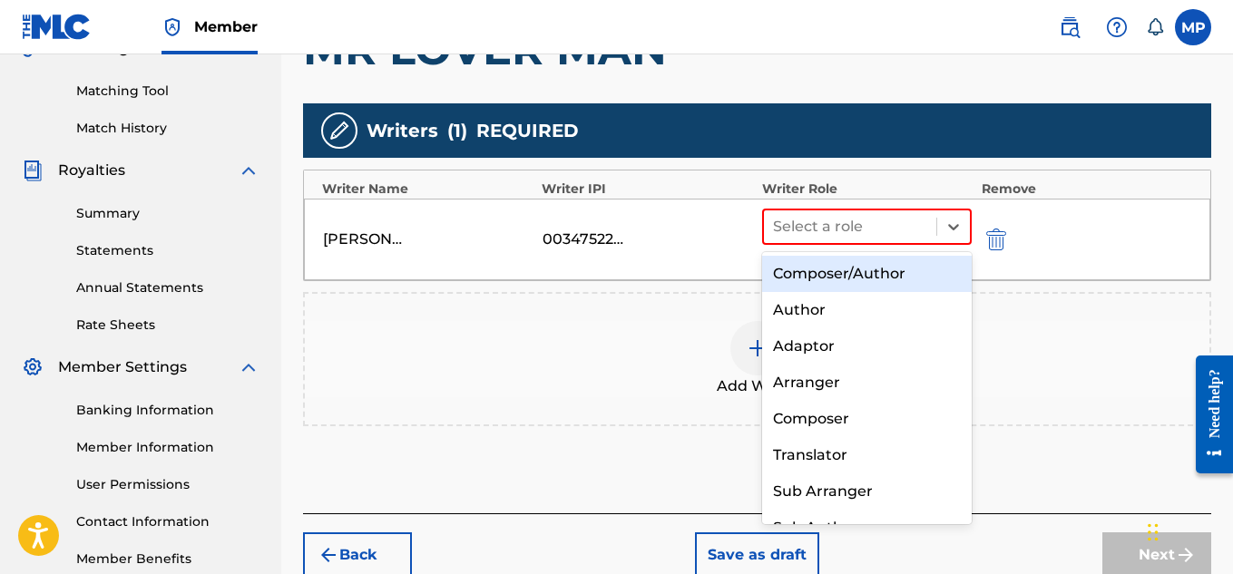
click at [852, 280] on div "Composer/Author" at bounding box center [867, 274] width 211 height 36
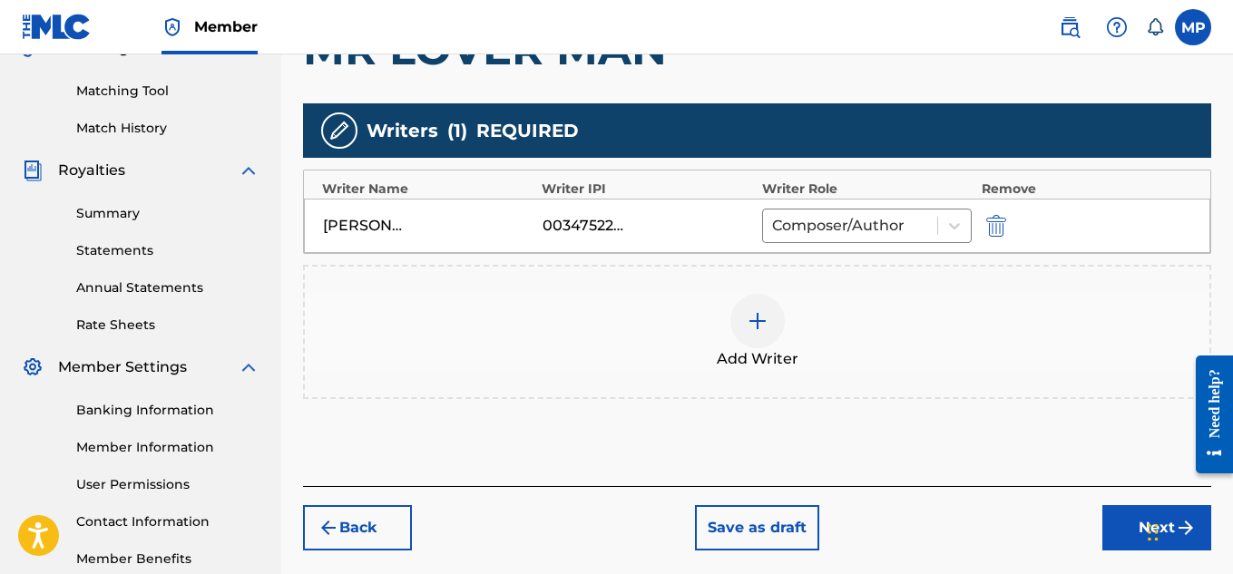
click at [1103, 545] on button "Next" at bounding box center [1157, 528] width 109 height 45
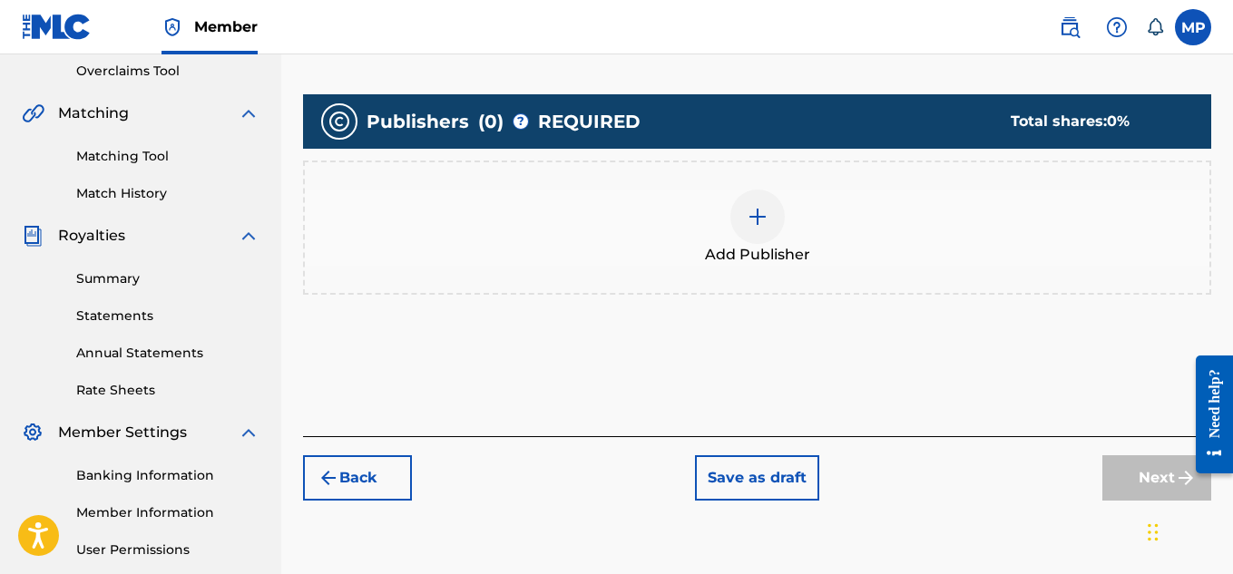
scroll to position [384, 0]
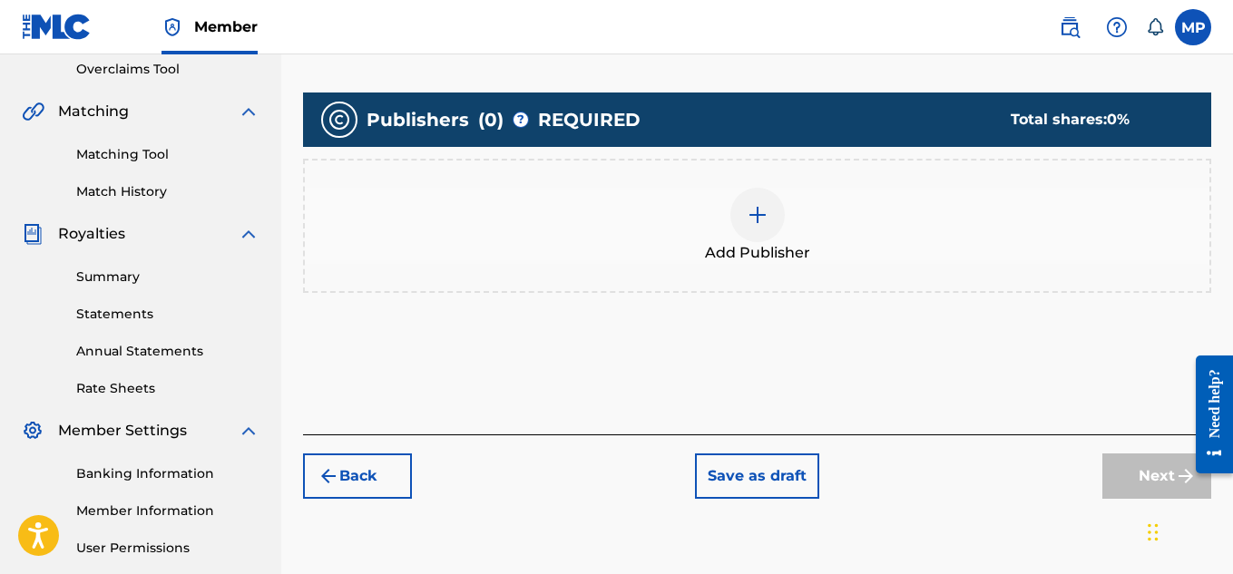
click at [777, 222] on div at bounding box center [758, 215] width 54 height 54
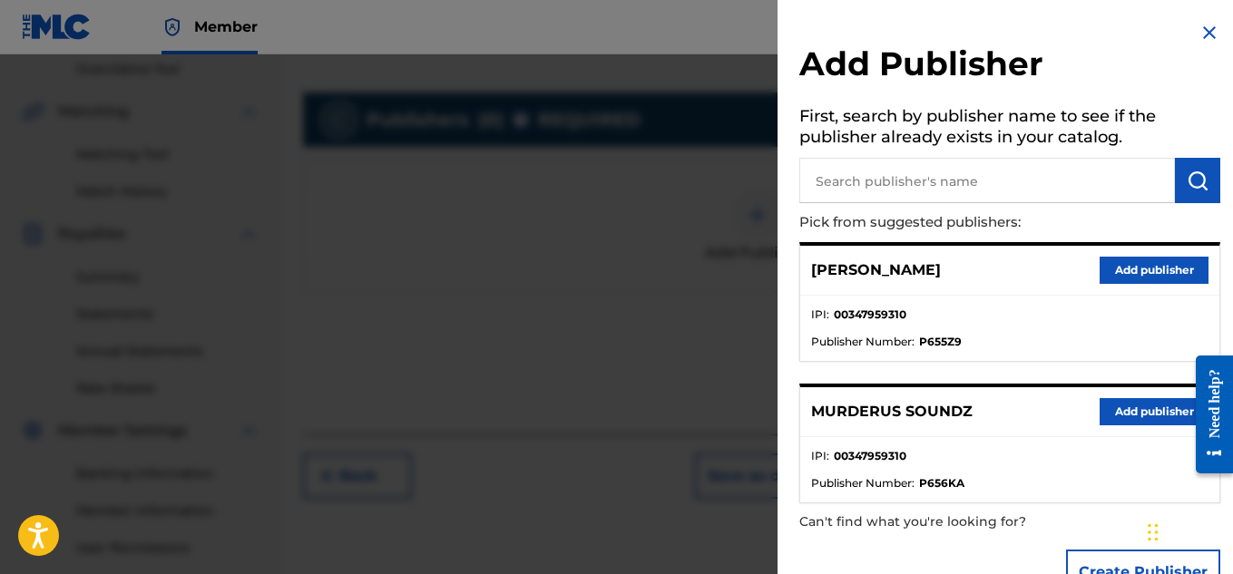
click at [1115, 423] on button "Add publisher" at bounding box center [1154, 411] width 109 height 27
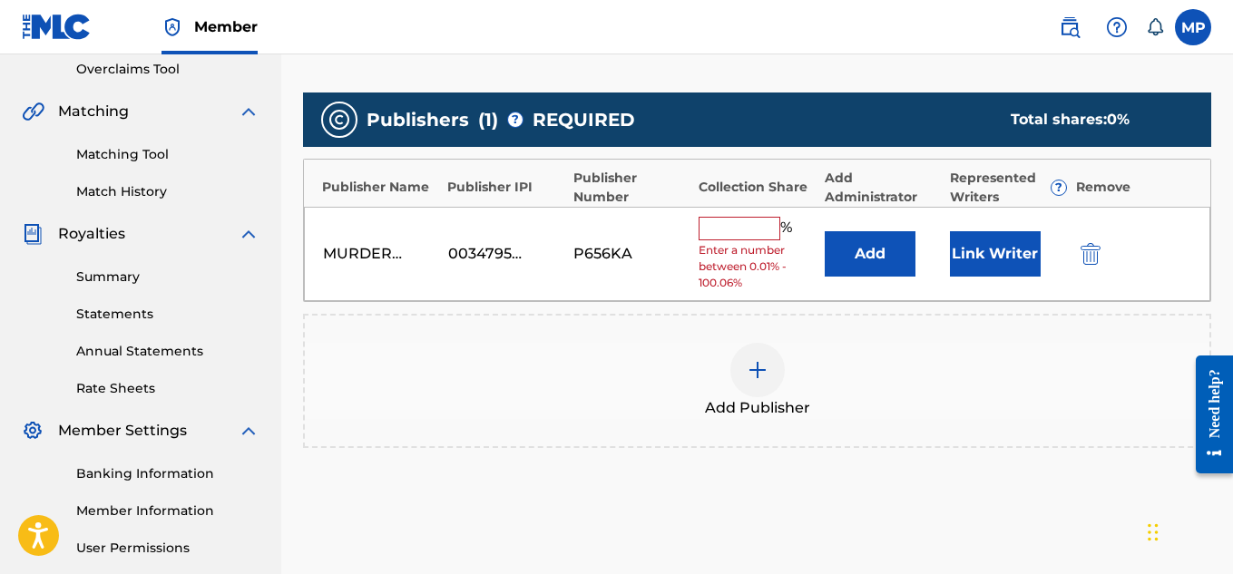
click at [726, 230] on input "text" at bounding box center [740, 229] width 82 height 24
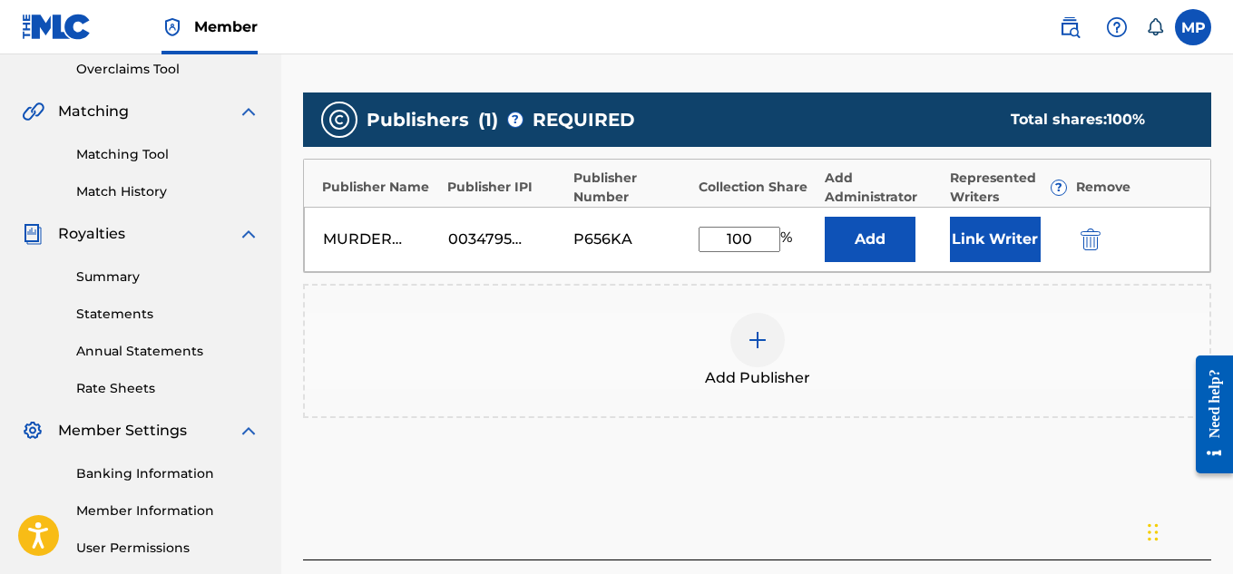
type input "100"
click at [986, 241] on button "Link Writer" at bounding box center [995, 239] width 91 height 45
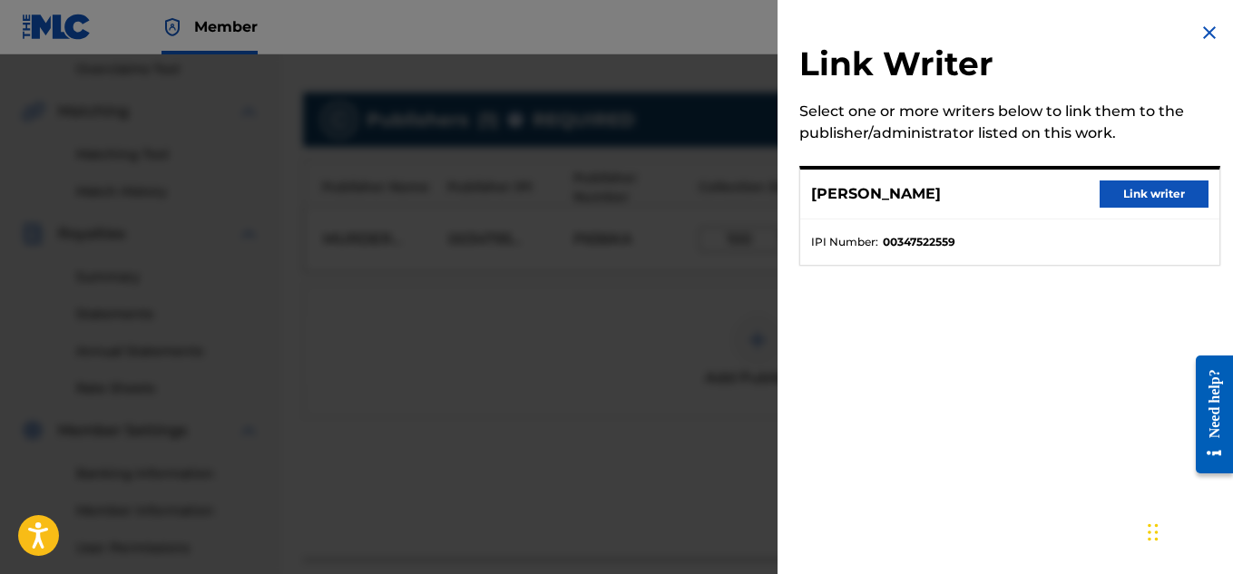
click at [1122, 201] on button "Link writer" at bounding box center [1154, 194] width 109 height 27
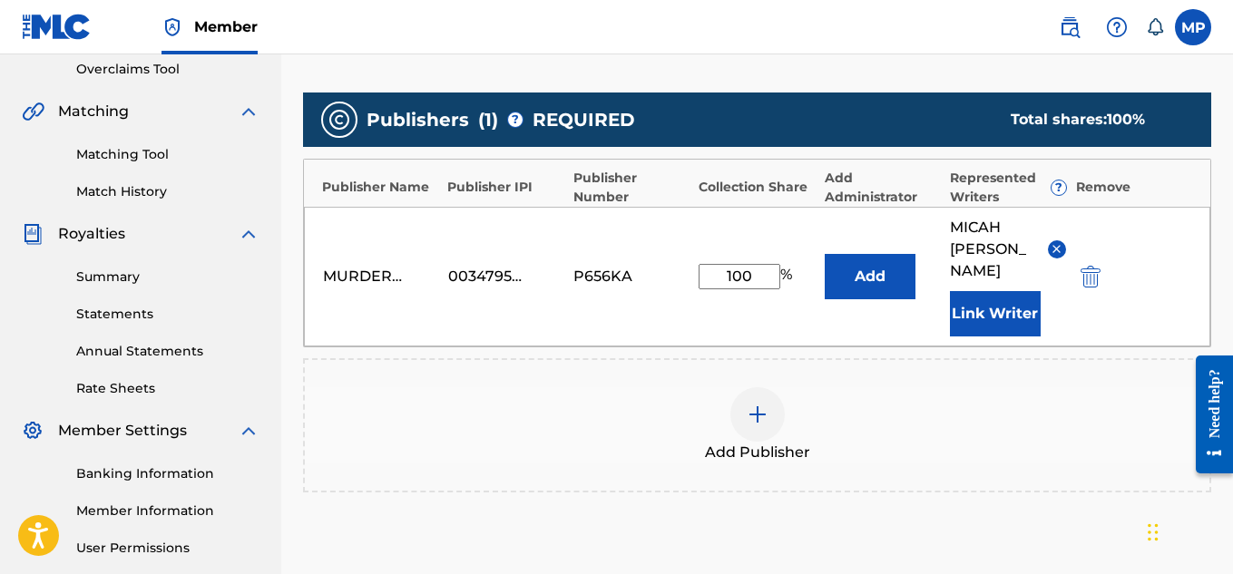
scroll to position [574, 0]
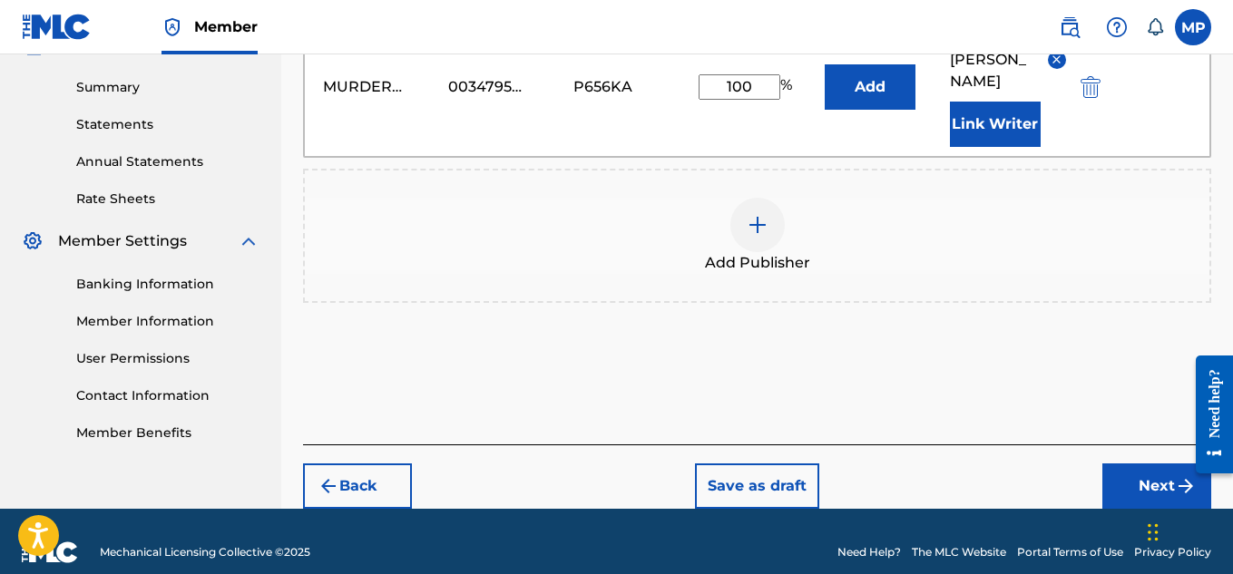
click at [1126, 464] on button "Next" at bounding box center [1157, 486] width 109 height 45
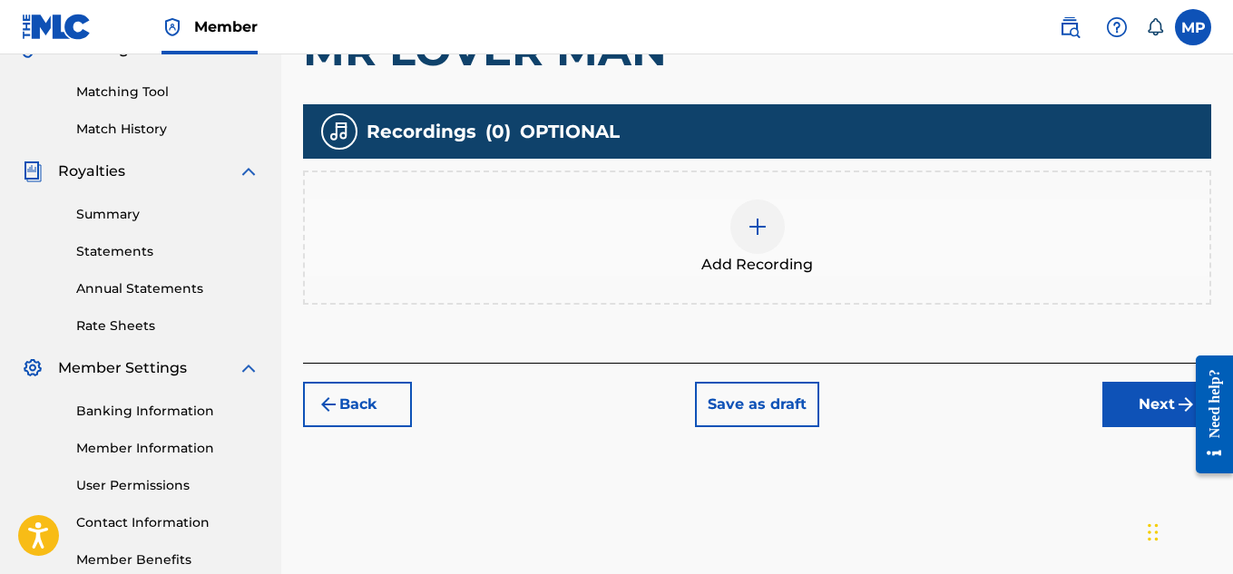
scroll to position [511, 0]
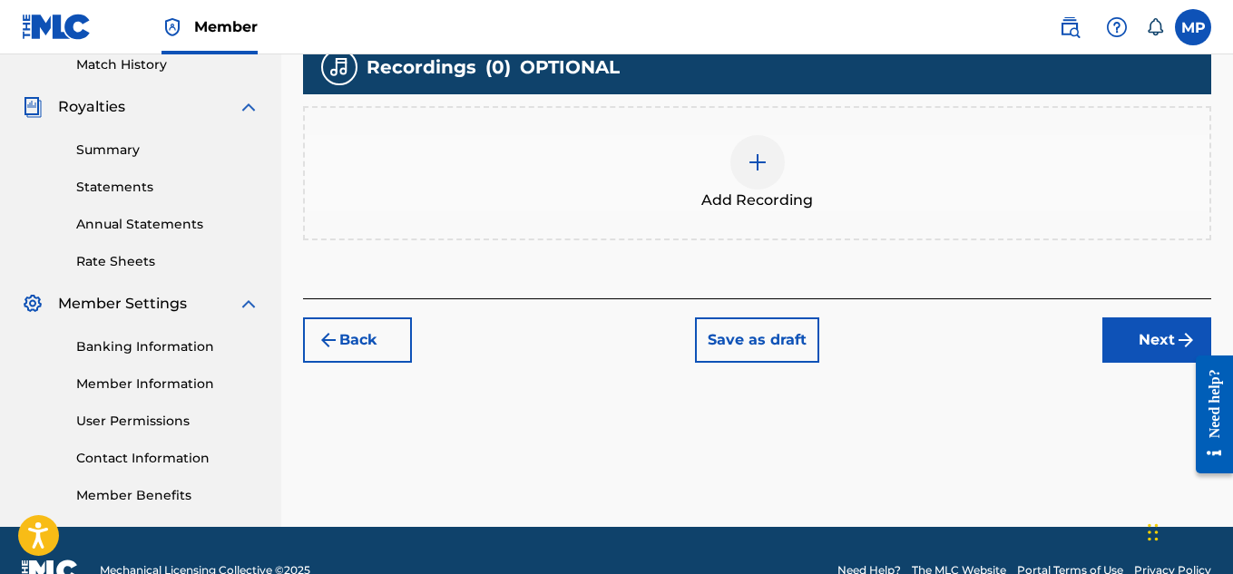
click at [762, 181] on div at bounding box center [758, 162] width 54 height 54
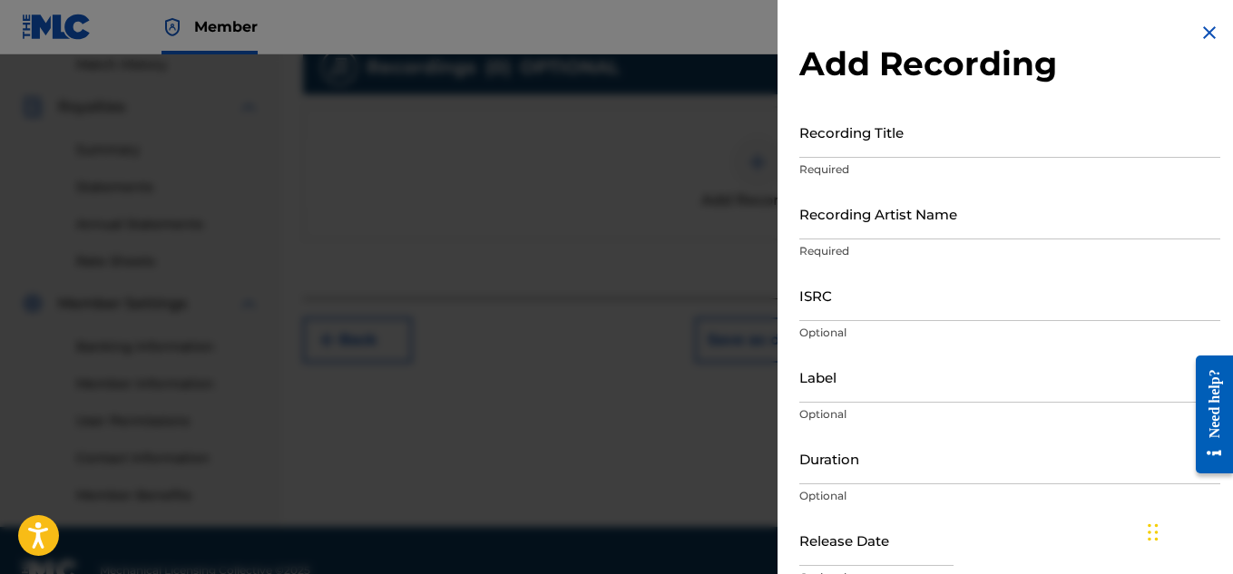
click at [887, 148] on input "Recording Title" at bounding box center [1010, 132] width 421 height 52
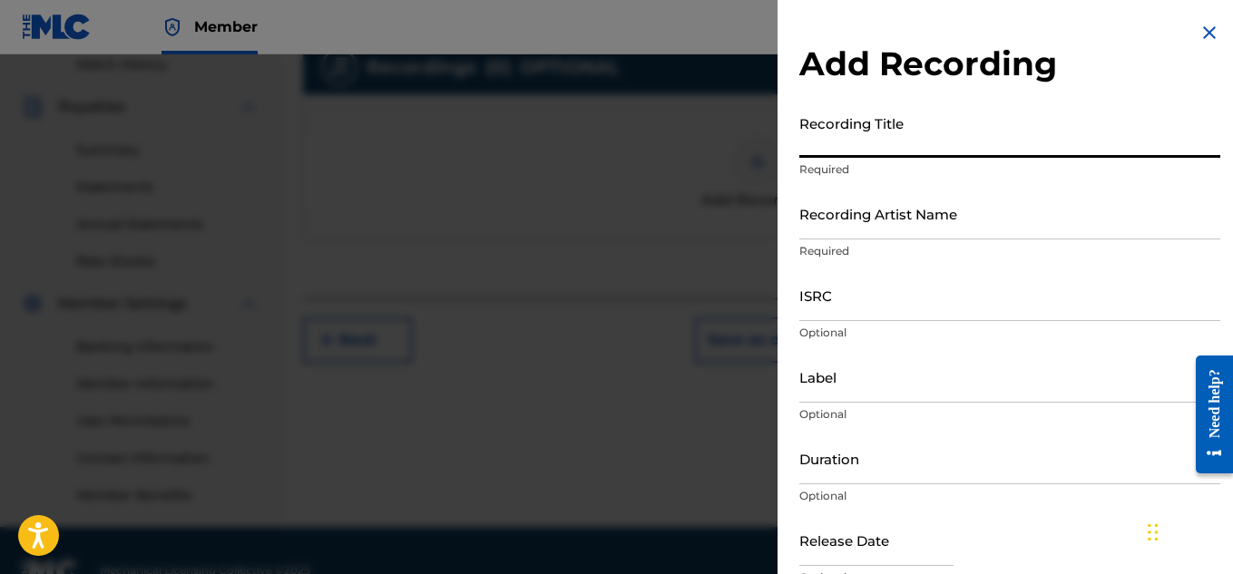
paste input "MR LOVER MAN"
type input "MR LOVER MAN"
click at [865, 221] on input "Recording Artist Name" at bounding box center [1010, 214] width 421 height 52
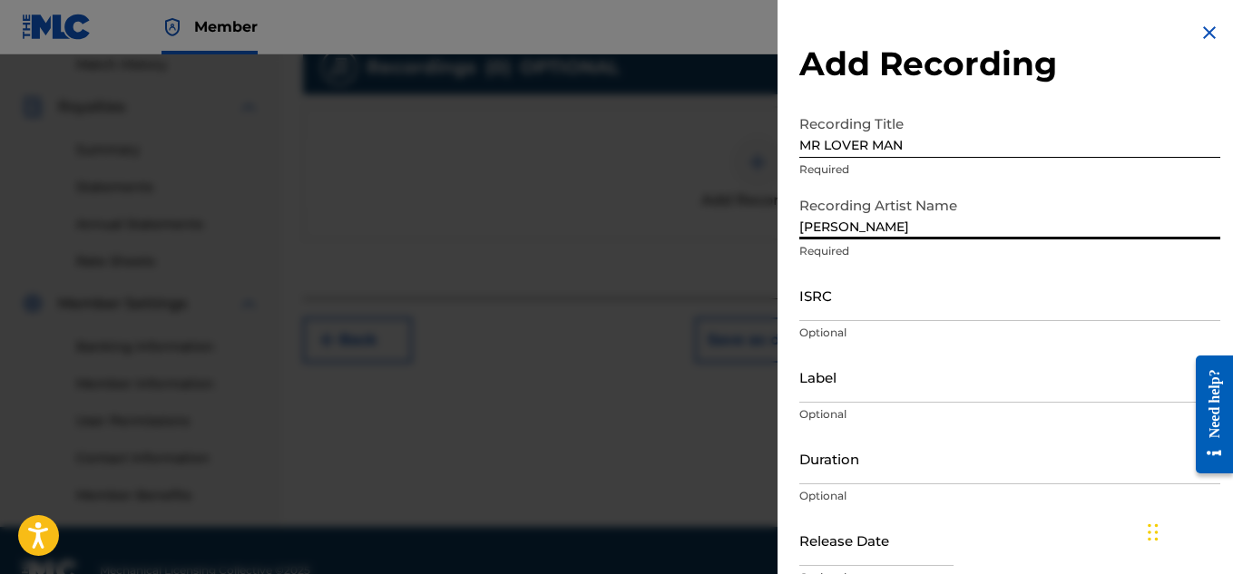
type input "[PERSON_NAME]"
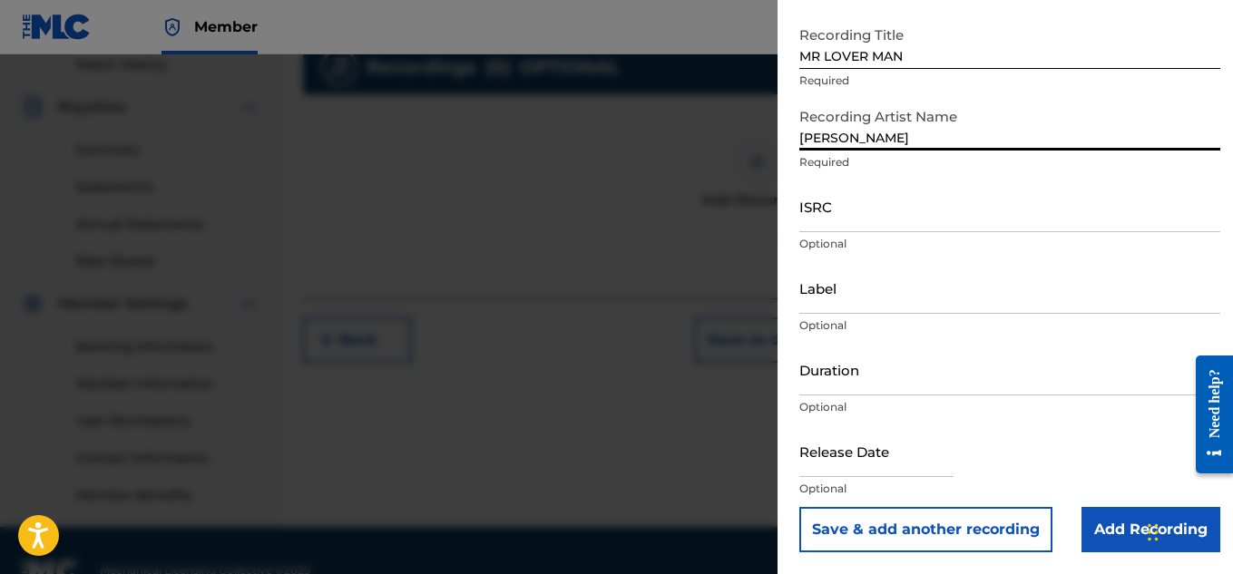
click at [1105, 534] on input "Add Recording" at bounding box center [1151, 529] width 139 height 45
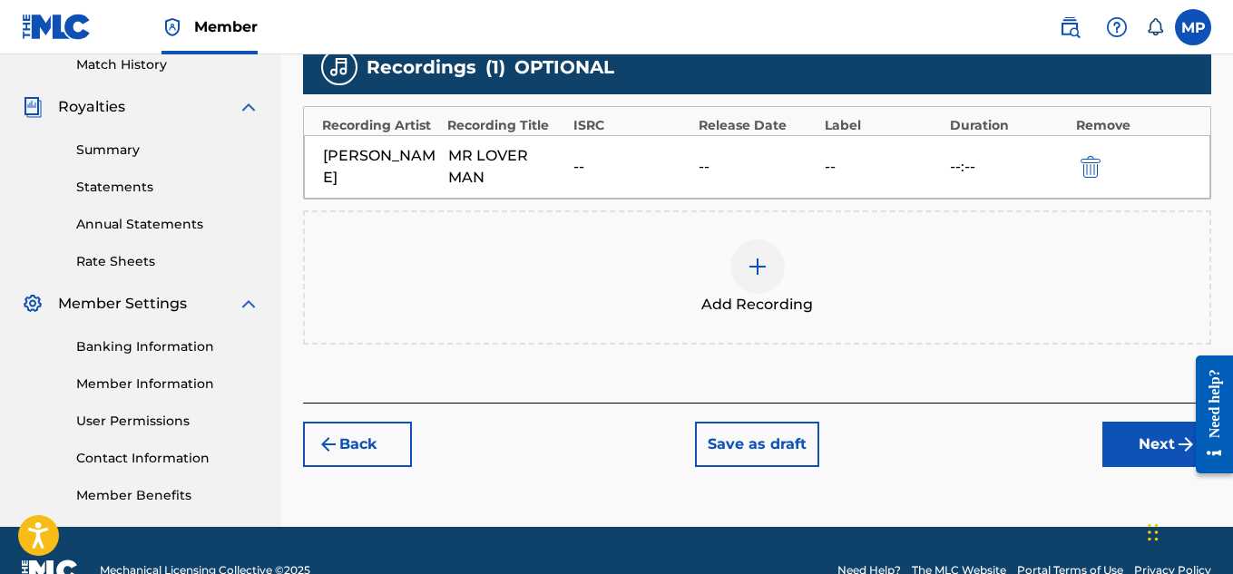
scroll to position [551, 0]
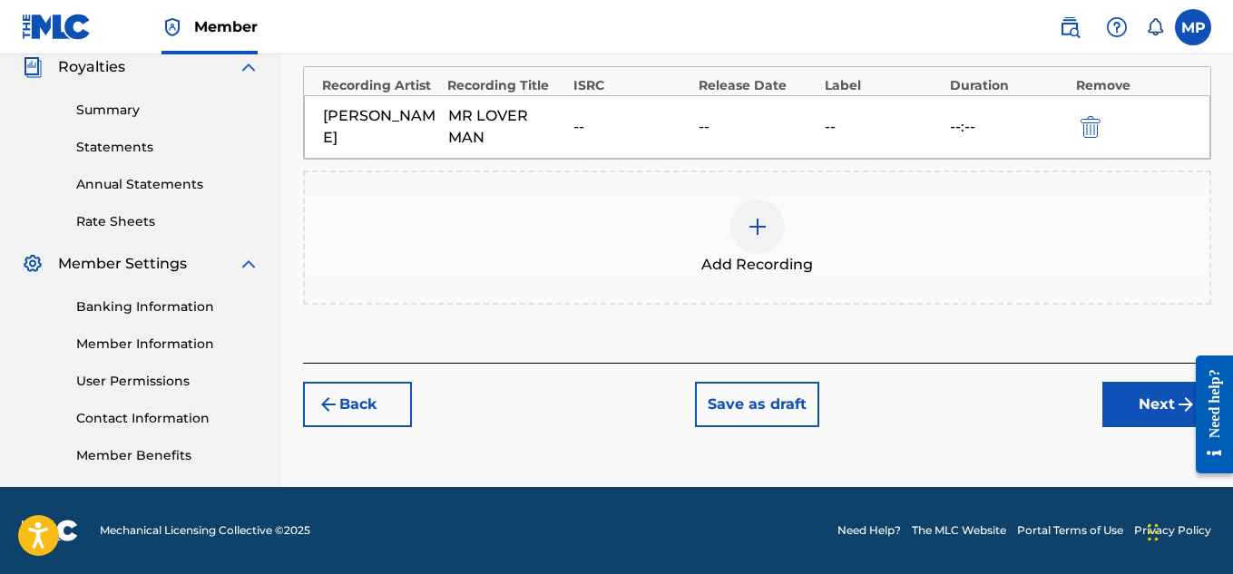
click at [1108, 403] on button "Next" at bounding box center [1157, 404] width 109 height 45
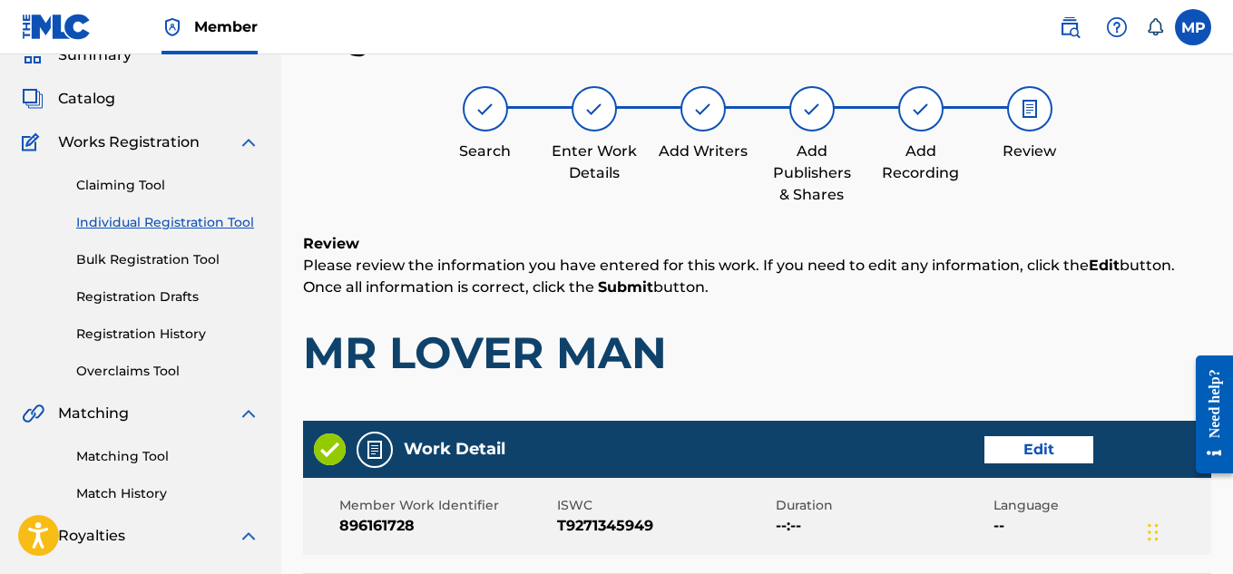
scroll to position [982, 0]
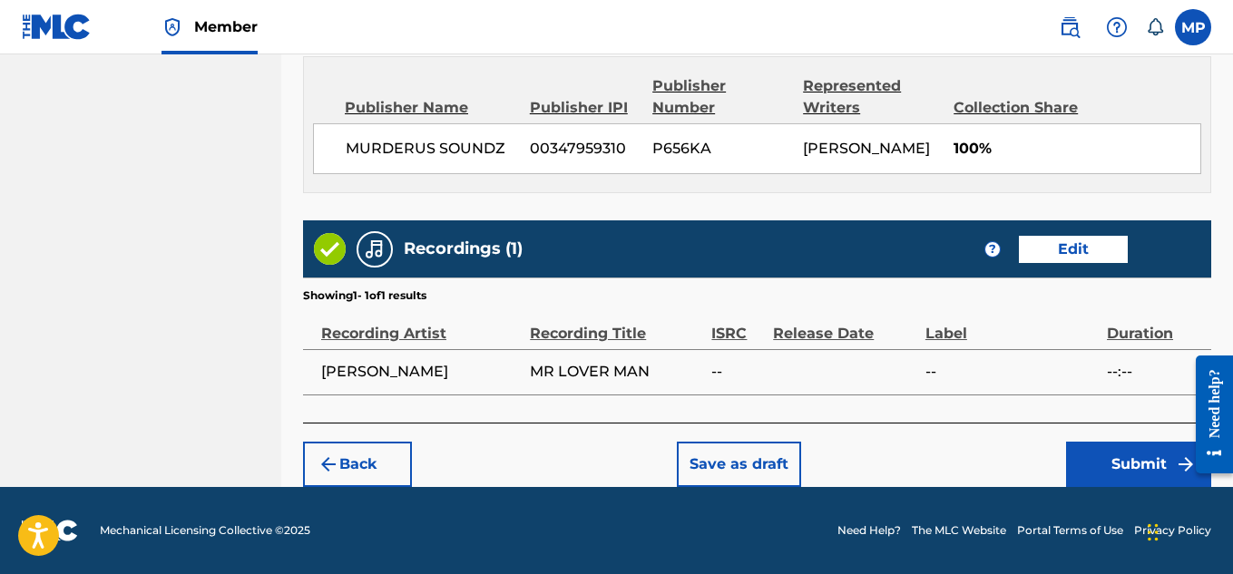
click at [1134, 473] on button "Submit" at bounding box center [1138, 464] width 145 height 45
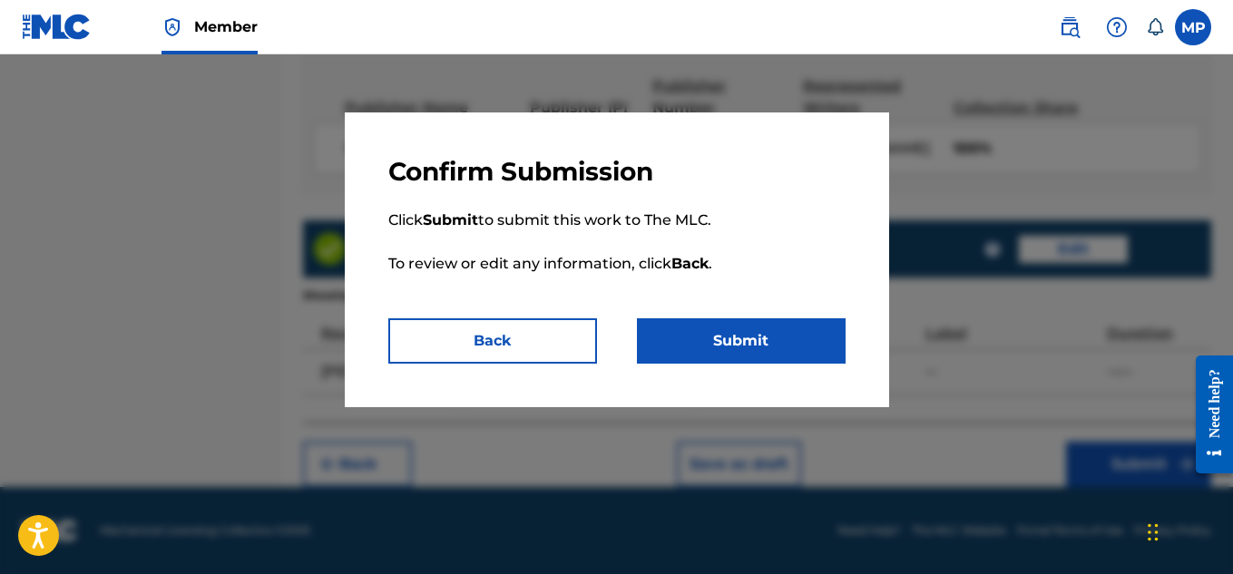
click at [796, 343] on button "Submit" at bounding box center [741, 341] width 209 height 45
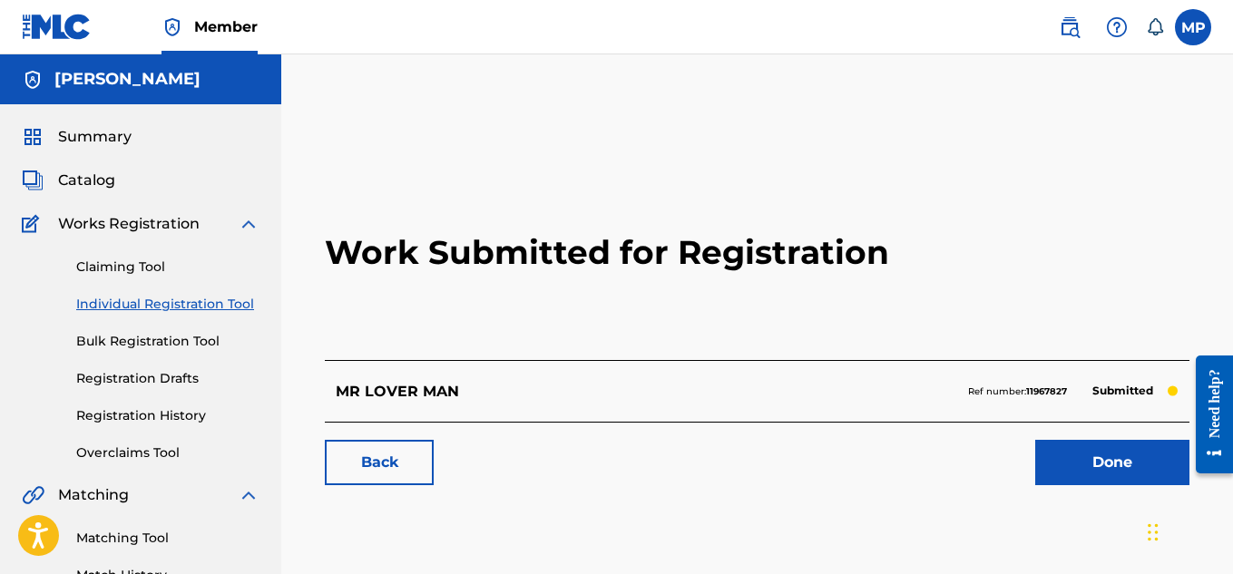
click at [390, 444] on link "Back" at bounding box center [379, 462] width 109 height 45
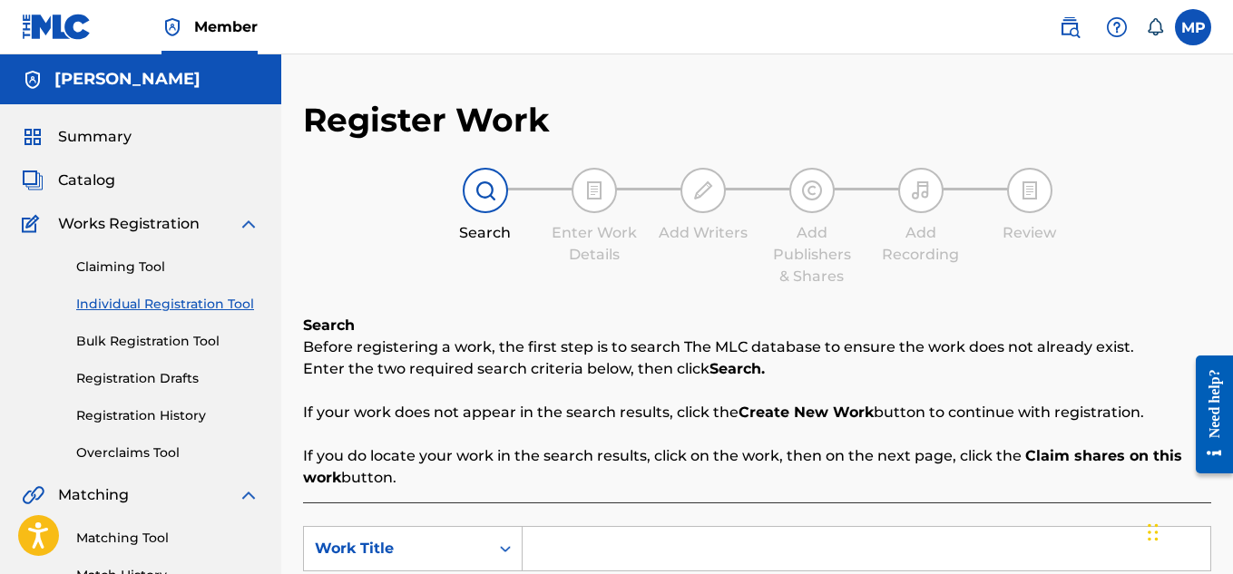
scroll to position [211, 0]
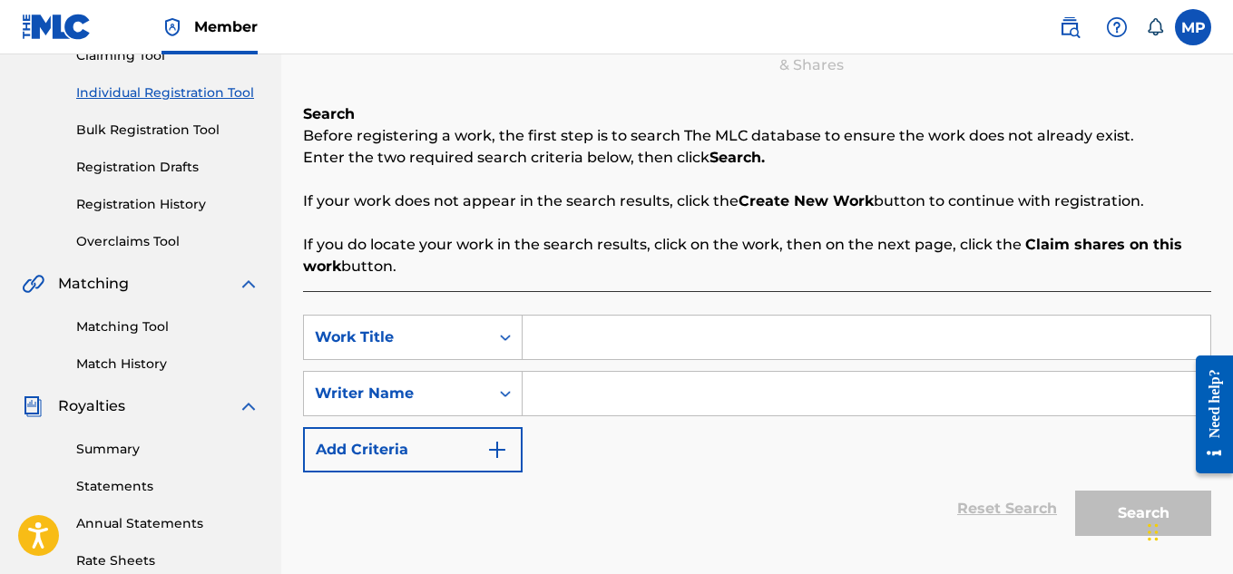
click at [631, 339] on input "Search Form" at bounding box center [867, 338] width 688 height 44
paste input "KICK IT"
type input "KICK IT"
click at [623, 390] on input "Search Form" at bounding box center [867, 394] width 688 height 44
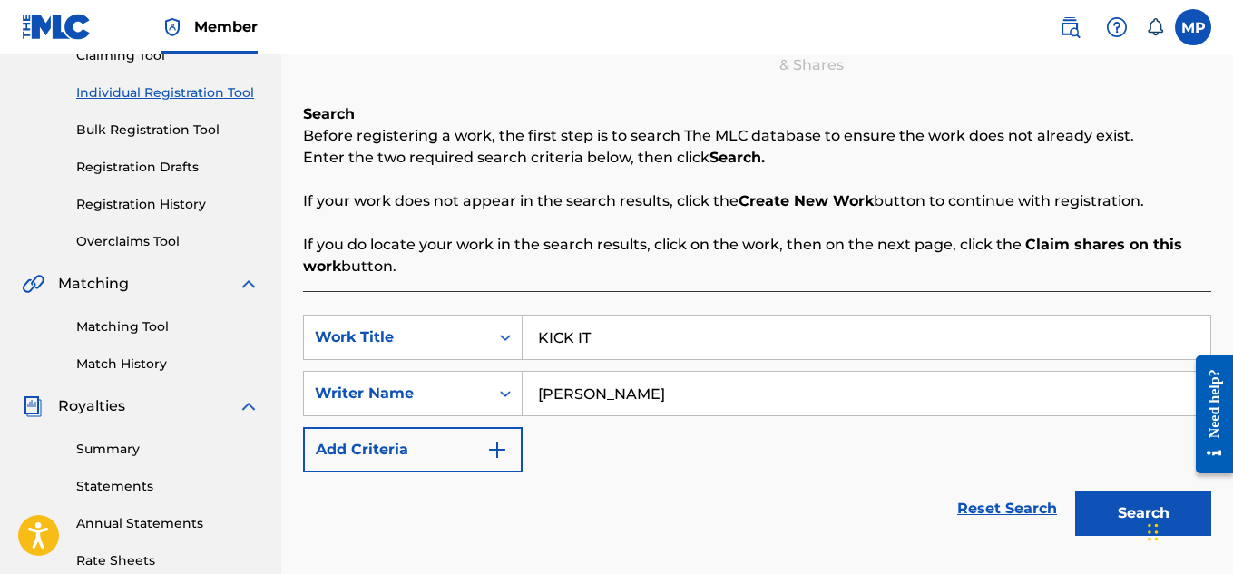
type input "[PERSON_NAME]"
